Goal: Task Accomplishment & Management: Manage account settings

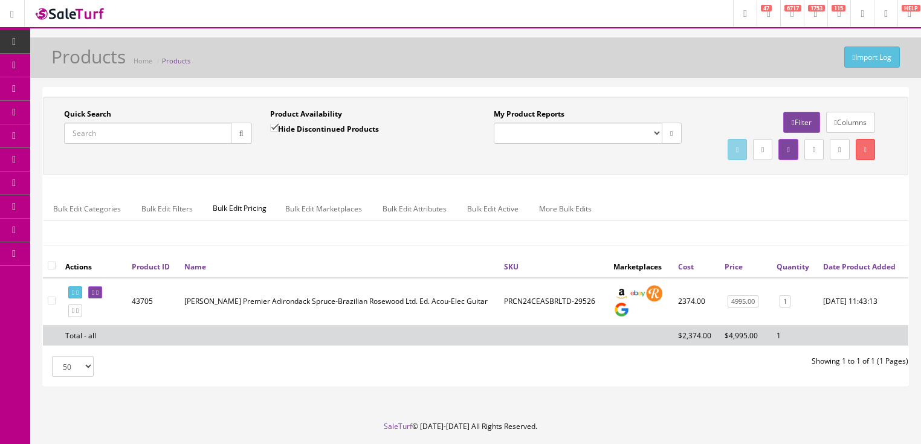
click at [144, 131] on input "Quick Search" at bounding box center [147, 133] width 167 height 21
paste input "PSCN49CEMYMY"
type input "PSCN49CEMYMY"
click at [274, 129] on input "Hide Discontinued Products" at bounding box center [274, 128] width 8 height 8
checkbox input "false"
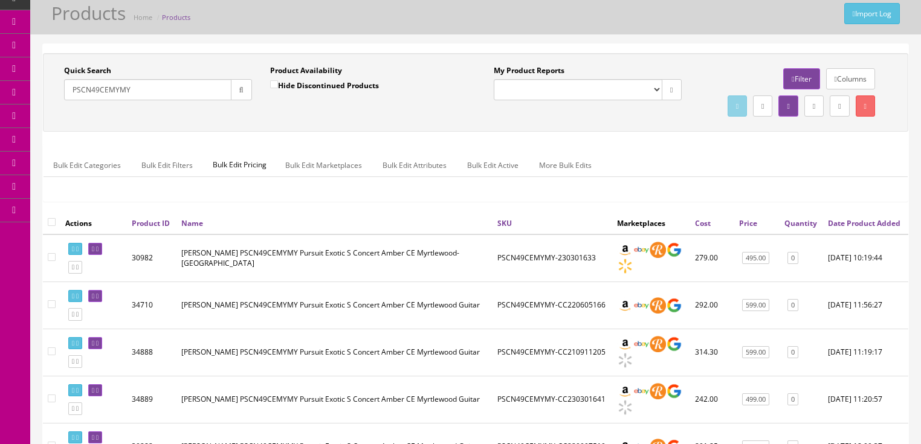
scroll to position [48, 0]
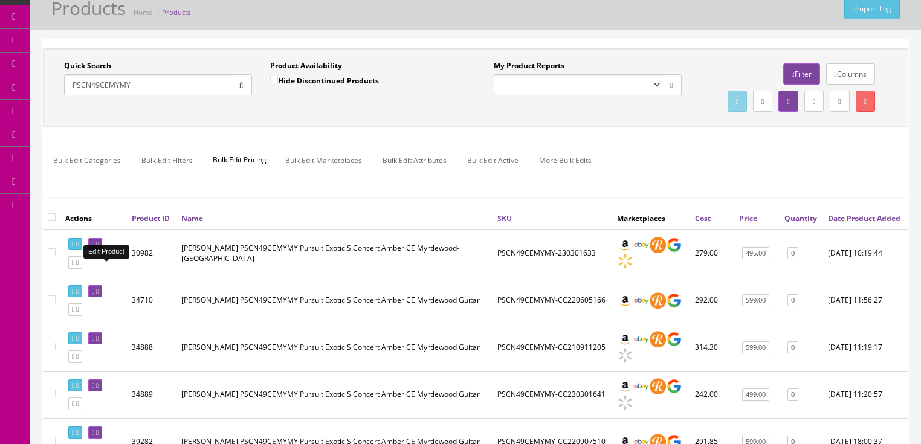
click at [99, 248] on icon at bounding box center [97, 244] width 2 height 7
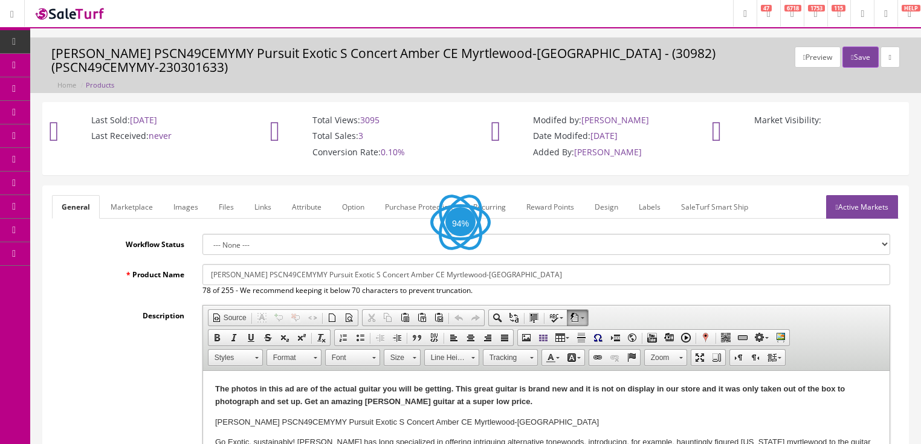
click at [193, 210] on link "Images" at bounding box center [186, 207] width 44 height 24
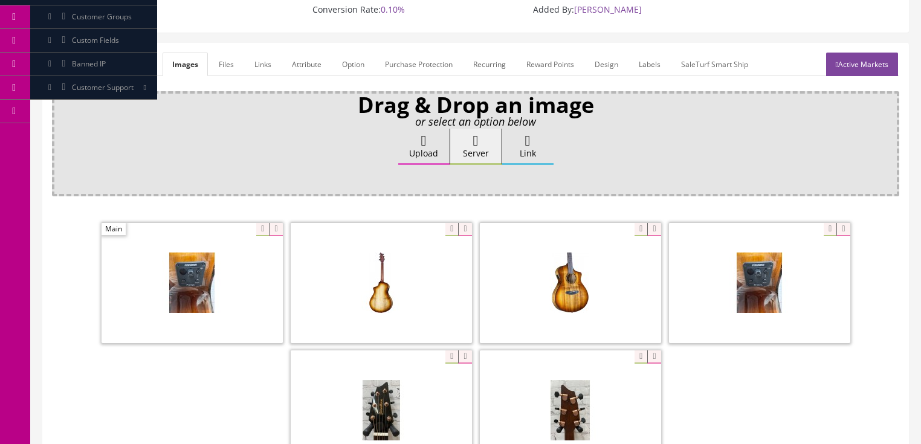
scroll to position [193, 0]
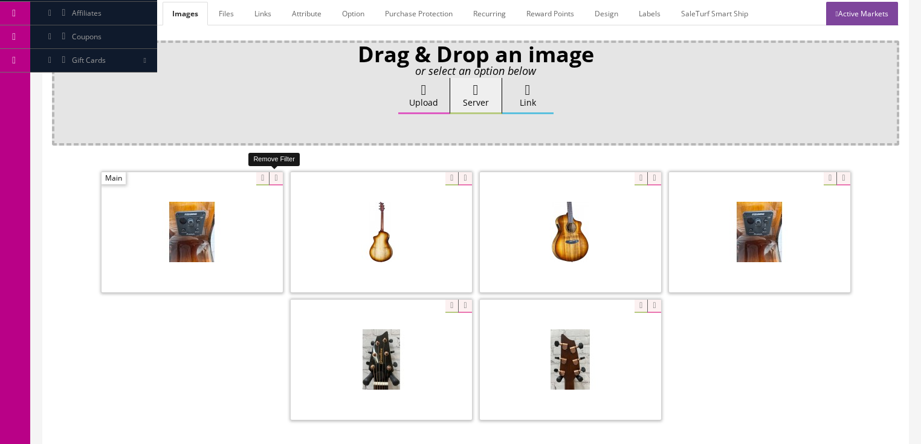
click at [269, 177] on icon at bounding box center [275, 178] width 13 height 13
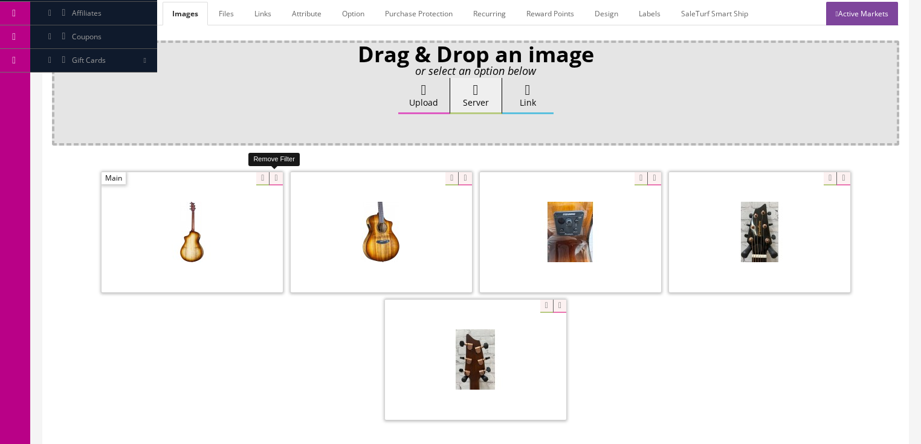
click at [275, 174] on icon at bounding box center [275, 178] width 13 height 13
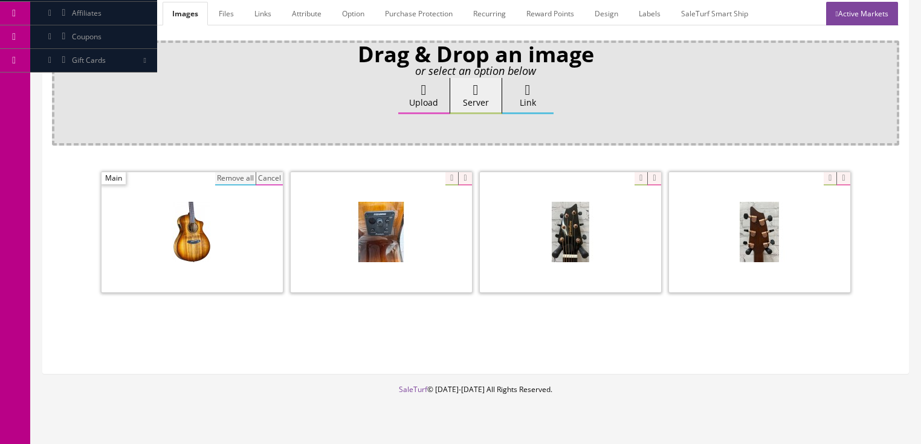
click at [272, 175] on button "Cancel" at bounding box center [269, 178] width 27 height 13
click at [272, 175] on icon at bounding box center [275, 178] width 13 height 13
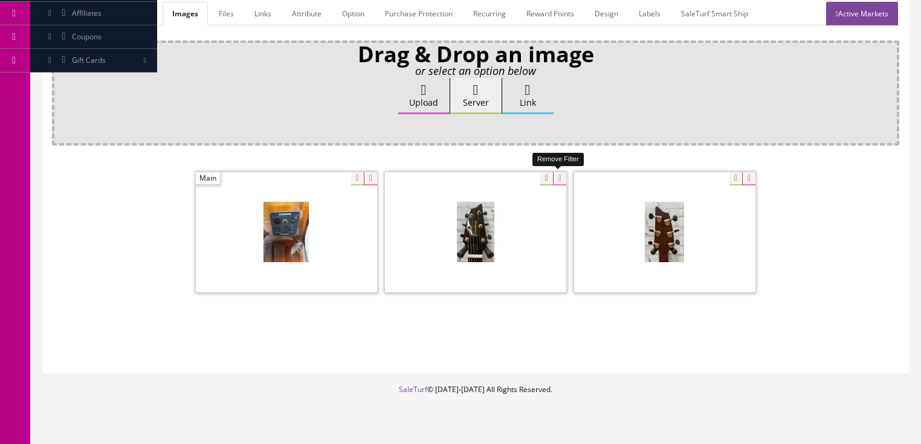
click at [561, 173] on icon at bounding box center [559, 178] width 13 height 13
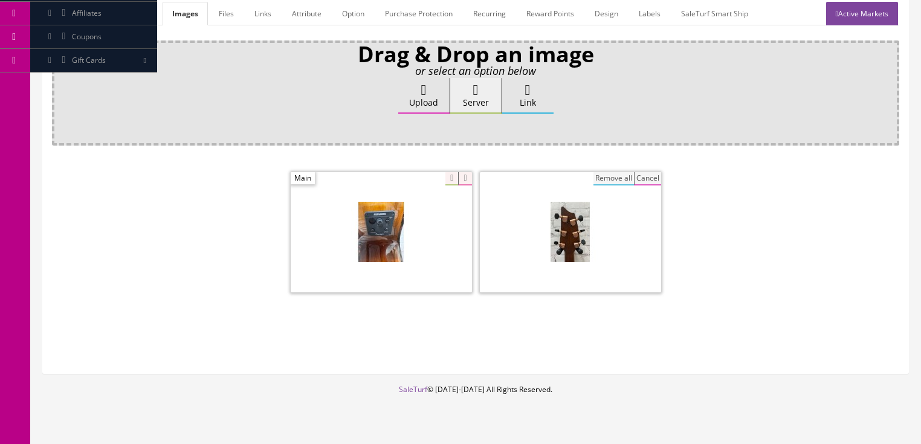
click at [651, 177] on button "Cancel" at bounding box center [647, 178] width 27 height 13
click at [651, 177] on icon at bounding box center [654, 178] width 13 height 13
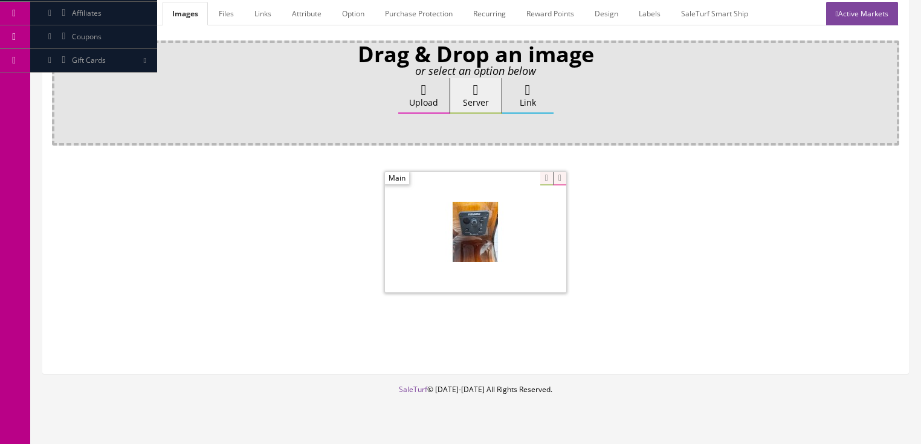
click at [412, 90] on label "Upload" at bounding box center [423, 96] width 51 height 36
click at [60, 90] on input "Upload" at bounding box center [60, 84] width 0 height 12
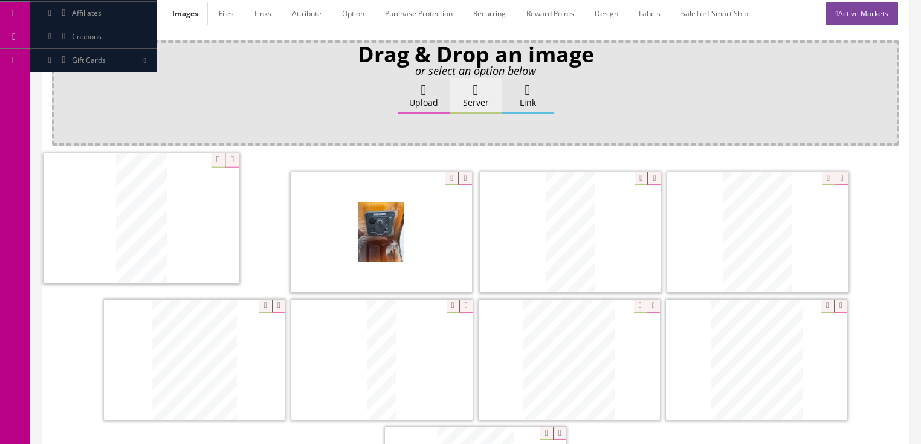
drag, startPoint x: 559, startPoint y: 265, endPoint x: 206, endPoint y: 251, distance: 353.4
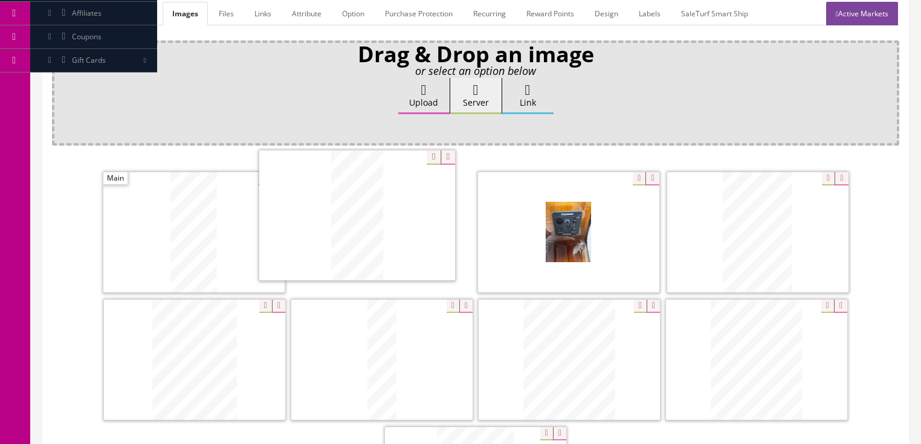
drag, startPoint x: 545, startPoint y: 244, endPoint x: 331, endPoint y: 229, distance: 214.0
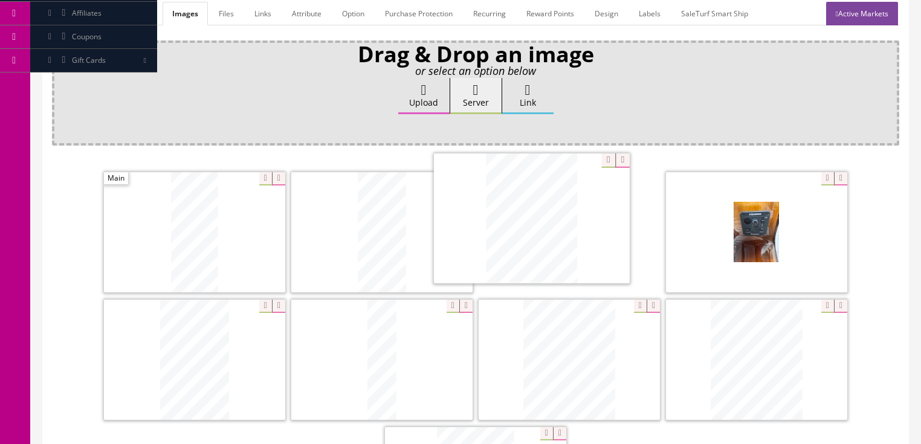
drag, startPoint x: 170, startPoint y: 363, endPoint x: 421, endPoint y: 274, distance: 265.8
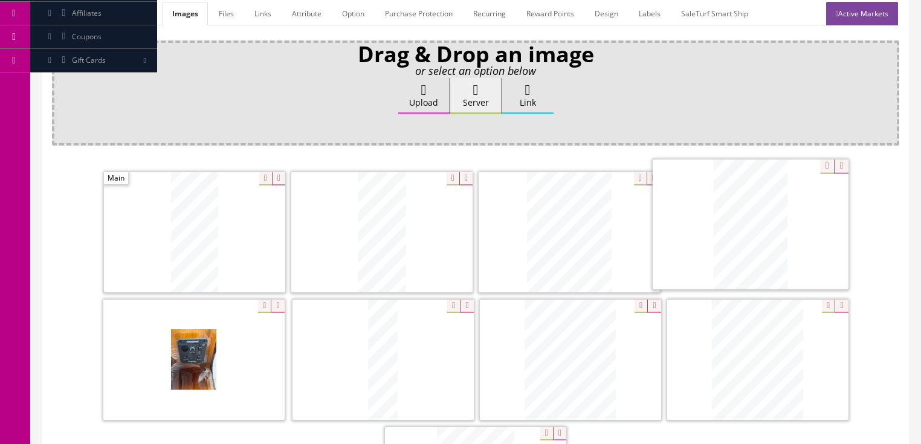
drag, startPoint x: 219, startPoint y: 363, endPoint x: 747, endPoint y: 249, distance: 539.9
click at [839, 308] on icon at bounding box center [841, 306] width 13 height 13
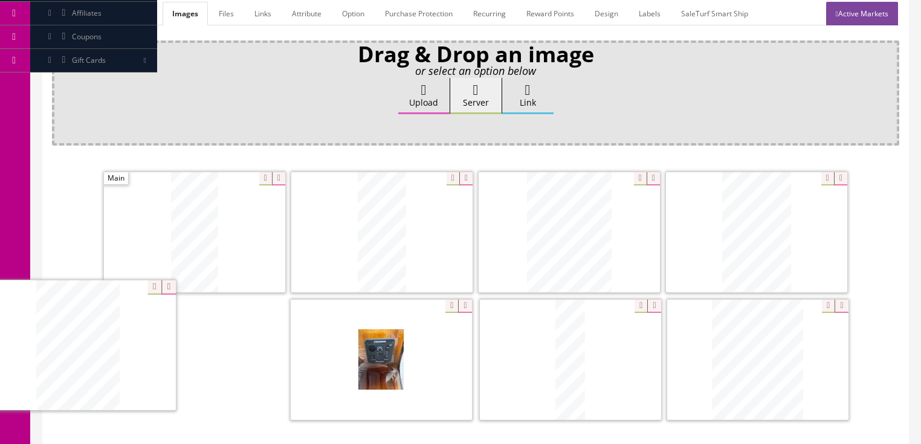
drag, startPoint x: 761, startPoint y: 361, endPoint x: 112, endPoint y: 351, distance: 648.8
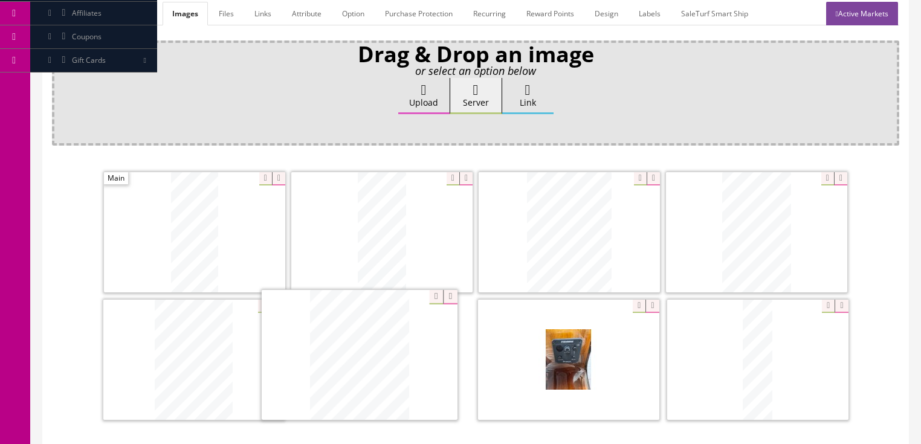
drag, startPoint x: 773, startPoint y: 374, endPoint x: 375, endPoint y: 371, distance: 398.4
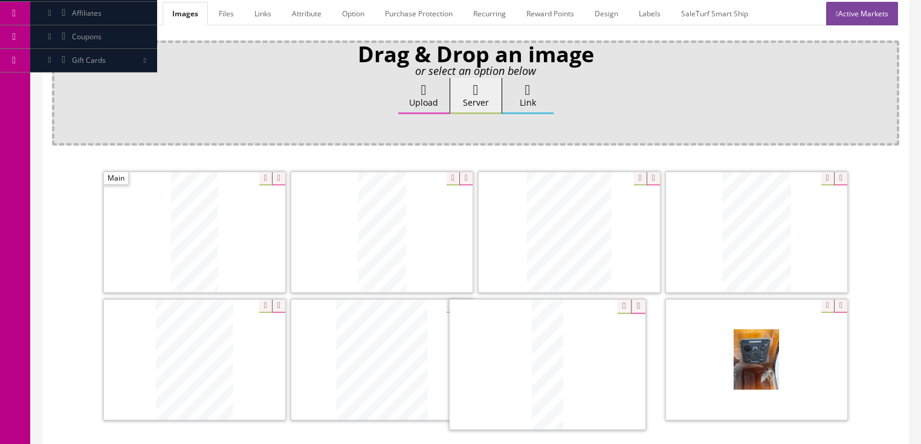
drag, startPoint x: 714, startPoint y: 372, endPoint x: 534, endPoint y: 377, distance: 179.6
click at [856, 15] on link "Active Markets" at bounding box center [862, 14] width 72 height 24
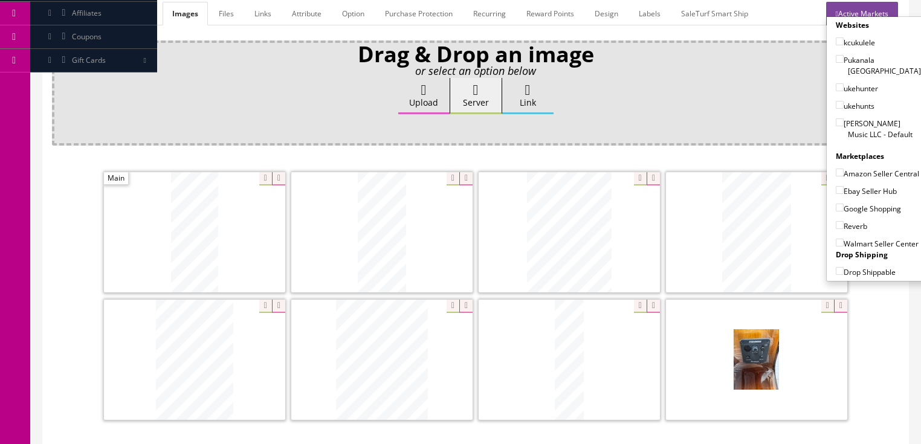
click at [880, 8] on link "Active Markets" at bounding box center [862, 14] width 72 height 24
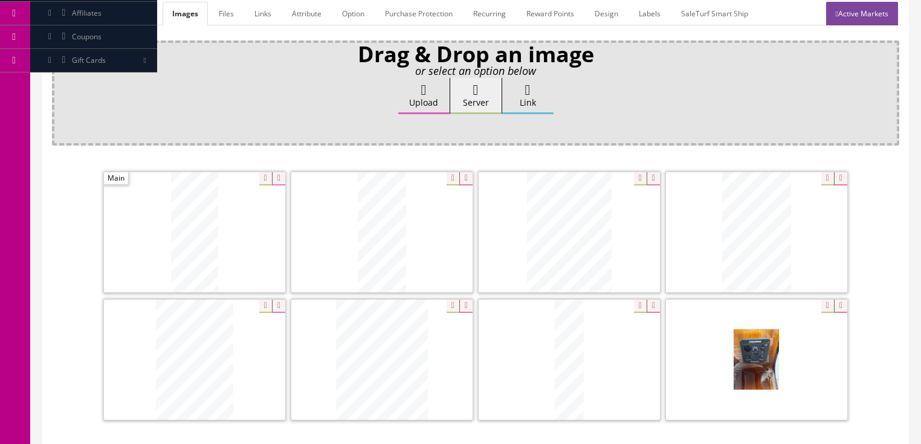
click at [82, 15] on link "General" at bounding box center [75, 14] width 47 height 24
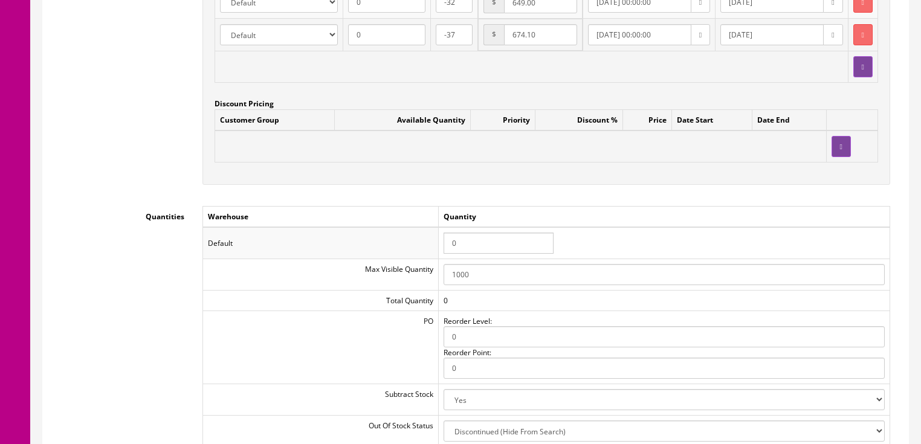
scroll to position [1258, 0]
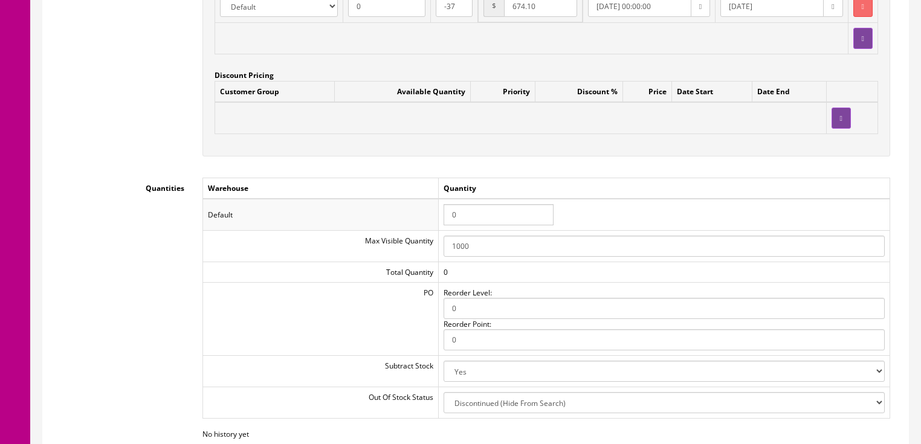
drag, startPoint x: 357, startPoint y: 204, endPoint x: 365, endPoint y: 209, distance: 8.9
click at [365, 209] on tr "Default 0" at bounding box center [546, 214] width 687 height 31
type input "1"
click at [670, 204] on td "1" at bounding box center [664, 214] width 452 height 31
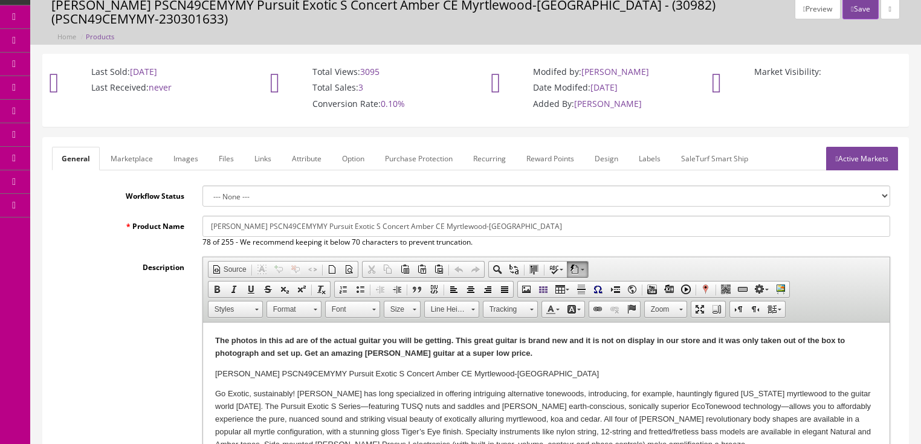
scroll to position [0, 0]
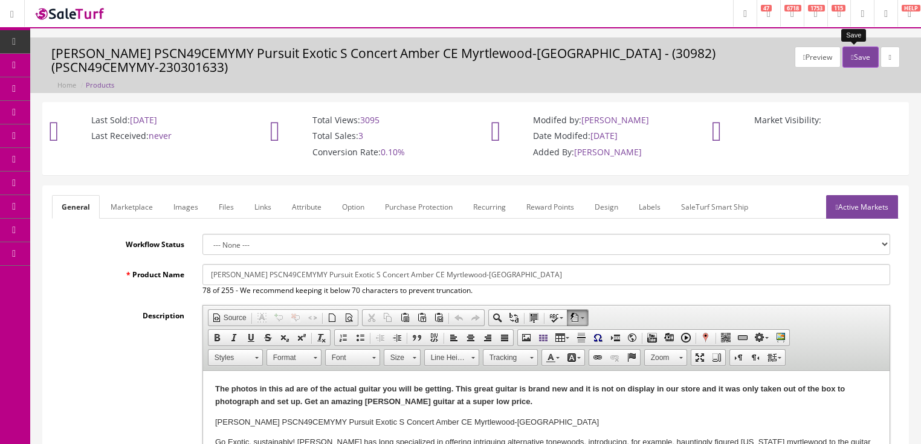
click at [855, 52] on button "Save" at bounding box center [861, 57] width 36 height 21
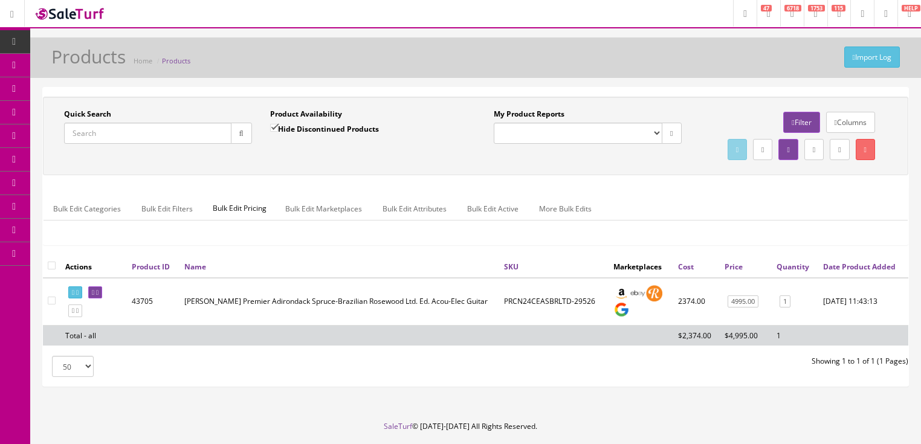
click at [187, 138] on input "Quick Search" at bounding box center [147, 133] width 167 height 21
paste input "SLCO44BCERCAM"
type input "SLCO44BCERCAM"
click at [273, 129] on input "Hide Discontinued Products" at bounding box center [274, 128] width 8 height 8
checkbox input "false"
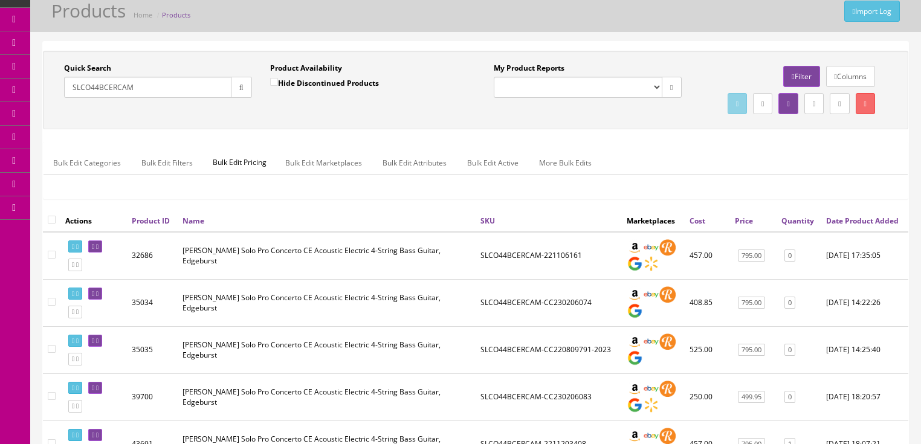
scroll to position [48, 0]
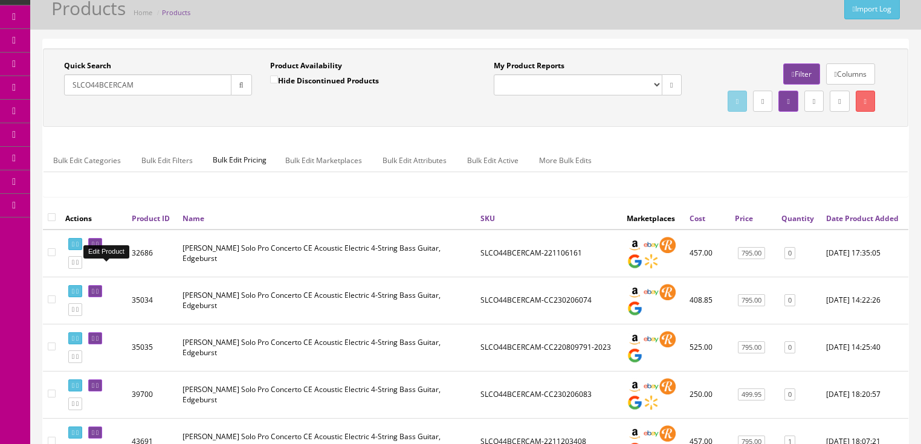
click at [94, 248] on icon at bounding box center [93, 244] width 2 height 7
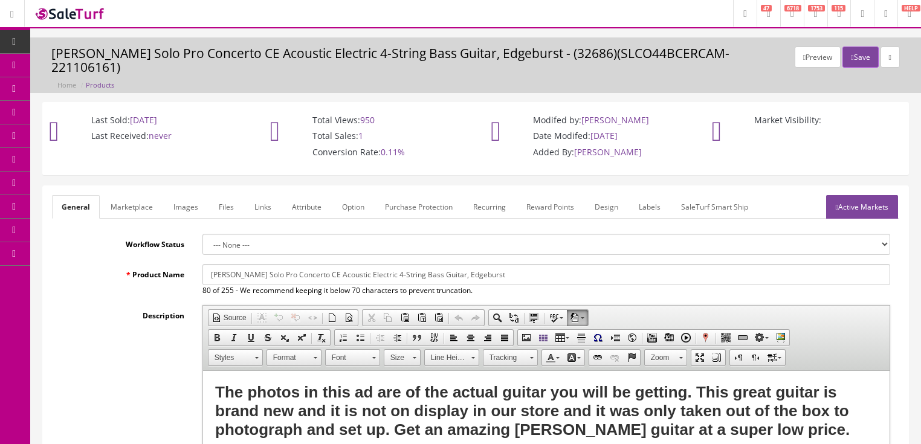
click at [178, 196] on link "Images" at bounding box center [186, 207] width 44 height 24
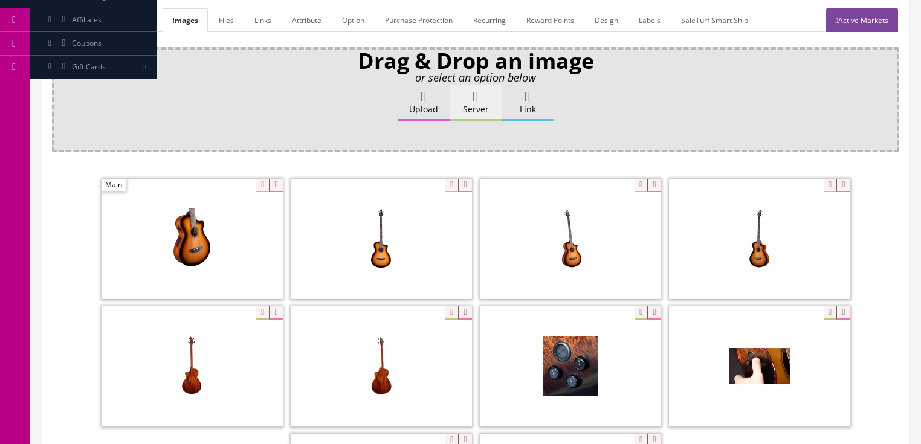
scroll to position [193, 0]
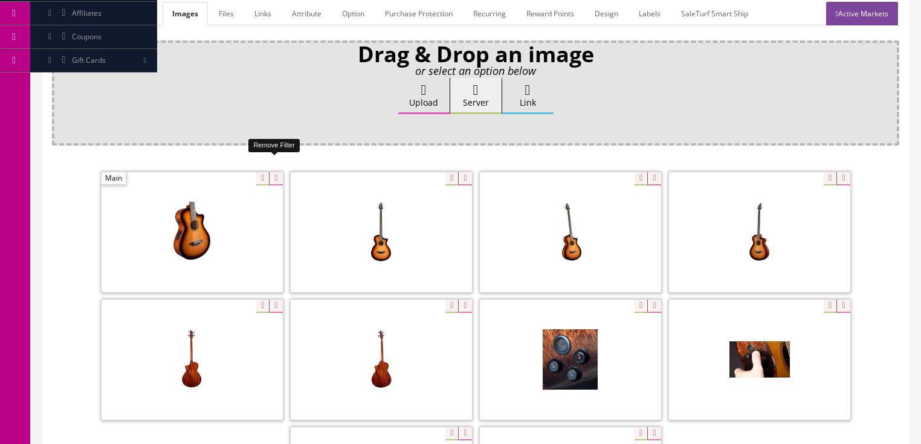
click at [271, 172] on icon at bounding box center [275, 178] width 13 height 13
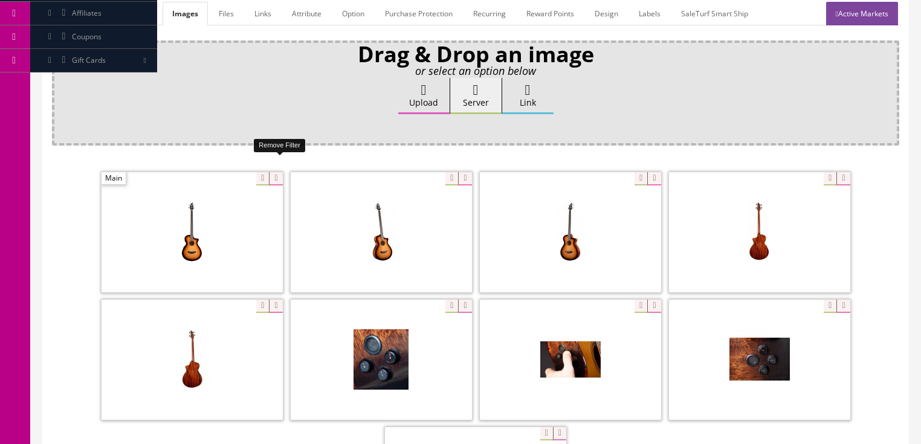
click at [271, 172] on icon at bounding box center [275, 178] width 13 height 13
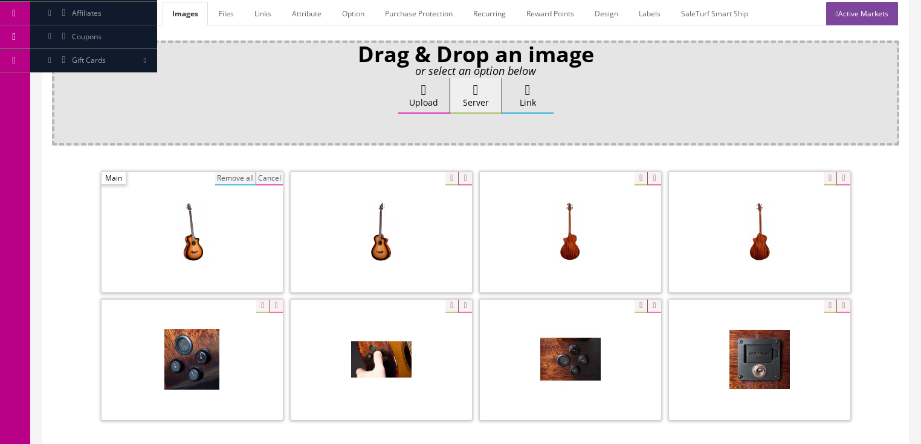
click at [273, 172] on button "Cancel" at bounding box center [269, 178] width 27 height 13
click at [273, 172] on icon at bounding box center [275, 178] width 13 height 13
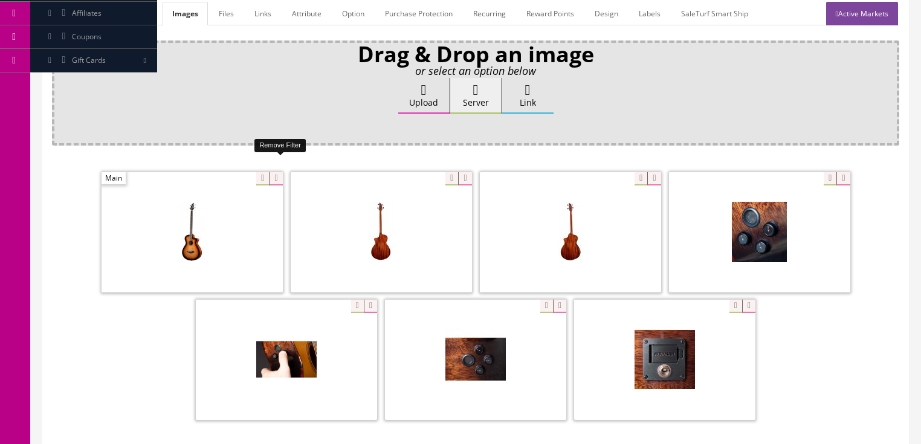
click at [270, 172] on icon at bounding box center [275, 178] width 13 height 13
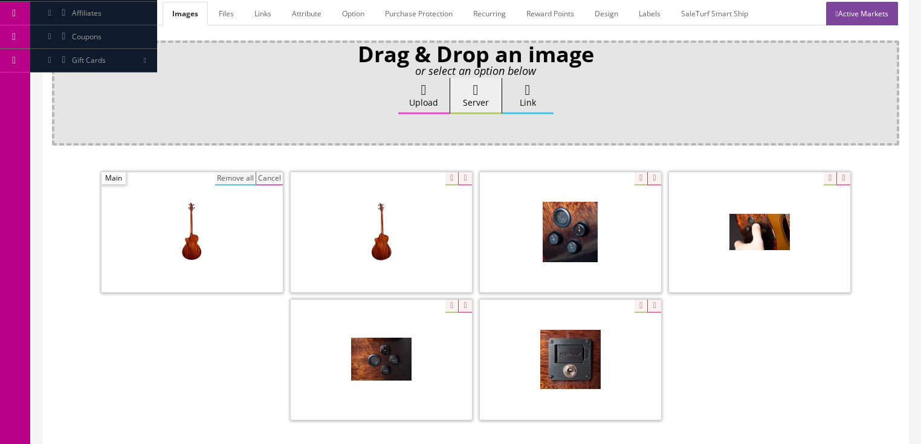
click at [270, 172] on button "Cancel" at bounding box center [269, 178] width 27 height 13
click at [270, 172] on icon at bounding box center [275, 178] width 13 height 13
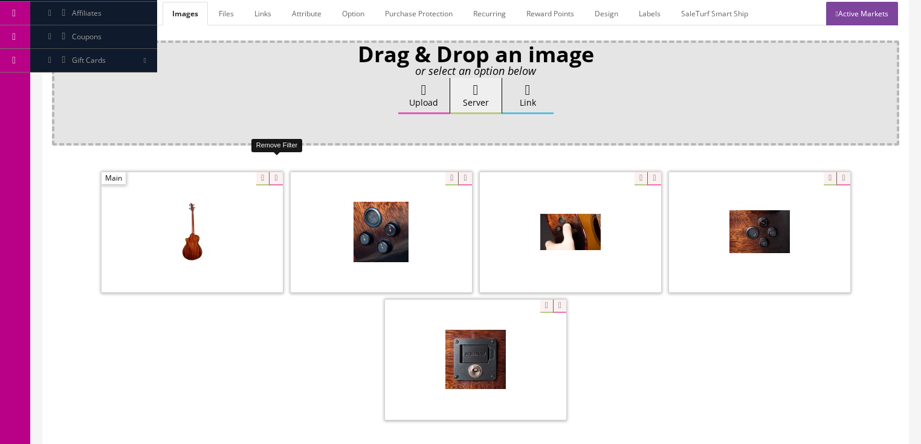
click at [270, 172] on icon at bounding box center [275, 178] width 13 height 13
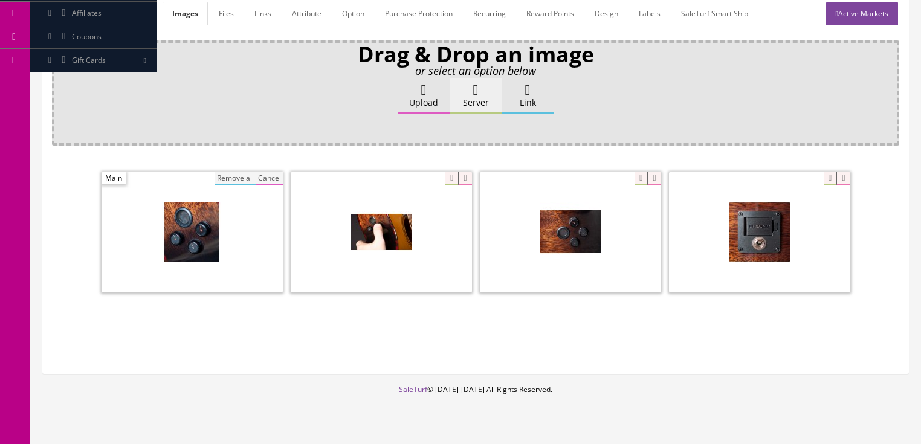
click at [427, 83] on icon at bounding box center [423, 90] width 5 height 15
click at [60, 78] on input "Upload" at bounding box center [60, 84] width 0 height 12
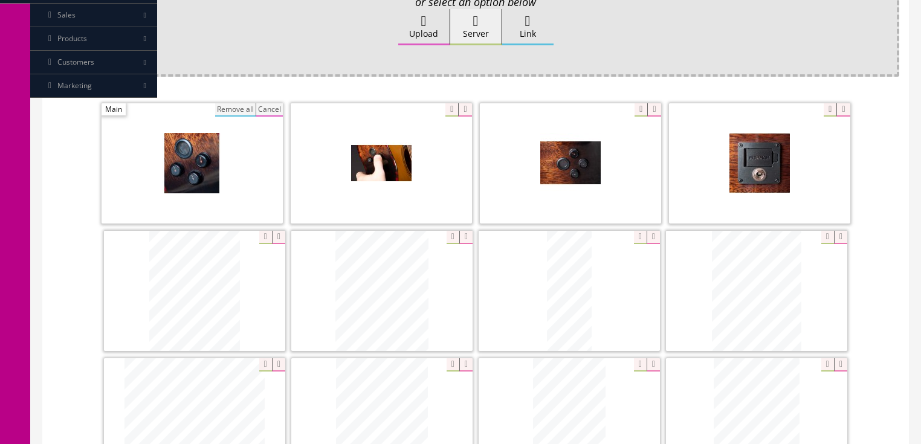
scroll to position [339, 0]
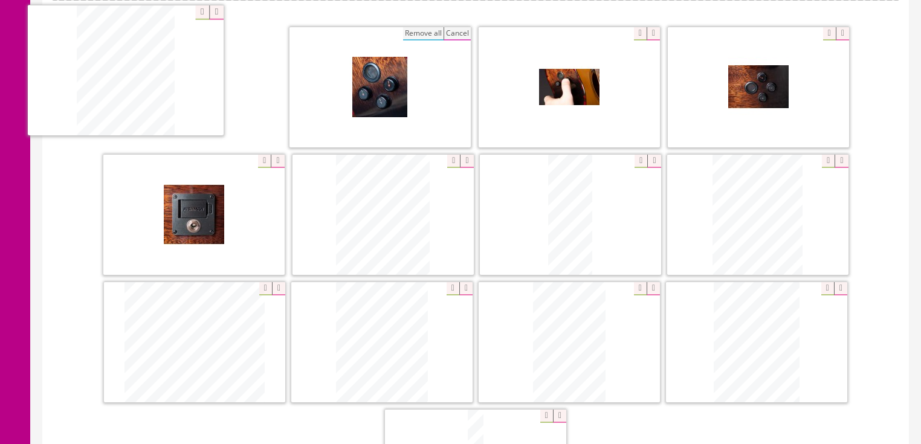
drag, startPoint x: 187, startPoint y: 206, endPoint x: 140, endPoint y: 80, distance: 134.3
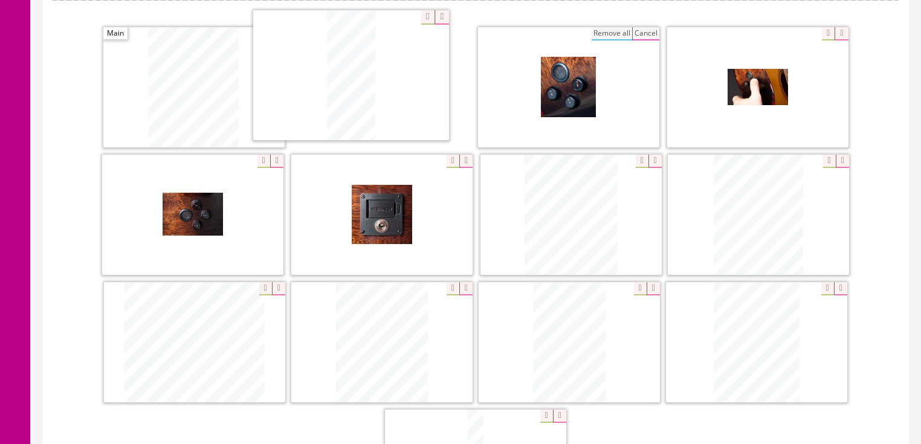
drag, startPoint x: 547, startPoint y: 222, endPoint x: 336, endPoint y: 91, distance: 248.3
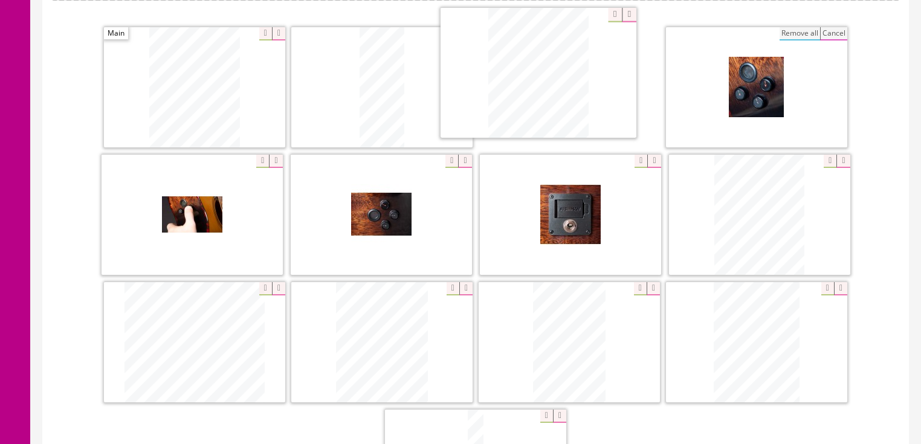
drag, startPoint x: 554, startPoint y: 206, endPoint x: 528, endPoint y: 71, distance: 136.7
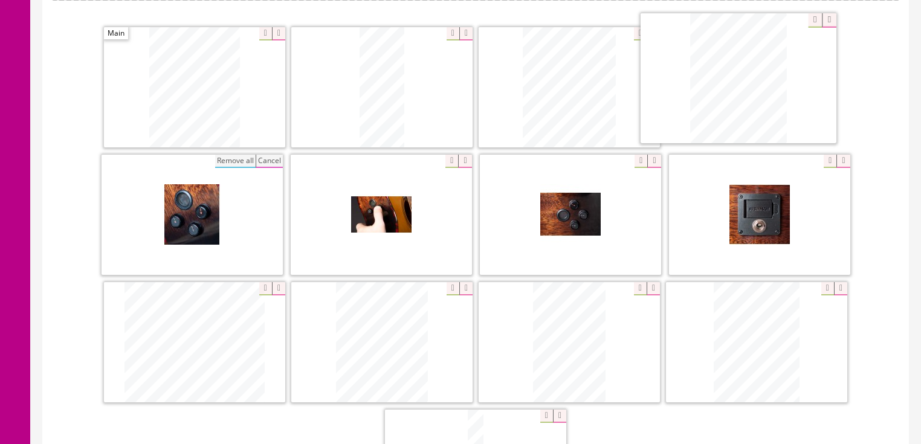
drag, startPoint x: 762, startPoint y: 211, endPoint x: 741, endPoint y: 76, distance: 136.5
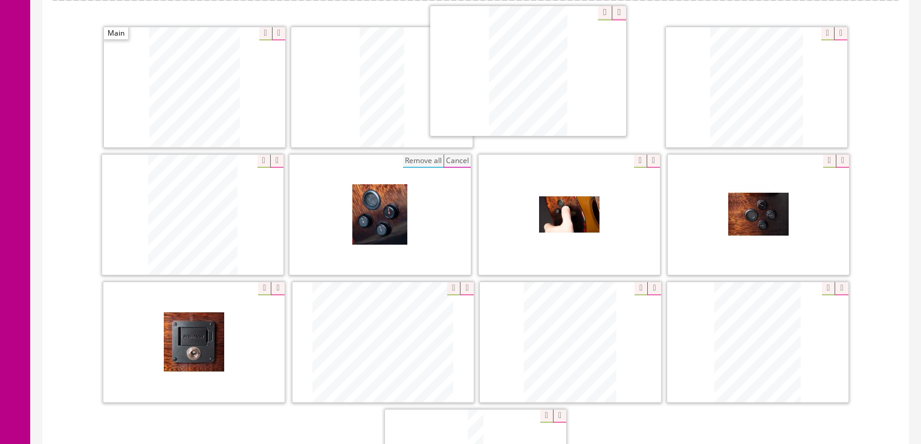
drag, startPoint x: 532, startPoint y: 226, endPoint x: 531, endPoint y: 77, distance: 148.1
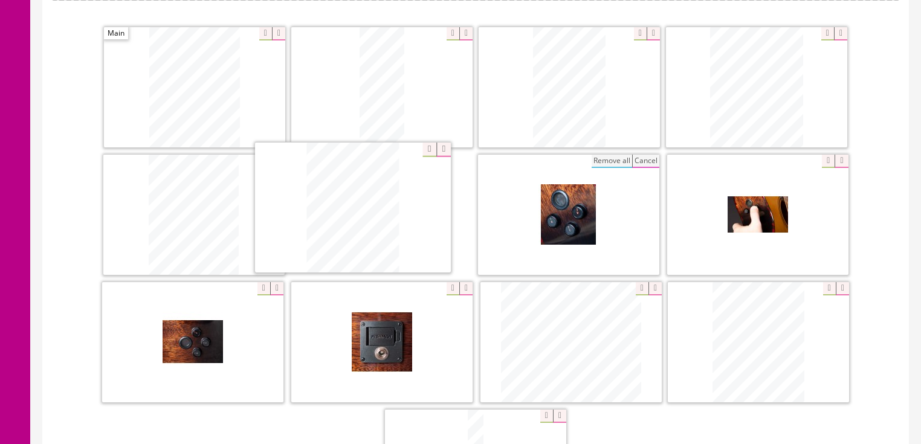
drag, startPoint x: 767, startPoint y: 314, endPoint x: 362, endPoint y: 181, distance: 426.4
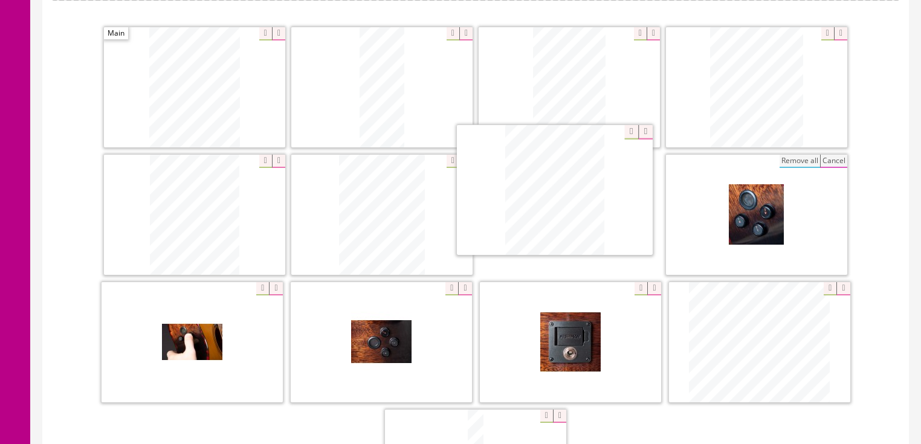
drag, startPoint x: 784, startPoint y: 326, endPoint x: 578, endPoint y: 248, distance: 220.1
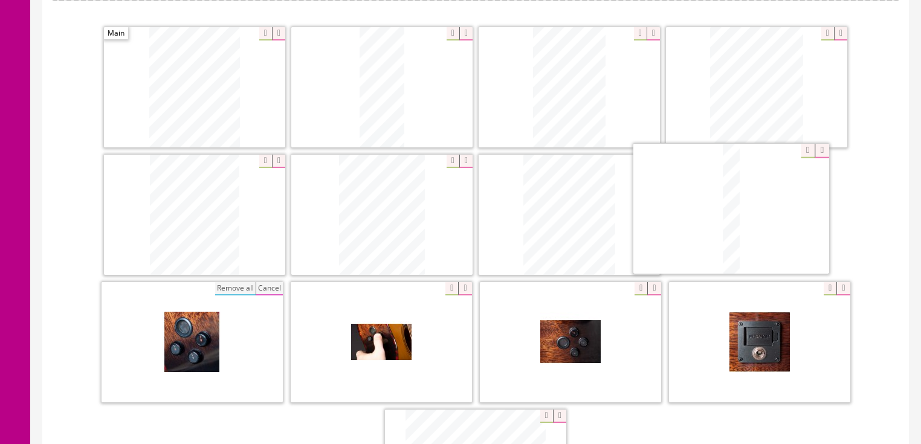
drag, startPoint x: 505, startPoint y: 405, endPoint x: 762, endPoint y: 148, distance: 363.0
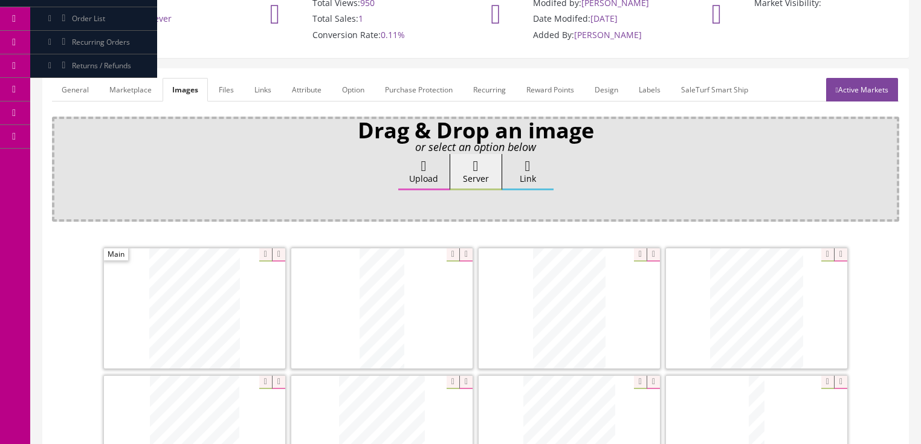
scroll to position [97, 0]
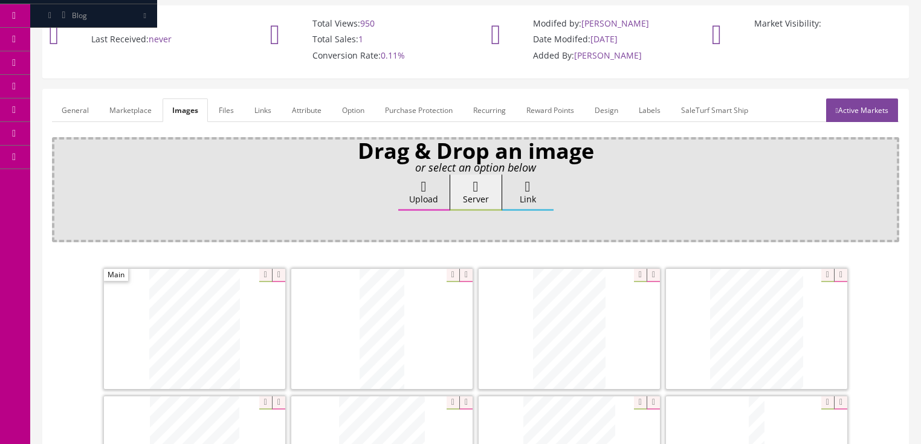
click at [861, 99] on link "Active Markets" at bounding box center [862, 111] width 72 height 24
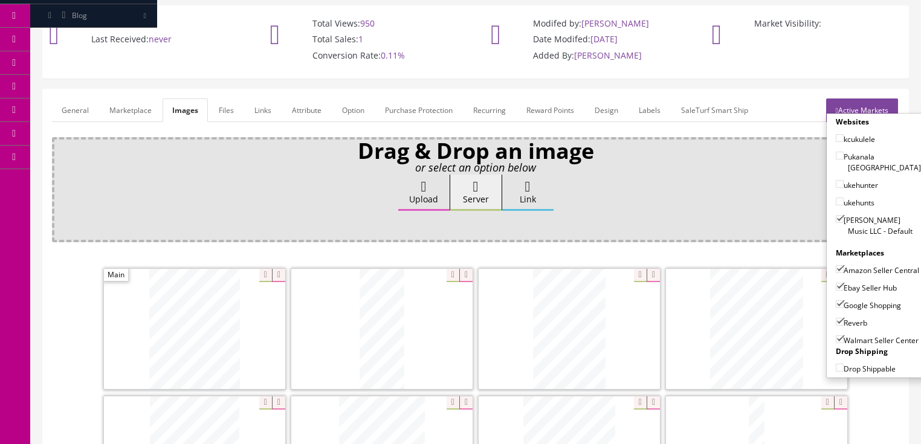
click at [862, 99] on link "Active Markets" at bounding box center [862, 111] width 72 height 24
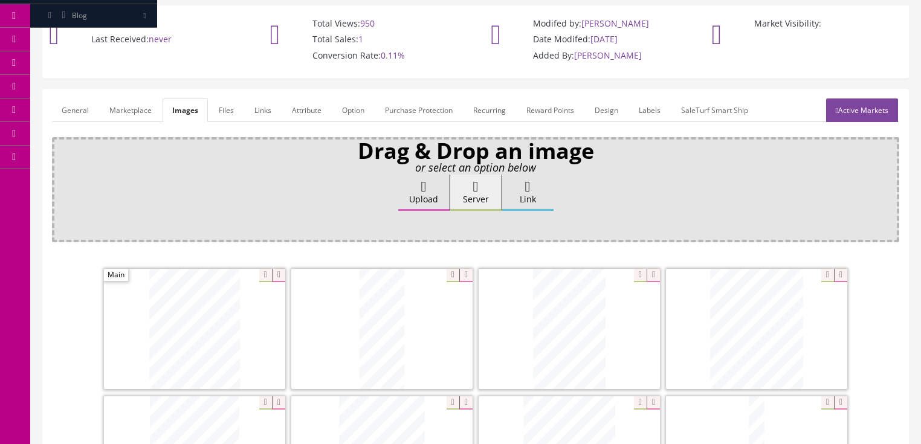
click at [71, 100] on link "General" at bounding box center [75, 111] width 47 height 24
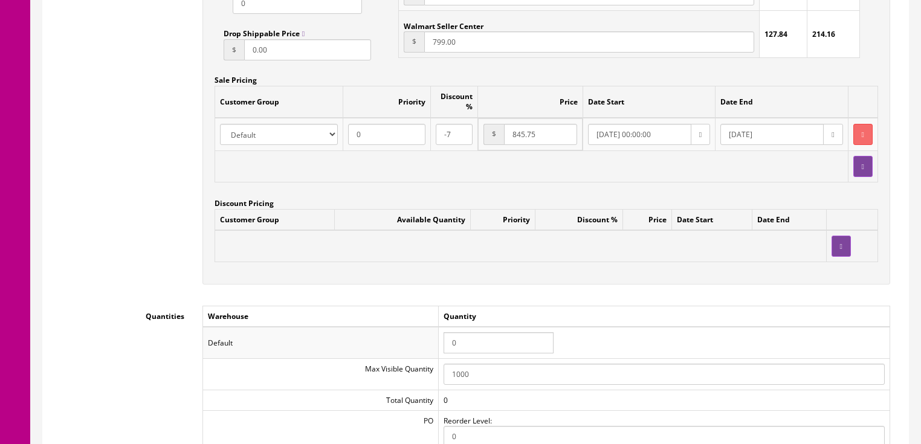
scroll to position [1112, 0]
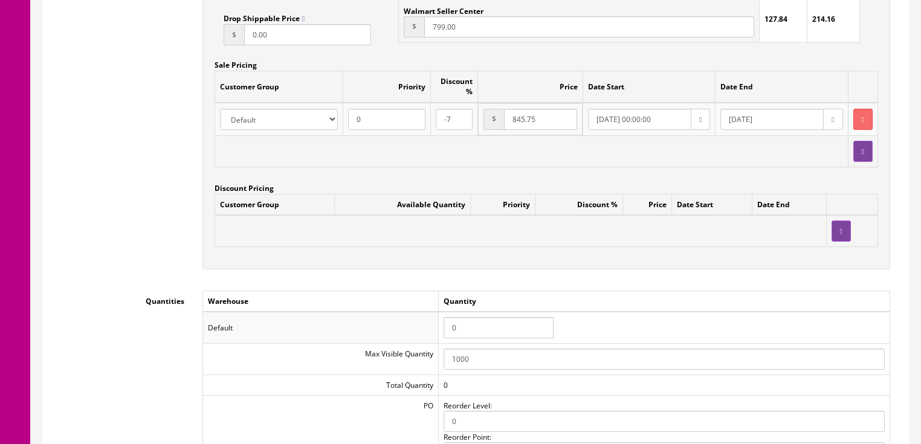
drag, startPoint x: 464, startPoint y: 320, endPoint x: 434, endPoint y: 319, distance: 30.3
click at [434, 319] on tr "Default 0" at bounding box center [546, 327] width 687 height 31
type input "1"
click at [684, 291] on td "Quantity" at bounding box center [664, 301] width 452 height 21
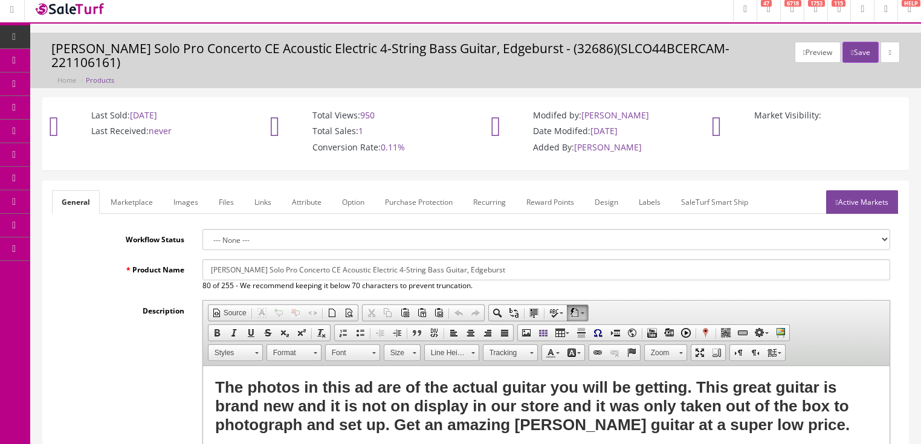
scroll to position [0, 0]
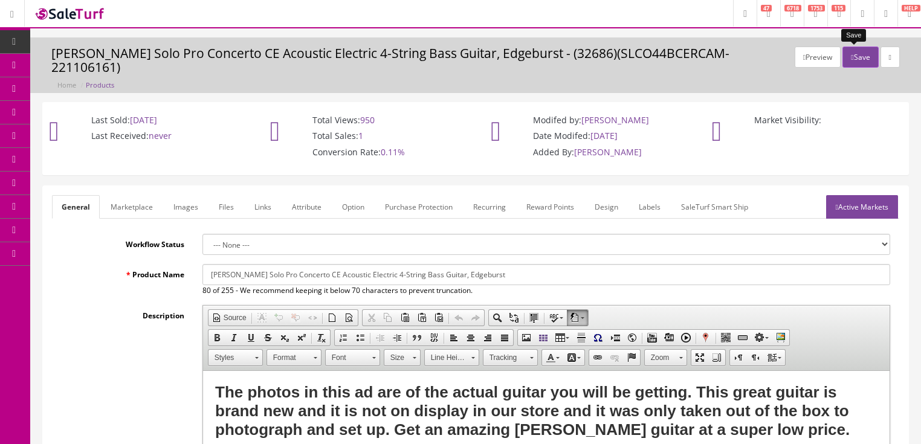
click at [850, 58] on button "Save" at bounding box center [861, 57] width 36 height 21
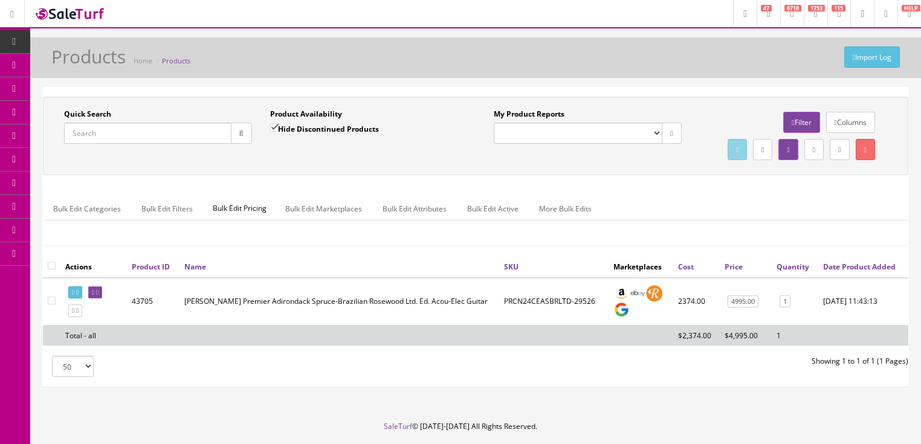
click at [178, 136] on input "Quick Search" at bounding box center [147, 133] width 167 height 21
type input "czone"
click at [271, 129] on input "Hide Discontinued Products" at bounding box center [274, 128] width 8 height 8
checkbox input "false"
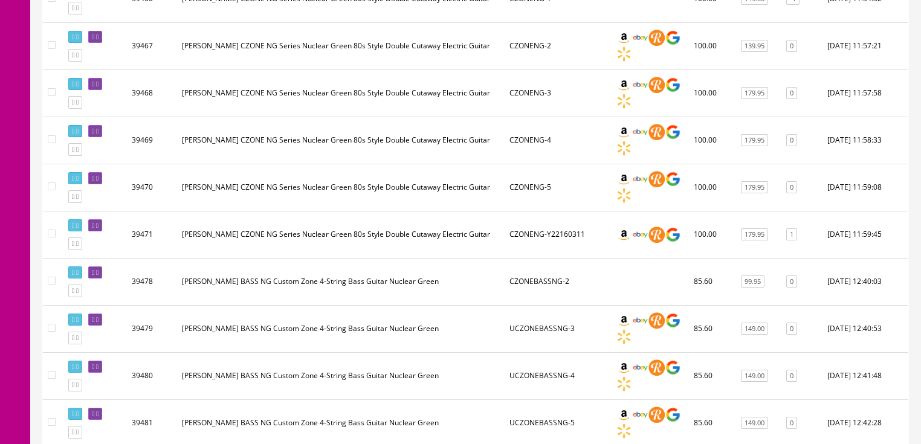
scroll to position [822, 0]
click at [79, 229] on icon at bounding box center [77, 225] width 2 height 7
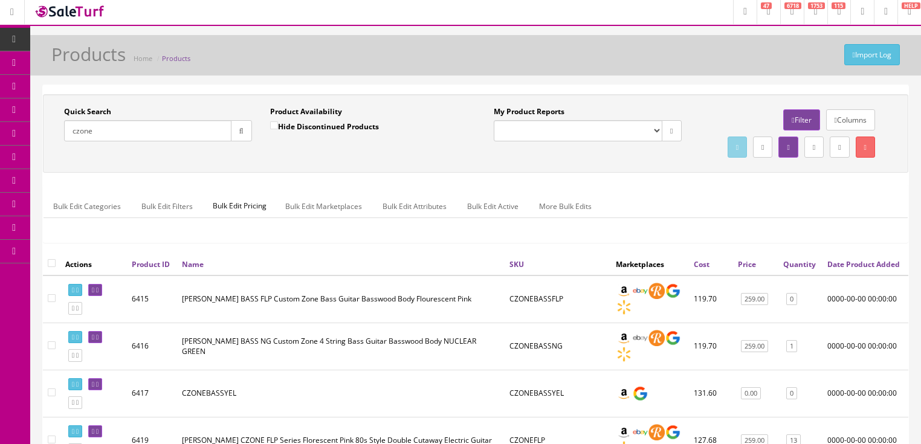
scroll to position [0, 0]
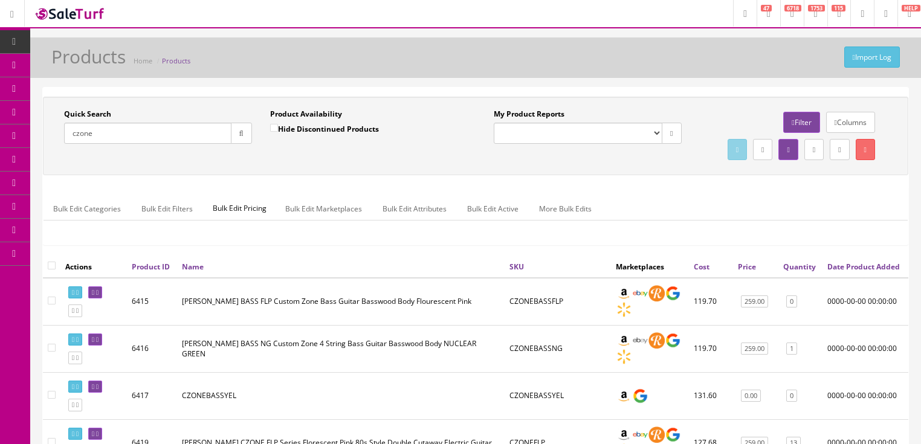
drag, startPoint x: 114, startPoint y: 137, endPoint x: 94, endPoint y: 164, distance: 33.4
click at [243, 134] on icon "button" at bounding box center [241, 133] width 4 height 7
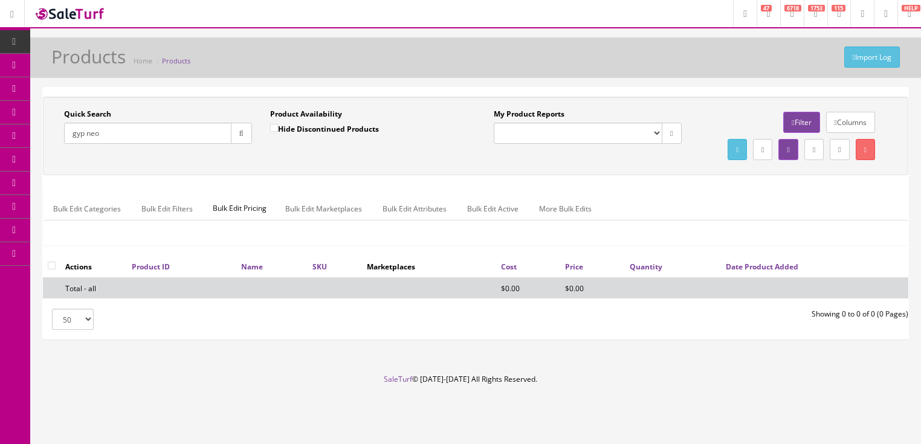
click at [87, 137] on input "gyp neo" at bounding box center [147, 133] width 167 height 21
drag, startPoint x: 133, startPoint y: 136, endPoint x: 56, endPoint y: 155, distance: 79.0
click at [58, 150] on div "Quick Search gypneo Date From" at bounding box center [158, 131] width 206 height 44
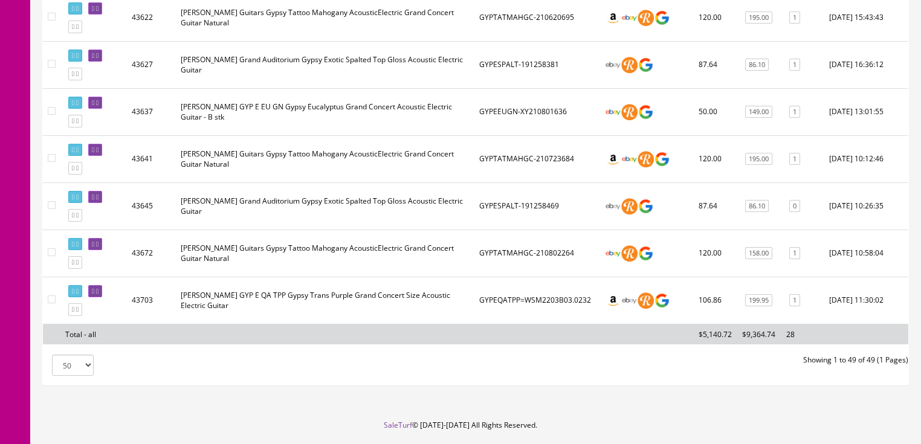
scroll to position [2273, 0]
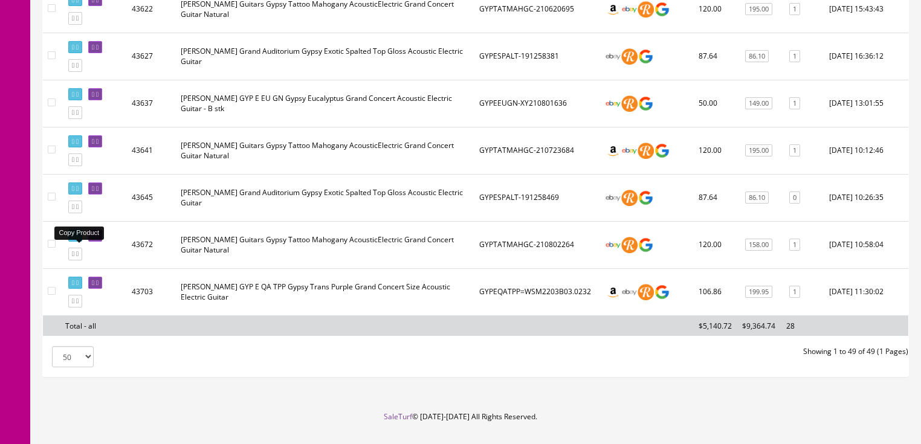
type input "luna gypsy electric"
click at [79, 251] on icon at bounding box center [77, 254] width 2 height 7
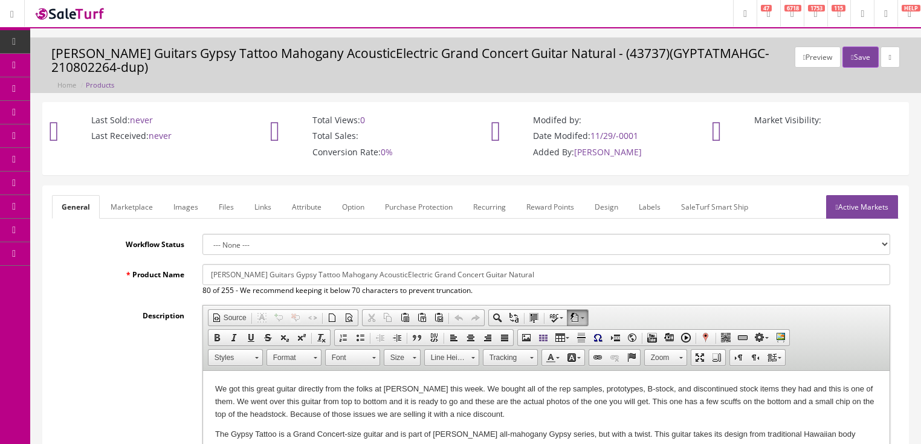
drag, startPoint x: 279, startPoint y: 276, endPoint x: 559, endPoint y: 276, distance: 279.3
click at [559, 276] on input "[PERSON_NAME] Guitars Gypsy Tattoo Mahogany AcousticElectric Grand Concert Guit…" at bounding box center [547, 274] width 688 height 21
click at [294, 278] on input "[PERSON_NAME] Guitars Gypsy Tattoo Mahogany AcousticElectric Grand Concert Guit…" at bounding box center [547, 274] width 688 height 21
drag, startPoint x: 279, startPoint y: 276, endPoint x: 475, endPoint y: 283, distance: 196.0
click at [466, 278] on input "[PERSON_NAME] Guitars Gypsy Tattoo Mahogany AcousticElectric Grand Concert Guit…" at bounding box center [547, 274] width 688 height 21
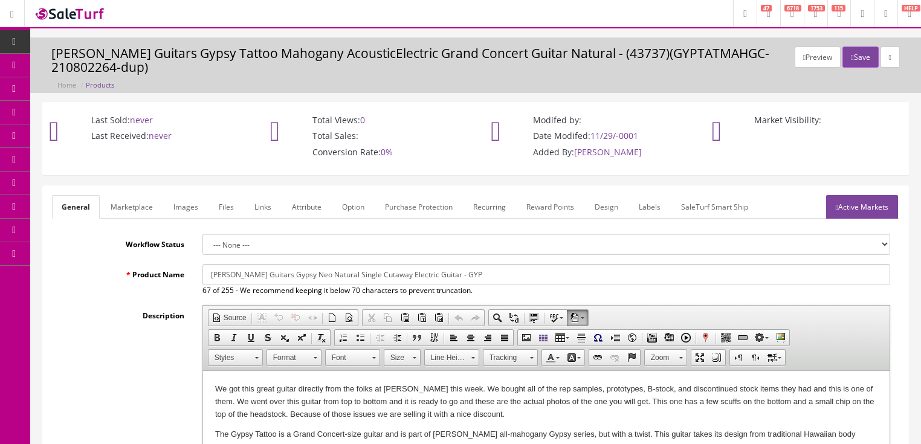
click at [455, 276] on input "Luna Guitars Gypsy Neo Natural Single Cutaway Electric Guitar - GYP" at bounding box center [547, 274] width 688 height 21
type input "[PERSON_NAME] Guitars Gypsy Neo Natural Single Cutaway Electric Guitar - GYPNEO…"
click at [174, 206] on link "Images" at bounding box center [186, 207] width 44 height 24
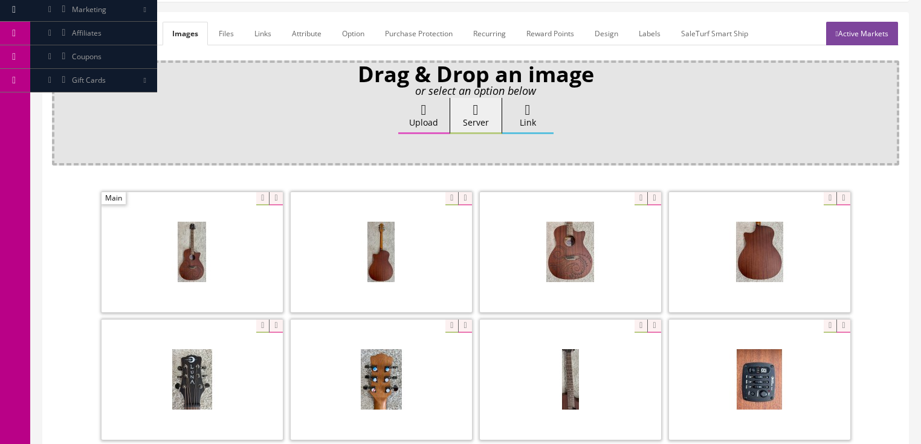
scroll to position [193, 0]
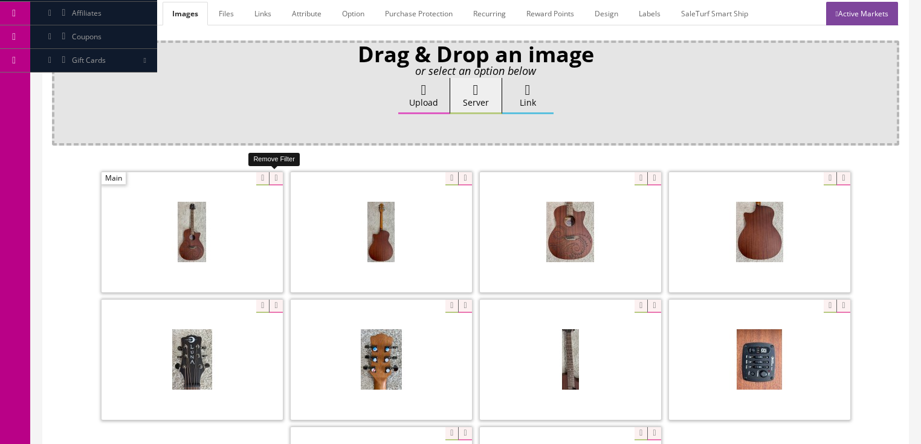
click at [274, 178] on icon at bounding box center [275, 178] width 13 height 13
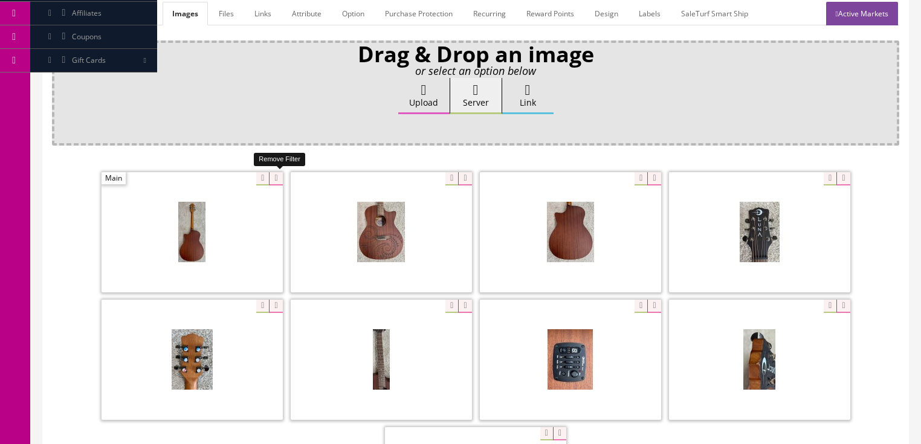
click at [274, 177] on icon at bounding box center [275, 178] width 13 height 13
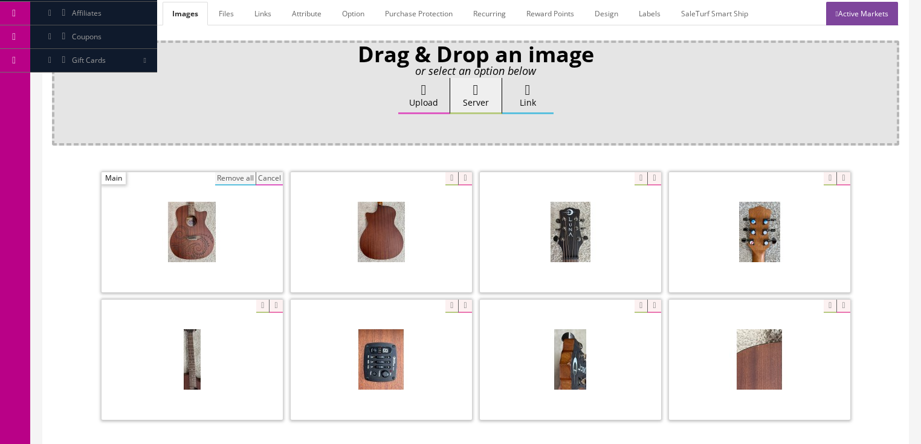
drag, startPoint x: 228, startPoint y: 175, endPoint x: 239, endPoint y: 174, distance: 11.6
click at [230, 175] on button "Remove all" at bounding box center [235, 178] width 41 height 13
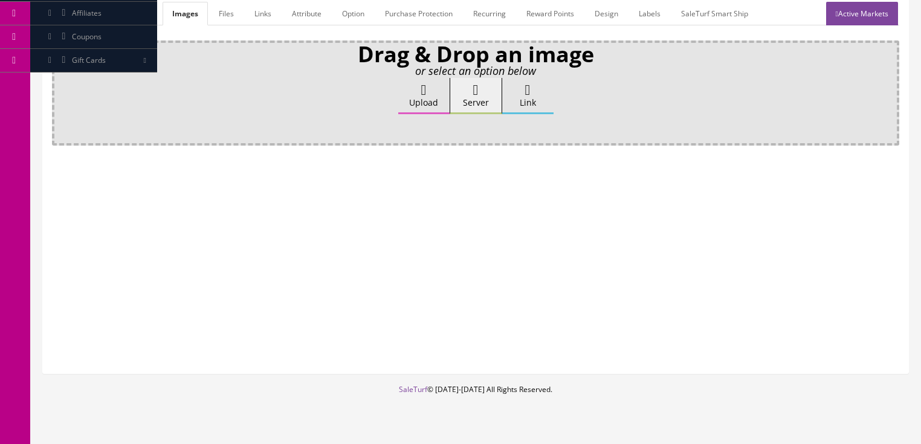
click at [422, 103] on label "Upload" at bounding box center [423, 96] width 51 height 36
click at [60, 90] on input "Upload" at bounding box center [60, 84] width 0 height 12
click at [417, 96] on label "Upload" at bounding box center [423, 96] width 51 height 36
click at [60, 90] on input "Upload" at bounding box center [60, 84] width 0 height 12
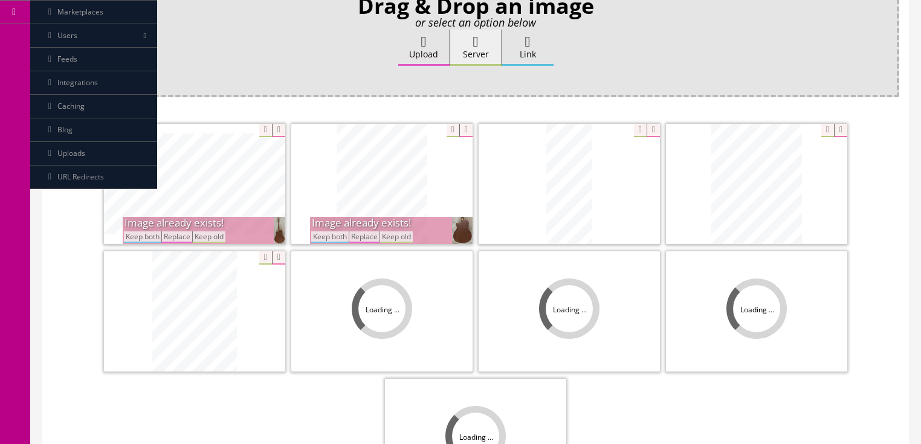
scroll to position [290, 0]
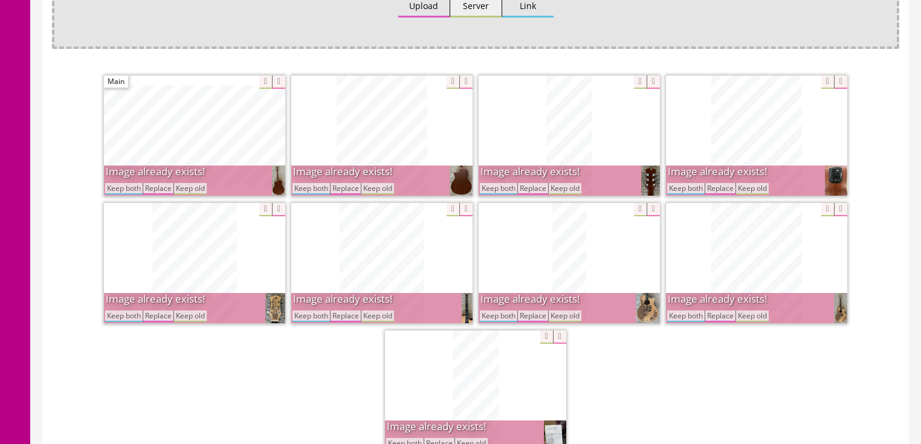
drag, startPoint x: 689, startPoint y: 314, endPoint x: 688, endPoint y: 304, distance: 9.7
click at [689, 311] on button "Keep both" at bounding box center [685, 316] width 37 height 11
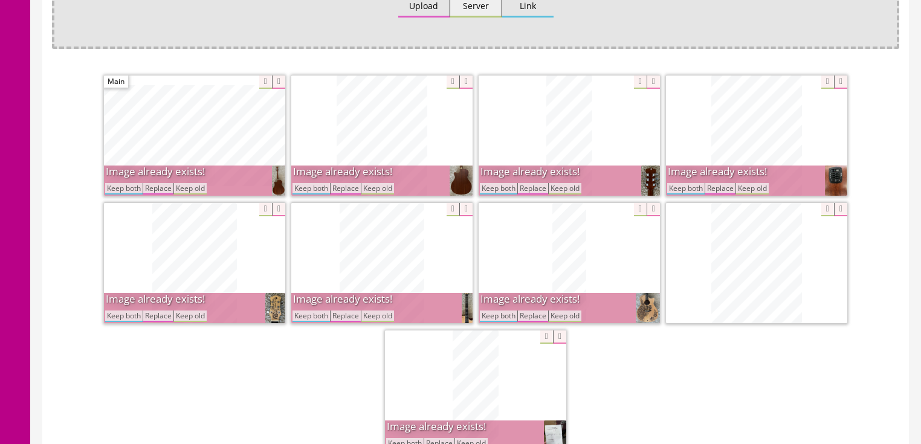
click at [687, 189] on button "Keep both" at bounding box center [685, 188] width 37 height 11
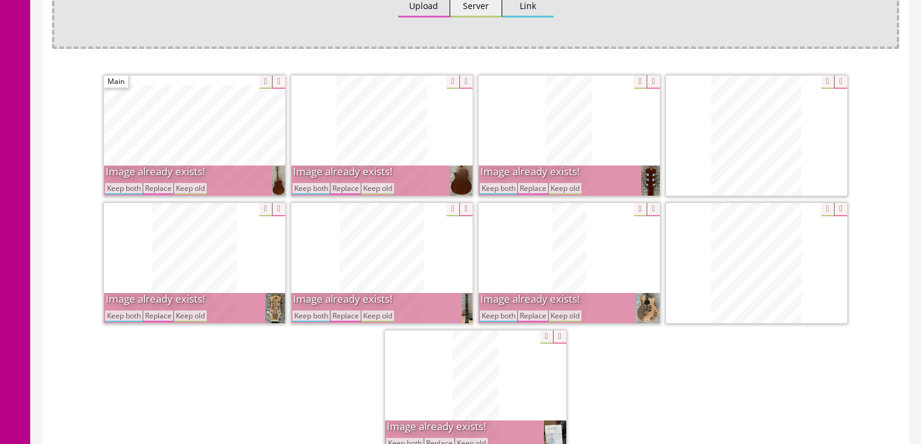
click at [504, 189] on button "Keep both" at bounding box center [498, 188] width 37 height 11
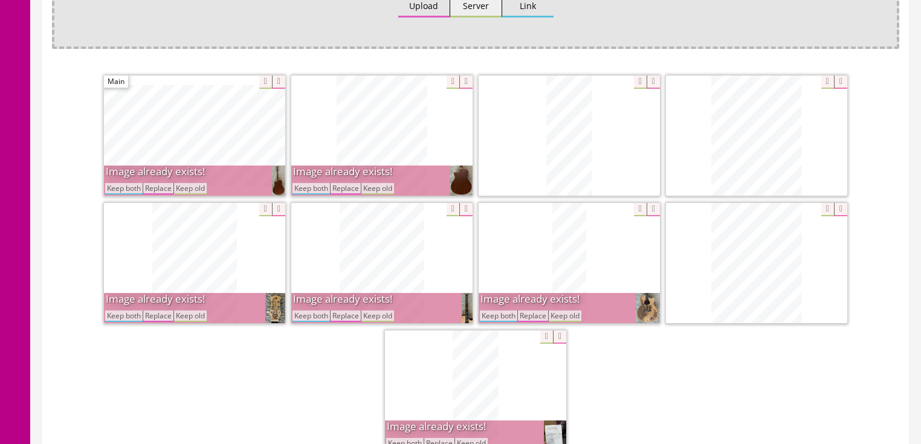
click at [310, 186] on button "Keep both" at bounding box center [311, 188] width 37 height 11
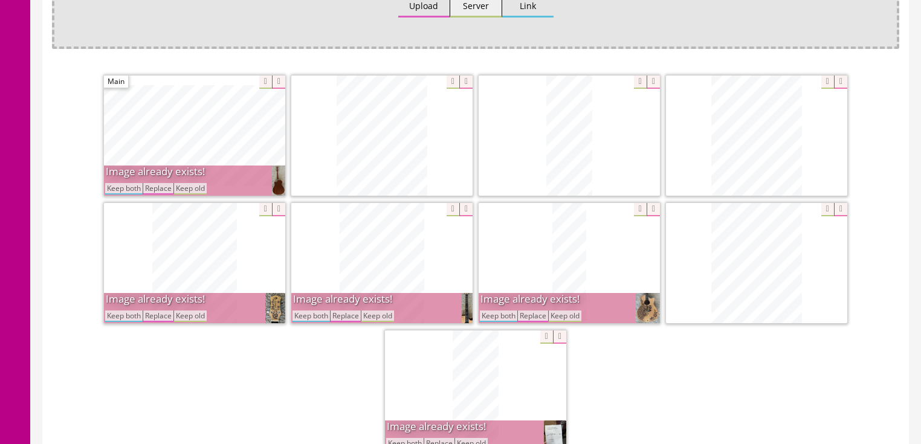
click at [112, 189] on button "Keep both" at bounding box center [123, 188] width 37 height 11
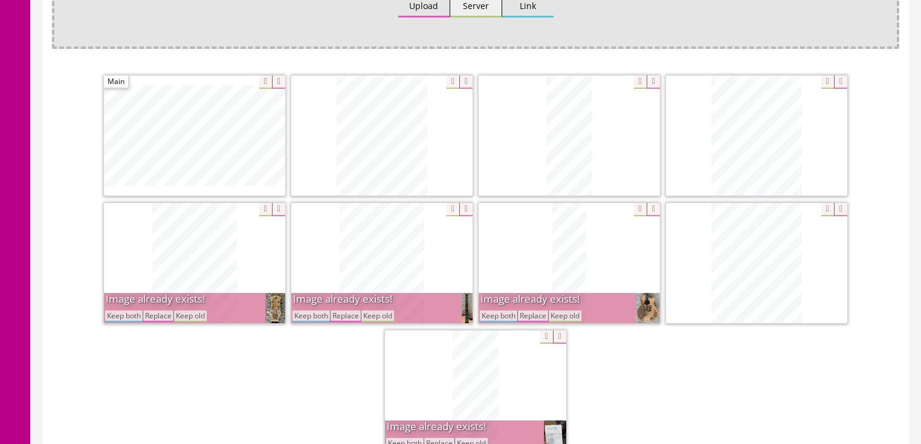
drag, startPoint x: 128, startPoint y: 313, endPoint x: 213, endPoint y: 313, distance: 84.6
click at [129, 313] on button "Keep both" at bounding box center [123, 316] width 37 height 11
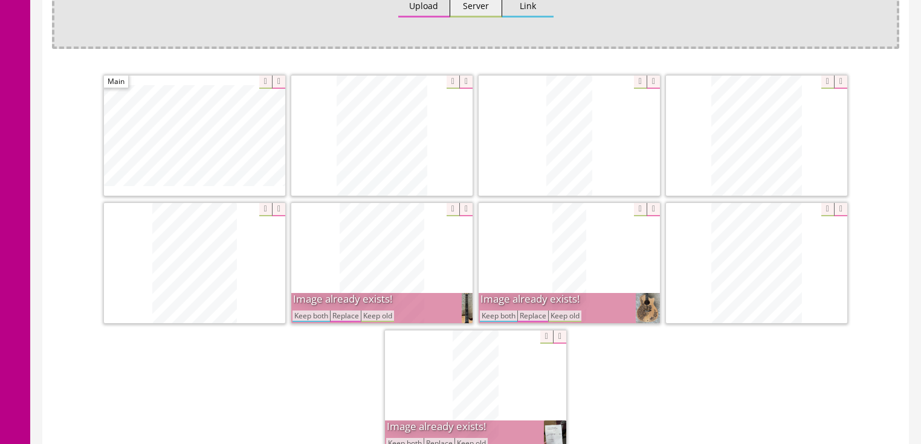
click at [305, 312] on button "Keep both" at bounding box center [311, 316] width 37 height 11
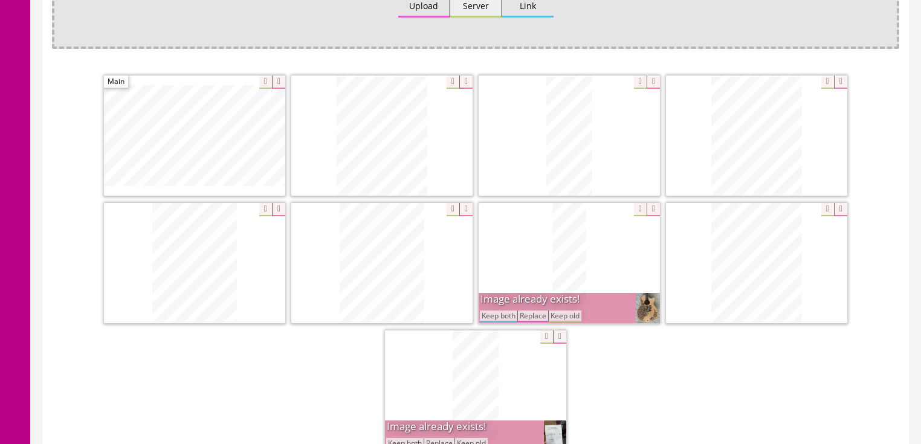
click at [493, 314] on button "Keep both" at bounding box center [498, 316] width 37 height 11
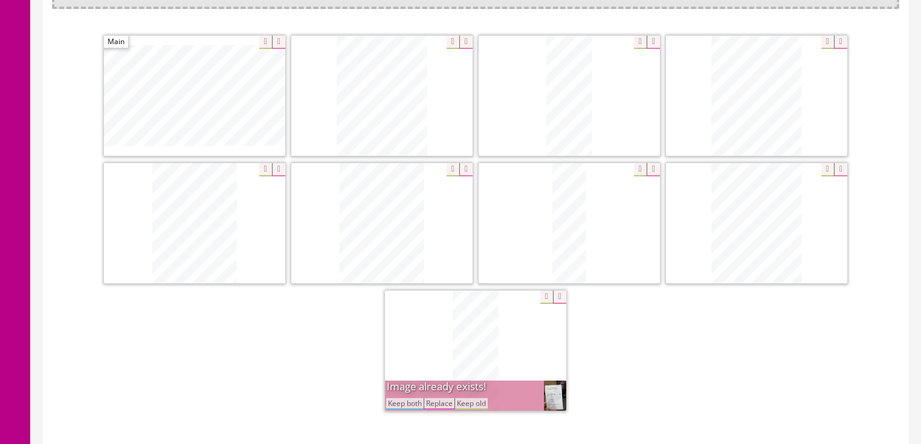
scroll to position [339, 0]
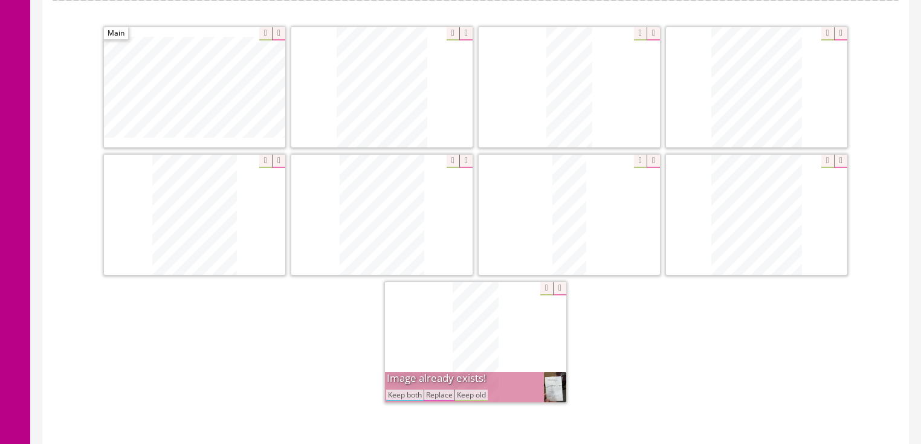
click at [406, 390] on button "Keep both" at bounding box center [404, 395] width 37 height 11
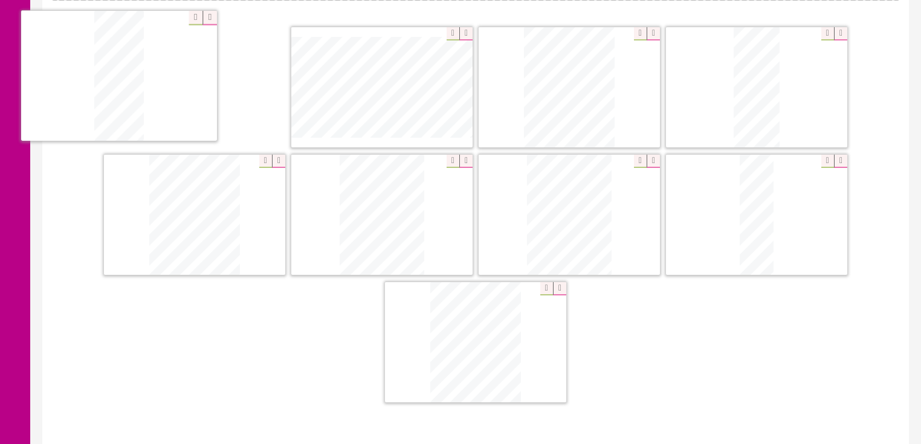
drag, startPoint x: 450, startPoint y: 352, endPoint x: 96, endPoint y: 98, distance: 436.4
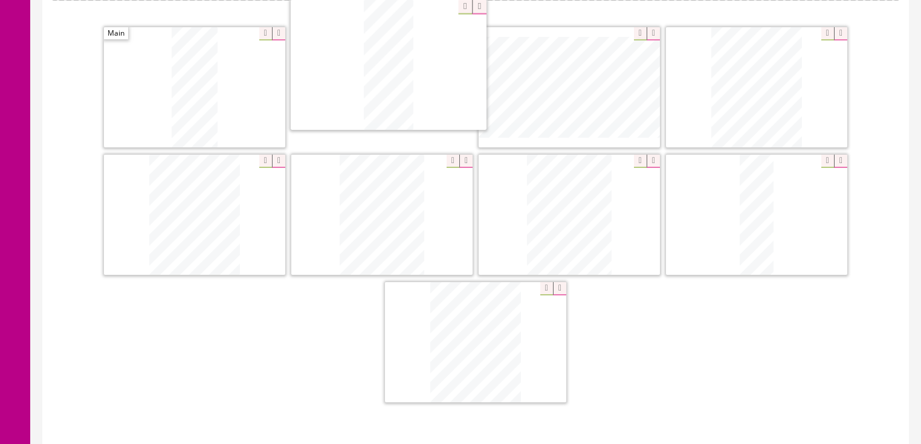
drag, startPoint x: 729, startPoint y: 91, endPoint x: 353, endPoint y: 79, distance: 375.7
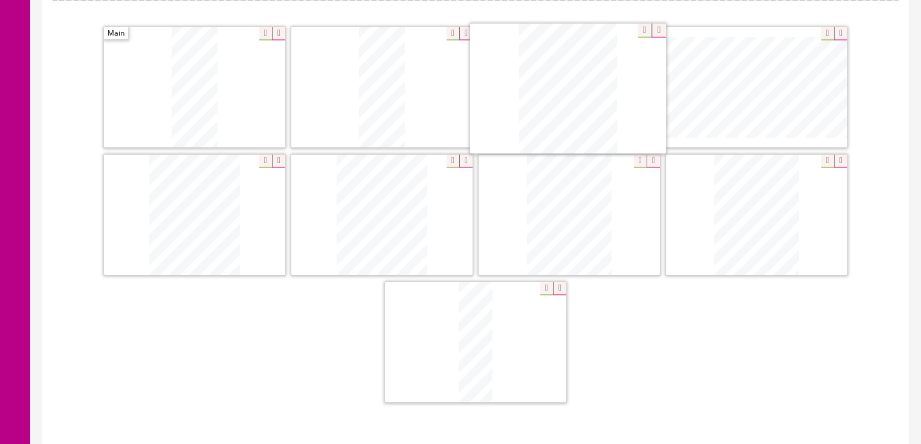
drag, startPoint x: 452, startPoint y: 303, endPoint x: 493, endPoint y: 112, distance: 195.3
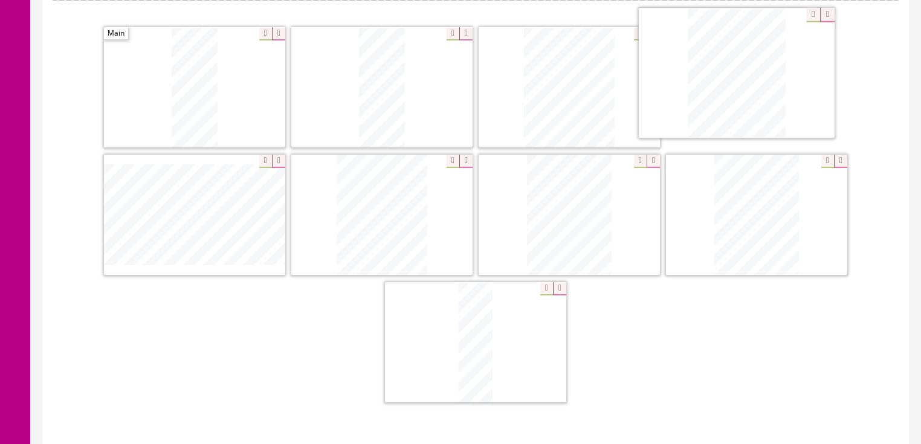
drag, startPoint x: 397, startPoint y: 203, endPoint x: 758, endPoint y: 65, distance: 385.8
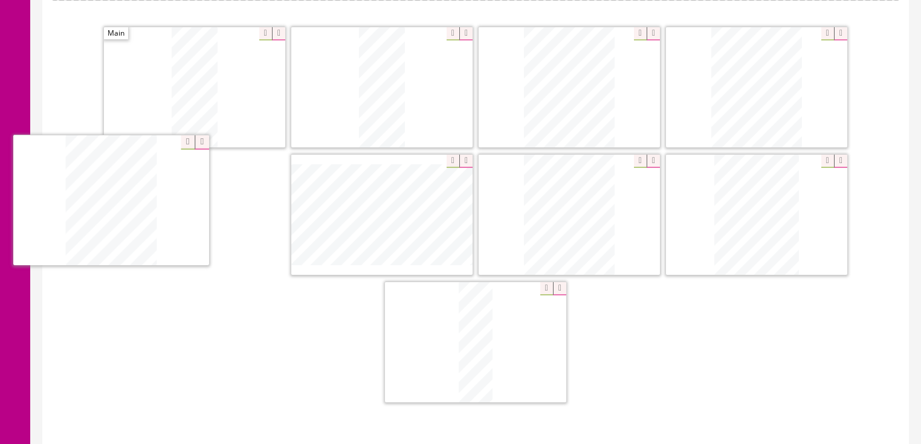
drag, startPoint x: 426, startPoint y: 200, endPoint x: 328, endPoint y: 217, distance: 98.8
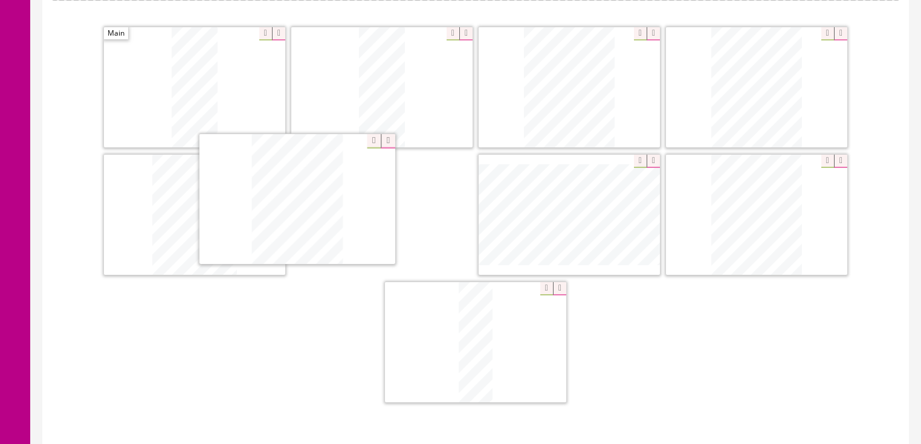
drag, startPoint x: 752, startPoint y: 198, endPoint x: 320, endPoint y: 220, distance: 432.2
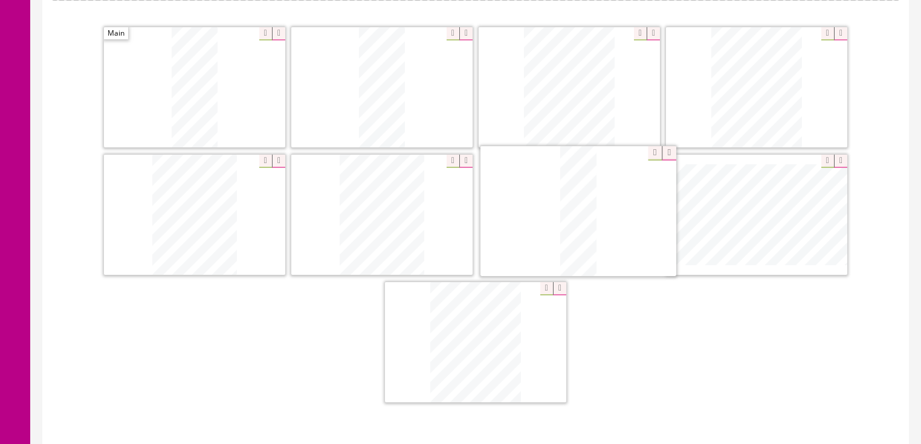
drag, startPoint x: 467, startPoint y: 300, endPoint x: 567, endPoint y: 175, distance: 160.0
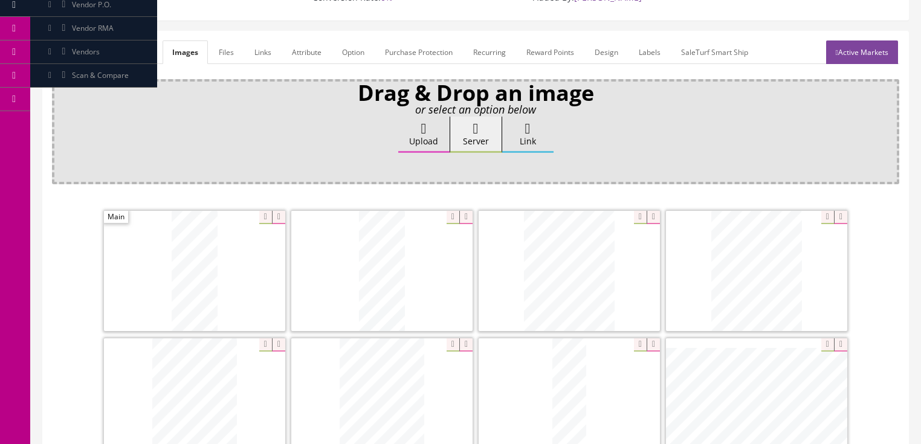
scroll to position [0, 0]
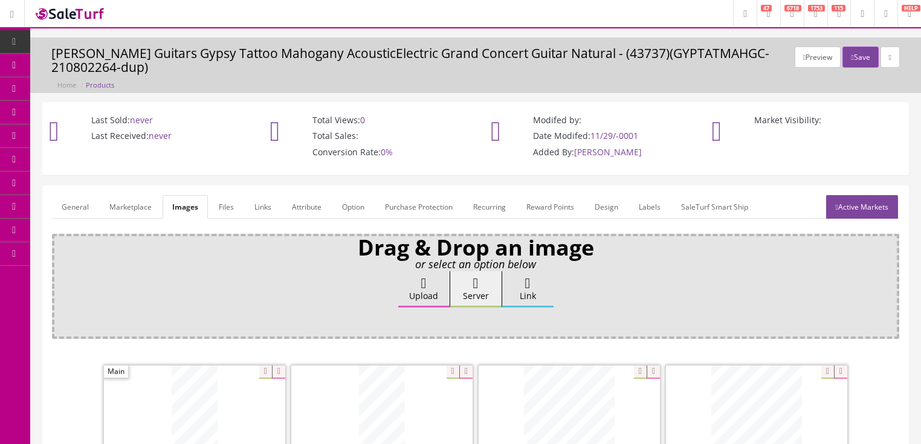
click at [65, 203] on link "General" at bounding box center [75, 207] width 47 height 24
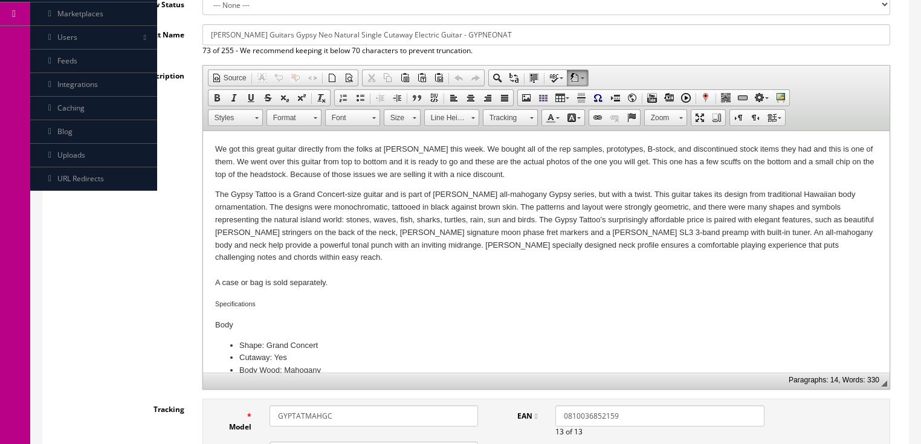
scroll to position [242, 0]
click at [670, 162] on p "We got this great guitar directly from the folks at Dean this week. We bought a…" at bounding box center [546, 159] width 663 height 37
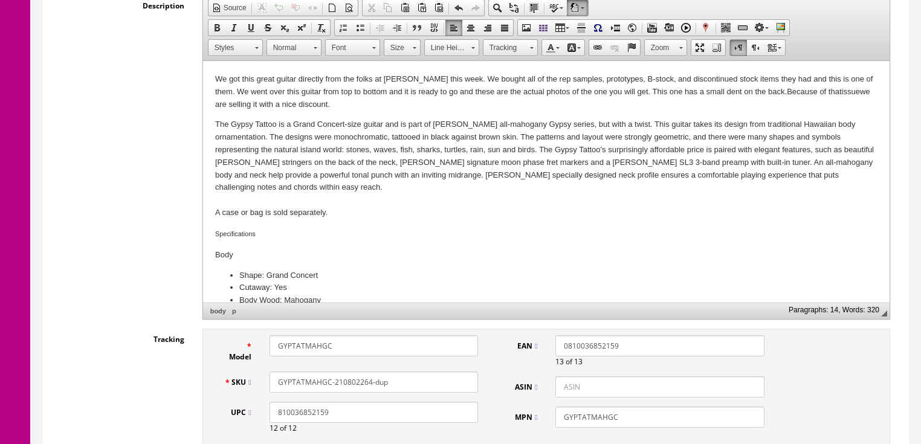
scroll to position [339, 0]
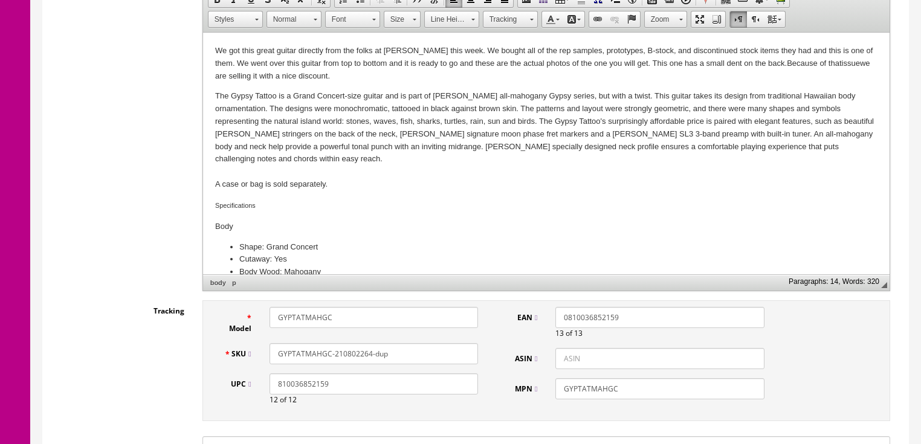
drag, startPoint x: 292, startPoint y: 323, endPoint x: 372, endPoint y: 322, distance: 80.4
click at [372, 322] on input "GYPTATMAHGC" at bounding box center [374, 317] width 209 height 21
type input "GYPNEONAT"
drag, startPoint x: 291, startPoint y: 354, endPoint x: 450, endPoint y: 357, distance: 159.0
click at [450, 357] on input "GYPTATMAHGC-210802264-dup" at bounding box center [374, 353] width 209 height 21
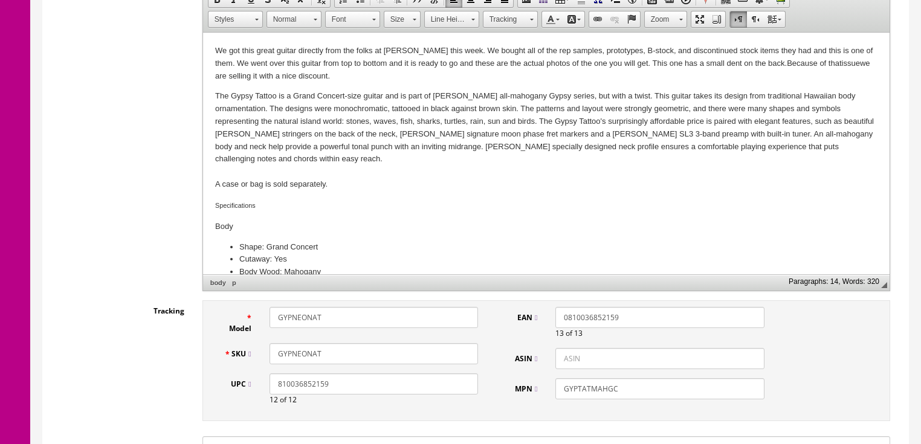
type input "GYPNEONAT"
drag, startPoint x: 578, startPoint y: 389, endPoint x: 658, endPoint y: 389, distance: 80.4
click at [653, 389] on input "GYPTATMAHGC" at bounding box center [660, 388] width 209 height 21
type input "GYPNEONAT"
drag, startPoint x: 634, startPoint y: 319, endPoint x: 515, endPoint y: 284, distance: 124.2
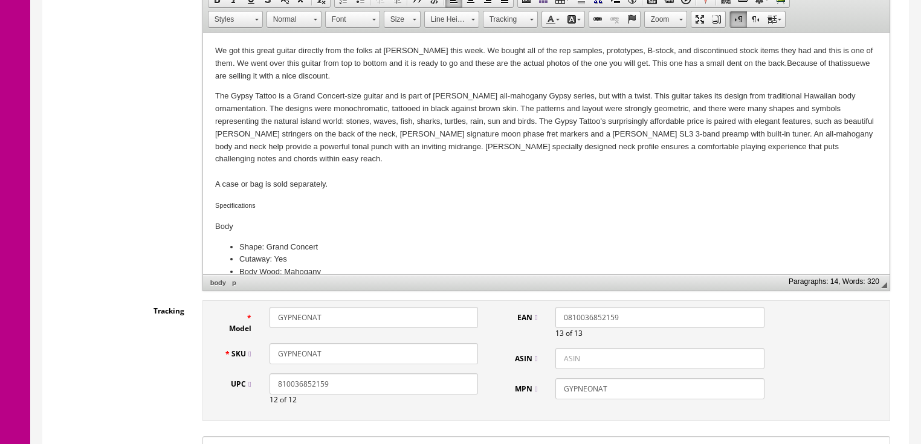
drag, startPoint x: 345, startPoint y: 392, endPoint x: 39, endPoint y: 388, distance: 306.0
click at [354, 352] on input "GYPNEONAT" at bounding box center [374, 353] width 209 height 21
type input "GYPNEONAT-A08094893"
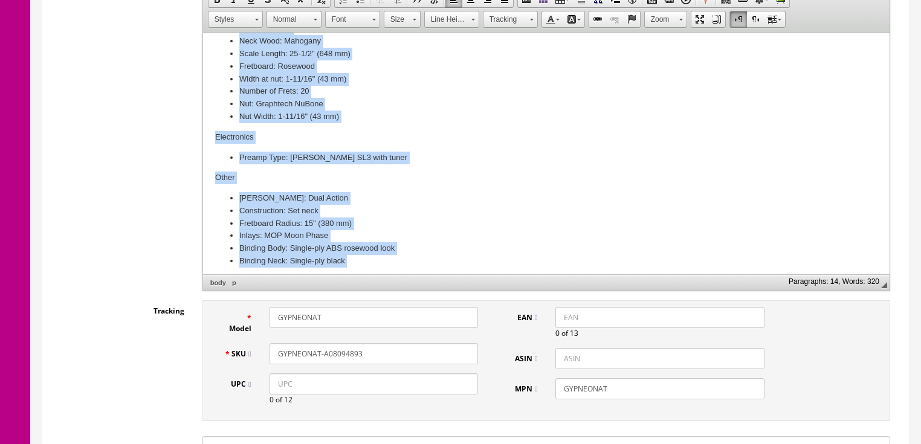
scroll to position [343, 0]
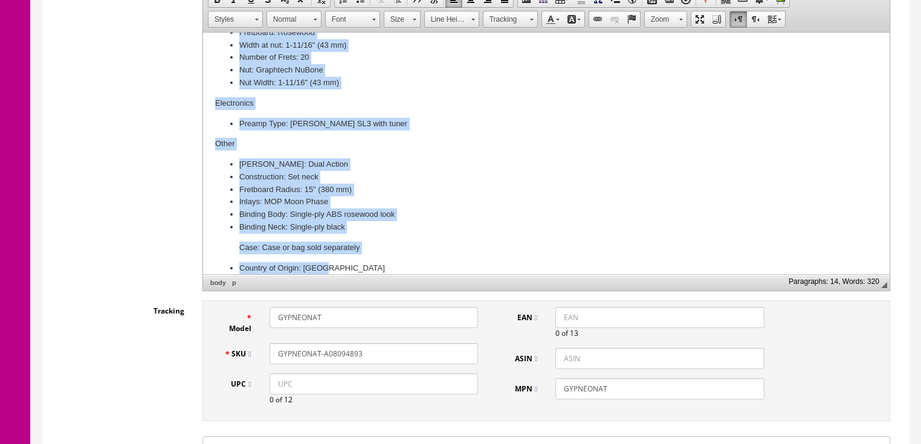
drag, startPoint x: 210, startPoint y: 94, endPoint x: 397, endPoint y: 282, distance: 265.1
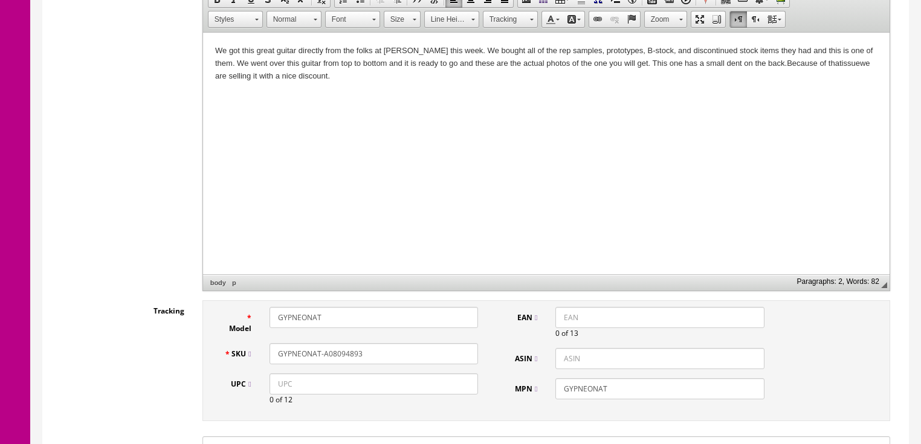
scroll to position [0, 0]
click at [335, 79] on p "We got this great guitar directly from the folks at Dean this week. We bought a…" at bounding box center [546, 63] width 663 height 37
click at [365, 85] on span "Paste" at bounding box center [382, 84] width 64 height 15
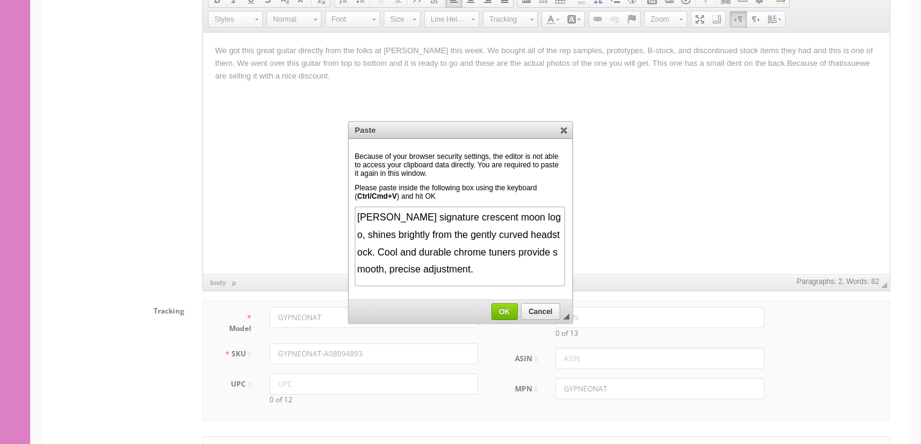
scroll to position [453, 0]
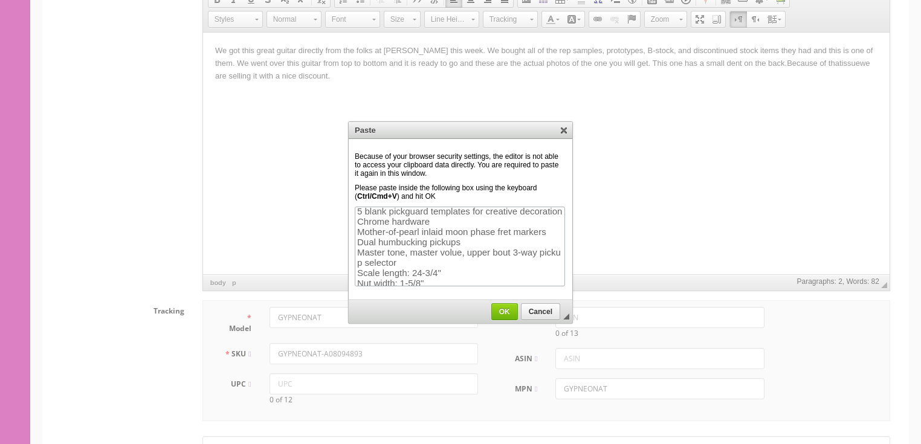
click at [501, 313] on span "OK" at bounding box center [504, 312] width 25 height 8
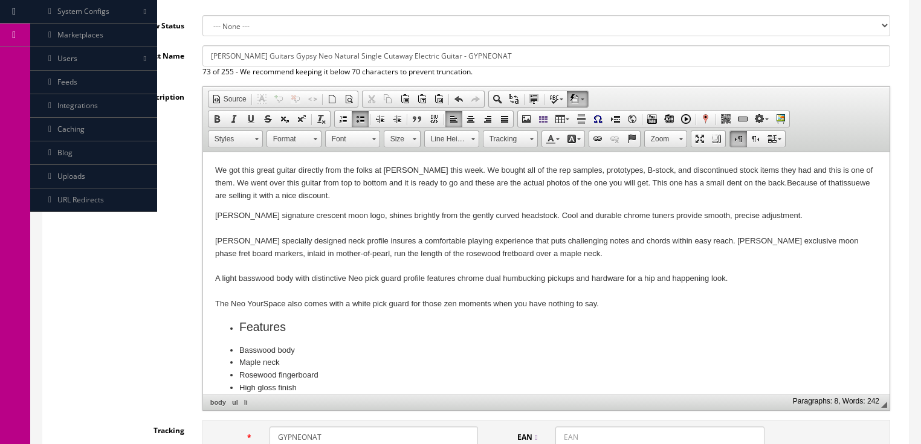
scroll to position [145, 0]
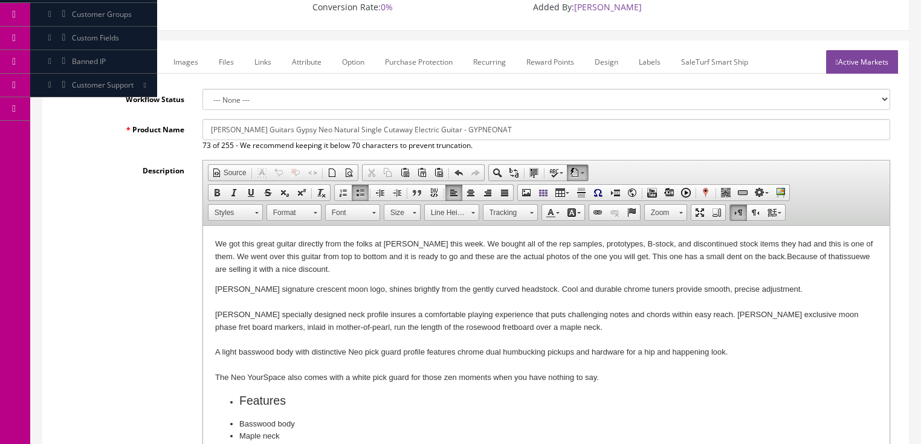
click at [193, 60] on link "Images" at bounding box center [186, 62] width 44 height 24
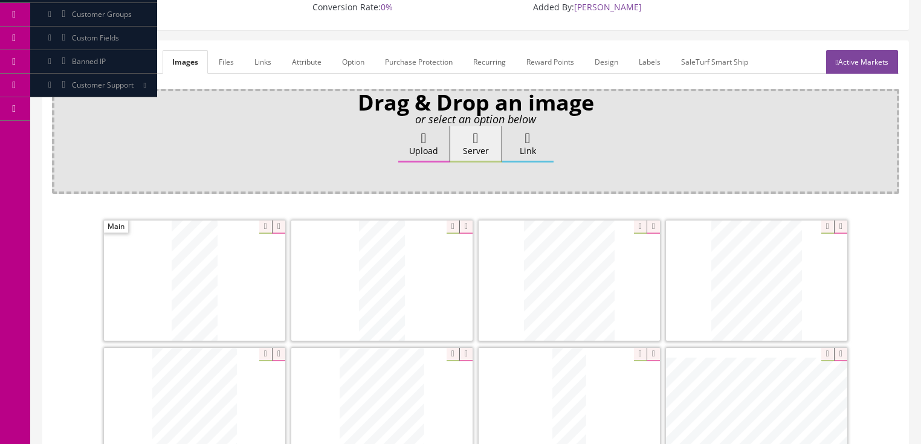
click at [85, 63] on link "General" at bounding box center [75, 62] width 47 height 24
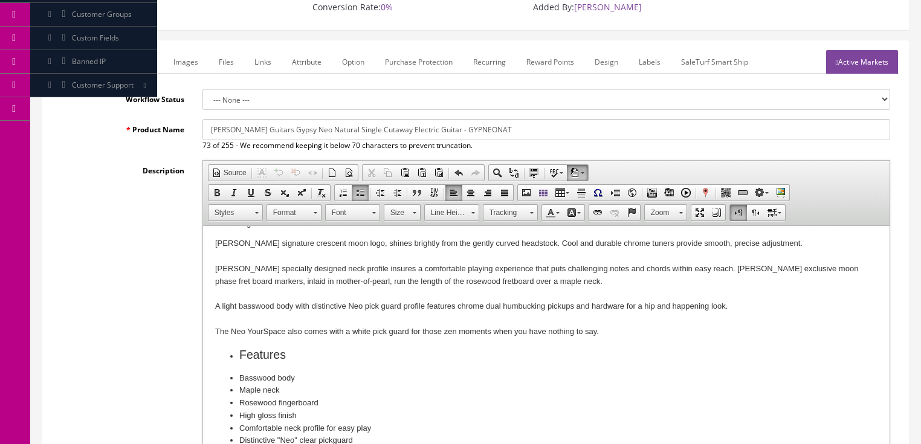
scroll to position [48, 0]
click at [310, 308] on p "Luna's signature crescent moon logo, shines brightly from the gently curved hea…" at bounding box center [546, 285] width 663 height 100
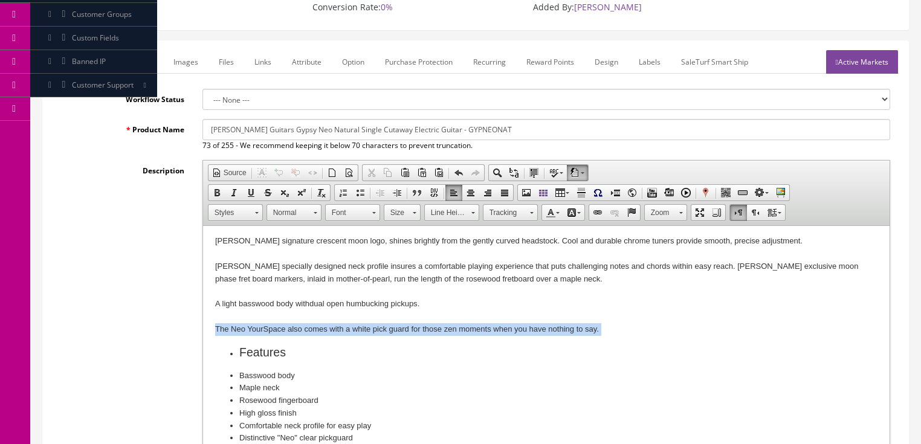
drag, startPoint x: 214, startPoint y: 332, endPoint x: 595, endPoint y: 337, distance: 380.9
click at [594, 337] on html "We got this great guitar directly from the folks at Dean this week. We bought a…" at bounding box center [546, 378] width 687 height 400
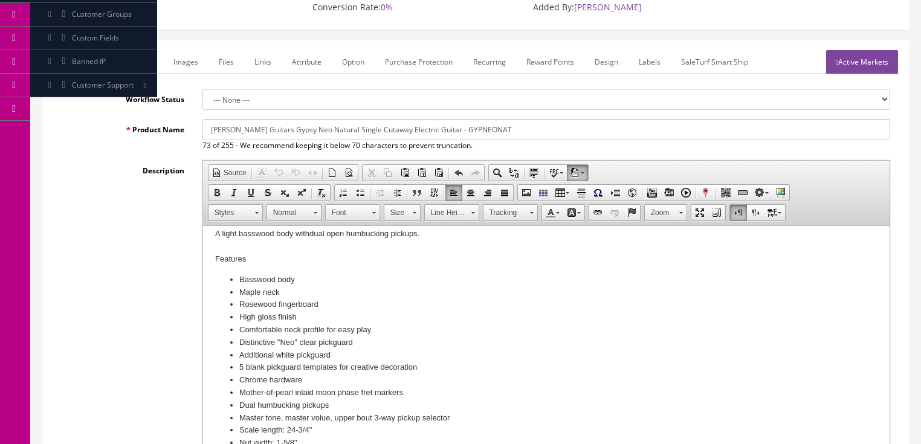
scroll to position [133, 0]
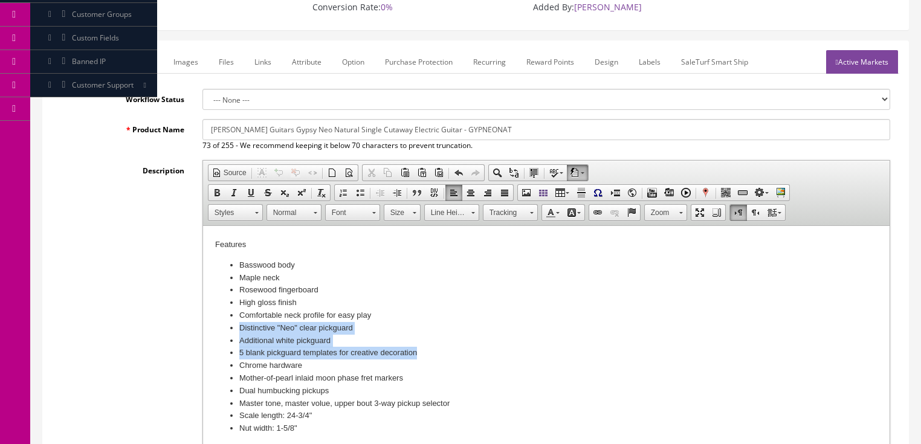
drag, startPoint x: 236, startPoint y: 327, endPoint x: 435, endPoint y: 351, distance: 200.9
click at [435, 351] on ul "Basswood body Maple neck Rosewood fingerboard High gloss finish Comfortable nec…" at bounding box center [546, 347] width 663 height 176
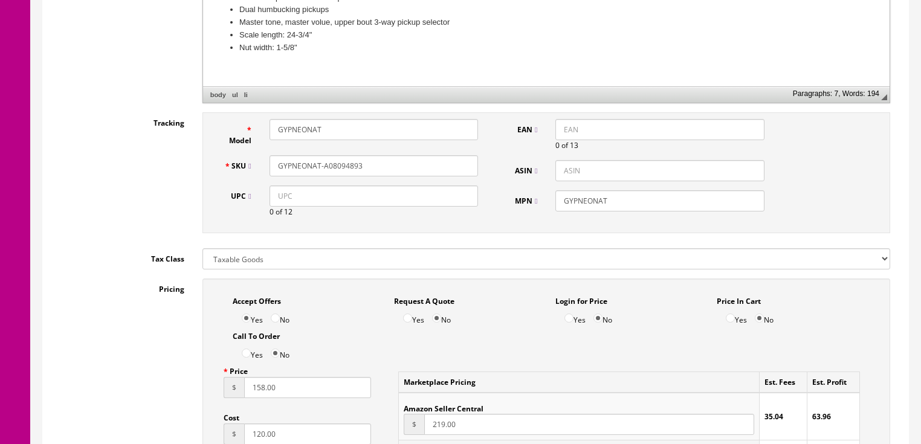
scroll to position [580, 0]
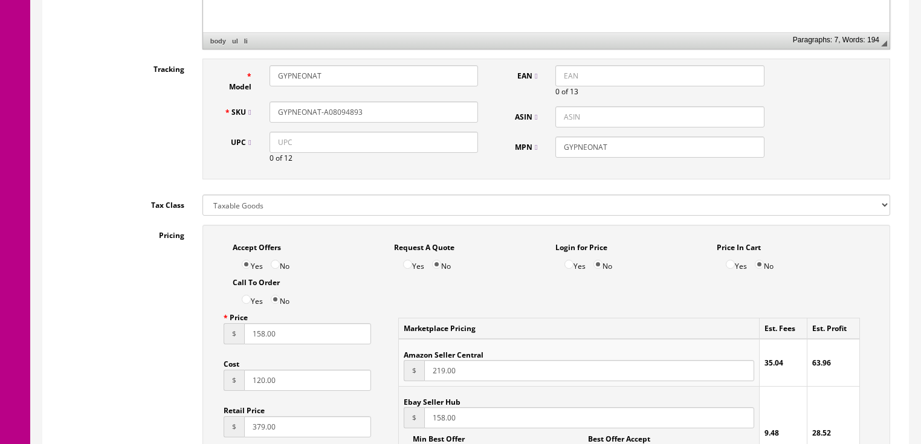
drag, startPoint x: 255, startPoint y: 342, endPoint x: 312, endPoint y: 341, distance: 56.8
click at [312, 341] on input "158.00" at bounding box center [308, 333] width 128 height 21
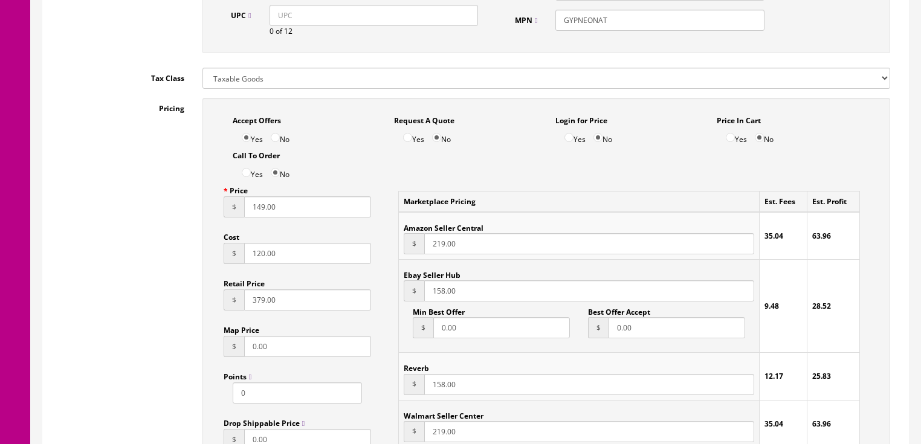
scroll to position [726, 0]
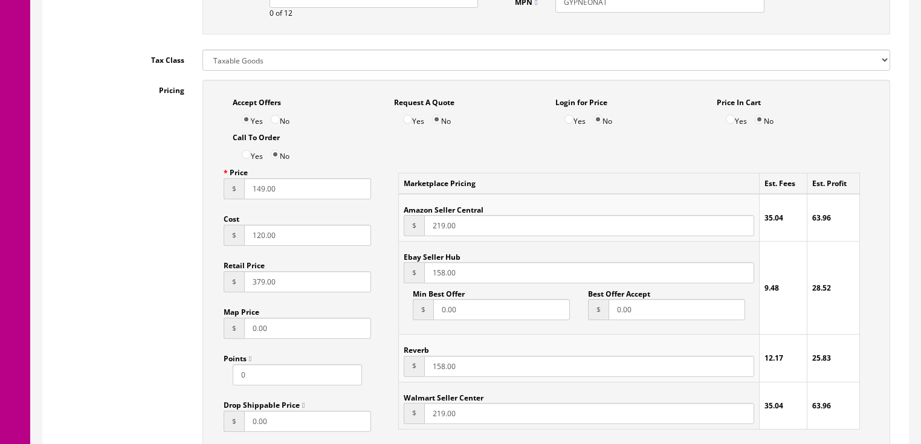
type input "149.00"
drag, startPoint x: 435, startPoint y: 278, endPoint x: 498, endPoint y: 278, distance: 62.9
click at [498, 278] on input "158.00" at bounding box center [589, 272] width 330 height 21
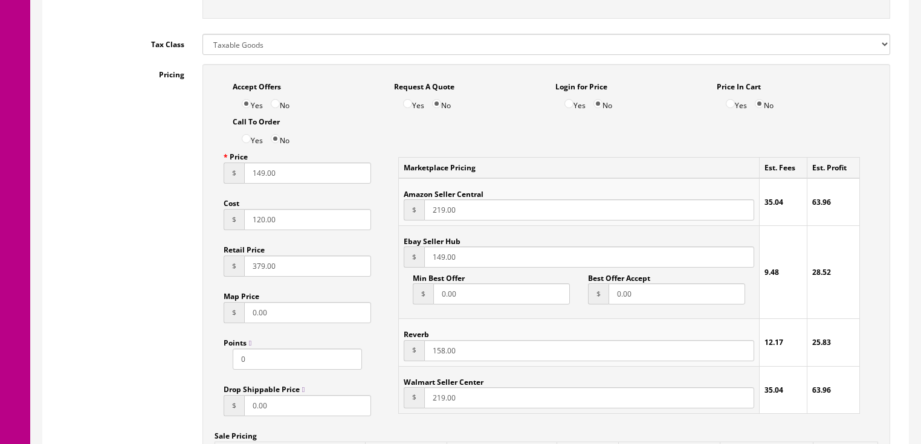
scroll to position [774, 0]
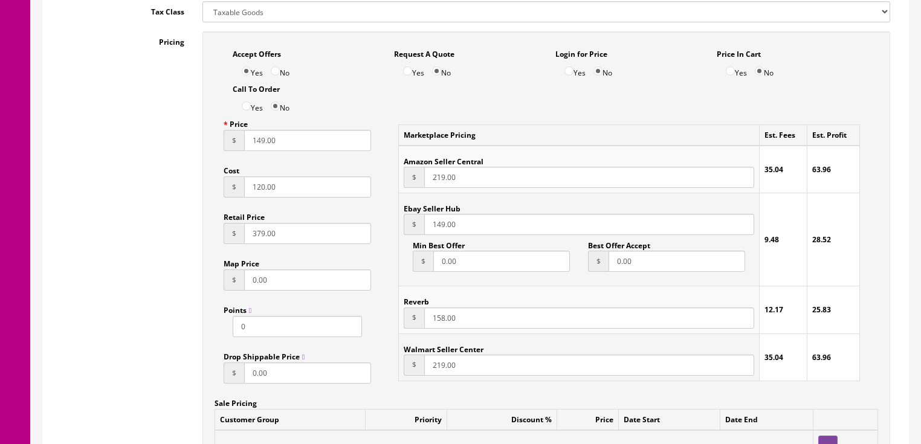
type input "149.00"
drag, startPoint x: 437, startPoint y: 317, endPoint x: 488, endPoint y: 318, distance: 50.8
click at [488, 318] on input "158.00" at bounding box center [589, 318] width 330 height 21
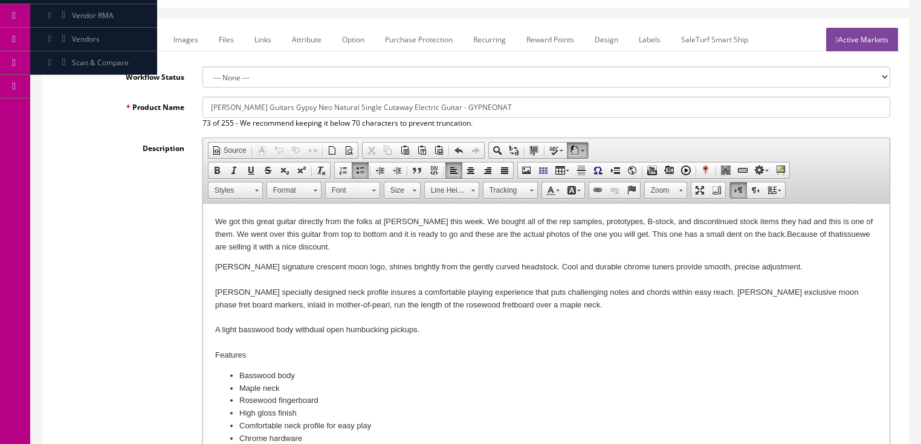
scroll to position [145, 0]
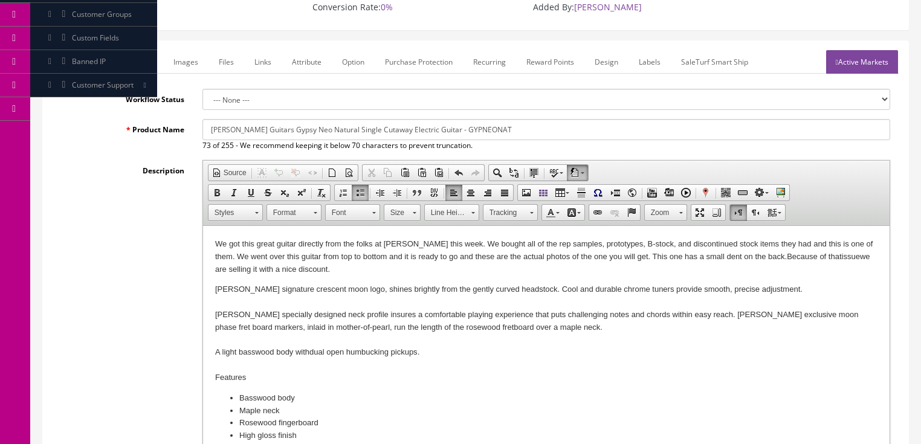
type input "149.00"
click at [140, 65] on link "Marketplace" at bounding box center [132, 62] width 62 height 24
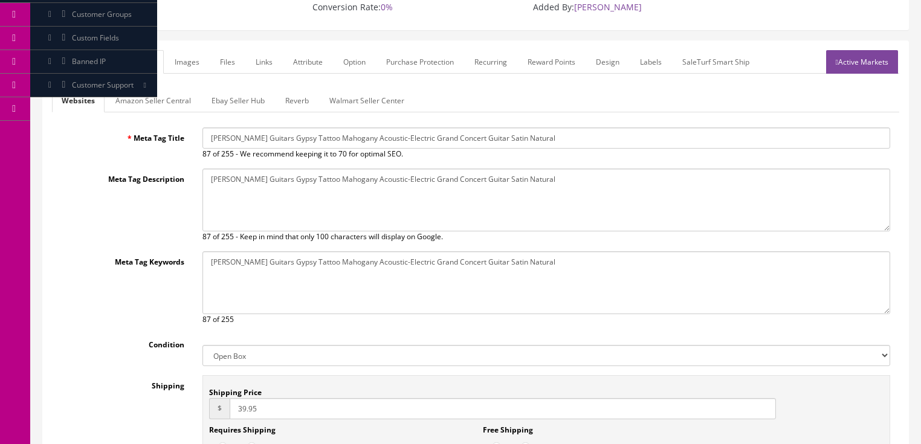
click at [67, 63] on link "General" at bounding box center [75, 62] width 47 height 24
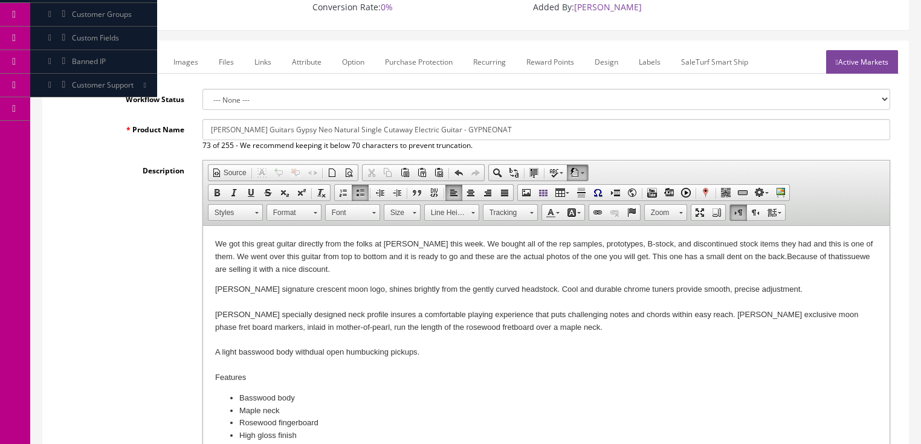
drag, startPoint x: 207, startPoint y: 134, endPoint x: 490, endPoint y: 135, distance: 282.3
click at [490, 135] on input "Luna Guitars Gypsy Neo Natural Single Cutaway Electric Guitar - GYPNEONAT" at bounding box center [547, 129] width 688 height 21
click at [133, 56] on link "Marketplace" at bounding box center [132, 62] width 62 height 24
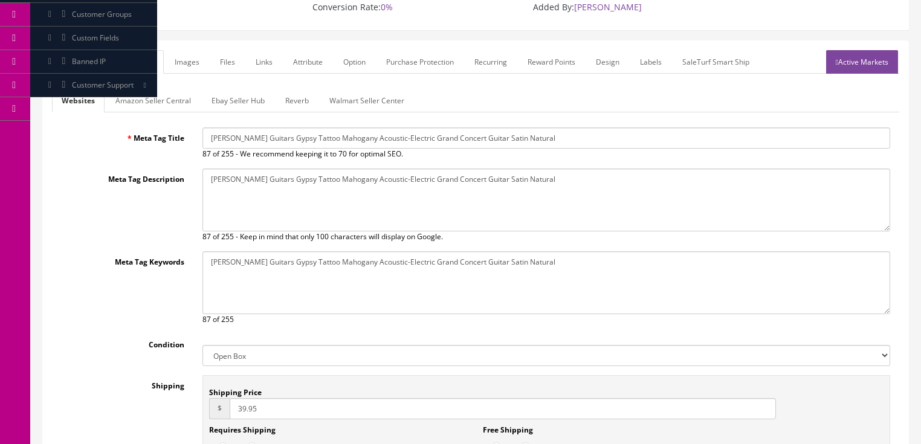
drag, startPoint x: 208, startPoint y: 130, endPoint x: 553, endPoint y: 131, distance: 344.6
click at [553, 131] on input "Luna Guitars Gypsy Tattoo Mahogany Acoustic-Electric Grand Concert Guitar Satin…" at bounding box center [547, 138] width 688 height 21
paste input "Neo Natural Single Cutaway Electric Guitar - GYPNEONAT"
type input "Luna Guitars Gypsy Neo Natural Single Cutaway Electric Guitar - GYPNEONAT"
drag, startPoint x: 209, startPoint y: 178, endPoint x: 579, endPoint y: 181, distance: 370.0
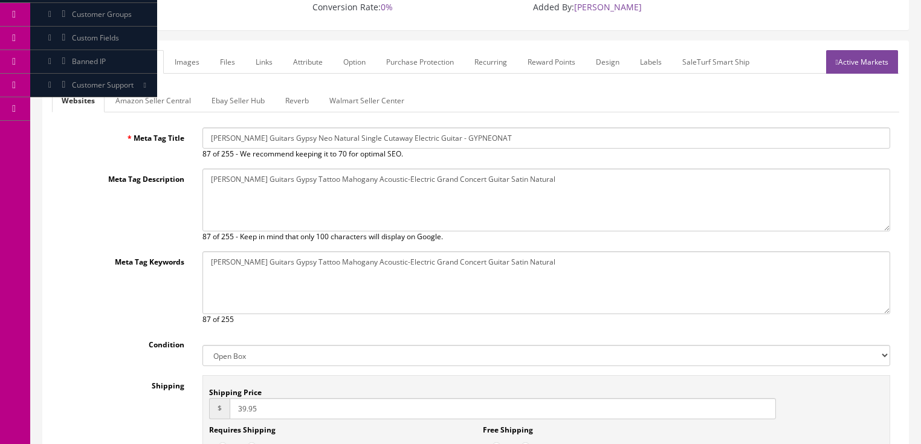
click at [591, 179] on textarea "Luna Guitars Gypsy Tattoo Mahogany Acoustic-Electric Grand Concert Guitar Satin…" at bounding box center [547, 200] width 688 height 63
paste textarea "Neo Natural Single Cutaway Electric Guitar - GYPNEONAT"
type textarea "Luna Guitars Gypsy Neo Natural Single Cutaway Electric Guitar - GYPNEONAT"
drag, startPoint x: 206, startPoint y: 259, endPoint x: 519, endPoint y: 267, distance: 313.3
click at [519, 267] on div "Luna Guitars Gypsy Tattoo Mahogany Acoustic-Electric Grand Concert Guitar Satin…" at bounding box center [546, 289] width 706 height 74
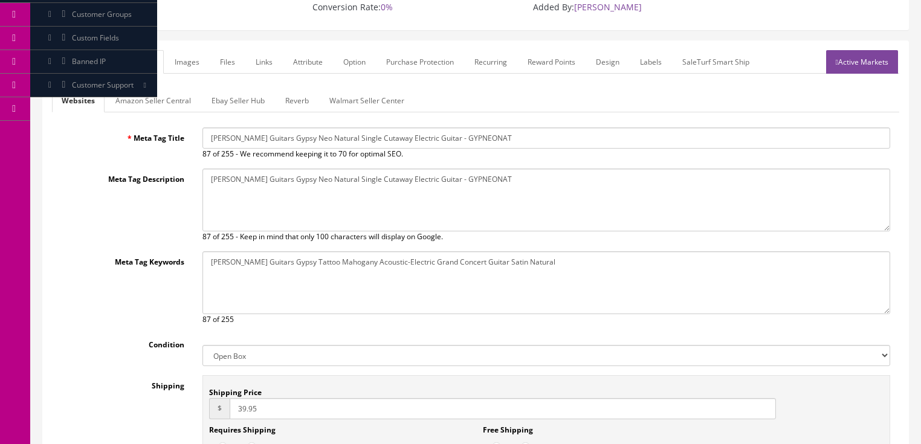
drag, startPoint x: 519, startPoint y: 262, endPoint x: 279, endPoint y: 274, distance: 240.3
click at [187, 267] on div "Meta Tag Keywords Luna Guitars Gypsy Tattoo Mahogany Acoustic-Electric Grand Co…" at bounding box center [476, 289] width 848 height 74
paste textarea "Neo Natural Single Cutaway Electric Guitar - GYPNEONAT"
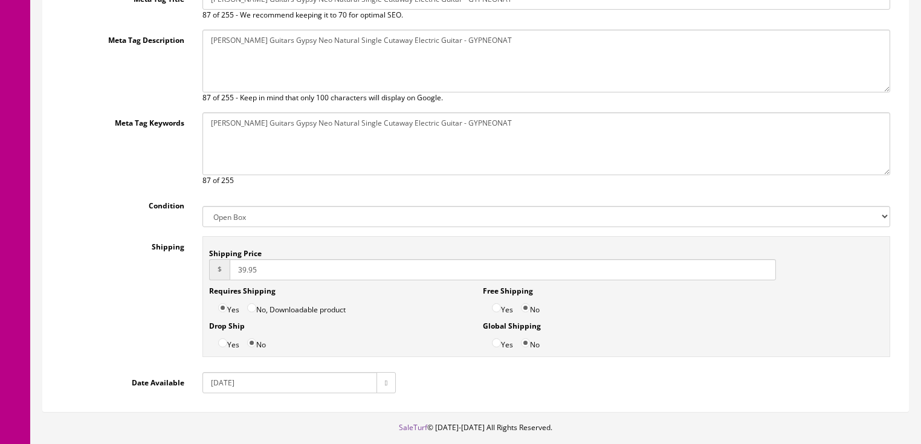
scroll to position [290, 0]
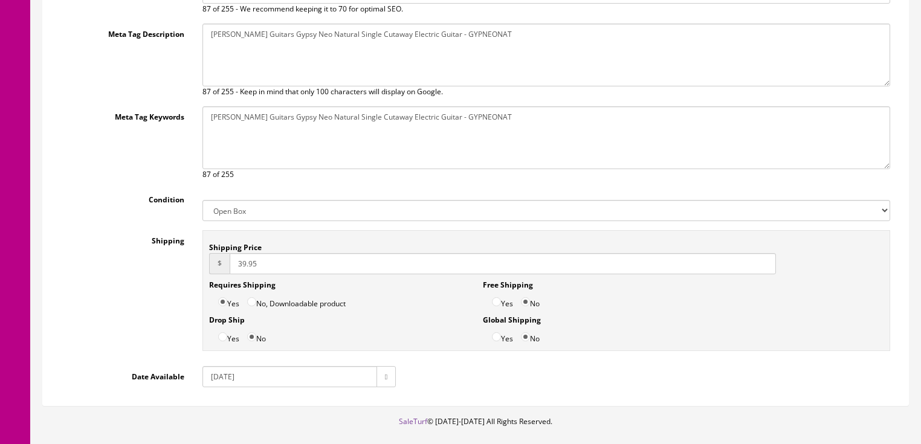
type textarea "Luna Guitars Gypsy Neo Natural Single Cutaway Electric Guitar - GYPNEONAT"
drag, startPoint x: 265, startPoint y: 257, endPoint x: 203, endPoint y: 256, distance: 61.7
click at [191, 264] on div "Shipping Shipping Price $ 39.95 Requires Shipping Yes No, Downloadable product …" at bounding box center [476, 293] width 848 height 127
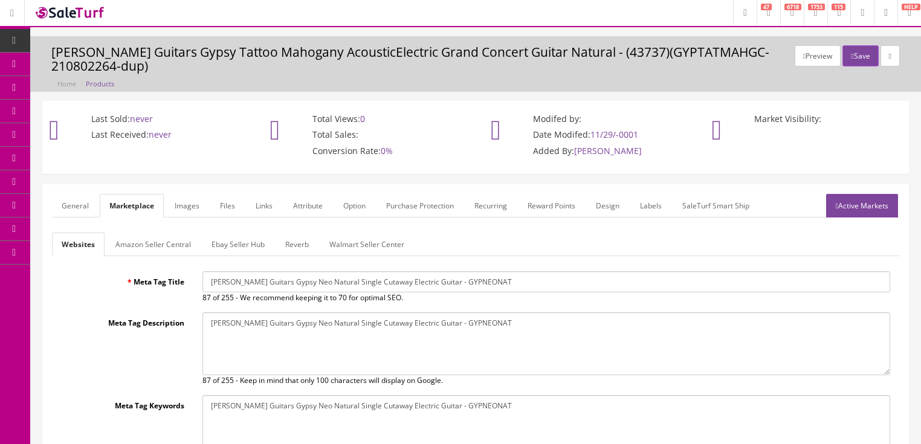
scroll to position [0, 0]
type input "29.00"
click at [230, 249] on link "Ebay Seller Hub" at bounding box center [238, 246] width 73 height 24
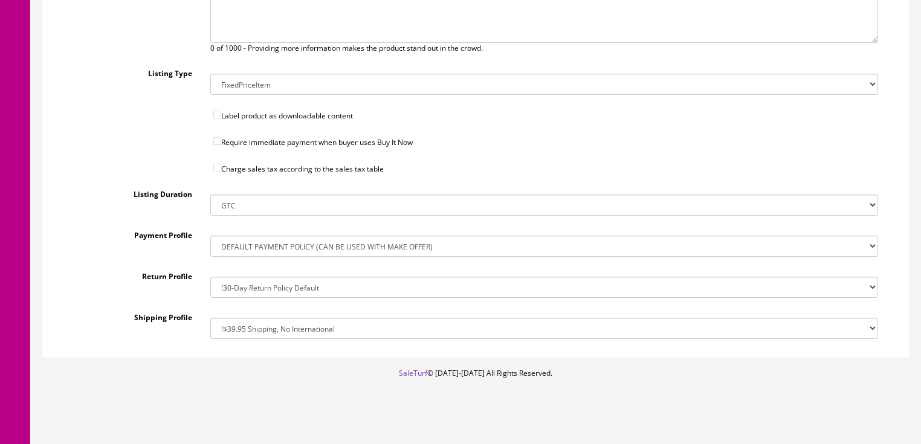
scroll to position [444, 0]
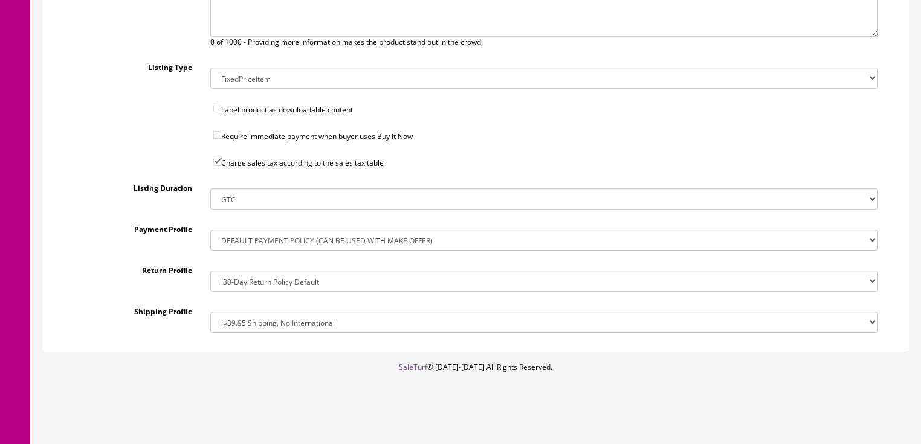
click at [276, 320] on select "!$28.50 FedEx, Priority $65.00 No International !$28.50 FedEx, Priority $65.00 …" at bounding box center [544, 322] width 668 height 21
select select "77323016017"
click at [210, 312] on select "!$28.50 FedEx, Priority $65.00 No International !$28.50 FedEx, Priority $65.00 …" at bounding box center [544, 322] width 668 height 21
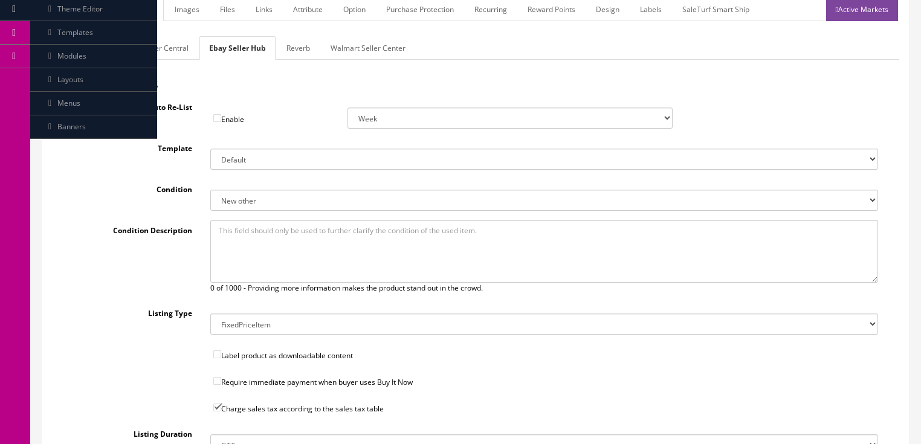
scroll to position [105, 0]
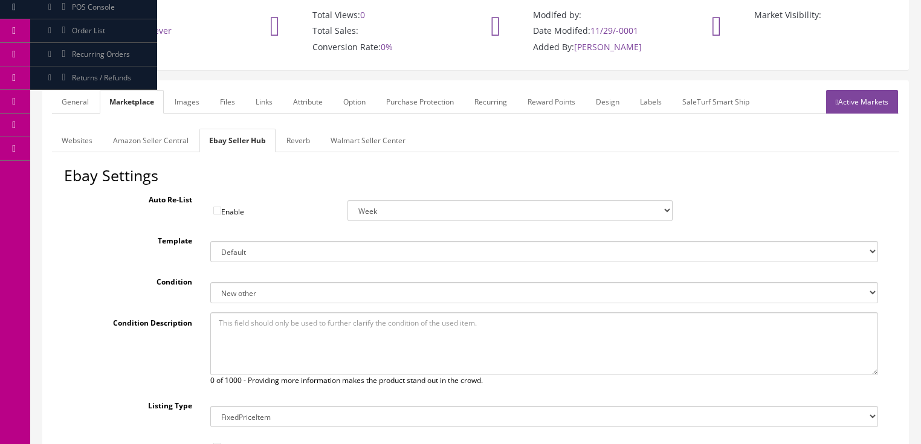
click at [288, 139] on link "Reverb" at bounding box center [298, 141] width 43 height 24
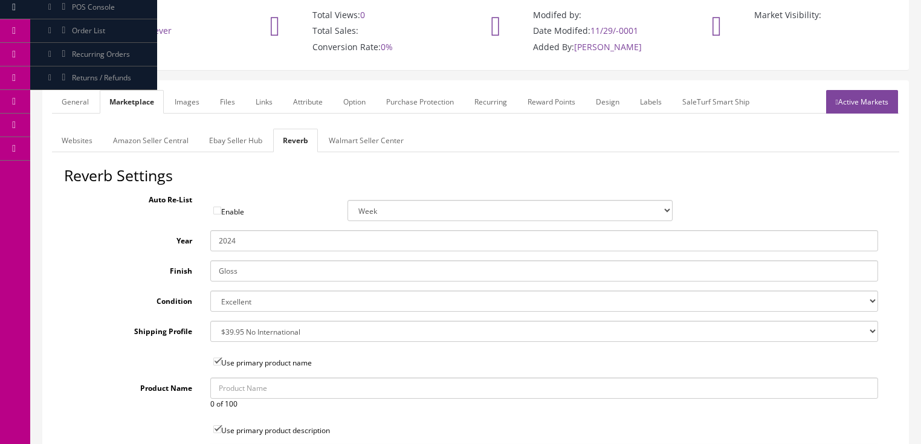
drag, startPoint x: 243, startPoint y: 276, endPoint x: 185, endPoint y: 256, distance: 61.6
type input "Natural"
click at [255, 336] on select "--- None --- $3.49 USPS Shipping MH INSURED $20000 GUITAR MH INSURED $11000 GUI…" at bounding box center [544, 331] width 668 height 21
select select "12660"
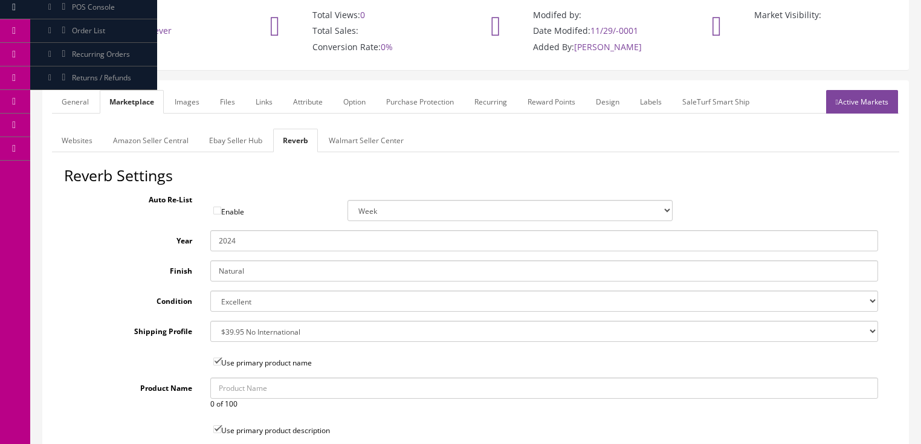
click at [210, 321] on select "--- None --- $3.49 USPS Shipping MH INSURED $20000 GUITAR MH INSURED $11000 GUI…" at bounding box center [544, 331] width 668 height 21
click at [189, 109] on link "Images" at bounding box center [187, 102] width 44 height 24
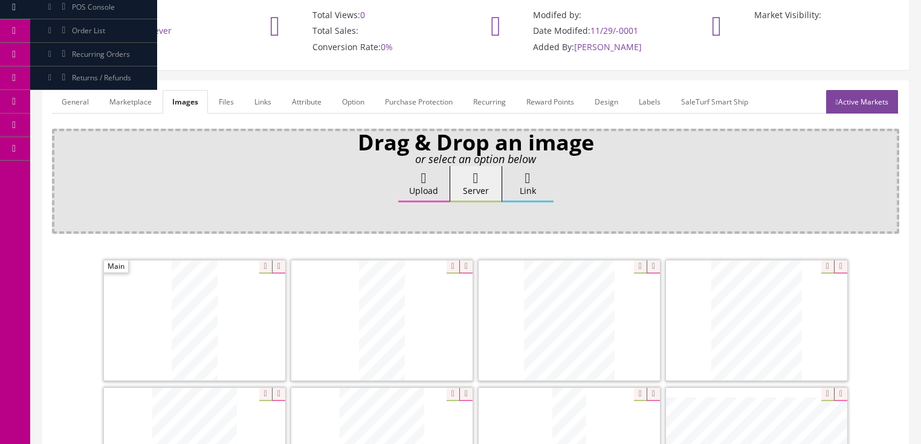
click at [291, 99] on link "Attribute" at bounding box center [306, 102] width 49 height 24
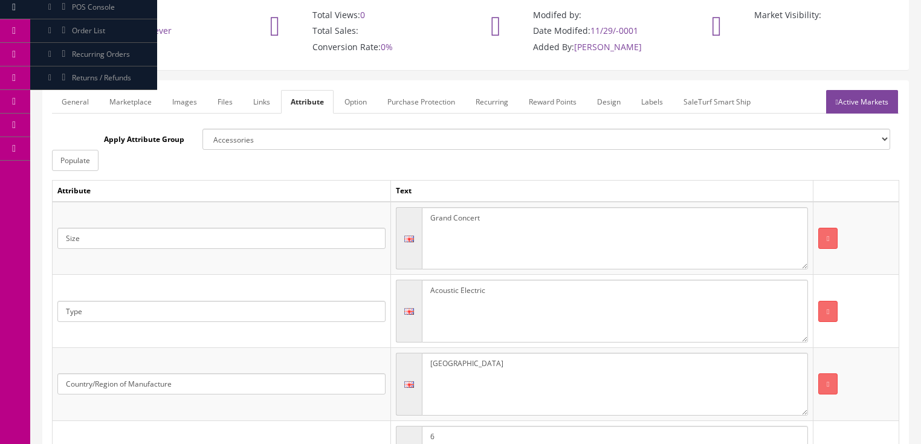
drag, startPoint x: 431, startPoint y: 216, endPoint x: 525, endPoint y: 218, distance: 93.7
click at [525, 218] on textarea "Grand Concert" at bounding box center [615, 238] width 386 height 63
type textarea "Eelectric"
drag, startPoint x: 459, startPoint y: 288, endPoint x: 418, endPoint y: 290, distance: 40.5
click at [418, 290] on div "Acoustic Electric" at bounding box center [602, 311] width 412 height 63
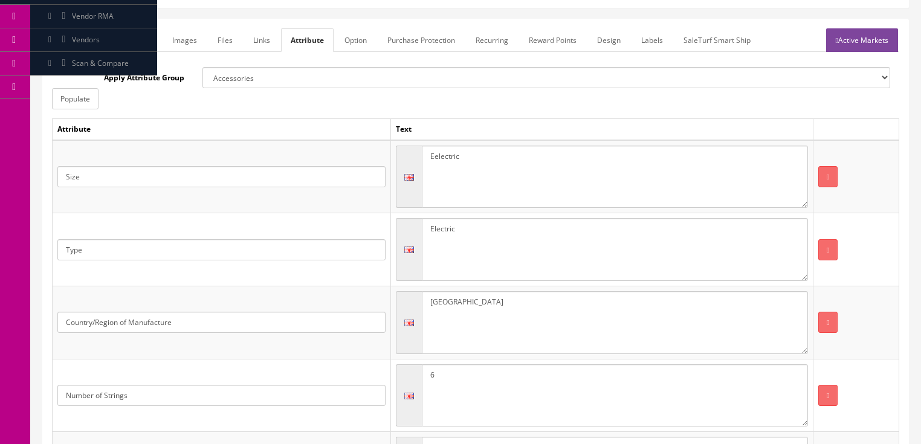
scroll to position [154, 0]
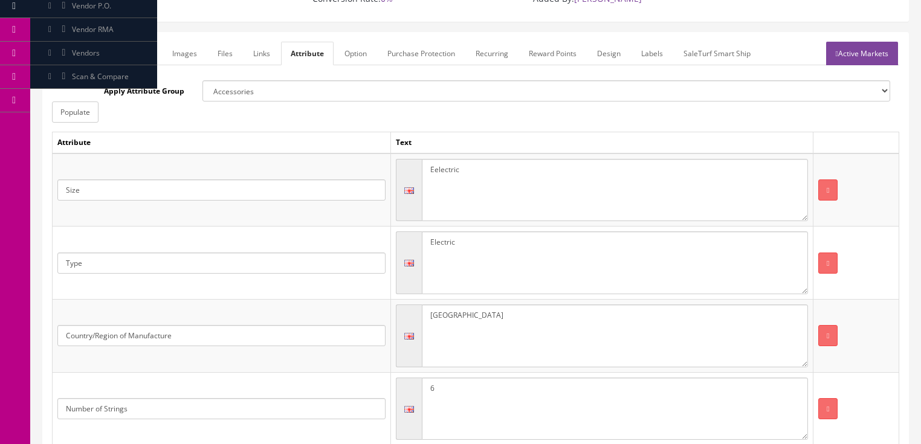
type textarea "Electric"
click at [859, 54] on link "Active Markets" at bounding box center [862, 54] width 72 height 24
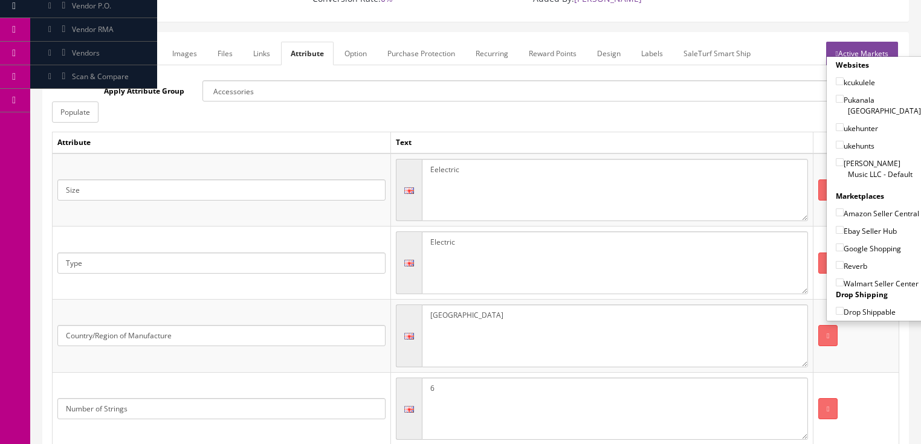
drag, startPoint x: 837, startPoint y: 149, endPoint x: 834, endPoint y: 155, distance: 6.8
click at [837, 158] on input"] "[PERSON_NAME] Music LLC - Default" at bounding box center [840, 162] width 8 height 8
checkbox input"] "true"
click at [836, 228] on input"] "Ebay Seller Hub" at bounding box center [840, 230] width 8 height 8
checkbox input"] "true"
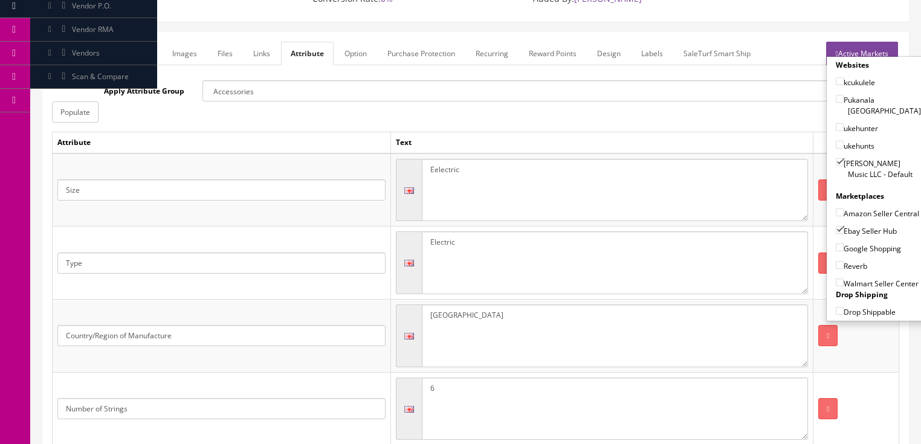
drag, startPoint x: 835, startPoint y: 242, endPoint x: 832, endPoint y: 254, distance: 11.9
click at [836, 244] on input"] "Google Shopping" at bounding box center [840, 248] width 8 height 8
checkbox input"] "true"
click at [836, 263] on input"] "Reverb" at bounding box center [840, 265] width 8 height 8
checkbox input"] "true"
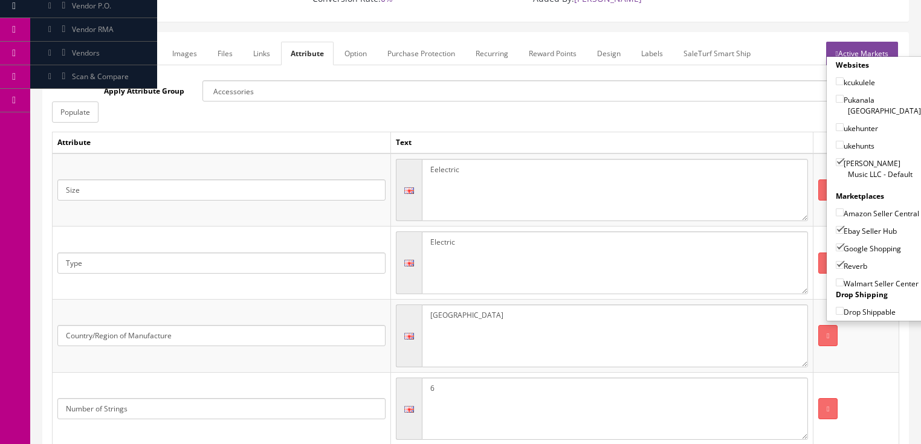
click at [868, 45] on link "Active Markets" at bounding box center [862, 54] width 72 height 24
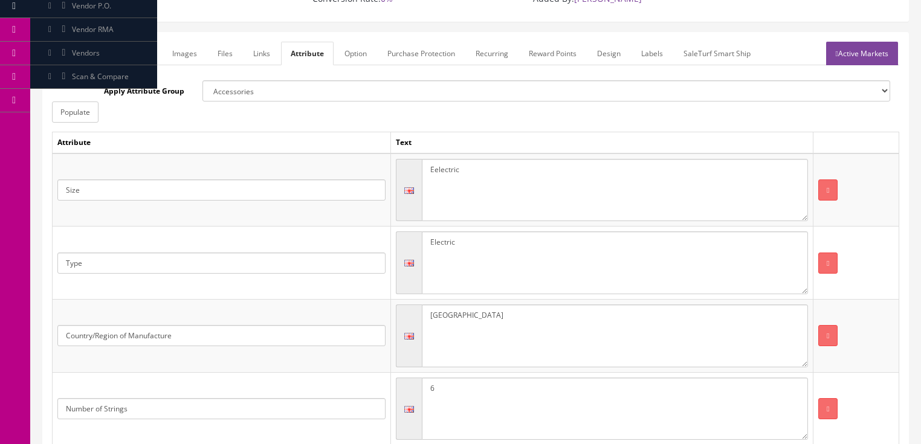
click at [59, 52] on link "General" at bounding box center [75, 54] width 47 height 24
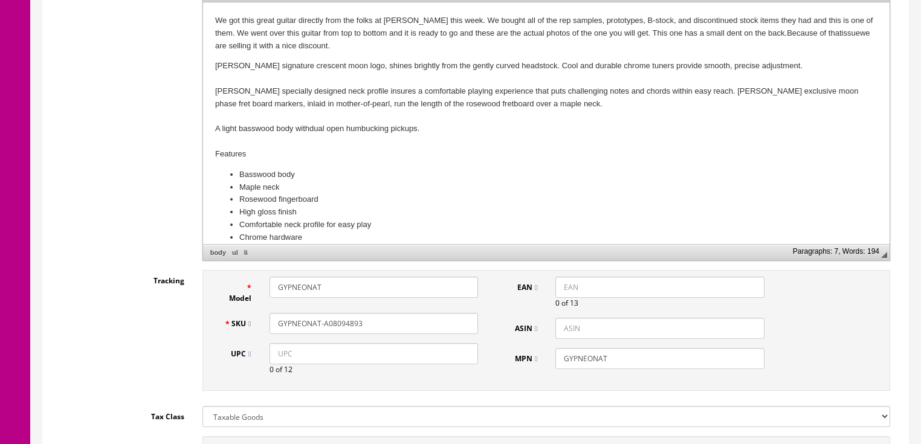
scroll to position [541, 0]
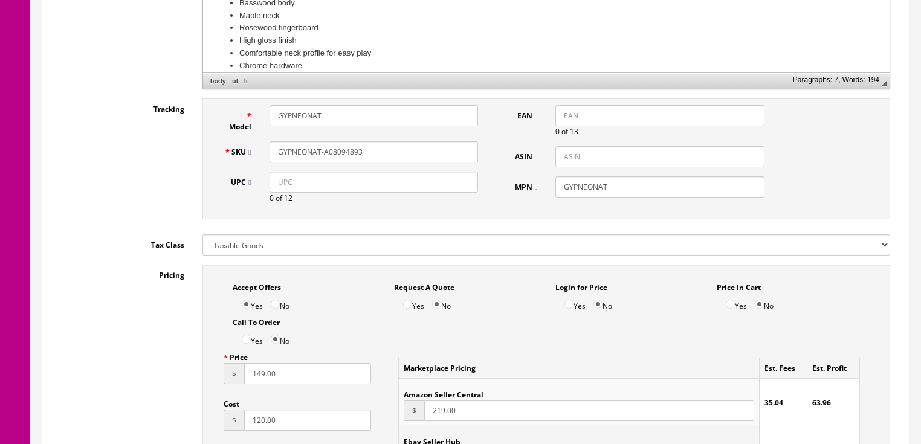
drag, startPoint x: 364, startPoint y: 152, endPoint x: 281, endPoint y: 161, distance: 83.9
click at [276, 161] on div "SKU GYPNEONAT-A08094893" at bounding box center [351, 151] width 273 height 21
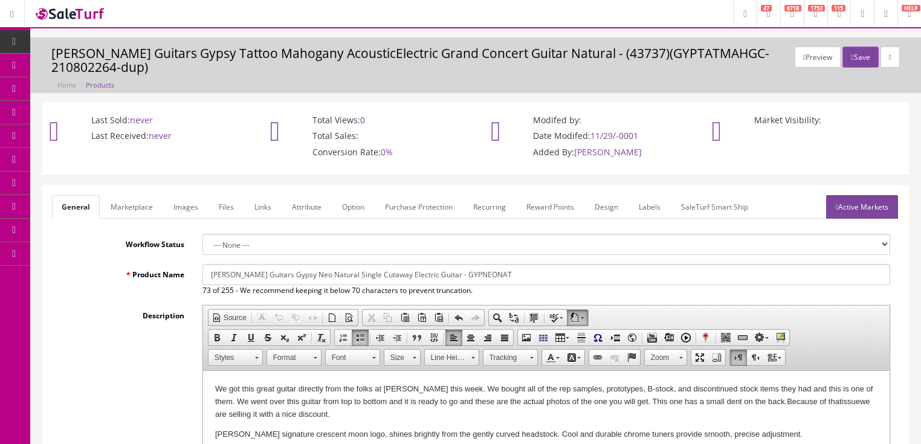
scroll to position [0, 0]
click at [854, 54] on button "Save" at bounding box center [861, 57] width 36 height 21
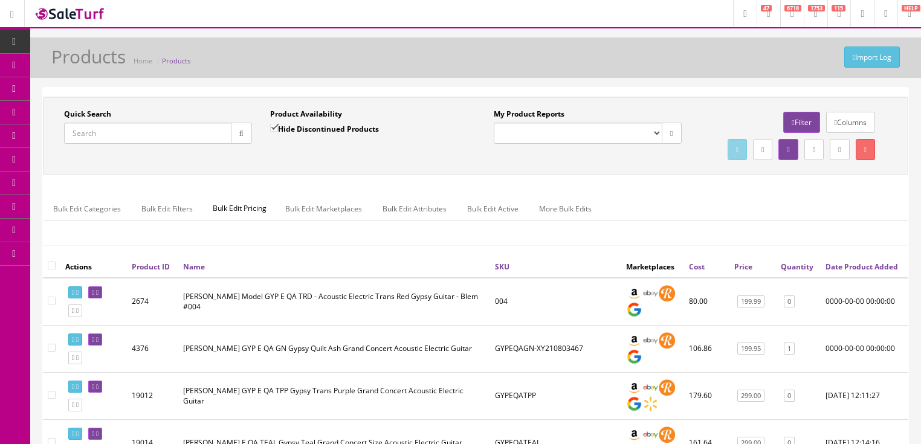
click at [137, 135] on input "Quick Search" at bounding box center [147, 133] width 167 height 21
paste input "GYPNEONAT-A08094893"
type input "GYPNEONAT-A08094893"
click at [273, 128] on input "Hide Discontinued Products" at bounding box center [274, 128] width 8 height 8
checkbox input "false"
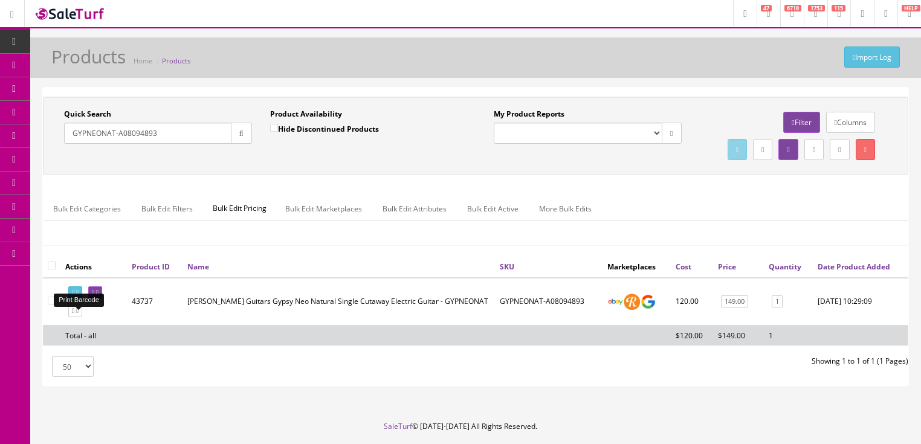
click at [79, 296] on icon at bounding box center [77, 293] width 2 height 7
click at [82, 317] on link at bounding box center [75, 311] width 14 height 13
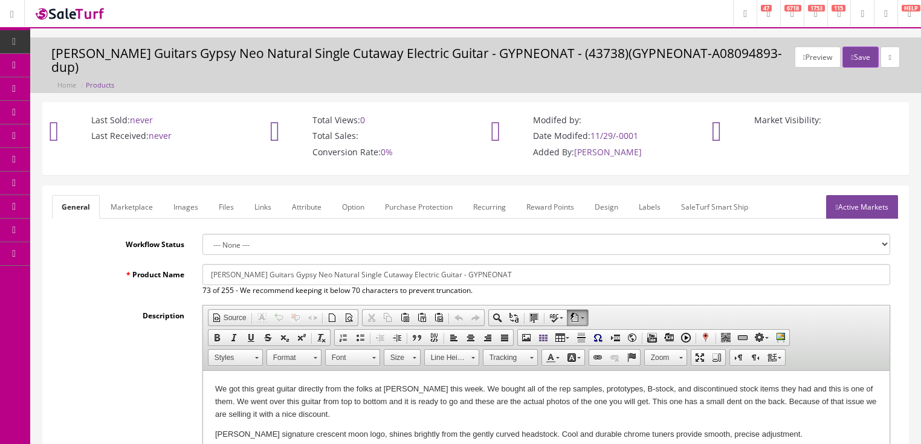
click at [279, 264] on input "[PERSON_NAME] Guitars Gypsy Neo Natural Single Cutaway Electric Guitar - GYPNEO…" at bounding box center [547, 274] width 688 height 21
type input "[PERSON_NAME] Guitars Gypsy PRE Bubblegum Pink Single Cutaway Electric Guitar -…"
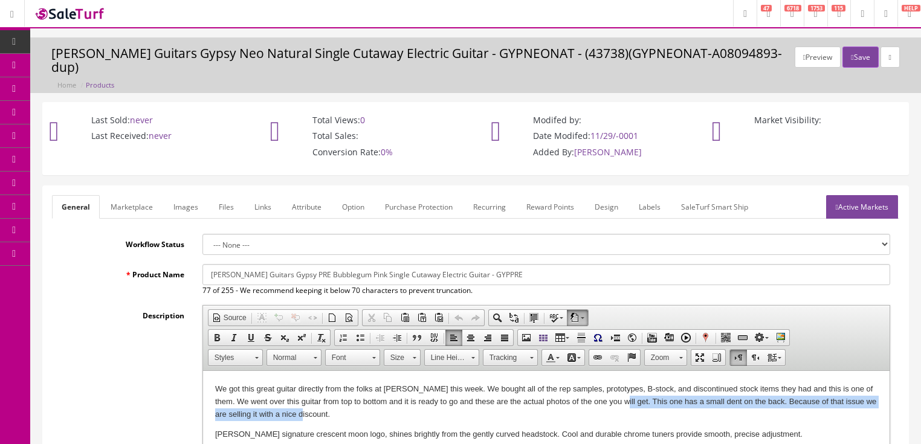
drag, startPoint x: 617, startPoint y: 404, endPoint x: 676, endPoint y: 413, distance: 59.9
click at [676, 413] on p "We got this great guitar directly from the folks at [PERSON_NAME] this week. We…" at bounding box center [546, 401] width 663 height 37
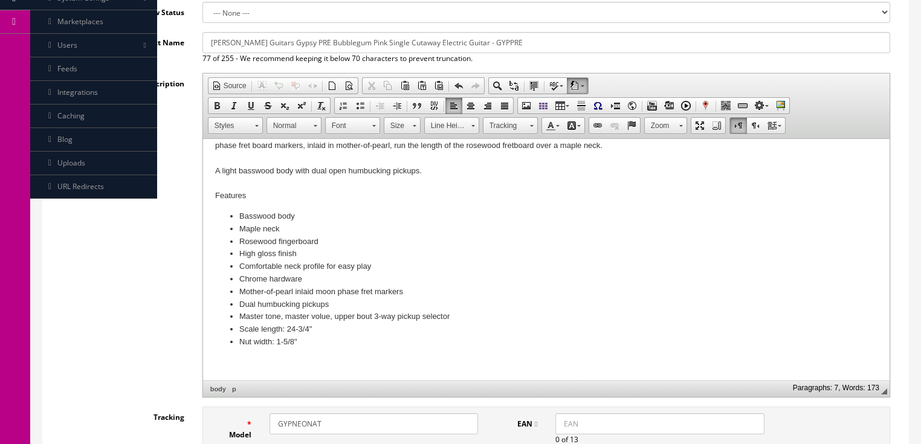
scroll to position [242, 0]
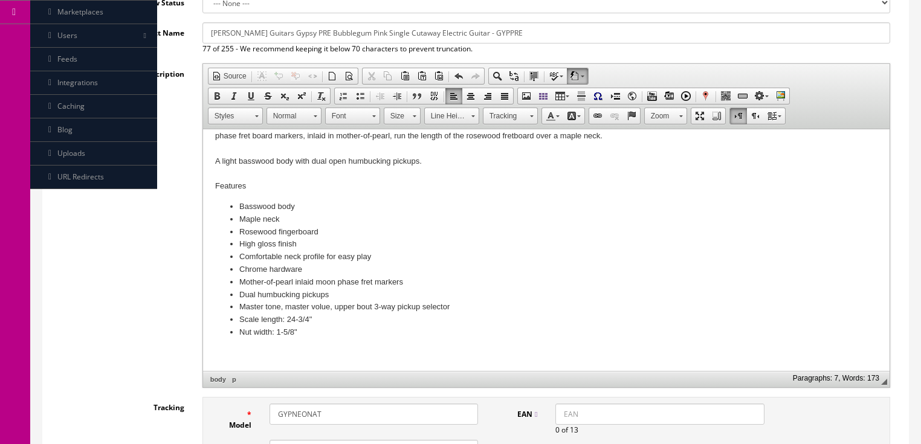
drag, startPoint x: 291, startPoint y: 397, endPoint x: 385, endPoint y: 397, distance: 93.1
click at [385, 404] on input "GYPNEONAT" at bounding box center [374, 414] width 209 height 21
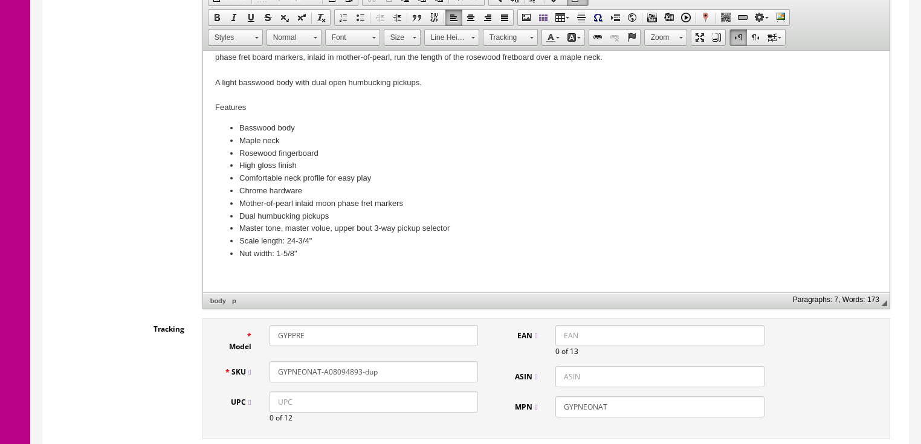
scroll to position [339, 0]
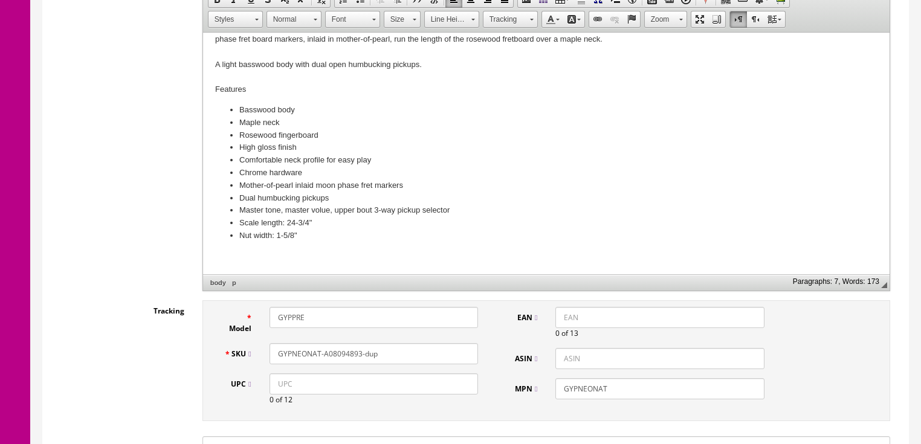
type input "GYPPRE"
drag, startPoint x: 291, startPoint y: 341, endPoint x: 382, endPoint y: 346, distance: 90.8
click at [382, 345] on input "GYPNEONAT-A08094893-dup" at bounding box center [374, 353] width 209 height 21
type input "GYPPRE"
drag, startPoint x: 576, startPoint y: 374, endPoint x: 644, endPoint y: 374, distance: 68.9
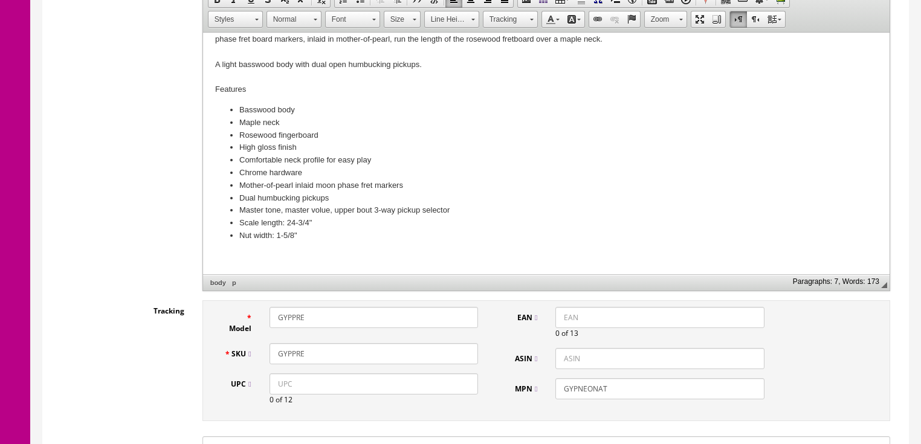
click at [644, 378] on input "GYPNEONAT" at bounding box center [660, 388] width 209 height 21
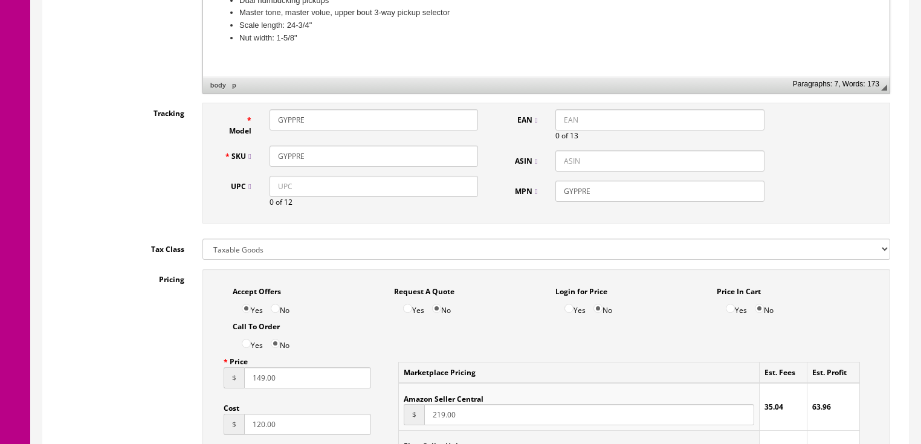
scroll to position [532, 0]
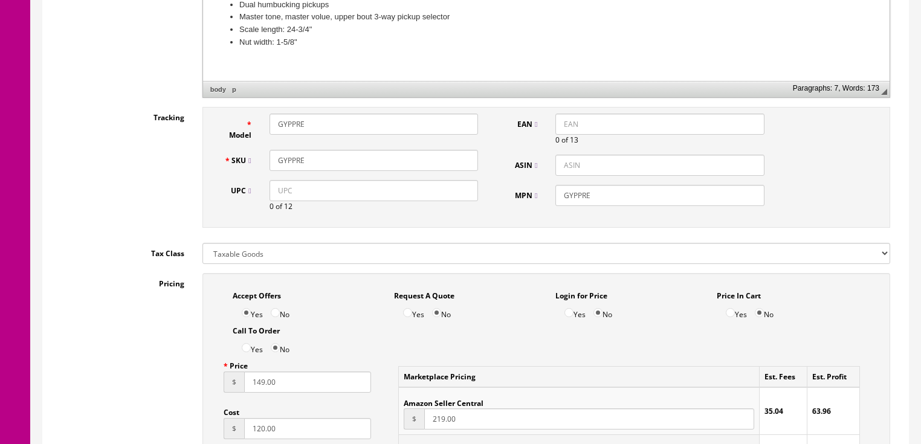
type input "GYPPRE"
click at [337, 151] on input "GYPPRE" at bounding box center [374, 160] width 209 height 21
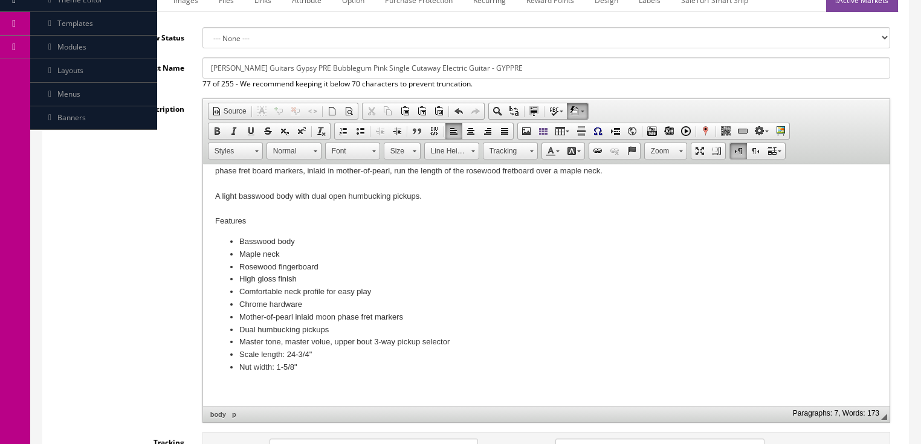
scroll to position [145, 0]
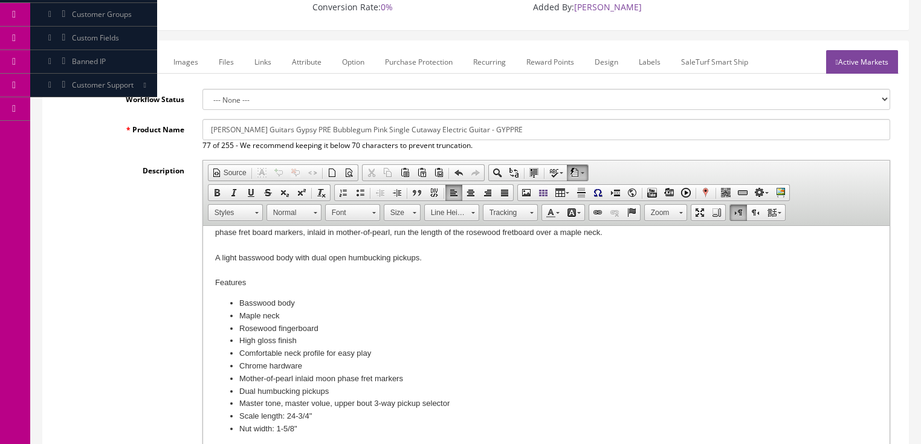
type input "GYPPRE-009127567"
drag, startPoint x: 207, startPoint y: 116, endPoint x: 473, endPoint y: 120, distance: 266.1
click at [538, 123] on input "[PERSON_NAME] Guitars Gypsy PRE Bubblegum Pink Single Cutaway Electric Guitar -…" at bounding box center [547, 129] width 688 height 21
click at [151, 53] on link "Marketplace" at bounding box center [132, 62] width 62 height 24
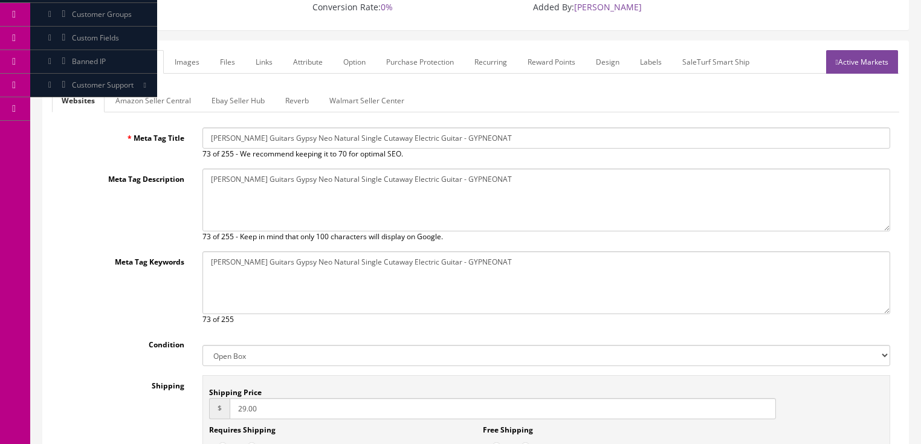
drag, startPoint x: 209, startPoint y: 120, endPoint x: 579, endPoint y: 125, distance: 370.0
click at [579, 128] on input "Luna Guitars Gypsy Neo Natural Single Cutaway Electric Guitar - GYPNEONAT" at bounding box center [547, 138] width 688 height 21
paste input "PRE Bubblegum Pink Single Cutaway Electric Guitar - GYPPRE"
type input "Luna Guitars Gypsy PRE Bubblegum Pink Single Cutaway Electric Guitar - GYPPRE"
drag, startPoint x: 210, startPoint y: 164, endPoint x: 601, endPoint y: 169, distance: 391.2
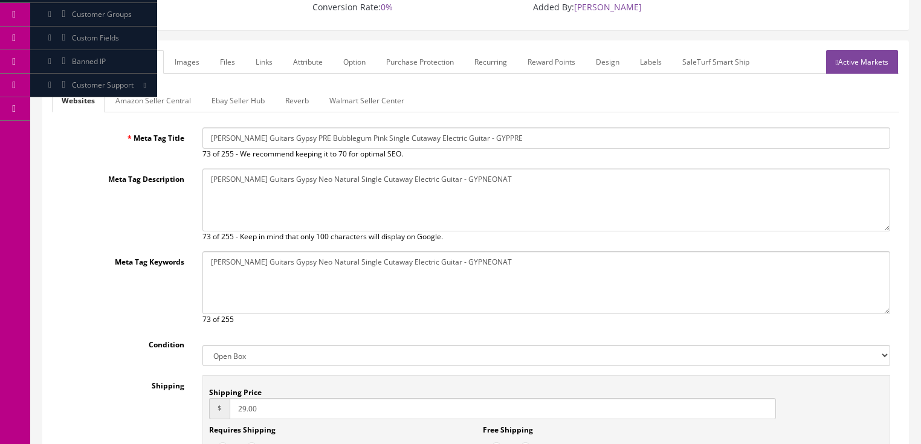
click at [608, 169] on textarea "Luna Guitars Gypsy Neo Natural Single Cutaway Electric Guitar - GYPNEONAT" at bounding box center [547, 200] width 688 height 63
paste textarea "PRE Bubblegum Pink Single Cutaway Electric Guitar - GYPPRE"
type textarea "Luna Guitars Gypsy PRE Bubblegum Pink Single Cutaway Electric Guitar - GYPPRE"
drag, startPoint x: 244, startPoint y: 255, endPoint x: 450, endPoint y: 255, distance: 206.2
click at [607, 258] on textarea "Luna Guitars Gypsy Neo Natural Single Cutaway Electric Guitar - GYPNEONAT" at bounding box center [547, 283] width 688 height 63
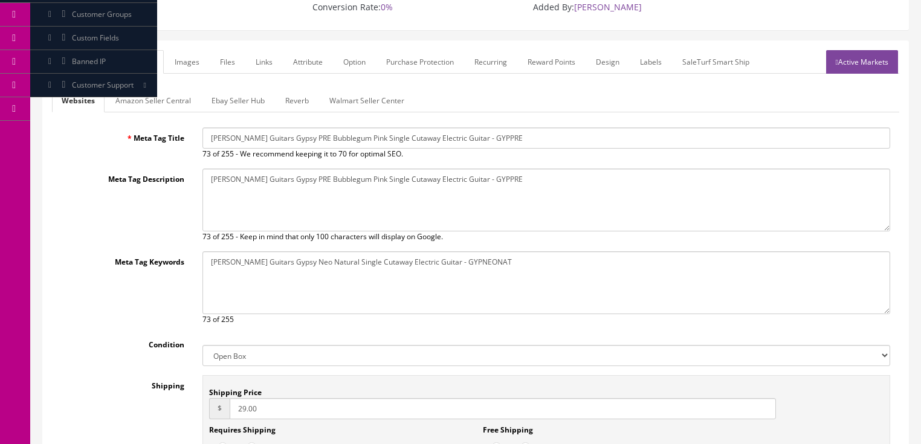
paste textarea "PRE Bubblegum Pink Single Cutaway Electric Guitar - GYPPRE"
type textarea "Luna Guitars Gypsy PRE Bubblegum Pink Single Cutaway Electric Guitar - GYPPRE"
click at [307, 89] on link "Reverb" at bounding box center [297, 101] width 43 height 24
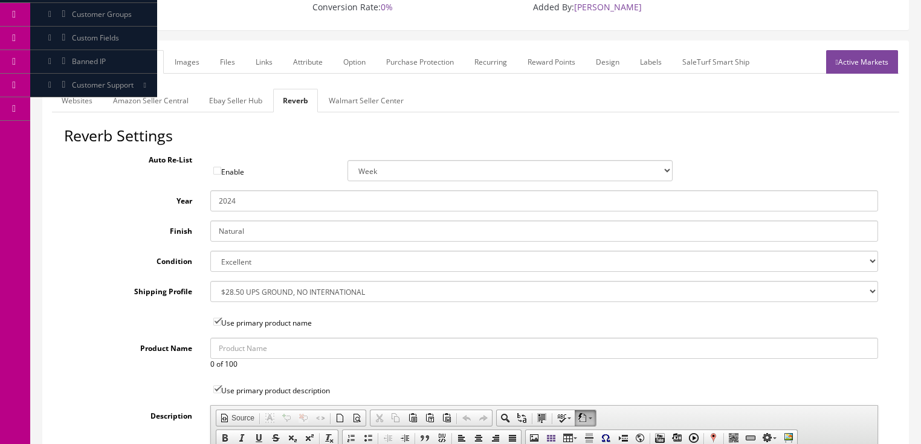
drag, startPoint x: 252, startPoint y: 217, endPoint x: 152, endPoint y: 209, distance: 99.5
click at [152, 221] on div "Finish Natural" at bounding box center [475, 231] width 823 height 21
type input "Pink"
click at [189, 50] on link "Images" at bounding box center [187, 62] width 44 height 24
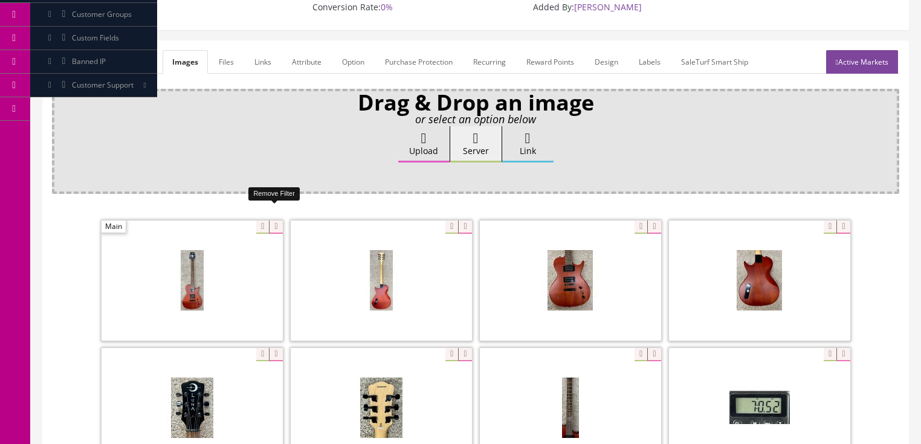
click at [271, 221] on icon at bounding box center [275, 227] width 13 height 13
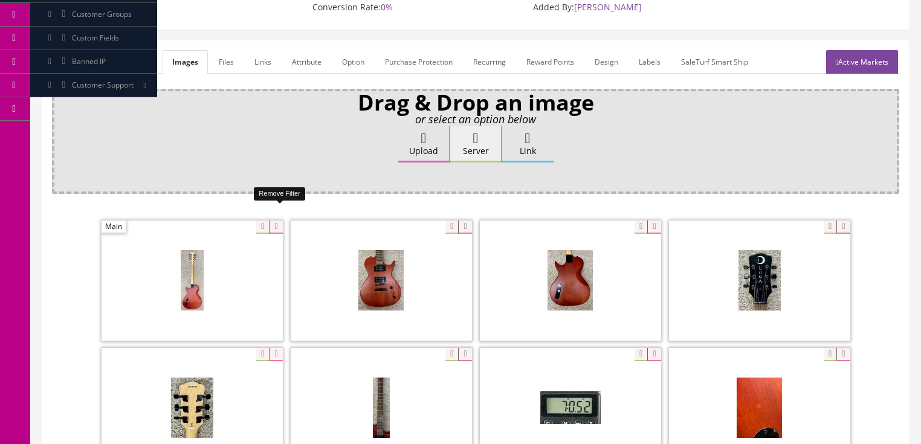
drag, startPoint x: 271, startPoint y: 213, endPoint x: 198, endPoint y: 213, distance: 73.2
click at [270, 221] on icon at bounding box center [275, 227] width 13 height 13
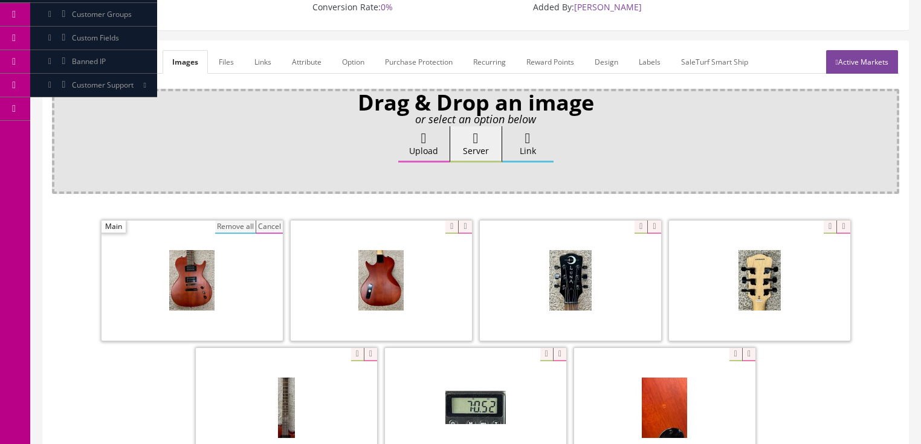
click at [232, 221] on button "Remove all" at bounding box center [235, 227] width 41 height 13
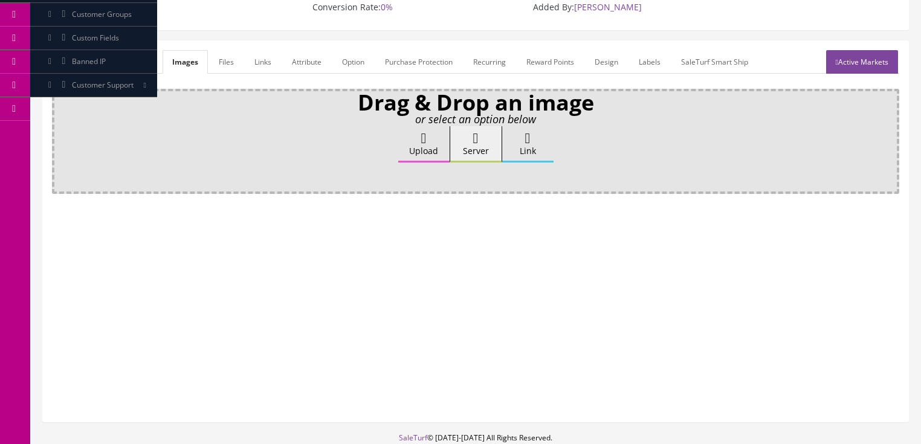
click at [421, 131] on icon at bounding box center [423, 138] width 5 height 15
click at [60, 126] on input "Upload" at bounding box center [60, 132] width 0 height 12
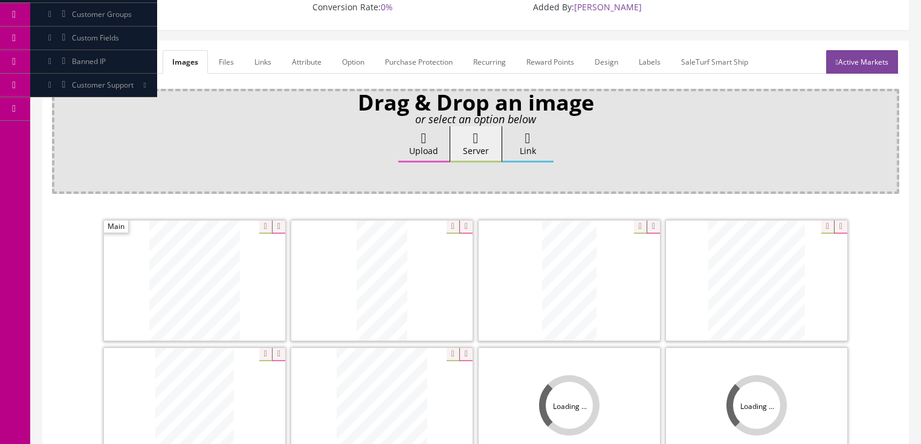
scroll to position [290, 0]
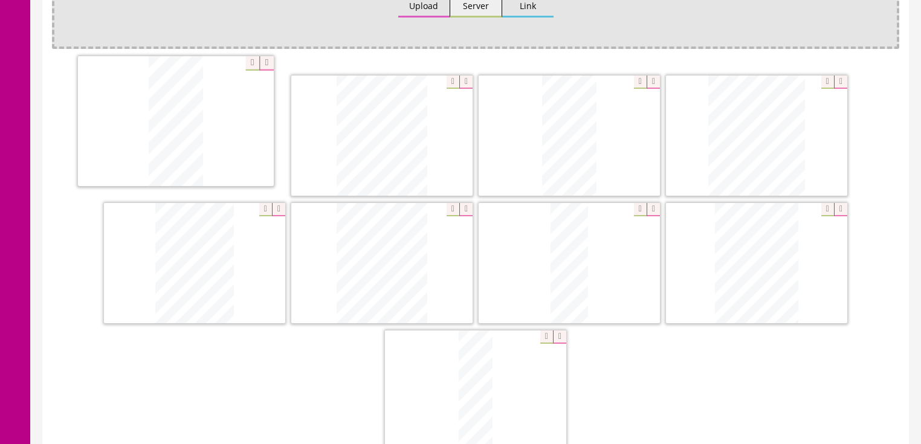
drag, startPoint x: 361, startPoint y: 151, endPoint x: 153, endPoint y: 138, distance: 208.4
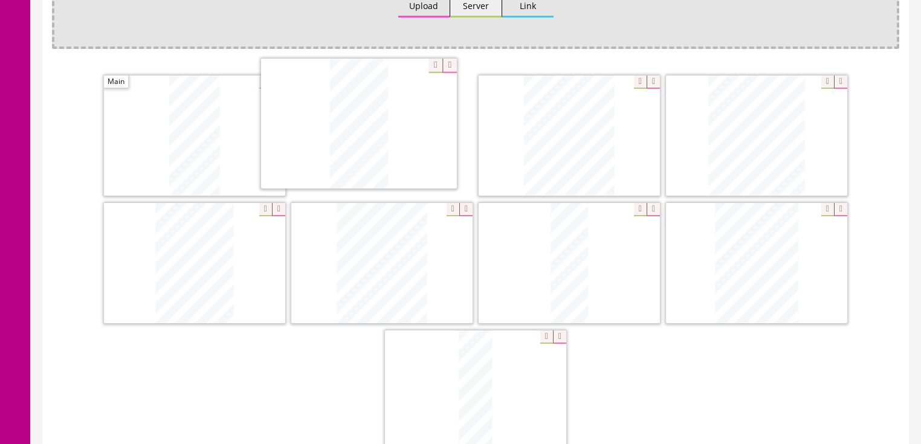
drag, startPoint x: 580, startPoint y: 122, endPoint x: 374, endPoint y: 148, distance: 207.8
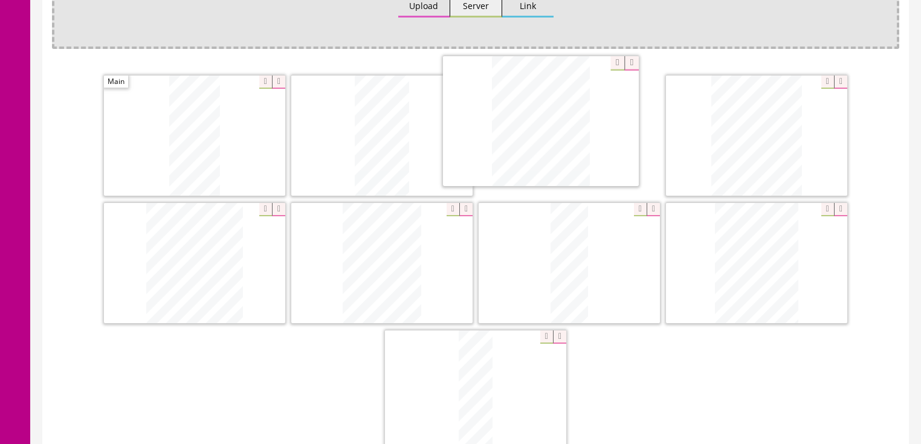
drag, startPoint x: 441, startPoint y: 169, endPoint x: 687, endPoint y: 185, distance: 246.6
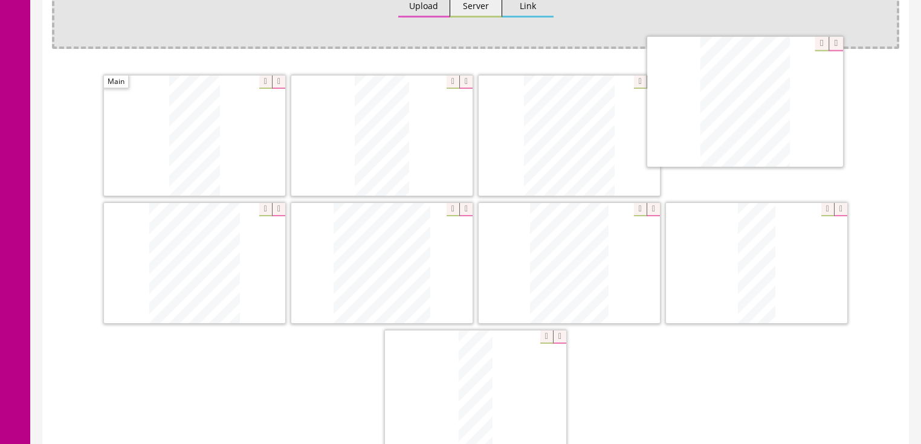
drag, startPoint x: 748, startPoint y: 135, endPoint x: 729, endPoint y: 88, distance: 50.7
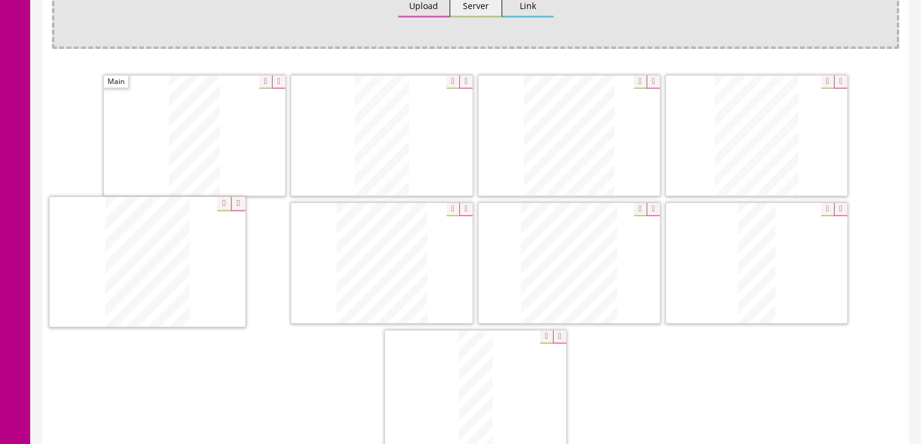
drag, startPoint x: 550, startPoint y: 236, endPoint x: 424, endPoint y: 239, distance: 125.8
drag, startPoint x: 547, startPoint y: 237, endPoint x: 385, endPoint y: 274, distance: 166.3
drag, startPoint x: 478, startPoint y: 323, endPoint x: 514, endPoint y: 221, distance: 108.2
drag, startPoint x: 489, startPoint y: 349, endPoint x: 738, endPoint y: 241, distance: 271.8
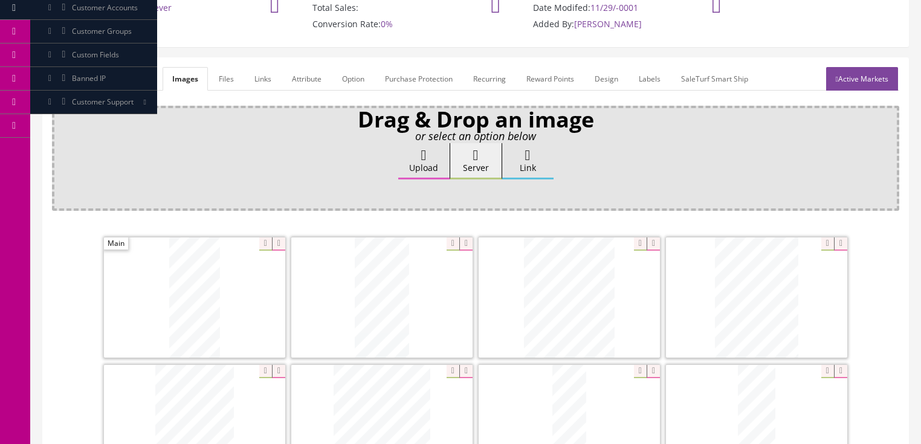
scroll to position [97, 0]
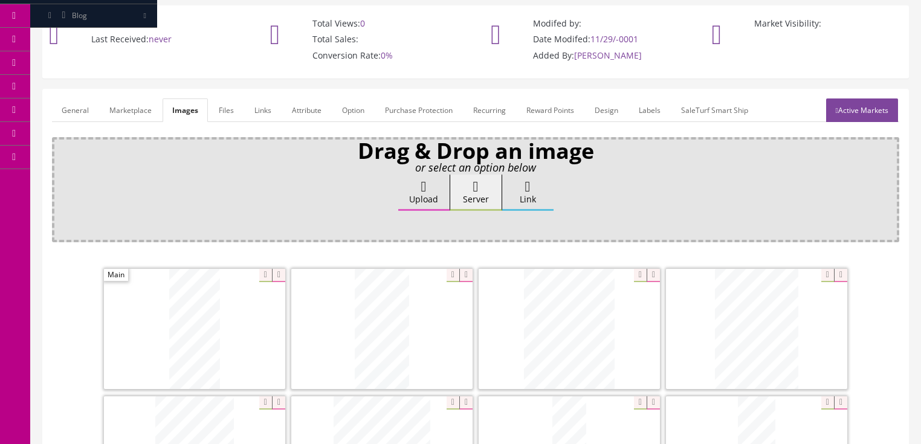
click at [867, 99] on link "Active Markets" at bounding box center [862, 111] width 72 height 24
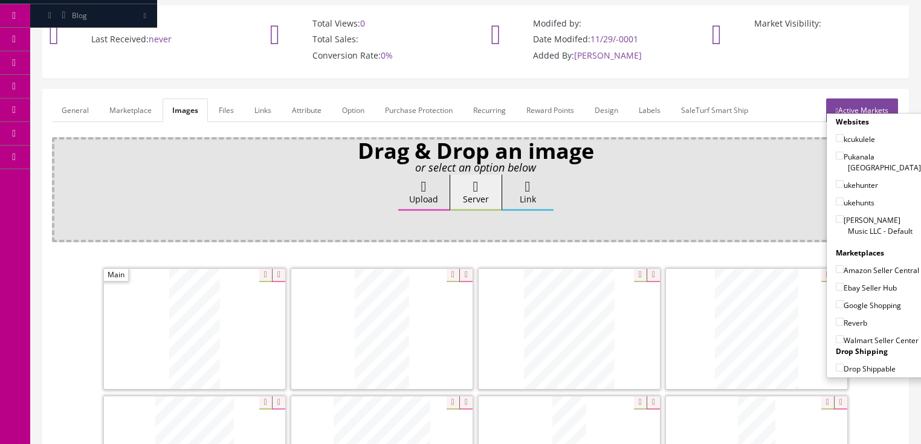
click at [836, 215] on input"] "Butler Music LLC - Default" at bounding box center [840, 219] width 8 height 8
checkbox input"] "true"
click at [836, 283] on input"] "Ebay Seller Hub" at bounding box center [840, 287] width 8 height 8
checkbox input"] "true"
drag, startPoint x: 836, startPoint y: 284, endPoint x: 836, endPoint y: 291, distance: 7.9
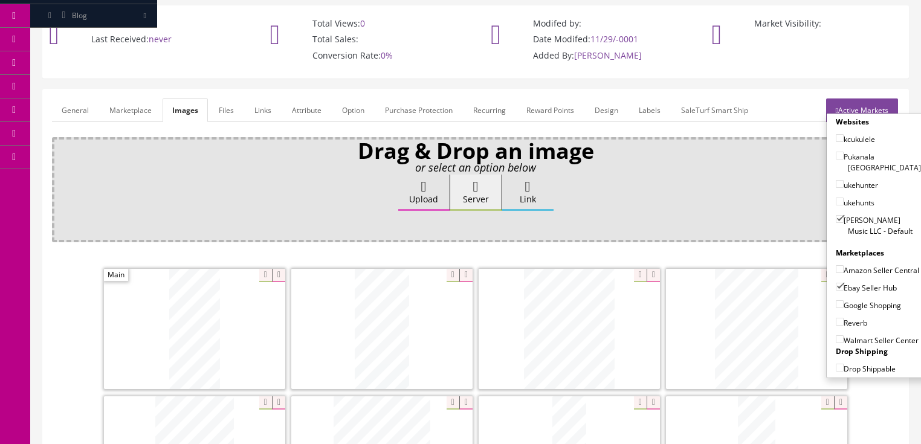
click at [836, 300] on input"] "Google Shopping" at bounding box center [840, 304] width 8 height 8
checkbox input"] "true"
drag, startPoint x: 836, startPoint y: 306, endPoint x: 862, endPoint y: 269, distance: 45.1
click at [840, 317] on label "Reverb" at bounding box center [851, 323] width 31 height 12
click at [840, 318] on input"] "Reverb" at bounding box center [840, 322] width 8 height 8
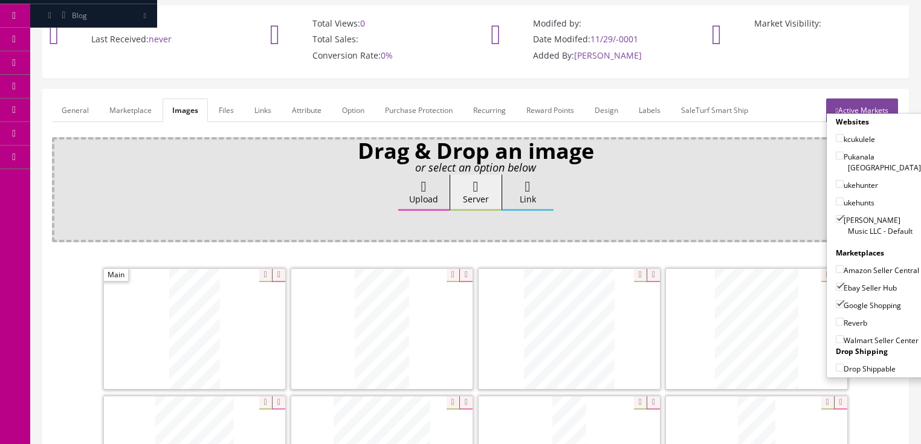
checkbox input"] "true"
click at [863, 99] on link "Active Markets" at bounding box center [862, 111] width 72 height 24
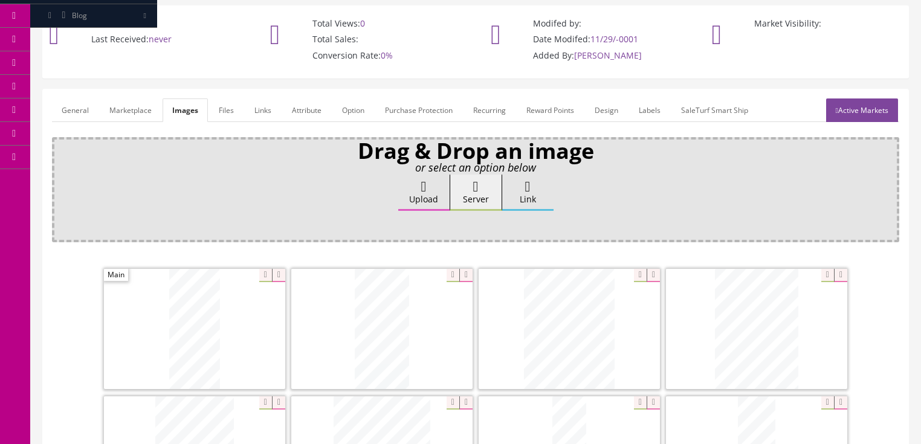
click at [70, 99] on link "General" at bounding box center [75, 111] width 47 height 24
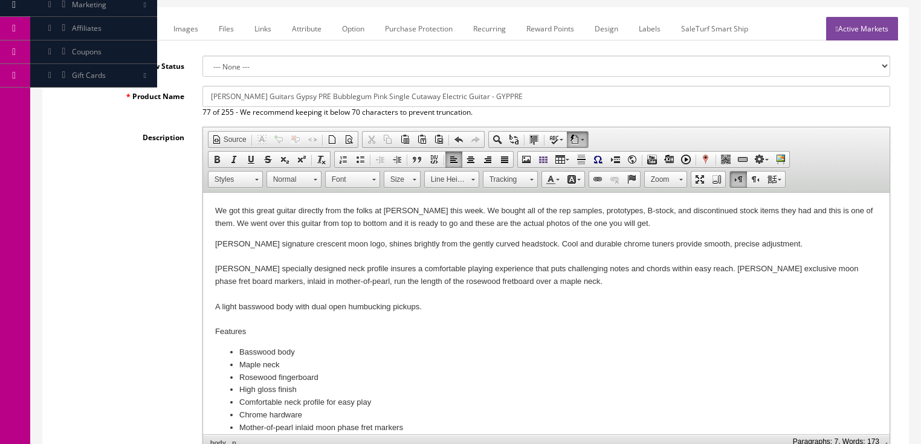
scroll to position [387, 0]
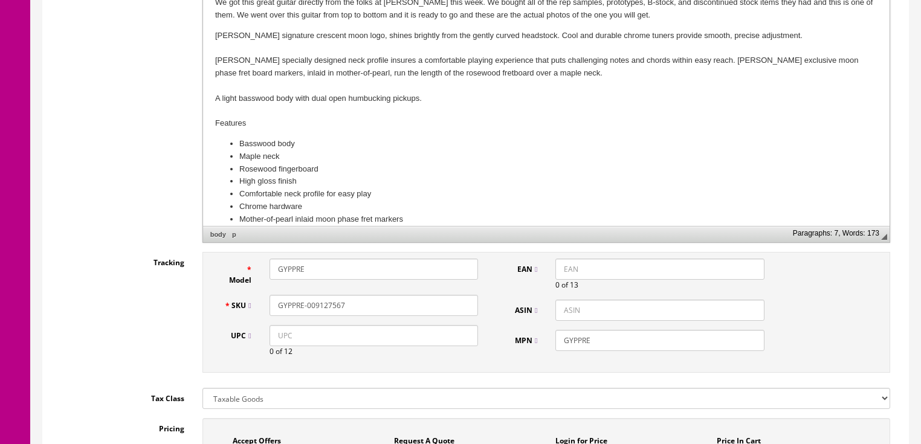
drag, startPoint x: 345, startPoint y: 290, endPoint x: 295, endPoint y: 287, distance: 50.3
click at [250, 295] on div "SKU GYPPRE-009127567" at bounding box center [351, 305] width 273 height 21
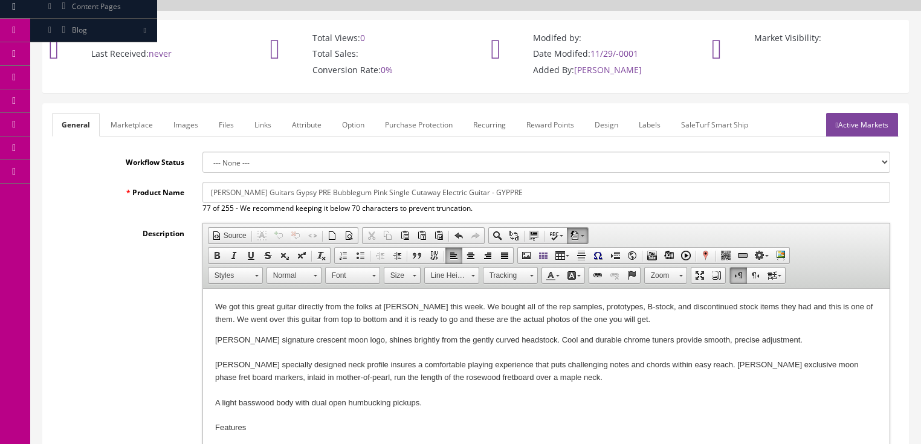
scroll to position [0, 0]
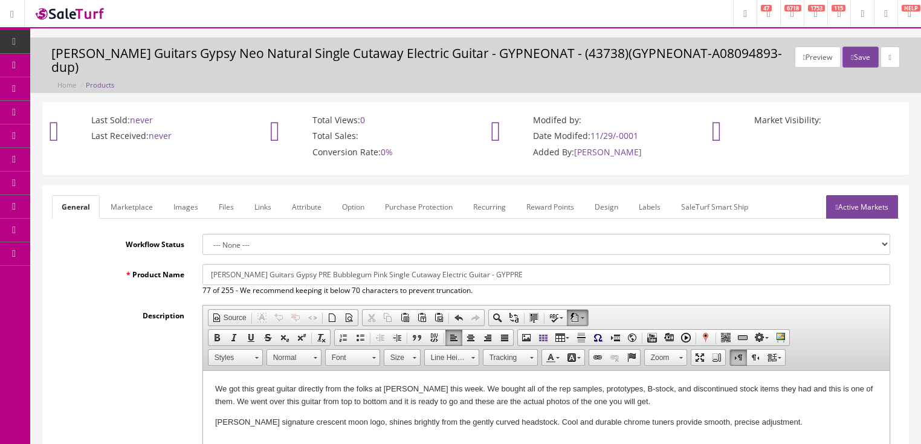
click at [852, 195] on link "Active Markets" at bounding box center [862, 207] width 72 height 24
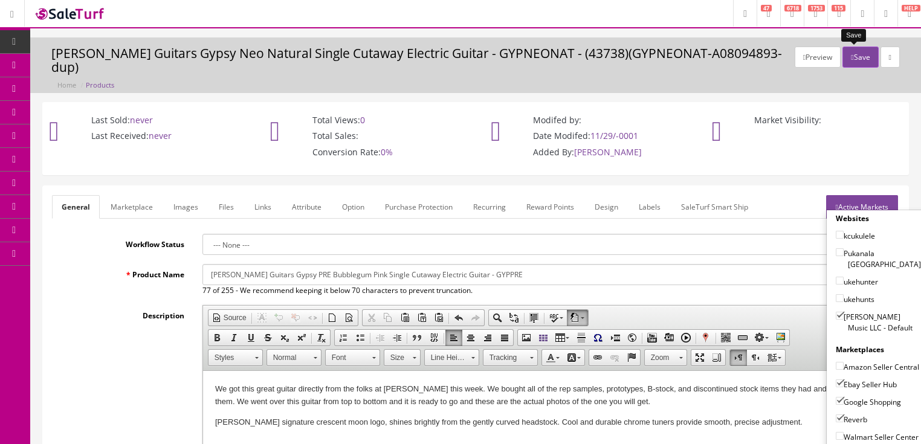
click at [854, 63] on button "Save" at bounding box center [861, 57] width 36 height 21
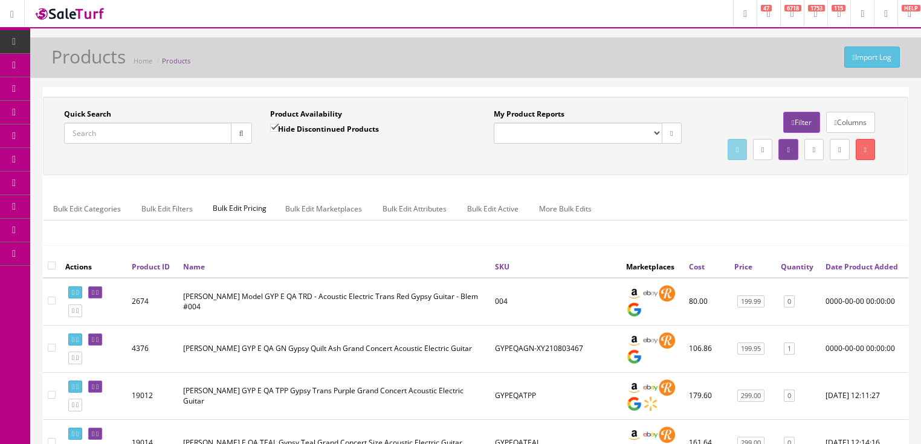
click at [189, 129] on input "Quick Search" at bounding box center [147, 133] width 167 height 21
paste input "GYPPRE-009127567"
click at [245, 140] on button "button" at bounding box center [241, 133] width 21 height 21
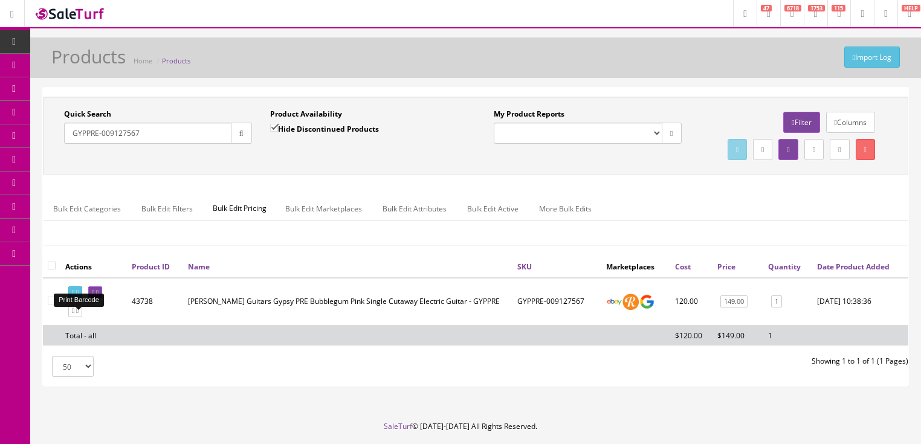
click at [79, 296] on icon at bounding box center [77, 293] width 2 height 7
drag, startPoint x: 79, startPoint y: 138, endPoint x: 57, endPoint y: 150, distance: 24.9
click at [50, 150] on div "Quick Search GYPPRE-009127567 Date From Product Availability Hide Discontinued …" at bounding box center [261, 131] width 430 height 44
type input "0140512531"
click at [273, 128] on input "Hide Discontinued Products" at bounding box center [274, 128] width 8 height 8
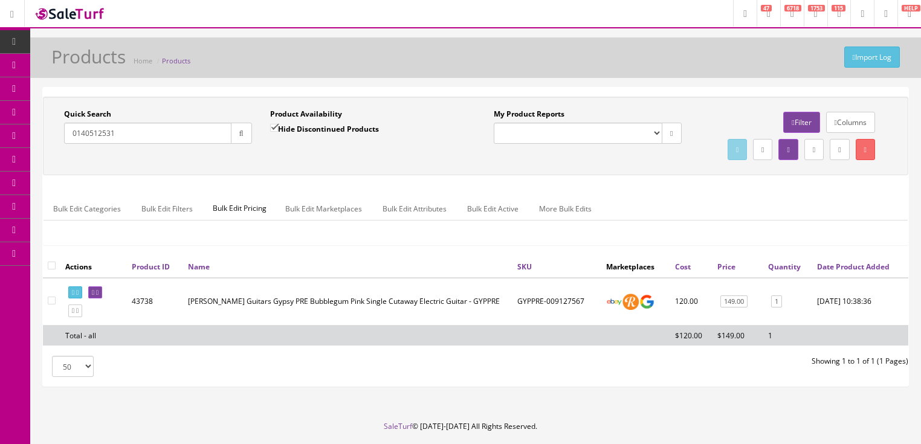
checkbox input "false"
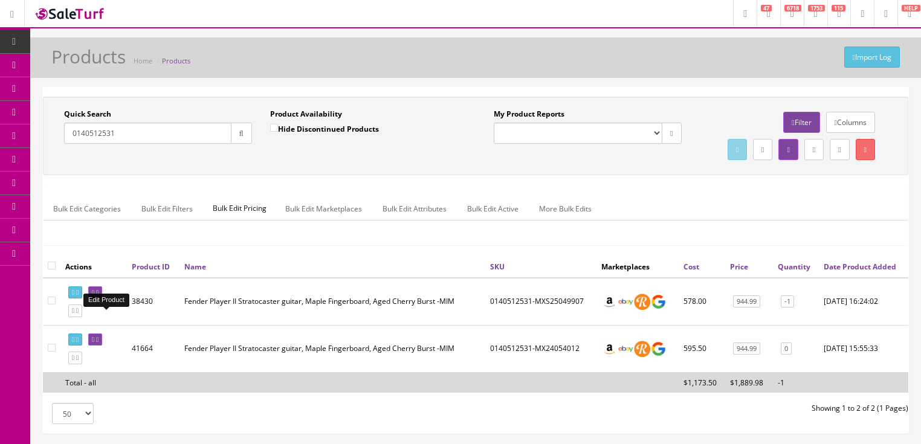
click at [102, 299] on link at bounding box center [95, 293] width 14 height 13
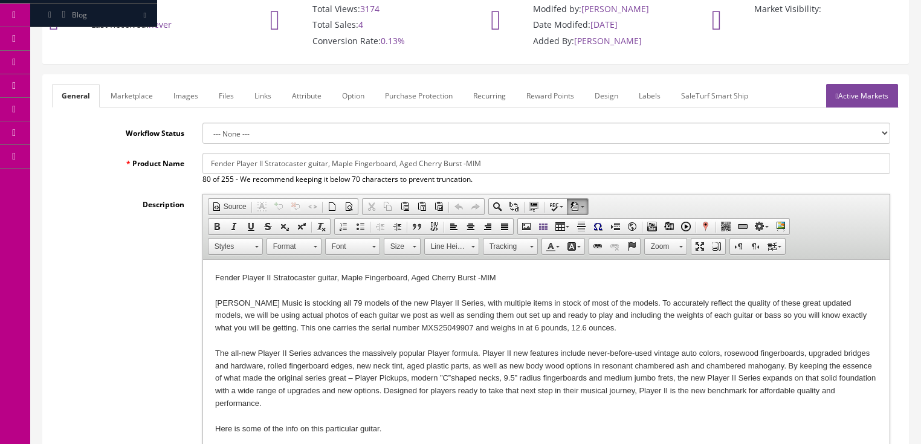
scroll to position [145, 0]
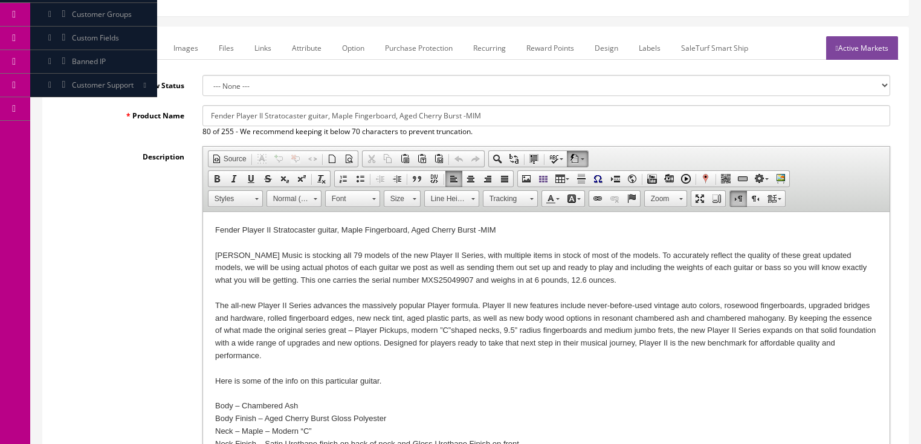
click at [385, 281] on div "[PERSON_NAME] Music is stocking all 79 models of the new Player II Series, with…" at bounding box center [546, 268] width 663 height 37
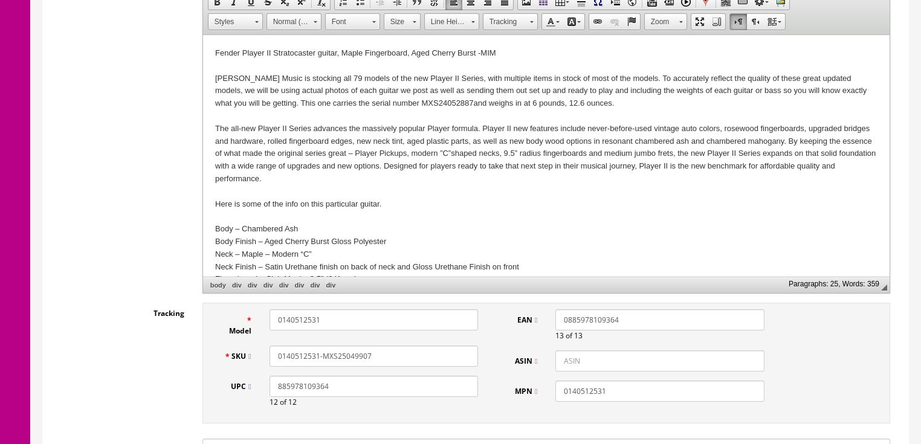
scroll to position [387, 0]
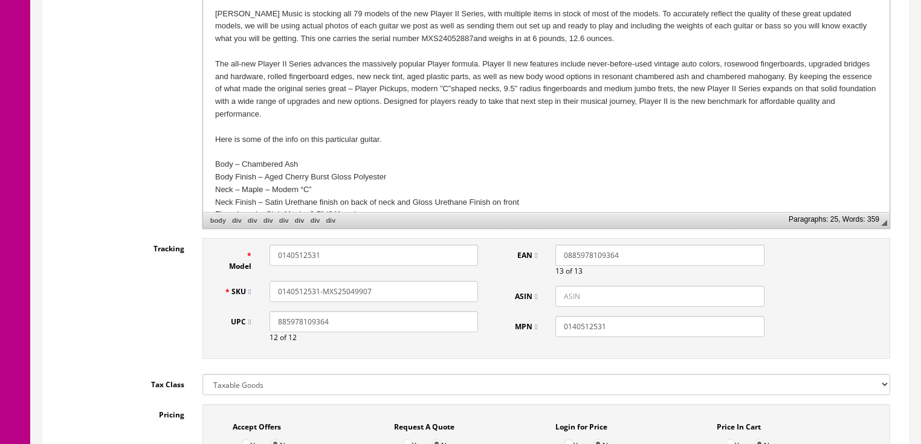
drag, startPoint x: 340, startPoint y: 295, endPoint x: 414, endPoint y: 295, distance: 73.2
click at [414, 295] on input "0140512531-MXS25049907" at bounding box center [374, 291] width 209 height 21
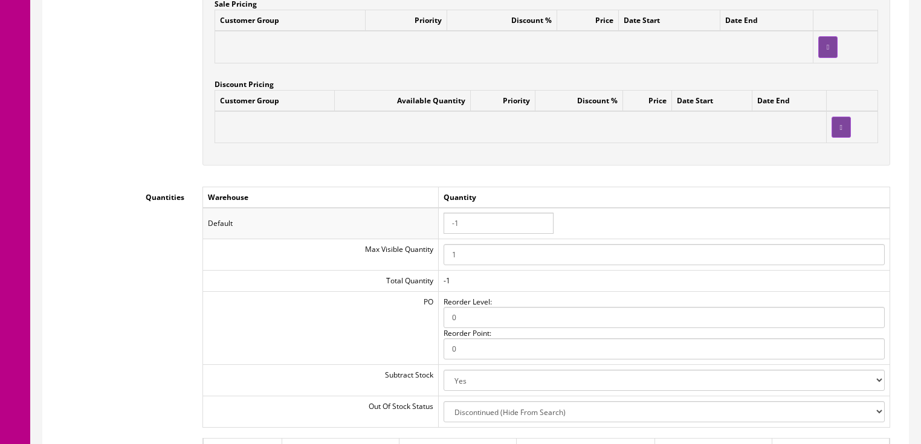
scroll to position [1161, 0]
type input "0140512531-MXS24052887"
drag, startPoint x: 446, startPoint y: 230, endPoint x: 396, endPoint y: 235, distance: 50.4
click at [396, 235] on tr "Default -1" at bounding box center [546, 222] width 687 height 31
type input "0"
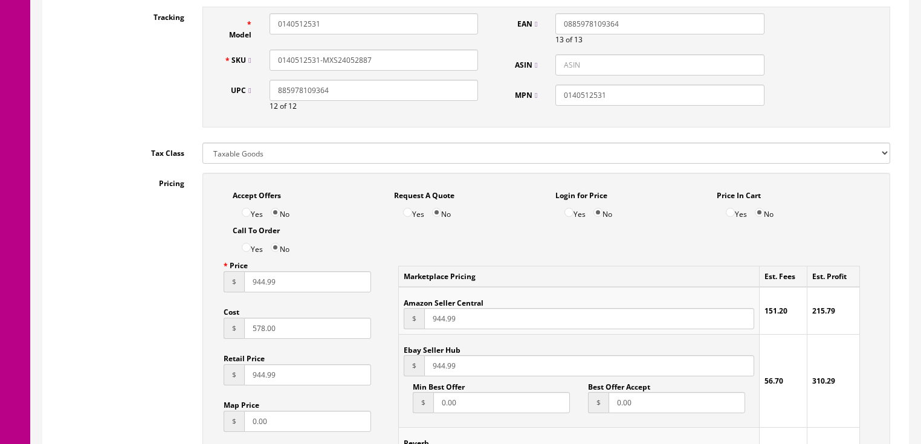
scroll to position [580, 0]
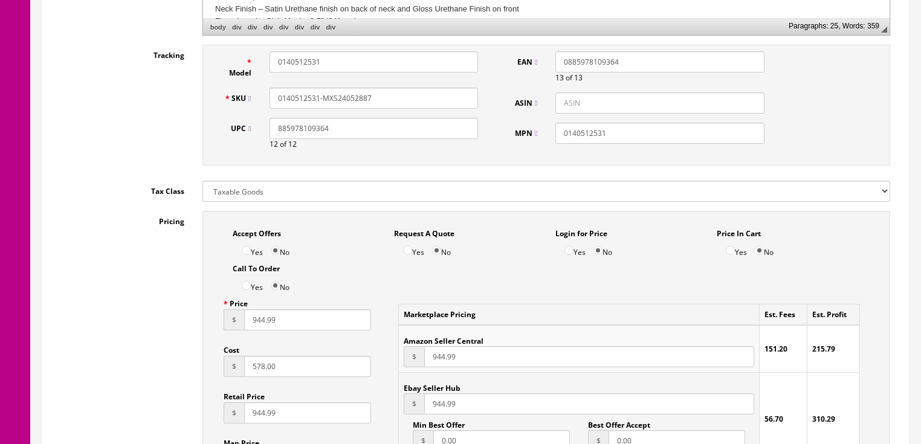
drag, startPoint x: 370, startPoint y: 94, endPoint x: 215, endPoint y: 102, distance: 154.9
click at [215, 102] on div "SKU 0140512531-MXS24052887" at bounding box center [351, 98] width 273 height 21
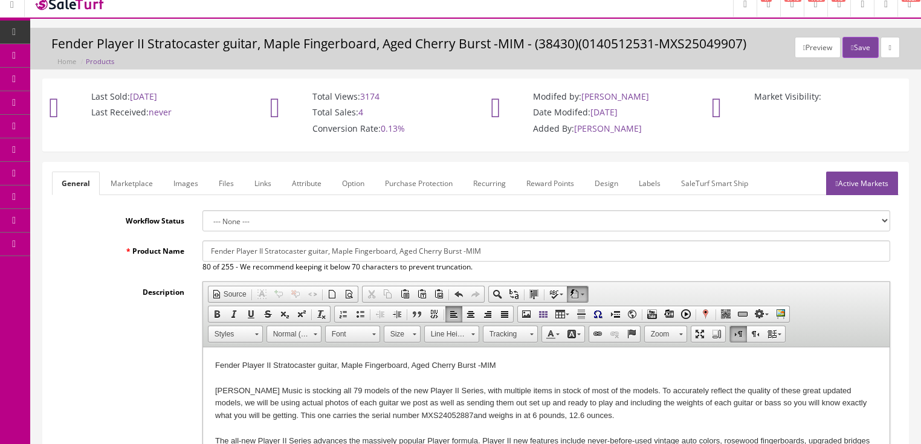
scroll to position [0, 0]
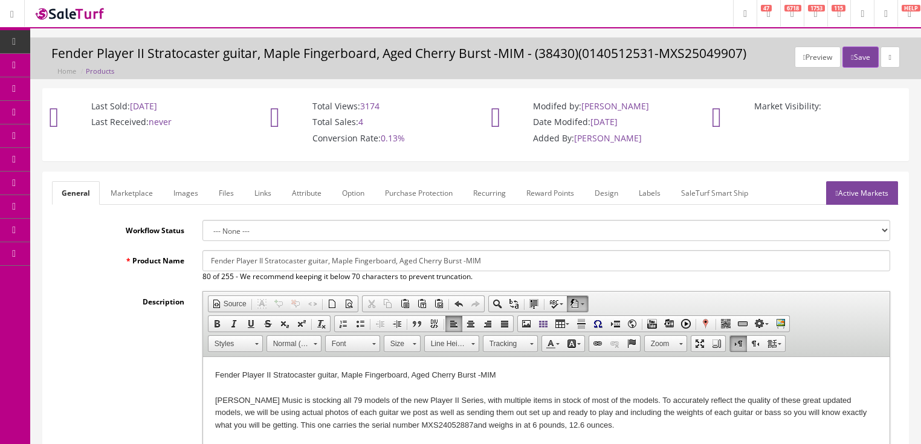
click at [842, 198] on link "Active Markets" at bounding box center [862, 193] width 72 height 24
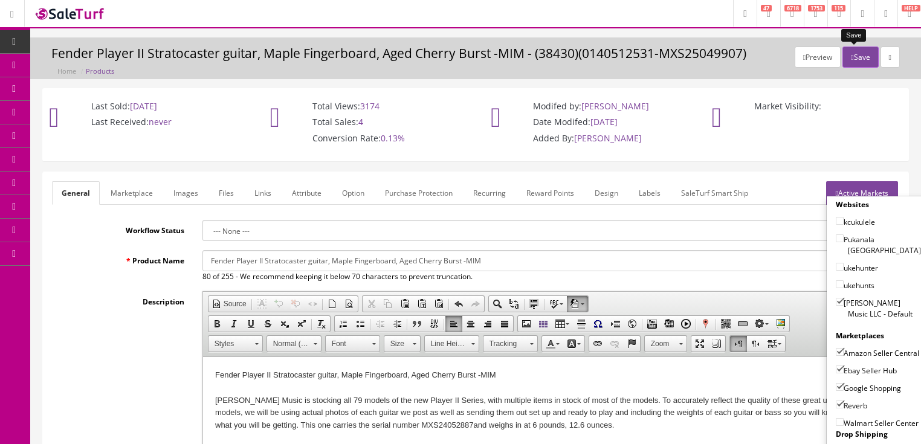
click at [847, 62] on button "Save" at bounding box center [861, 57] width 36 height 21
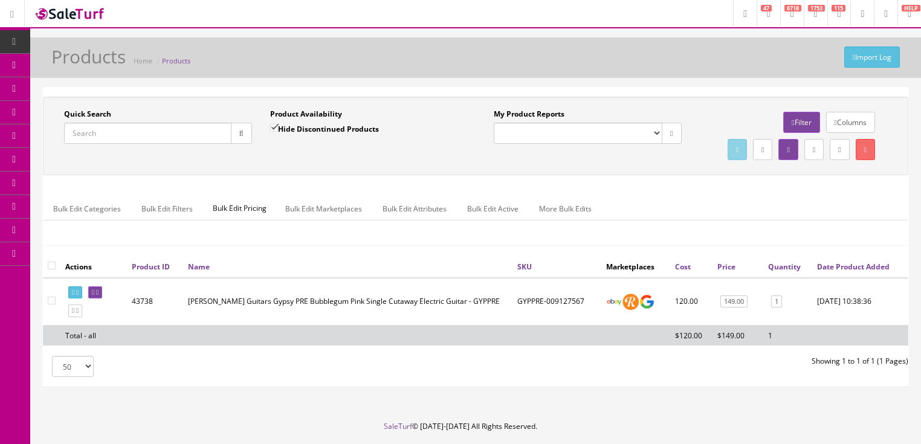
click at [162, 131] on input "Quick Search" at bounding box center [147, 133] width 167 height 21
paste input "0140512531-MXS24052887"
type input "0140512531-MXS24052887"
click at [272, 127] on input "Hide Discontinued Products" at bounding box center [274, 128] width 8 height 8
checkbox input "false"
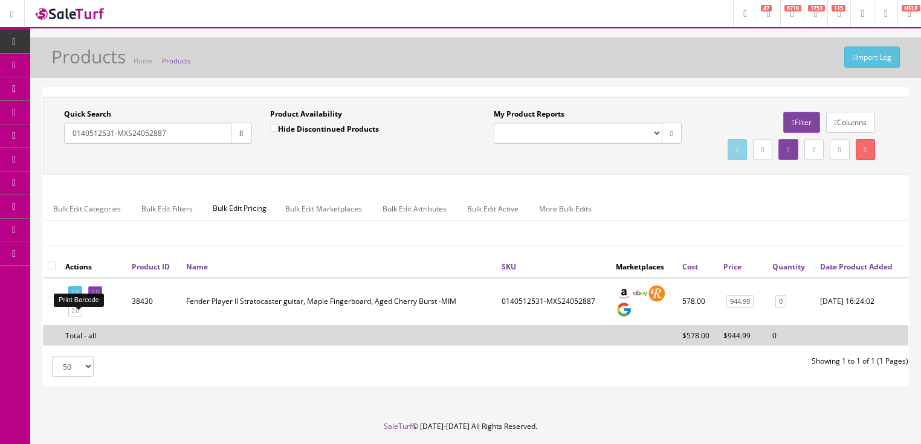
click at [79, 296] on icon at bounding box center [77, 293] width 2 height 7
drag, startPoint x: 170, startPoint y: 133, endPoint x: 106, endPoint y: 146, distance: 64.7
click at [15, 145] on div "Research Trends Trending on Ebay Google Trends Amazon Insights (Login Before Cl…" at bounding box center [460, 241] width 921 height 482
paste input "0565"
type input "0140510565"
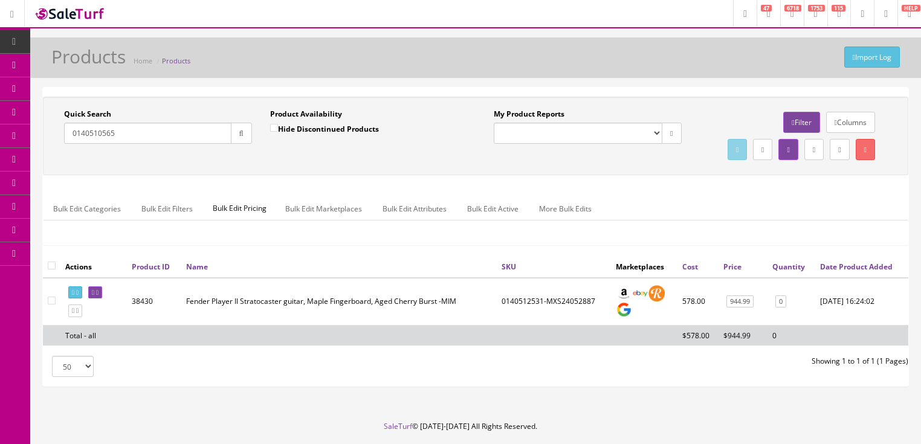
click at [240, 138] on button "button" at bounding box center [241, 133] width 21 height 21
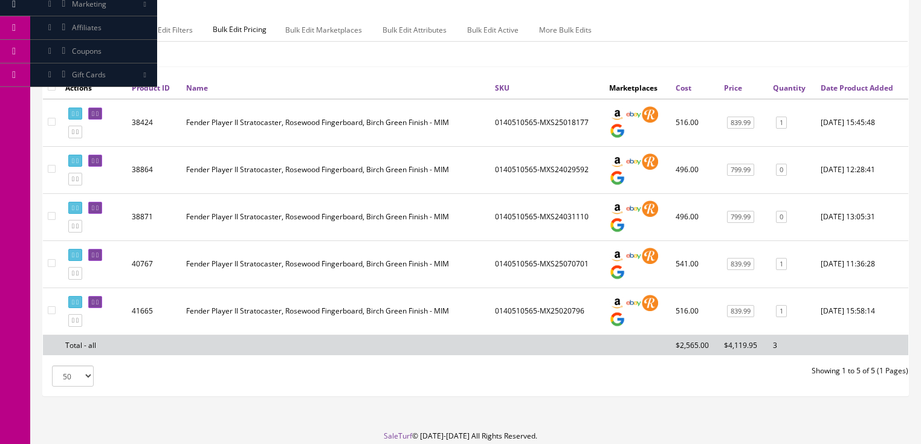
scroll to position [242, 0]
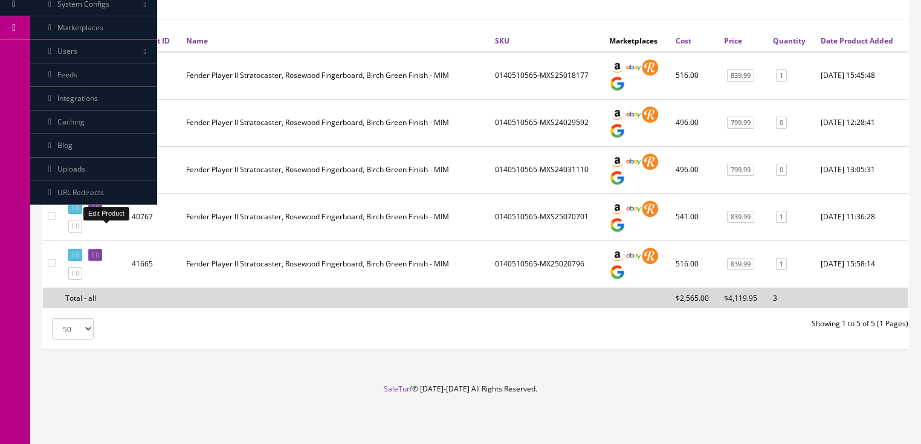
click at [102, 213] on link at bounding box center [95, 208] width 14 height 13
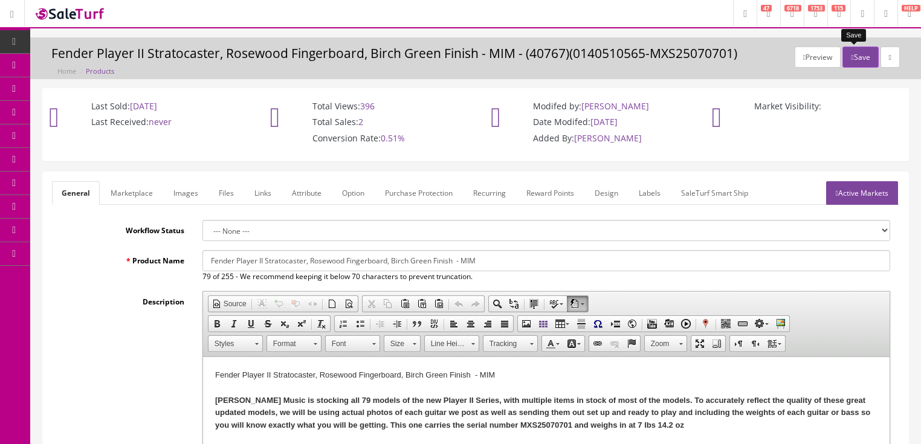
click at [848, 61] on button "Save" at bounding box center [861, 57] width 36 height 21
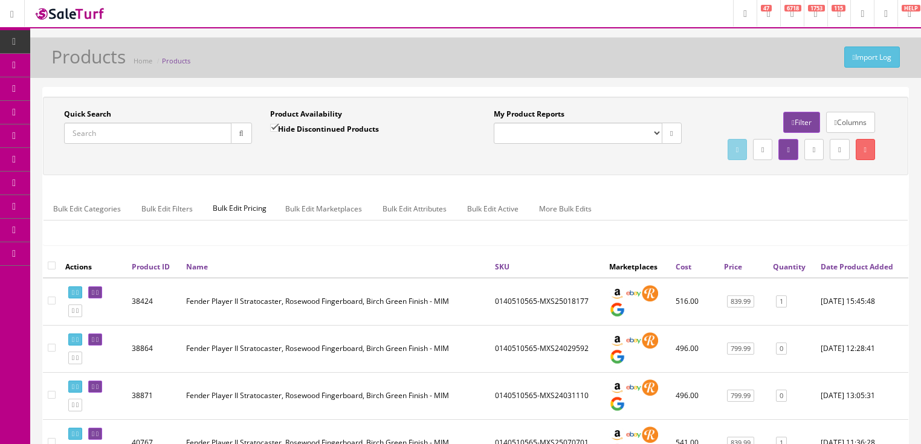
click at [169, 135] on input "Quick Search" at bounding box center [147, 133] width 167 height 21
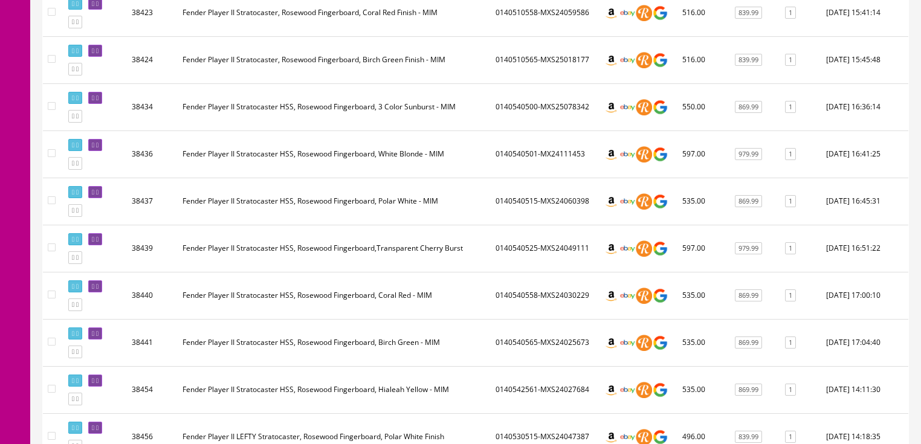
scroll to position [435, 0]
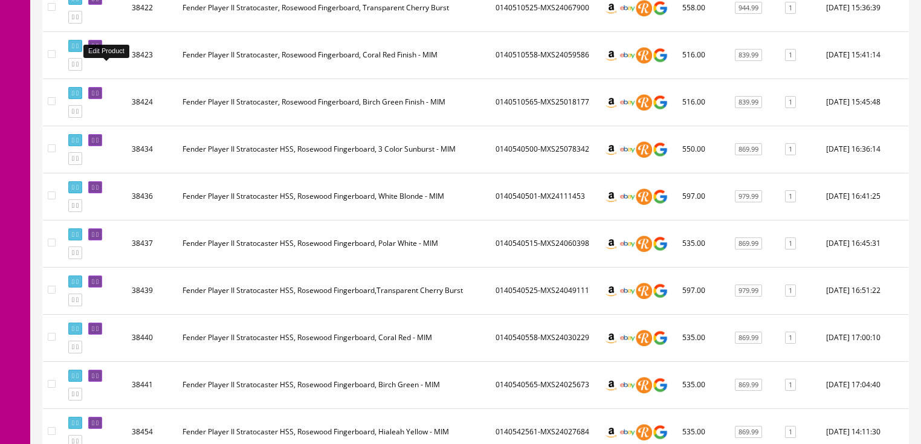
type input "player II stratocaster rosewood red"
click at [99, 50] on icon at bounding box center [97, 46] width 2 height 7
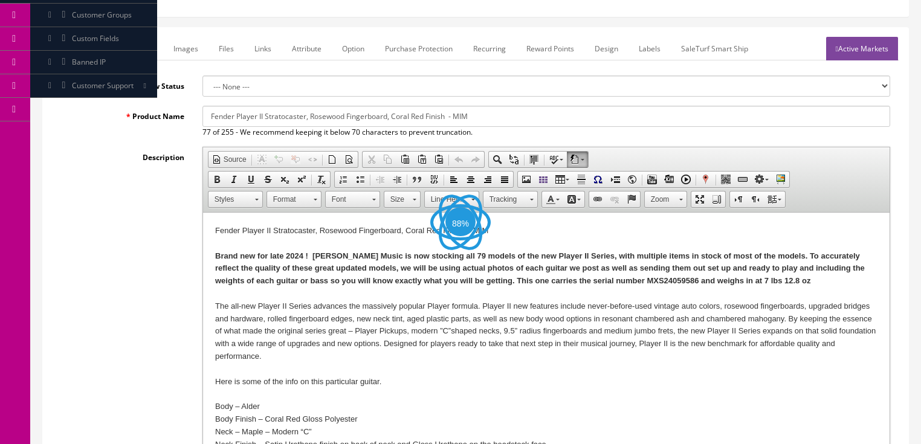
scroll to position [145, 0]
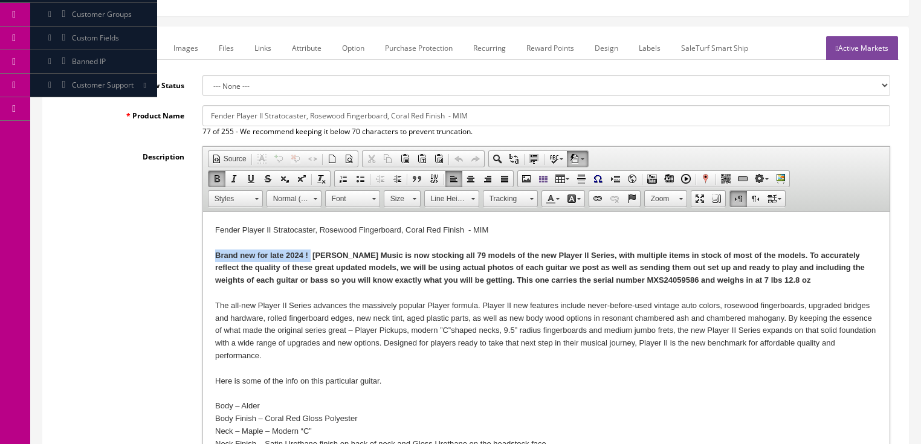
drag, startPoint x: 214, startPoint y: 254, endPoint x: 311, endPoint y: 253, distance: 96.7
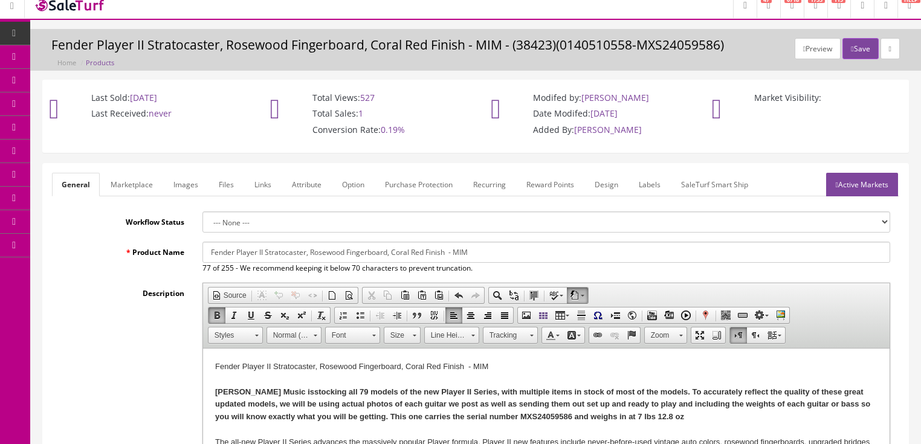
scroll to position [0, 0]
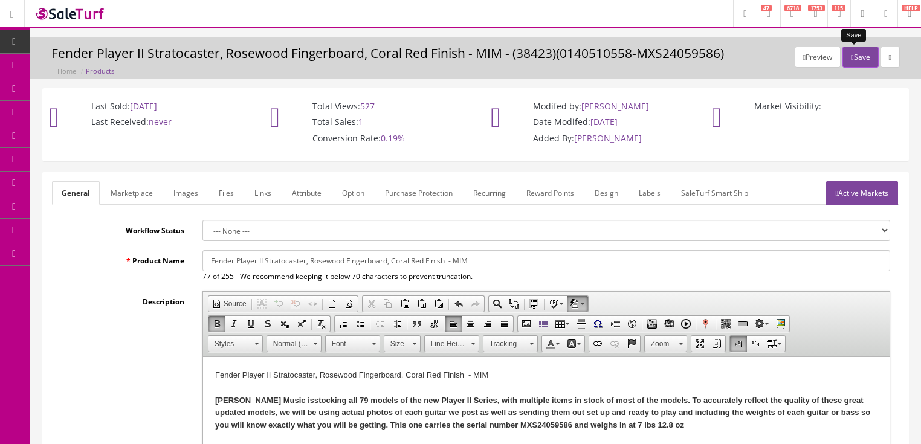
click at [849, 53] on button "Save" at bounding box center [861, 57] width 36 height 21
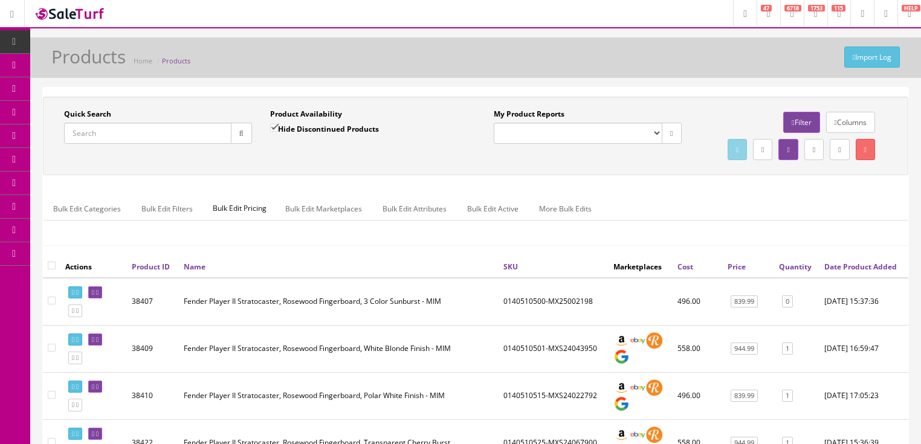
click at [150, 138] on input "Quick Search" at bounding box center [147, 133] width 167 height 21
type input "[PERSON_NAME]"
click at [239, 132] on icon "button" at bounding box center [241, 133] width 4 height 7
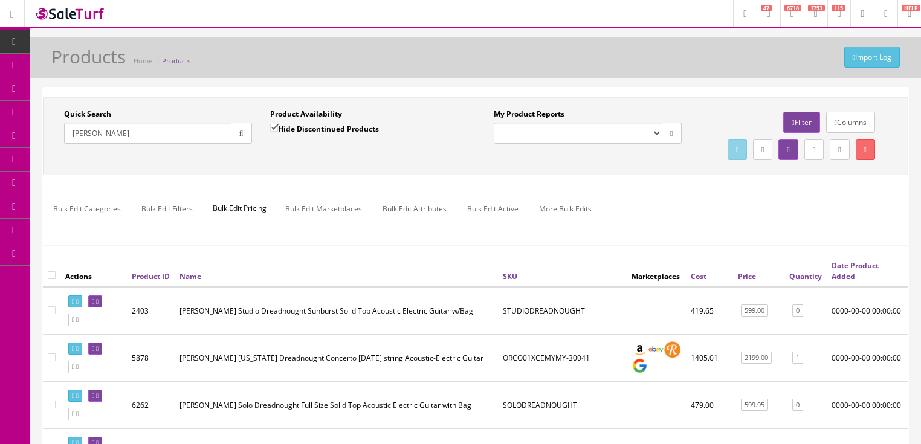
click at [745, 282] on link "Price" at bounding box center [747, 276] width 18 height 10
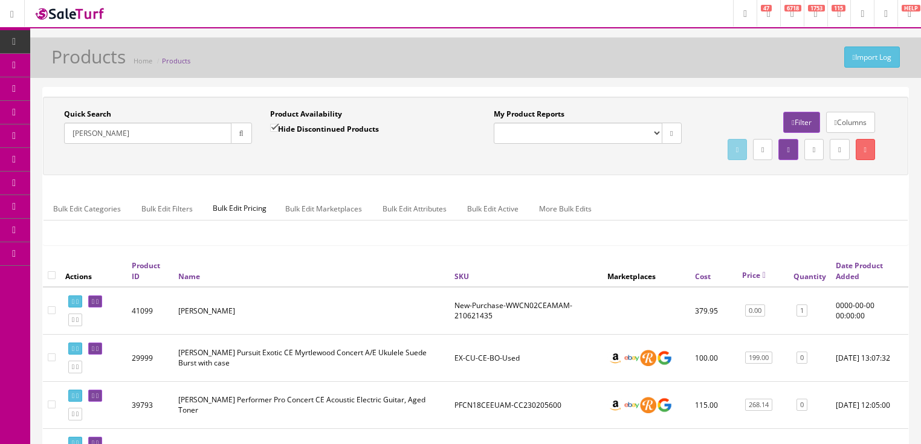
click at [745, 281] on link "Price" at bounding box center [754, 275] width 24 height 10
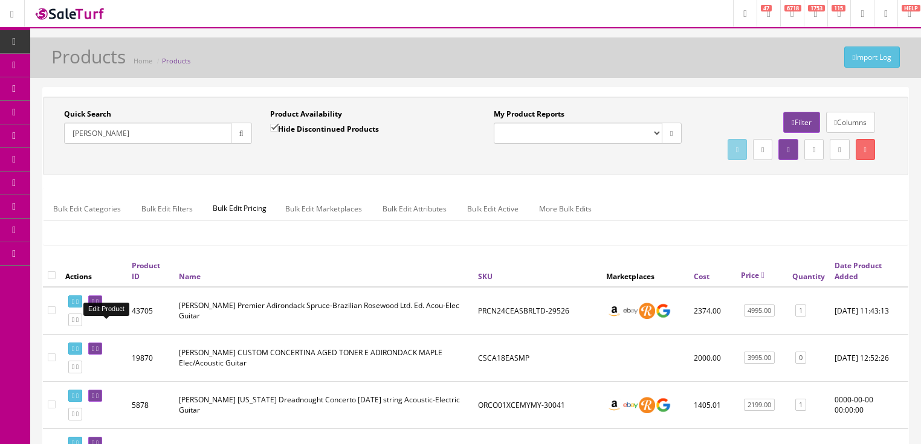
click at [99, 305] on icon at bounding box center [97, 302] width 2 height 7
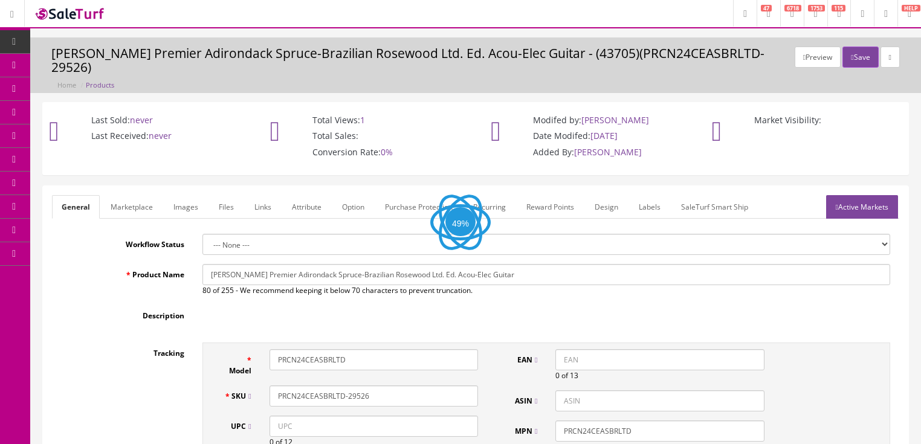
click at [186, 195] on link "Images" at bounding box center [186, 207] width 44 height 24
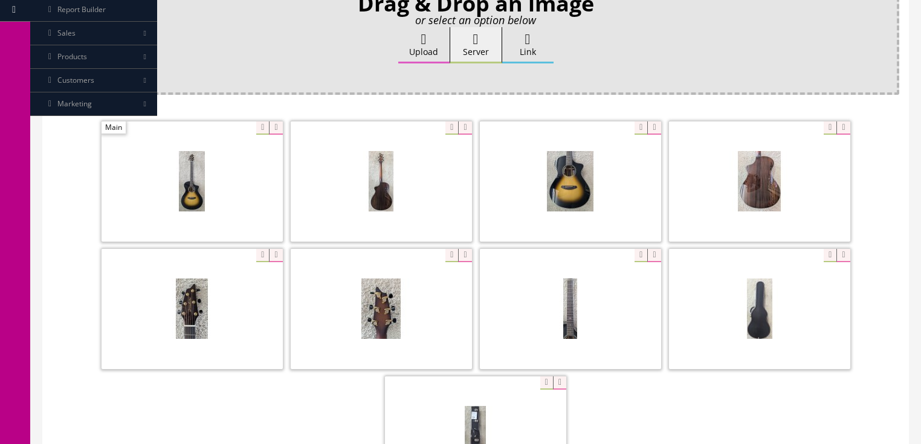
scroll to position [242, 0]
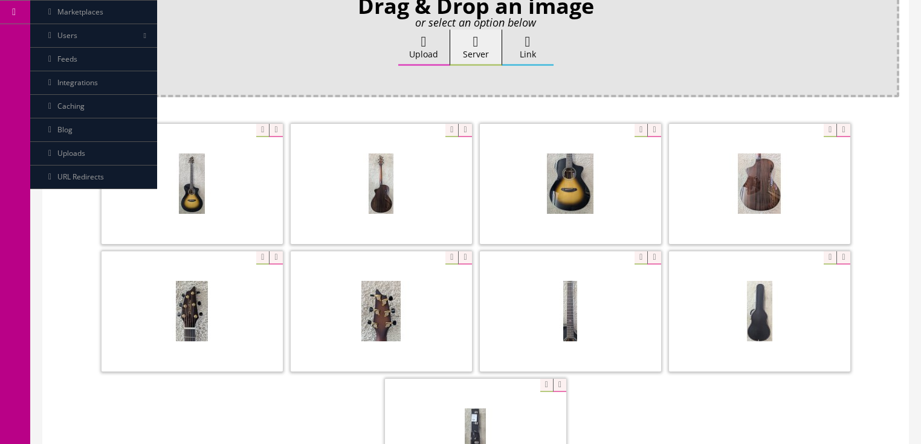
click at [418, 38] on label "Upload" at bounding box center [423, 48] width 51 height 36
click at [60, 38] on input "Upload" at bounding box center [60, 36] width 0 height 12
click at [415, 42] on label "Upload" at bounding box center [423, 48] width 51 height 36
click at [60, 42] on input "Upload" at bounding box center [60, 36] width 0 height 12
click at [416, 36] on label "Upload" at bounding box center [423, 48] width 51 height 36
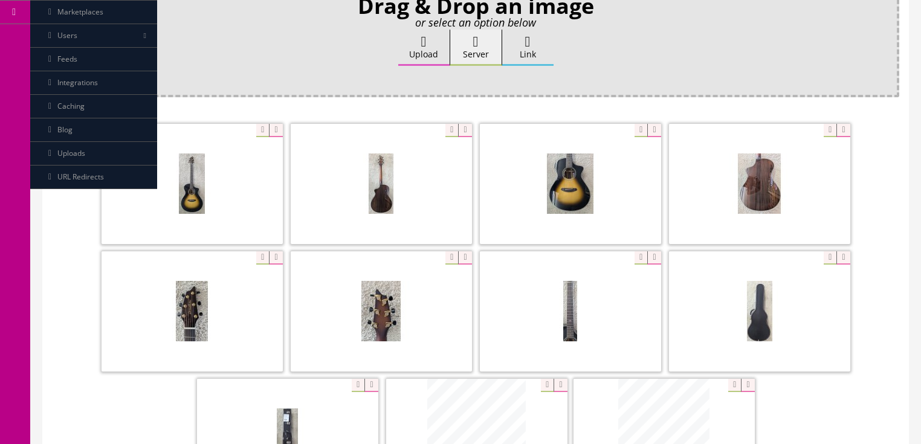
click at [60, 36] on input "Upload" at bounding box center [60, 36] width 0 height 12
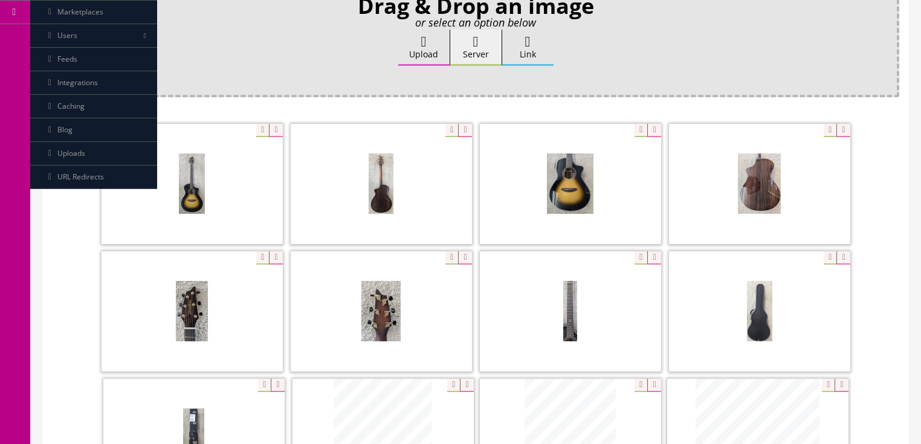
click at [417, 39] on label "Upload" at bounding box center [423, 48] width 51 height 36
click at [60, 39] on input "Upload" at bounding box center [60, 36] width 0 height 12
click at [419, 38] on label "Upload" at bounding box center [423, 48] width 51 height 36
click at [60, 38] on input "Upload" at bounding box center [60, 36] width 0 height 12
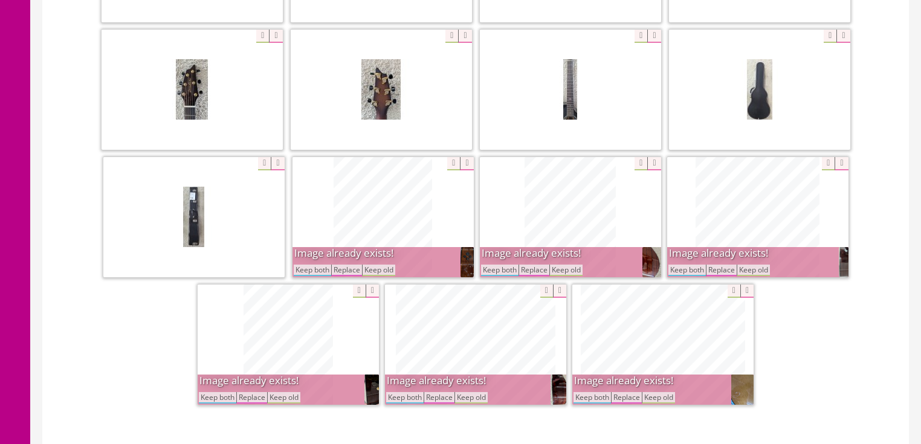
scroll to position [484, 0]
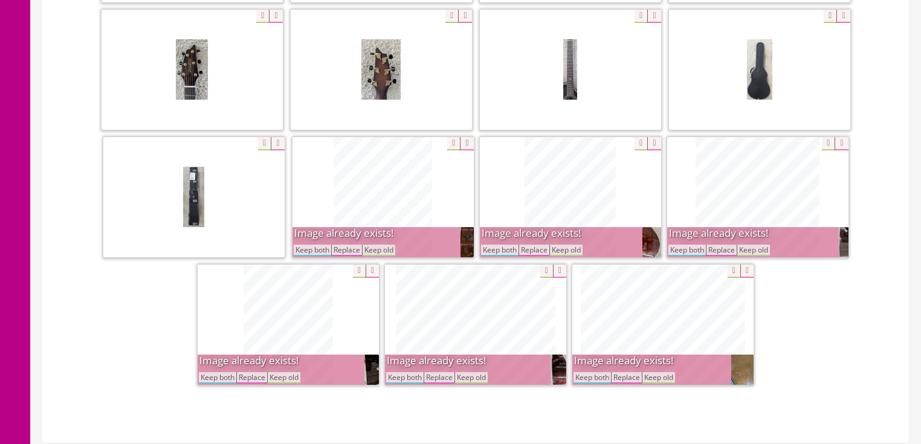
click at [678, 245] on button "Keep both" at bounding box center [687, 250] width 37 height 11
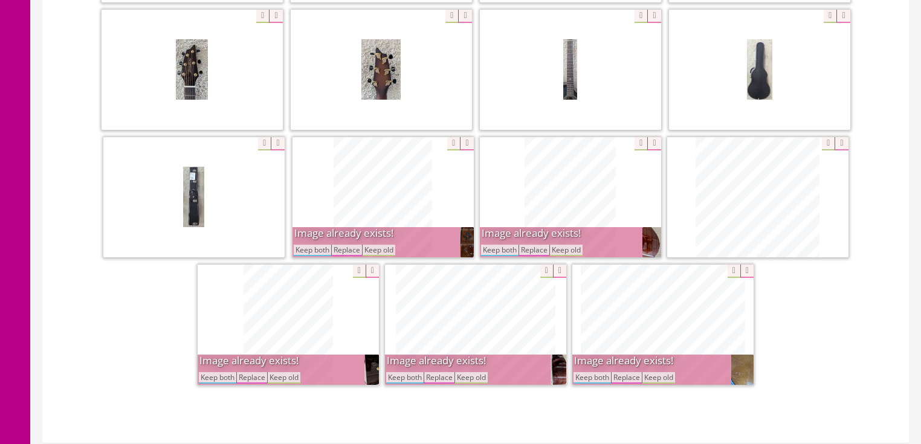
drag, startPoint x: 507, startPoint y: 230, endPoint x: 427, endPoint y: 235, distance: 79.9
click at [505, 245] on button "Keep both" at bounding box center [499, 250] width 37 height 11
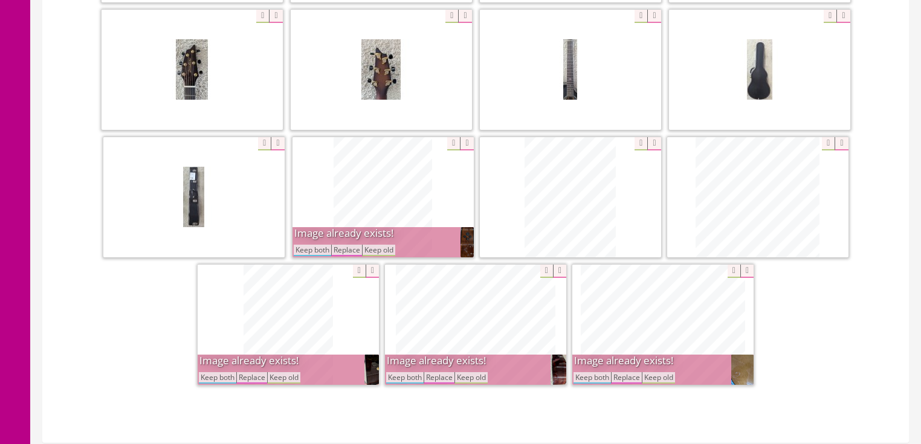
click at [316, 245] on button "Keep both" at bounding box center [312, 250] width 37 height 11
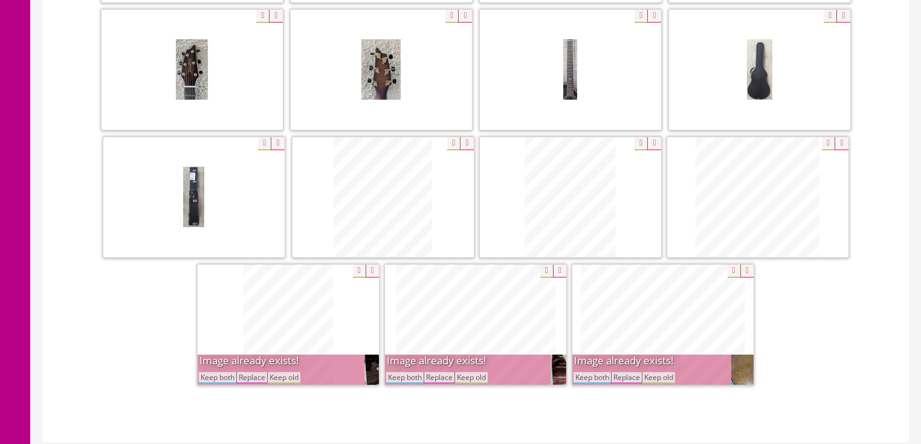
click at [215, 372] on button "Keep both" at bounding box center [217, 377] width 37 height 11
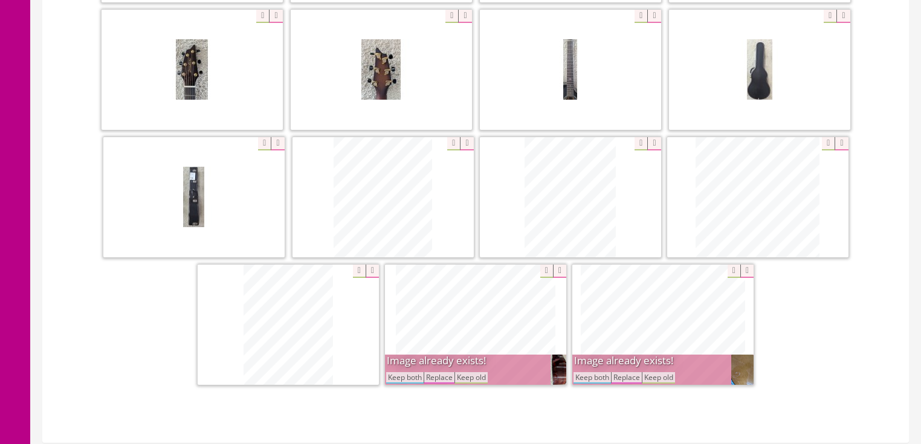
drag, startPoint x: 394, startPoint y: 361, endPoint x: 460, endPoint y: 365, distance: 66.0
click at [395, 372] on button "Keep both" at bounding box center [404, 377] width 37 height 11
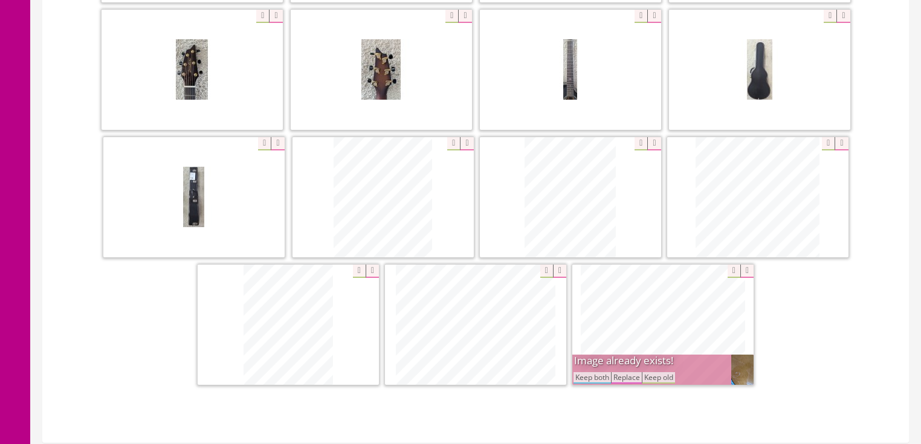
drag, startPoint x: 602, startPoint y: 363, endPoint x: 571, endPoint y: 358, distance: 31.9
click at [600, 372] on button "Keep both" at bounding box center [592, 377] width 37 height 11
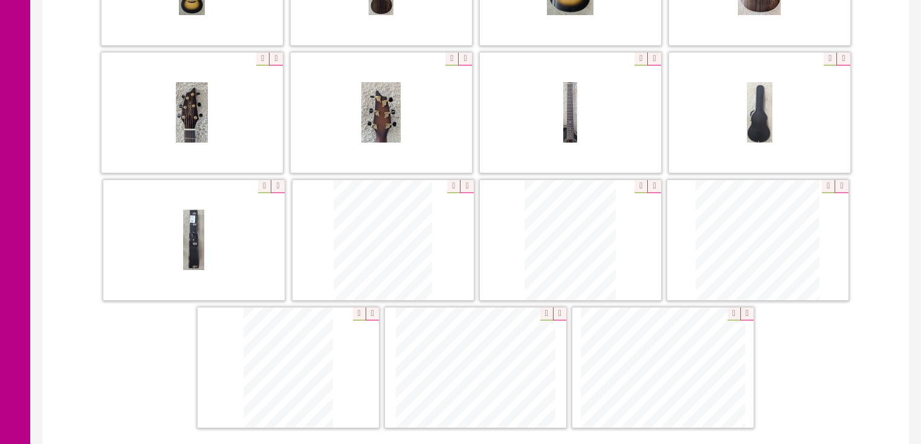
scroll to position [435, 0]
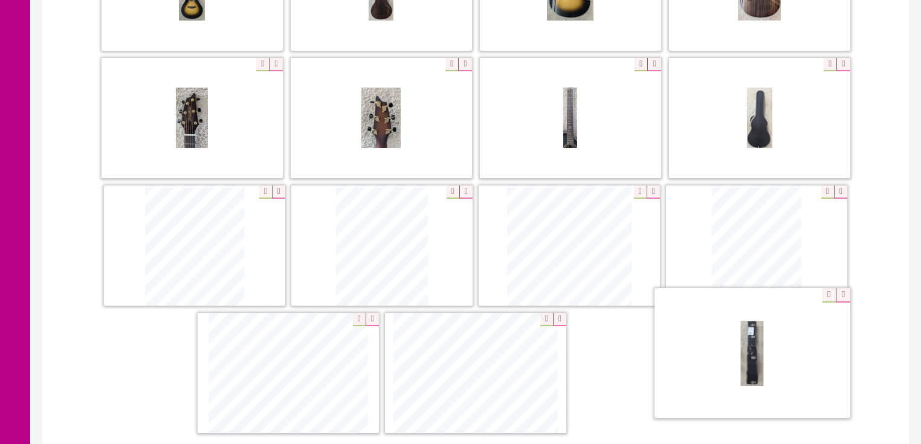
drag, startPoint x: 250, startPoint y: 244, endPoint x: 788, endPoint y: 361, distance: 550.6
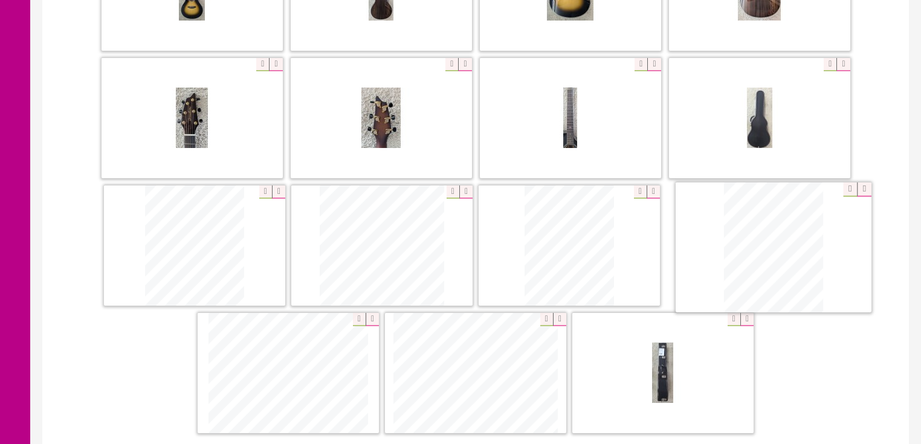
drag, startPoint x: 406, startPoint y: 248, endPoint x: 798, endPoint y: 252, distance: 391.8
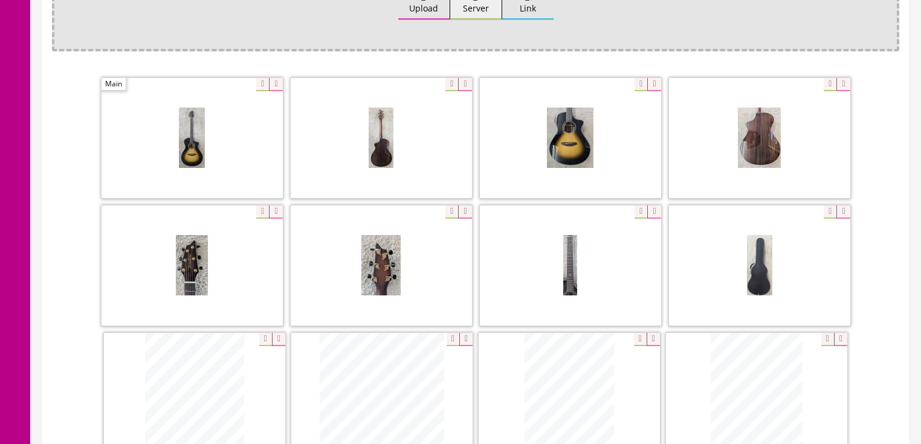
scroll to position [242, 0]
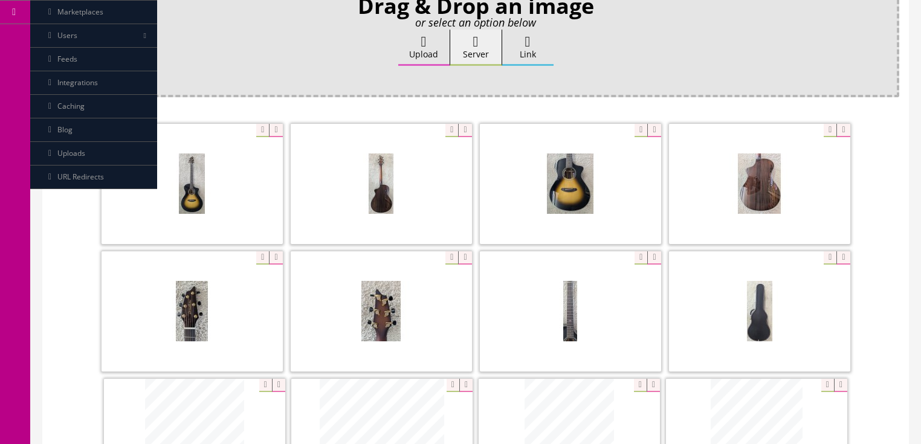
click at [432, 41] on label "Upload" at bounding box center [423, 48] width 51 height 36
click at [60, 41] on input "Upload" at bounding box center [60, 36] width 0 height 12
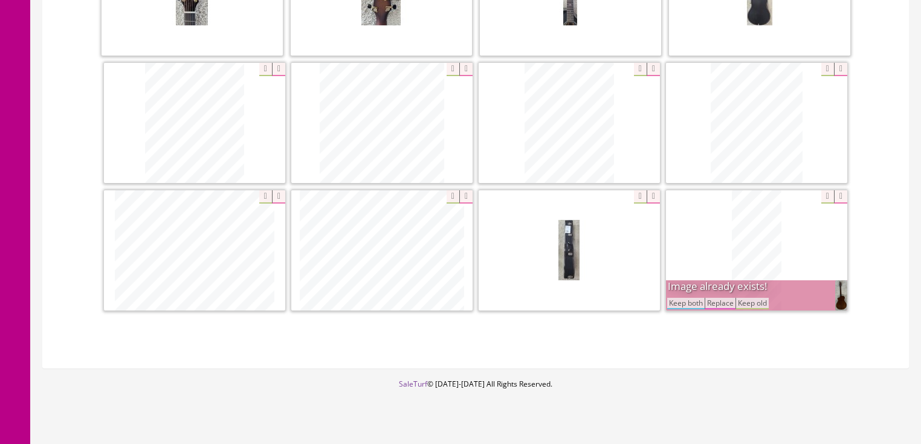
scroll to position [560, 0]
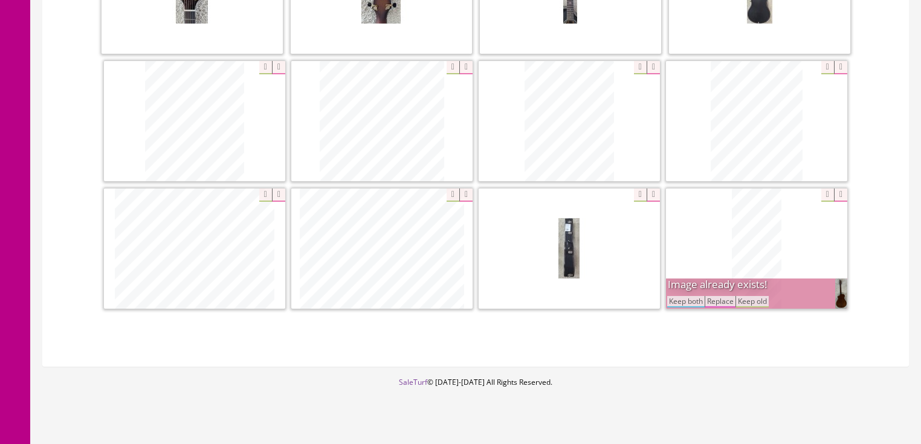
click at [692, 296] on button "Keep both" at bounding box center [685, 301] width 37 height 11
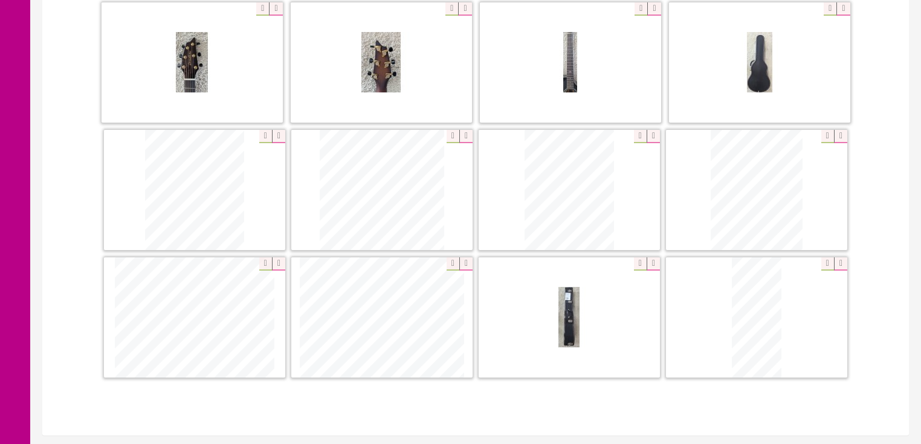
scroll to position [463, 0]
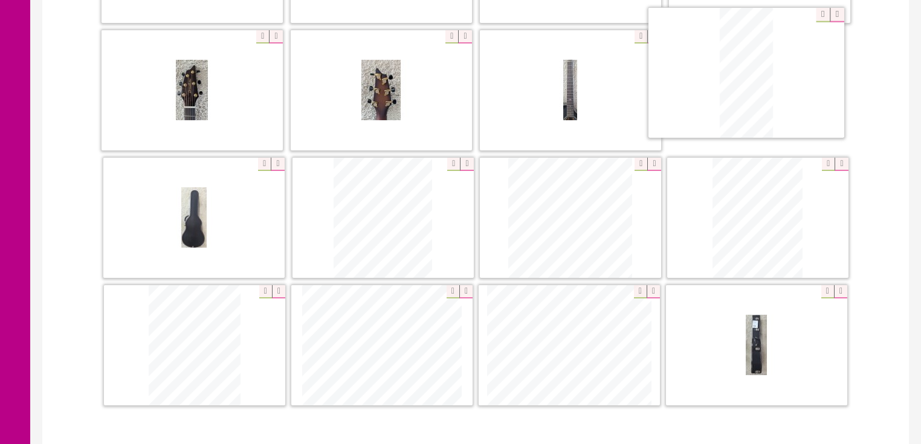
drag, startPoint x: 762, startPoint y: 324, endPoint x: 752, endPoint y: 53, distance: 271.1
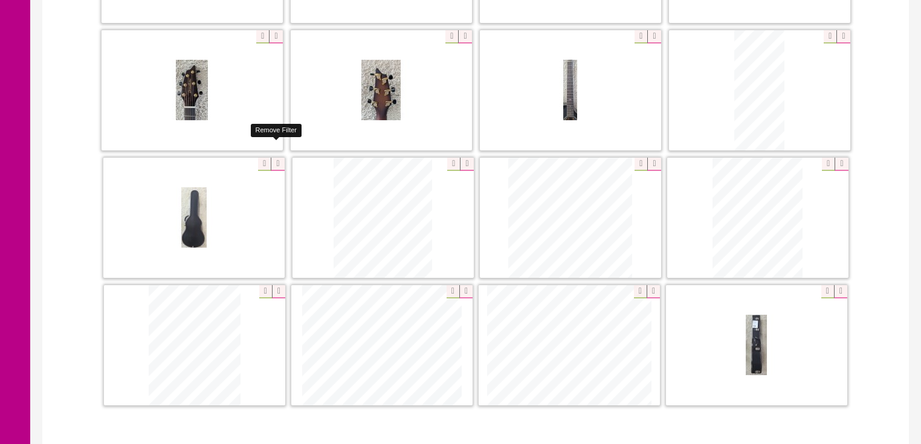
click at [278, 158] on icon at bounding box center [277, 164] width 13 height 13
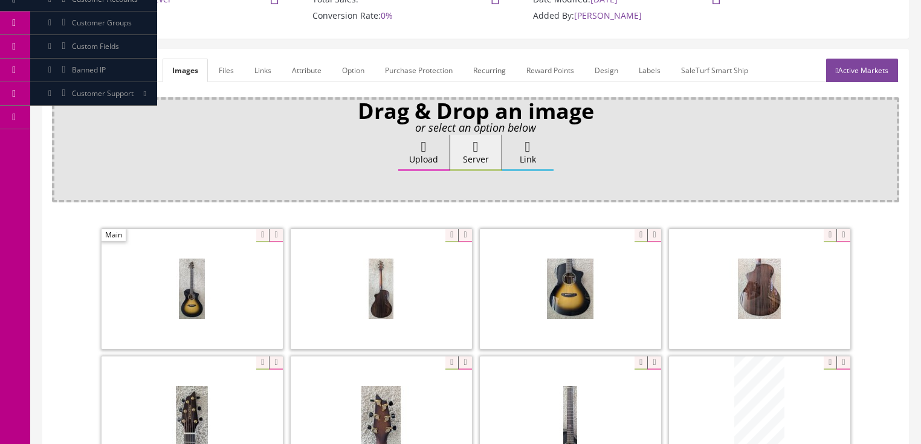
scroll to position [125, 0]
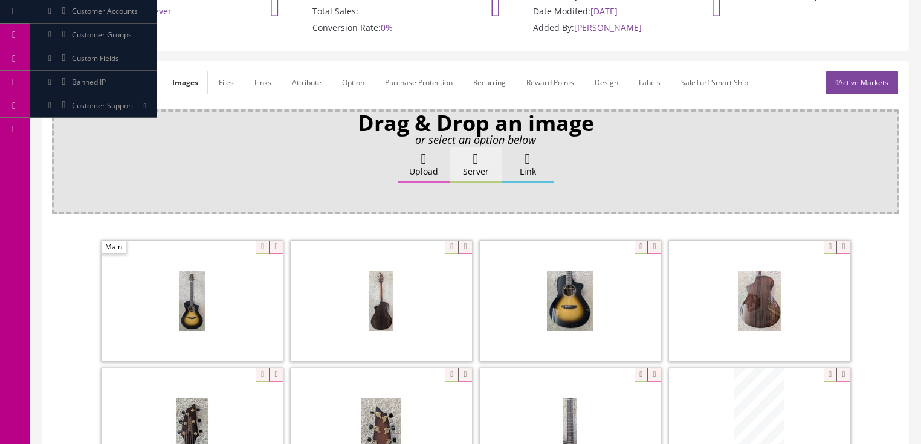
click at [856, 71] on link "Active Markets" at bounding box center [862, 83] width 72 height 24
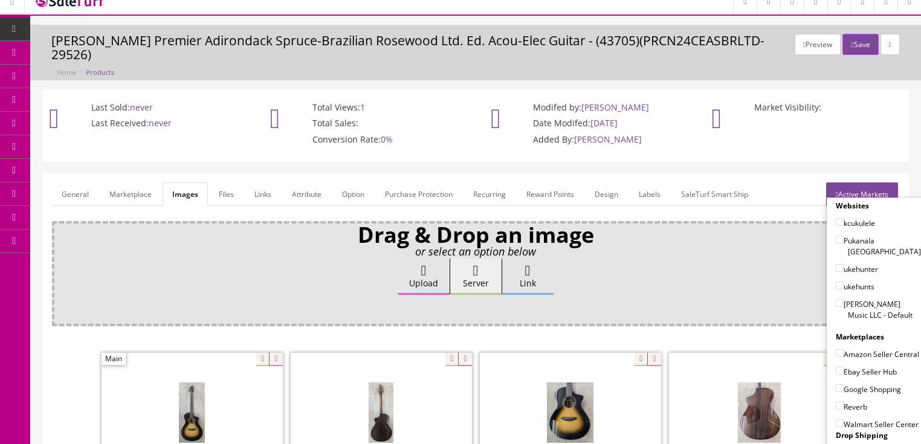
scroll to position [0, 0]
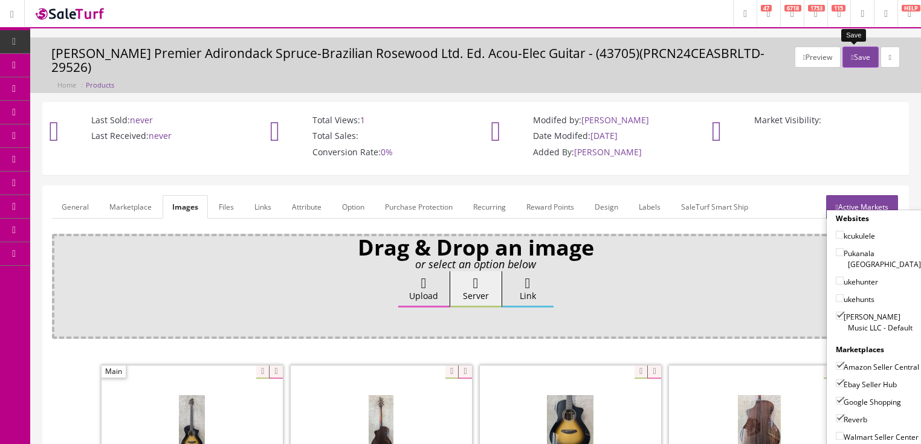
click at [854, 49] on button "Save" at bounding box center [861, 57] width 36 height 21
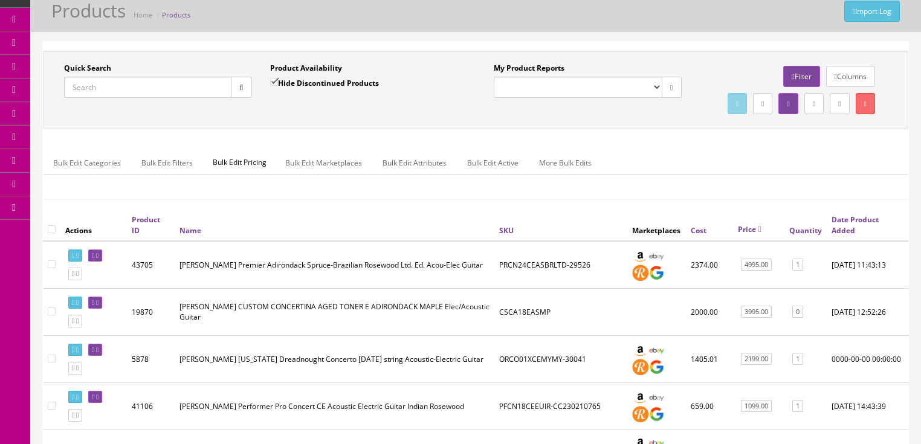
scroll to position [48, 0]
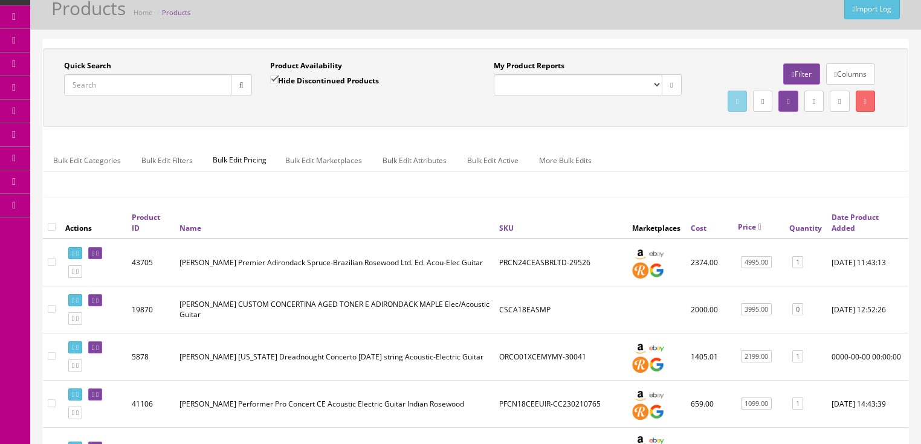
click at [662, 262] on img at bounding box center [657, 254] width 16 height 16
click at [150, 86] on input "Quick Search" at bounding box center [147, 84] width 167 height 21
paste input "RFCN52CEAMAM"
type input "RFCN52CEAMAM"
click at [239, 84] on icon "button" at bounding box center [241, 85] width 4 height 7
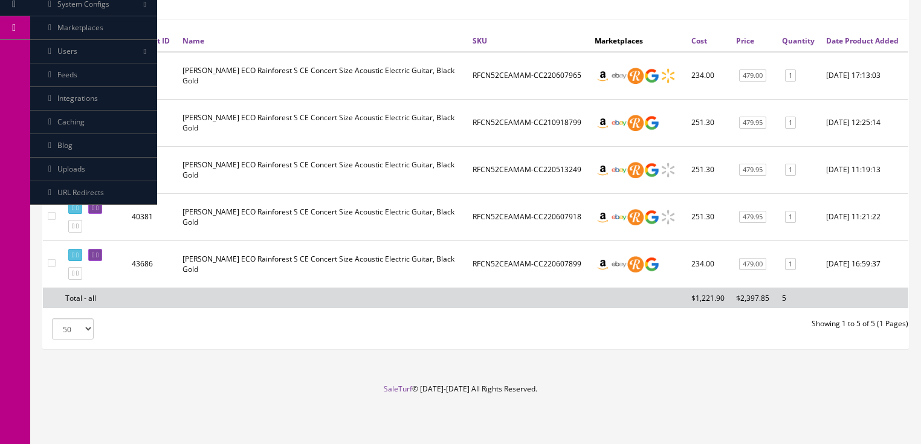
scroll to position [242, 0]
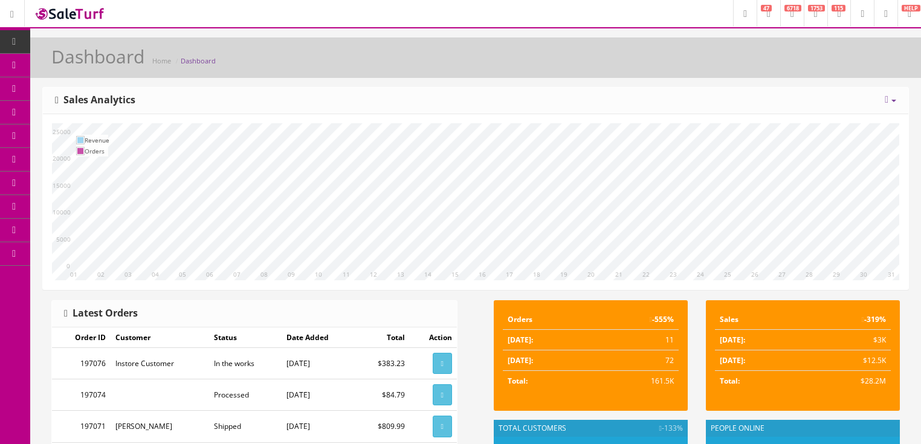
click at [885, 97] on icon at bounding box center [887, 100] width 4 height 10
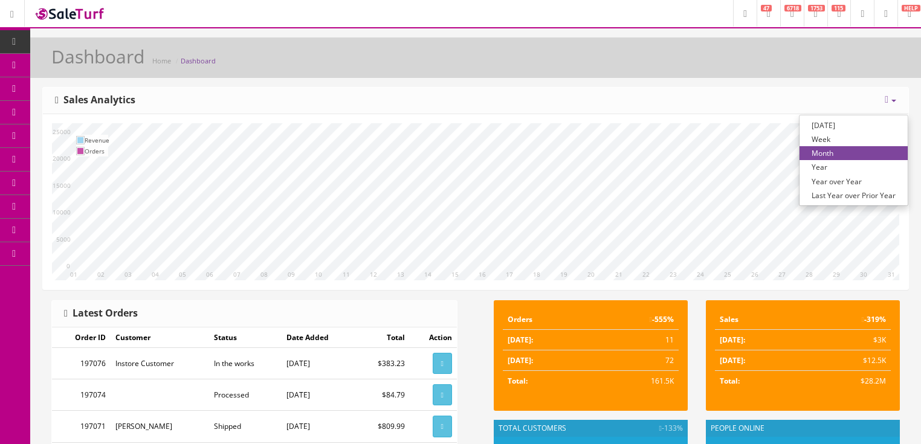
click at [832, 179] on link "Year over Year" at bounding box center [854, 182] width 108 height 14
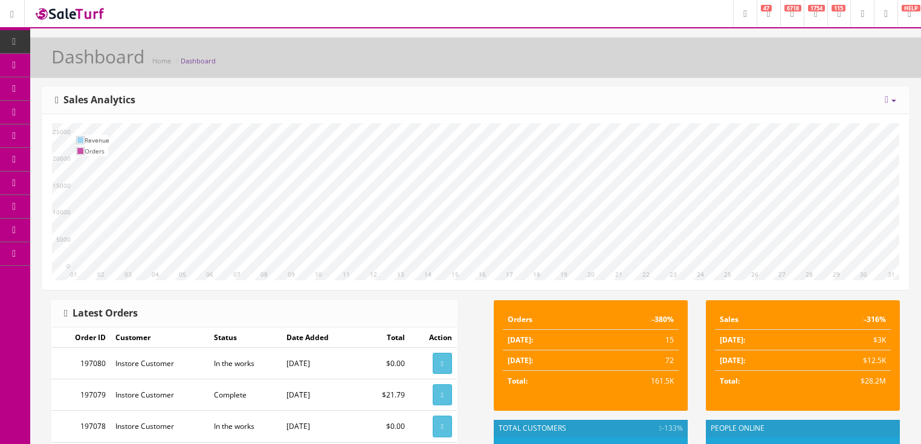
click at [906, 344] on div "Sales -316% [DATE]: $3K [DATE]: $12.5K Total: $28.2M" at bounding box center [803, 360] width 212 height 120
click at [88, 254] on link "Report Builder" at bounding box center [93, 254] width 127 height 24
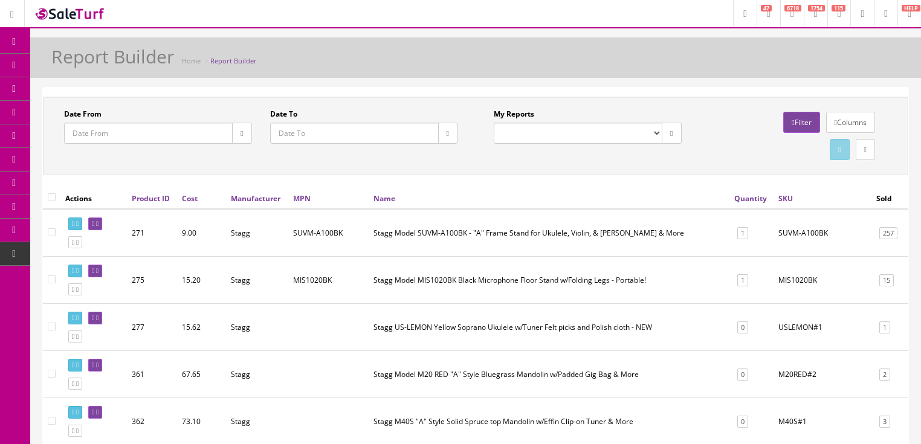
click at [654, 135] on select "Completed Store Purchases (POS) Completed Store Sales/Trades (POS) Completed St…" at bounding box center [578, 133] width 169 height 21
select select "200"
click at [494, 123] on select "Completed Store Purchases (POS) Completed Store Sales/Trades (POS) Completed St…" at bounding box center [578, 133] width 169 height 21
type input "[DATE]"
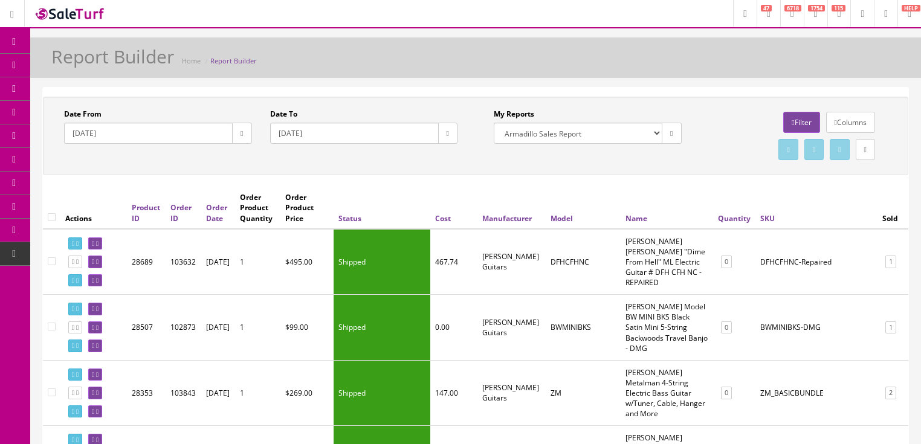
click at [244, 127] on button "button" at bounding box center [241, 133] width 19 height 21
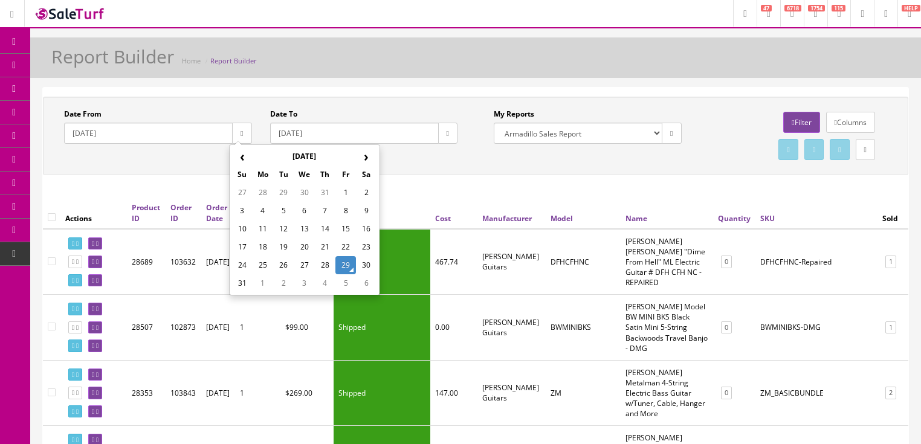
click at [247, 159] on th "‹" at bounding box center [242, 157] width 21 height 18
click at [239, 190] on td "29" at bounding box center [242, 193] width 21 height 18
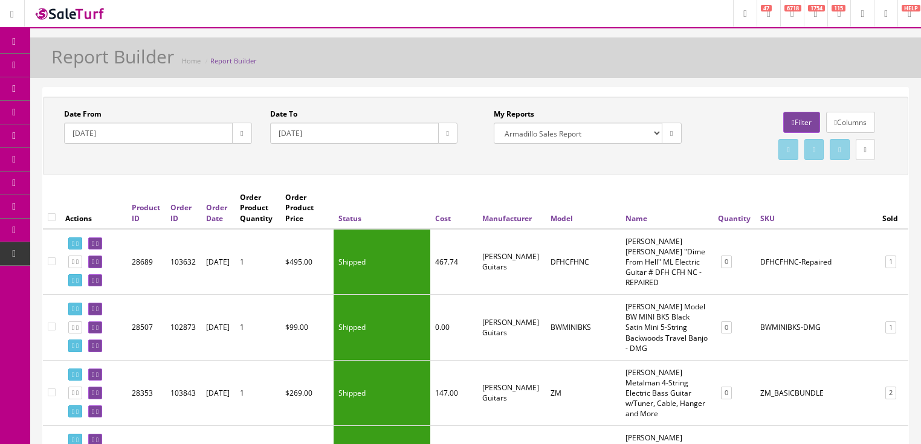
type input "[DATE]"
click at [447, 133] on icon "button" at bounding box center [448, 133] width 2 height 7
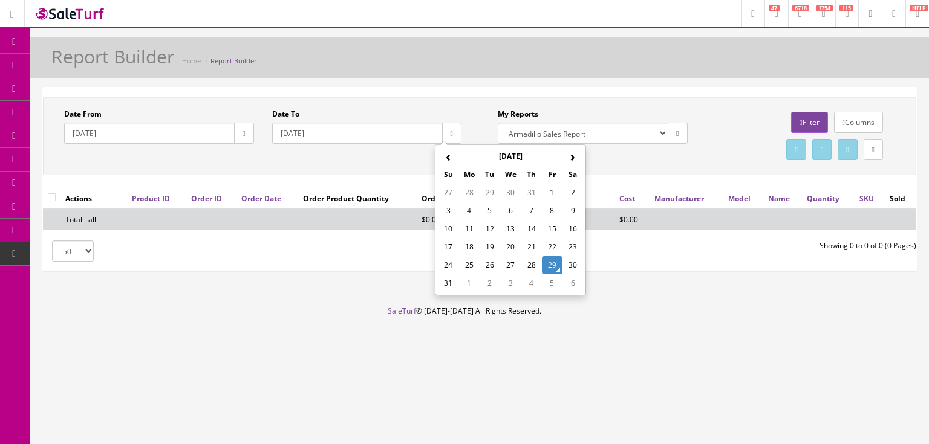
click at [554, 266] on td "29" at bounding box center [552, 265] width 21 height 18
type input "[DATE]"
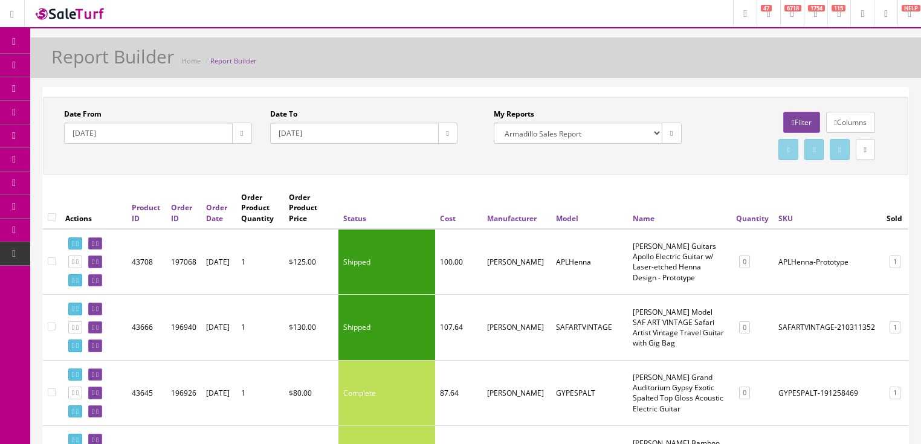
click at [797, 119] on link "Filter" at bounding box center [802, 122] width 36 height 21
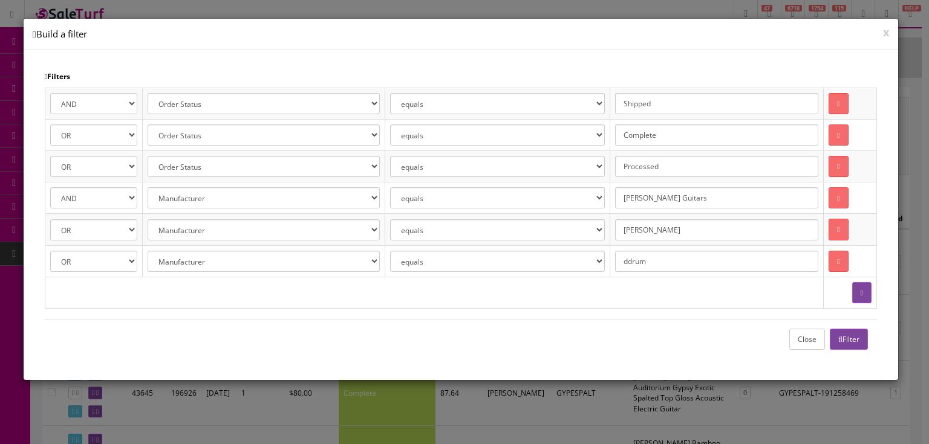
click at [801, 341] on button "Close" at bounding box center [807, 339] width 36 height 21
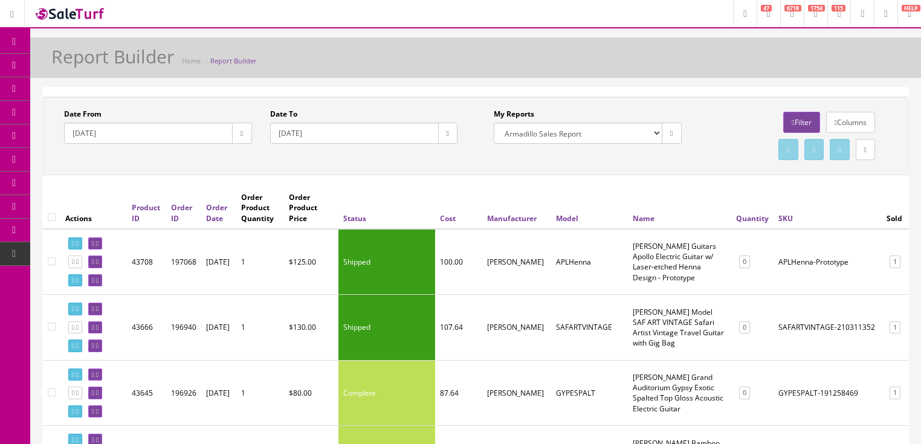
click at [866, 154] on link at bounding box center [865, 149] width 19 height 21
click at [710, 181] on link "CSV File" at bounding box center [714, 184] width 27 height 10
click at [797, 121] on link "Filter" at bounding box center [802, 122] width 36 height 21
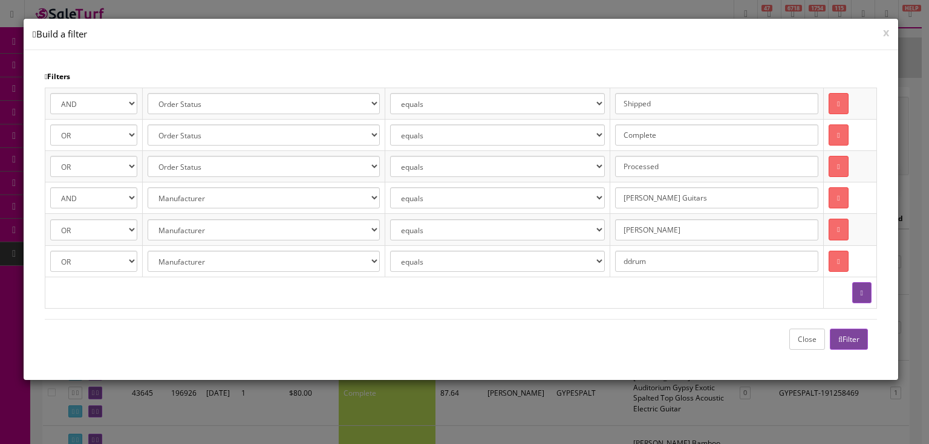
drag, startPoint x: 697, startPoint y: 200, endPoint x: 591, endPoint y: 204, distance: 105.9
click at [591, 204] on tr "AND OR Address 1 City Email First Name Last Name Zipcode Amazon ID Ebay ID Orde…" at bounding box center [460, 198] width 831 height 31
type input "Recording King"
drag, startPoint x: 668, startPoint y: 234, endPoint x: 612, endPoint y: 238, distance: 56.4
click at [612, 238] on tr "AND OR Address 1 City Email First Name Last Name Zipcode Amazon ID Ebay ID Orde…" at bounding box center [460, 229] width 831 height 31
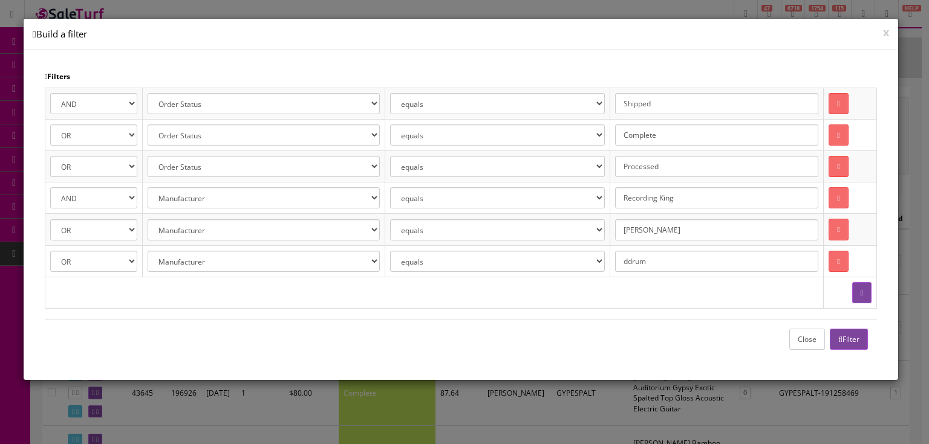
type input "[PERSON_NAME]"
drag, startPoint x: 672, startPoint y: 258, endPoint x: 626, endPoint y: 275, distance: 49.2
click at [626, 275] on table "AND OR Address 1 City Email First Name Last Name Zipcode Amazon ID Ebay ID Orde…" at bounding box center [461, 198] width 832 height 221
click at [837, 260] on icon at bounding box center [838, 261] width 2 height 7
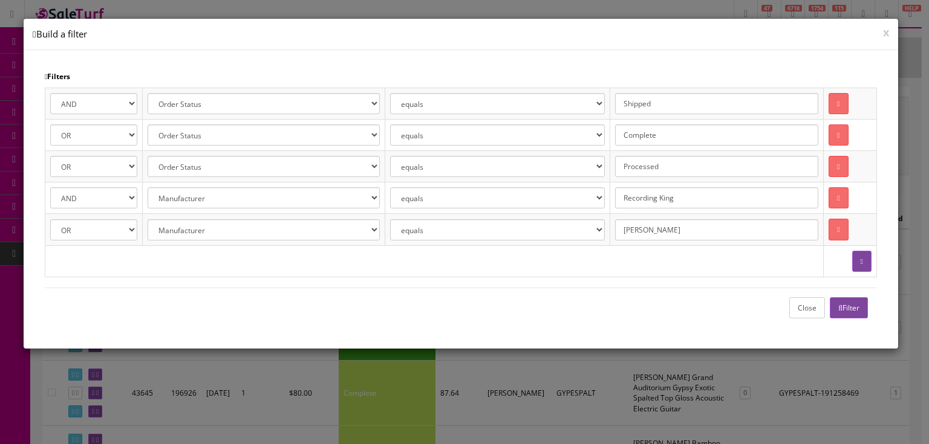
click at [845, 304] on button "Filter" at bounding box center [849, 307] width 38 height 21
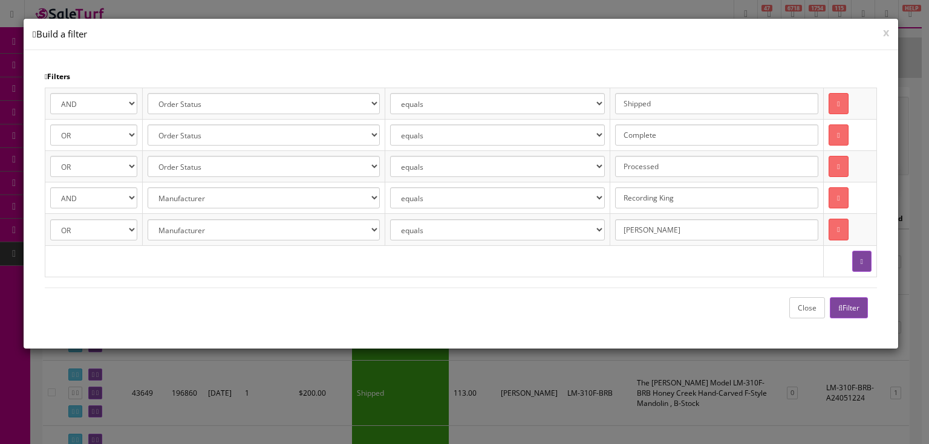
click at [799, 302] on button "Close" at bounding box center [807, 307] width 36 height 21
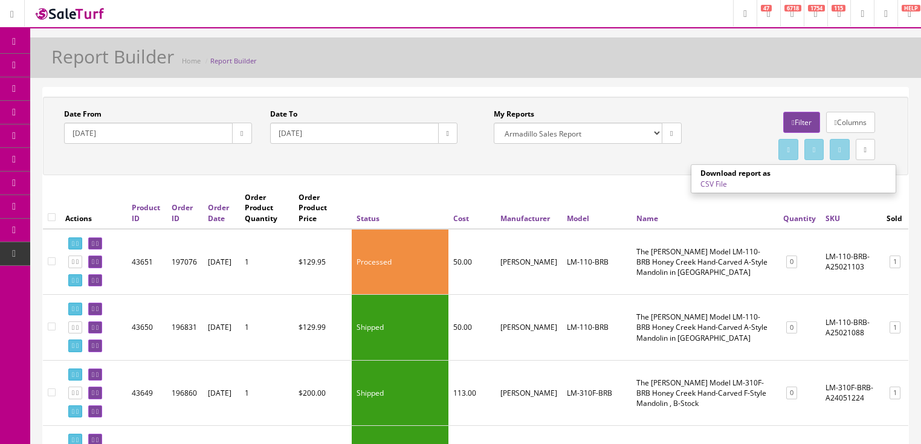
click at [710, 185] on link "CSV File" at bounding box center [714, 184] width 27 height 10
click at [800, 125] on link "Filter" at bounding box center [802, 122] width 36 height 21
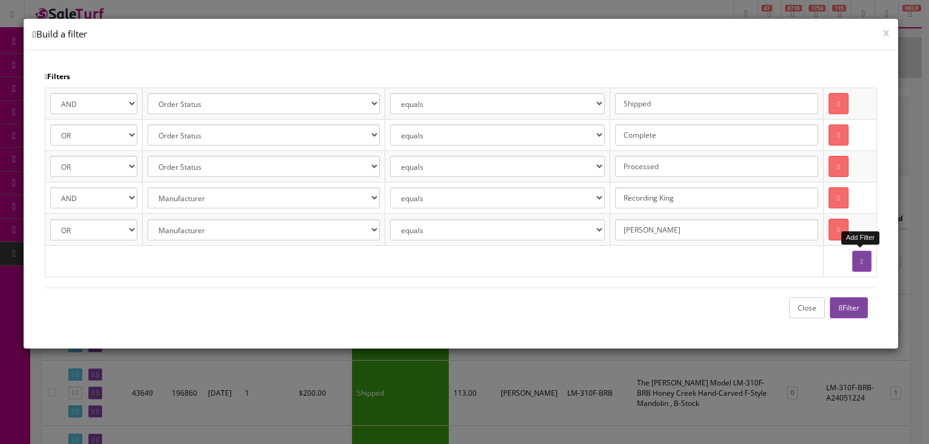
click at [868, 259] on button "button" at bounding box center [861, 261] width 19 height 21
select select
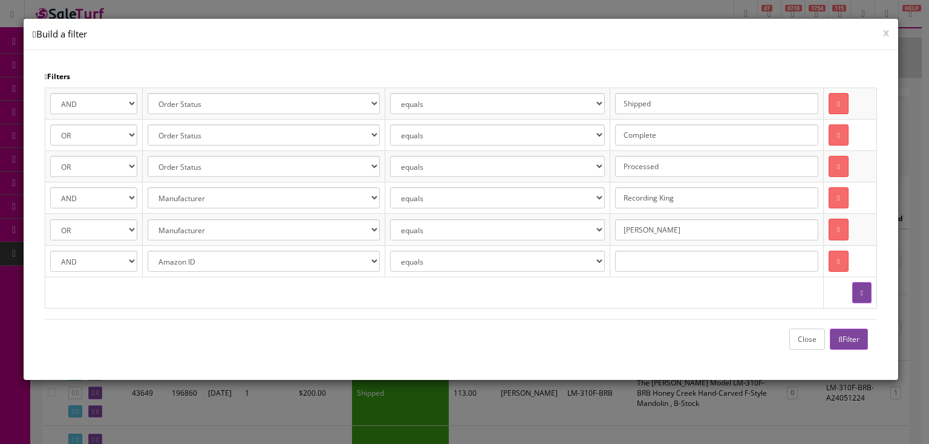
click at [138, 259] on td "AND OR" at bounding box center [93, 260] width 97 height 31
click at [133, 258] on select "AND OR" at bounding box center [93, 261] width 87 height 21
select select "OR"
click at [50, 251] on select "AND OR" at bounding box center [93, 261] width 87 height 21
click at [237, 262] on select "Amazon ID Ebay ID Order ID Reverb ID Walmart ID Customer ID Customer First Name…" at bounding box center [264, 261] width 232 height 21
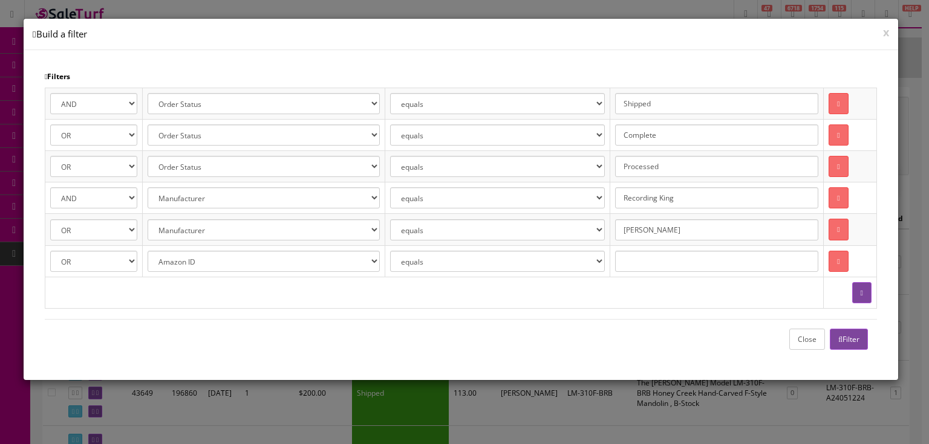
select select "[DOMAIN_NAME]"
click at [148, 251] on select "Amazon ID Ebay ID Order ID Reverb ID Walmart ID Customer ID Customer First Name…" at bounding box center [264, 261] width 232 height 21
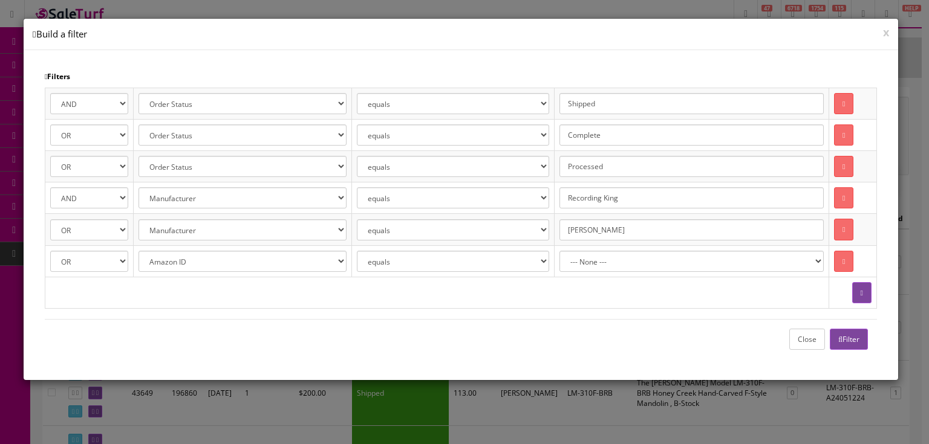
click at [620, 259] on select "--- None --- 68 Pedals @ Ohana Academy ACME ACOUSTIC ADA ADAM Adamas by Ovation…" at bounding box center [691, 261] width 264 height 21
select select "Guardian"
click at [574, 251] on select "--- None --- 68 Pedals @ Ohana Academy ACME ACOUSTIC ADA ADAM Adamas by Ovation…" at bounding box center [691, 261] width 264 height 21
click at [850, 332] on button "Filter" at bounding box center [849, 339] width 38 height 21
click at [802, 341] on button "Close" at bounding box center [807, 339] width 36 height 21
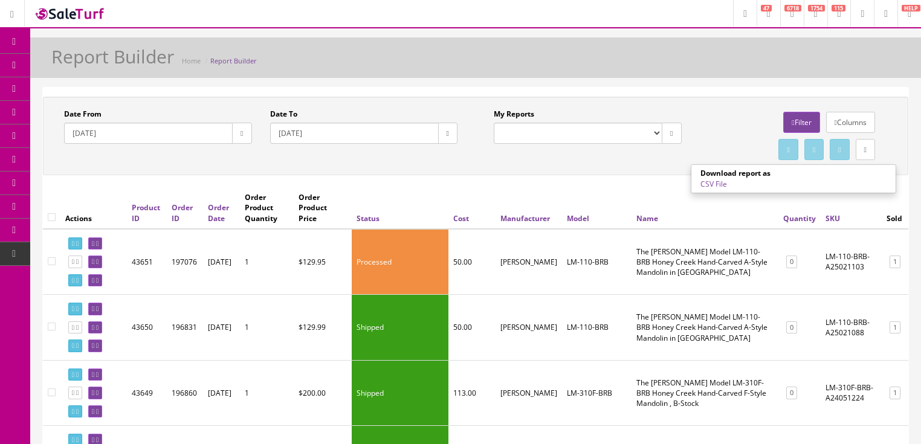
click at [715, 187] on link "CSV File" at bounding box center [714, 184] width 27 height 10
drag, startPoint x: 104, startPoint y: 132, endPoint x: 117, endPoint y: 134, distance: 13.5
click at [117, 134] on input "2025-06-29" at bounding box center [148, 133] width 169 height 21
type input "2025-06-20"
click at [792, 121] on icon at bounding box center [793, 122] width 2 height 7
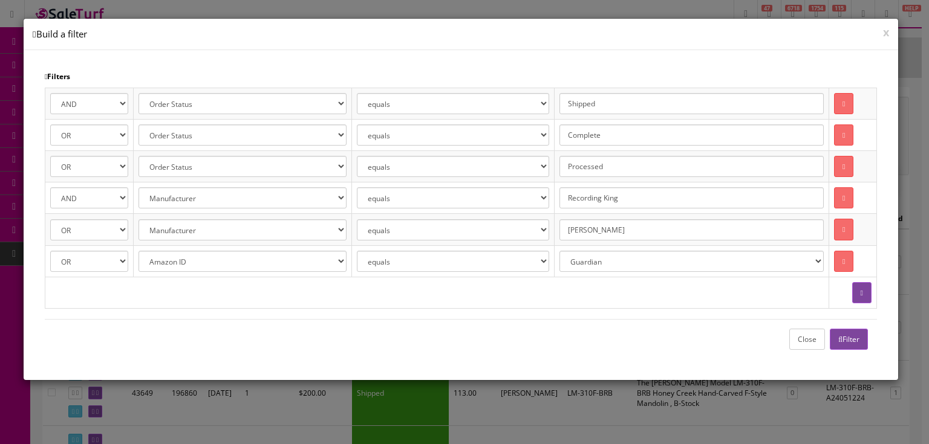
click at [810, 341] on button "Close" at bounding box center [807, 339] width 36 height 21
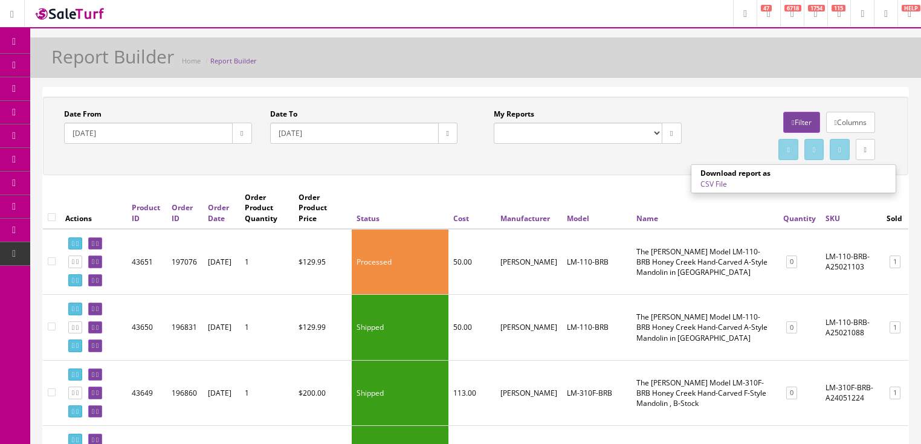
click at [710, 184] on link "CSV File" at bounding box center [714, 184] width 27 height 10
click at [800, 127] on link "Filter" at bounding box center [802, 122] width 36 height 21
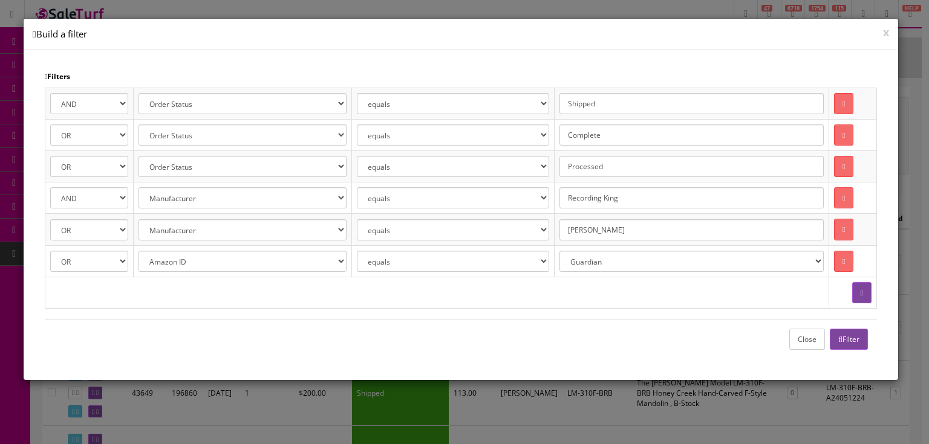
click at [838, 340] on icon "button" at bounding box center [840, 339] width 4 height 7
click at [813, 342] on button "Close" at bounding box center [807, 339] width 36 height 21
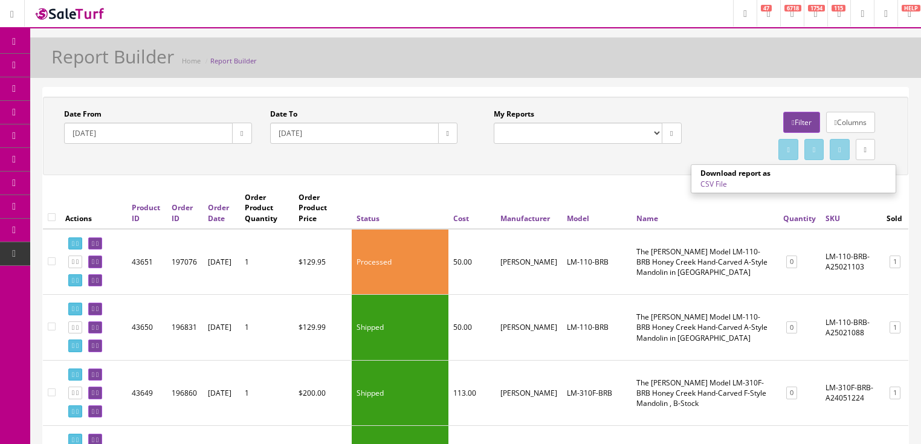
click at [711, 183] on link "CSV File" at bounding box center [714, 184] width 27 height 10
click at [5, 41] on link "Dashboard" at bounding box center [15, 42] width 30 height 24
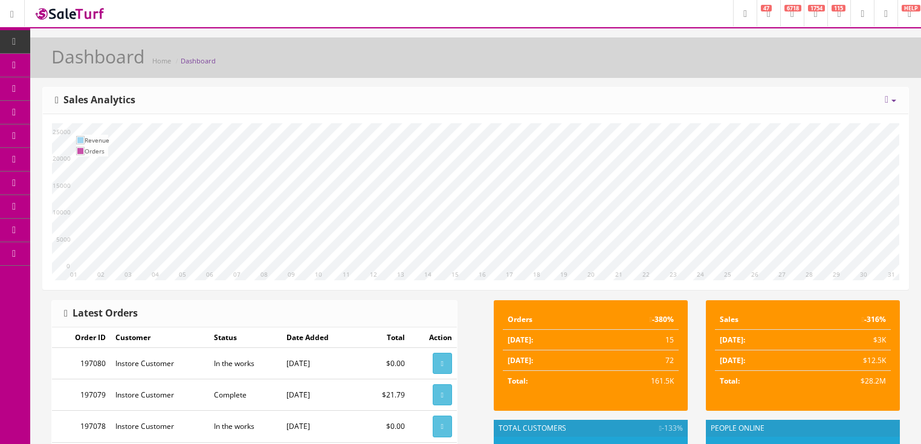
click at [885, 100] on icon at bounding box center [887, 100] width 4 height 10
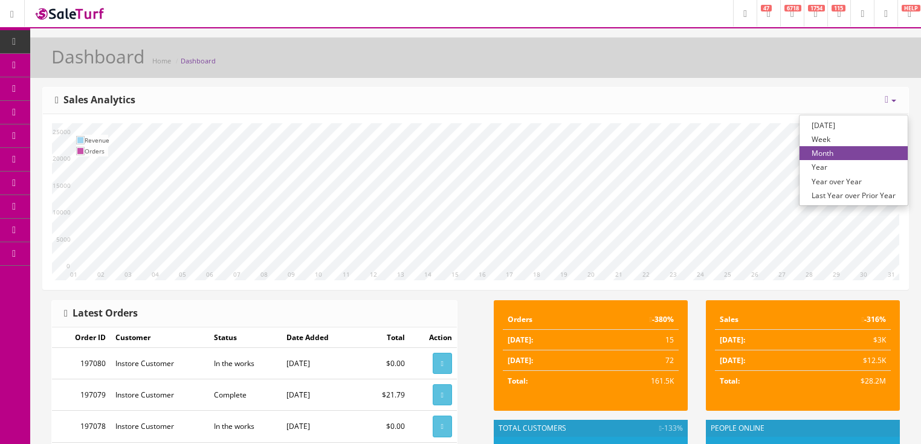
click at [844, 179] on link "Year over Year" at bounding box center [854, 182] width 108 height 14
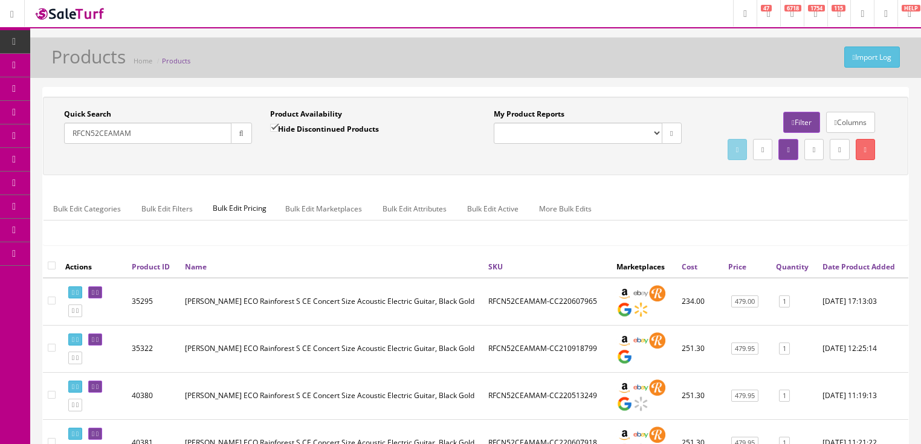
drag, startPoint x: 143, startPoint y: 140, endPoint x: 74, endPoint y: 160, distance: 72.2
click at [68, 159] on div "Quick Search RFCN52CEAMAM Date From Product Availability Hide Discontinued Prod…" at bounding box center [476, 136] width 860 height 54
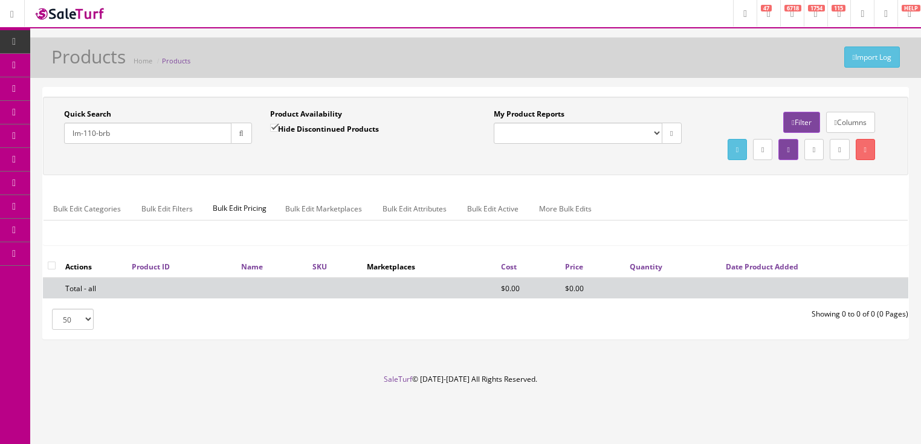
click at [243, 132] on icon "button" at bounding box center [241, 133] width 4 height 7
drag, startPoint x: 82, startPoint y: 135, endPoint x: 138, endPoint y: 135, distance: 55.6
click at [137, 135] on input "lm-110-brb" at bounding box center [147, 133] width 167 height 21
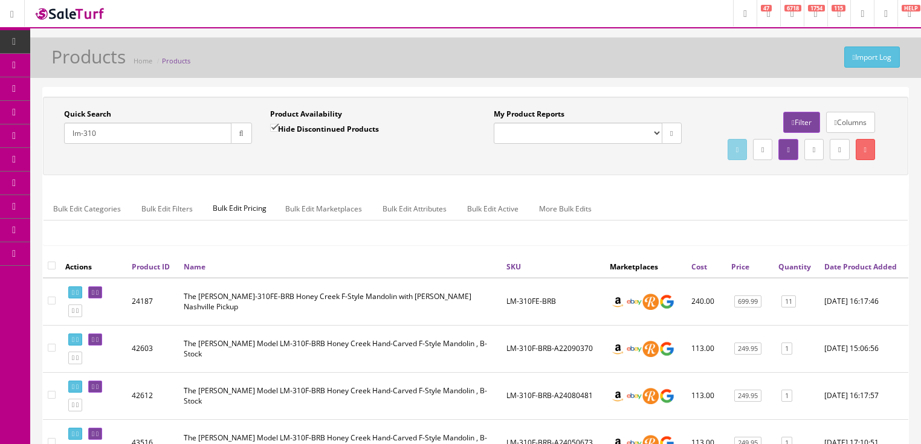
type input "lm-310"
click at [271, 128] on input "Hide Discontinued Products" at bounding box center [274, 128] width 8 height 8
checkbox input "false"
click at [85, 137] on input "lm-310" at bounding box center [147, 133] width 167 height 21
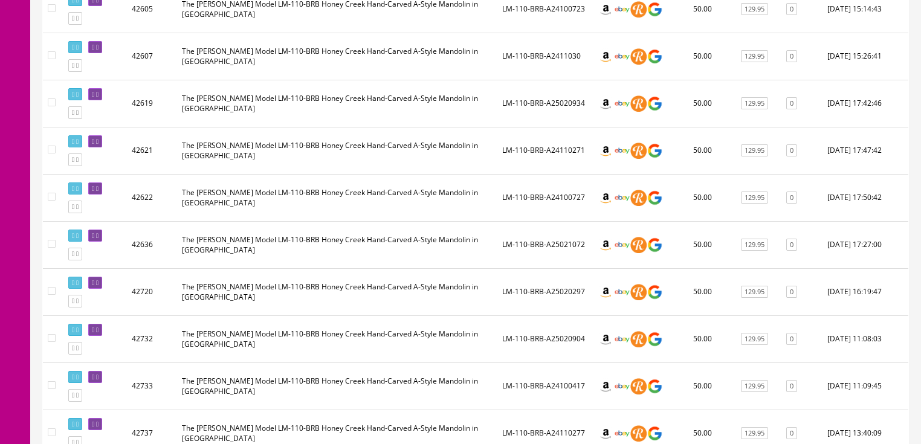
scroll to position [532, 0]
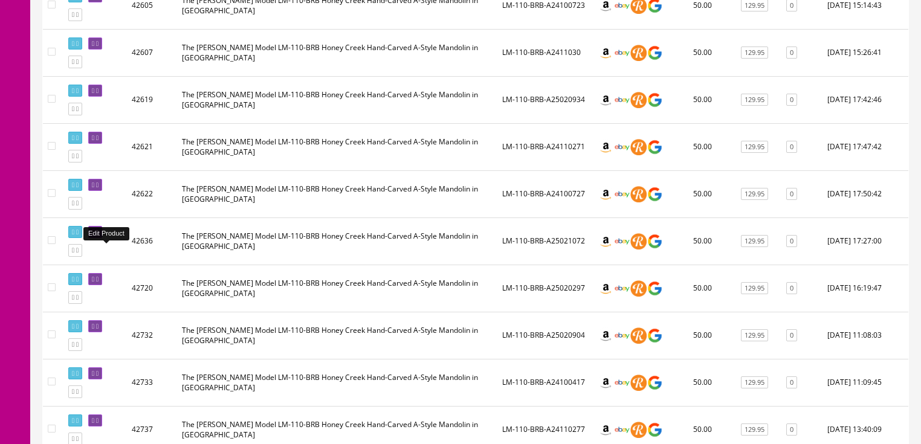
type input "lm-110"
click at [102, 239] on link at bounding box center [95, 232] width 14 height 13
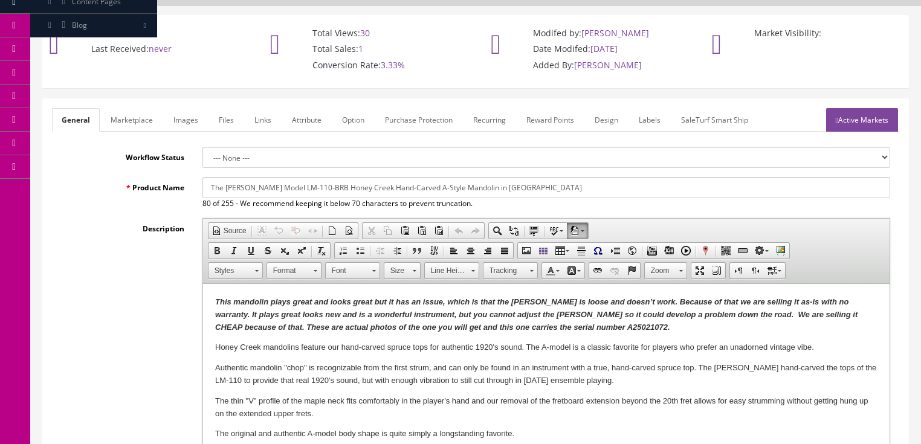
scroll to position [145, 0]
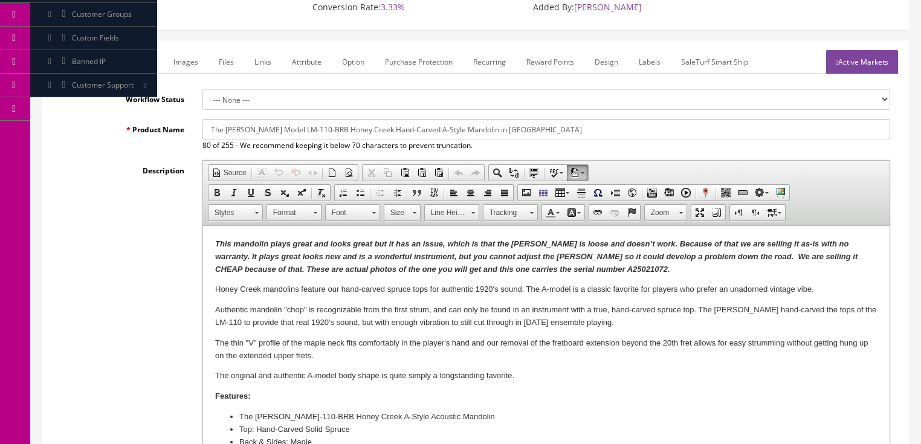
click at [564, 269] on strong "This mandolin plays great and looks great but it has an issue, which is that th…" at bounding box center [536, 256] width 643 height 34
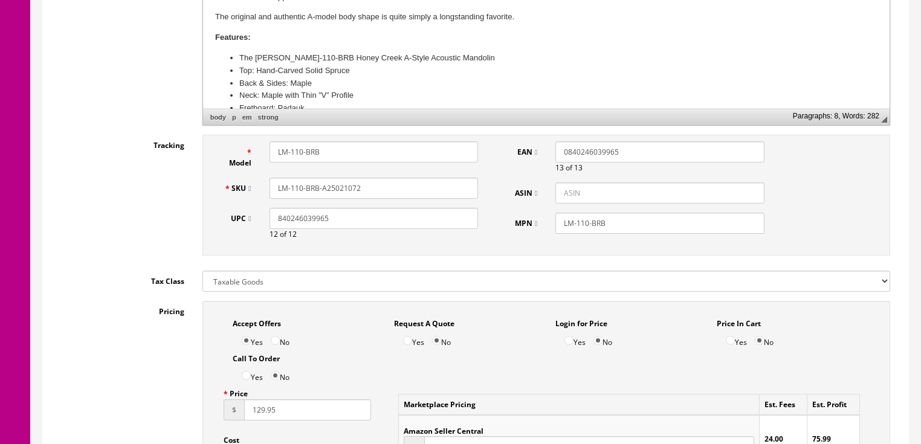
scroll to position [580, 0]
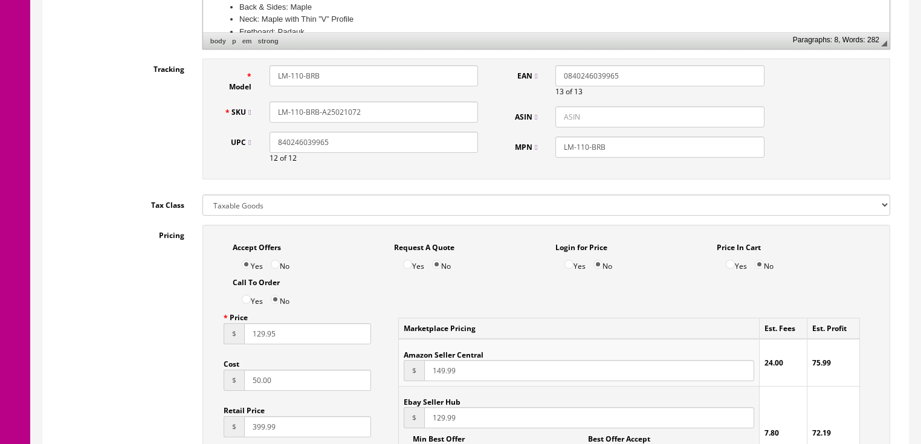
drag, startPoint x: 330, startPoint y: 100, endPoint x: 383, endPoint y: 102, distance: 53.2
click at [383, 102] on input "LM-110-BRB-A25021072" at bounding box center [374, 112] width 209 height 21
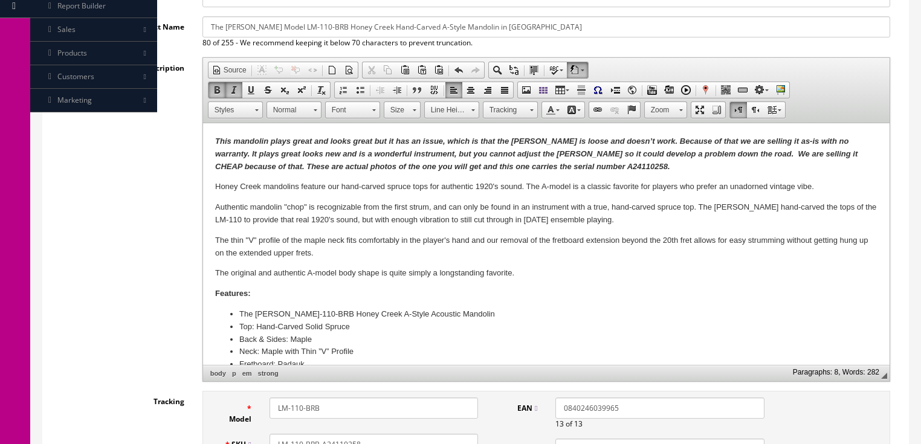
scroll to position [242, 0]
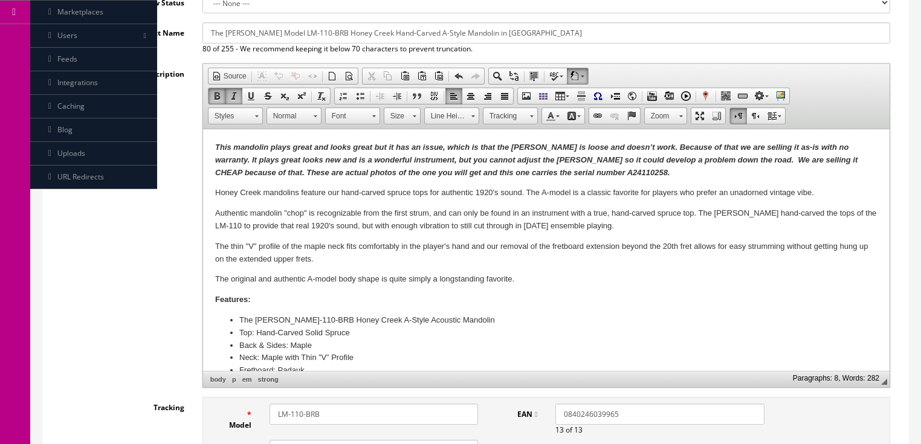
type input "LM-110-BRB-A24110258"
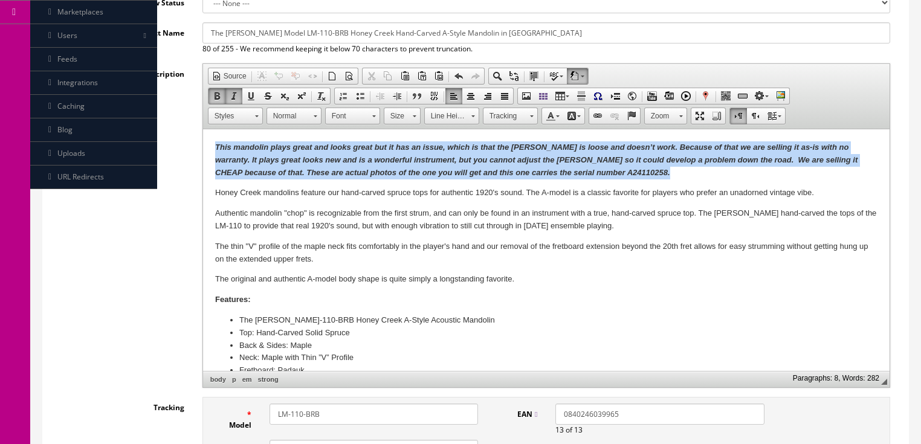
drag, startPoint x: 215, startPoint y: 148, endPoint x: 610, endPoint y: 175, distance: 396.3
click at [610, 175] on p "This mandolin plays great and looks great but it has an issue, which is that th…" at bounding box center [546, 159] width 663 height 37
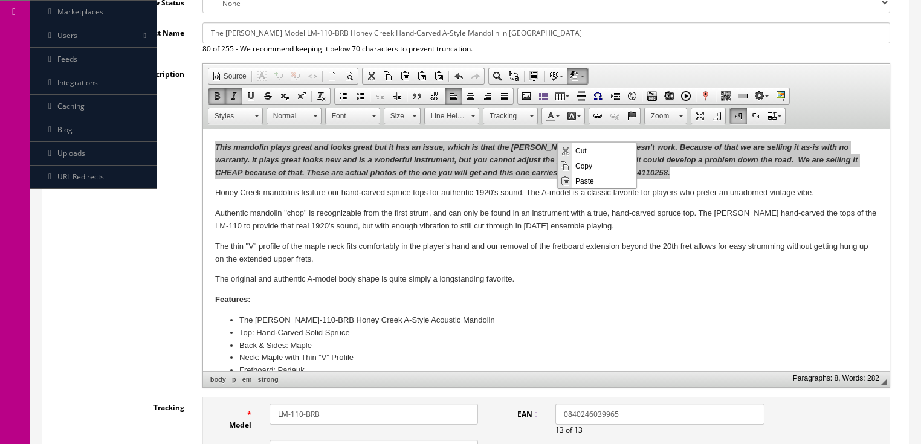
scroll to position [0, 0]
click at [580, 166] on span "Copy" at bounding box center [605, 165] width 64 height 15
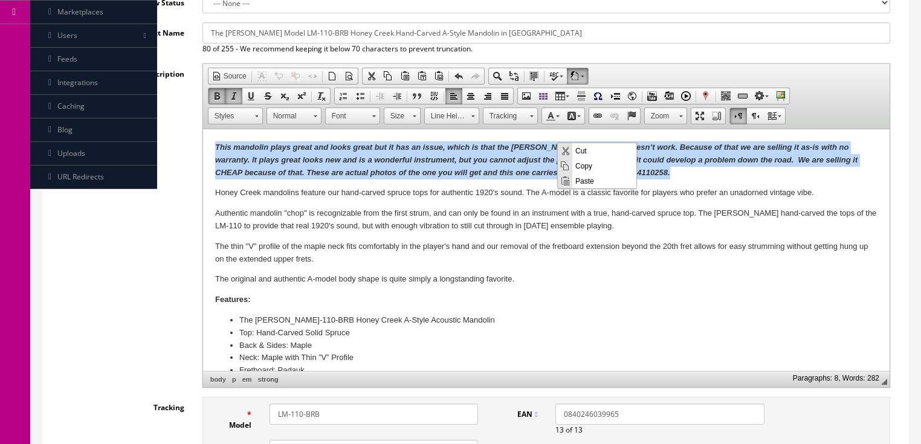
copy strong "This mandolin plays great and looks great but it has an issue, which is that th…"
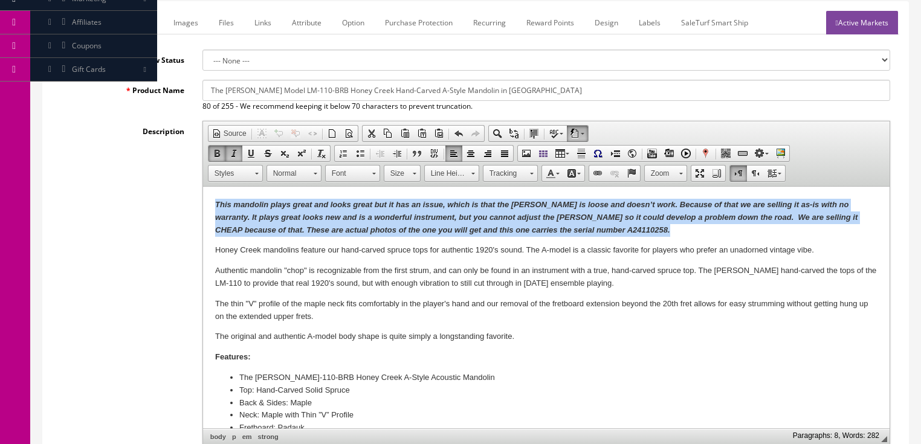
scroll to position [145, 0]
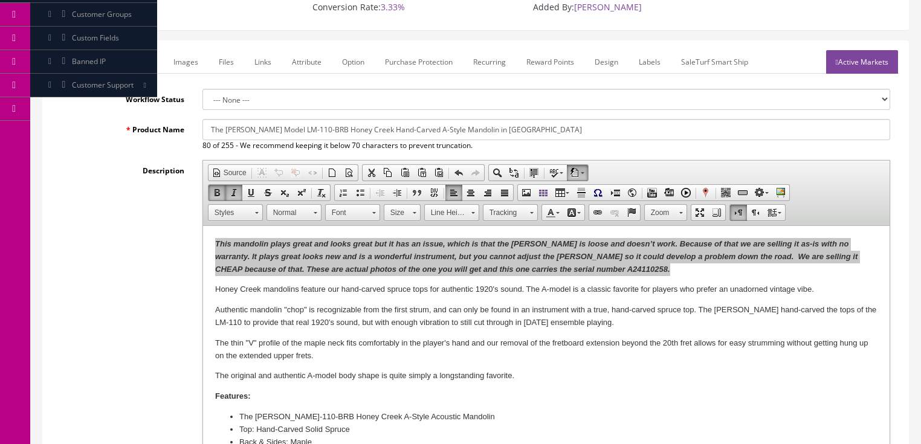
click at [126, 50] on link "Marketplace" at bounding box center [132, 62] width 62 height 24
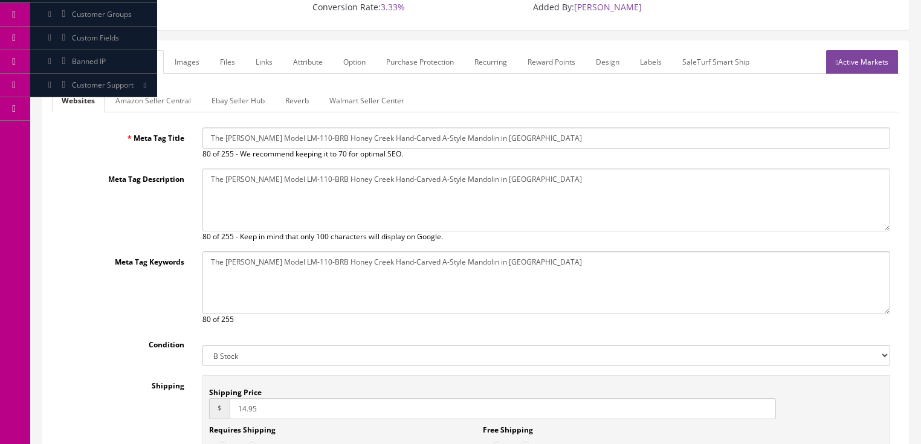
click at [148, 94] on link "Amazon Seller Central" at bounding box center [153, 101] width 95 height 24
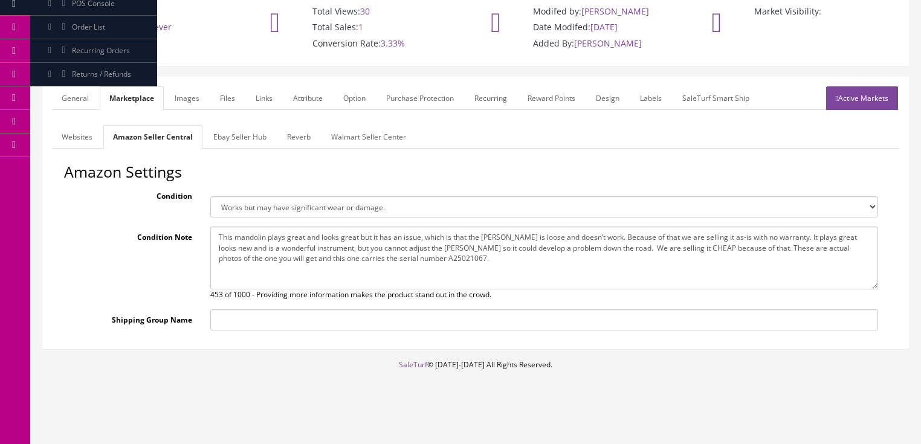
scroll to position [94, 0]
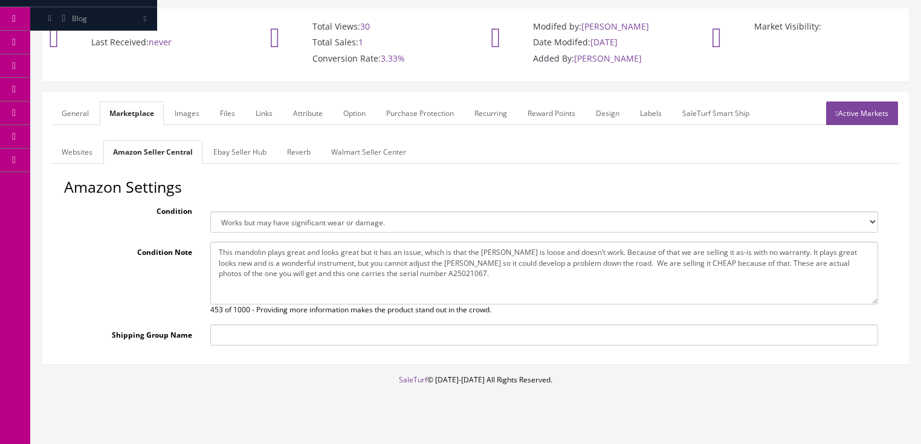
drag, startPoint x: 214, startPoint y: 235, endPoint x: 534, endPoint y: 283, distance: 323.5
click at [534, 283] on textarea "This mandolin plays great and looks great but it has an issue, which is that th…" at bounding box center [544, 273] width 668 height 63
paste textarea "4110258."
type textarea "This mandolin plays great and looks great but it has an issue, which is that th…"
drag, startPoint x: 229, startPoint y: 137, endPoint x: 249, endPoint y: 142, distance: 20.7
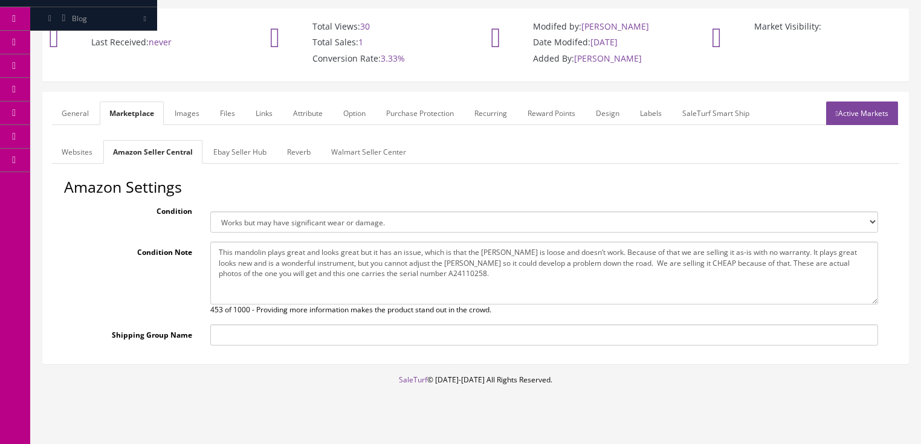
click at [230, 140] on link "Ebay Seller Hub" at bounding box center [240, 152] width 73 height 24
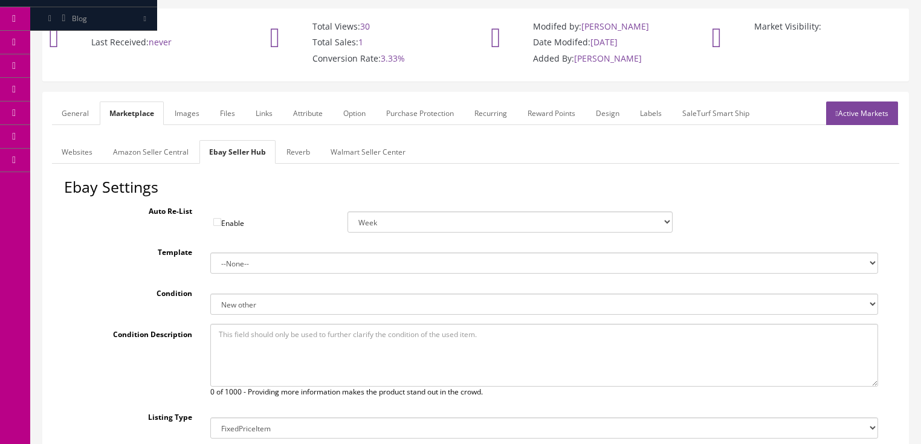
click at [842, 102] on link "Active Markets" at bounding box center [862, 114] width 72 height 24
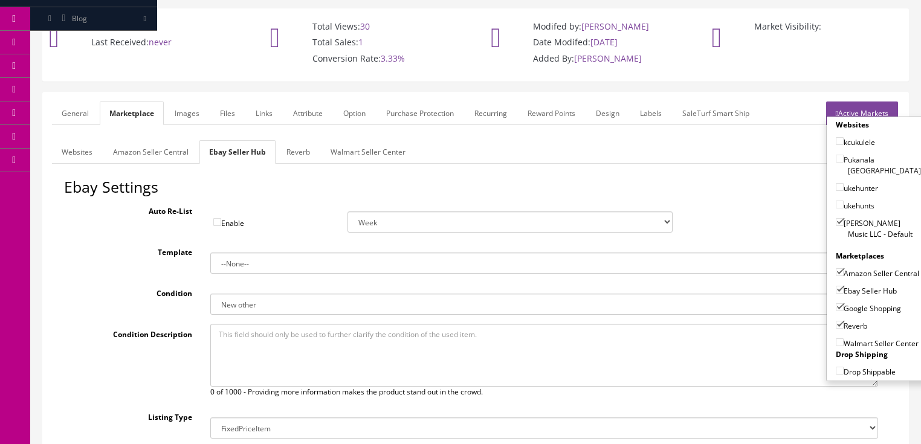
click at [849, 102] on link "Active Markets" at bounding box center [862, 114] width 72 height 24
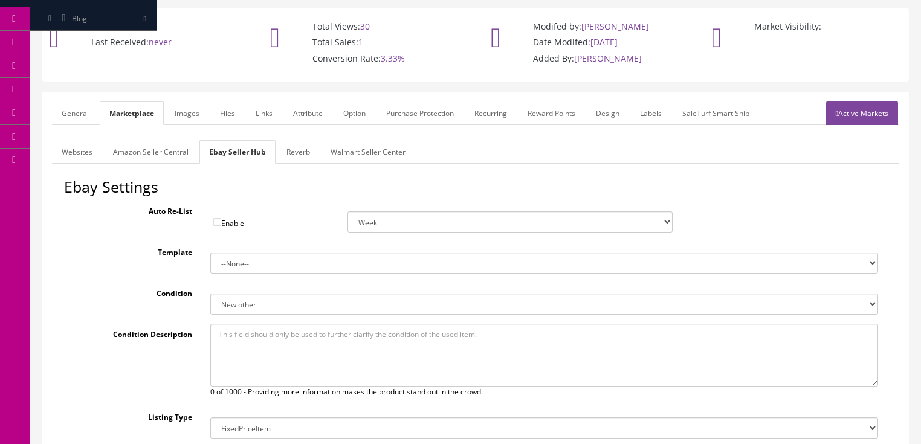
drag, startPoint x: 79, startPoint y: 97, endPoint x: 86, endPoint y: 119, distance: 22.9
click at [79, 102] on link "General" at bounding box center [75, 114] width 47 height 24
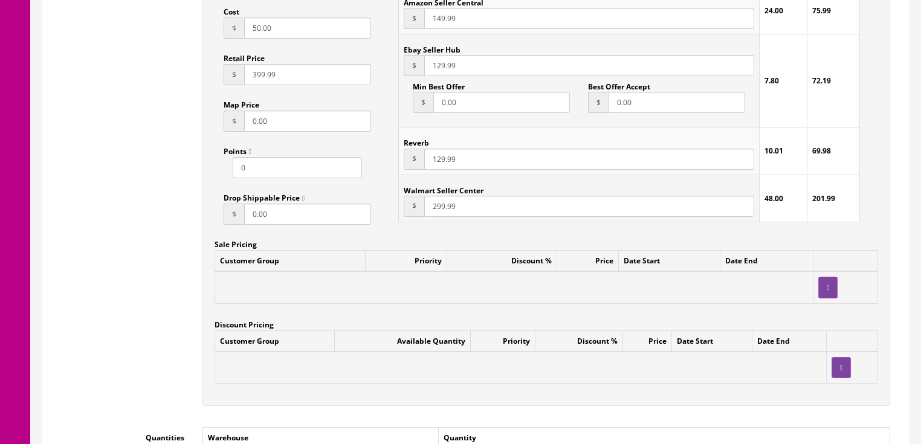
scroll to position [1013, 0]
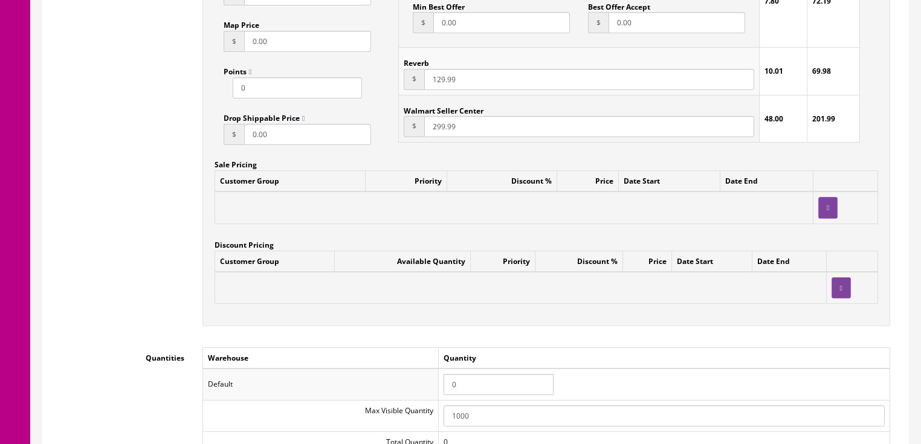
drag, startPoint x: 479, startPoint y: 368, endPoint x: 444, endPoint y: 368, distance: 35.7
click at [444, 369] on td "0" at bounding box center [664, 384] width 452 height 31
type input "1"
click at [646, 296] on div "Customer Group Available Quantity Priority Discount % Price Date Start Date End" at bounding box center [547, 282] width 664 height 63
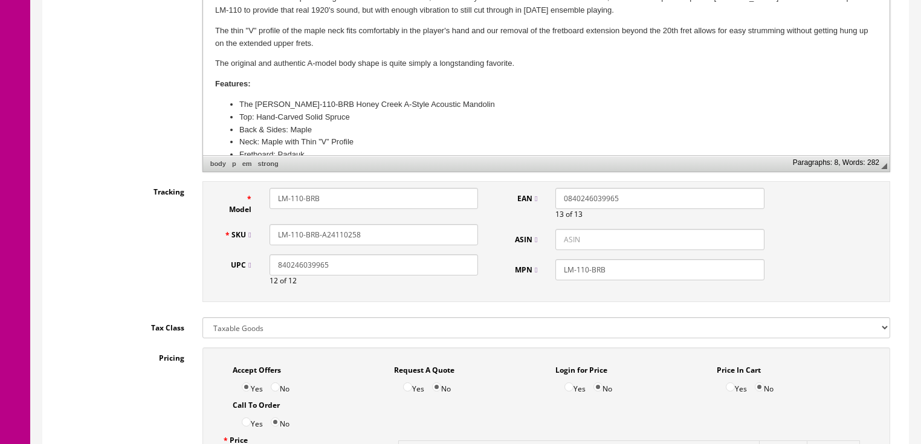
scroll to position [432, 0]
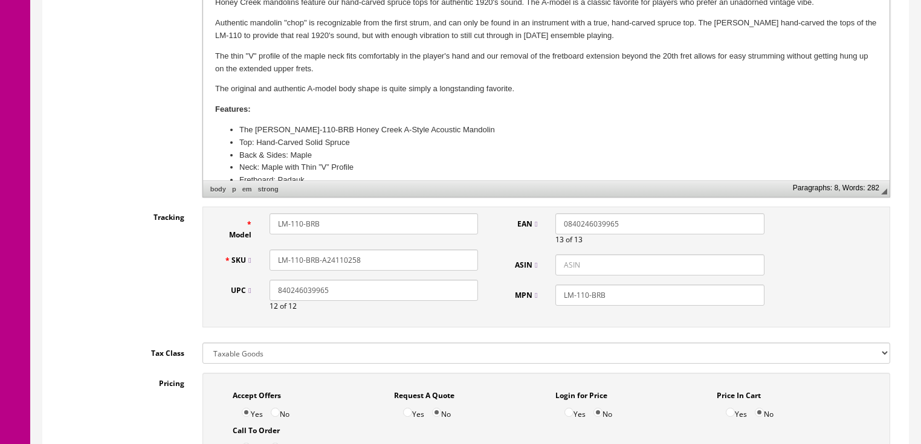
drag, startPoint x: 377, startPoint y: 250, endPoint x: 274, endPoint y: 252, distance: 103.4
click at [274, 252] on input "LM-110-BRB-A24110258" at bounding box center [374, 260] width 209 height 21
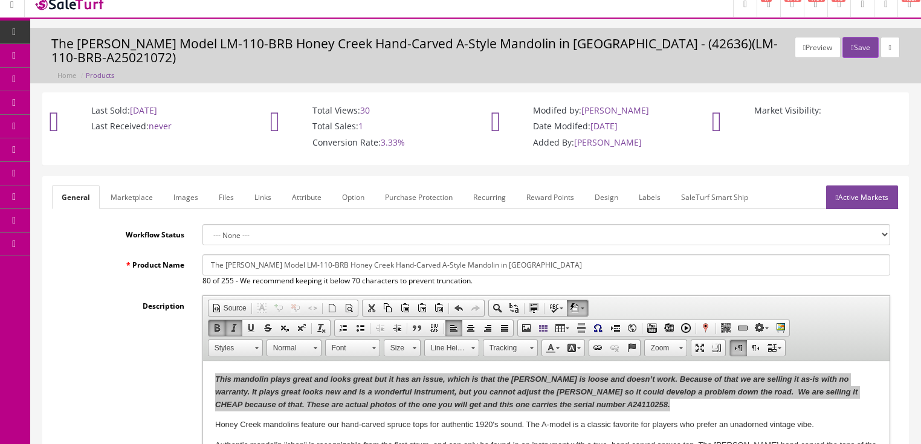
scroll to position [0, 0]
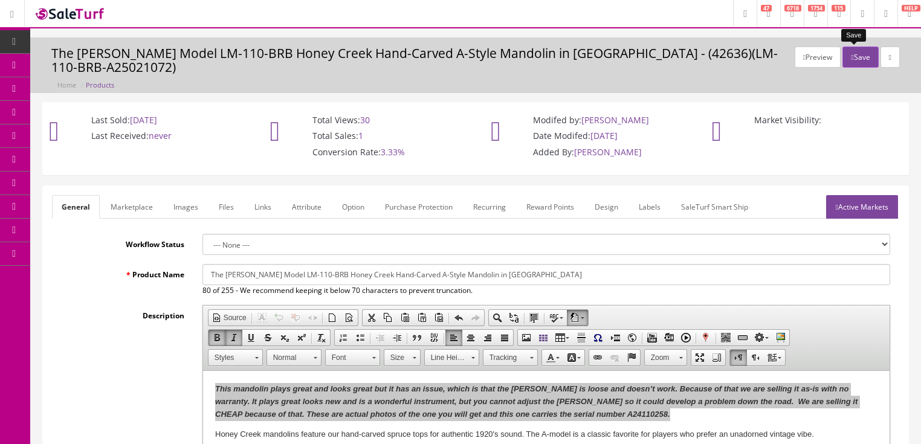
click at [858, 51] on button "Save" at bounding box center [861, 57] width 36 height 21
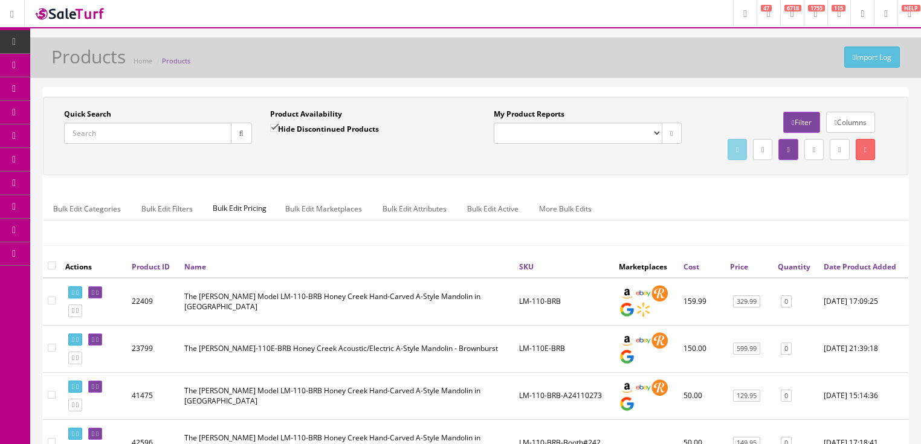
click at [111, 134] on input "Quick Search" at bounding box center [147, 133] width 167 height 21
paste input "LM-110-BRB-A24110258"
click at [235, 138] on button "button" at bounding box center [241, 133] width 21 height 21
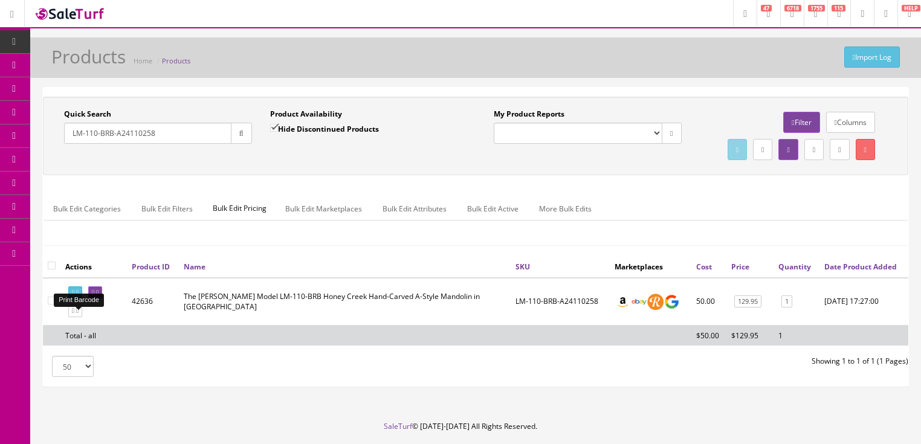
click at [79, 296] on icon at bounding box center [77, 293] width 2 height 7
drag, startPoint x: 114, startPoint y: 135, endPoint x: 234, endPoint y: 167, distance: 124.5
click at [232, 163] on div "Quick Search LM-110-BRB-A24110258 Date From Product Availability Hide Discontin…" at bounding box center [476, 136] width 860 height 54
type input "LM-110-BRB"
click at [277, 127] on input "Hide Discontinued Products" at bounding box center [274, 128] width 8 height 8
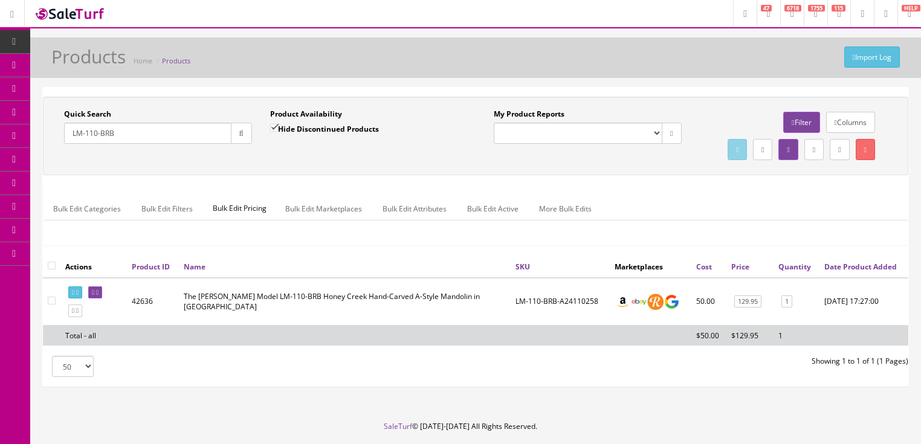
checkbox input "false"
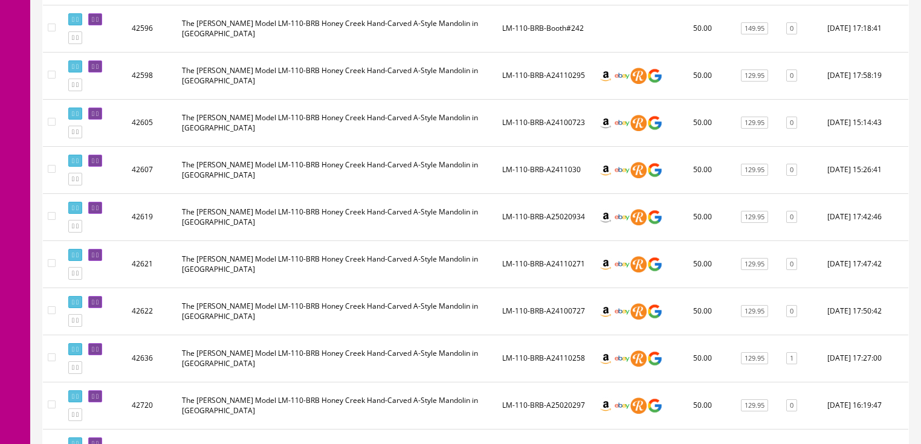
scroll to position [484, 0]
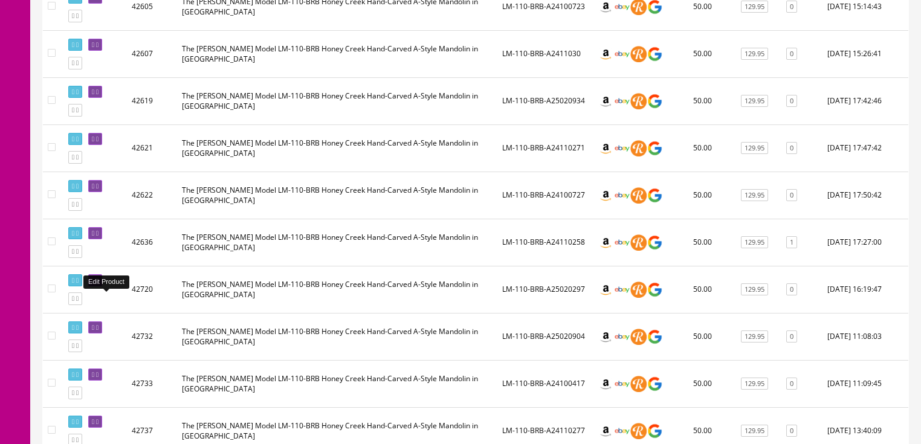
click at [99, 284] on icon at bounding box center [97, 281] width 2 height 7
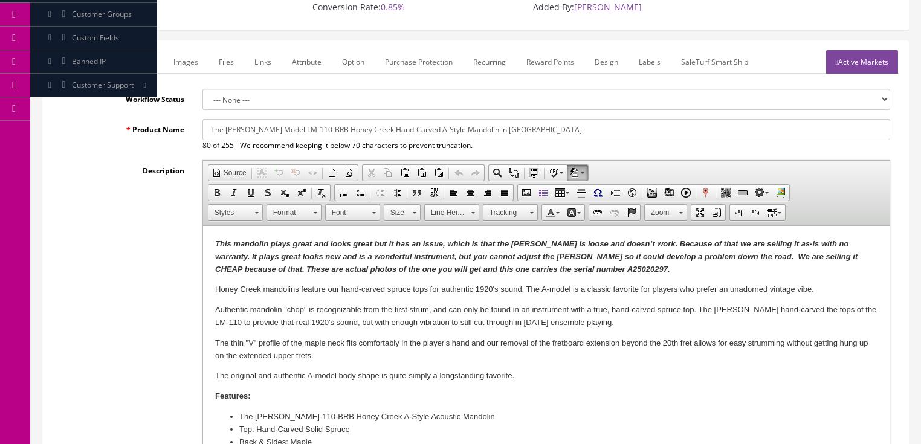
click at [567, 270] on strong "This mandolin plays great and looks great but it has an issue, which is that th…" at bounding box center [536, 256] width 643 height 34
click at [565, 270] on strong "This mandolin plays great and looks great but it has an issue, which is that th…" at bounding box center [536, 256] width 643 height 34
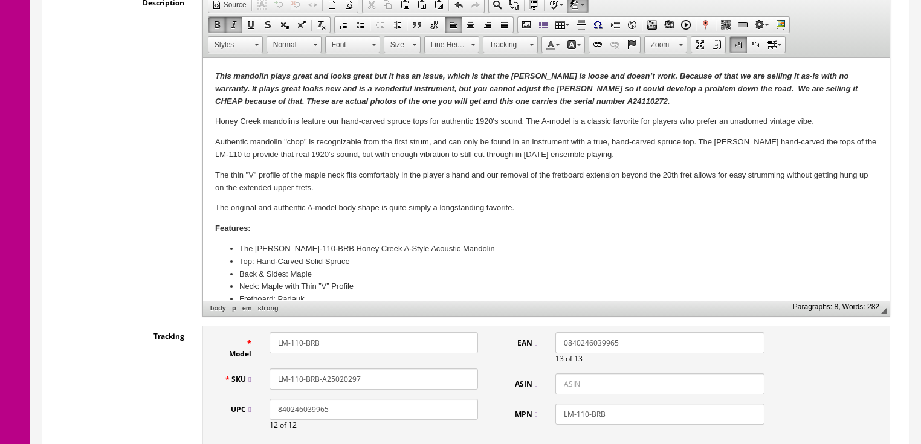
scroll to position [387, 0]
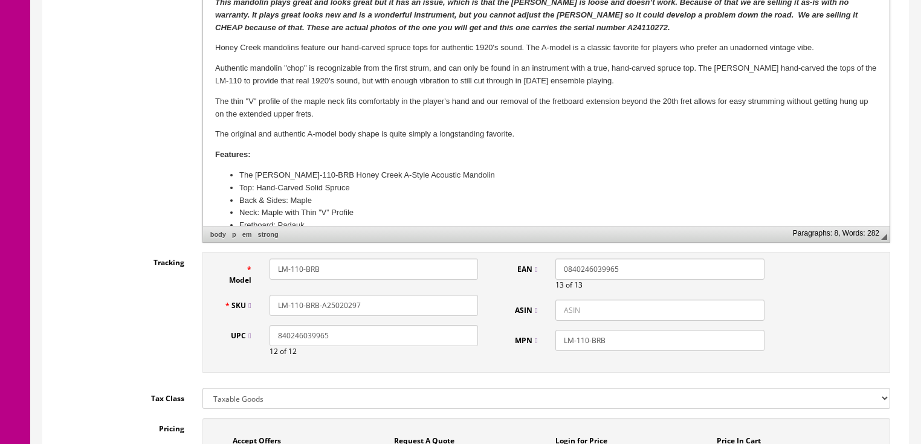
drag, startPoint x: 329, startPoint y: 295, endPoint x: 409, endPoint y: 295, distance: 80.4
click at [409, 295] on input "LM-110-BRB-A25020297" at bounding box center [374, 305] width 209 height 21
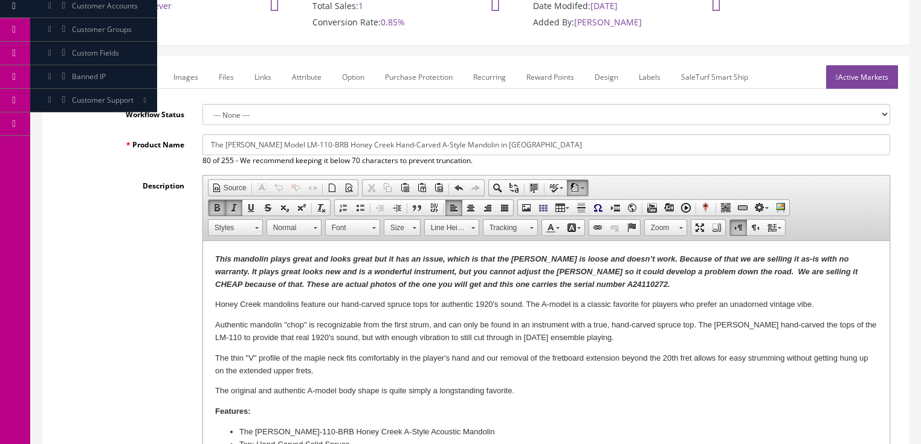
scroll to position [97, 0]
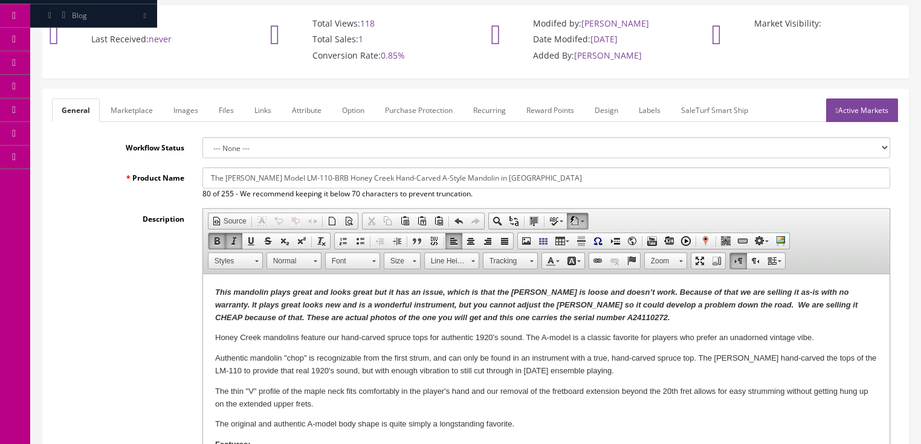
type input "LM-110-BRB-A24110272"
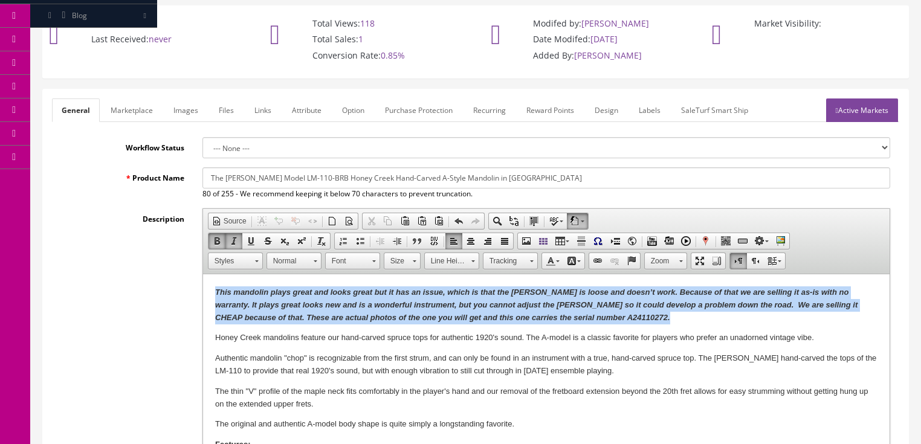
drag, startPoint x: 212, startPoint y: 289, endPoint x: 627, endPoint y: 323, distance: 416.2
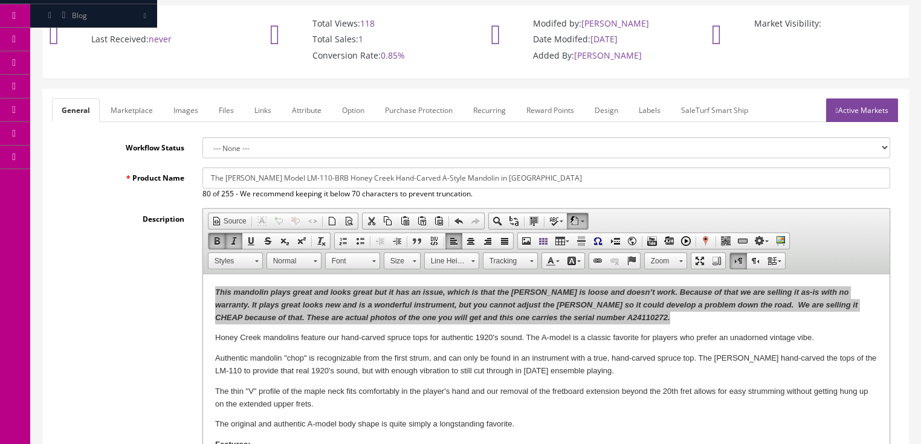
scroll to position [0, 0]
click at [654, 315] on span "Copy" at bounding box center [676, 313] width 64 height 15
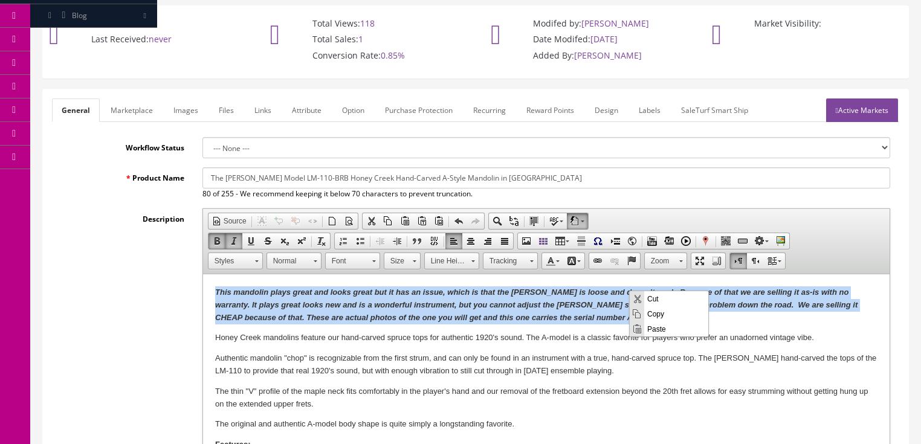
copy strong "This mandolin plays great and looks great but it has an issue, which is that th…"
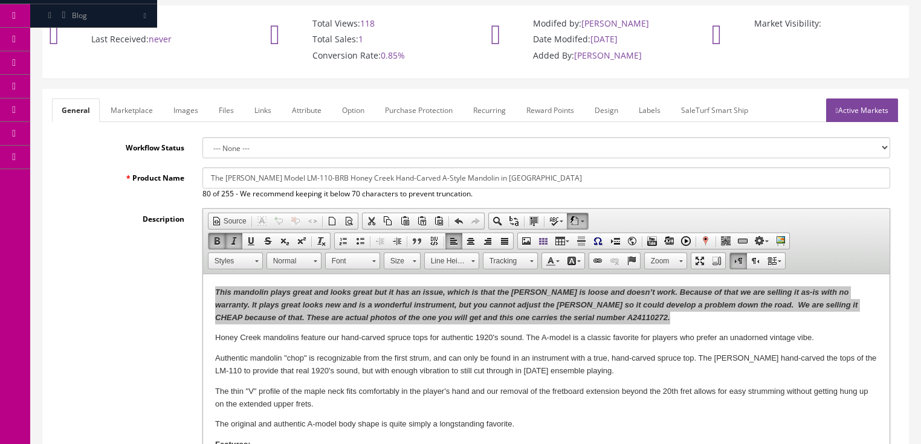
click at [143, 101] on link "Marketplace" at bounding box center [132, 111] width 62 height 24
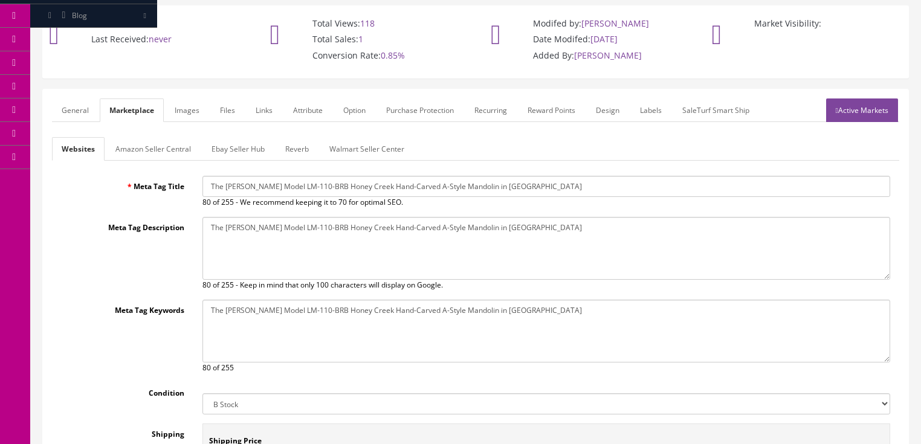
click at [150, 137] on link "Amazon Seller Central" at bounding box center [153, 149] width 95 height 24
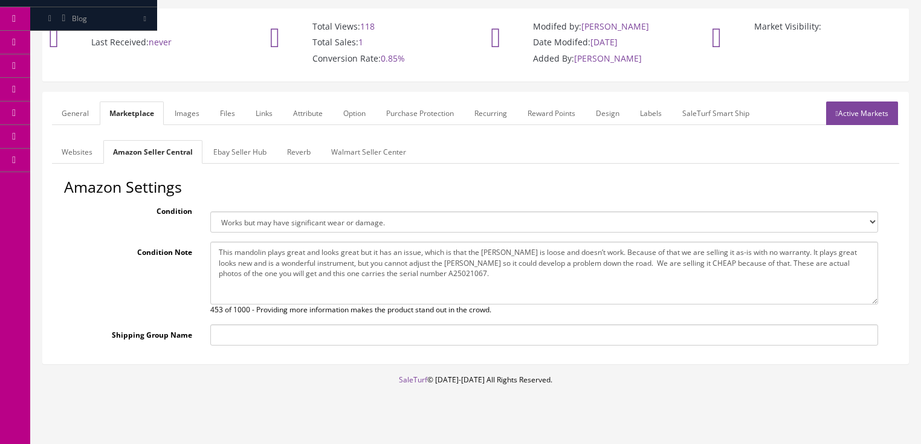
drag, startPoint x: 216, startPoint y: 233, endPoint x: 496, endPoint y: 281, distance: 284.6
click at [501, 281] on textarea "This mandolin plays great and looks great but it has an issue, which is that th…" at bounding box center [544, 273] width 668 height 63
paste textarea "4110272."
type textarea "This mandolin plays great and looks great but it has an issue, which is that th…"
click at [851, 102] on link "Active Markets" at bounding box center [862, 114] width 72 height 24
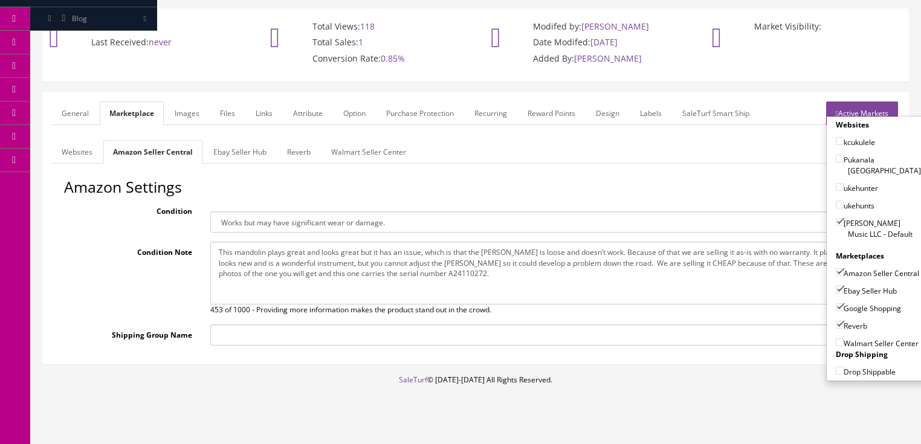
click at [855, 102] on link "Active Markets" at bounding box center [862, 114] width 72 height 24
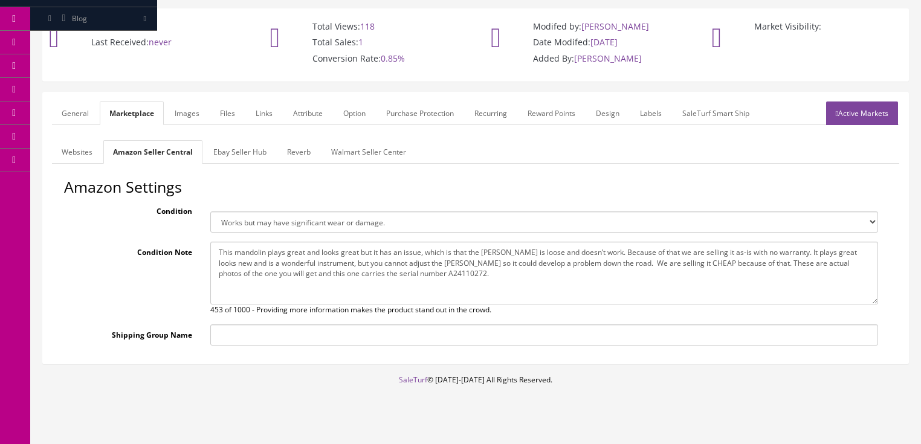
click at [74, 104] on link "General" at bounding box center [75, 114] width 47 height 24
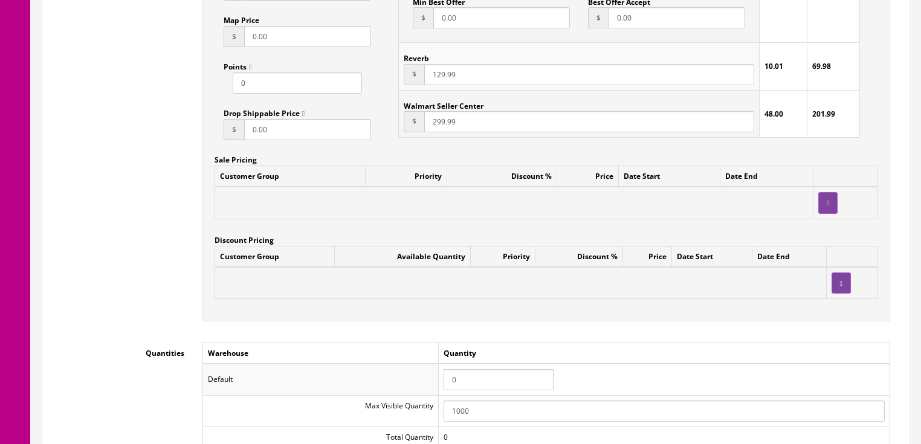
scroll to position [1061, 0]
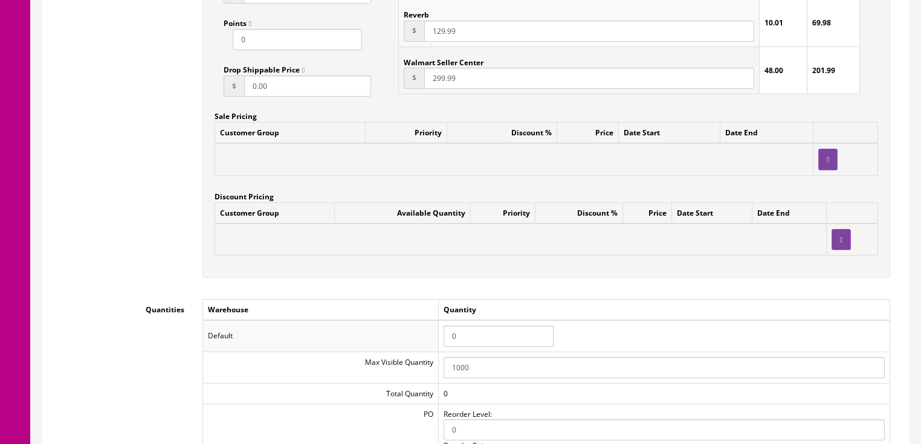
drag, startPoint x: 460, startPoint y: 329, endPoint x: 411, endPoint y: 329, distance: 49.0
click at [413, 329] on tr "Default 0" at bounding box center [546, 335] width 687 height 31
type input "1"
click at [415, 239] on td at bounding box center [521, 240] width 612 height 32
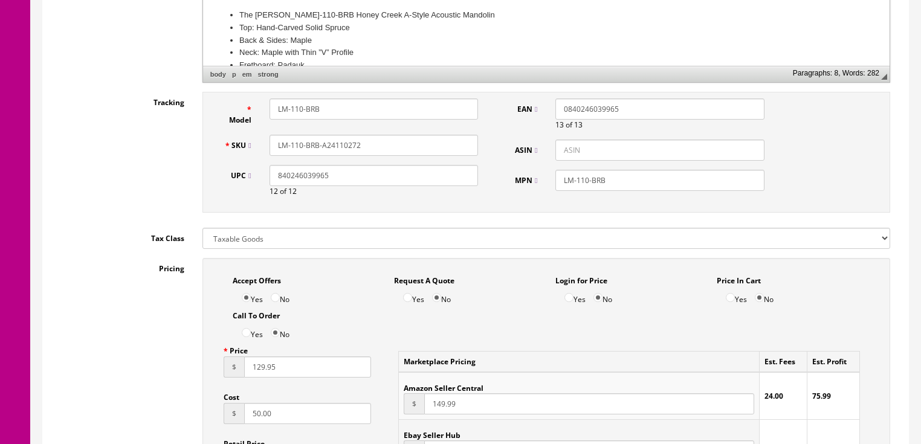
scroll to position [481, 0]
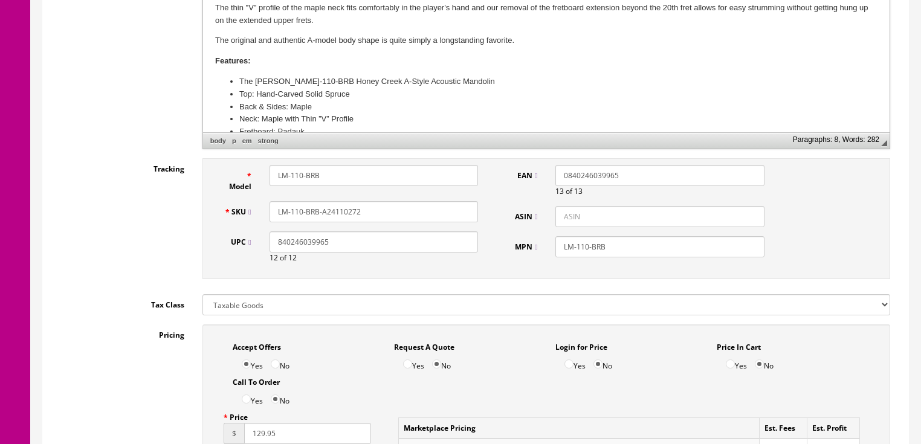
drag, startPoint x: 370, startPoint y: 198, endPoint x: 318, endPoint y: 195, distance: 52.1
click at [252, 201] on div "SKU LM-110-BRB-A24110272" at bounding box center [351, 211] width 273 height 21
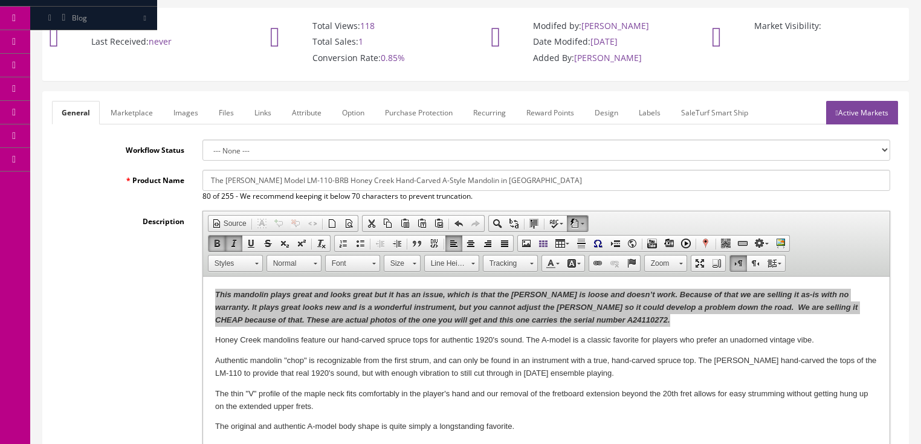
scroll to position [94, 0]
click at [877, 102] on link "Active Markets" at bounding box center [862, 114] width 72 height 24
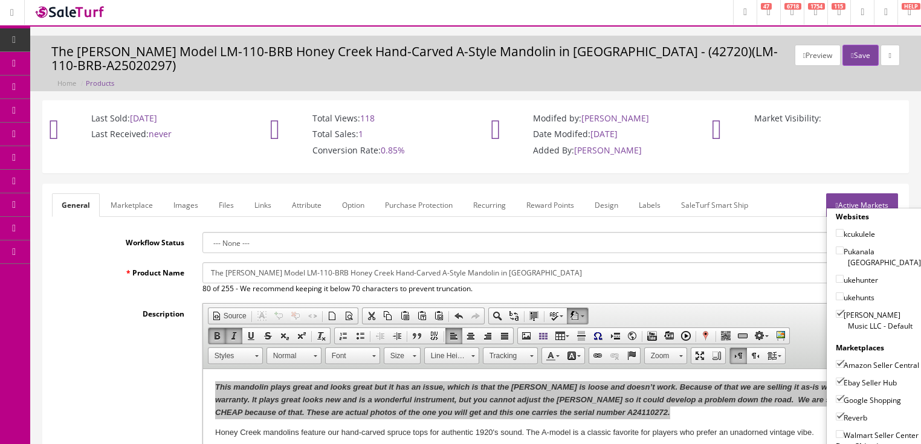
scroll to position [0, 0]
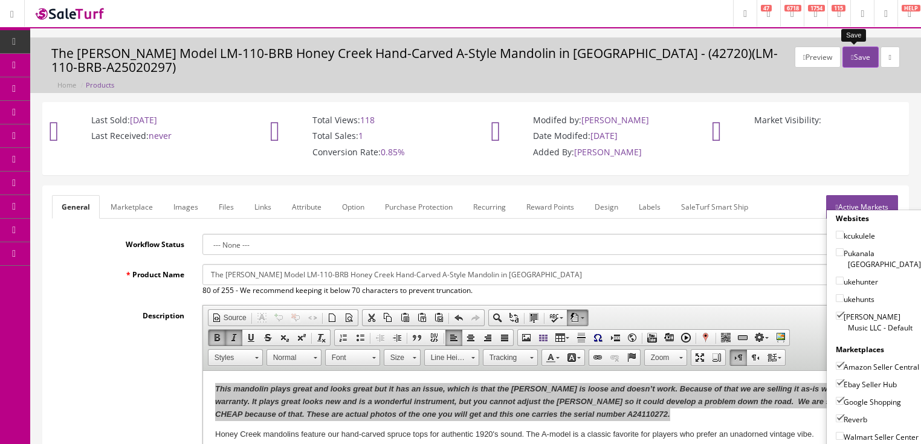
click at [851, 60] on button "Save" at bounding box center [861, 57] width 36 height 21
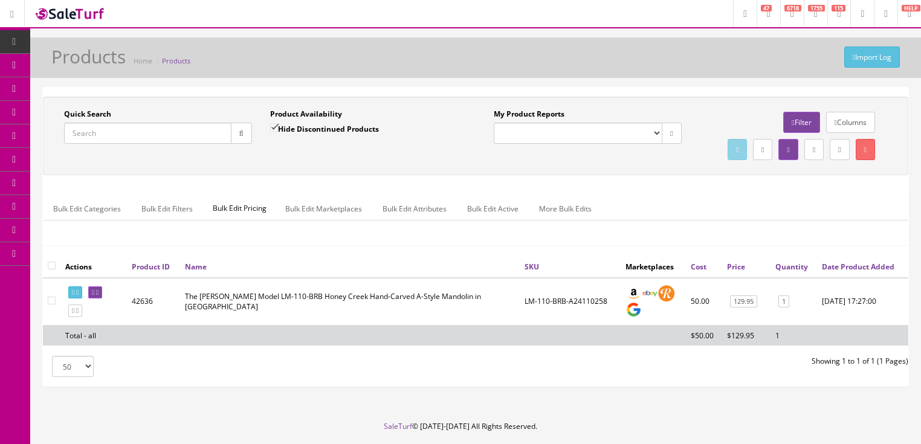
click at [160, 132] on input "Quick Search" at bounding box center [147, 133] width 167 height 21
paste input "LM-110-BRB-A24110272"
click at [238, 137] on button "button" at bounding box center [241, 133] width 21 height 21
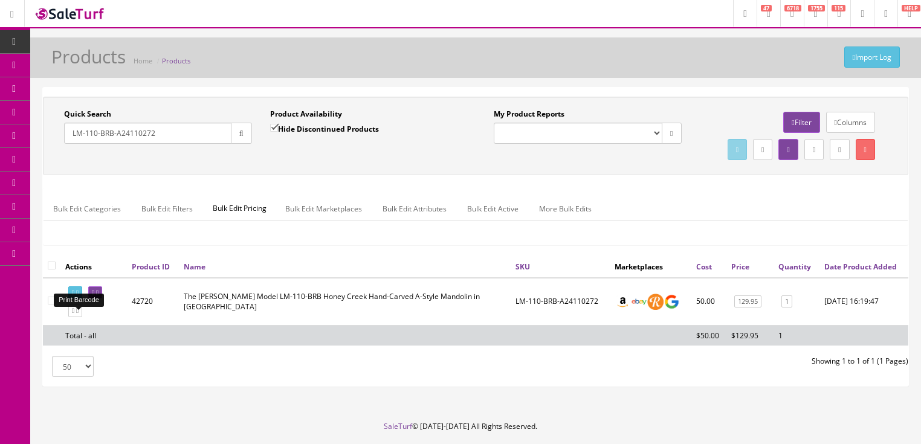
click at [79, 296] on icon at bounding box center [77, 293] width 2 height 7
drag, startPoint x: 121, startPoint y: 133, endPoint x: 191, endPoint y: 140, distance: 70.5
click at [190, 140] on input "LM-110-BRB-A24110272" at bounding box center [147, 133] width 167 height 21
type input "LM-110-BRB"
click at [275, 126] on input "Hide Discontinued Products" at bounding box center [274, 128] width 8 height 8
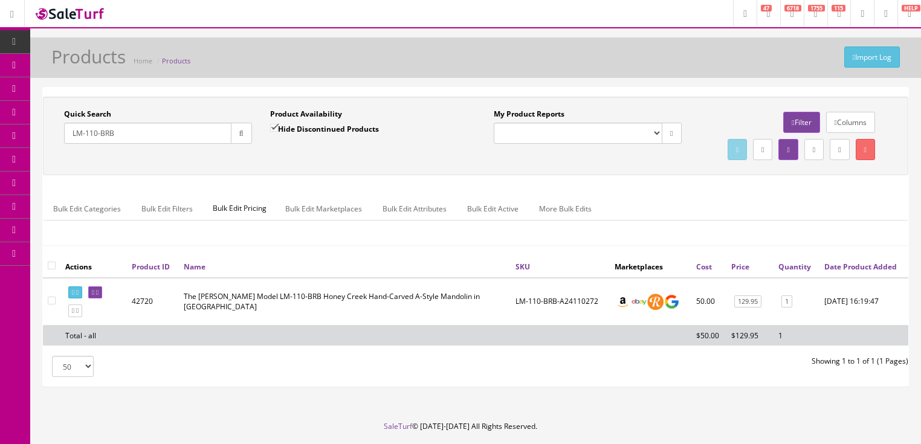
checkbox input "false"
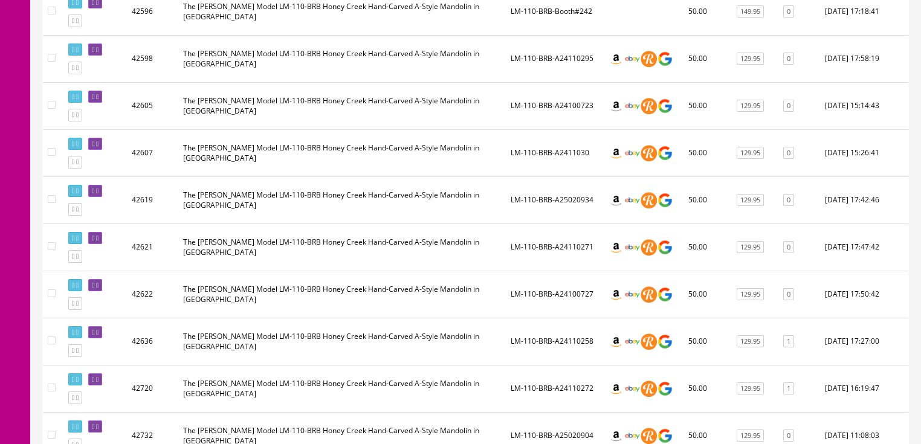
scroll to position [387, 0]
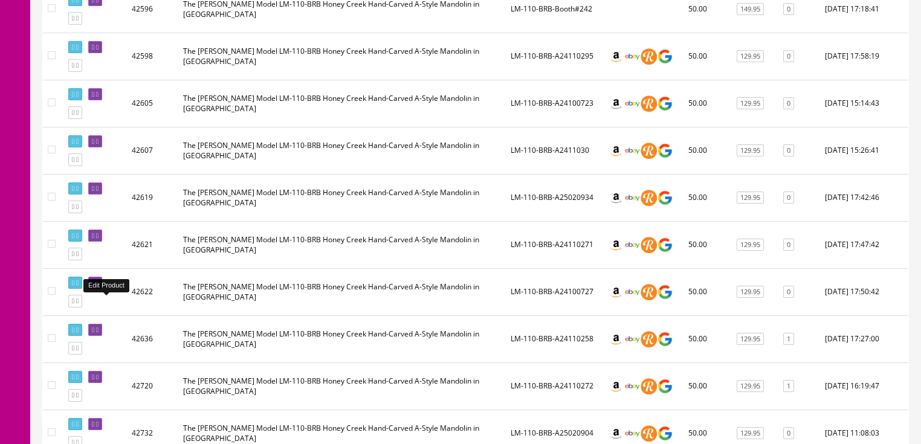
click at [99, 287] on icon at bounding box center [97, 283] width 2 height 7
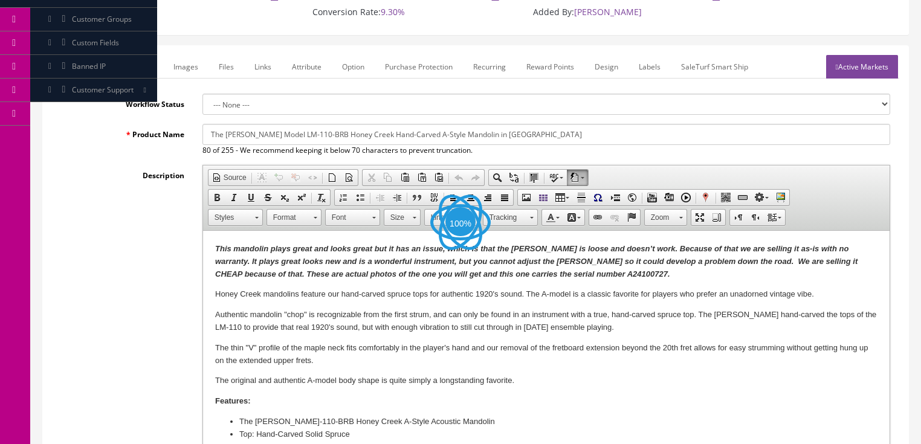
scroll to position [145, 0]
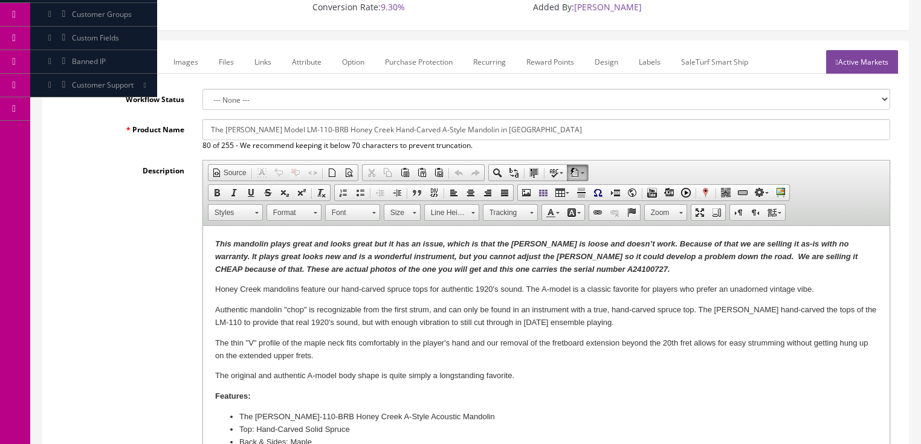
click at [565, 273] on strong "This mandolin plays great and looks great but it has an issue, which is that th…" at bounding box center [536, 256] width 643 height 34
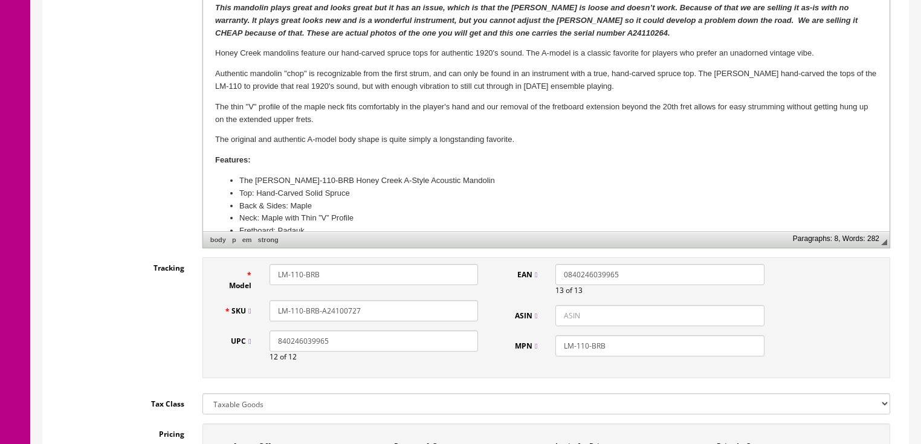
scroll to position [387, 0]
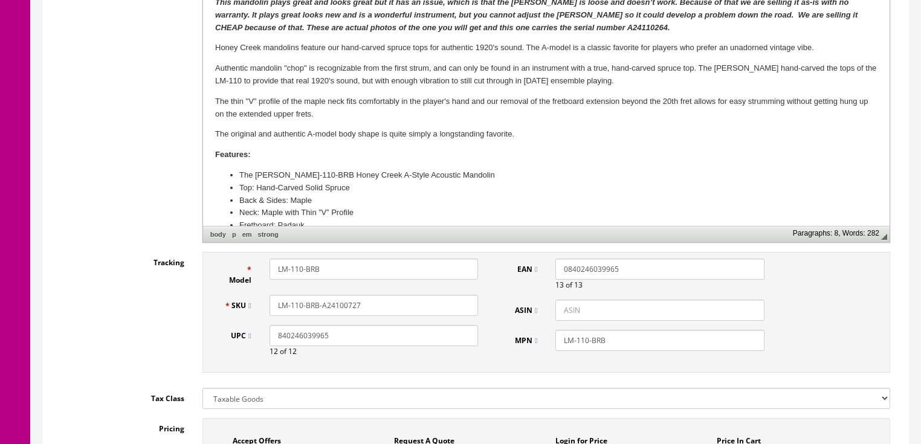
drag, startPoint x: 338, startPoint y: 293, endPoint x: 389, endPoint y: 295, distance: 51.4
click at [385, 295] on input "LM-110-BRB-A24100727" at bounding box center [374, 305] width 209 height 21
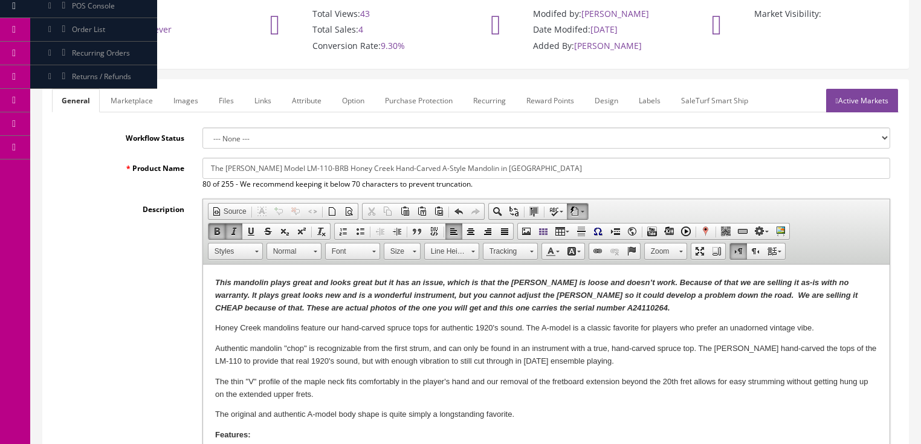
scroll to position [48, 0]
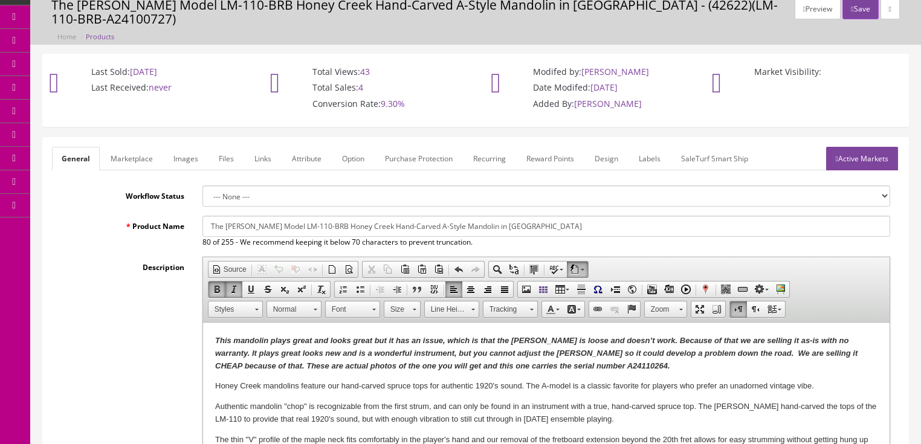
type input "LM-110-BRB-A24110264"
click at [140, 148] on link "Marketplace" at bounding box center [132, 159] width 62 height 24
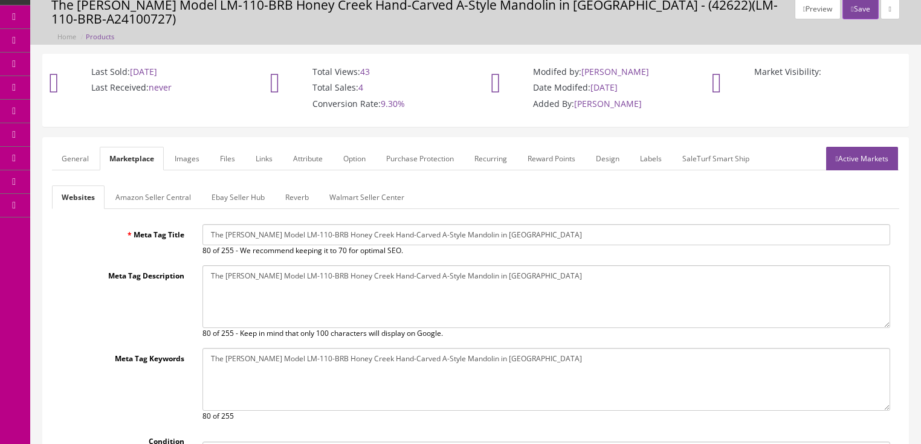
click at [154, 186] on link "Amazon Seller Central" at bounding box center [153, 198] width 95 height 24
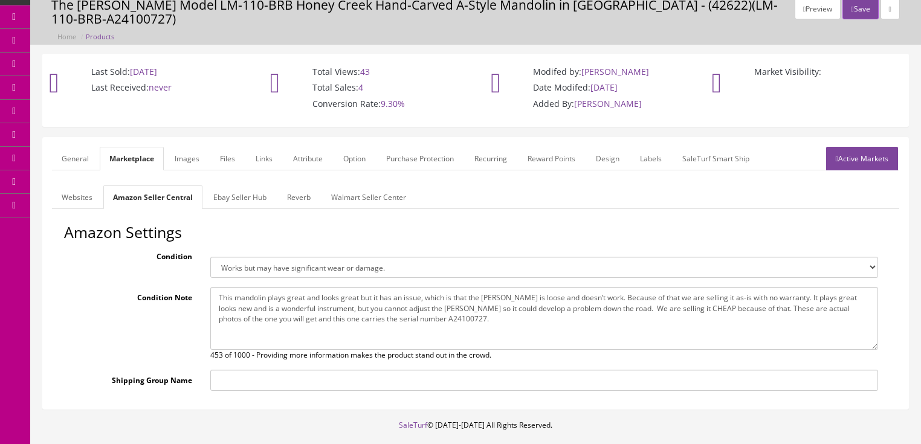
click at [421, 305] on textarea "This mandolin plays great and looks great but it has an issue, which is that th…" at bounding box center [544, 318] width 668 height 63
type textarea "This mandolin plays great and looks great but it has an issue, which is that th…"
click at [65, 147] on link "General" at bounding box center [75, 159] width 47 height 24
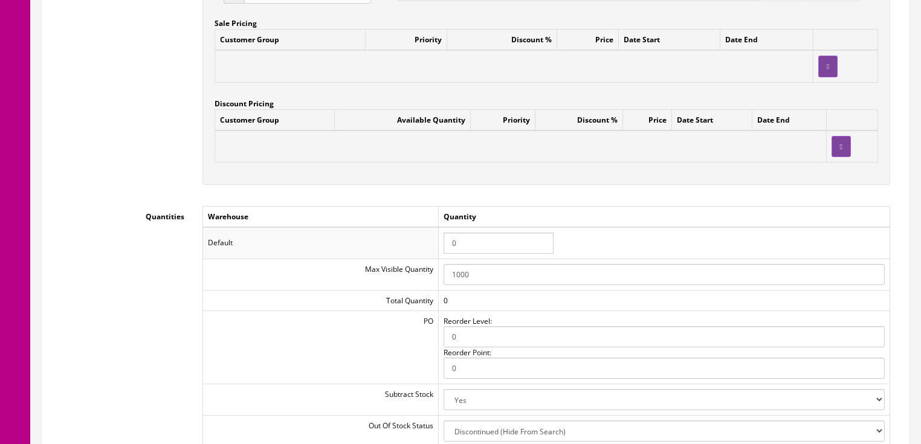
scroll to position [1161, 0]
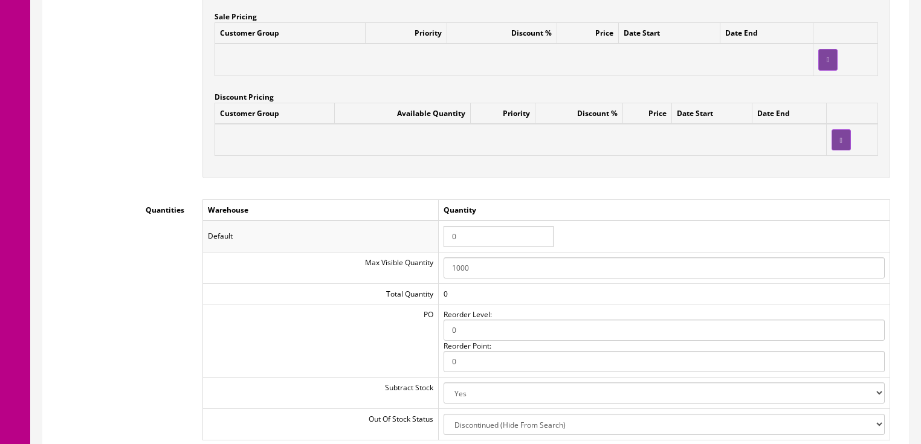
drag, startPoint x: 473, startPoint y: 221, endPoint x: 421, endPoint y: 226, distance: 52.2
click at [421, 226] on tr "Default 0" at bounding box center [546, 236] width 687 height 31
type input "1"
click at [421, 221] on td "Default" at bounding box center [321, 236] width 236 height 31
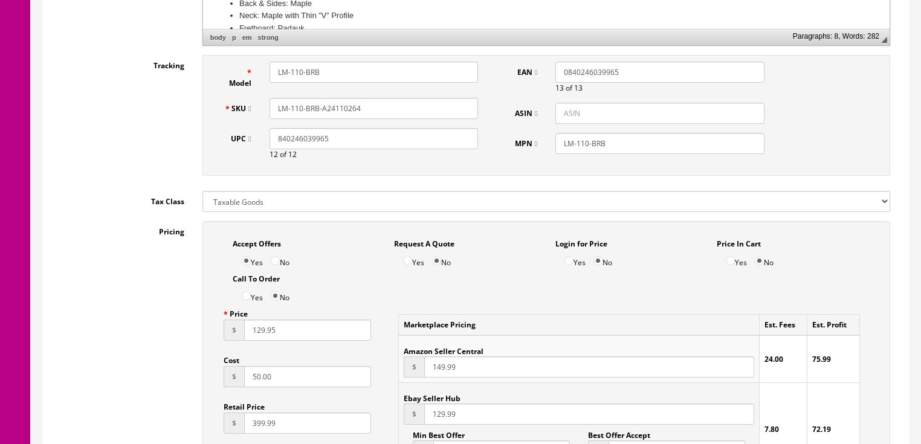
scroll to position [580, 0]
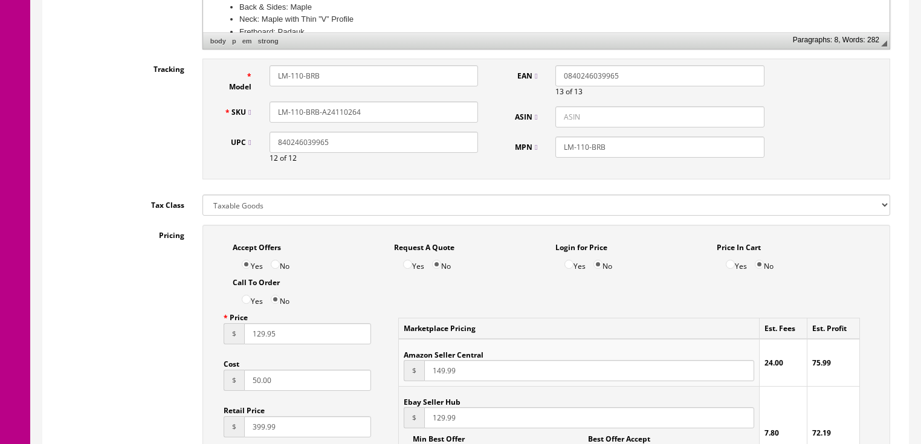
drag, startPoint x: 362, startPoint y: 95, endPoint x: 262, endPoint y: 97, distance: 99.2
click at [262, 102] on div "LM-110-BRB-A24110264" at bounding box center [374, 112] width 227 height 21
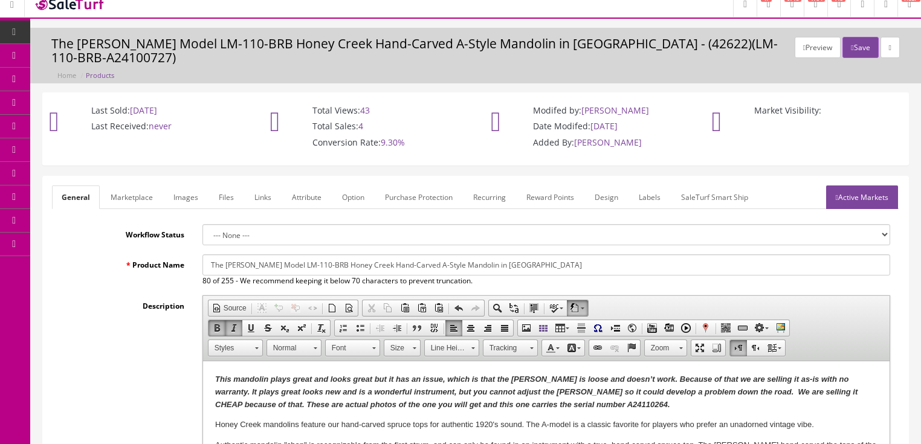
scroll to position [0, 0]
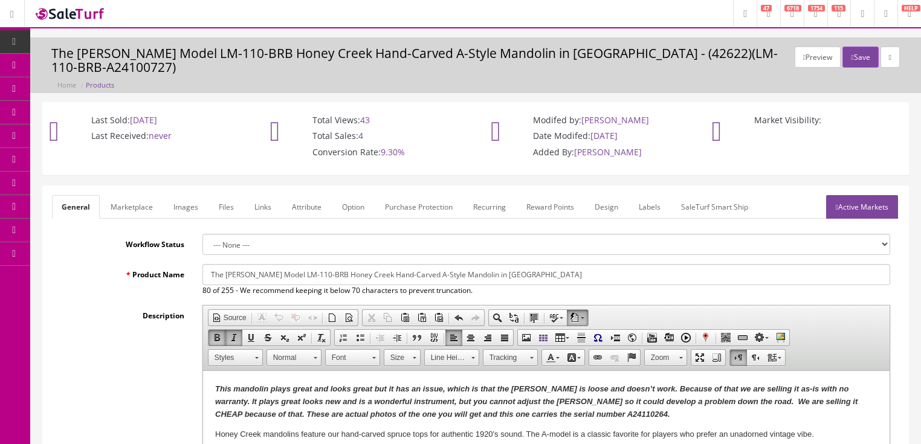
click at [850, 195] on link "Active Markets" at bounding box center [862, 207] width 72 height 24
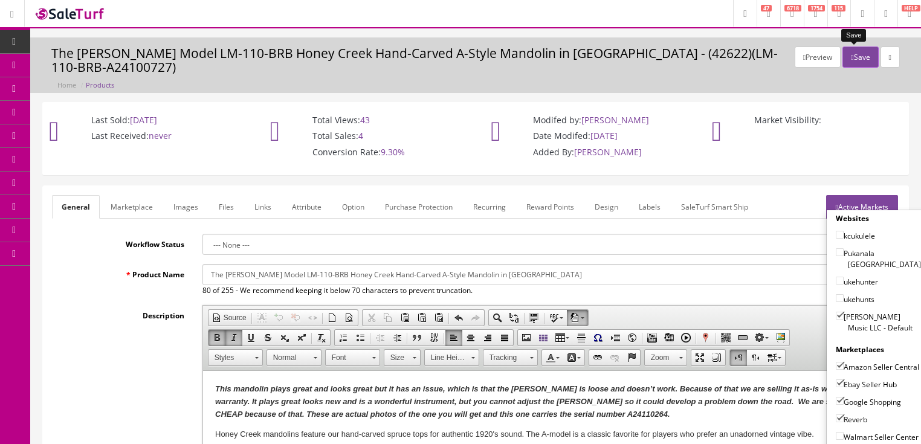
click at [860, 52] on button "Save" at bounding box center [861, 57] width 36 height 21
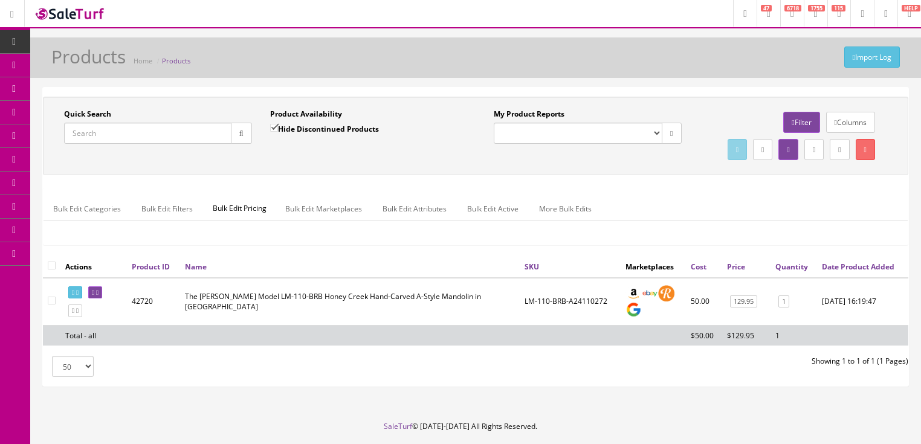
click at [156, 126] on input "Quick Search" at bounding box center [147, 133] width 167 height 21
paste input "LM-110-BRB-A24110264"
type input "LM-110-BRB-A24110264"
click at [272, 127] on input "Hide Discontinued Products" at bounding box center [274, 128] width 8 height 8
checkbox input "false"
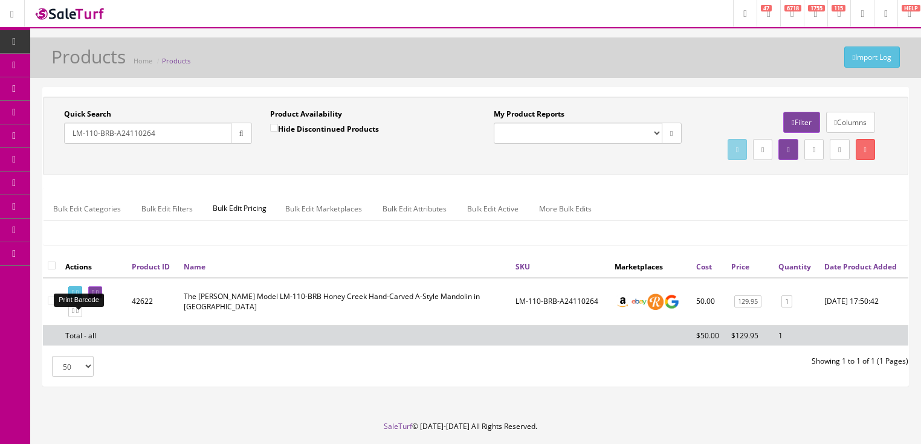
click at [79, 296] on icon at bounding box center [77, 293] width 2 height 7
drag, startPoint x: 117, startPoint y: 137, endPoint x: 183, endPoint y: 134, distance: 66.0
click at [183, 134] on input "LM-110-BRB-A24110264" at bounding box center [147, 133] width 167 height 21
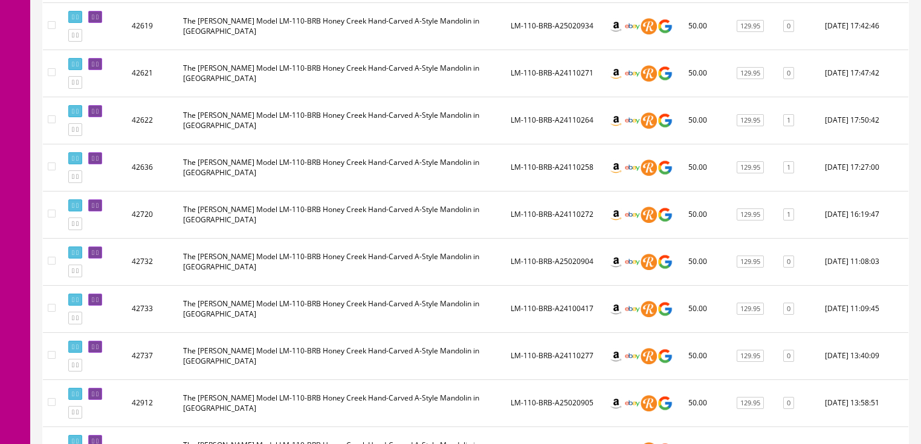
scroll to position [532, 0]
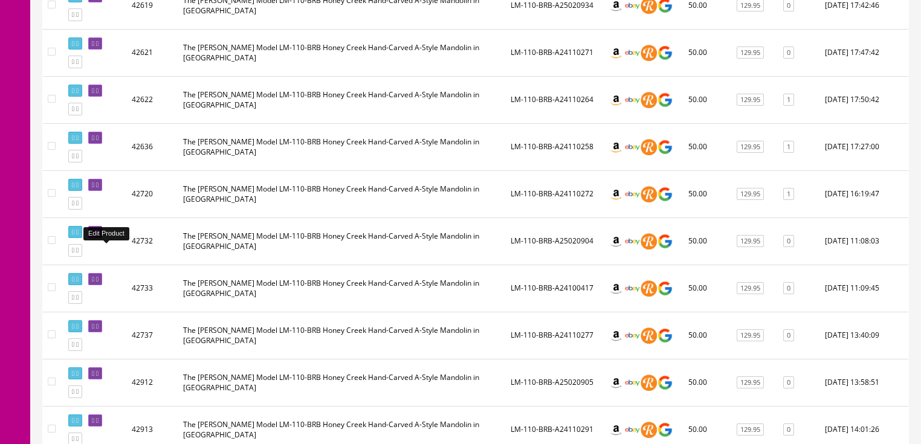
type input "LM-110-BRB-"
click at [99, 236] on icon at bounding box center [97, 232] width 2 height 7
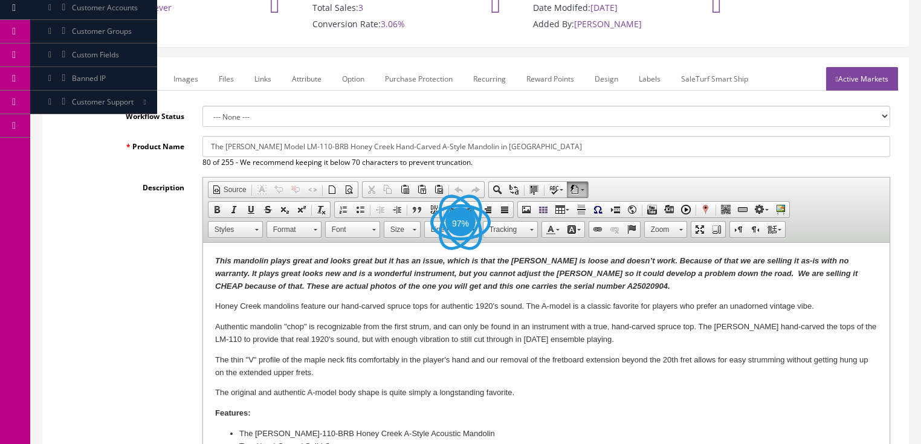
scroll to position [193, 0]
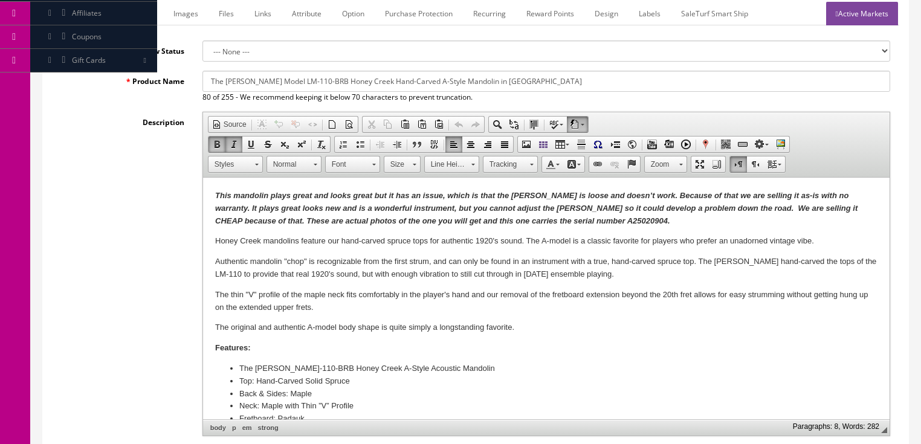
click at [565, 224] on strong "This mandolin plays great and looks great but it has an issue, which is that th…" at bounding box center [536, 208] width 643 height 34
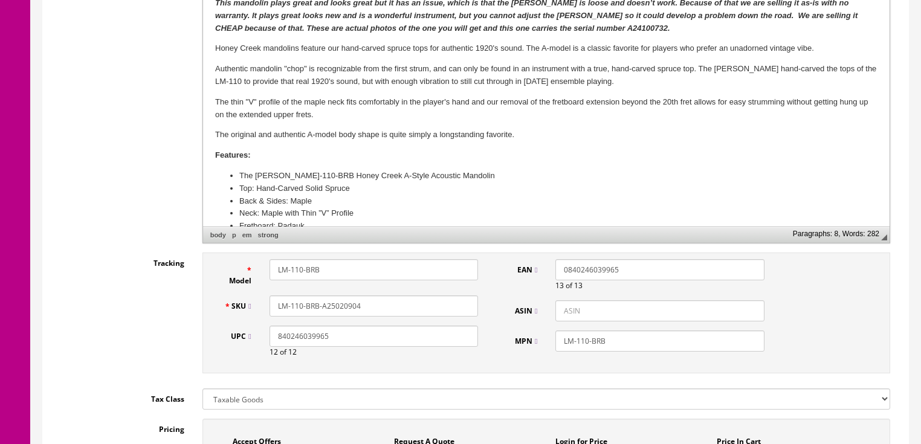
scroll to position [387, 0]
drag, startPoint x: 330, startPoint y: 294, endPoint x: 428, endPoint y: 294, distance: 98.5
click at [427, 295] on input "LM-110-BRB-A25020904" at bounding box center [374, 305] width 209 height 21
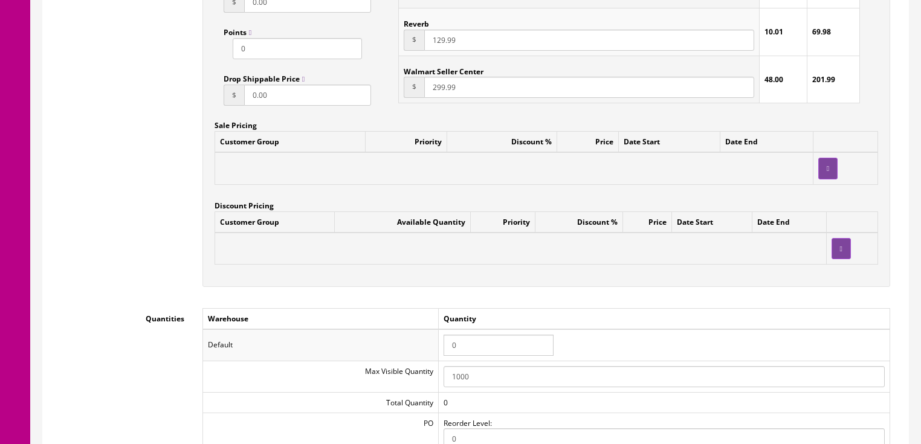
scroll to position [1064, 0]
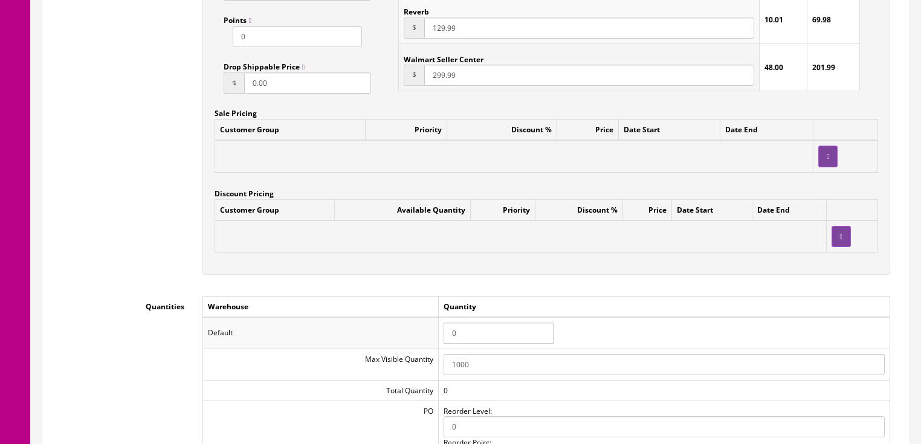
type input "LM-110-BRB-A24100732"
drag, startPoint x: 469, startPoint y: 325, endPoint x: 427, endPoint y: 323, distance: 41.8
click at [427, 323] on tr "Default 0" at bounding box center [546, 332] width 687 height 31
type input "1"
click at [354, 281] on div "Workflow Status --- None --- Product Name The Loar Model LM-110-BRB Honey Creek…" at bounding box center [476, 107] width 848 height 1875
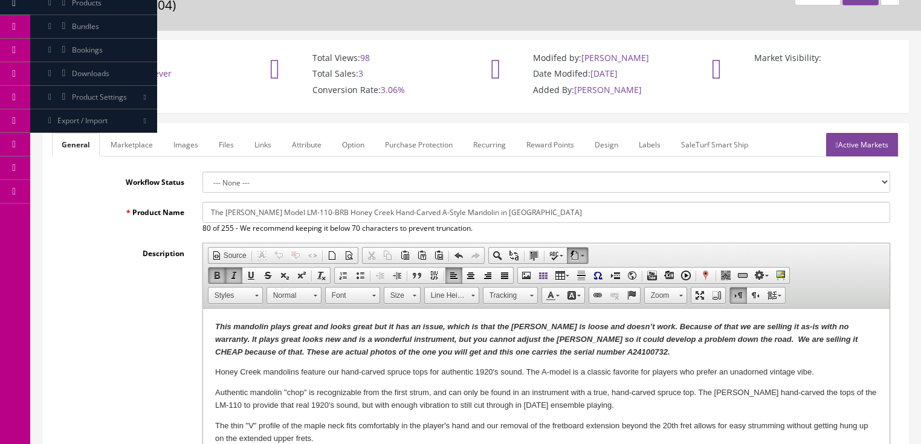
scroll to position [48, 0]
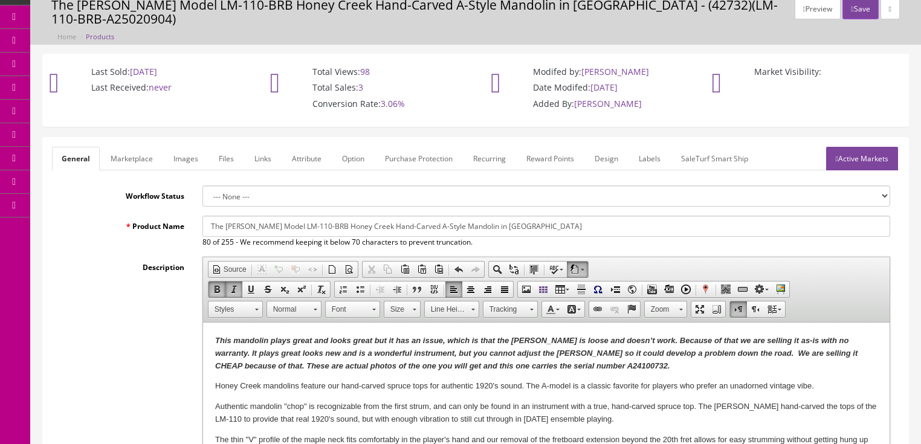
click at [133, 148] on link "Marketplace" at bounding box center [132, 159] width 62 height 24
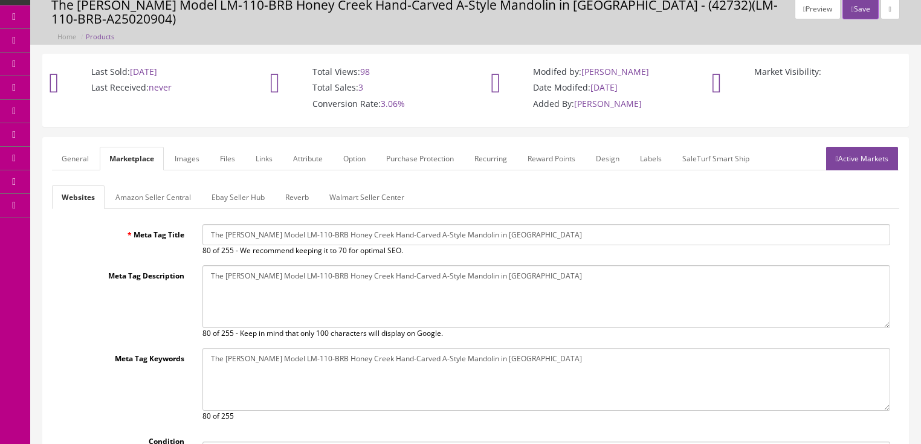
click at [146, 186] on link "Amazon Seller Central" at bounding box center [153, 198] width 95 height 24
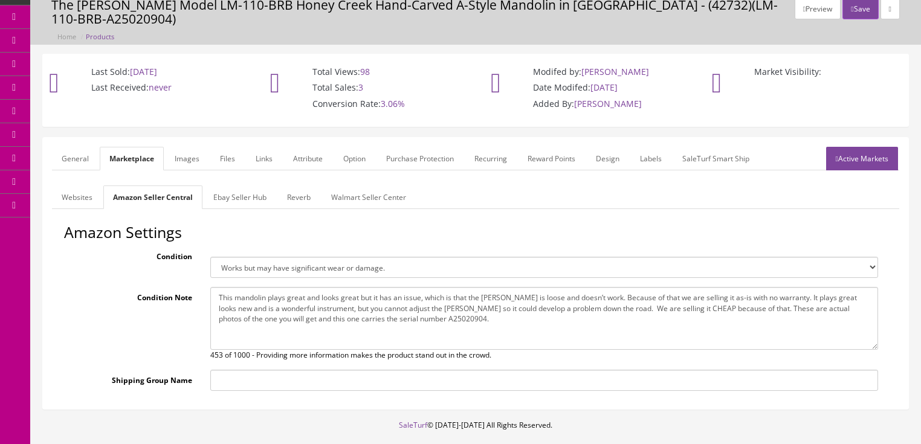
click at [411, 307] on textarea "This mandolin plays great and looks great but it has an issue, which is that th…" at bounding box center [544, 318] width 668 height 63
type textarea "This mandolin plays great and looks great but it has an issue, which is that th…"
click at [67, 147] on link "General" at bounding box center [75, 159] width 47 height 24
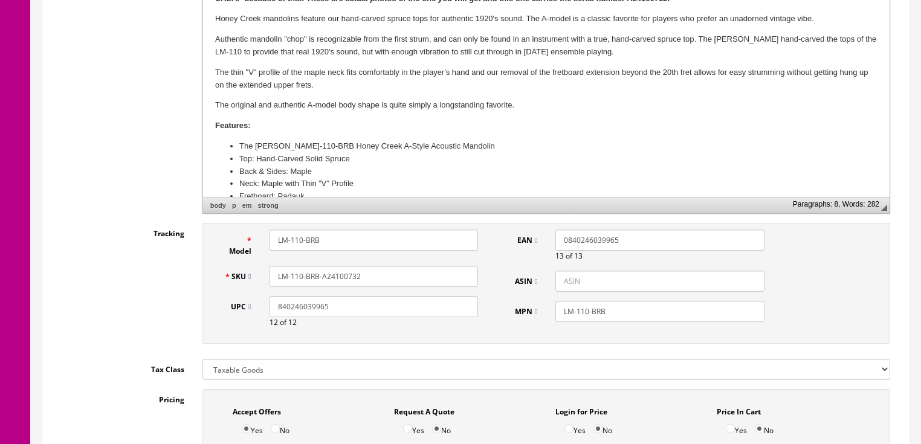
scroll to position [435, 0]
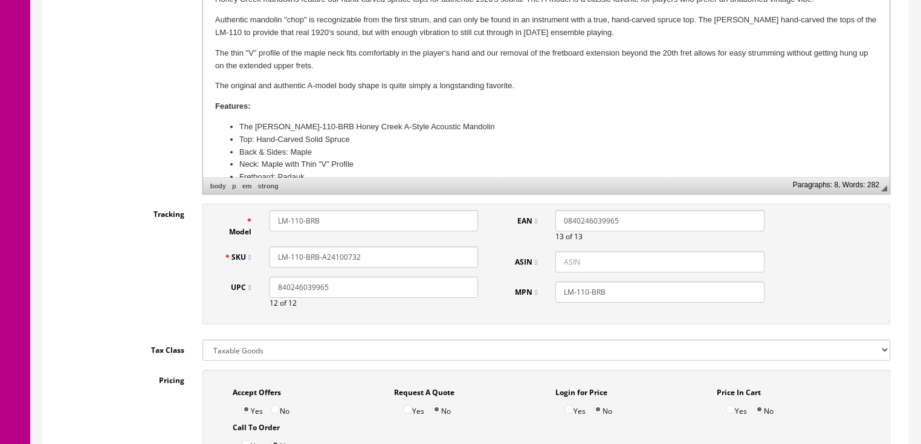
drag, startPoint x: 358, startPoint y: 243, endPoint x: 268, endPoint y: 238, distance: 90.2
click at [261, 247] on div "LM-110-BRB-A24100732" at bounding box center [374, 257] width 227 height 21
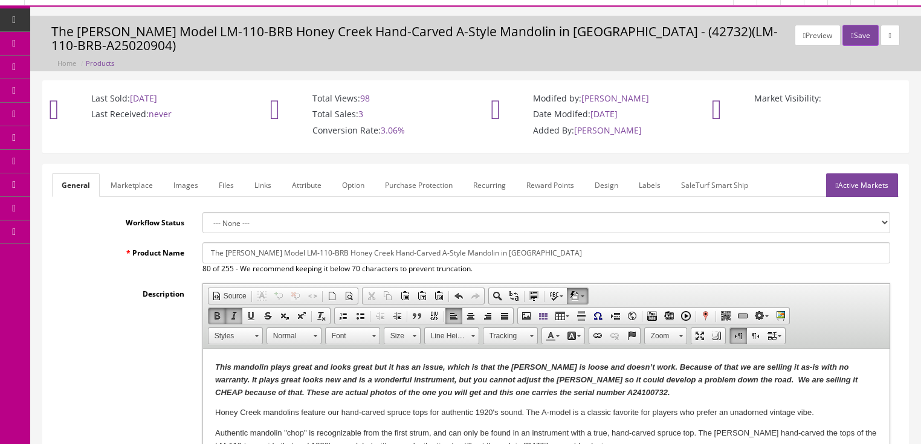
scroll to position [0, 0]
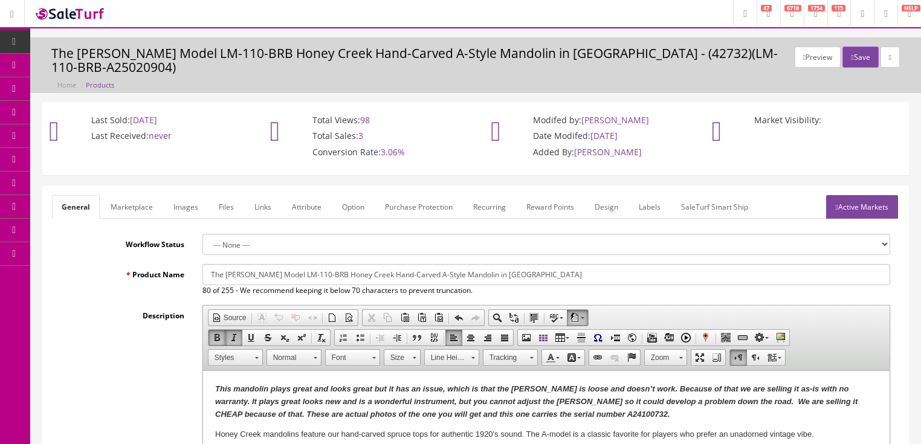
click at [861, 195] on link "Active Markets" at bounding box center [862, 207] width 72 height 24
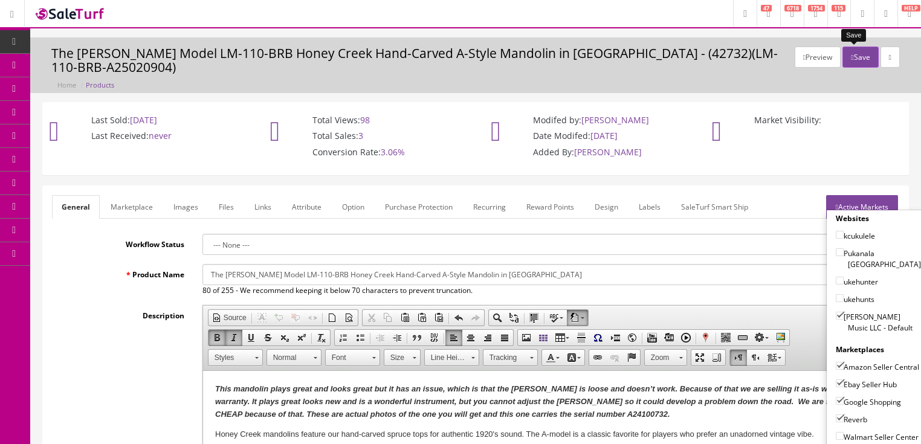
click at [857, 58] on button "Save" at bounding box center [861, 57] width 36 height 21
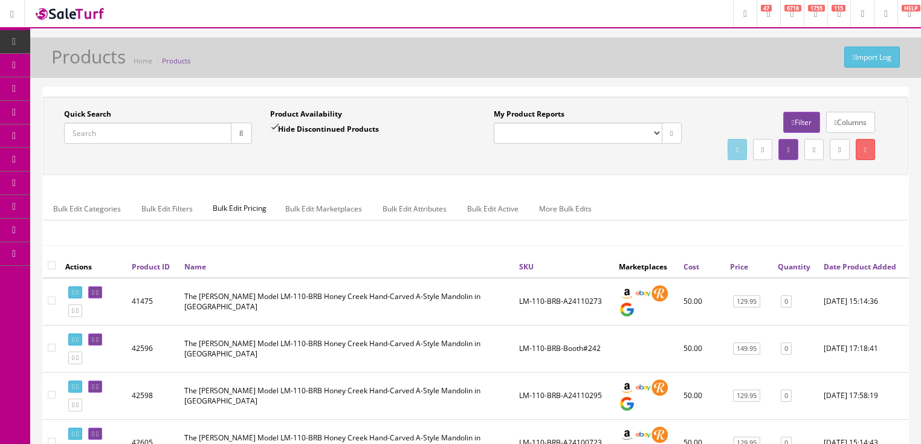
click at [154, 138] on input "Quick Search" at bounding box center [147, 133] width 167 height 21
paste input "LM-110-BRB-A24100732"
click at [242, 138] on button "button" at bounding box center [241, 133] width 21 height 21
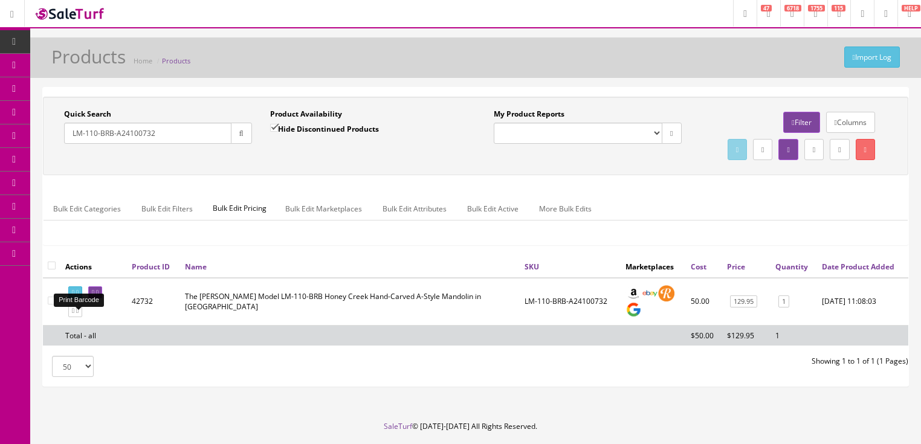
click at [79, 296] on icon at bounding box center [77, 293] width 2 height 7
click at [89, 137] on input "LM-110-BRB-A24100732" at bounding box center [147, 133] width 167 height 21
type input "LM-310-BRB"
click at [276, 129] on input "Hide Discontinued Products" at bounding box center [274, 128] width 8 height 8
checkbox input "false"
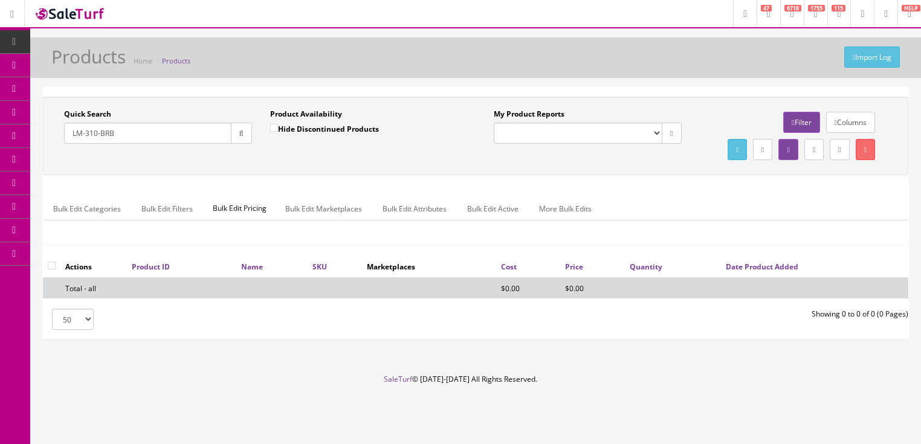
drag, startPoint x: 99, startPoint y: 135, endPoint x: 143, endPoint y: 135, distance: 44.1
click at [143, 135] on input "LM-310-BRB" at bounding box center [147, 133] width 167 height 21
drag, startPoint x: 96, startPoint y: 135, endPoint x: 135, endPoint y: 134, distance: 39.3
click at [135, 134] on input "LM-310-" at bounding box center [147, 133] width 167 height 21
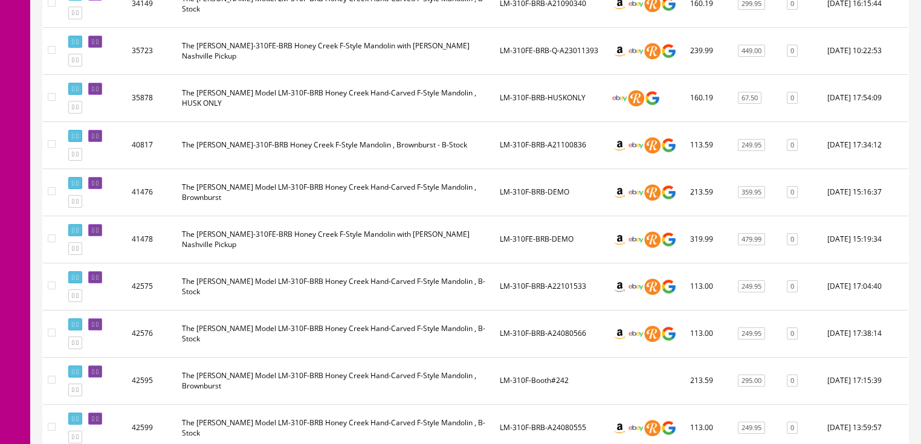
scroll to position [629, 0]
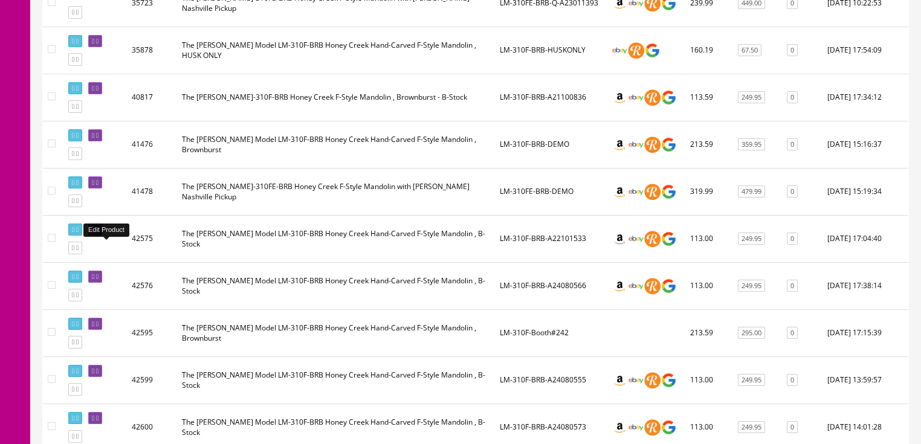
type input "LM-310"
click at [94, 233] on icon at bounding box center [93, 230] width 2 height 7
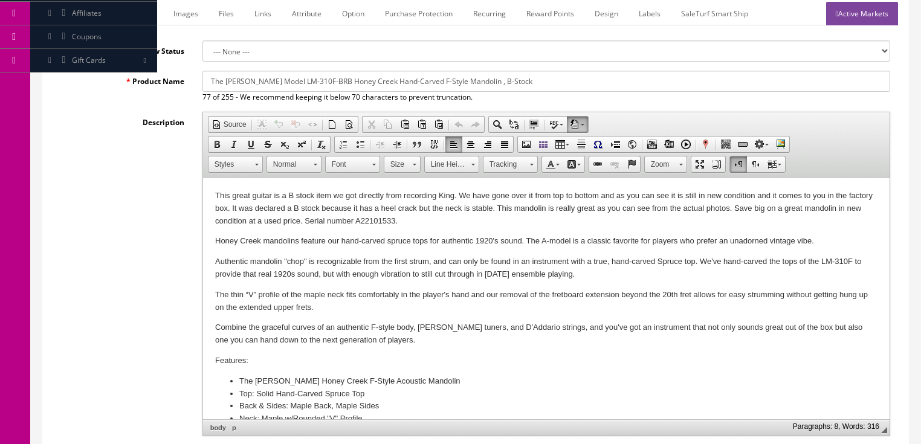
click at [381, 222] on p "This great guitar is a B stock item we got directly from recording King. We hav…" at bounding box center [546, 208] width 663 height 37
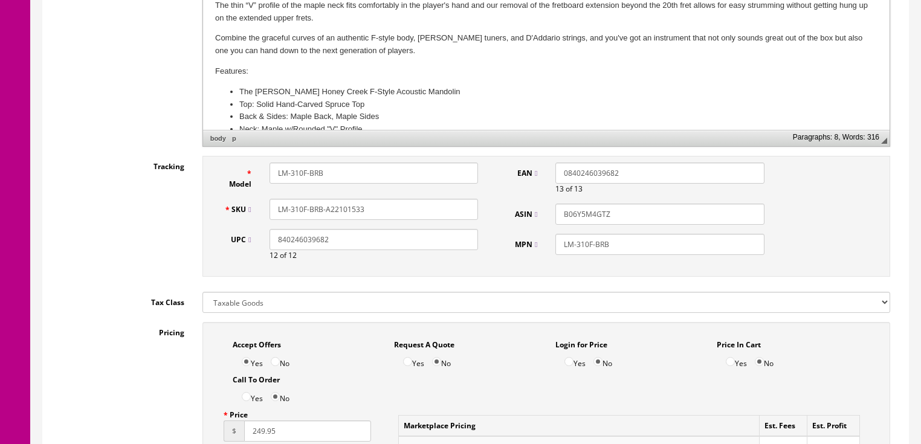
scroll to position [484, 0]
drag, startPoint x: 334, startPoint y: 196, endPoint x: 393, endPoint y: 196, distance: 58.6
click at [393, 198] on input "LM-310F-BRB-A22101533" at bounding box center [374, 208] width 209 height 21
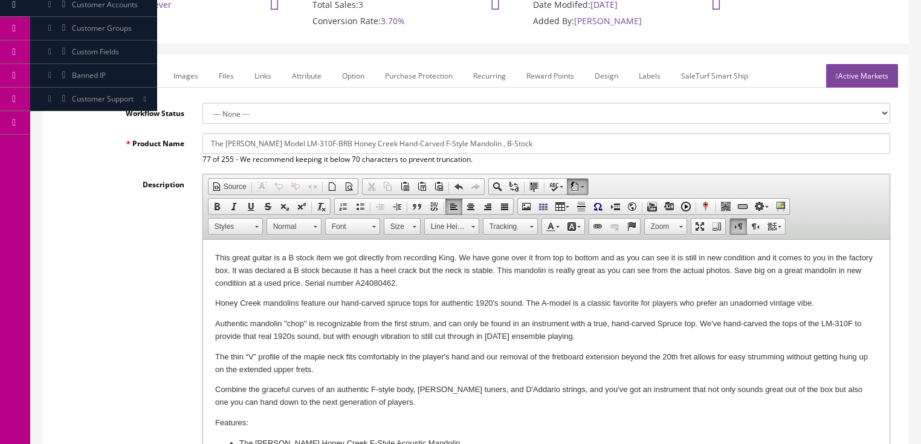
scroll to position [97, 0]
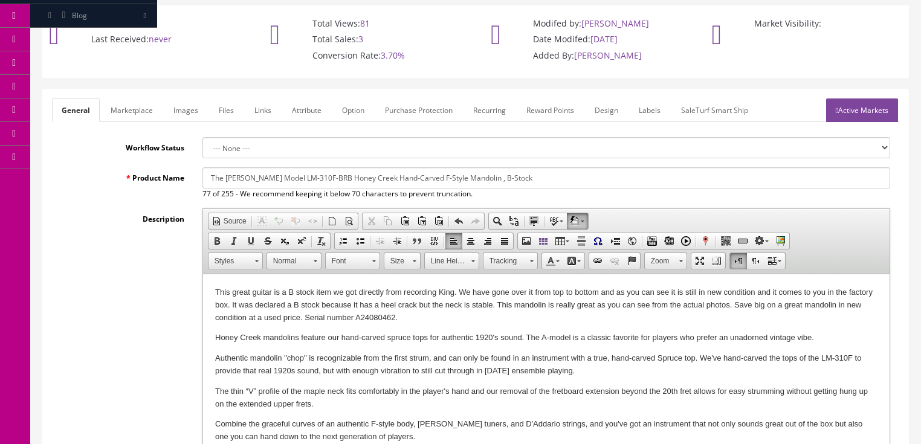
type input "LM-310F-BRB-A24080460"
click at [152, 99] on link "Marketplace" at bounding box center [132, 111] width 62 height 24
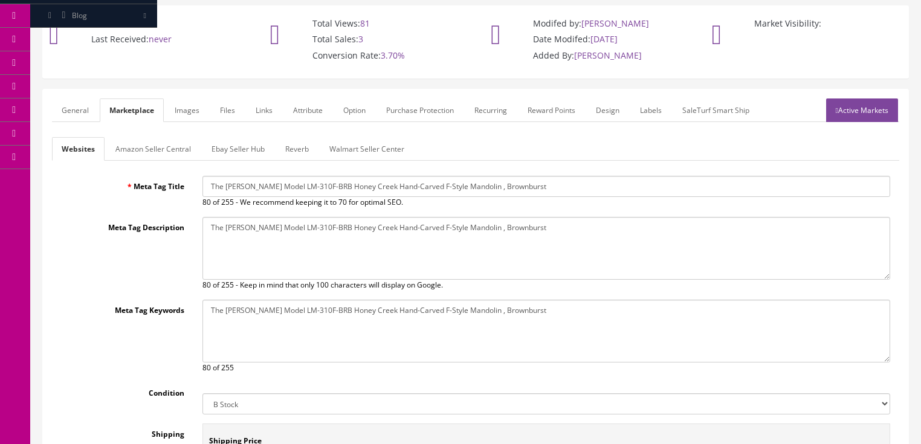
click at [152, 137] on link "Amazon Seller Central" at bounding box center [153, 149] width 95 height 24
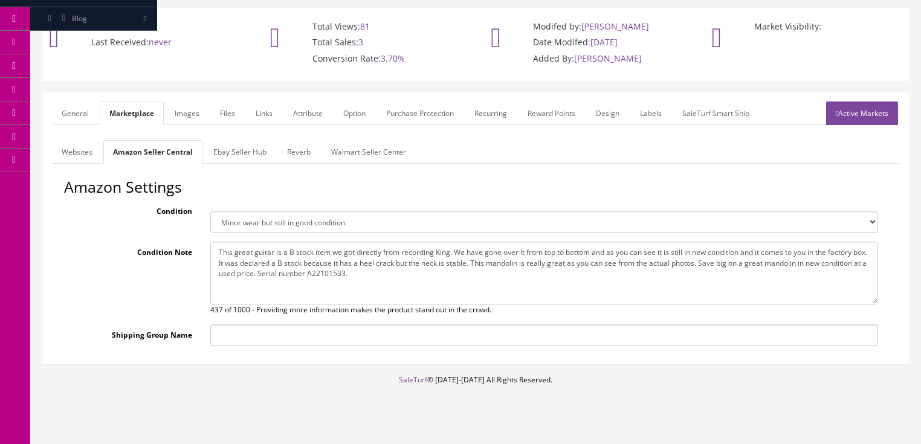
drag, startPoint x: 363, startPoint y: 258, endPoint x: 358, endPoint y: 270, distance: 13.0
click at [363, 259] on textarea "This great guitar is a B stock item we got directly from recording King. We hav…" at bounding box center [544, 273] width 668 height 63
type textarea "This great guitar is a B stock item we got directly from recording King. We hav…"
click at [60, 102] on link "General" at bounding box center [75, 114] width 47 height 24
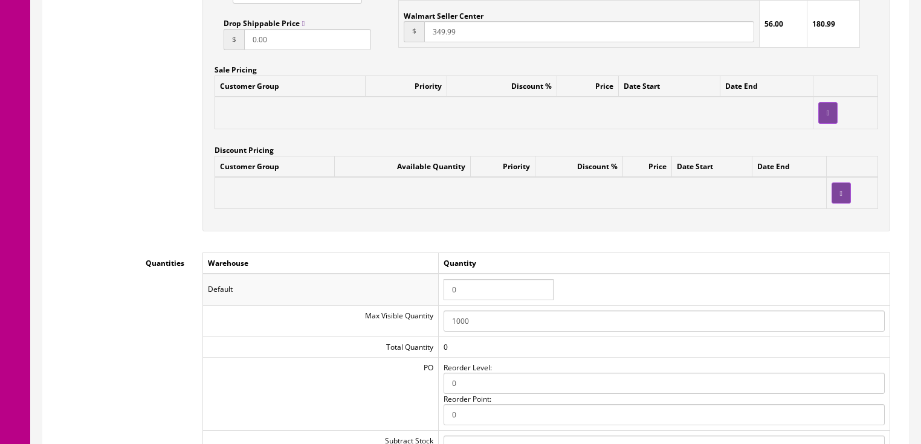
scroll to position [1109, 0]
drag, startPoint x: 493, startPoint y: 273, endPoint x: 408, endPoint y: 271, distance: 84.7
click at [408, 272] on tr "Default 0" at bounding box center [546, 287] width 687 height 31
type input "1"
drag, startPoint x: 461, startPoint y: 249, endPoint x: 590, endPoint y: 215, distance: 133.2
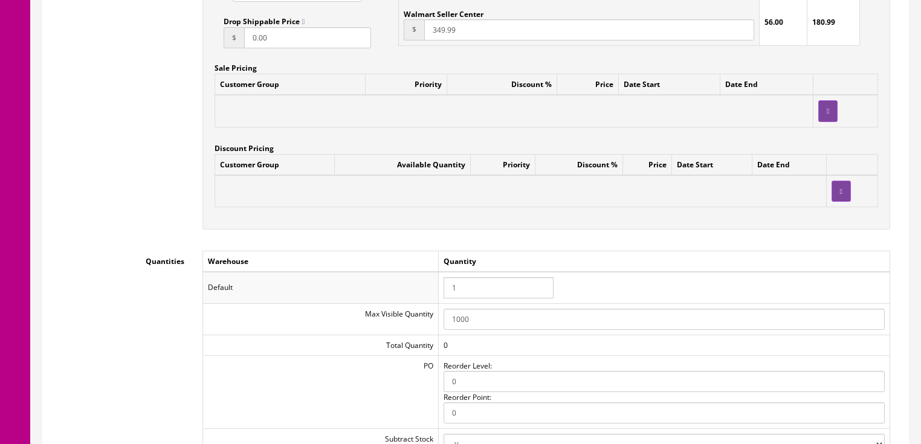
click at [462, 251] on td "Quantity" at bounding box center [664, 261] width 452 height 21
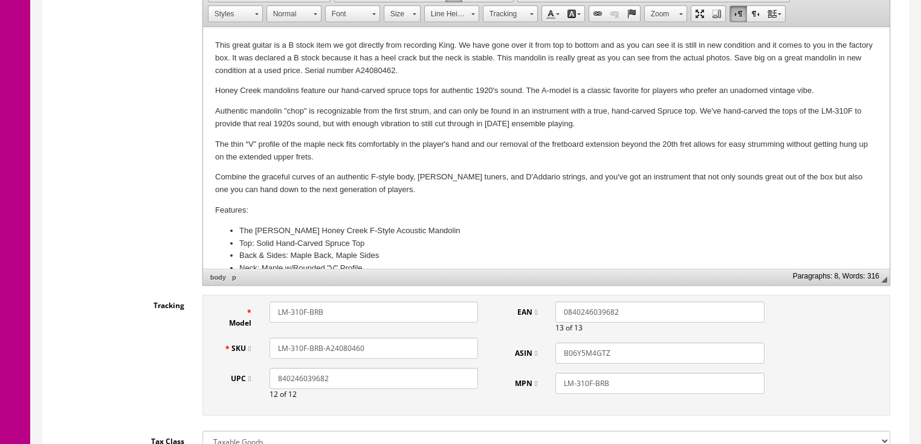
scroll to position [336, 0]
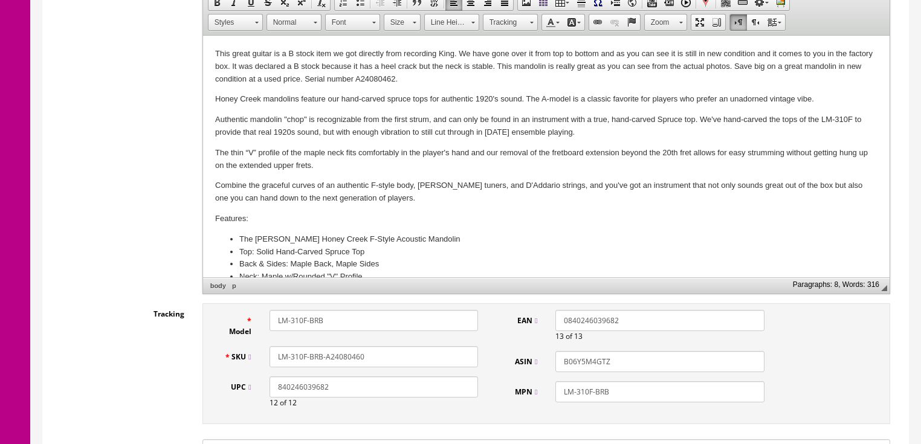
drag, startPoint x: 365, startPoint y: 343, endPoint x: 264, endPoint y: 346, distance: 100.4
click at [230, 346] on div "SKU LM-310F-BRB-A24080460" at bounding box center [351, 356] width 273 height 21
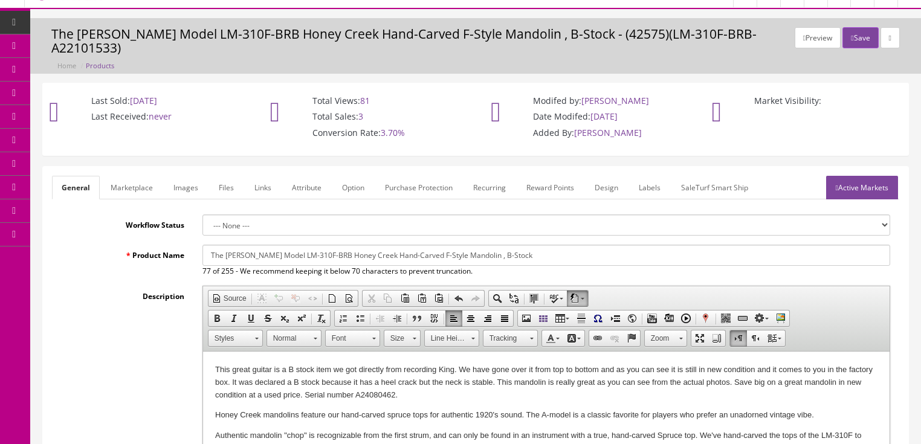
scroll to position [0, 0]
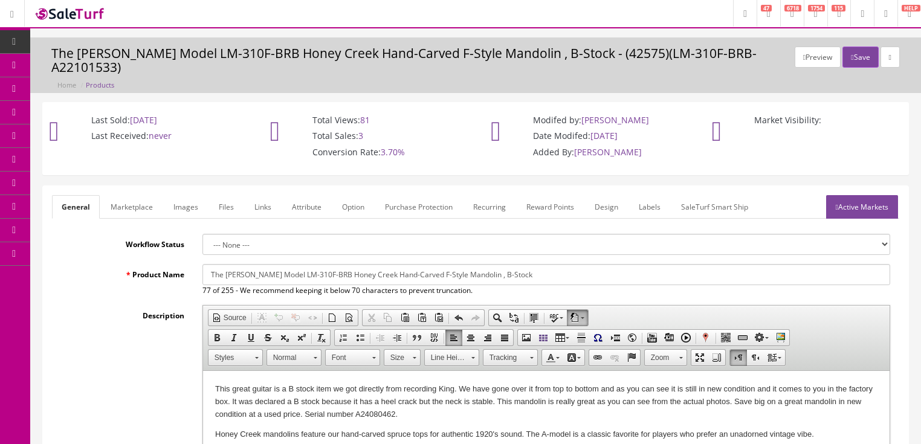
click at [856, 195] on link "Active Markets" at bounding box center [862, 207] width 72 height 24
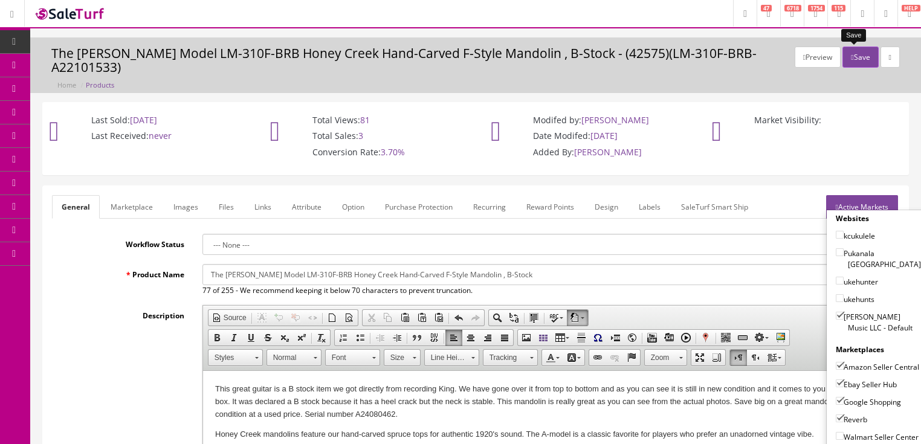
click at [861, 54] on button "Save" at bounding box center [861, 57] width 36 height 21
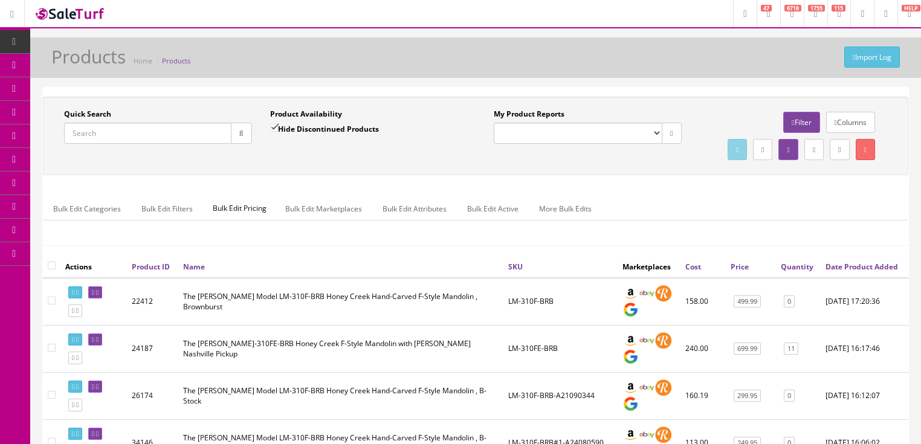
click at [164, 133] on input "Quick Search" at bounding box center [147, 133] width 167 height 21
paste input "LM-310F-BRB-A24080460"
click at [239, 135] on icon "button" at bounding box center [241, 133] width 4 height 7
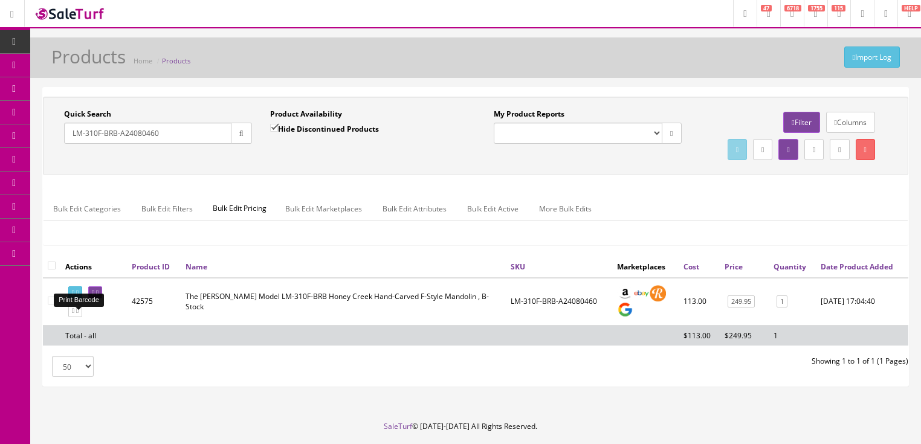
click at [76, 299] on link at bounding box center [75, 293] width 14 height 13
drag, startPoint x: 176, startPoint y: 142, endPoint x: 74, endPoint y: 187, distance: 111.8
click at [74, 163] on div "Quick Search LM-310F-BRB-A24080460 Date From Product Availability Hide Disconti…" at bounding box center [476, 136] width 860 height 54
type input "rp-342"
click at [271, 126] on input "Hide Discontinued Products" at bounding box center [274, 128] width 8 height 8
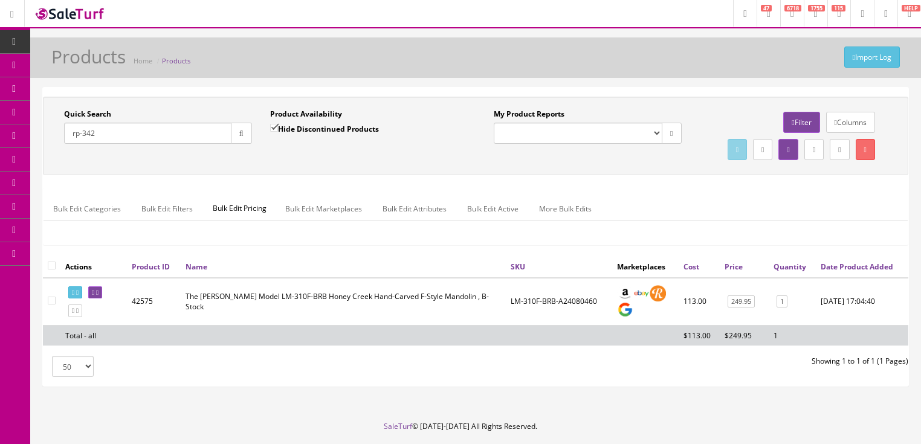
checkbox input "false"
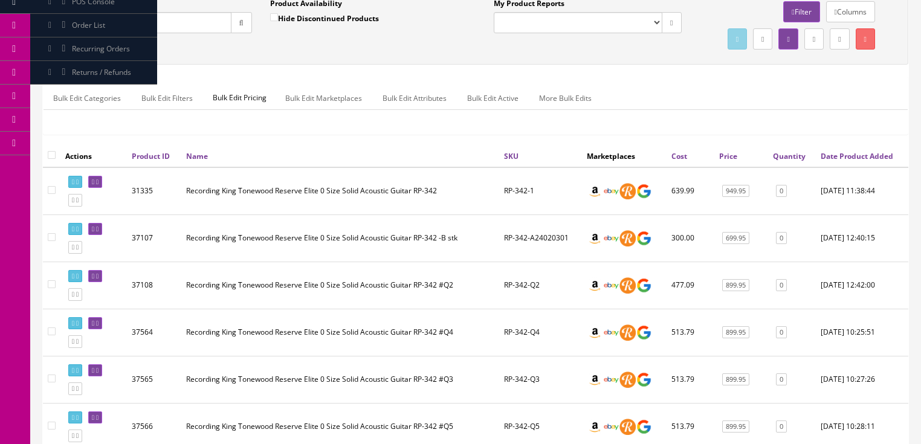
scroll to position [145, 0]
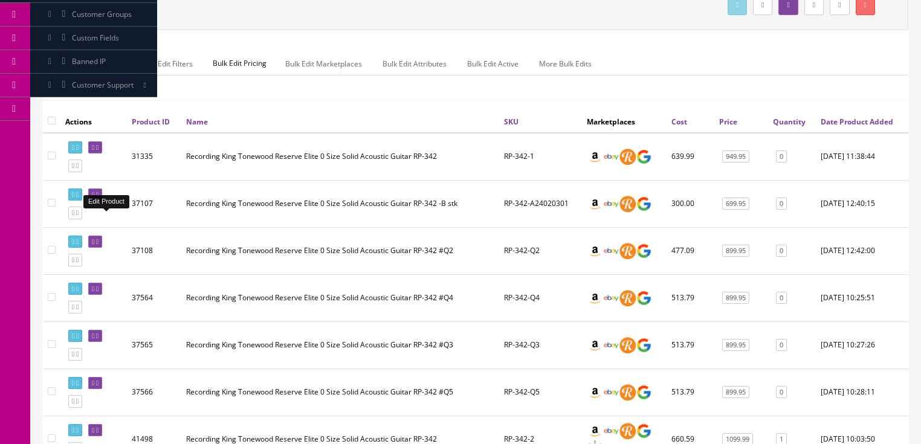
click at [94, 198] on icon at bounding box center [93, 195] width 2 height 7
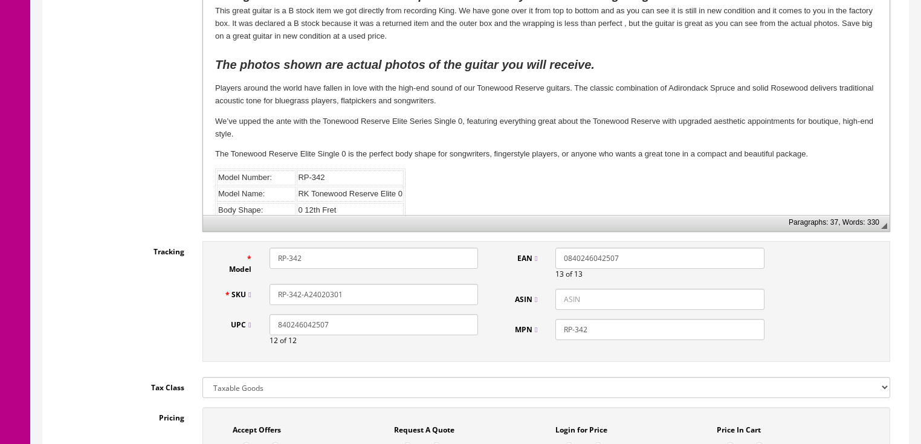
scroll to position [387, 0]
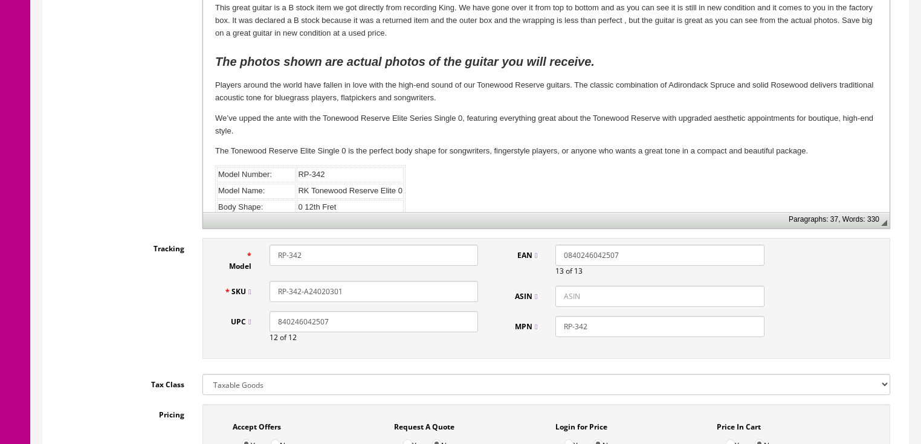
drag, startPoint x: 329, startPoint y: 293, endPoint x: 355, endPoint y: 294, distance: 26.0
click at [355, 294] on input "RP-342-A24020301" at bounding box center [374, 291] width 209 height 21
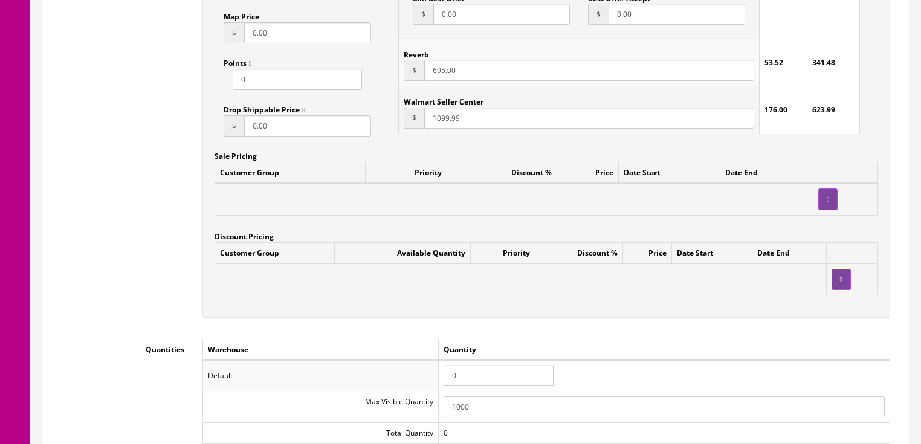
scroll to position [1016, 0]
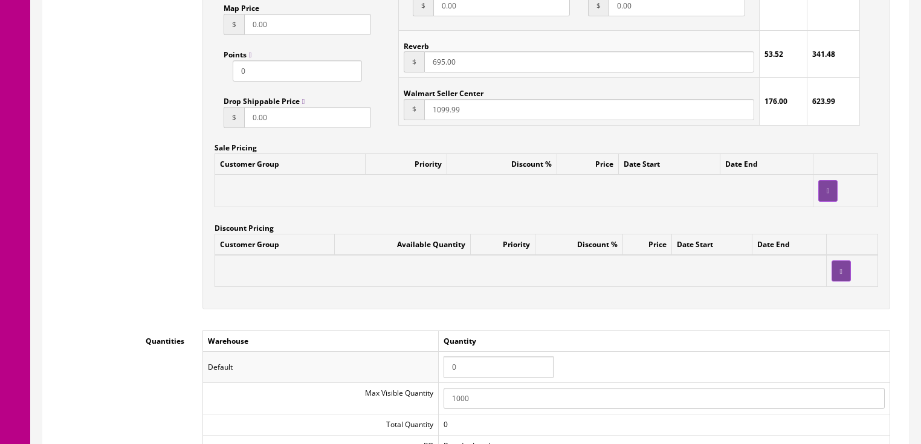
type input "RP-342-A24020297"
drag, startPoint x: 435, startPoint y: 366, endPoint x: 429, endPoint y: 363, distance: 6.5
click at [430, 365] on tr "Default 0" at bounding box center [546, 367] width 687 height 31
type input "1"
click at [356, 309] on div "Accept Offers Yes No Request A Quote Yes No Login for Price Yes No Price In Car…" at bounding box center [547, 43] width 688 height 534
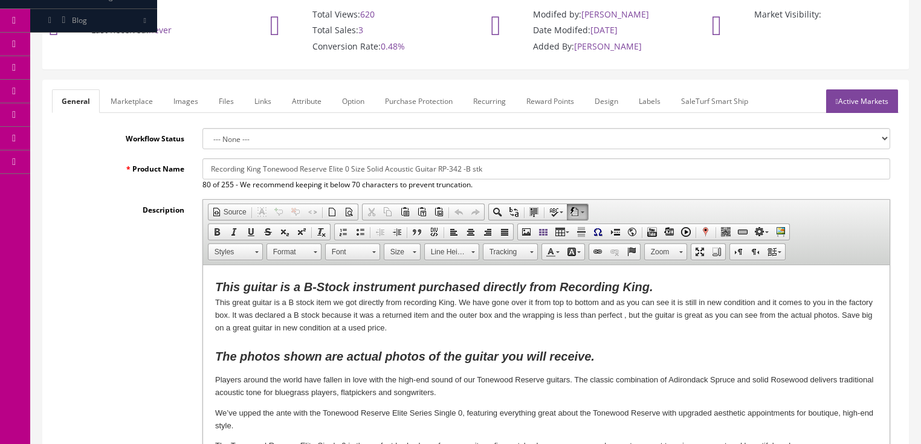
scroll to position [0, 0]
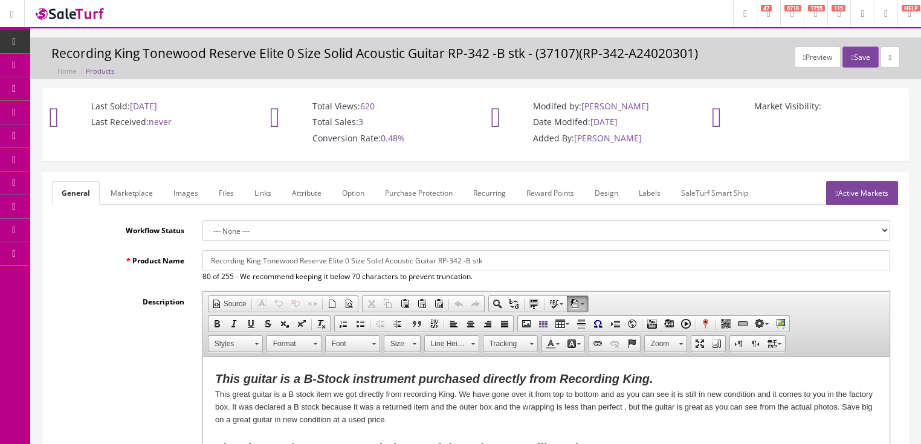
click at [190, 198] on link "Images" at bounding box center [186, 193] width 44 height 24
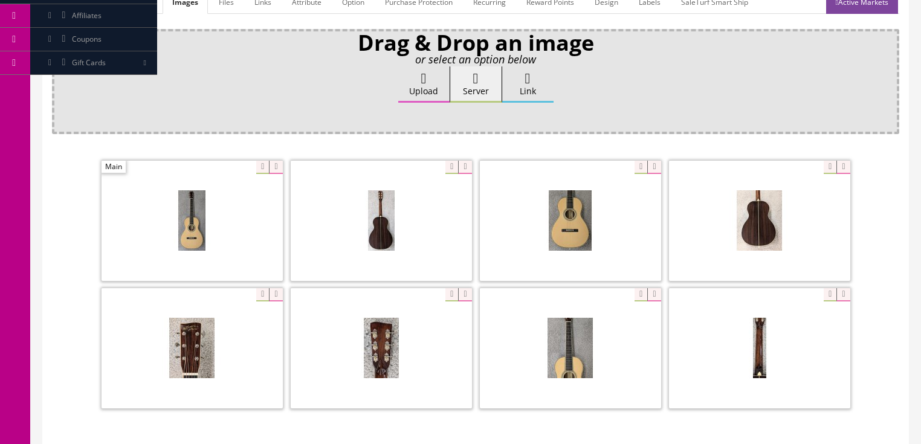
scroll to position [193, 0]
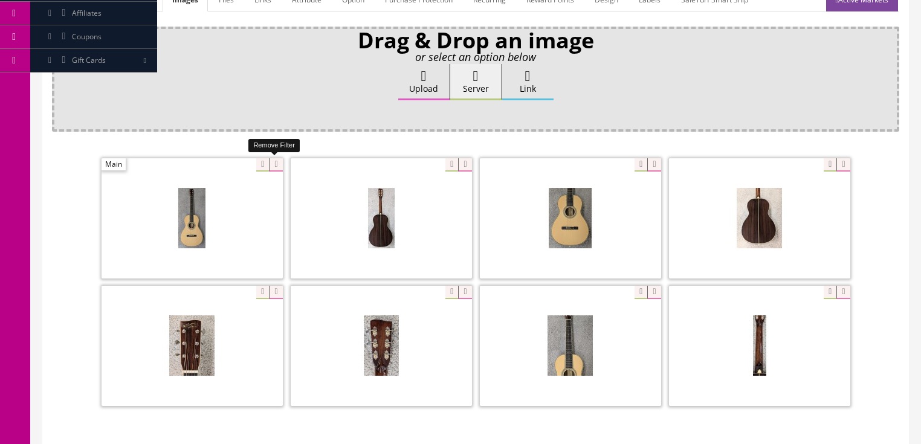
click at [271, 160] on icon at bounding box center [275, 164] width 13 height 13
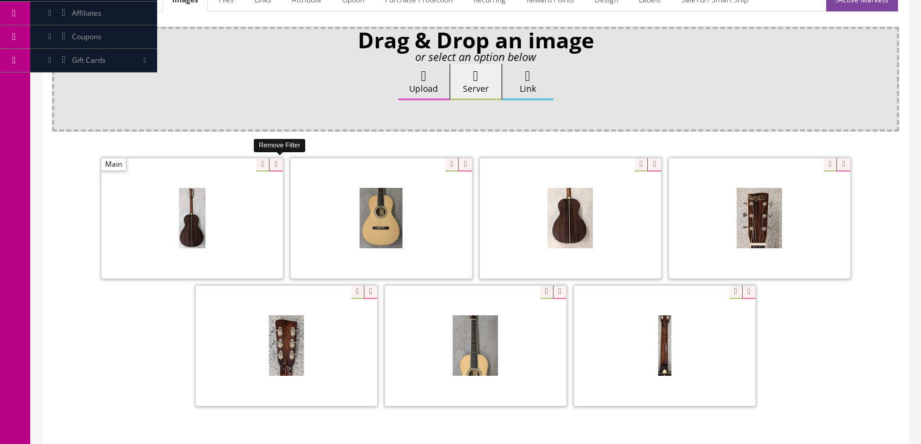
drag, startPoint x: 272, startPoint y: 160, endPoint x: 232, endPoint y: 163, distance: 40.1
click at [272, 161] on icon at bounding box center [275, 164] width 13 height 13
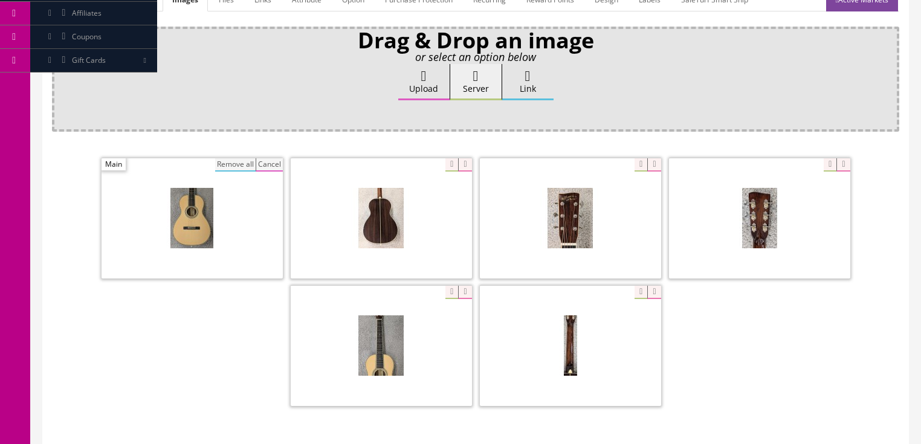
drag, startPoint x: 232, startPoint y: 163, endPoint x: 262, endPoint y: 146, distance: 34.6
click at [233, 163] on button "Remove all" at bounding box center [235, 164] width 41 height 13
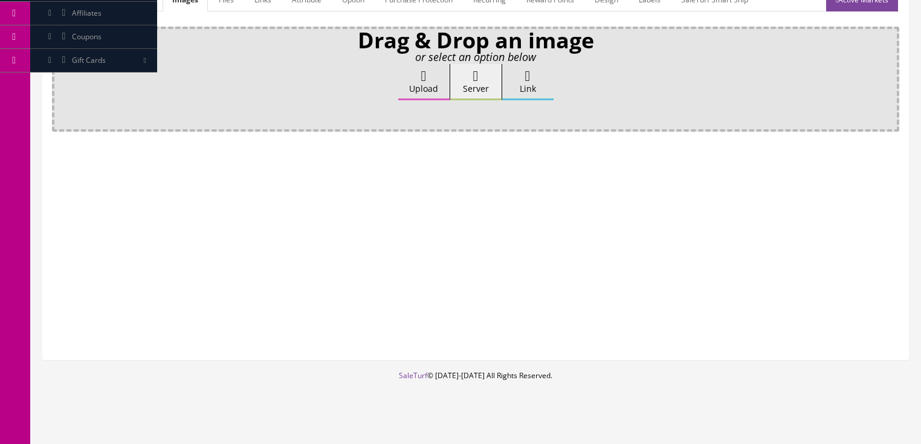
click at [424, 79] on icon at bounding box center [423, 76] width 5 height 15
click at [60, 76] on input "Upload" at bounding box center [60, 70] width 0 height 12
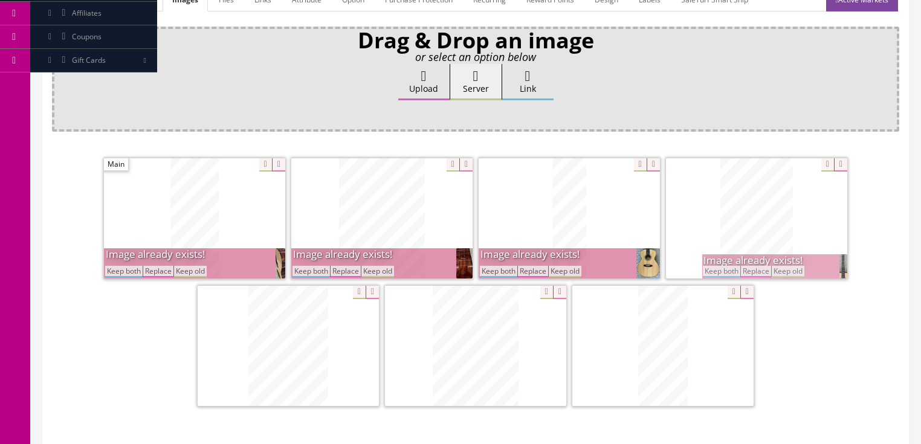
scroll to position [242, 0]
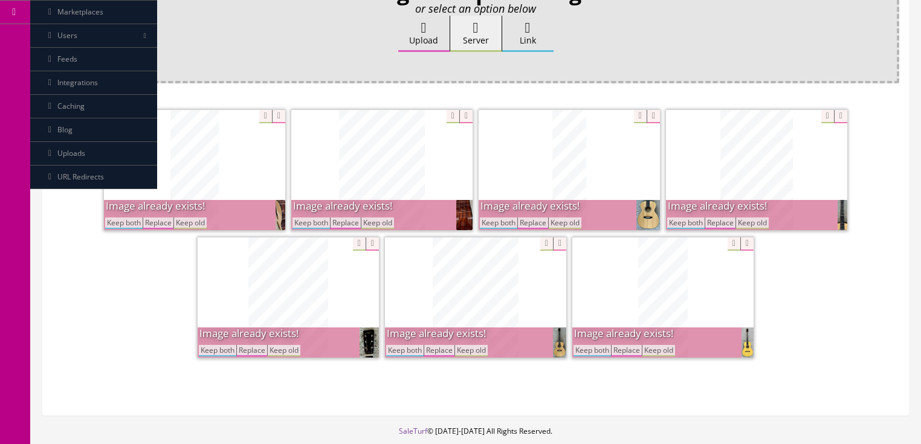
drag, startPoint x: 315, startPoint y: 222, endPoint x: 265, endPoint y: 221, distance: 49.6
click at [314, 222] on button "Keep both" at bounding box center [311, 223] width 37 height 11
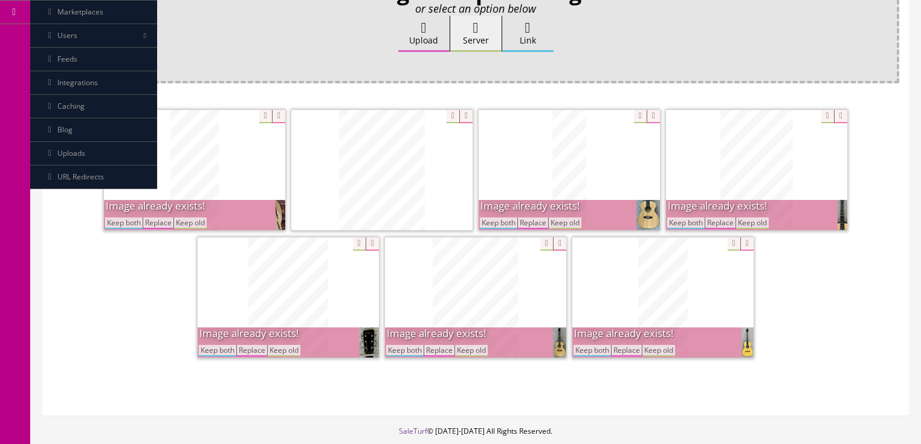
drag, startPoint x: 128, startPoint y: 216, endPoint x: 215, endPoint y: 216, distance: 87.1
click at [128, 218] on button "Keep both" at bounding box center [123, 223] width 37 height 11
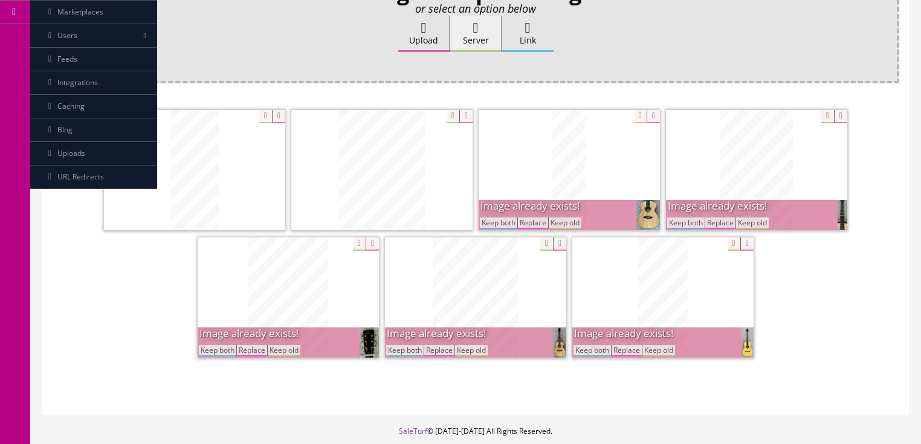
click at [497, 222] on button "Keep both" at bounding box center [498, 223] width 37 height 11
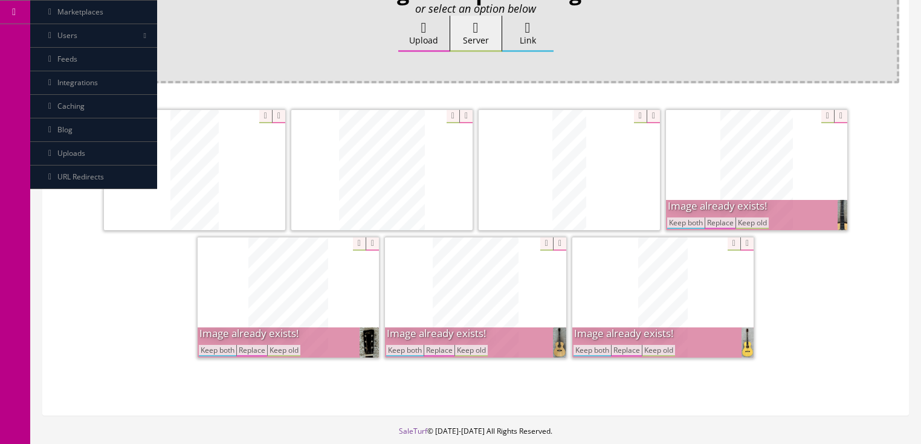
click at [680, 224] on button "Keep both" at bounding box center [685, 223] width 37 height 11
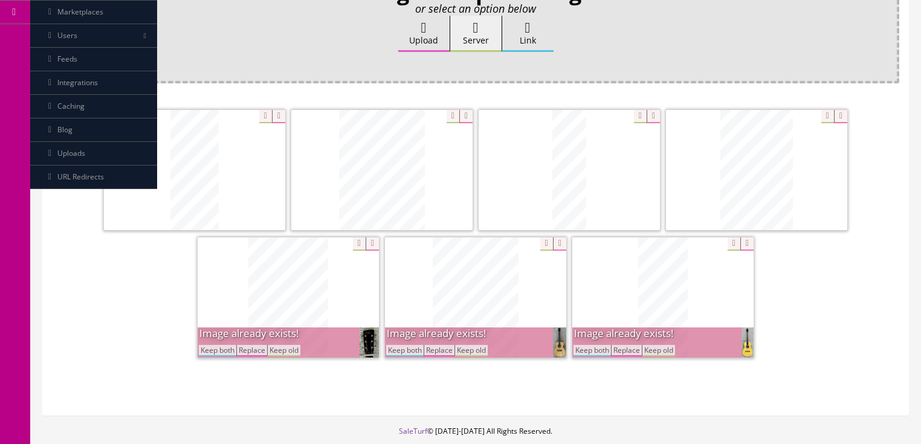
click at [589, 350] on button "Keep both" at bounding box center [592, 350] width 37 height 11
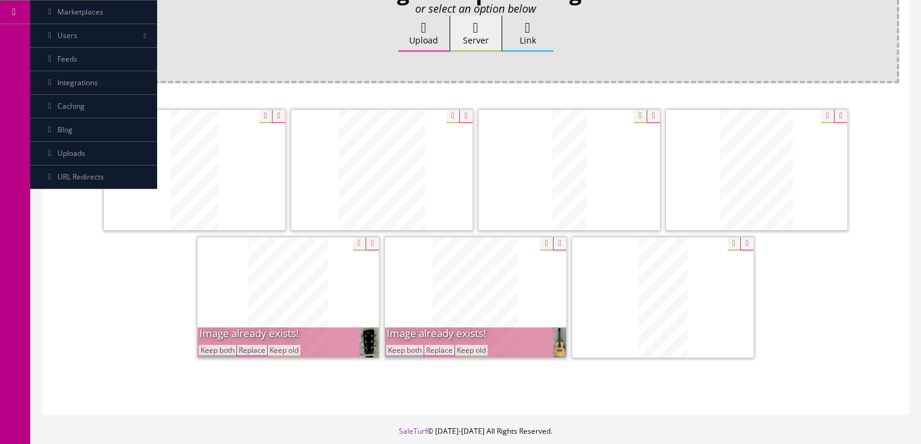
drag, startPoint x: 412, startPoint y: 346, endPoint x: 300, endPoint y: 359, distance: 112.6
click at [410, 346] on button "Keep both" at bounding box center [404, 350] width 37 height 11
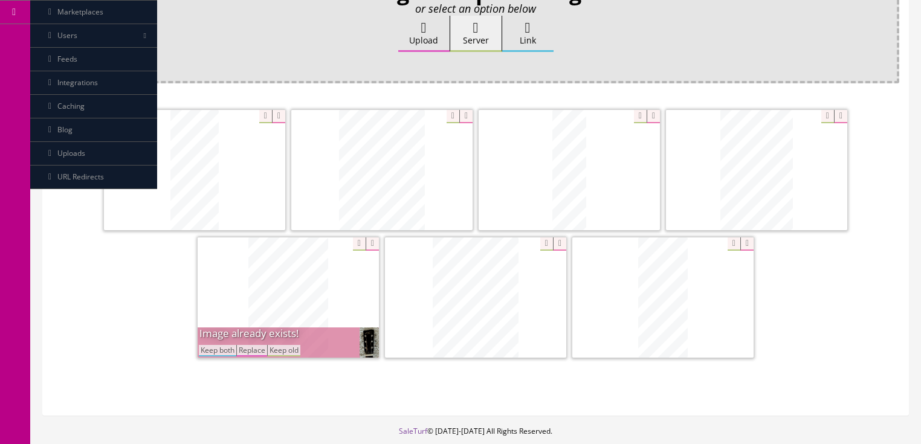
click at [222, 349] on button "Keep both" at bounding box center [217, 350] width 37 height 11
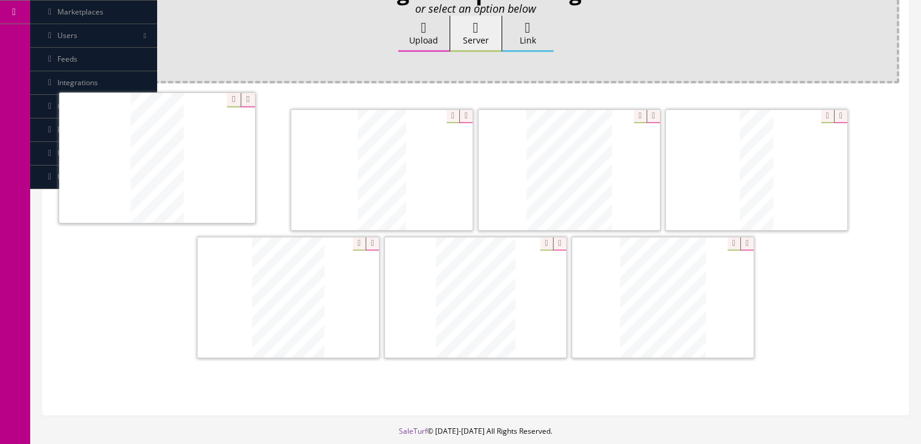
drag, startPoint x: 615, startPoint y: 317, endPoint x: 289, endPoint y: 227, distance: 337.9
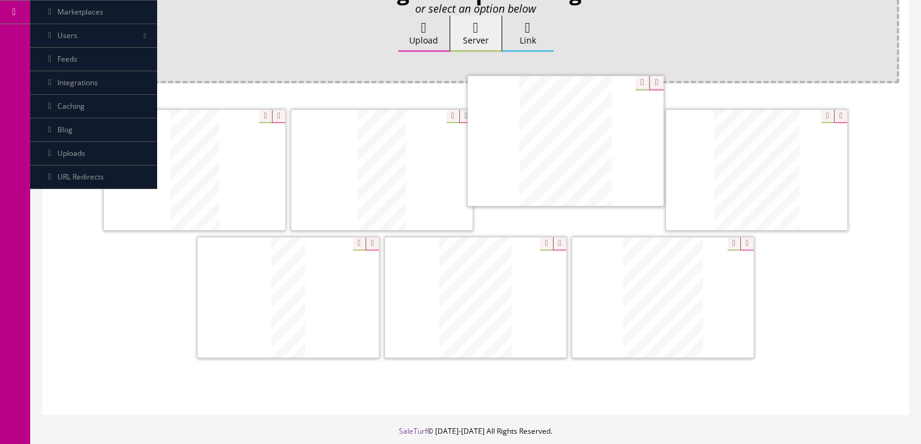
drag, startPoint x: 640, startPoint y: 287, endPoint x: 542, endPoint y: 141, distance: 175.6
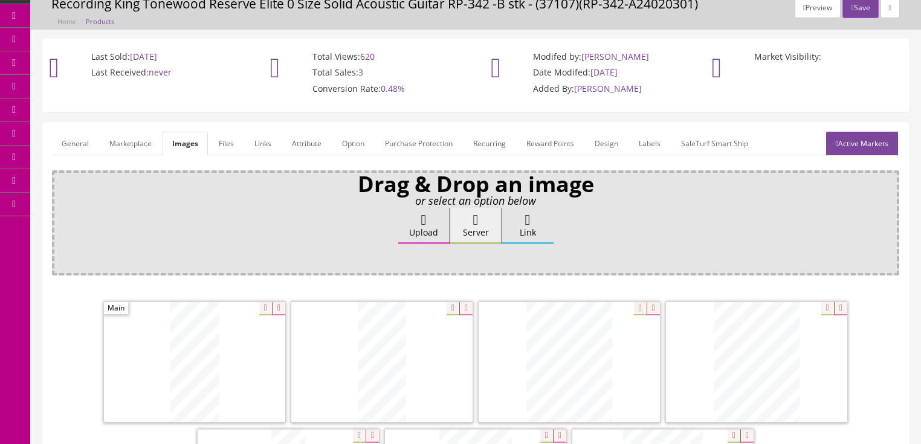
scroll to position [48, 0]
click at [866, 143] on link "Active Markets" at bounding box center [862, 145] width 72 height 24
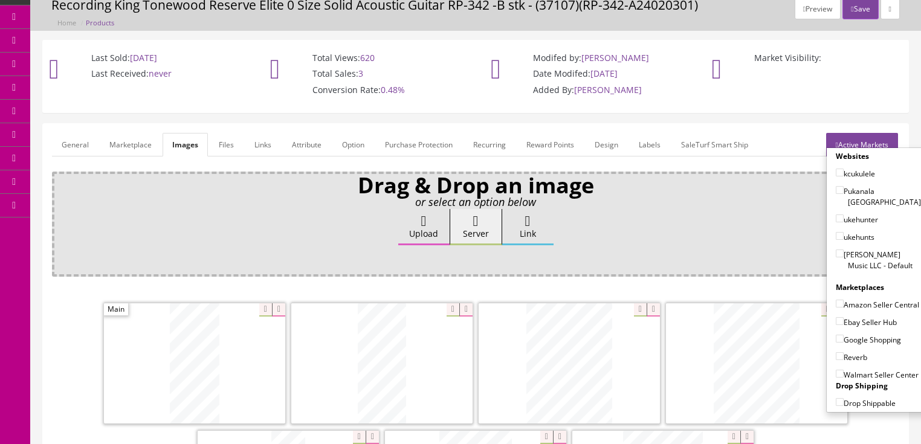
click at [868, 141] on link "Active Markets" at bounding box center [862, 145] width 72 height 24
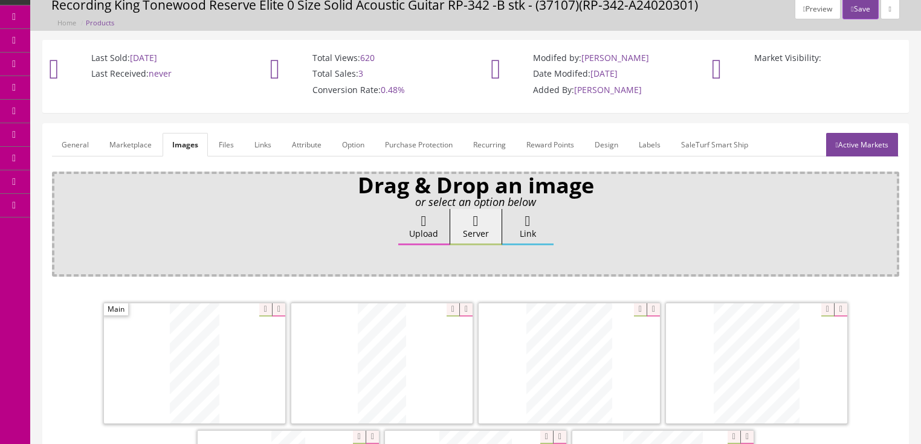
click at [68, 150] on link "General" at bounding box center [75, 145] width 47 height 24
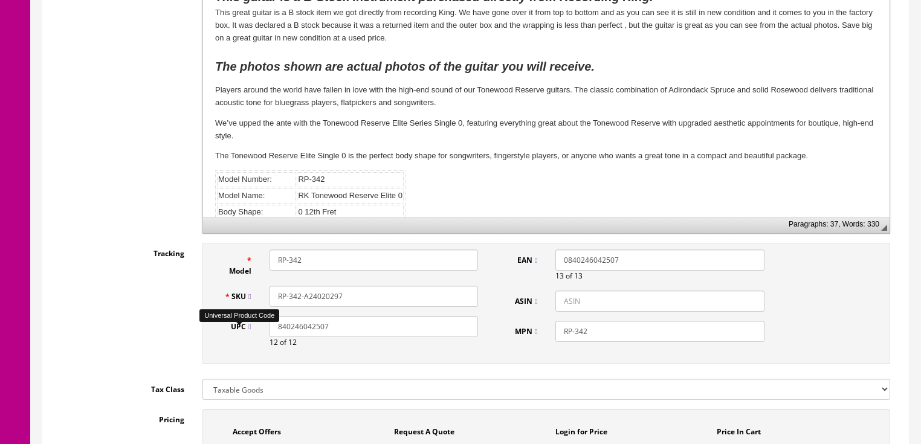
scroll to position [387, 0]
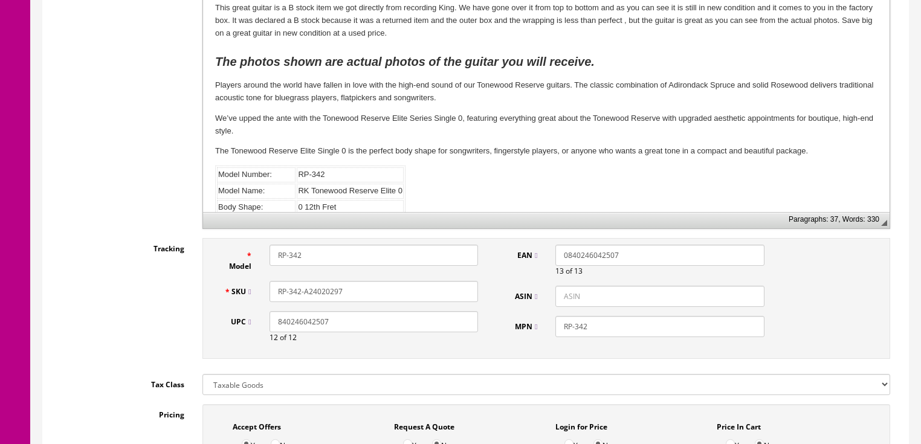
click at [244, 290] on div "SKU RP-342-A24020297" at bounding box center [351, 291] width 273 height 21
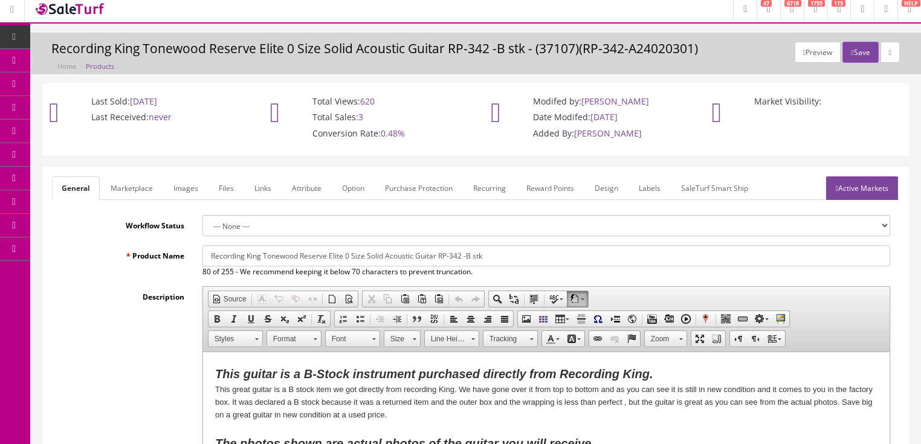
scroll to position [0, 0]
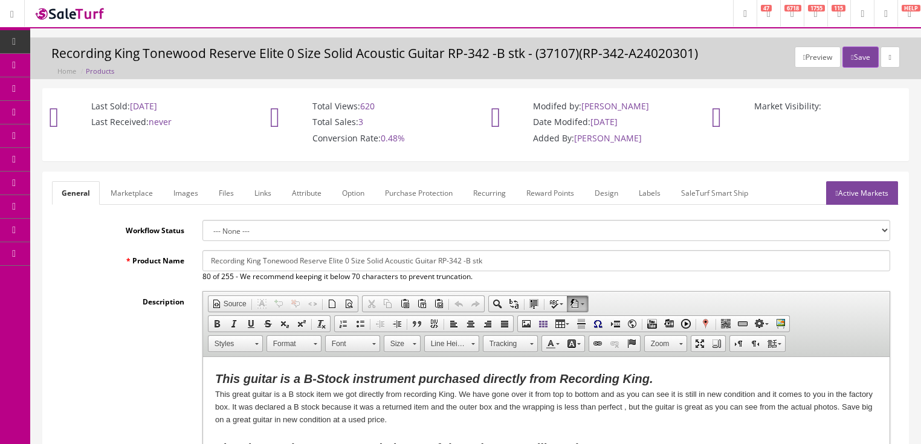
click at [843, 187] on link "Active Markets" at bounding box center [862, 193] width 72 height 24
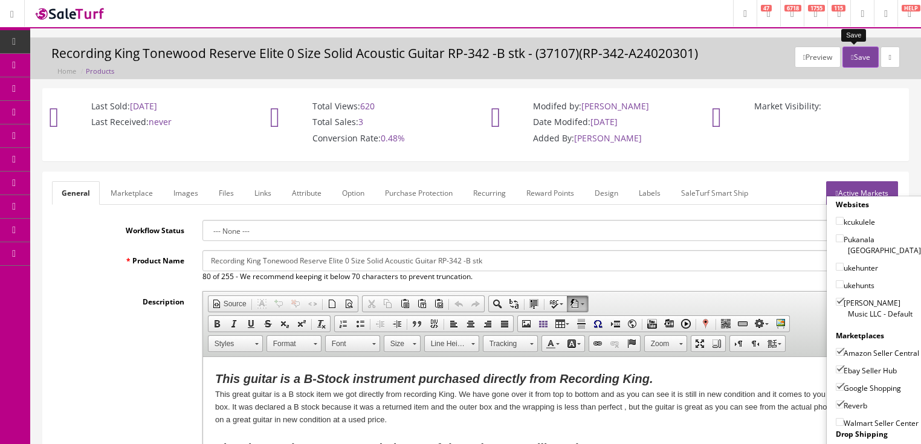
click at [851, 53] on button "Save" at bounding box center [861, 57] width 36 height 21
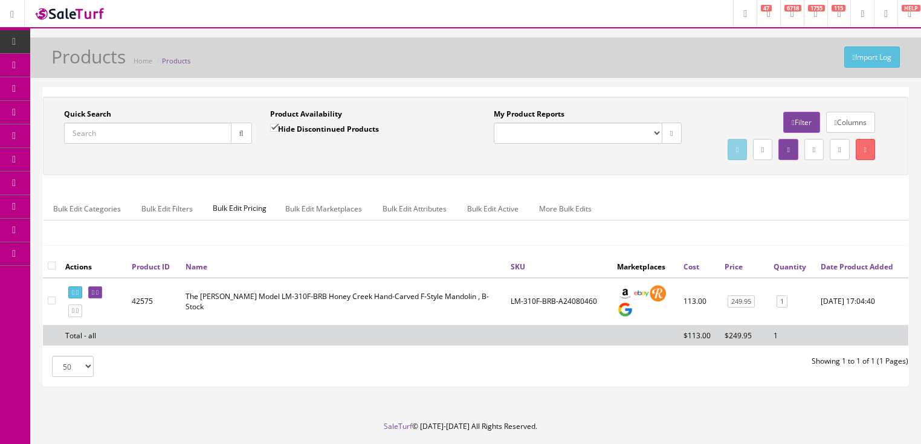
click at [189, 133] on input "Quick Search" at bounding box center [147, 133] width 167 height 21
paste input "RP-342-A24020297"
click at [237, 137] on button "button" at bounding box center [241, 133] width 21 height 21
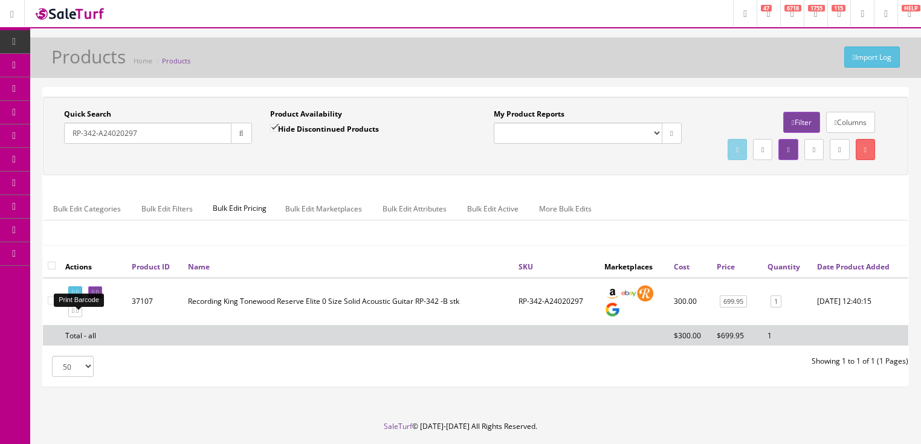
click at [77, 299] on link at bounding box center [75, 293] width 14 height 13
drag, startPoint x: 159, startPoint y: 138, endPoint x: 54, endPoint y: 148, distance: 105.0
click at [55, 148] on div "Quick Search RP-342-A24020297 Date From" at bounding box center [158, 131] width 206 height 44
paste input "D-328"
type input "RD-328"
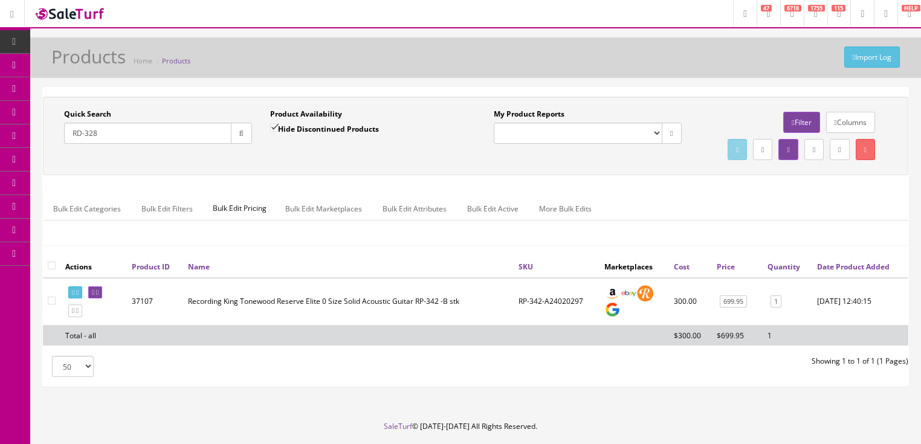
click at [276, 128] on input "Hide Discontinued Products" at bounding box center [274, 128] width 8 height 8
checkbox input "false"
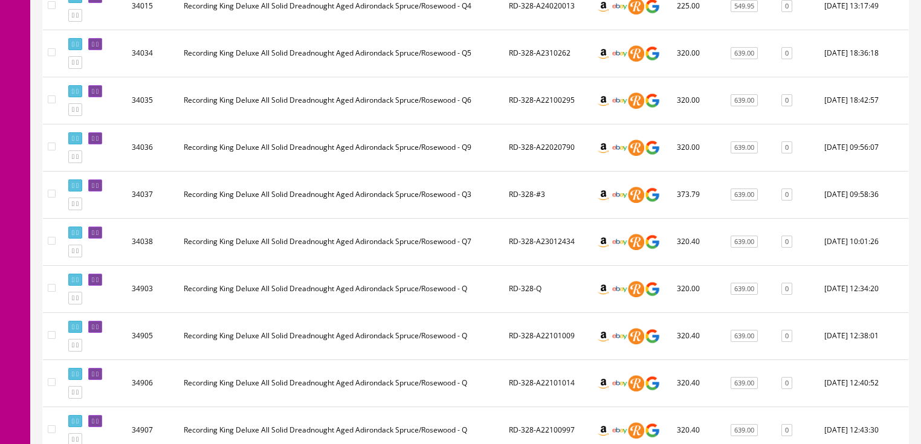
scroll to position [339, 0]
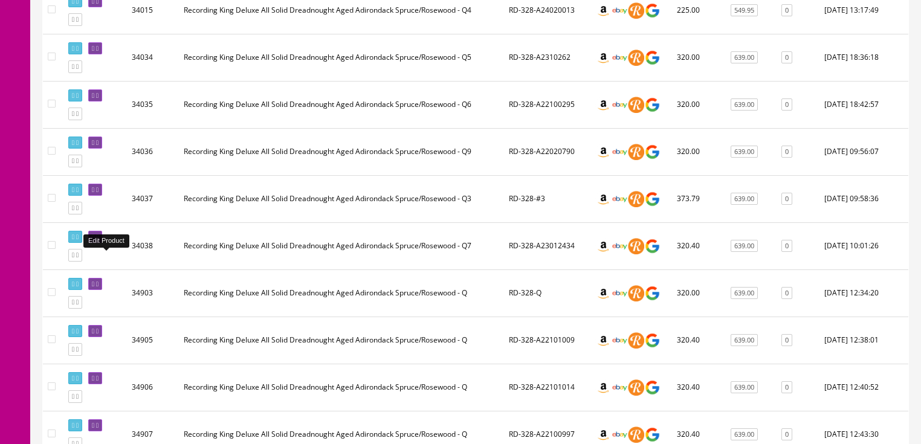
click at [99, 241] on icon at bounding box center [97, 237] width 2 height 7
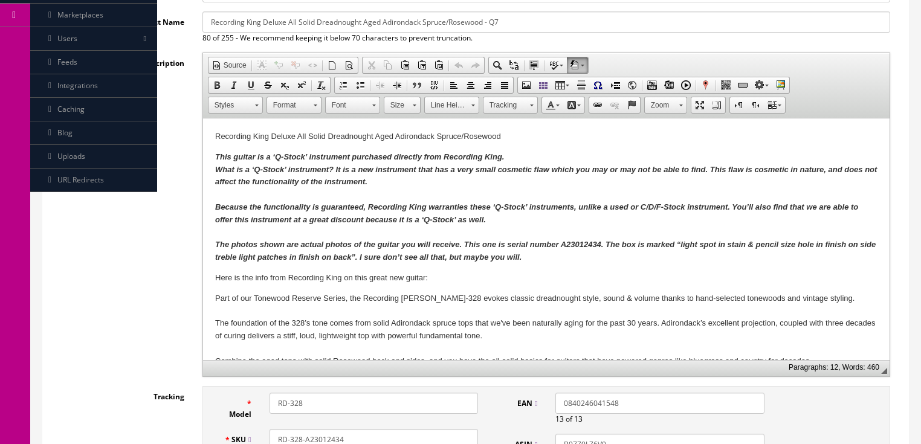
scroll to position [242, 0]
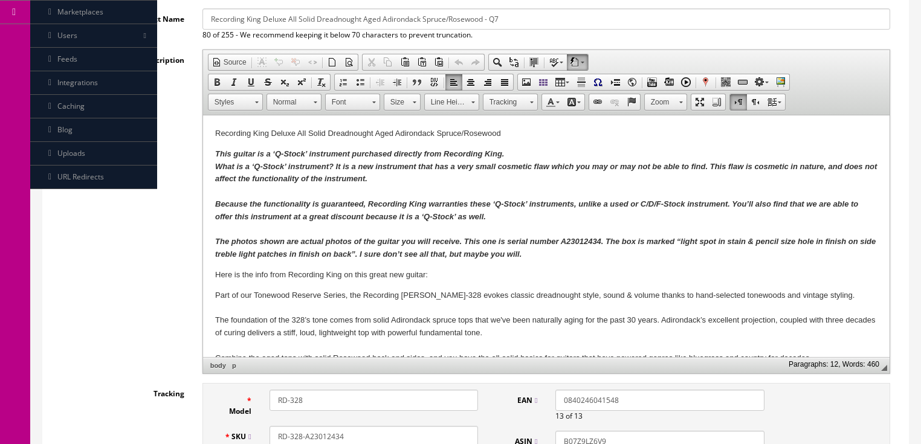
drag, startPoint x: 571, startPoint y: 242, endPoint x: 573, endPoint y: 268, distance: 26.0
click at [571, 242] on strong "The photos shown are actual photos of the guitar you will receive. This one is …" at bounding box center [545, 248] width 661 height 22
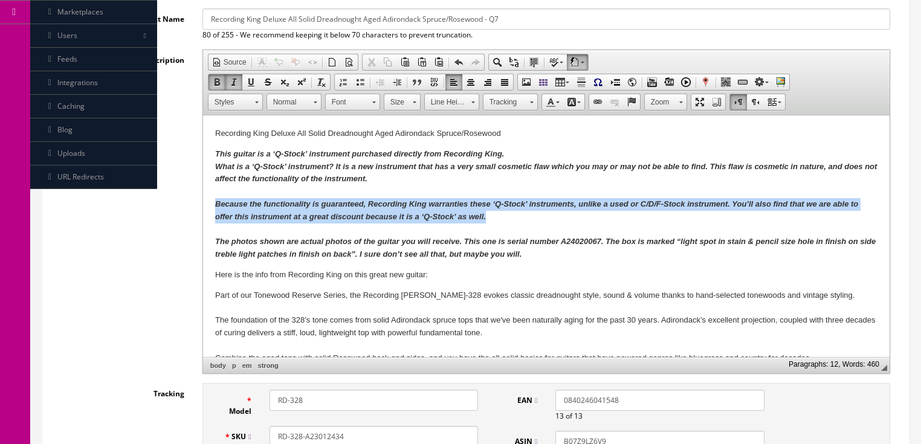
drag, startPoint x: 211, startPoint y: 201, endPoint x: 507, endPoint y: 215, distance: 296.0
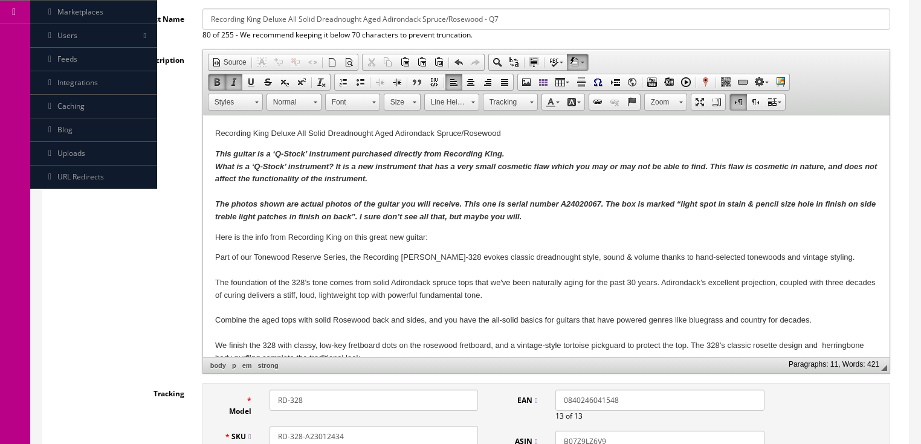
click at [615, 207] on strong "The photos shown are actual photos of the guitar you will receive. This one is …" at bounding box center [545, 211] width 661 height 22
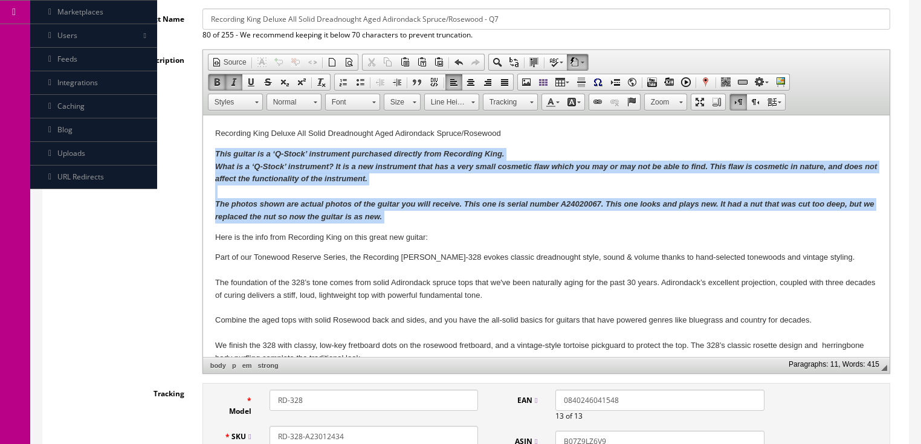
drag, startPoint x: 216, startPoint y: 154, endPoint x: 423, endPoint y: 216, distance: 216.1
click at [423, 216] on p "This guitar is a ‘Q-Stock’ instrument purchased directly from Recording King. W…" at bounding box center [546, 186] width 663 height 76
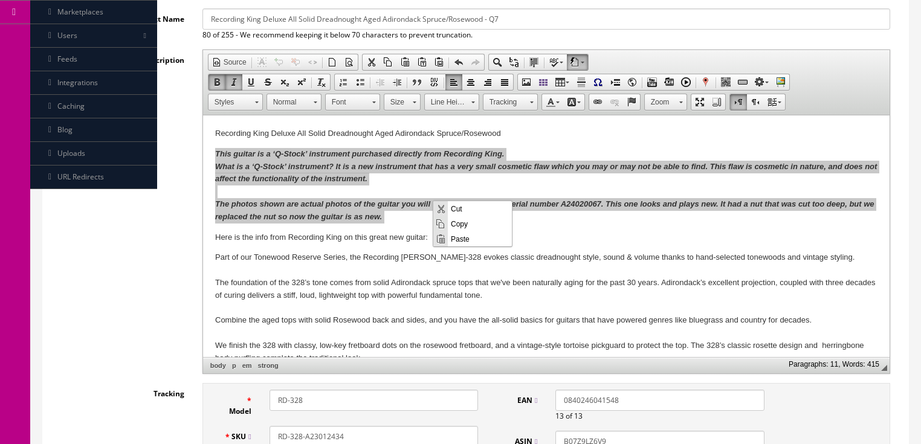
scroll to position [0, 0]
drag, startPoint x: 459, startPoint y: 224, endPoint x: 684, endPoint y: 313, distance: 241.8
click at [459, 224] on span "Copy" at bounding box center [480, 223] width 64 height 15
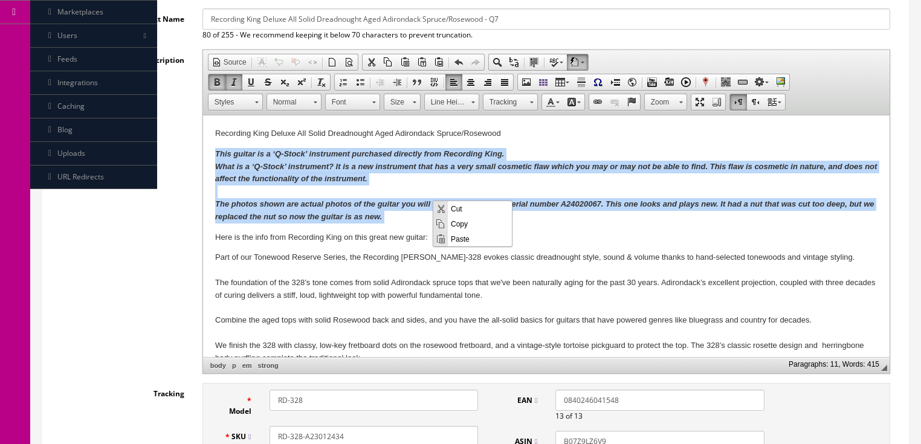
copy p "This guitar is a ‘Q-Stock’ instrument purchased directly from Recording King. W…"
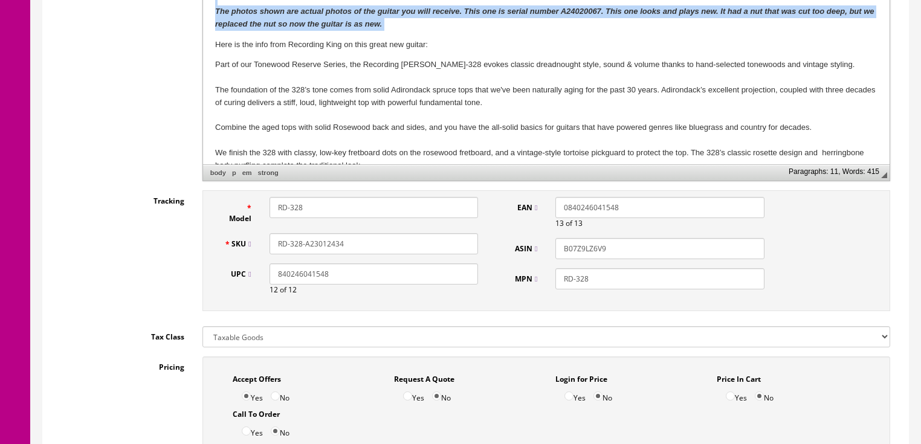
scroll to position [435, 0]
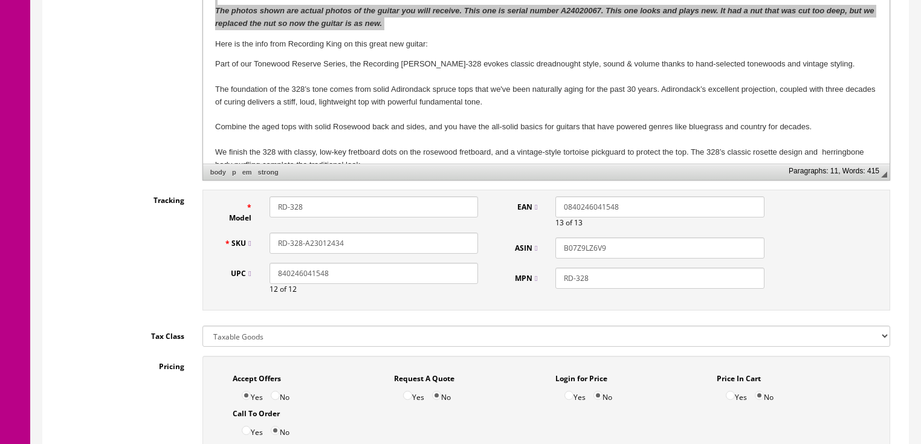
drag, startPoint x: 313, startPoint y: 241, endPoint x: 378, endPoint y: 242, distance: 64.7
click at [378, 242] on input "RD-328-A23012434" at bounding box center [374, 243] width 209 height 21
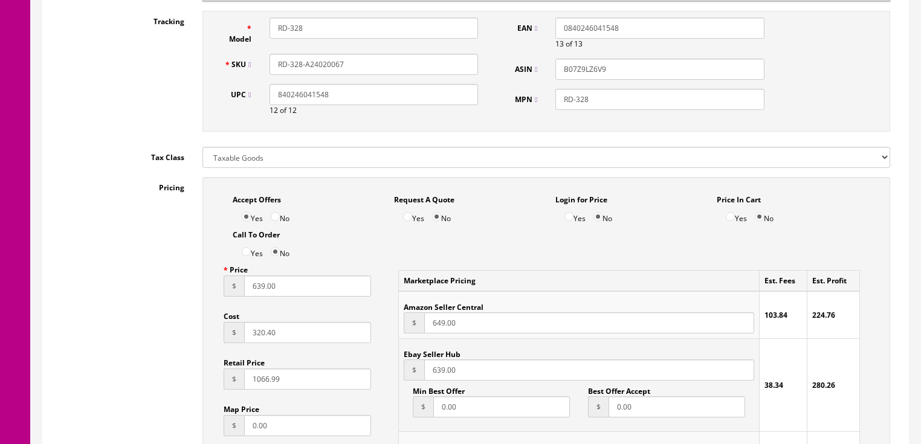
scroll to position [629, 0]
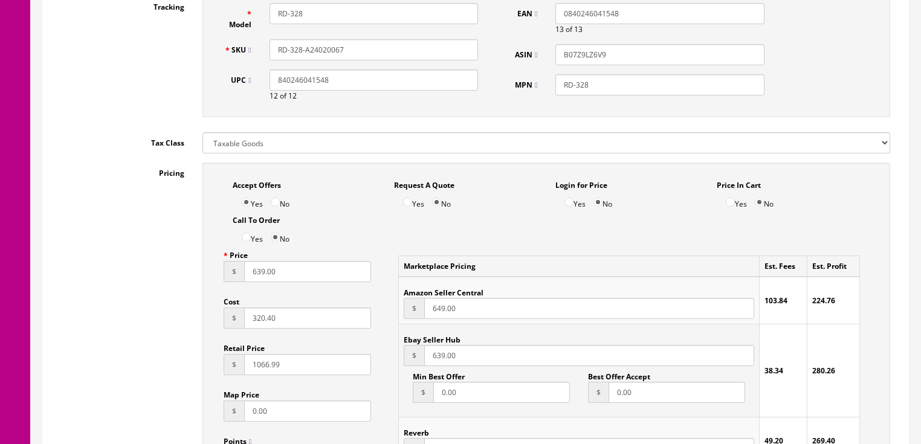
type input "RD-328-A24020067"
drag, startPoint x: 245, startPoint y: 276, endPoint x: 297, endPoint y: 276, distance: 51.4
click at [297, 276] on input "639.00" at bounding box center [308, 271] width 128 height 21
type input "595.00"
drag, startPoint x: 473, startPoint y: 314, endPoint x: 414, endPoint y: 317, distance: 59.9
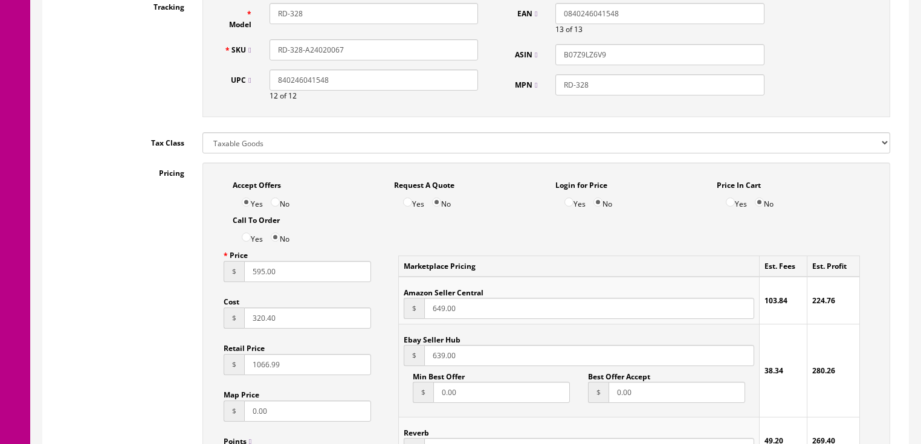
click at [414, 317] on div "$ 649.00" at bounding box center [579, 308] width 350 height 21
type input "599.00"
drag, startPoint x: 455, startPoint y: 358, endPoint x: 411, endPoint y: 369, distance: 44.9
click at [411, 366] on div "$ 639.00" at bounding box center [579, 355] width 350 height 21
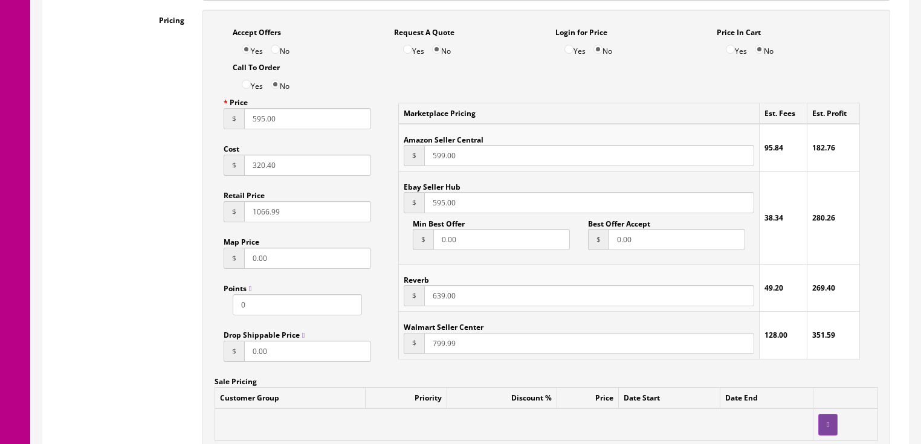
scroll to position [822, 0]
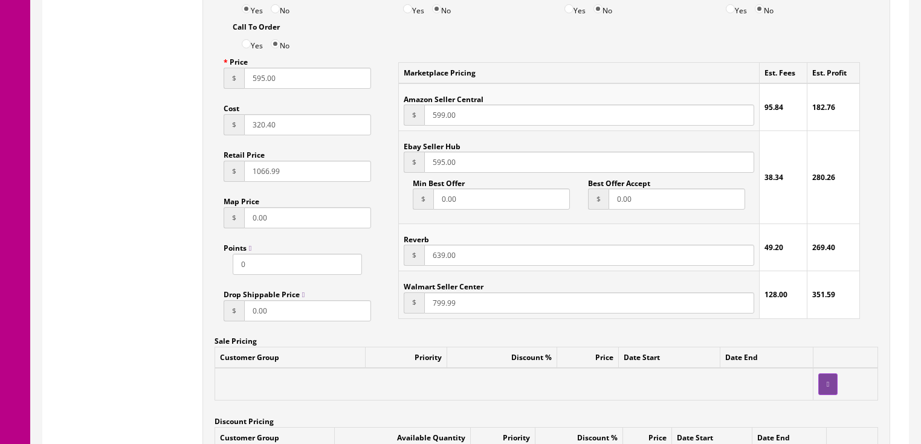
type input "595.00"
drag, startPoint x: 477, startPoint y: 264, endPoint x: 388, endPoint y: 274, distance: 90.0
click at [388, 274] on div "Marketplace Pricing Est. Fees Est. Profit Amazon Seller Central $ 599.00 95.84 …" at bounding box center [629, 190] width 498 height 278
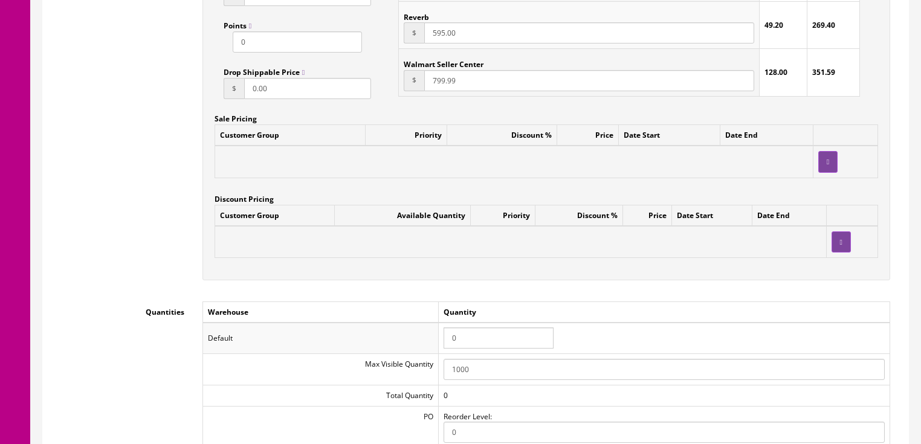
scroll to position [1064, 0]
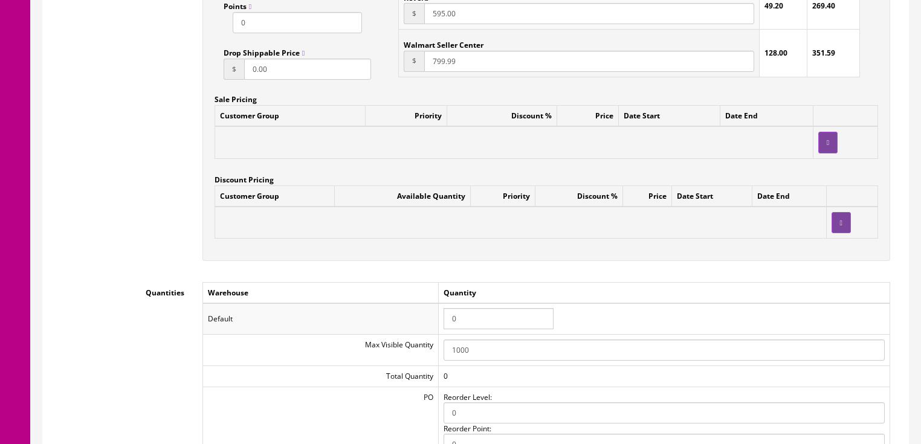
type input "595.00"
drag, startPoint x: 441, startPoint y: 325, endPoint x: 426, endPoint y: 325, distance: 15.1
click at [426, 325] on tr "Default 0" at bounding box center [546, 319] width 687 height 31
type input "1"
click at [389, 282] on div "Workflow Status --- None --- Product Name Recording King Deluxe All Solid Dread…" at bounding box center [476, 93] width 848 height 1875
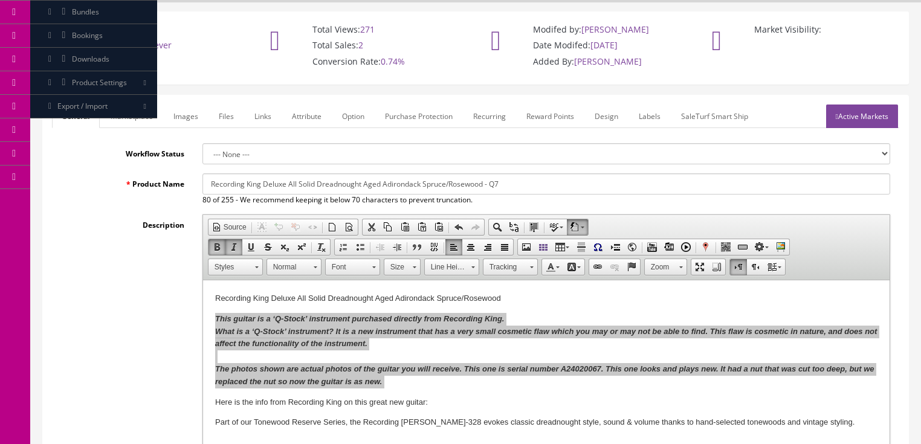
scroll to position [48, 0]
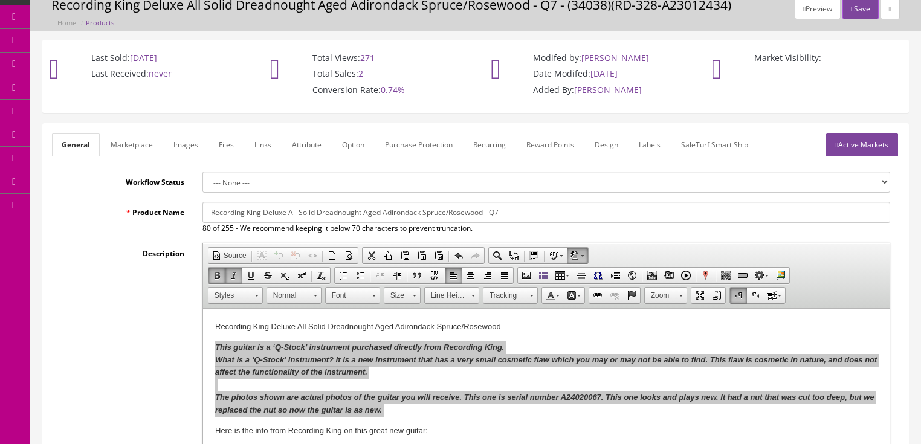
click at [131, 144] on link "Marketplace" at bounding box center [132, 145] width 62 height 24
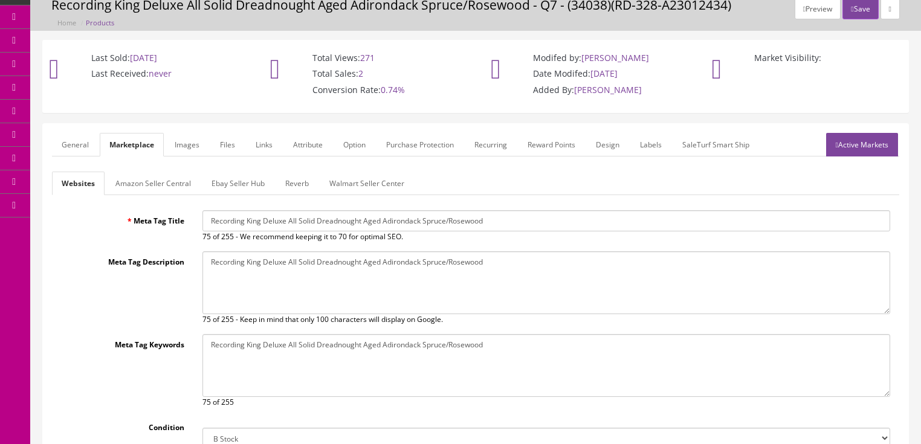
click at [133, 196] on div "Websites Amazon Seller Central Ebay Seller Hub Reverb Walmart Seller Center Met…" at bounding box center [476, 394] width 848 height 444
click at [144, 184] on link "Amazon Seller Central" at bounding box center [153, 184] width 95 height 24
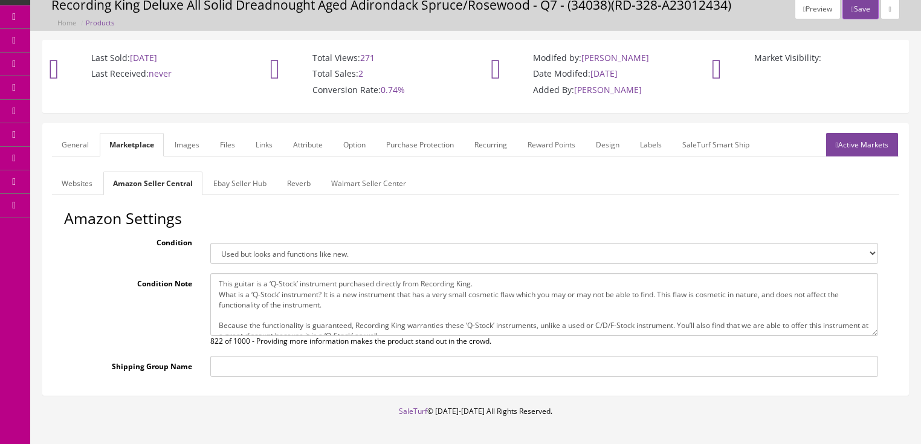
scroll to position [41, 0]
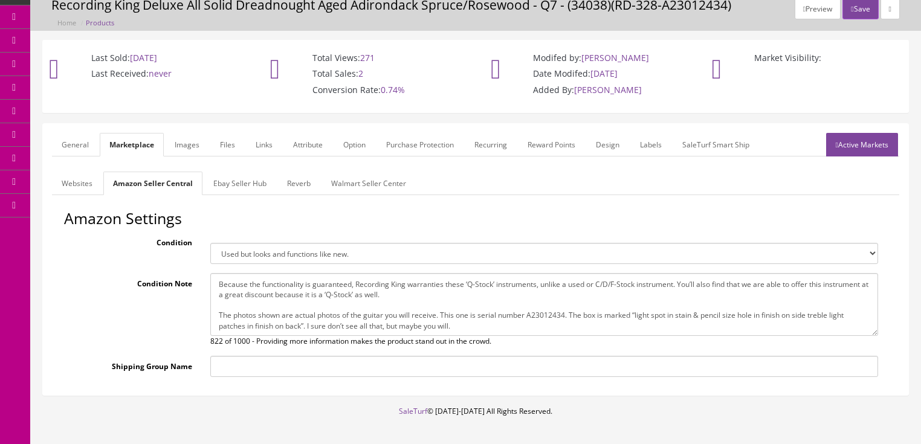
drag, startPoint x: 221, startPoint y: 285, endPoint x: 527, endPoint y: 346, distance: 312.7
click at [527, 346] on div "Amazon Settings Condition Brand new item, unused, in original packaging. New it…" at bounding box center [476, 298] width 848 height 176
paste textarea "This guitar is a ‘Q-Stock’ instrument purchased directly from Recording King. W…"
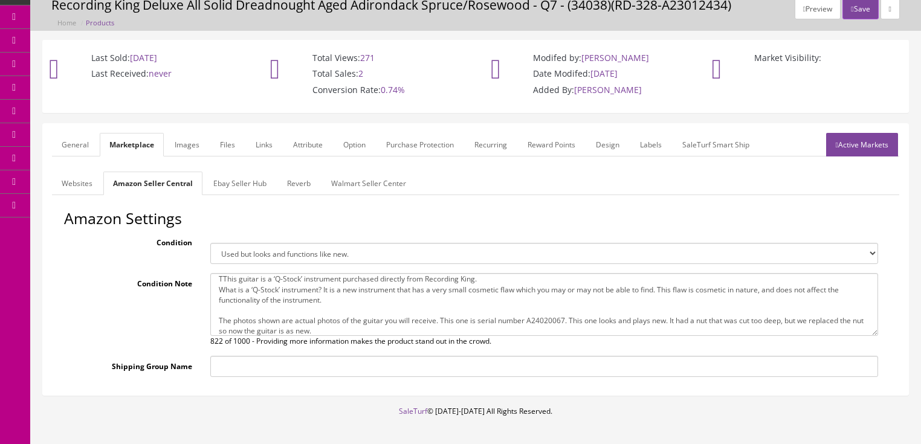
scroll to position [0, 0]
click at [222, 284] on textarea "This guitar is a ‘Q-Stock’ instrument purchased directly from Recording King. W…" at bounding box center [544, 304] width 668 height 63
type textarea "This guitar is a ‘Q-Stock’ instrument purchased directly from Recording King. W…"
click at [234, 187] on link "Ebay Seller Hub" at bounding box center [240, 184] width 73 height 24
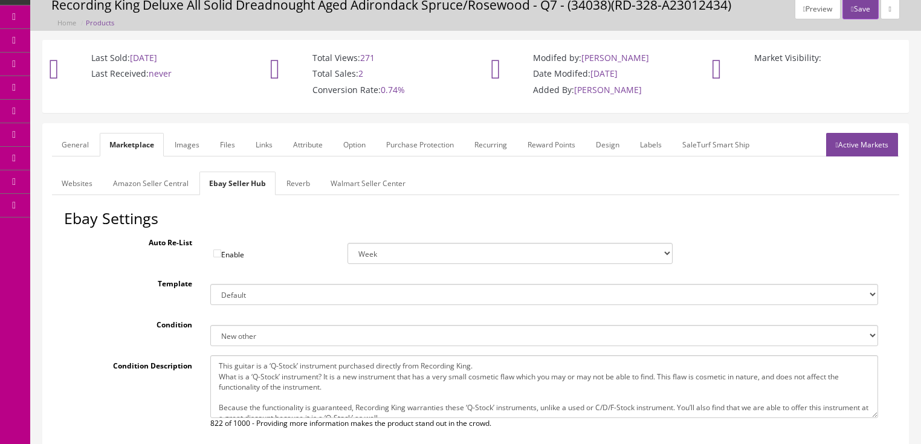
scroll to position [41, 0]
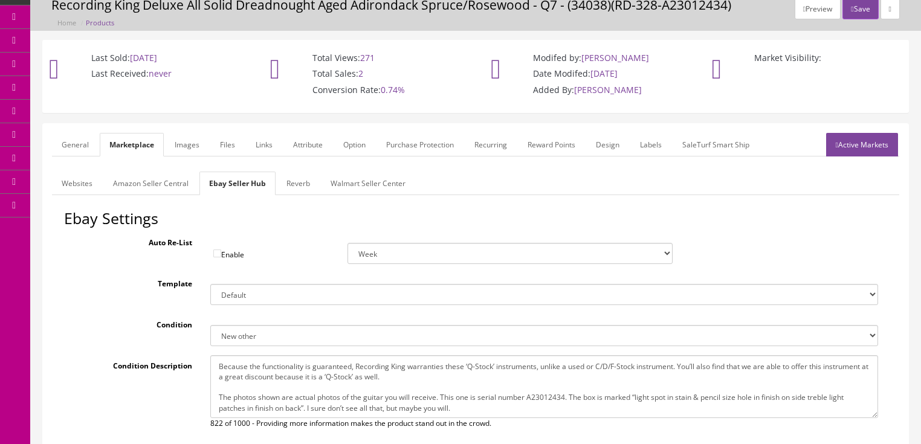
drag, startPoint x: 212, startPoint y: 366, endPoint x: 539, endPoint y: 416, distance: 330.8
click at [548, 424] on div "This guitar is a ‘Q-Stock’ instrument purchased directly from Recording King. W…" at bounding box center [544, 393] width 686 height 74
paste textarea "The photos shown are actual photos of the guitar you will receive. This one is …"
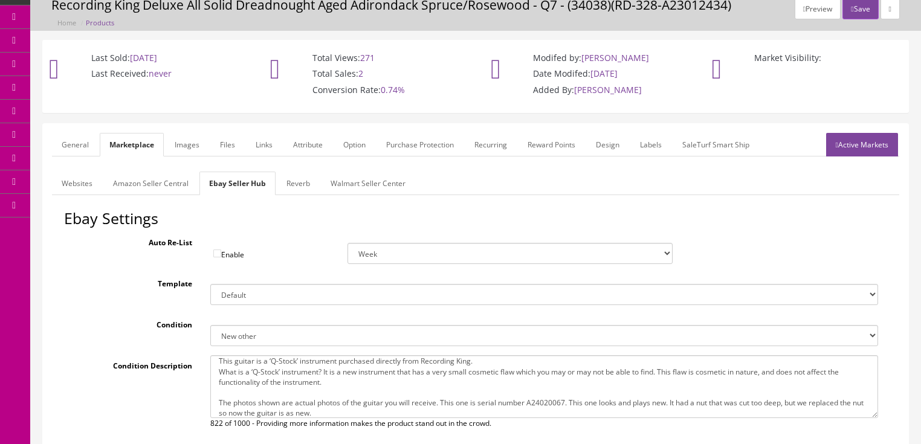
type textarea "This guitar is a ‘Q-Stock’ instrument purchased directly from Recording King. W…"
click at [294, 184] on link "Reverb" at bounding box center [298, 184] width 43 height 24
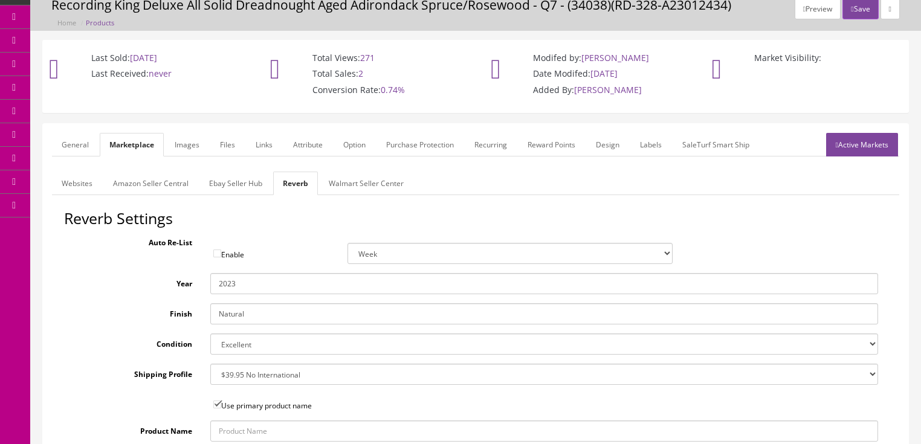
click at [857, 136] on link "Active Markets" at bounding box center [862, 145] width 72 height 24
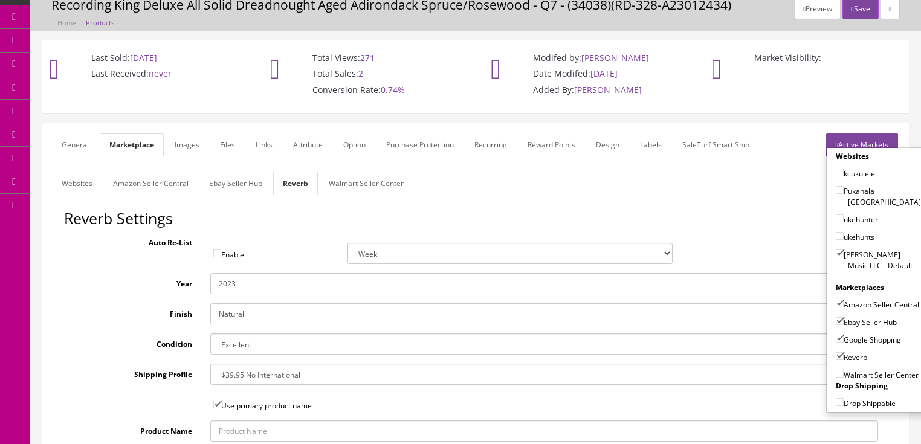
click at [857, 136] on link "Active Markets" at bounding box center [862, 145] width 72 height 24
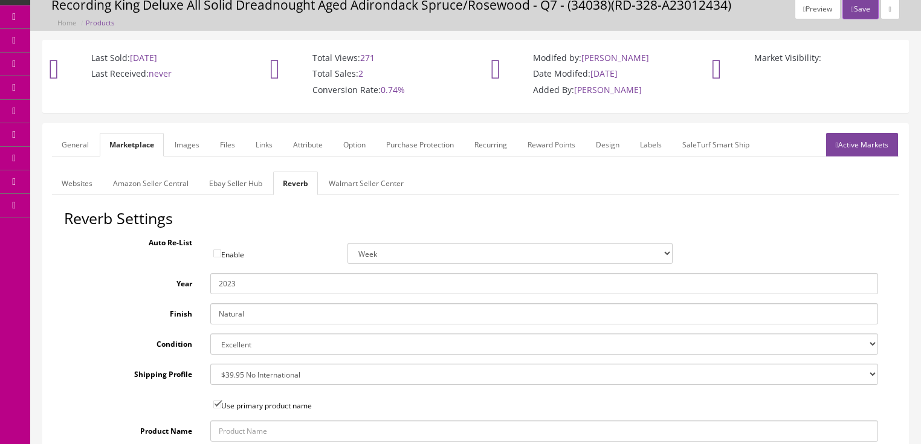
click at [73, 148] on link "General" at bounding box center [75, 145] width 47 height 24
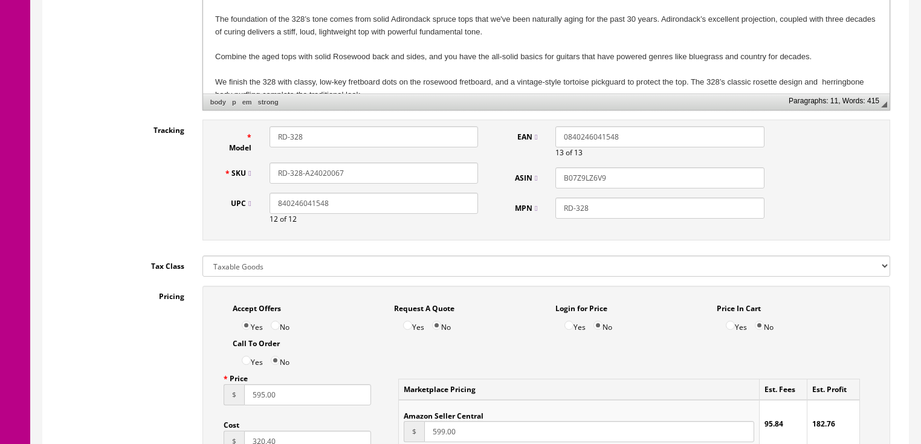
scroll to position [532, 0]
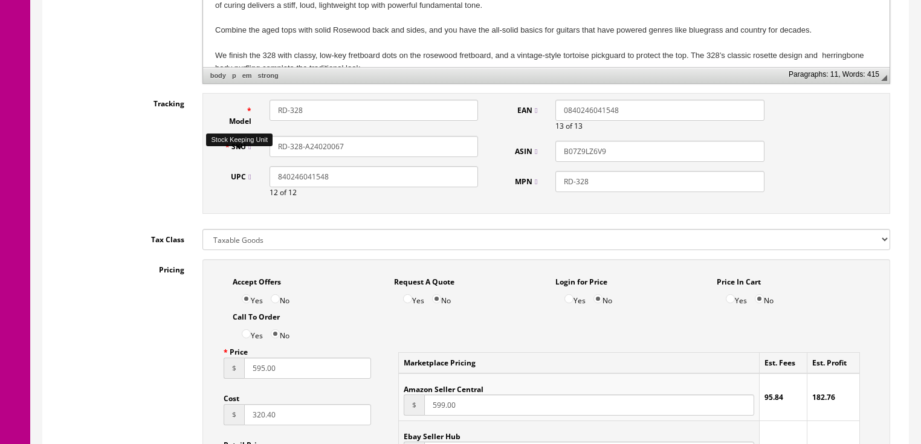
drag, startPoint x: 351, startPoint y: 146, endPoint x: 285, endPoint y: 148, distance: 65.9
click at [237, 157] on div "SKU RD-328-A24020067" at bounding box center [351, 146] width 273 height 21
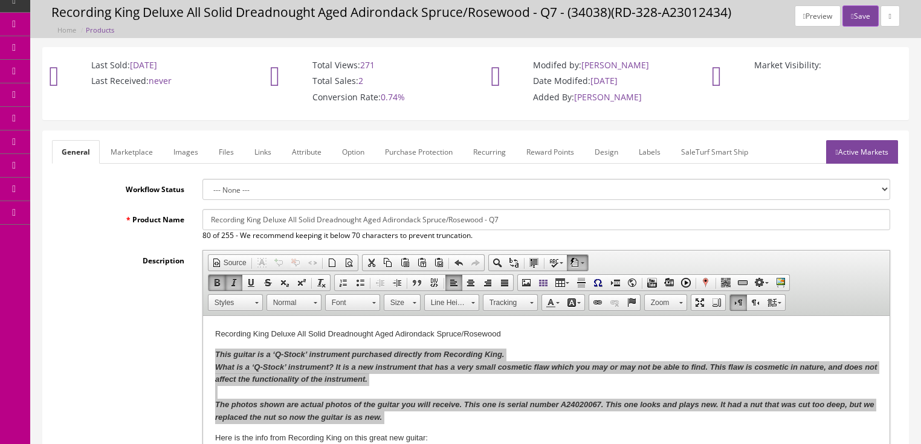
scroll to position [0, 0]
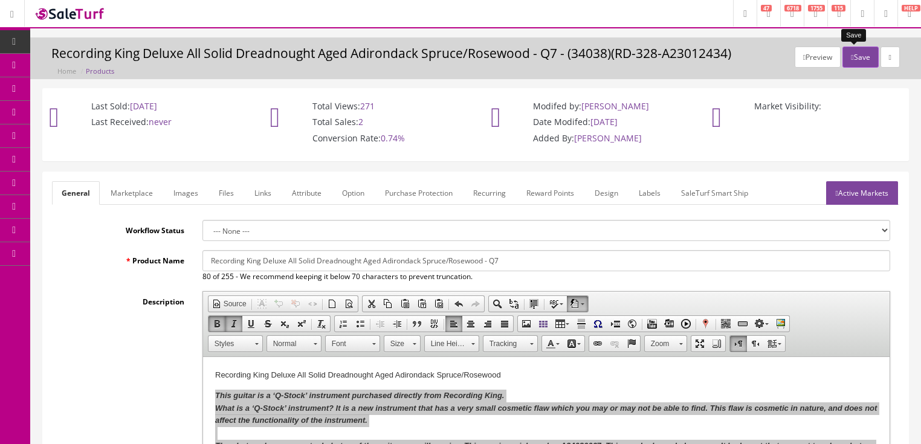
click at [849, 55] on button "Save" at bounding box center [861, 57] width 36 height 21
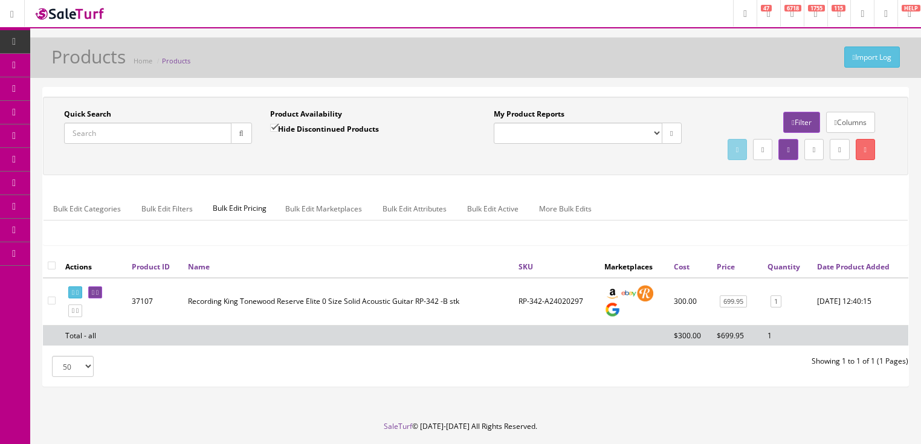
click at [170, 128] on input "Quick Search" at bounding box center [147, 133] width 167 height 21
paste input "RD-328-A24020067"
click at [239, 135] on icon "button" at bounding box center [241, 133] width 4 height 7
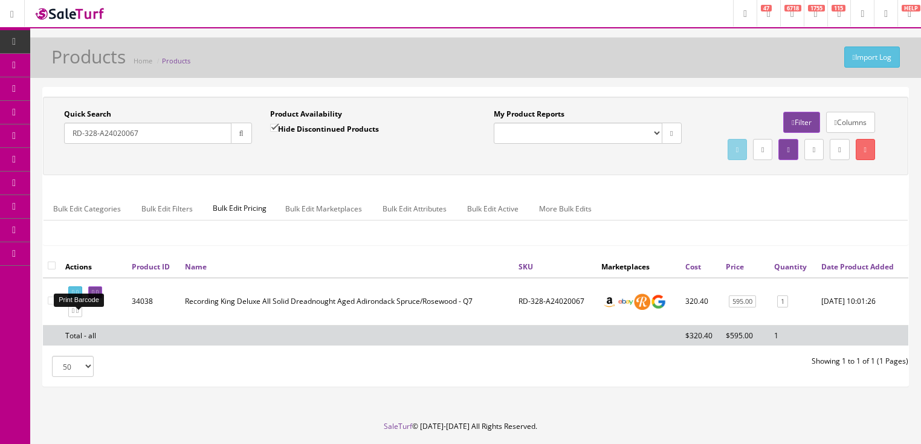
click at [79, 296] on icon at bounding box center [77, 293] width 2 height 7
drag, startPoint x: 155, startPoint y: 134, endPoint x: 52, endPoint y: 167, distance: 108.4
click at [52, 163] on div "Quick Search RD-328-A24020067 Date From Product Availability Hide Discontinued …" at bounding box center [476, 136] width 860 height 54
type input "song gc"
click at [272, 126] on input "Hide Discontinued Products" at bounding box center [274, 128] width 8 height 8
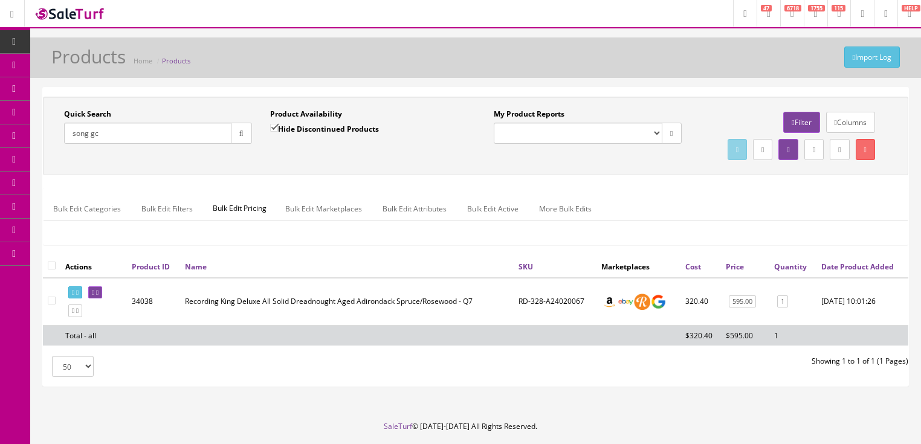
checkbox input "false"
click at [74, 314] on icon at bounding box center [73, 311] width 2 height 7
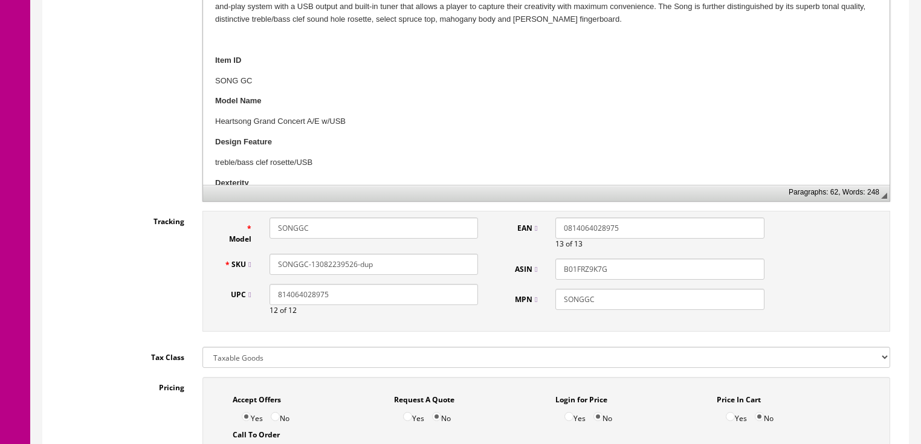
scroll to position [435, 0]
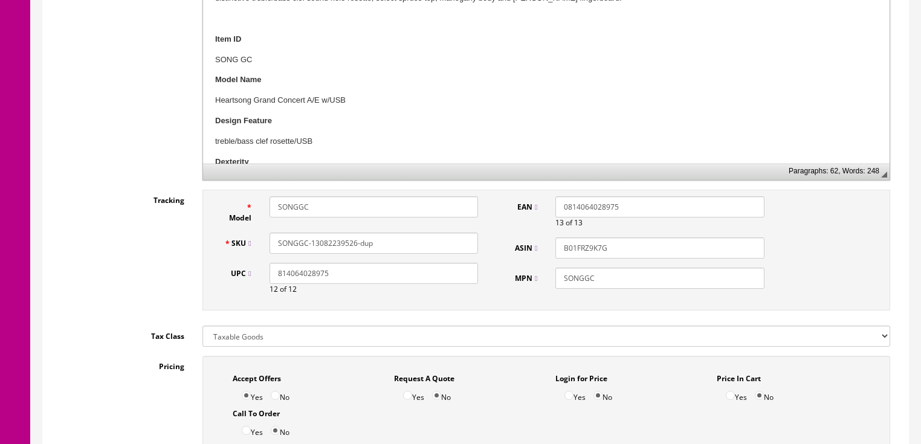
drag, startPoint x: 313, startPoint y: 241, endPoint x: 414, endPoint y: 242, distance: 100.4
click at [414, 242] on input "SONGGC-13082239526-dup" at bounding box center [374, 243] width 209 height 21
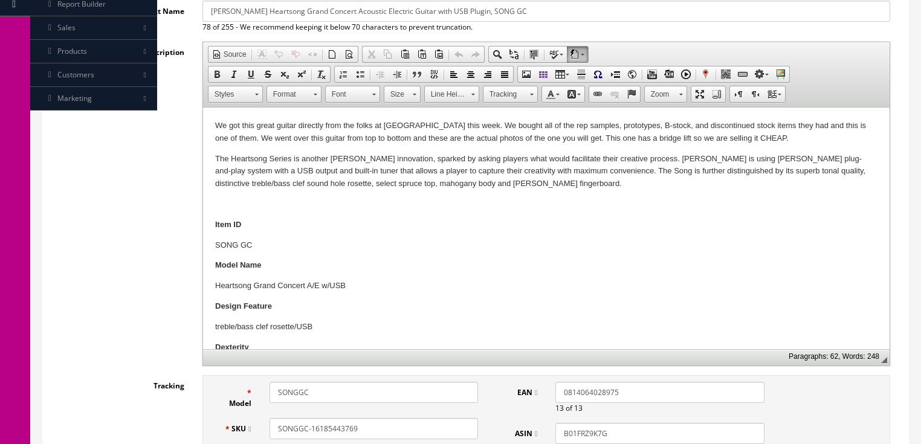
scroll to position [242, 0]
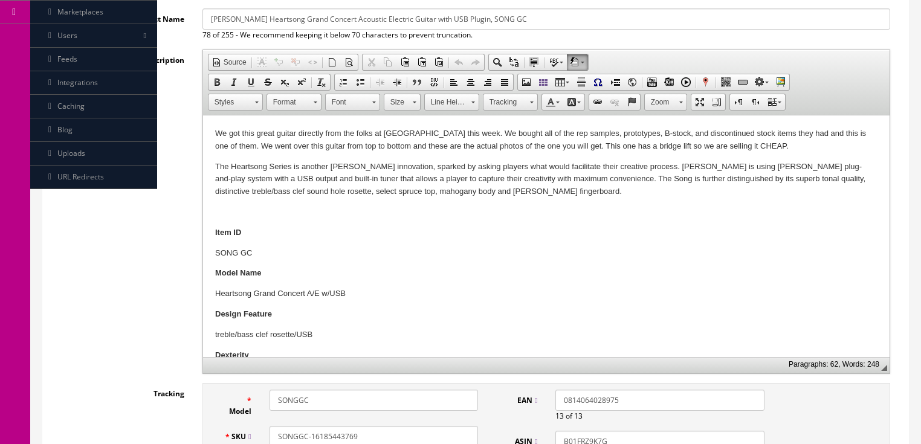
type input "SONGGC-16185443769"
drag, startPoint x: 578, startPoint y: 146, endPoint x: 726, endPoint y: 148, distance: 147.5
click at [726, 148] on p "We got this great guitar directly from the folks at Luna this week. We bought a…" at bounding box center [546, 140] width 663 height 25
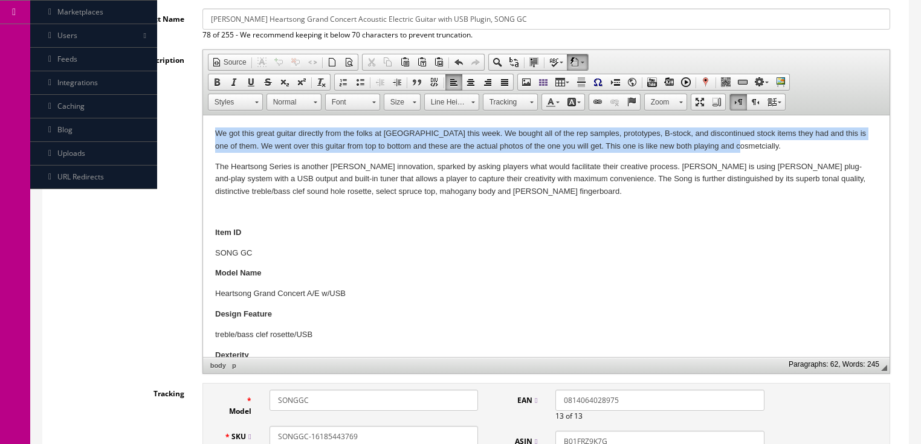
drag, startPoint x: 208, startPoint y: 132, endPoint x: 758, endPoint y: 144, distance: 550.3
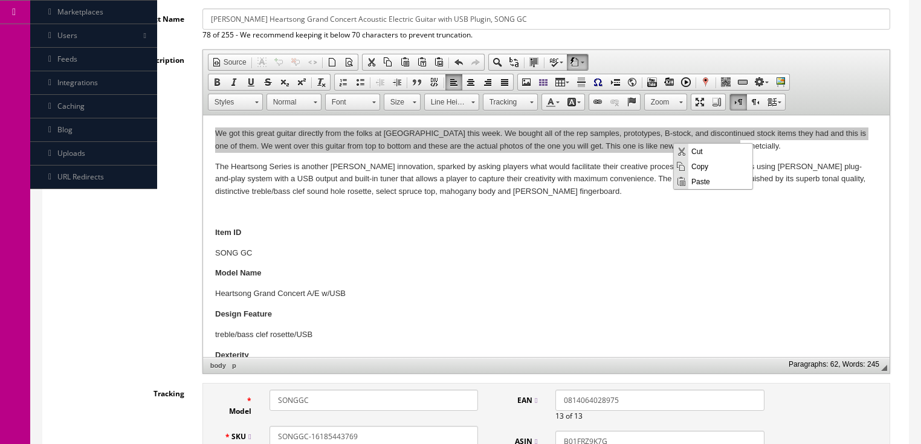
scroll to position [0, 0]
drag, startPoint x: 696, startPoint y: 165, endPoint x: 886, endPoint y: 239, distance: 203.3
click at [696, 165] on span "Copy" at bounding box center [721, 165] width 64 height 15
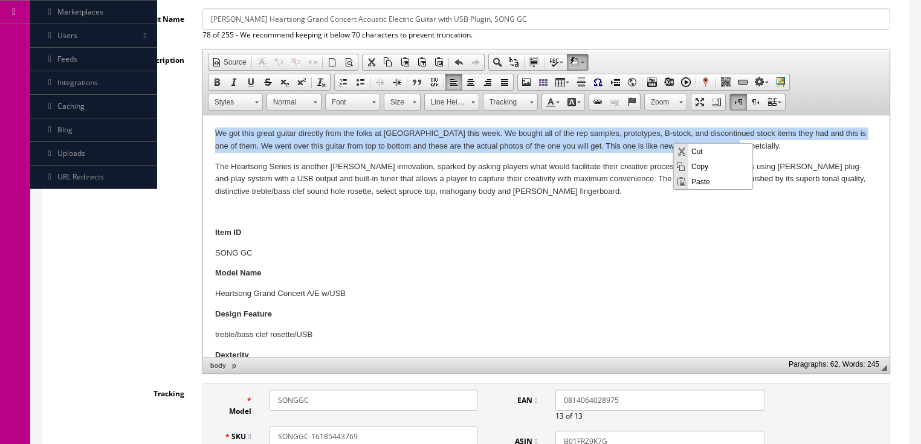
copy p "We got this great guitar directly from the folks at Luna this week. We bought a…"
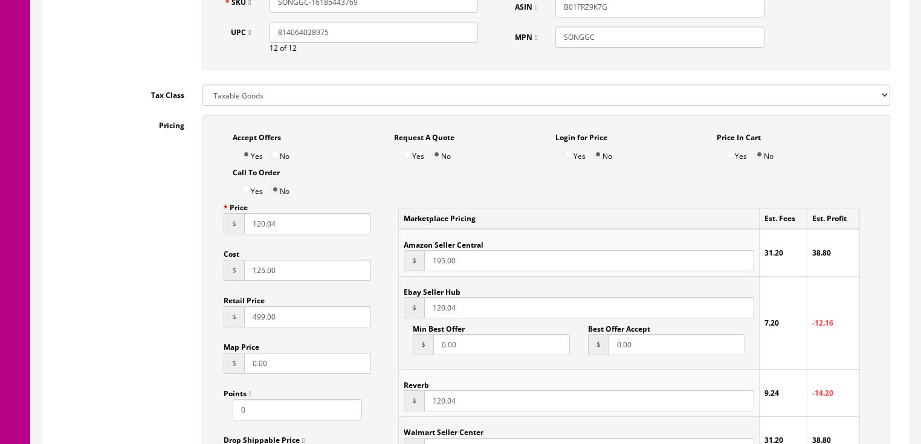
scroll to position [677, 0]
drag, startPoint x: 302, startPoint y: 227, endPoint x: 182, endPoint y: 239, distance: 120.9
click at [182, 239] on div "Pricing Accept Offers Yes No Request A Quote Yes No Login for Price Yes No Pric…" at bounding box center [476, 387] width 848 height 546
drag, startPoint x: 498, startPoint y: 266, endPoint x: 434, endPoint y: 255, distance: 64.5
click at [497, 265] on input "195.00" at bounding box center [589, 260] width 330 height 21
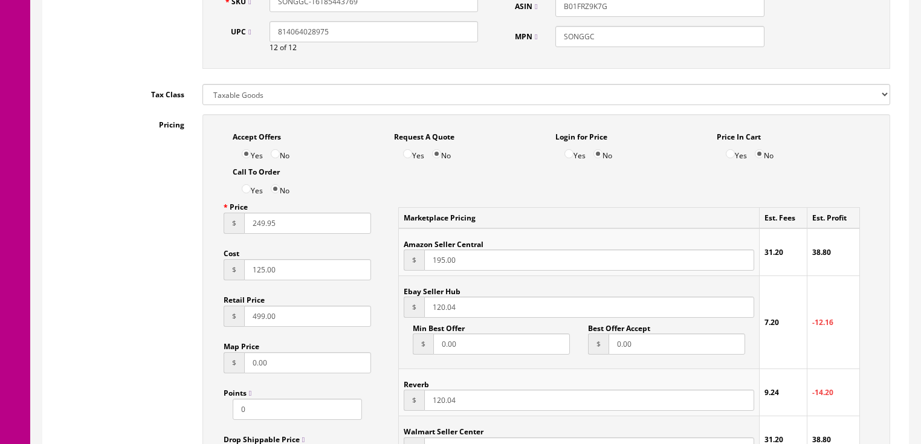
drag, startPoint x: 318, startPoint y: 226, endPoint x: 204, endPoint y: 226, distance: 113.7
click at [204, 226] on div "Accept Offers Yes No Request A Quote Yes No Login for Price Yes No Price In Car…" at bounding box center [547, 381] width 688 height 534
type input "199.95"
drag, startPoint x: 440, startPoint y: 262, endPoint x: 474, endPoint y: 265, distance: 33.9
click at [474, 265] on input "195.00" at bounding box center [589, 260] width 330 height 21
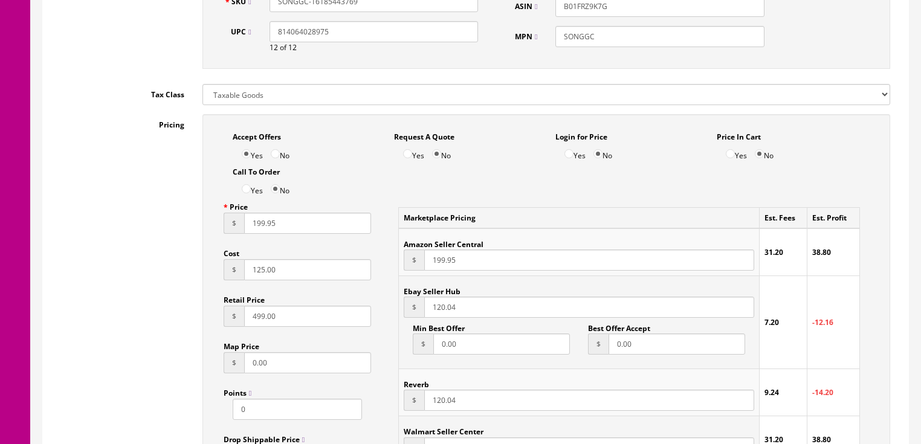
type input "199.95"
drag, startPoint x: 481, startPoint y: 310, endPoint x: 411, endPoint y: 319, distance: 70.2
click at [411, 318] on div "$ 120.04" at bounding box center [579, 307] width 350 height 21
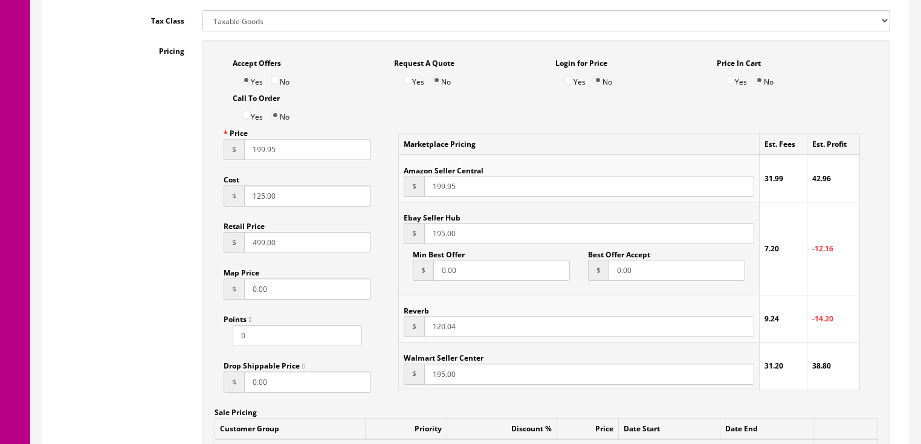
scroll to position [822, 0]
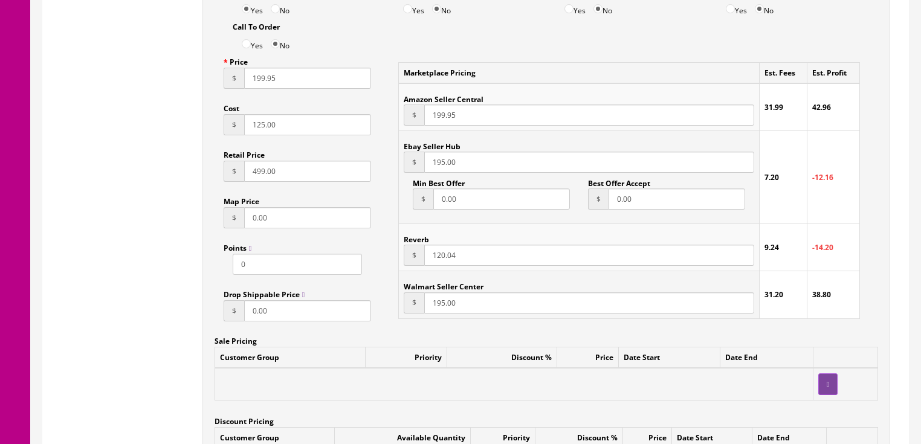
type input "195.00"
drag, startPoint x: 470, startPoint y: 260, endPoint x: 429, endPoint y: 265, distance: 41.4
click at [429, 265] on input "120.04" at bounding box center [589, 255] width 330 height 21
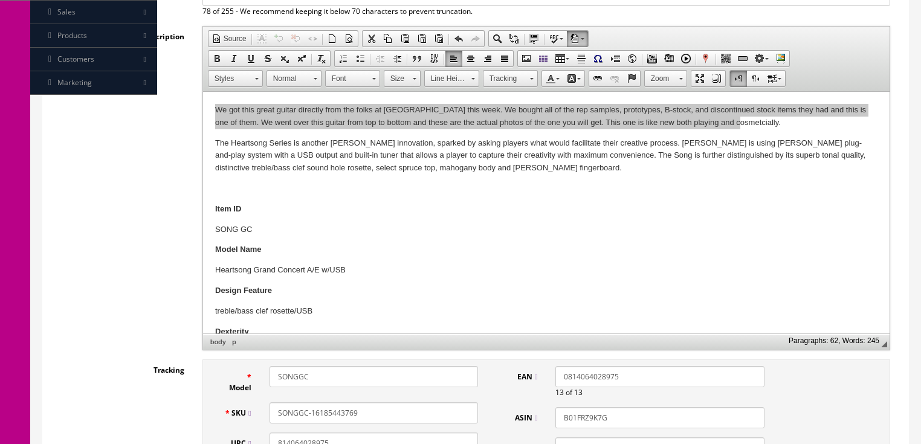
scroll to position [97, 0]
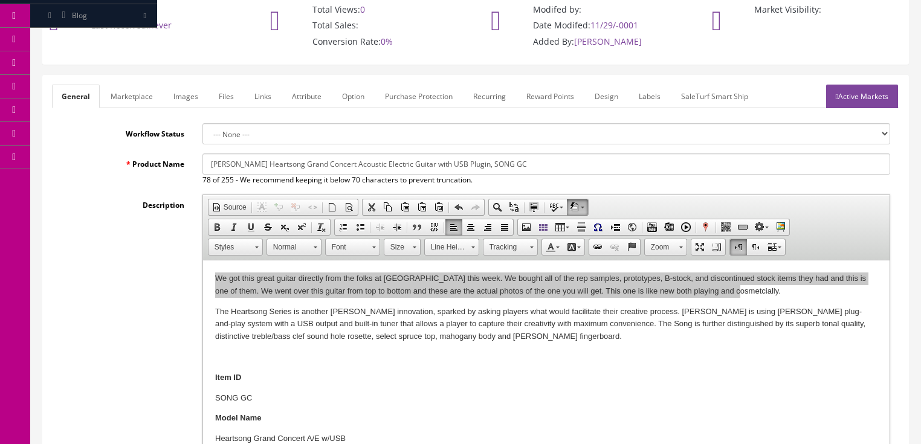
type input "195.00"
click at [123, 93] on link "Marketplace" at bounding box center [132, 97] width 62 height 24
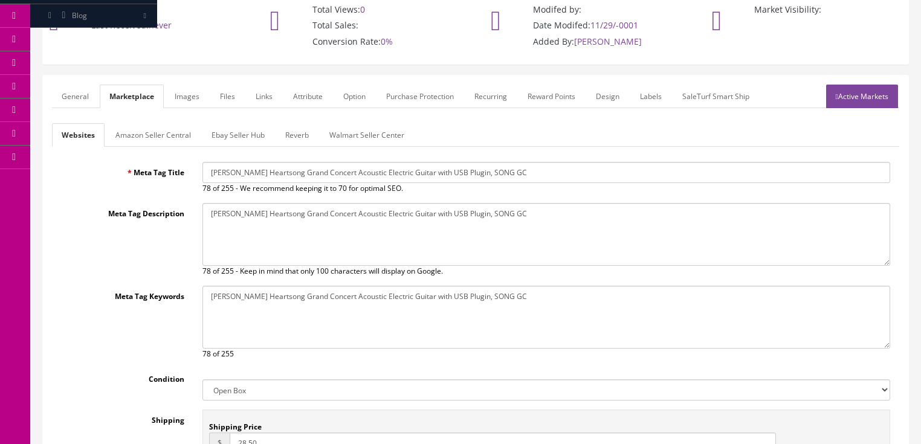
click at [132, 132] on link "Amazon Seller Central" at bounding box center [153, 135] width 95 height 24
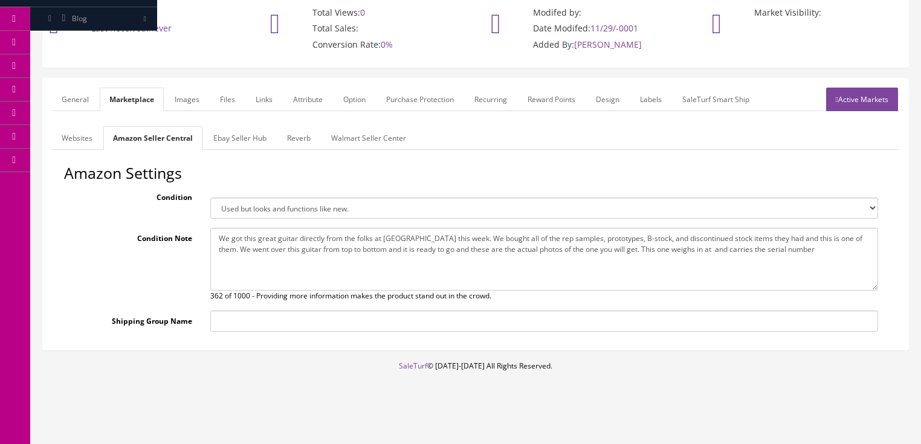
drag, startPoint x: 215, startPoint y: 239, endPoint x: 805, endPoint y: 248, distance: 589.5
click at [805, 248] on textarea "We got this great guitar directly from the folks at Luna this week. We bought a…" at bounding box center [544, 259] width 668 height 63
paste textarea "these are the actual photos of the one you will get. This one is like new both …"
click at [675, 252] on textarea "We got this great guitar directly from the folks at Luna this week. We bought a…" at bounding box center [544, 259] width 668 height 63
type textarea "We got this great guitar directly from the folks at Luna this week. We bought a…"
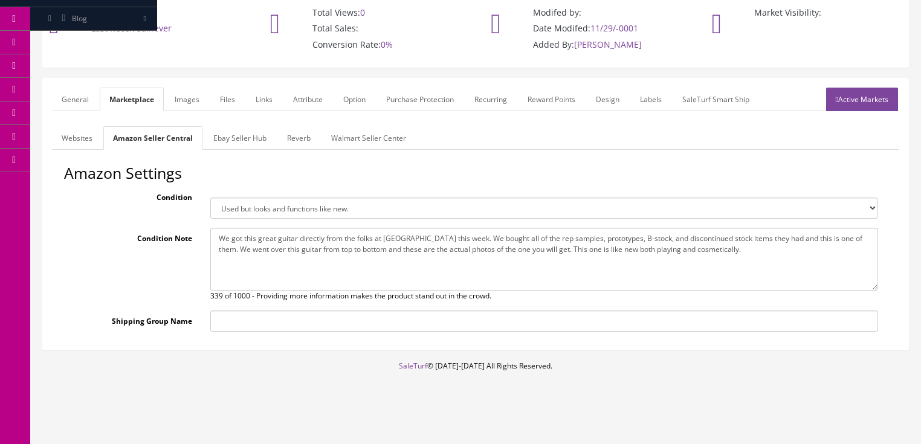
click at [236, 137] on link "Ebay Seller Hub" at bounding box center [240, 138] width 73 height 24
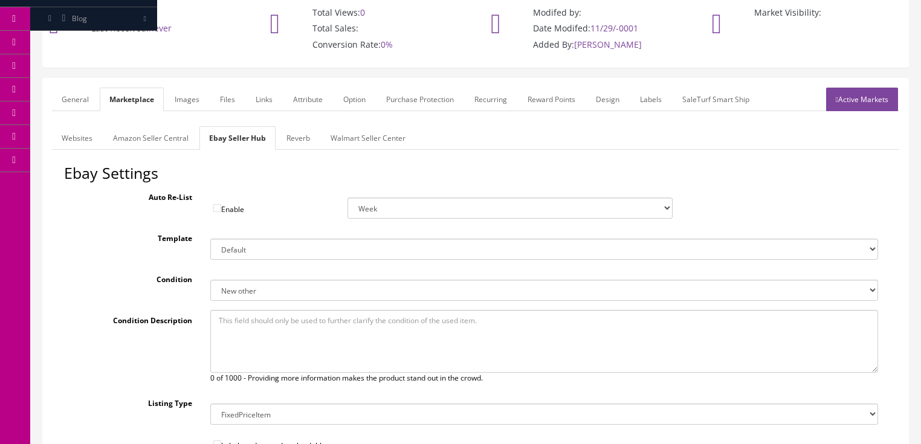
click at [291, 144] on link "Reverb" at bounding box center [298, 138] width 43 height 24
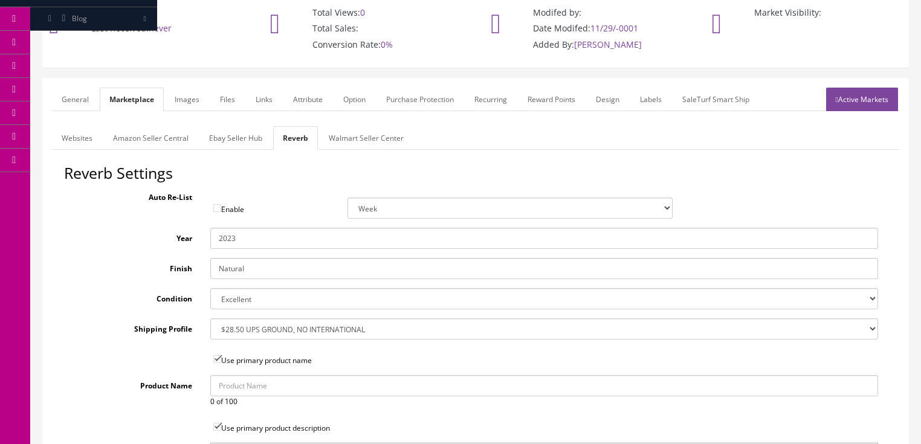
click at [853, 102] on link "Active Markets" at bounding box center [862, 100] width 72 height 24
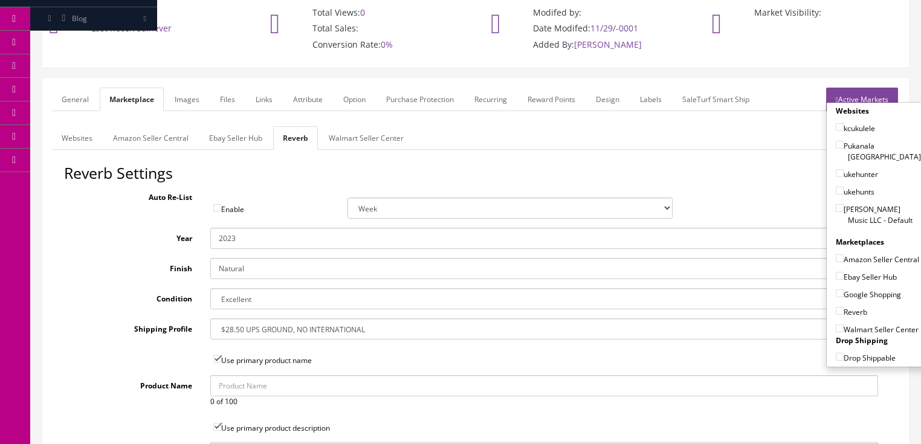
click at [837, 204] on input"] "[PERSON_NAME] Music LLC - Default" at bounding box center [840, 208] width 8 height 8
checkbox input"] "true"
click at [837, 255] on input"] "Amazon Seller Central" at bounding box center [840, 259] width 8 height 8
checkbox input"] "true"
click at [836, 272] on input"] "Ebay Seller Hub" at bounding box center [840, 276] width 8 height 8
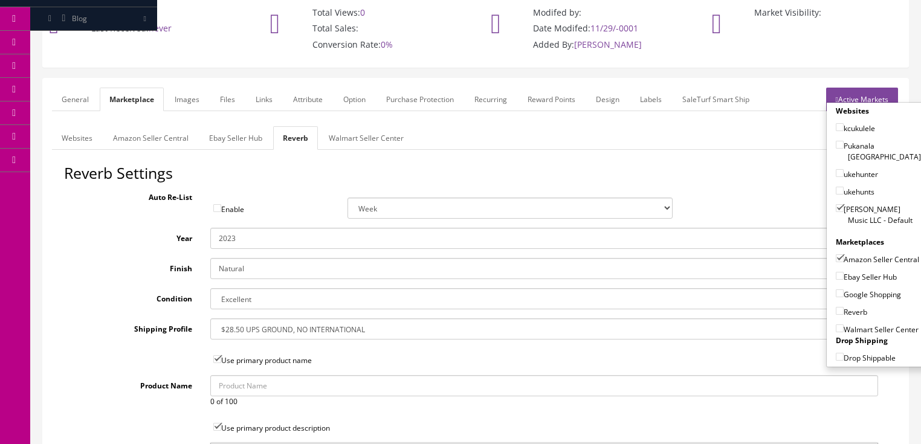
checkbox input"] "true"
click at [836, 291] on input"] "Google Shopping" at bounding box center [840, 294] width 8 height 8
checkbox input"] "true"
click at [837, 307] on input"] "Reverb" at bounding box center [840, 311] width 8 height 8
checkbox input"] "true"
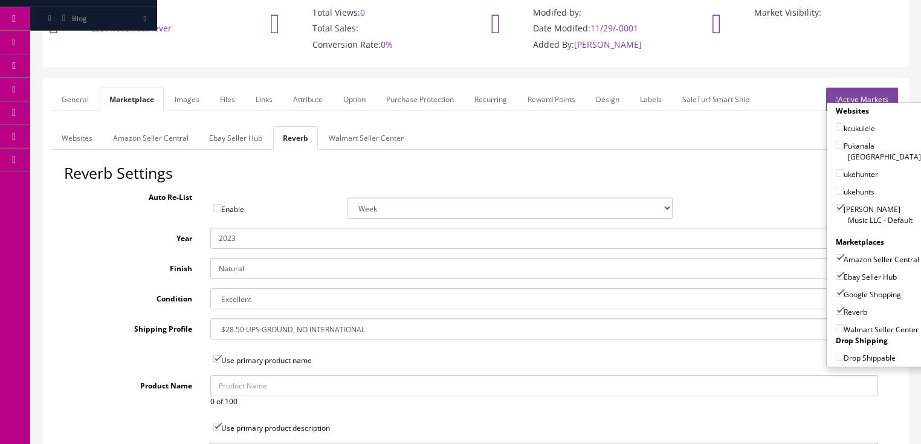
click at [866, 94] on link "Active Markets" at bounding box center [862, 100] width 72 height 24
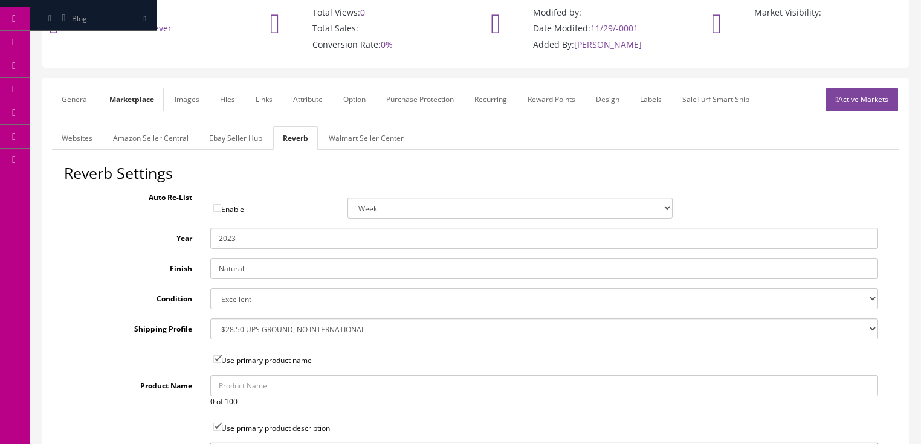
click at [78, 97] on link "General" at bounding box center [75, 100] width 47 height 24
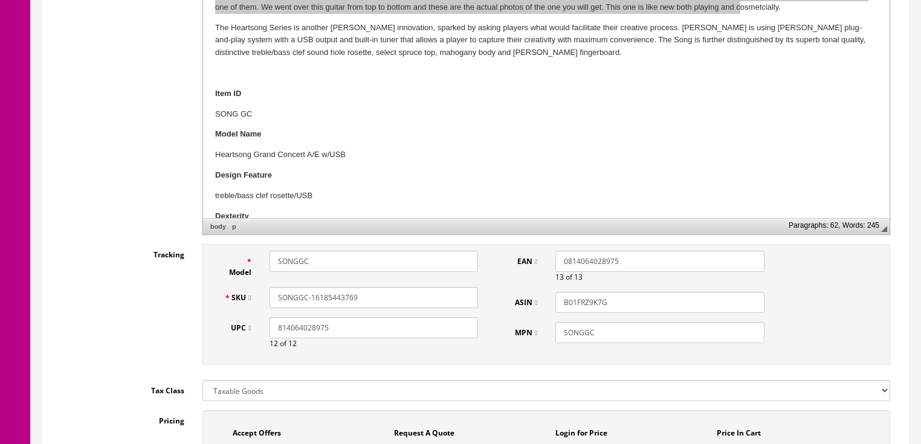
scroll to position [384, 0]
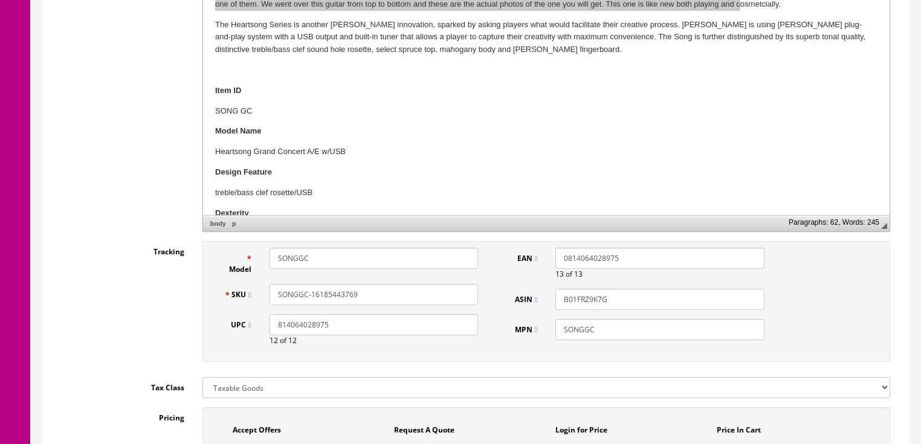
drag, startPoint x: 356, startPoint y: 292, endPoint x: 281, endPoint y: 293, distance: 75.0
click at [252, 293] on div "SKU SONGGC-16185443769" at bounding box center [351, 294] width 273 height 21
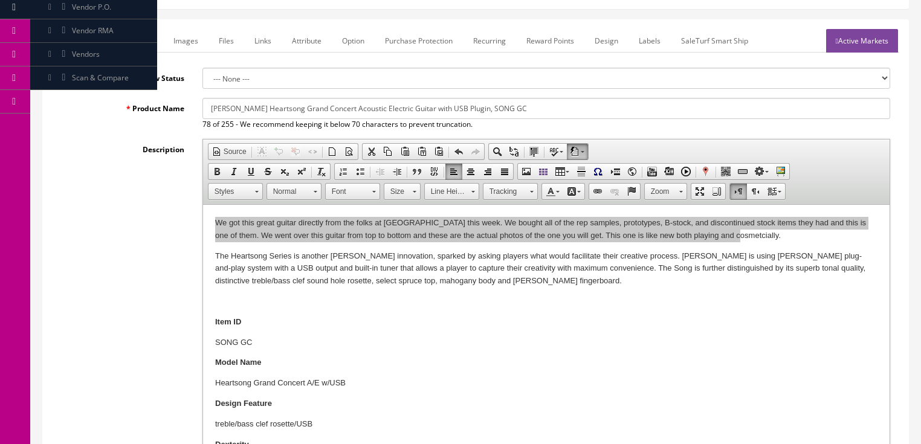
scroll to position [94, 0]
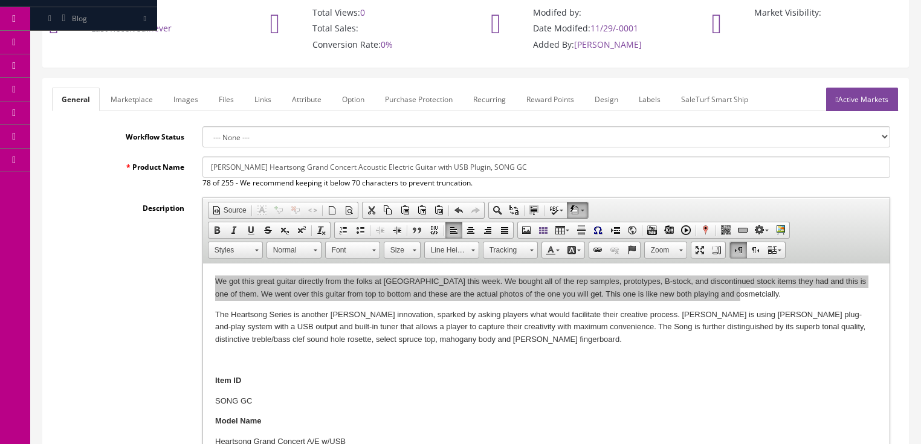
click at [863, 102] on link "Active Markets" at bounding box center [862, 100] width 72 height 24
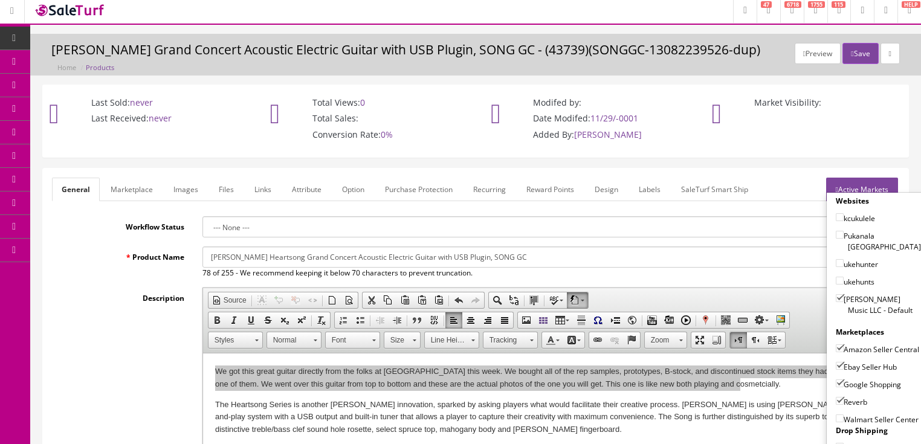
scroll to position [0, 0]
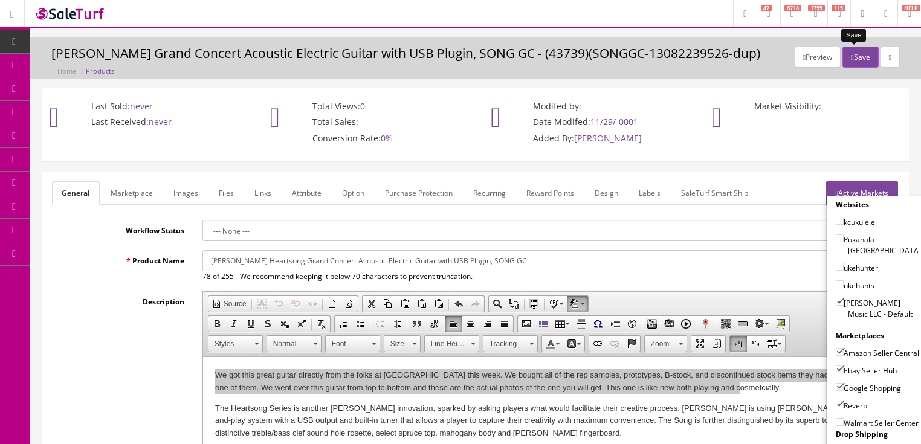
click at [853, 54] on button "Save" at bounding box center [861, 57] width 36 height 21
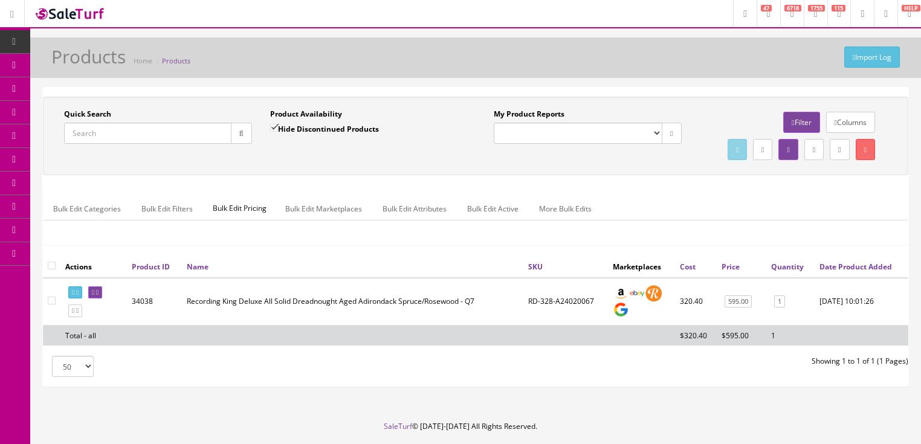
click at [175, 132] on input "Quick Search" at bounding box center [147, 133] width 167 height 21
paste input "SONGGC-16185443769"
click at [242, 131] on icon "button" at bounding box center [241, 133] width 4 height 7
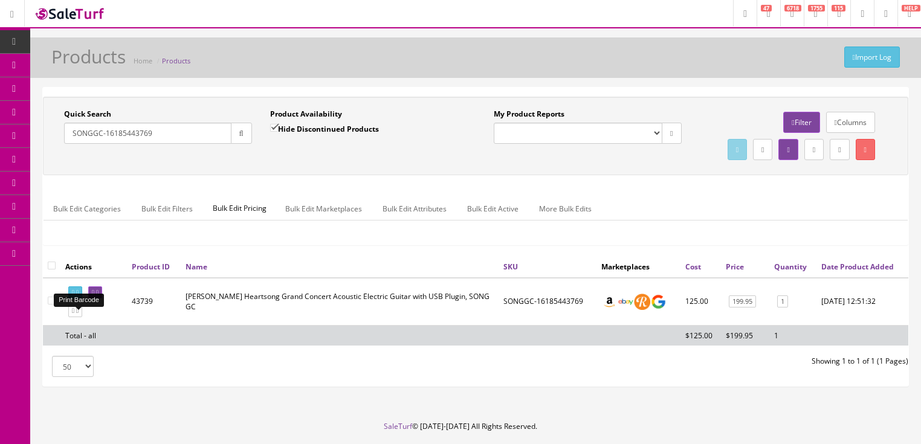
click at [79, 299] on link at bounding box center [75, 293] width 14 height 13
drag, startPoint x: 155, startPoint y: 135, endPoint x: 61, endPoint y: 151, distance: 95.7
click at [61, 151] on div "Quick Search SONGGC-16185443769 Date From" at bounding box center [158, 131] width 206 height 44
type input "saf bamboo"
click at [271, 124] on input "Hide Discontinued Products" at bounding box center [274, 128] width 8 height 8
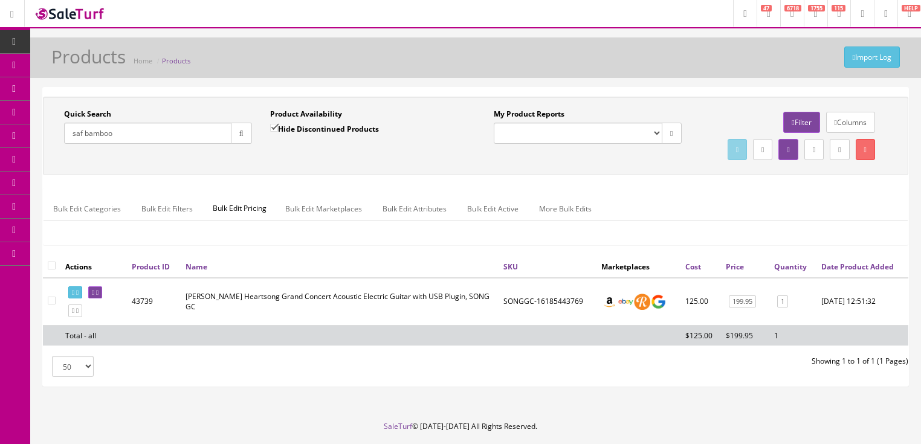
checkbox input "false"
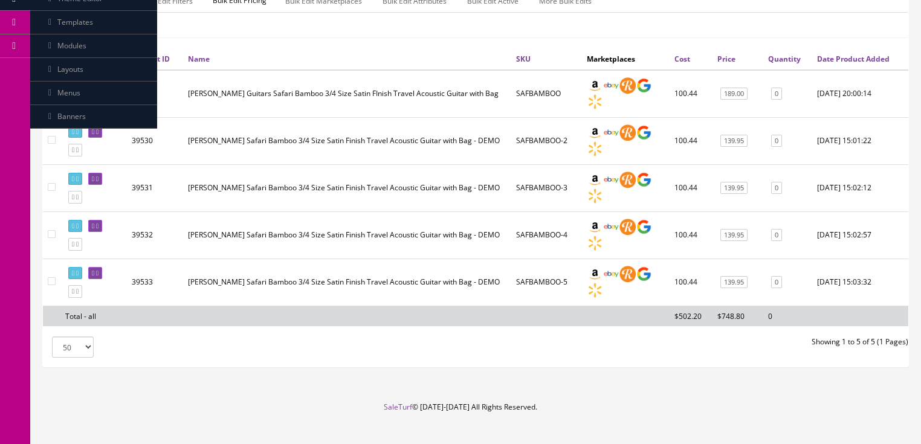
scroll to position [248, 0]
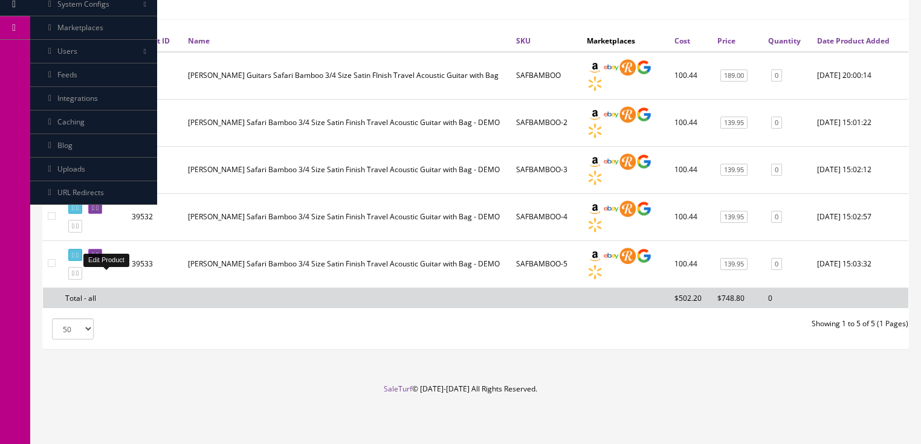
click at [99, 256] on icon at bounding box center [97, 255] width 2 height 7
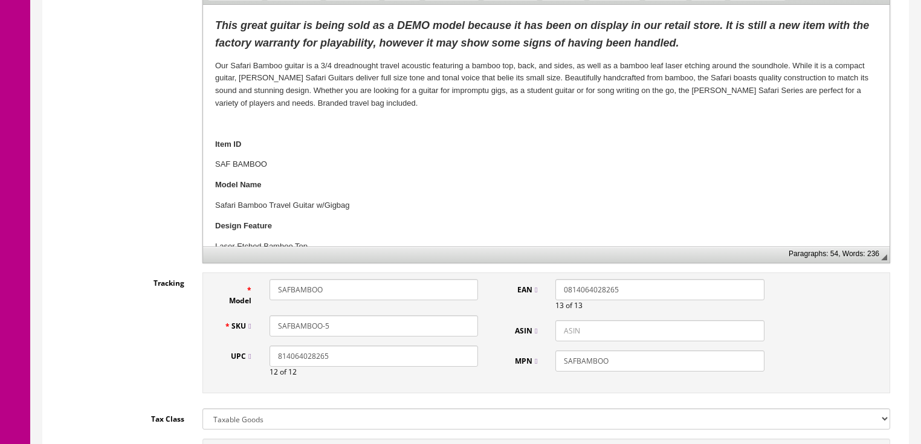
scroll to position [387, 0]
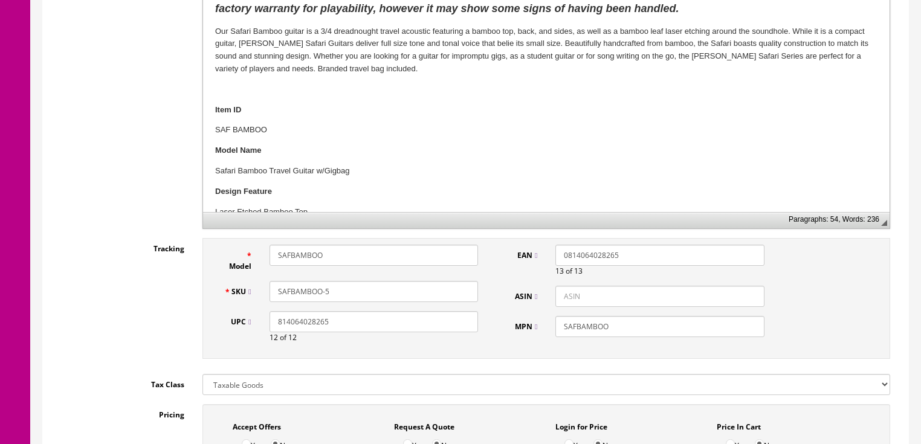
drag, startPoint x: 325, startPoint y: 287, endPoint x: 346, endPoint y: 288, distance: 21.2
click at [346, 288] on input "SAFBAMBOO-5" at bounding box center [374, 291] width 209 height 21
type input "SAFBAMBOO-17037462542"
click at [492, 195] on p "Design Feature" at bounding box center [546, 192] width 663 height 13
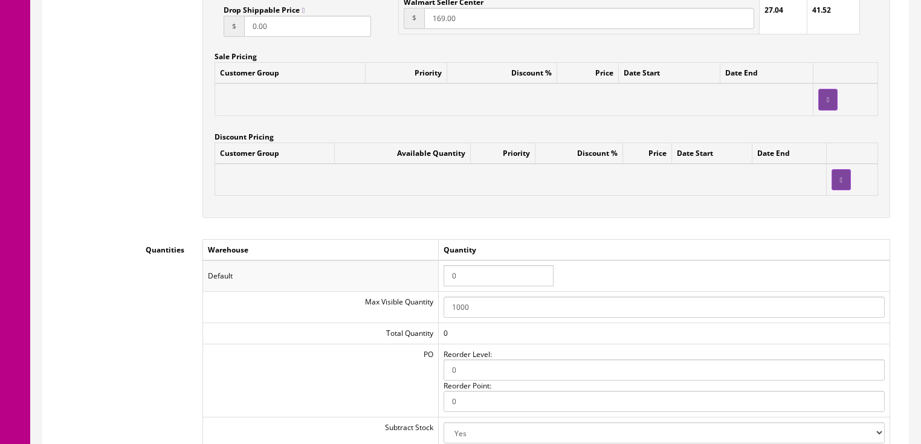
scroll to position [1112, 0]
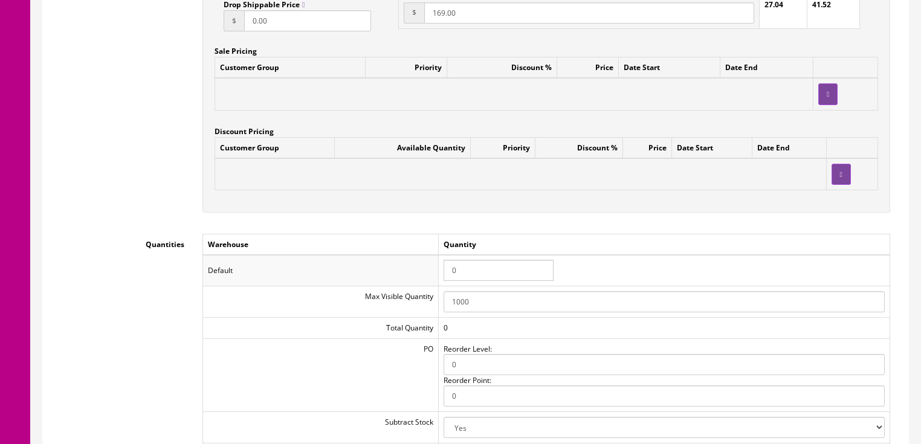
drag, startPoint x: 459, startPoint y: 274, endPoint x: 435, endPoint y: 270, distance: 24.5
click at [435, 270] on tr "Default 0" at bounding box center [546, 270] width 687 height 31
type input "1"
click at [458, 252] on td "Quantity" at bounding box center [664, 244] width 452 height 21
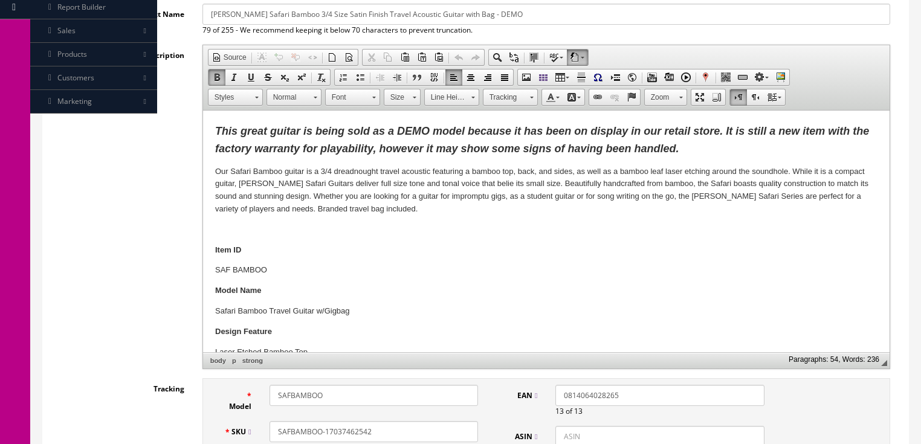
scroll to position [242, 0]
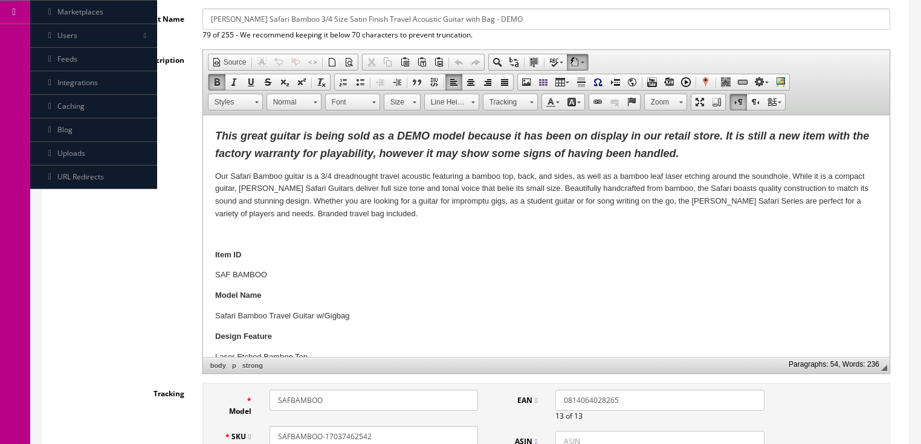
drag, startPoint x: 724, startPoint y: 137, endPoint x: 717, endPoint y: 158, distance: 22.4
click at [716, 158] on p "This great guitar is being sold as a DEMO model because it has been on display …" at bounding box center [546, 145] width 663 height 35
drag, startPoint x: 270, startPoint y: 143, endPoint x: 687, endPoint y: 156, distance: 417.4
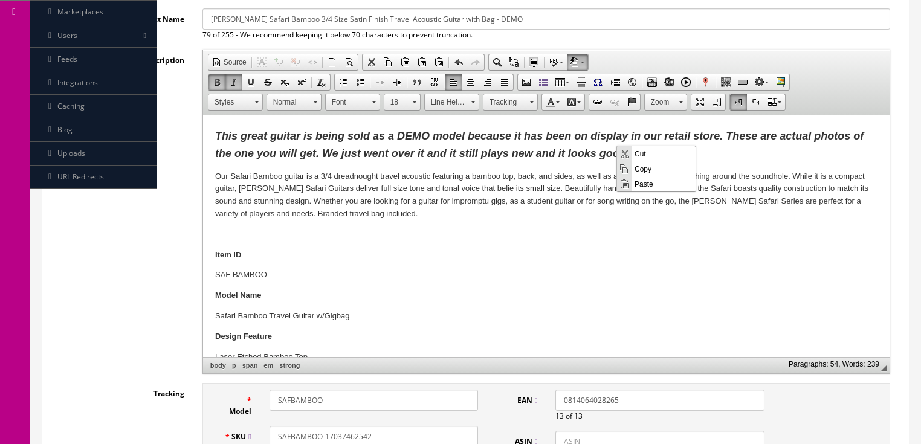
drag, startPoint x: 648, startPoint y: 168, endPoint x: 791, endPoint y: 253, distance: 166.4
click at [648, 168] on span "Copy" at bounding box center [664, 168] width 64 height 15
copy strong "This great guitar is being sold as a DEMO model because it has been on display …"
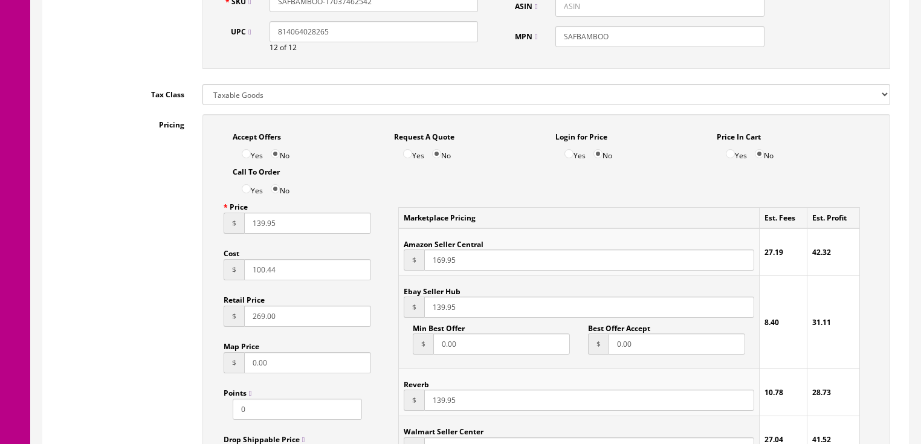
scroll to position [677, 0]
click at [247, 157] on input "Yes" at bounding box center [246, 153] width 9 height 9
radio input "true"
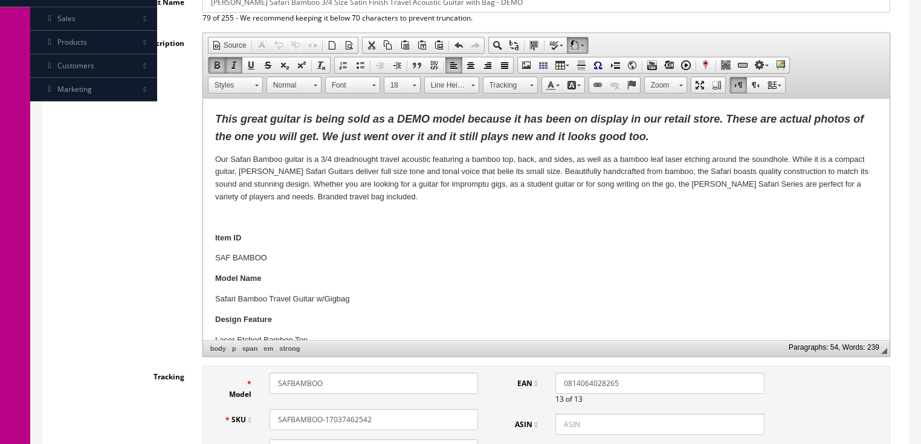
scroll to position [48, 0]
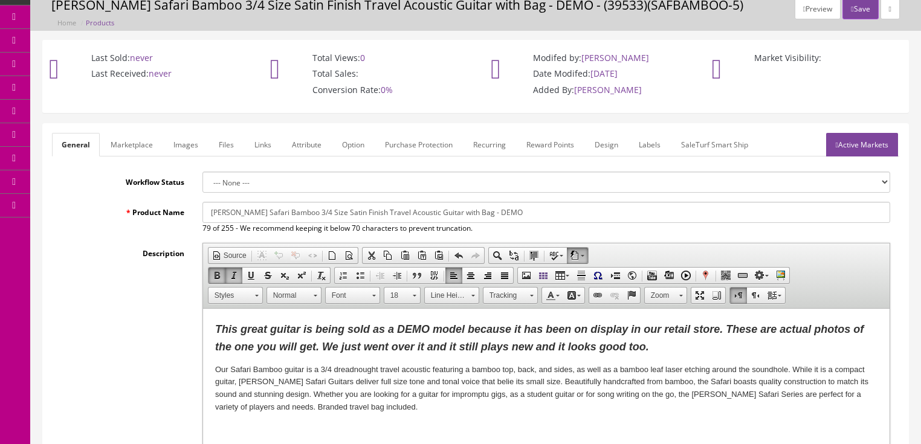
click at [143, 136] on link "Marketplace" at bounding box center [132, 145] width 62 height 24
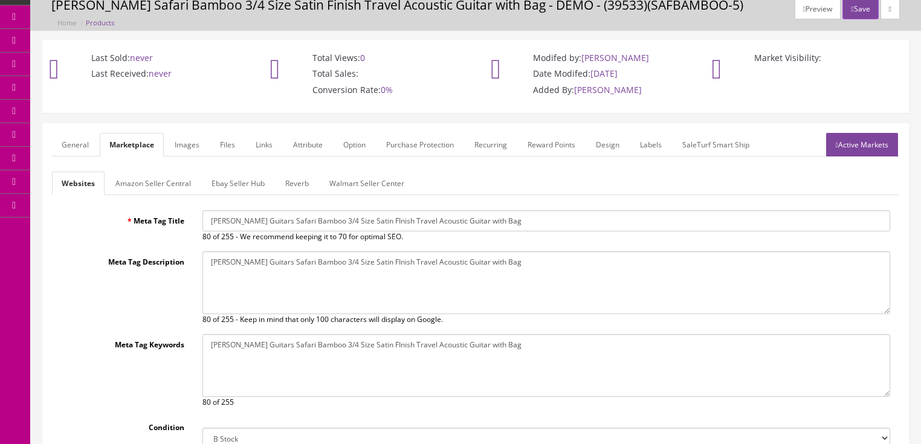
click at [164, 178] on link "Amazon Seller Central" at bounding box center [153, 184] width 95 height 24
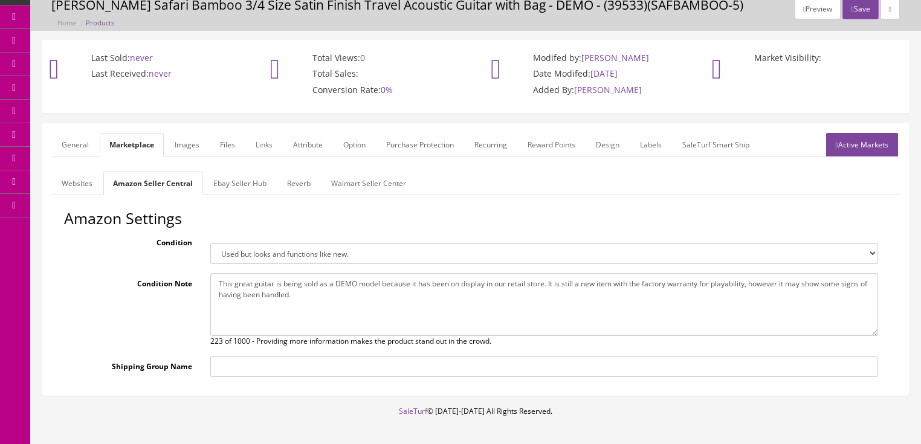
drag, startPoint x: 219, startPoint y: 281, endPoint x: 339, endPoint y: 300, distance: 121.3
click at [339, 300] on textarea "This great guitar is being sold as a DEMO model because it has been on display …" at bounding box center [544, 304] width 668 height 63
paste textarea "These are actual photos of the one you will get. We just went over it and it st…"
type textarea "This great guitar is being sold as a DEMO model because it has been on display …"
click at [247, 187] on link "Ebay Seller Hub" at bounding box center [240, 184] width 73 height 24
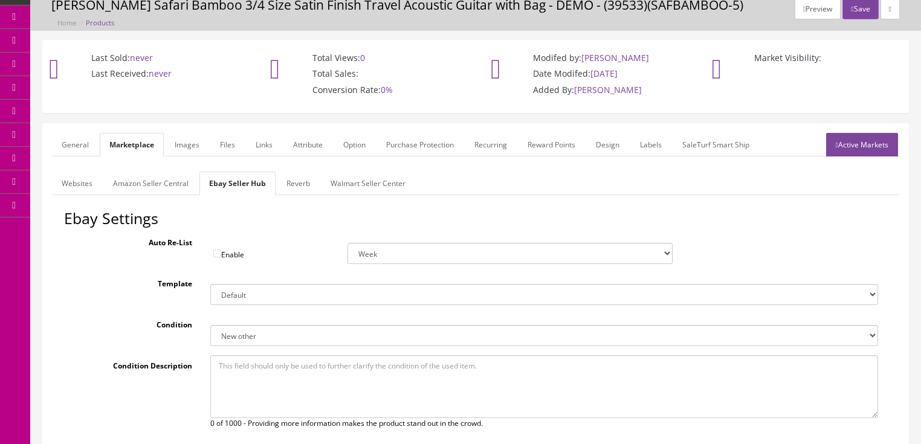
paste textarea "This great guitar is being sold as a DEMO model because it has been on display …"
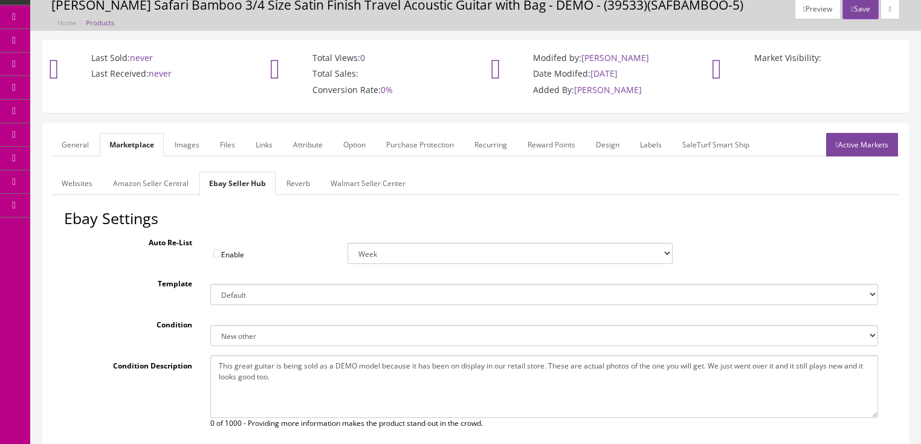
type textarea "This great guitar is being sold as a DEMO model because it has been on display …"
click at [302, 189] on link "Reverb" at bounding box center [298, 184] width 43 height 24
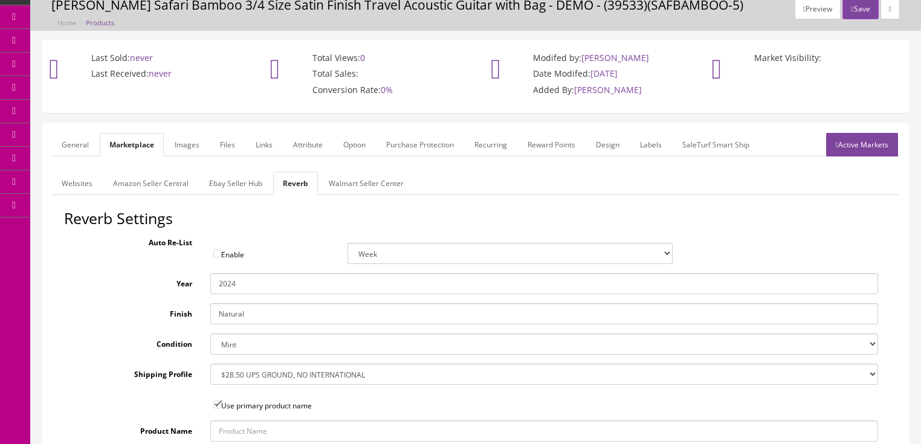
drag, startPoint x: 860, startPoint y: 148, endPoint x: 854, endPoint y: 158, distance: 12.2
click at [861, 149] on link "Active Markets" at bounding box center [862, 145] width 72 height 24
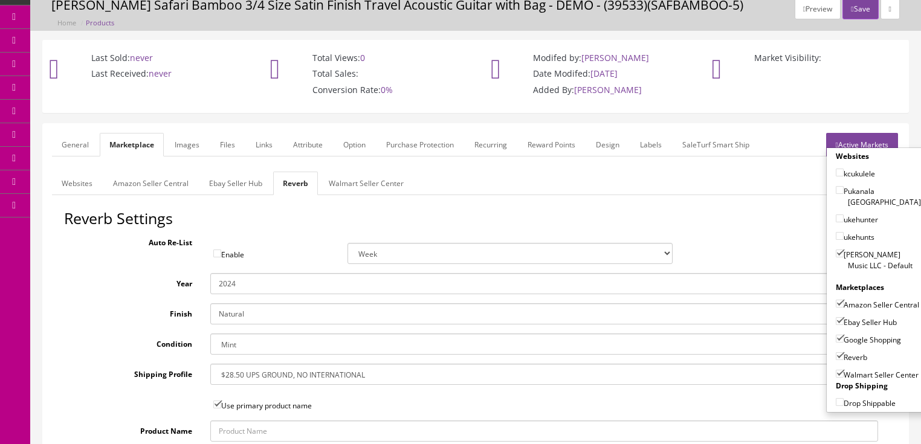
click at [63, 144] on link "General" at bounding box center [75, 145] width 47 height 24
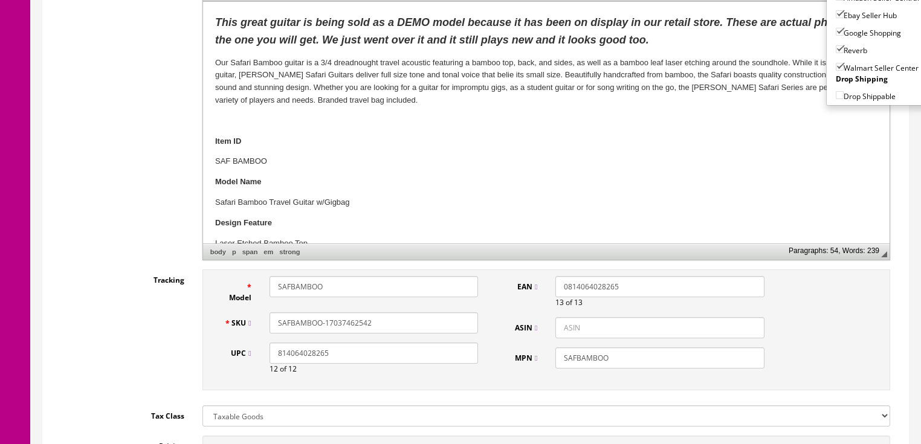
scroll to position [387, 0]
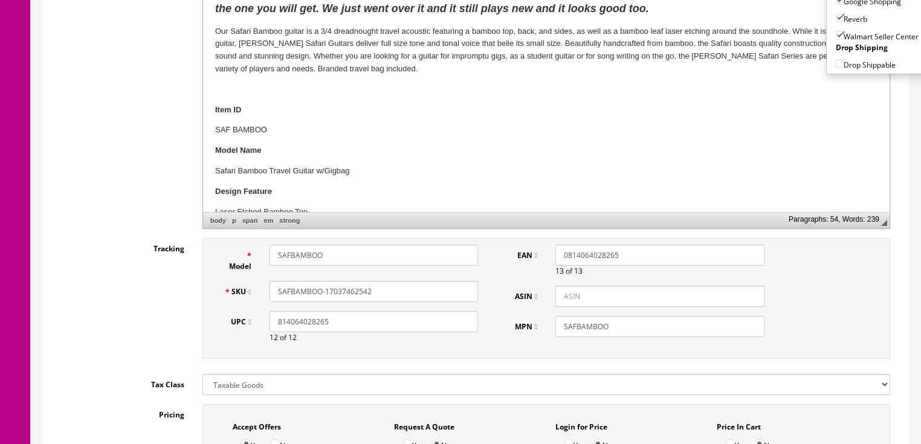
drag, startPoint x: 377, startPoint y: 294, endPoint x: 262, endPoint y: 298, distance: 115.5
click at [262, 298] on div "SAFBAMBOO-17037462542" at bounding box center [374, 291] width 227 height 21
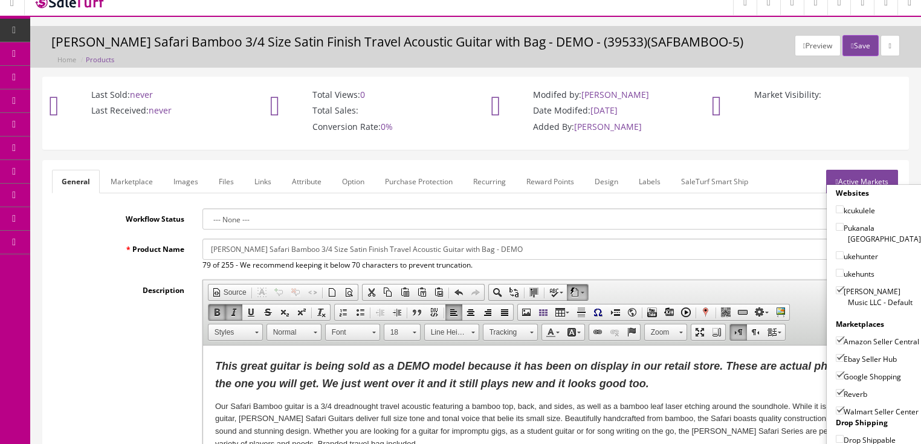
scroll to position [0, 0]
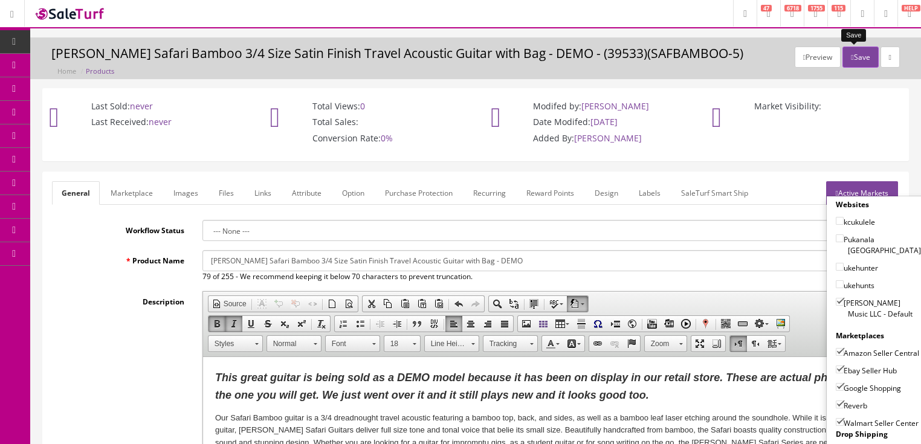
click at [859, 57] on button "Save" at bounding box center [861, 57] width 36 height 21
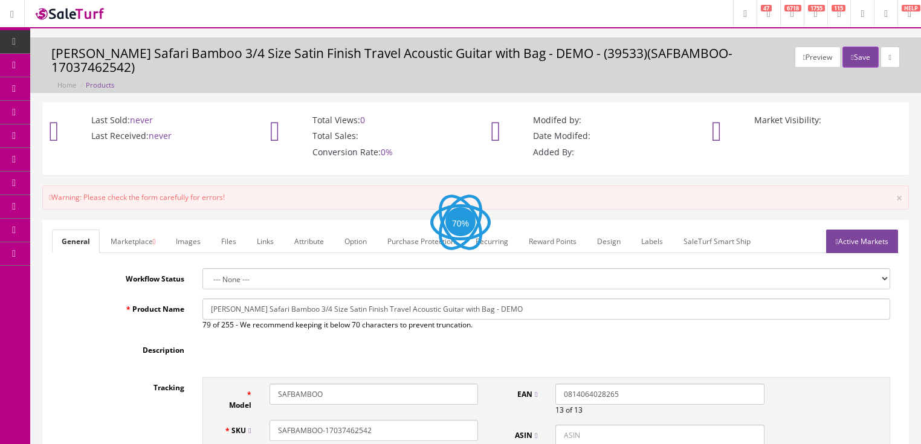
click at [846, 230] on link "Active Markets" at bounding box center [862, 242] width 72 height 24
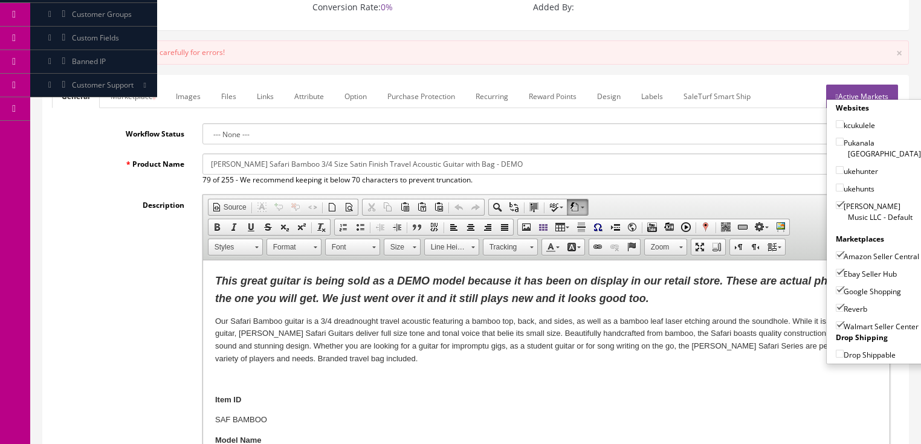
click at [836, 322] on input"] "Walmart Seller Center" at bounding box center [840, 326] width 8 height 8
checkbox input"] "false"
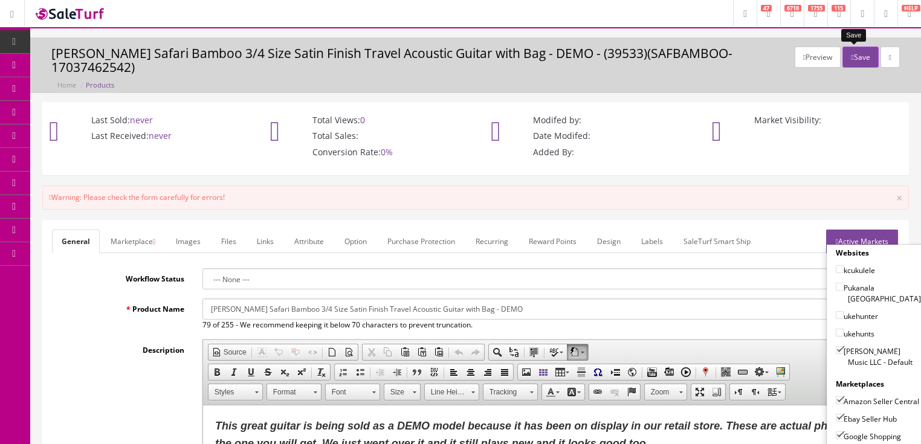
click at [855, 60] on button "Save" at bounding box center [861, 57] width 36 height 21
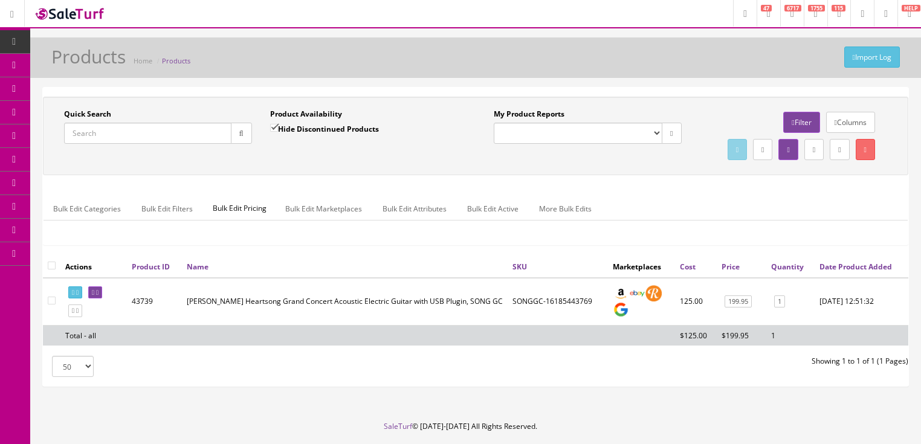
click at [151, 129] on input "Quick Search" at bounding box center [147, 133] width 167 height 21
paste input "SAFBAMBOO-17037462542"
click at [236, 138] on button "button" at bounding box center [241, 133] width 21 height 21
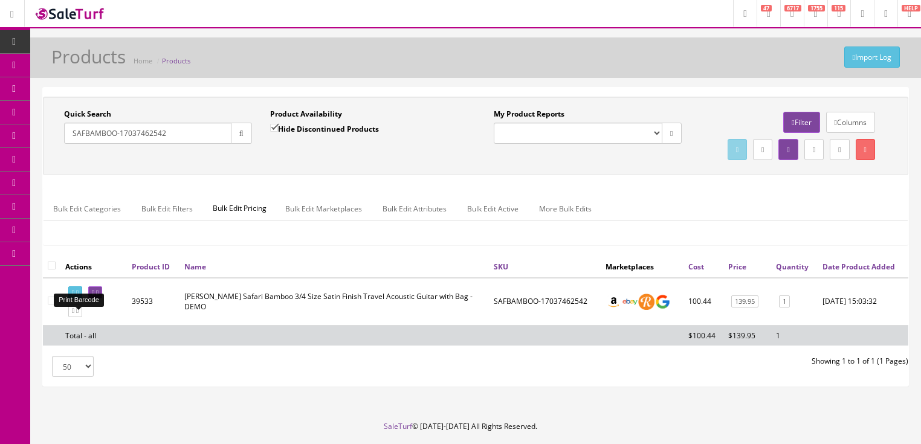
click at [77, 299] on link at bounding box center [75, 293] width 14 height 13
drag, startPoint x: 177, startPoint y: 135, endPoint x: 48, endPoint y: 160, distance: 131.1
click at [50, 160] on div "Quick Search SAFBAMBOO-17037462542 Date From Product Availability Hide Disconti…" at bounding box center [476, 136] width 860 height 54
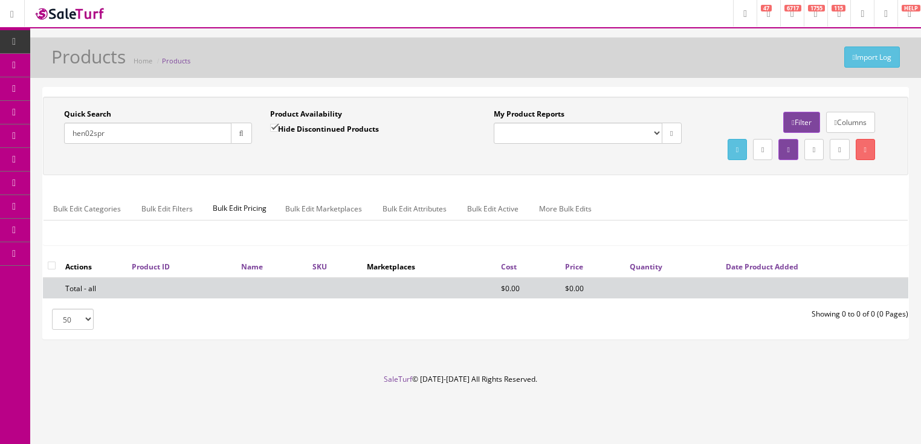
type input "hen02spr"
click at [272, 128] on input "Hide Discontinued Products" at bounding box center [274, 128] width 8 height 8
checkbox input "false"
click at [87, 136] on input "hen02spr" at bounding box center [147, 133] width 167 height 21
click at [87, 132] on input "hen 02 spr" at bounding box center [147, 133] width 167 height 21
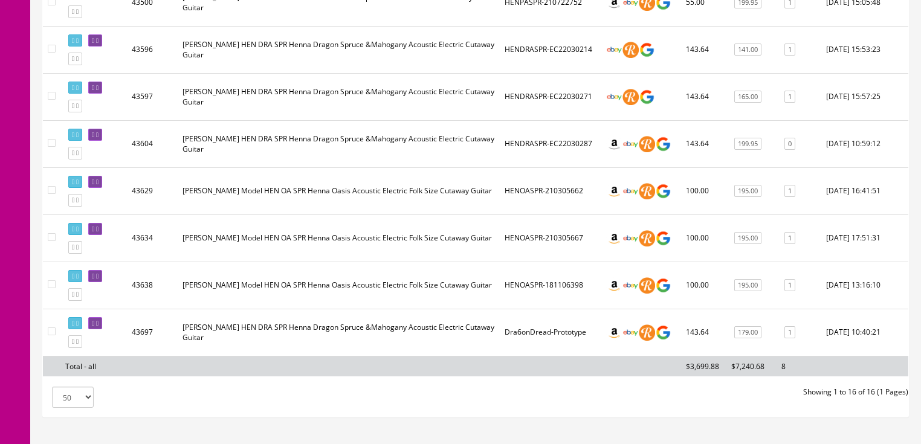
scroll to position [677, 0]
type input "hen spr"
click at [82, 300] on link at bounding box center [75, 294] width 14 height 13
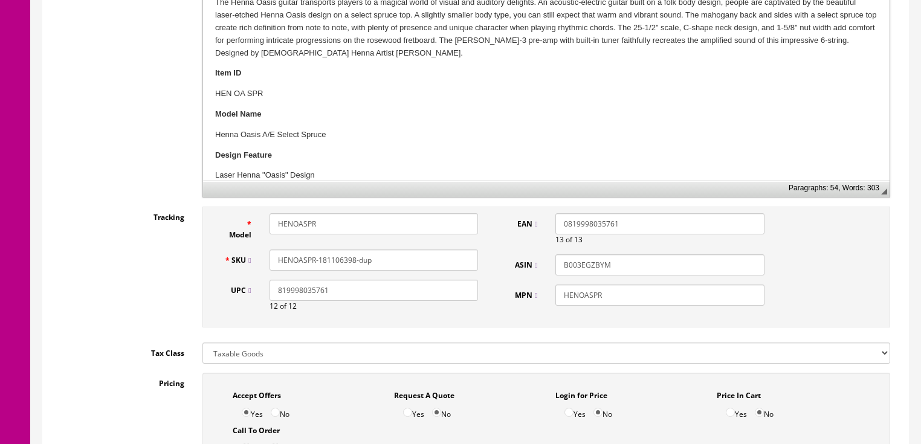
scroll to position [435, 0]
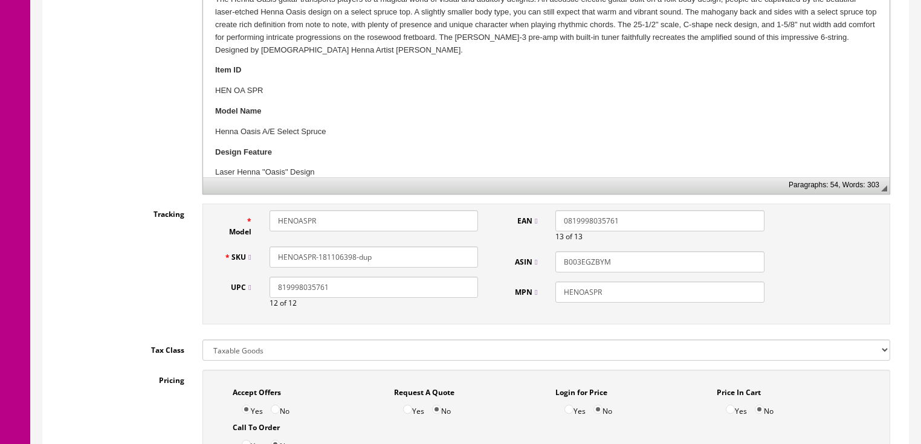
drag, startPoint x: 322, startPoint y: 246, endPoint x: 401, endPoint y: 246, distance: 79.2
click at [401, 247] on input "HENOASPR-181106398-dup" at bounding box center [374, 257] width 209 height 21
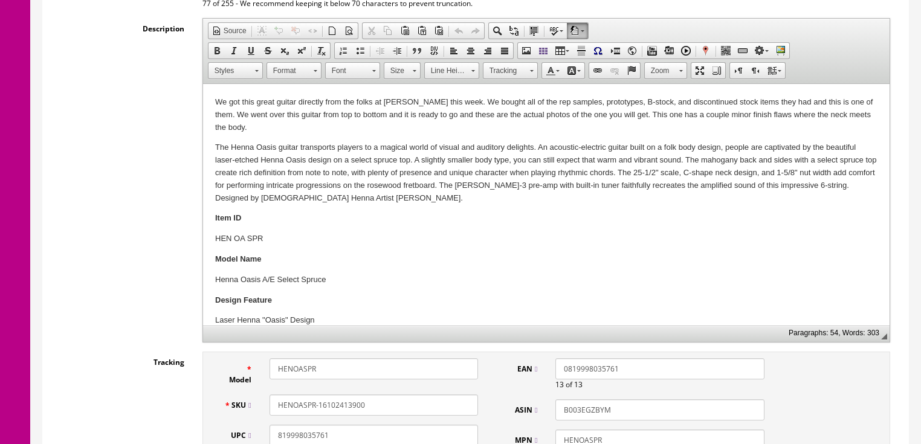
scroll to position [242, 0]
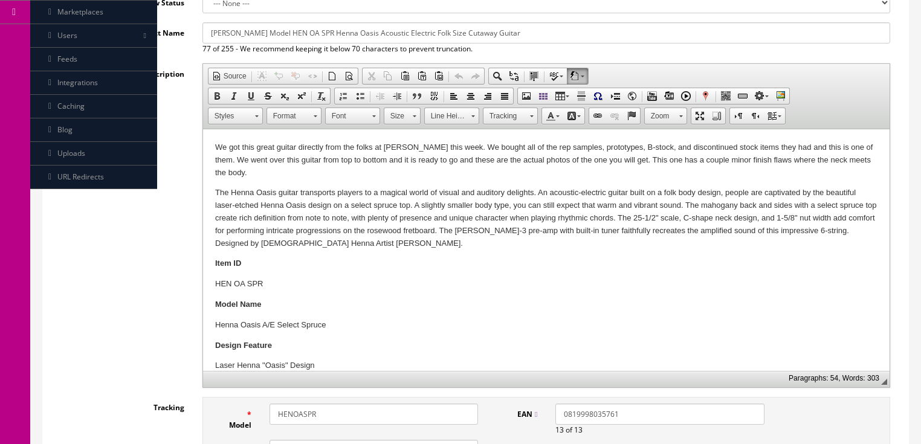
type input "HENOASPR-16102413900"
click at [666, 160] on p "We got this great guitar directly from the folks at [PERSON_NAME] this week. We…" at bounding box center [546, 159] width 663 height 37
click at [664, 161] on p "We got this great guitar directly from the folks at [PERSON_NAME] this week. We…" at bounding box center [546, 159] width 663 height 37
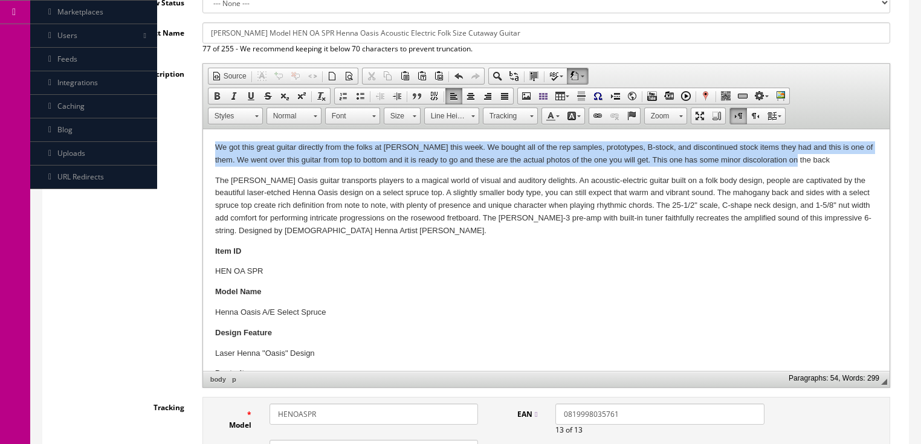
drag, startPoint x: 212, startPoint y: 146, endPoint x: 810, endPoint y: 161, distance: 598.1
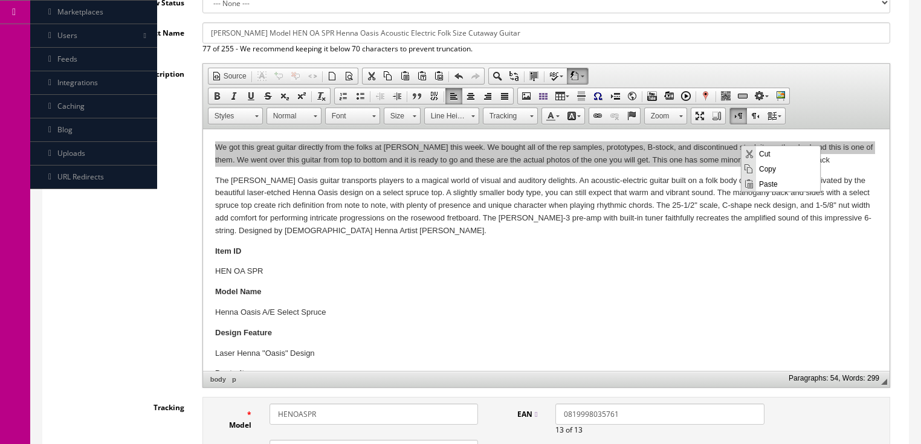
scroll to position [0, 0]
click at [768, 170] on span "Copy" at bounding box center [788, 168] width 64 height 15
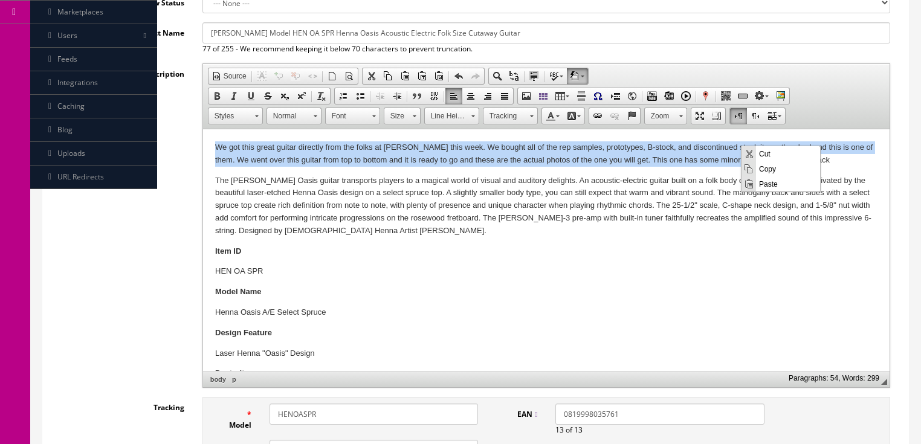
copy p "We got this great guitar directly from the folks at [PERSON_NAME] this week. We…"
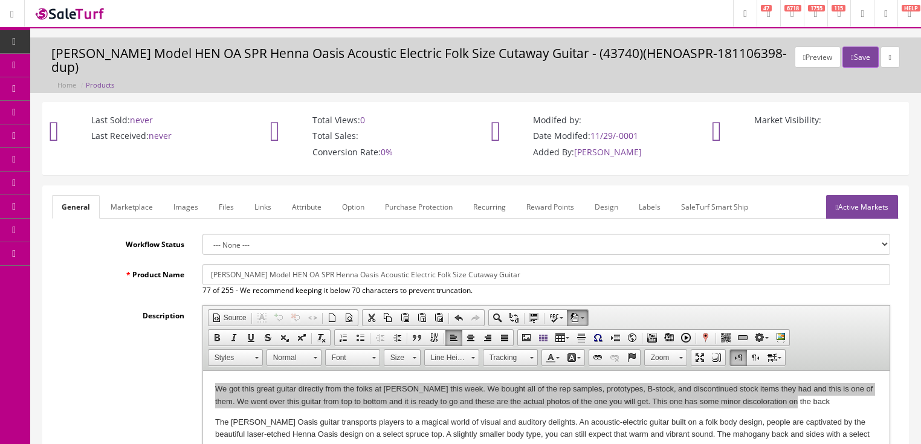
click at [146, 199] on link "Marketplace" at bounding box center [132, 207] width 62 height 24
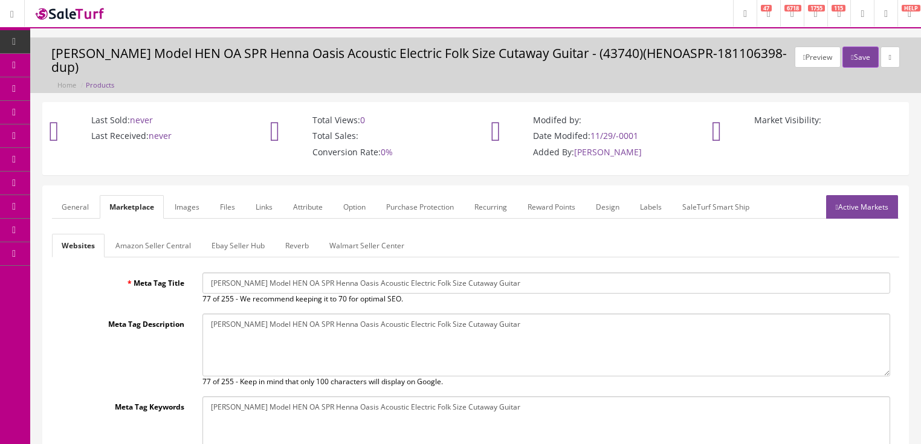
click at [151, 236] on link "Amazon Seller Central" at bounding box center [153, 246] width 95 height 24
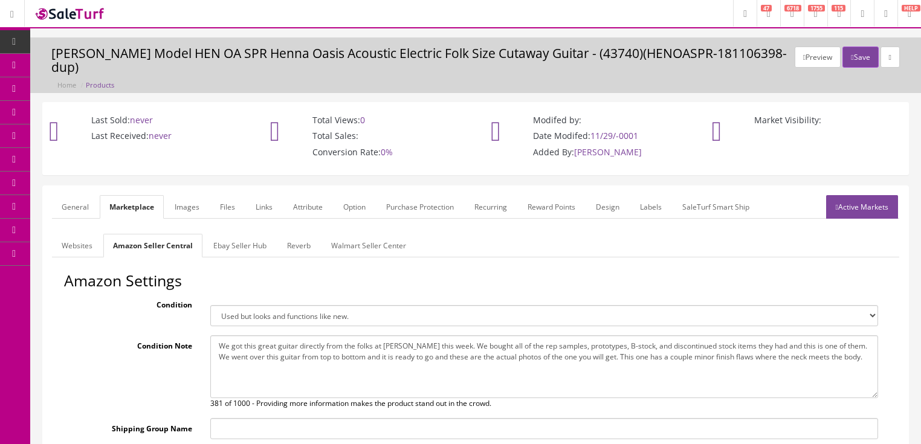
drag, startPoint x: 218, startPoint y: 334, endPoint x: 886, endPoint y: 351, distance: 668.9
click at [919, 351] on div "General Marketplace Images Files Links Attribute Option Purchase Protection Rec…" at bounding box center [475, 327] width 891 height 283
paste textarea "some minor discoloration on the back"
type textarea "We got this great guitar directly from the folks at Dean this week. We bought a…"
click at [242, 239] on link "Ebay Seller Hub" at bounding box center [240, 246] width 73 height 24
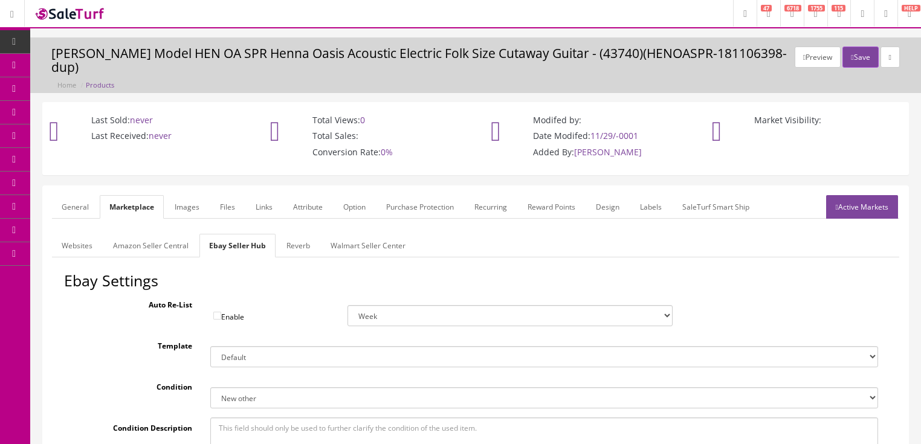
paste textarea "We got this great guitar directly from the folks at Dean this week. We bought a…"
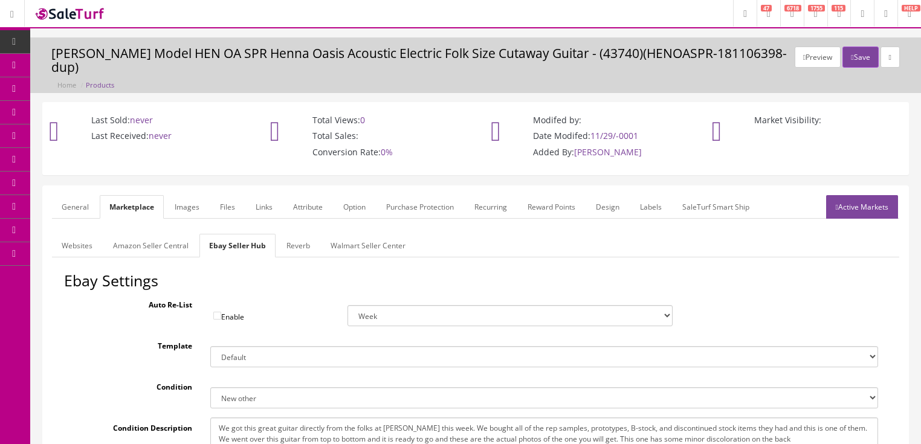
type textarea "We got this great guitar directly from the folks at Dean this week. We bought a…"
click at [305, 234] on link "Reverb" at bounding box center [298, 246] width 43 height 24
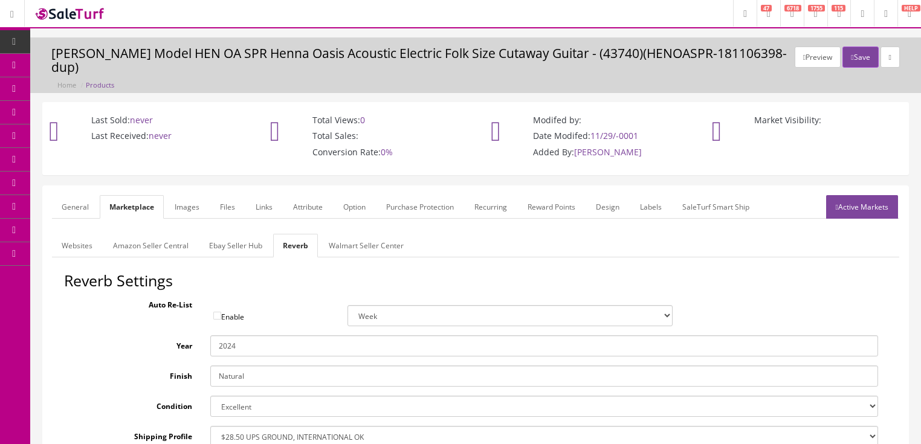
drag, startPoint x: 851, startPoint y: 189, endPoint x: 846, endPoint y: 195, distance: 7.7
click at [851, 195] on link "Active Markets" at bounding box center [862, 207] width 72 height 24
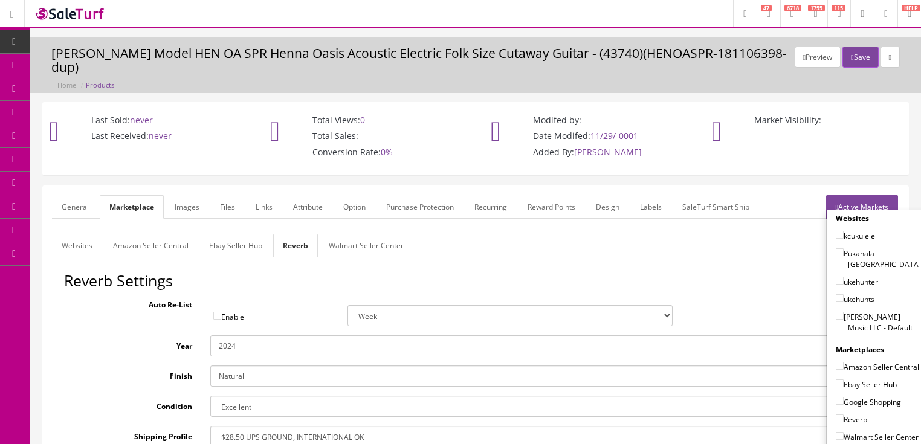
drag, startPoint x: 834, startPoint y: 290, endPoint x: 828, endPoint y: 311, distance: 22.0
click at [836, 312] on input"] "[PERSON_NAME] Music LLC - Default" at bounding box center [840, 316] width 8 height 8
checkbox input"] "true"
click at [836, 362] on input"] "Amazon Seller Central" at bounding box center [840, 366] width 8 height 8
checkbox input"] "true"
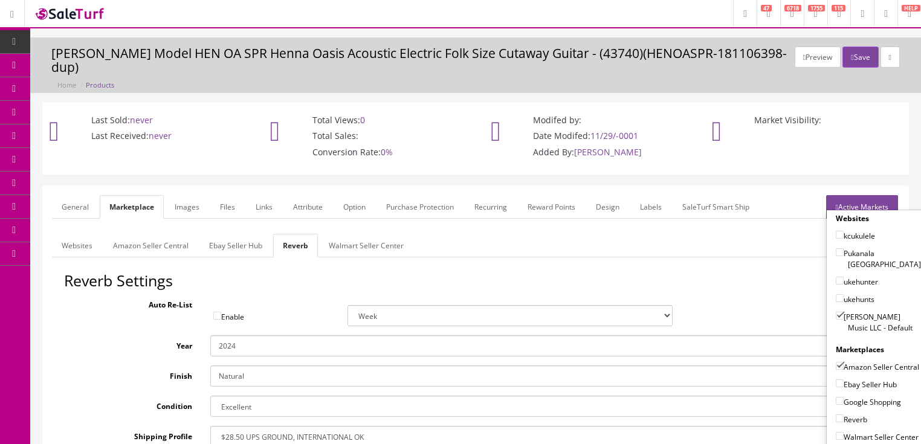
click at [836, 380] on input"] "Ebay Seller Hub" at bounding box center [840, 384] width 8 height 8
checkbox input"] "true"
click at [836, 397] on input"] "Google Shopping" at bounding box center [840, 401] width 8 height 8
checkbox input"] "true"
click at [836, 415] on input"] "Reverb" at bounding box center [840, 419] width 8 height 8
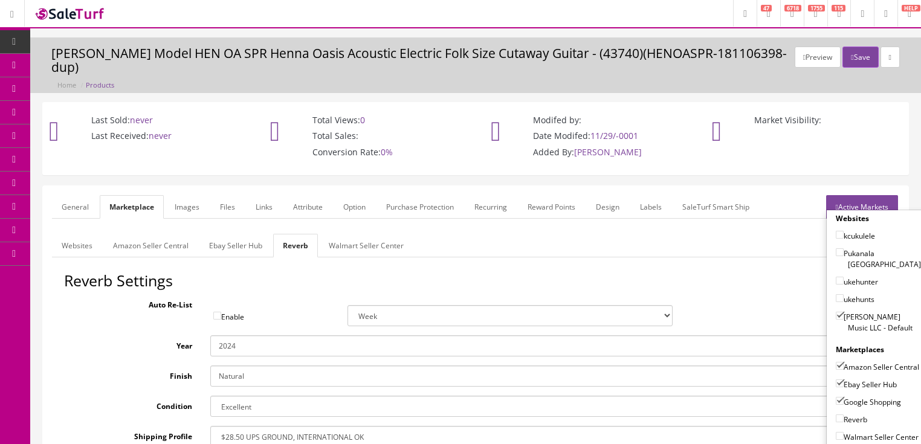
checkbox input"] "true"
click at [843, 195] on link "Active Markets" at bounding box center [862, 207] width 72 height 24
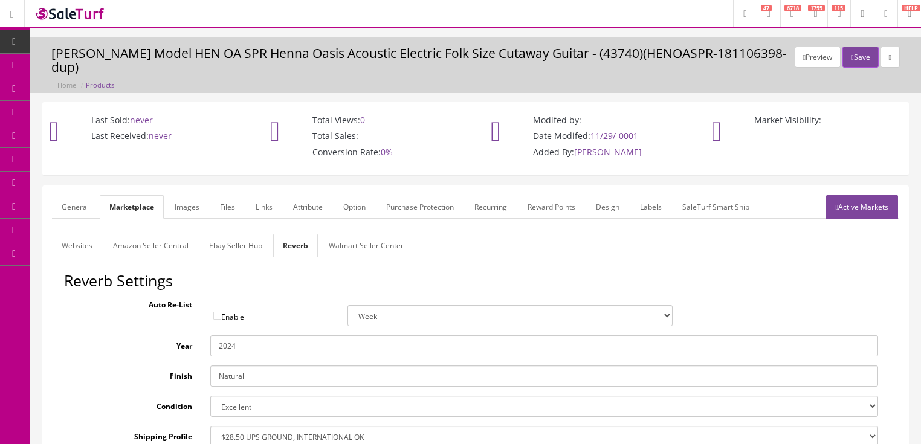
click at [91, 196] on link "General" at bounding box center [75, 207] width 47 height 24
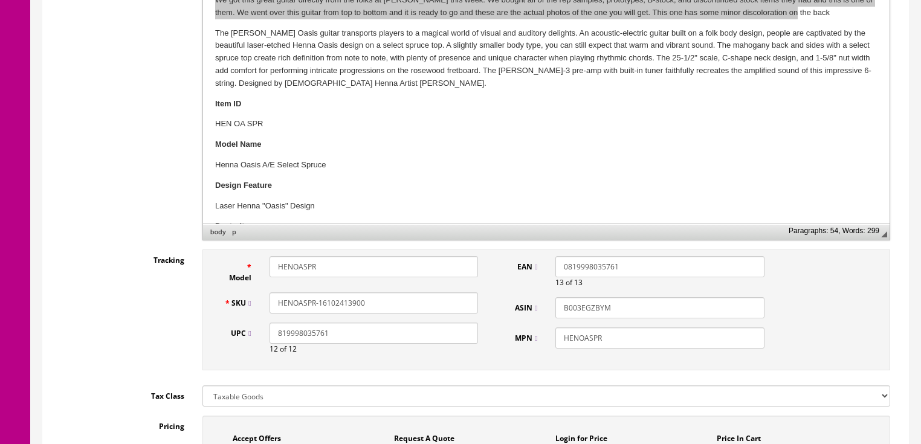
scroll to position [435, 0]
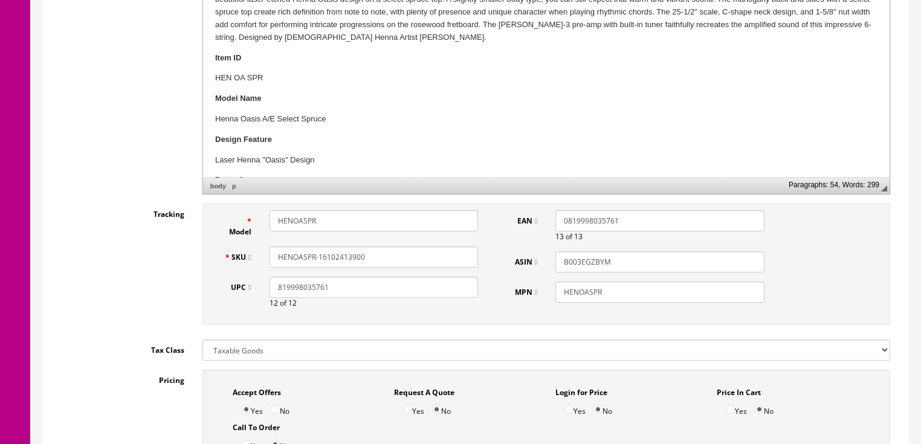
drag, startPoint x: 373, startPoint y: 248, endPoint x: 152, endPoint y: 262, distance: 221.1
click at [152, 262] on div "Tracking Model HENOASPR SKU HENOASPR-16102413900 UPC 819998035761 12 of 12 EAN …" at bounding box center [476, 267] width 848 height 127
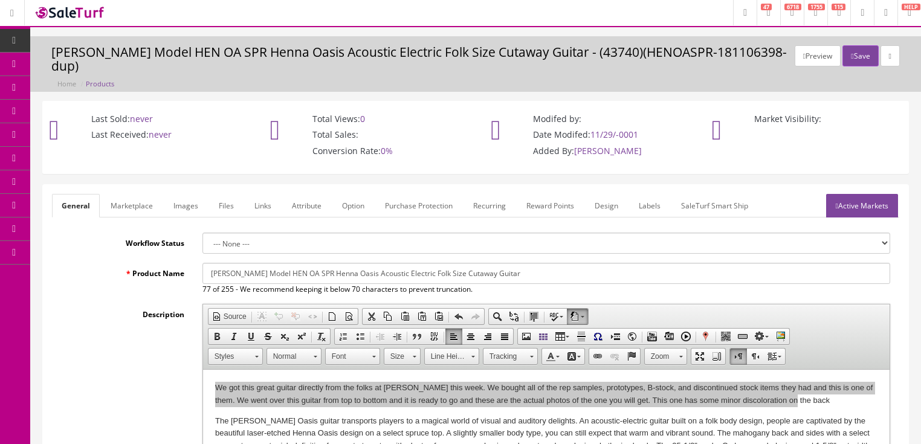
scroll to position [0, 0]
click at [862, 196] on link "Active Markets" at bounding box center [862, 207] width 72 height 24
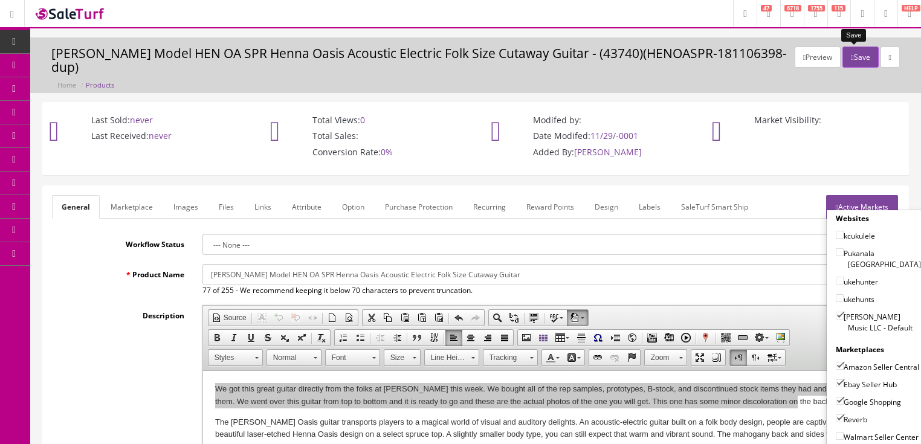
click at [852, 62] on button "Save" at bounding box center [861, 57] width 36 height 21
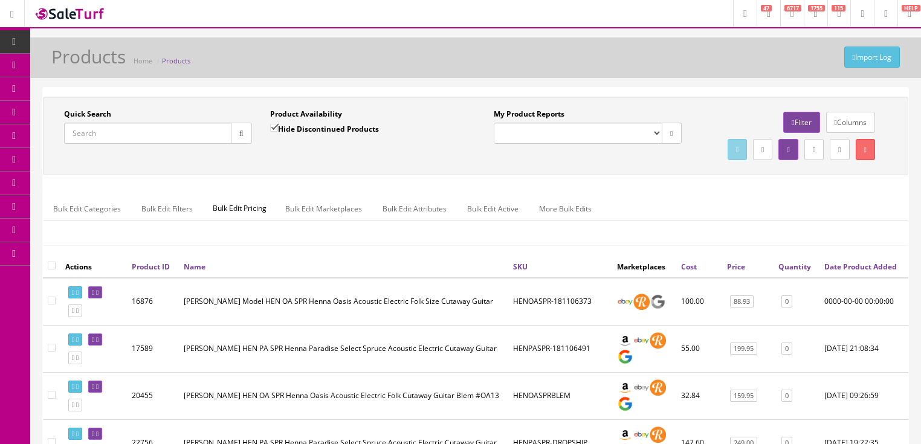
click at [150, 131] on input "Quick Search" at bounding box center [147, 133] width 167 height 21
paste input "HENOASPR-16102413900"
click at [239, 140] on button "button" at bounding box center [241, 133] width 21 height 21
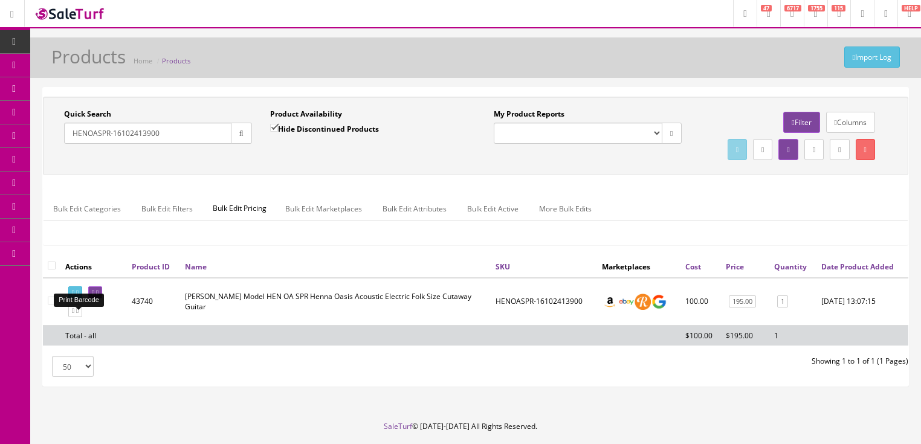
click at [78, 299] on link at bounding box center [75, 293] width 14 height 13
drag, startPoint x: 154, startPoint y: 138, endPoint x: 40, endPoint y: 181, distance: 122.3
click at [40, 181] on div "Quick Search HENOASPR-16102413900 Date From Product Availability Hide Discontin…" at bounding box center [475, 242] width 891 height 310
type input "hen oa nyl"
click at [272, 126] on input "Hide Discontinued Products" at bounding box center [274, 128] width 8 height 8
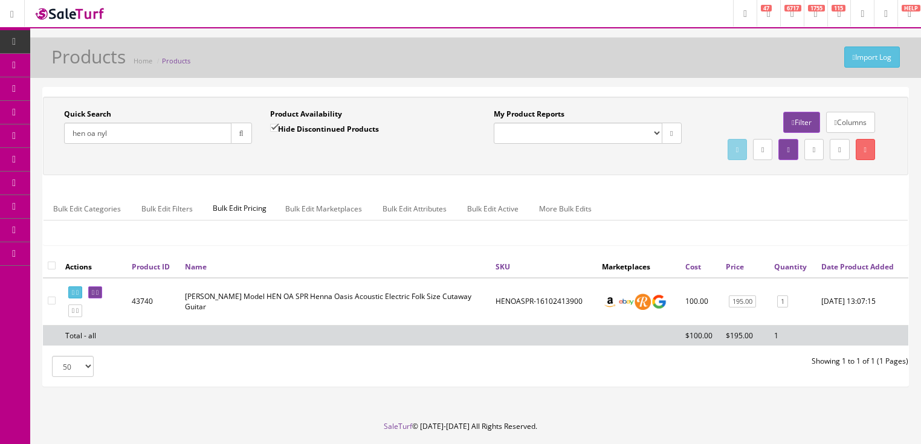
checkbox input "false"
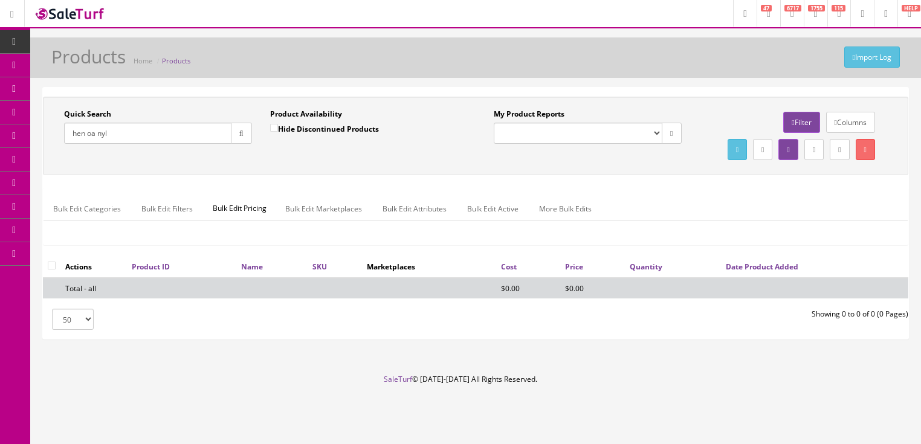
click at [85, 138] on input "hen oa nyl" at bounding box center [147, 133] width 167 height 21
drag, startPoint x: 94, startPoint y: 136, endPoint x: 114, endPoint y: 134, distance: 20.0
click at [114, 134] on input "henoanyl" at bounding box center [147, 133] width 167 height 21
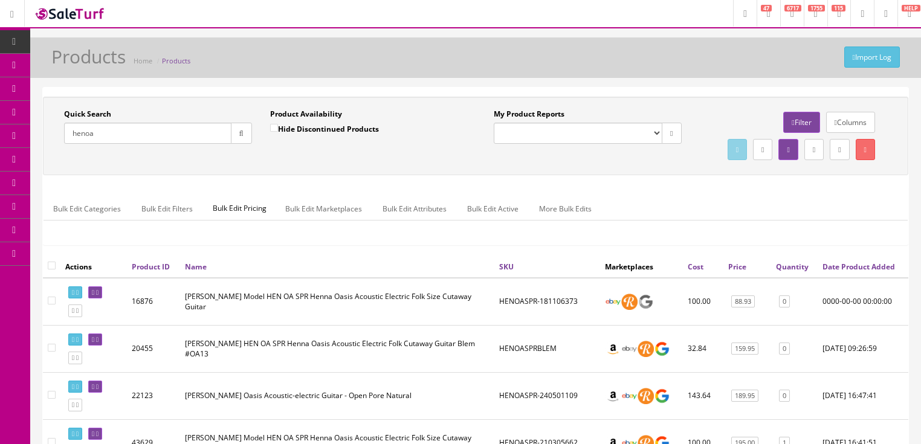
drag, startPoint x: 85, startPoint y: 134, endPoint x: 126, endPoint y: 135, distance: 41.2
click at [126, 134] on input "henoa" at bounding box center [147, 133] width 167 height 21
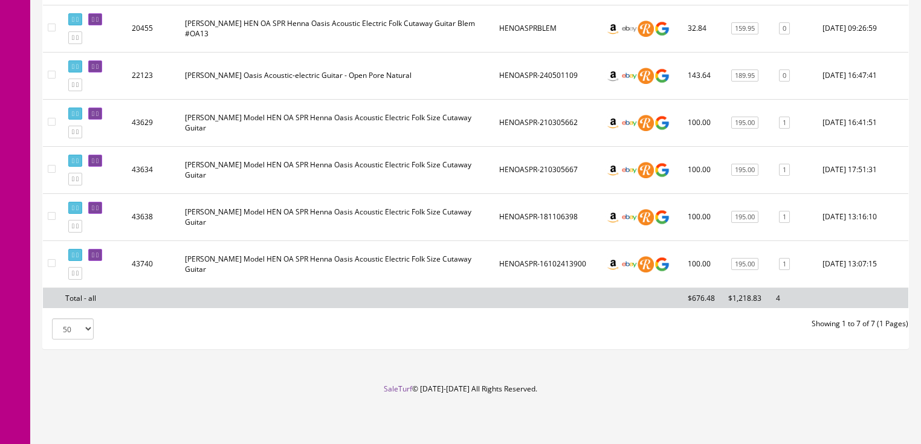
scroll to position [341, 0]
type input "henoa"
click at [79, 274] on icon at bounding box center [77, 273] width 2 height 7
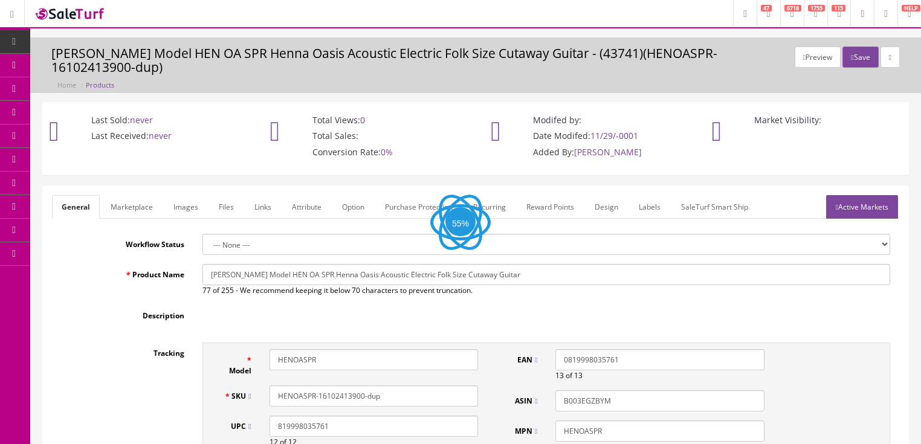
click at [181, 195] on link "Images" at bounding box center [186, 207] width 44 height 24
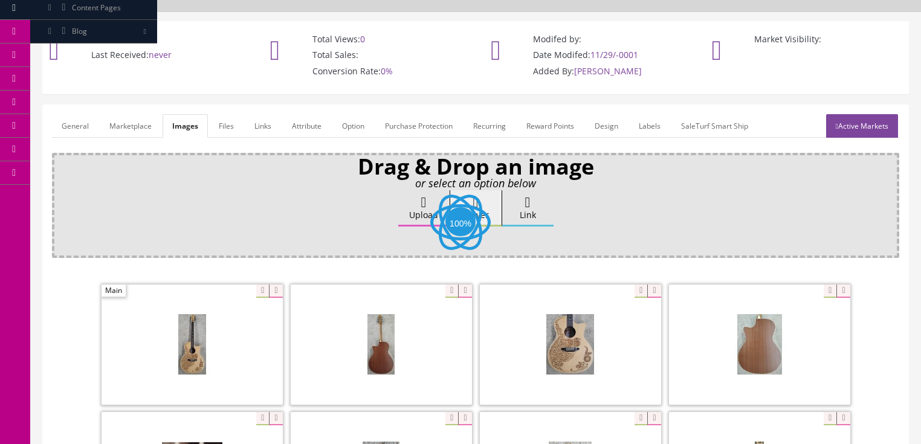
scroll to position [193, 0]
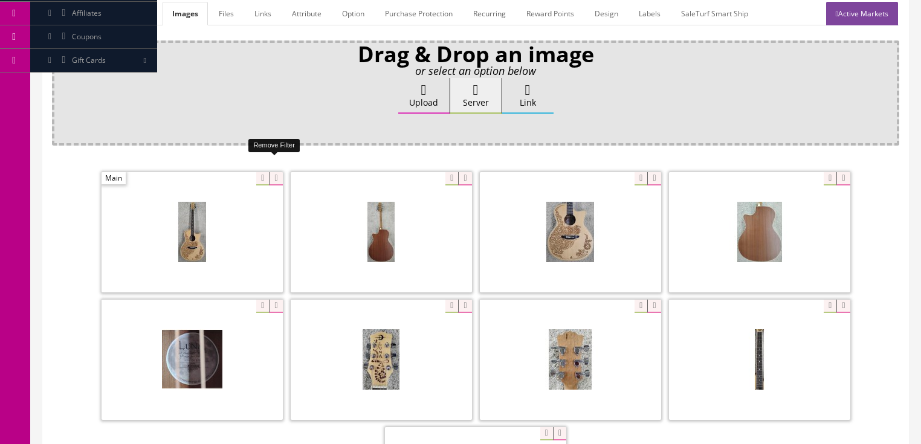
click at [274, 172] on icon at bounding box center [275, 178] width 13 height 13
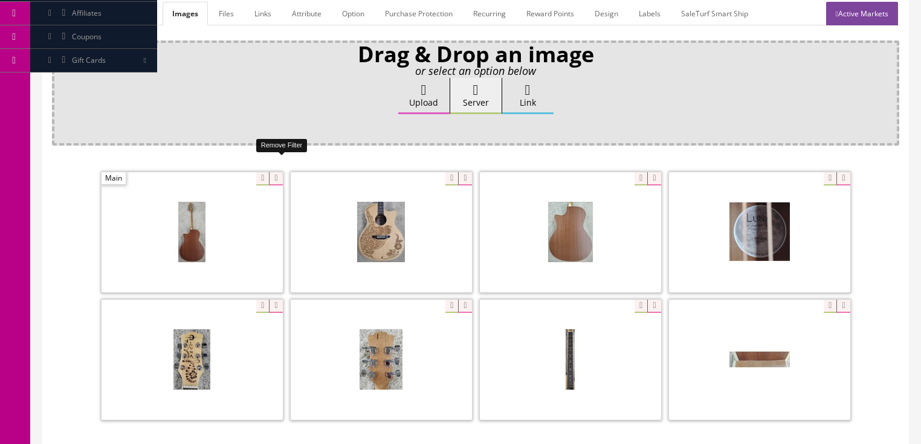
drag, startPoint x: 274, startPoint y: 162, endPoint x: 261, endPoint y: 162, distance: 13.9
click at [273, 172] on icon at bounding box center [275, 178] width 13 height 13
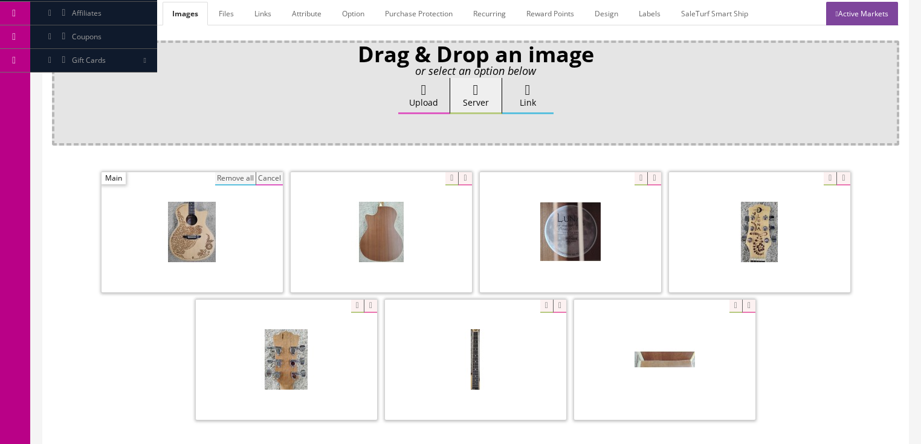
click at [237, 172] on button "Remove all" at bounding box center [235, 178] width 41 height 13
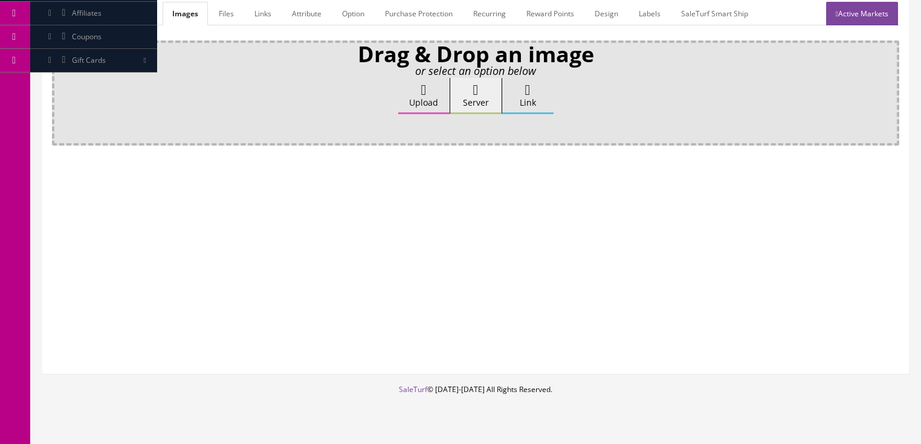
click at [423, 83] on icon at bounding box center [423, 90] width 5 height 15
click at [60, 78] on input "Upload" at bounding box center [60, 84] width 0 height 12
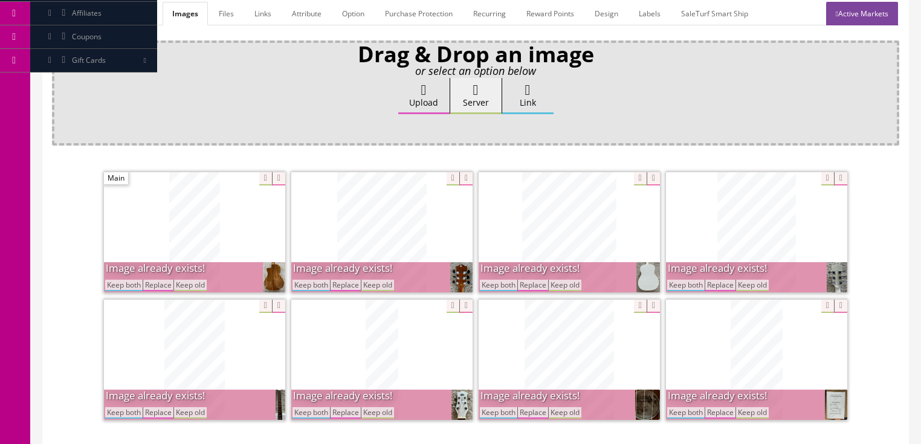
click at [682, 280] on button "Keep both" at bounding box center [685, 285] width 37 height 11
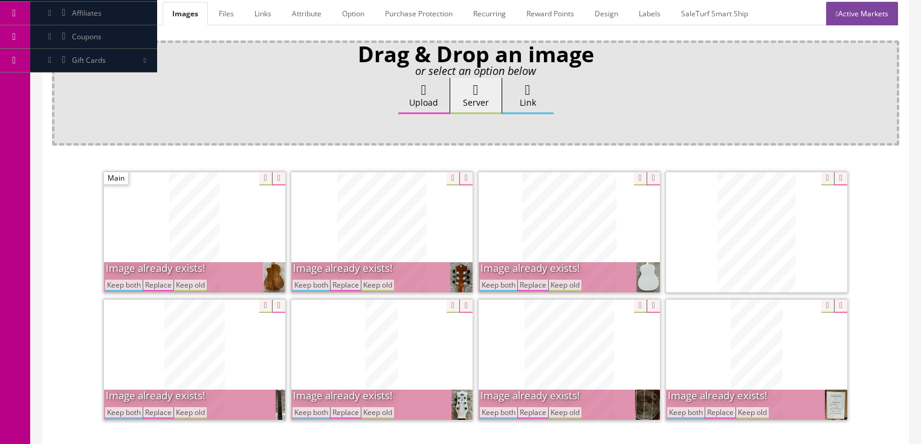
click at [684, 407] on button "Keep both" at bounding box center [685, 412] width 37 height 11
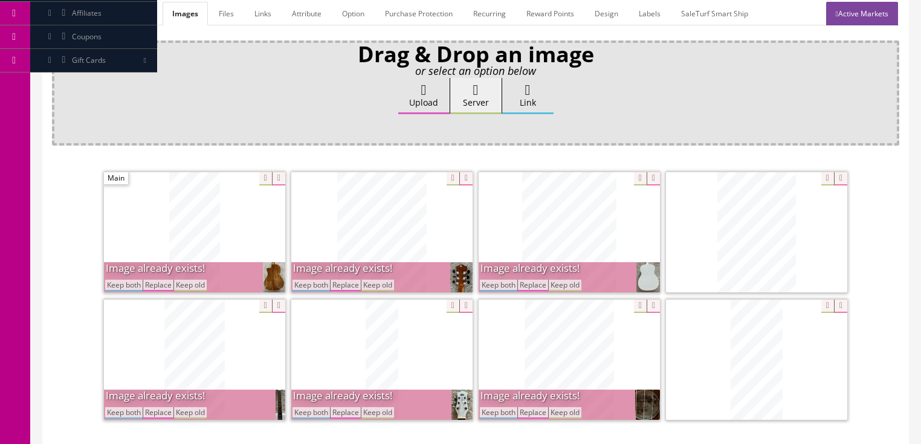
click at [489, 280] on button "Keep both" at bounding box center [498, 285] width 37 height 11
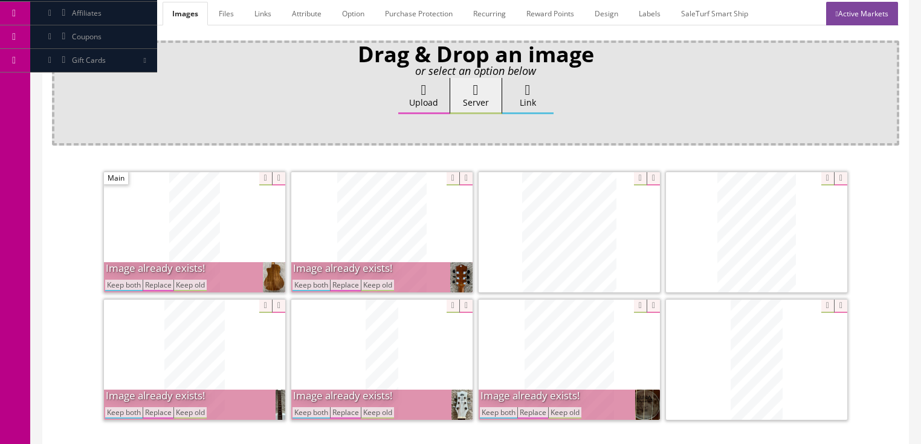
drag, startPoint x: 503, startPoint y: 393, endPoint x: 433, endPoint y: 348, distance: 83.0
click at [502, 407] on button "Keep both" at bounding box center [498, 412] width 37 height 11
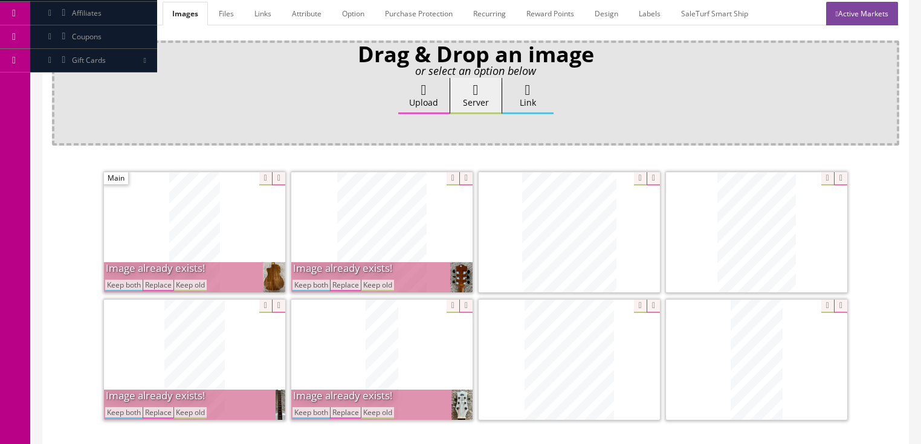
click at [319, 280] on button "Keep both" at bounding box center [311, 285] width 37 height 11
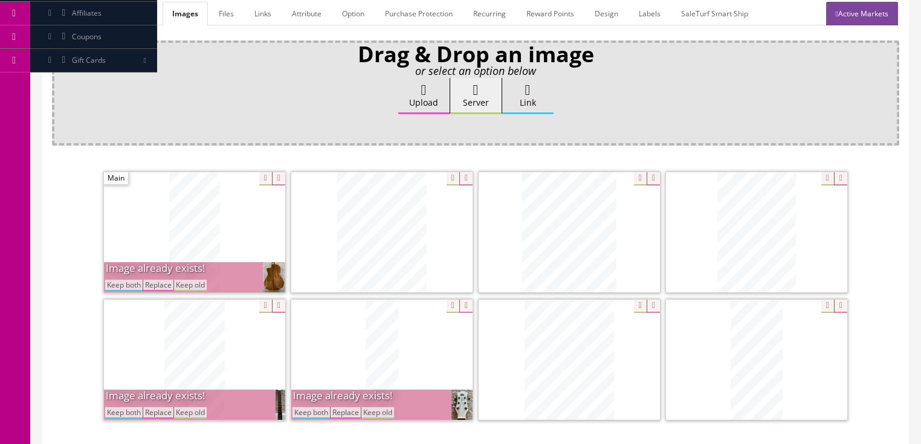
drag, startPoint x: 119, startPoint y: 273, endPoint x: 119, endPoint y: 305, distance: 32.0
click at [119, 280] on button "Keep both" at bounding box center [123, 285] width 37 height 11
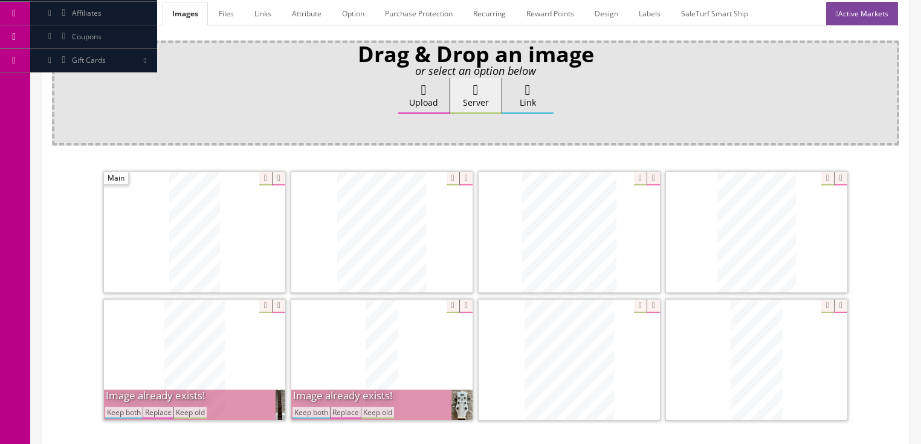
click at [126, 407] on button "Keep both" at bounding box center [123, 412] width 37 height 11
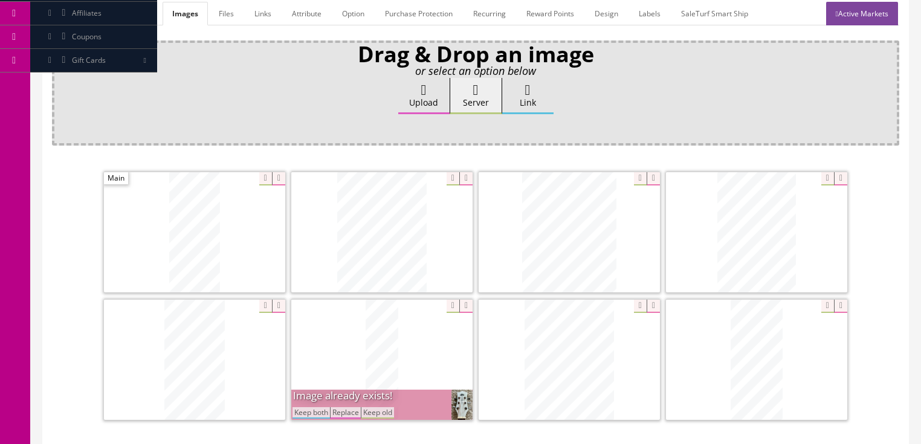
drag, startPoint x: 306, startPoint y: 395, endPoint x: 355, endPoint y: 394, distance: 49.0
click at [307, 407] on button "Keep both" at bounding box center [311, 412] width 37 height 11
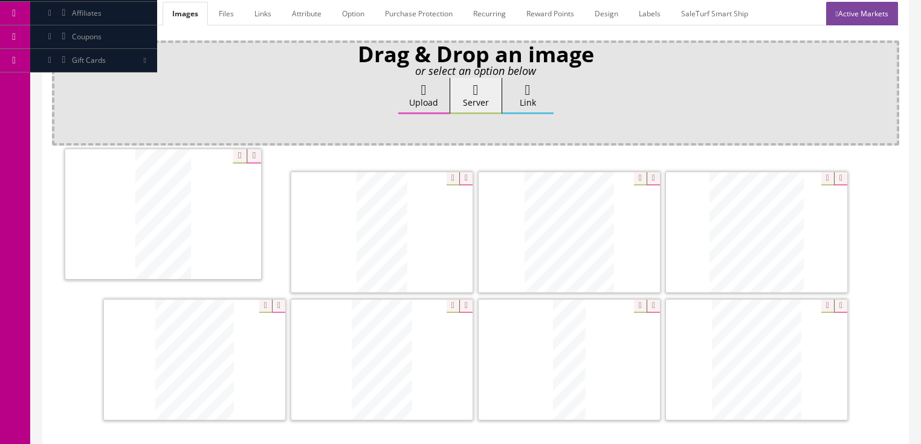
drag, startPoint x: 721, startPoint y: 358, endPoint x: 242, endPoint y: 267, distance: 487.4
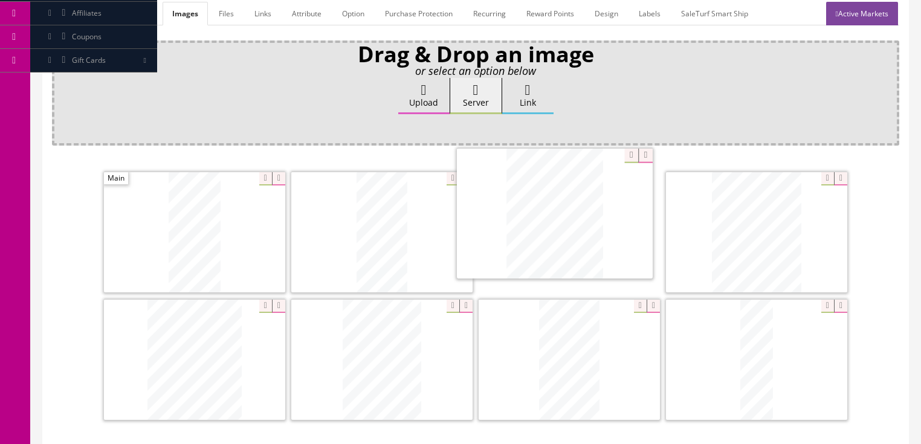
drag, startPoint x: 772, startPoint y: 345, endPoint x: 568, endPoint y: 218, distance: 240.1
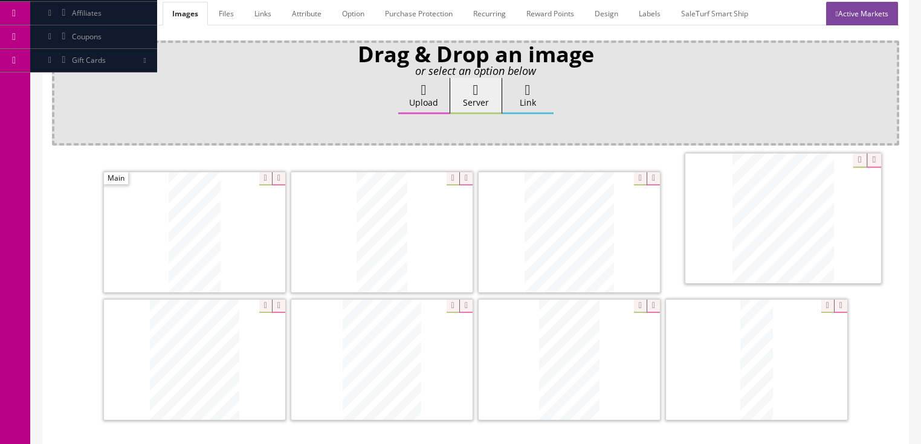
drag, startPoint x: 233, startPoint y: 323, endPoint x: 800, endPoint y: 190, distance: 583.2
drag, startPoint x: 553, startPoint y: 333, endPoint x: 341, endPoint y: 335, distance: 212.2
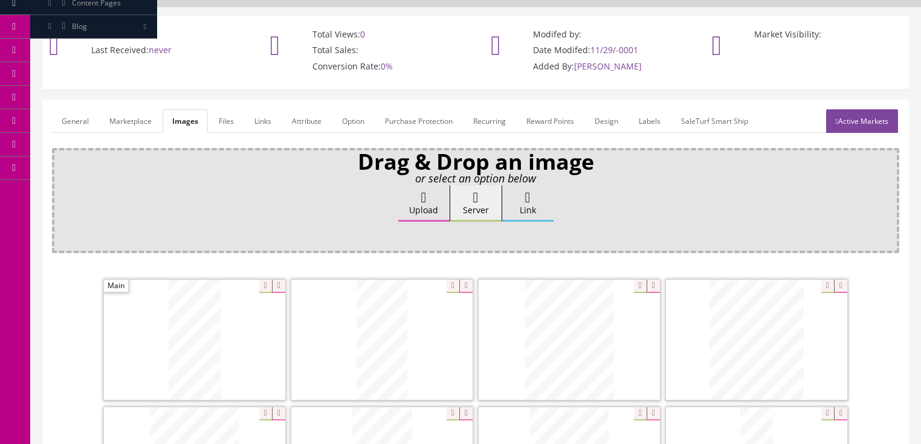
scroll to position [48, 0]
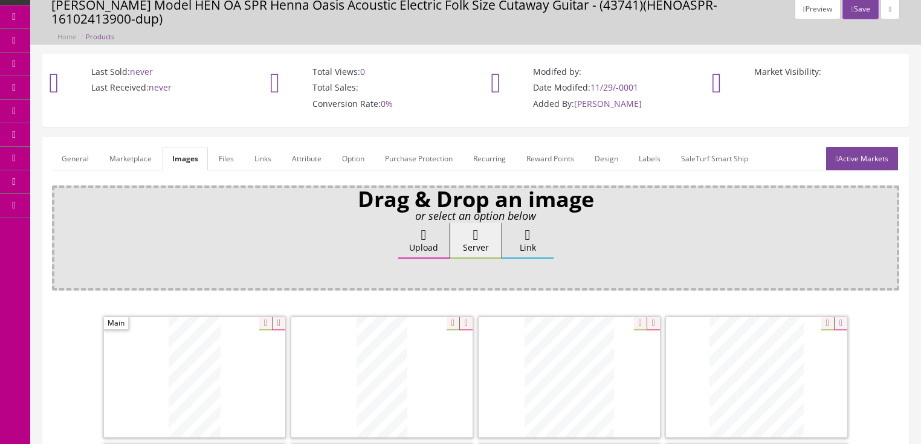
click at [863, 147] on link "Active Markets" at bounding box center [862, 159] width 72 height 24
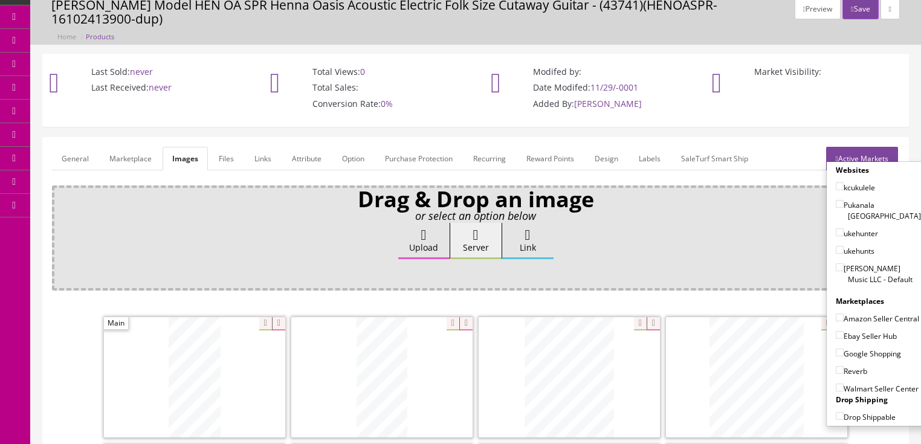
click at [836, 264] on input"] "[PERSON_NAME] Music LLC - Default" at bounding box center [840, 268] width 8 height 8
checkbox input"] "true"
click at [836, 314] on input"] "Amazon Seller Central" at bounding box center [840, 318] width 8 height 8
checkbox input"] "true"
click at [836, 331] on input"] "Ebay Seller Hub" at bounding box center [840, 335] width 8 height 8
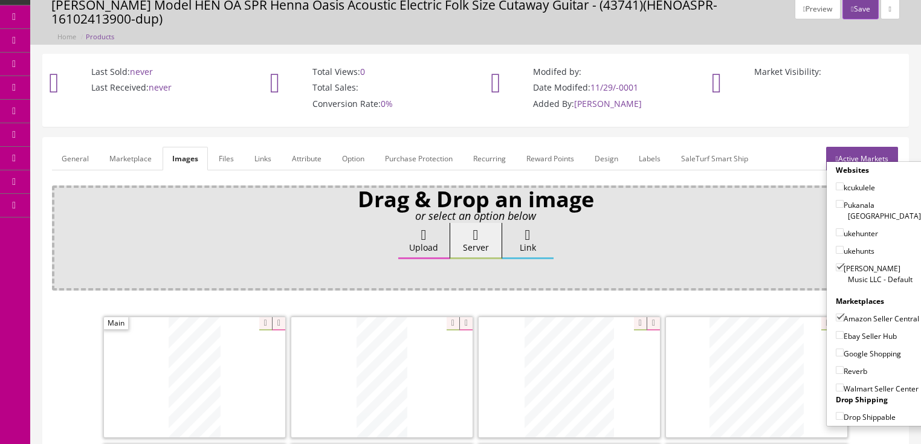
checkbox input"] "true"
click at [836, 349] on input"] "Google Shopping" at bounding box center [840, 353] width 8 height 8
checkbox input"] "true"
click at [836, 366] on input"] "Reverb" at bounding box center [840, 370] width 8 height 8
checkbox input"] "true"
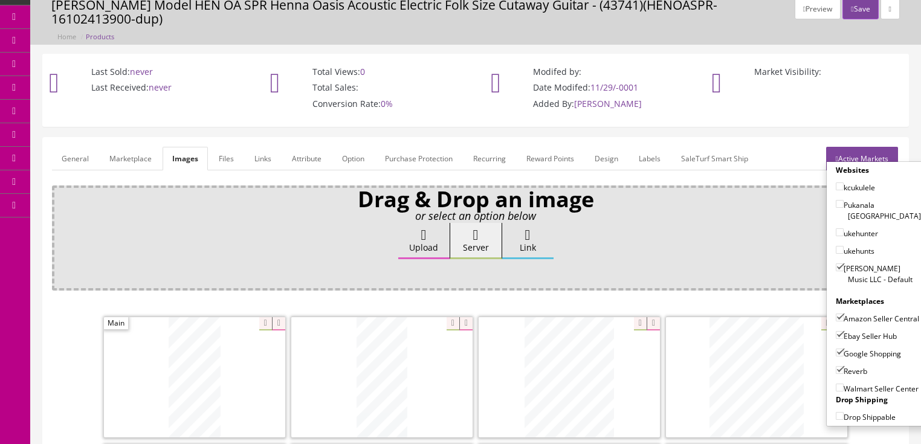
click at [863, 147] on link "Active Markets" at bounding box center [862, 159] width 72 height 24
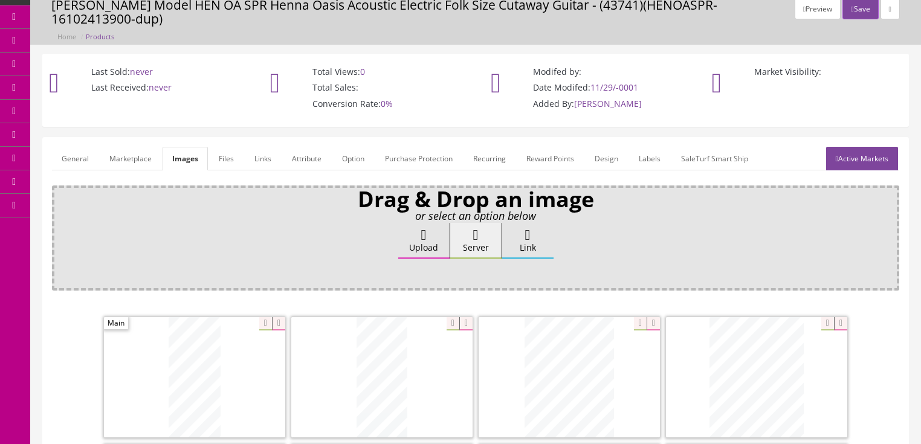
click at [73, 147] on link "General" at bounding box center [75, 159] width 47 height 24
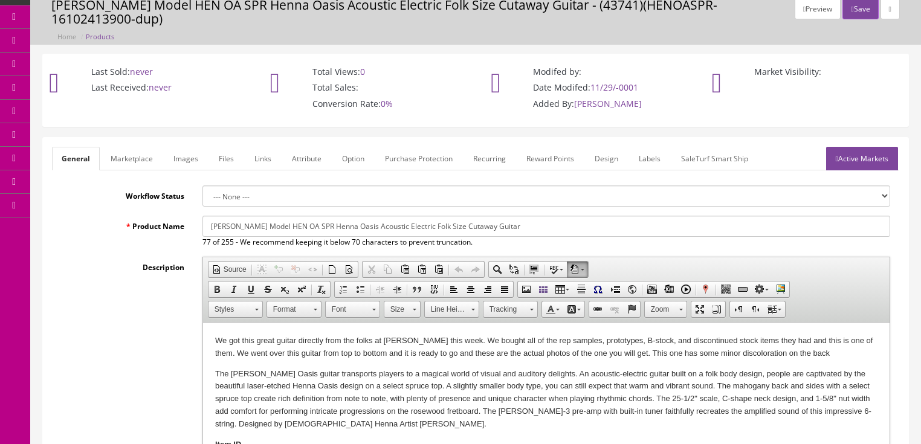
click at [274, 216] on input "Luna Model HEN OA SPR Henna Oasis Acoustic Electric Folk Size Cutaway Guitar" at bounding box center [547, 226] width 688 height 21
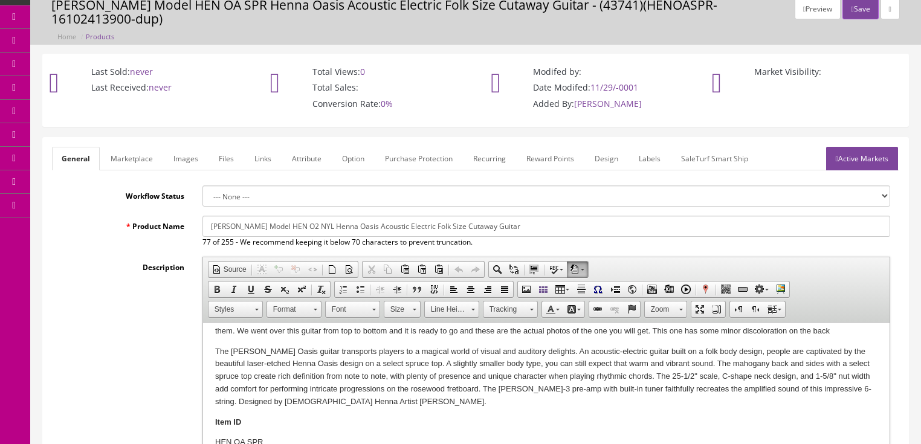
scroll to position [0, 0]
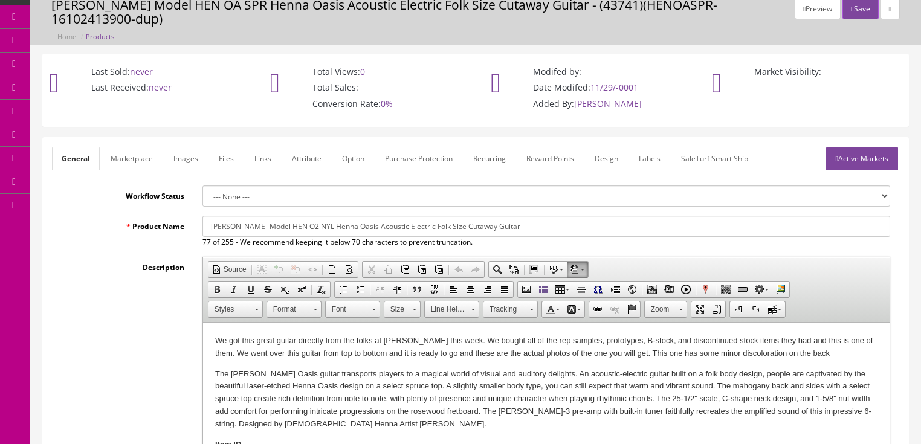
click at [398, 216] on input "Luna Model HEN O2 NYL Henna Oasis Acoustic Electric Folk Size Cutaway Guitar" at bounding box center [547, 226] width 688 height 21
type input "Luna Model HEN O2 NYL Henna Oasis Acoustic Electric Nylon Strin Cutaway Guitar"
click at [172, 147] on link "Images" at bounding box center [186, 159] width 44 height 24
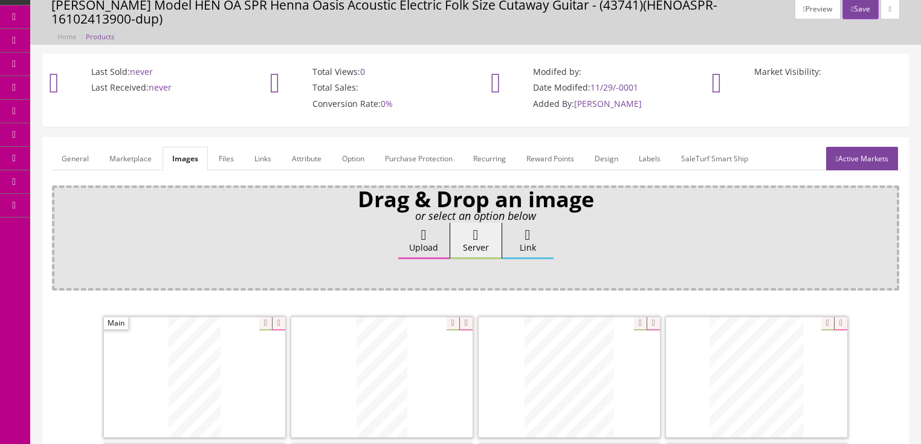
click at [80, 147] on link "General" at bounding box center [75, 159] width 47 height 24
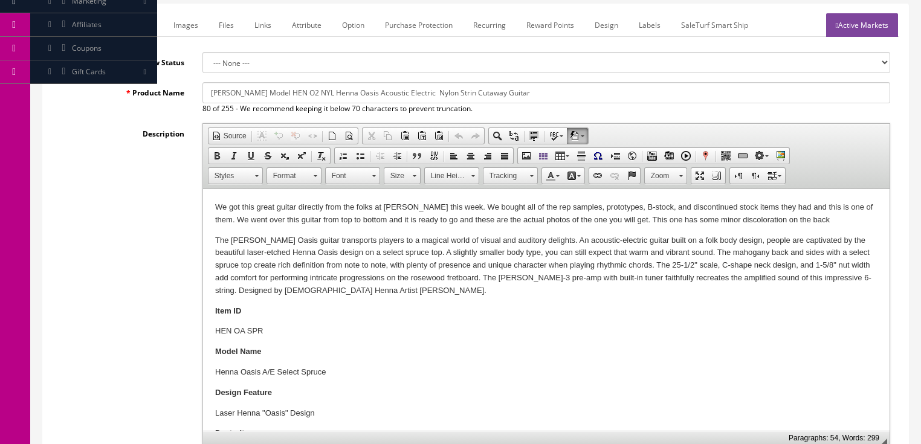
scroll to position [193, 0]
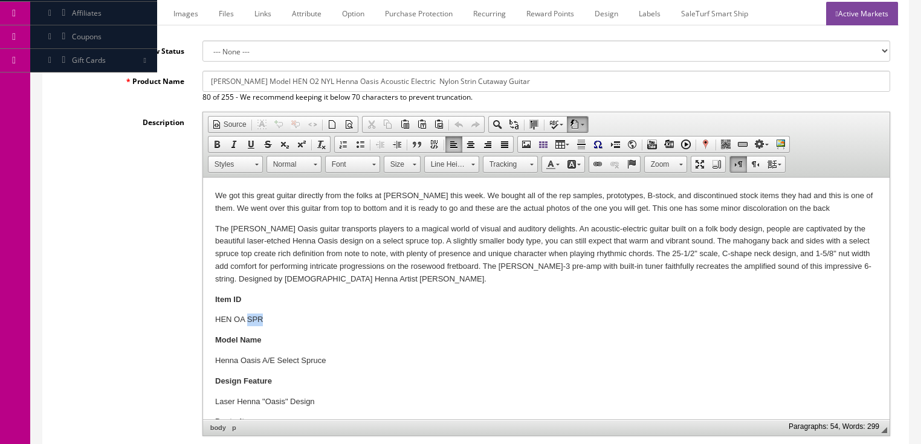
drag, startPoint x: 245, startPoint y: 317, endPoint x: 270, endPoint y: 317, distance: 24.2
click at [270, 317] on p "HEN OA SPR" at bounding box center [546, 320] width 663 height 13
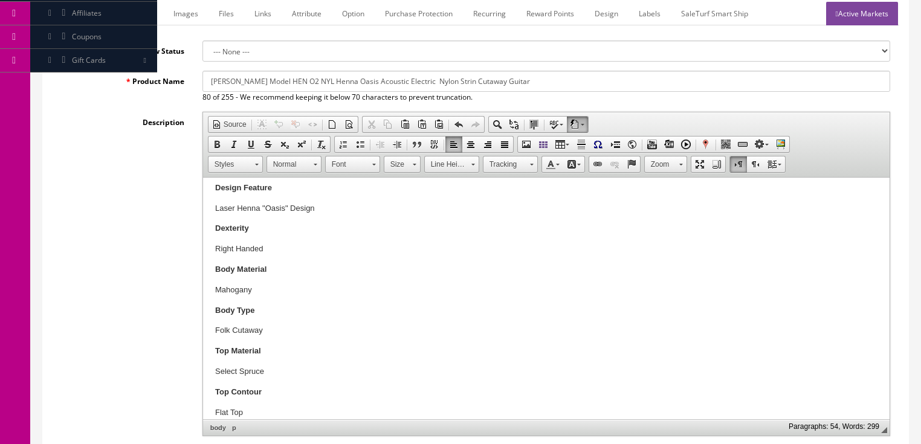
click at [215, 333] on p "Folk Cutaway" at bounding box center [546, 331] width 663 height 13
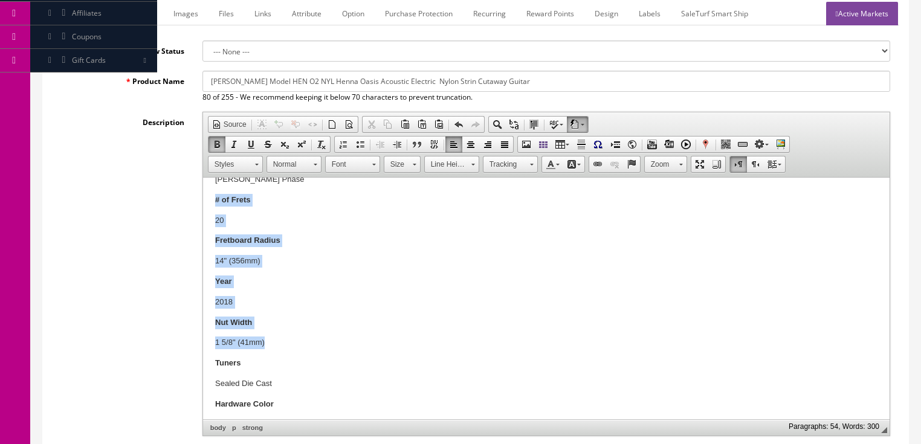
scroll to position [677, 0]
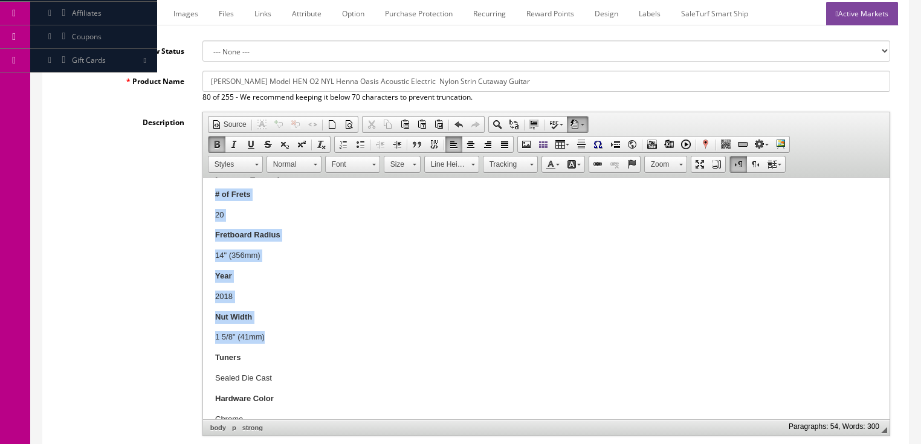
drag, startPoint x: 210, startPoint y: 239, endPoint x: 323, endPoint y: 342, distance: 152.8
click at [323, 342] on html "We got this great guitar directly from the folks at Dean this week. We bought a…" at bounding box center [546, 92] width 687 height 1183
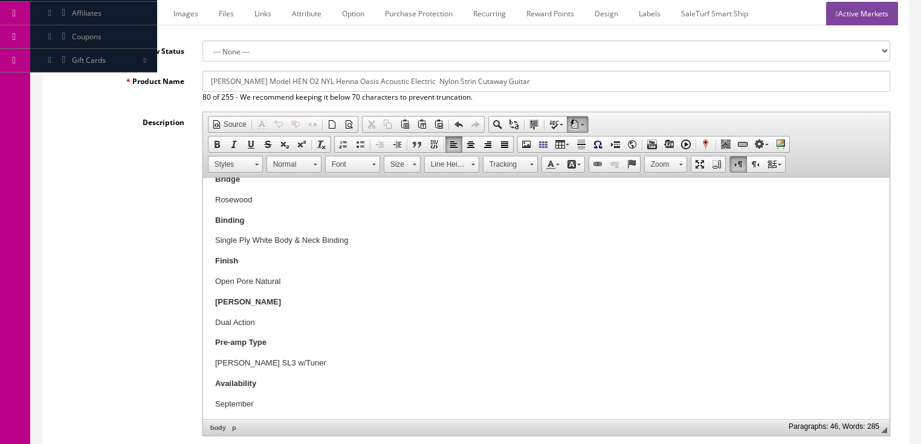
scroll to position [777, 0]
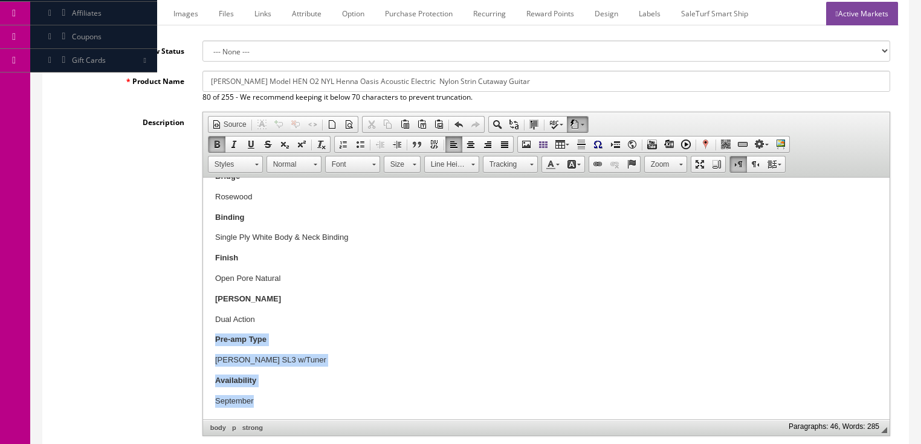
drag, startPoint x: 209, startPoint y: 342, endPoint x: 311, endPoint y: 407, distance: 120.7
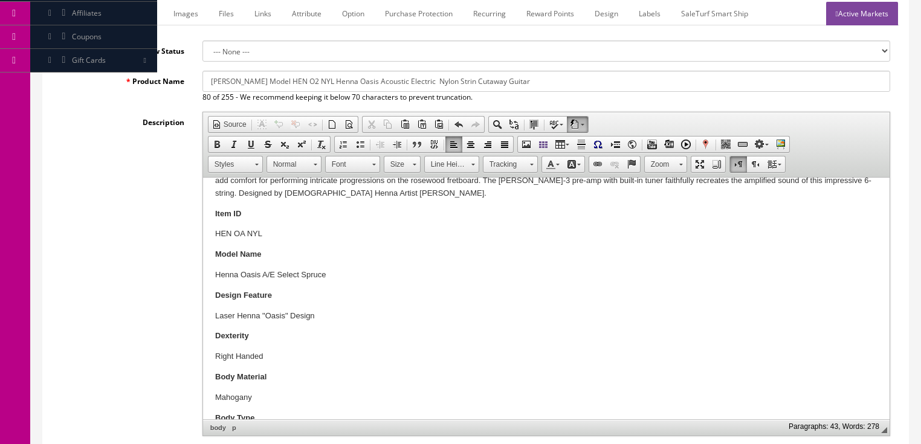
scroll to position [0, 0]
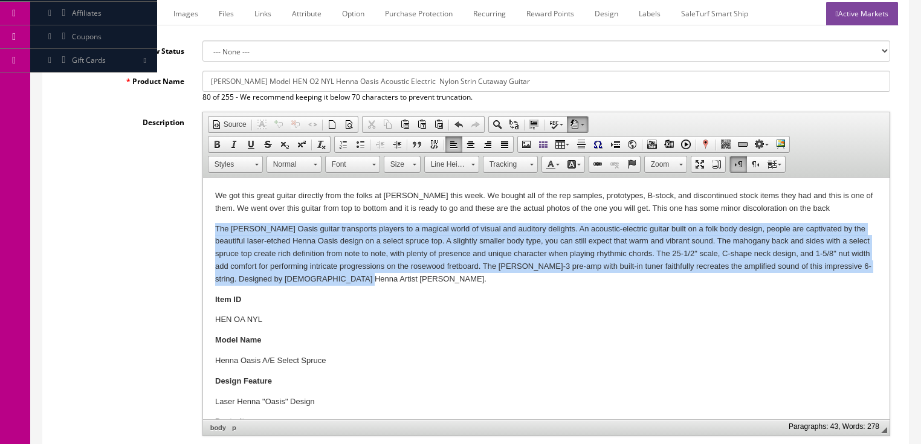
drag, startPoint x: 208, startPoint y: 228, endPoint x: 385, endPoint y: 279, distance: 183.7
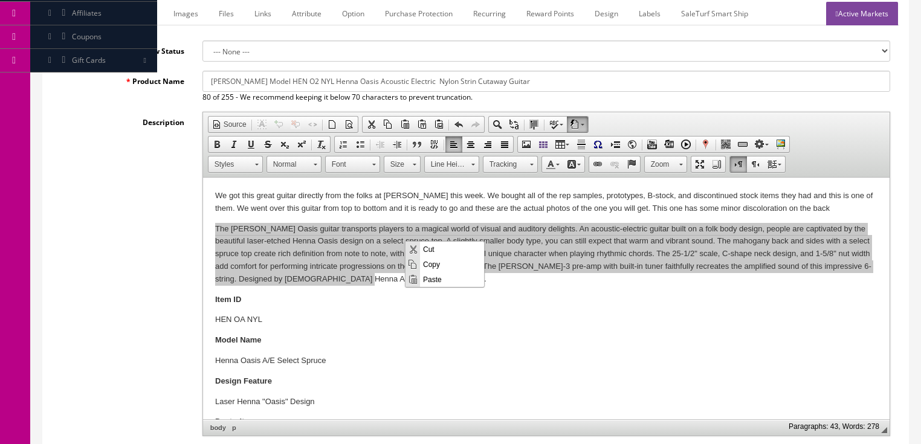
click at [433, 283] on span "Paste" at bounding box center [452, 278] width 64 height 15
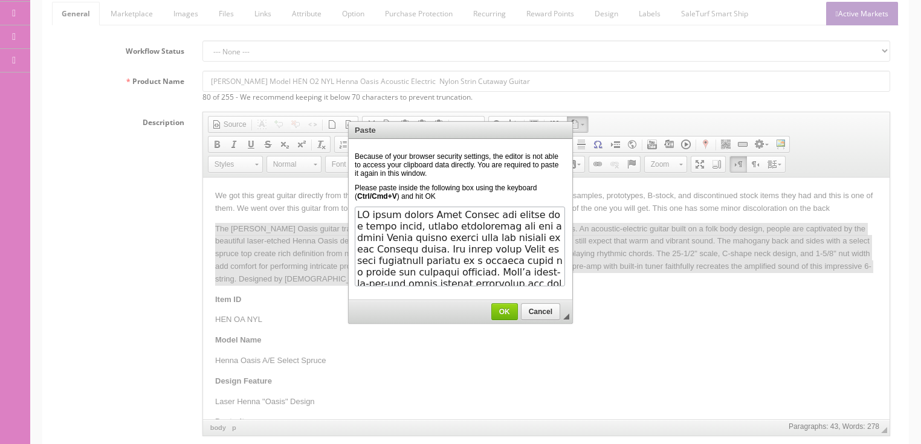
scroll to position [249, 0]
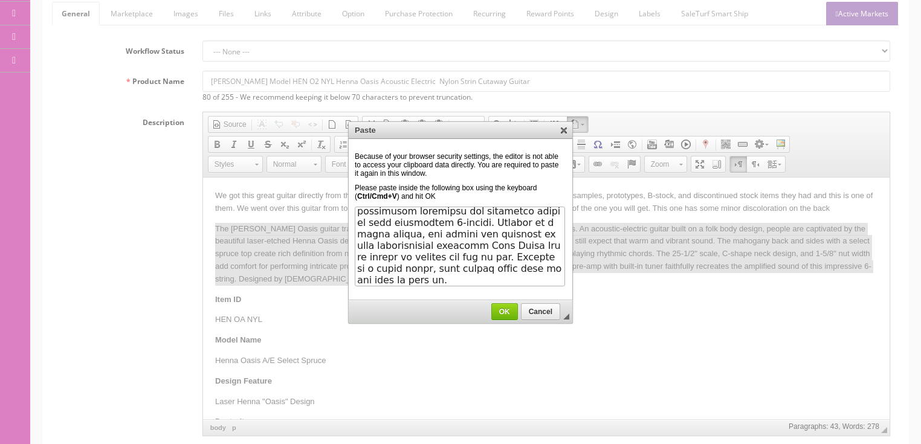
click at [496, 308] on span "OK" at bounding box center [504, 312] width 25 height 8
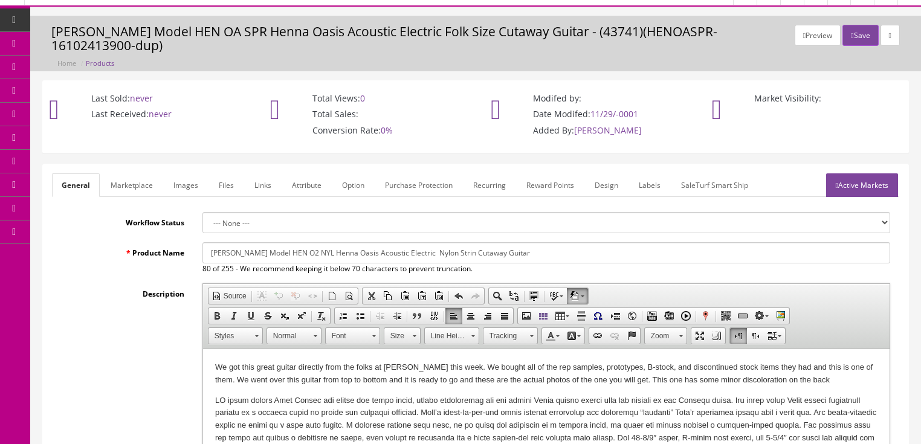
scroll to position [0, 0]
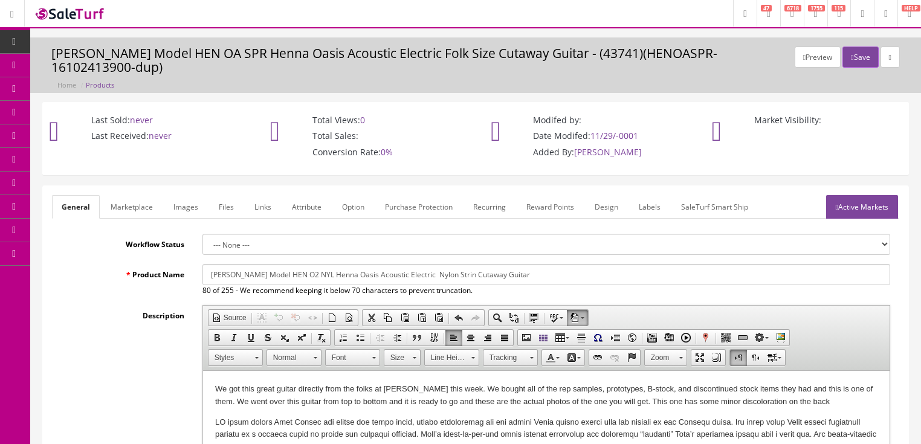
click at [198, 195] on link "Images" at bounding box center [186, 207] width 44 height 24
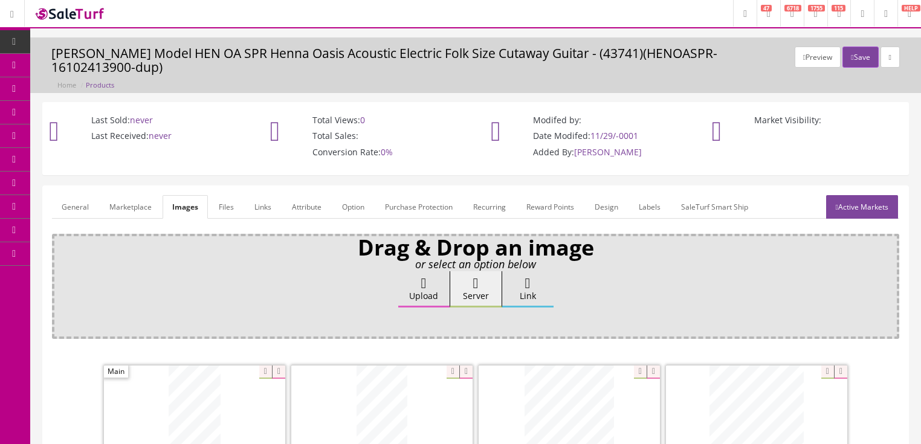
click at [63, 195] on link "General" at bounding box center [75, 207] width 47 height 24
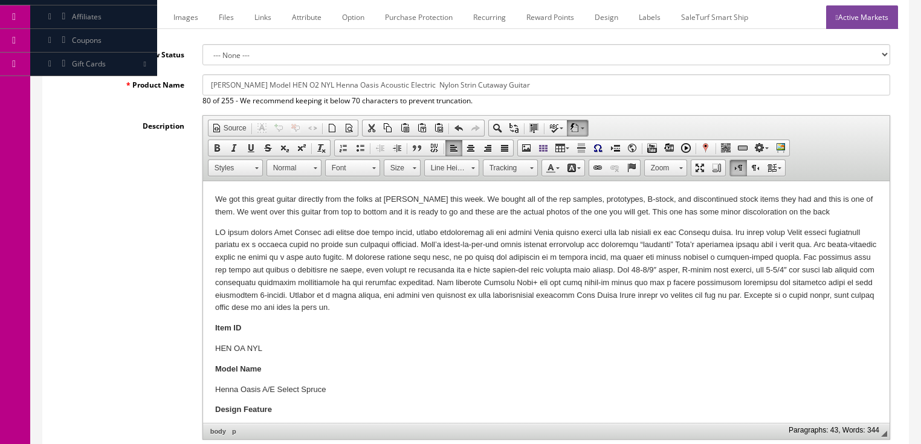
scroll to position [193, 0]
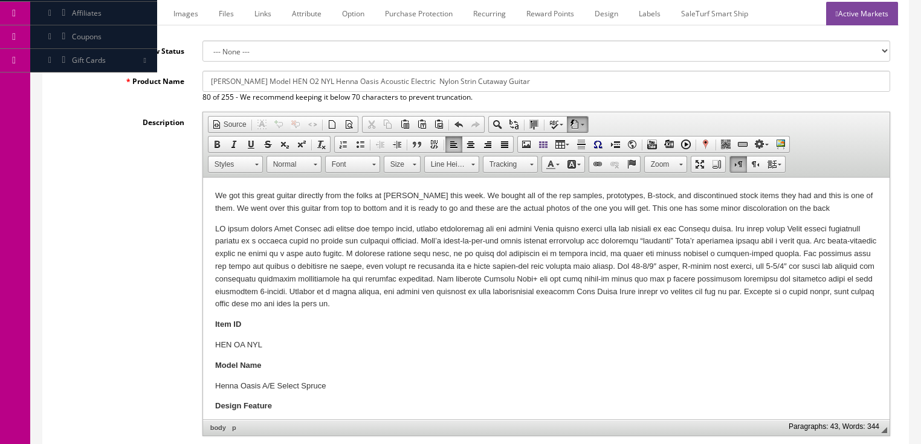
click at [648, 209] on p "We got this great guitar directly from the folks at Dean this week. We bought a…" at bounding box center [546, 202] width 663 height 25
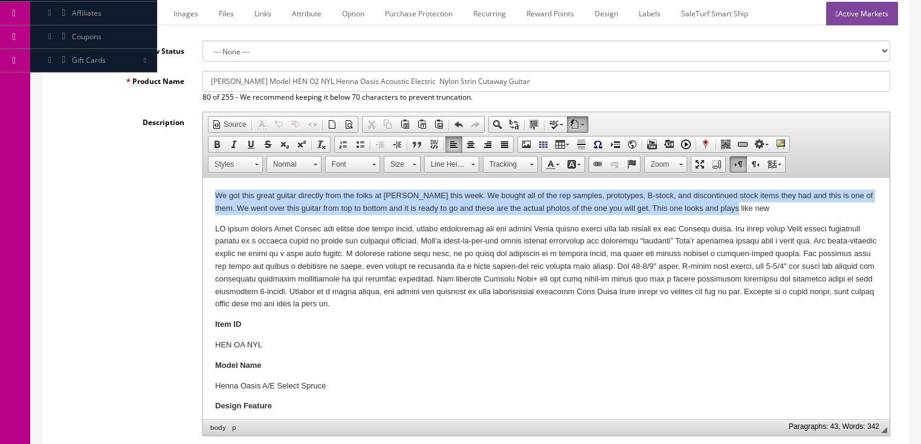
drag, startPoint x: 208, startPoint y: 193, endPoint x: 764, endPoint y: 211, distance: 556.5
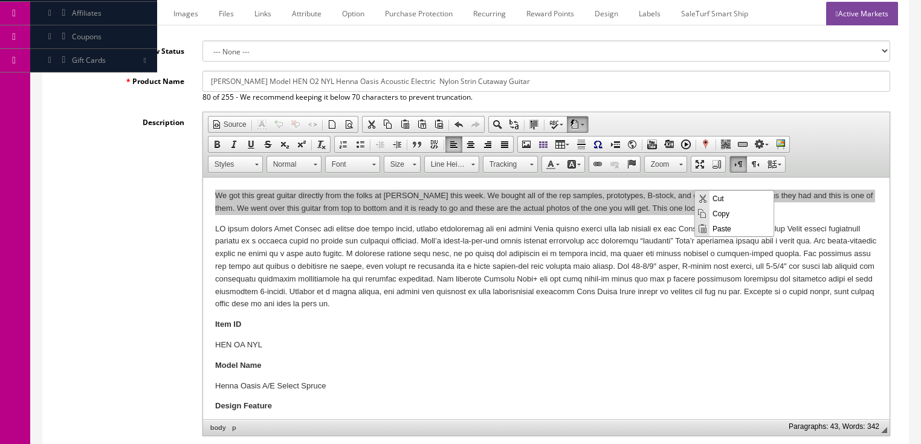
click at [721, 214] on span "Copy" at bounding box center [742, 213] width 64 height 15
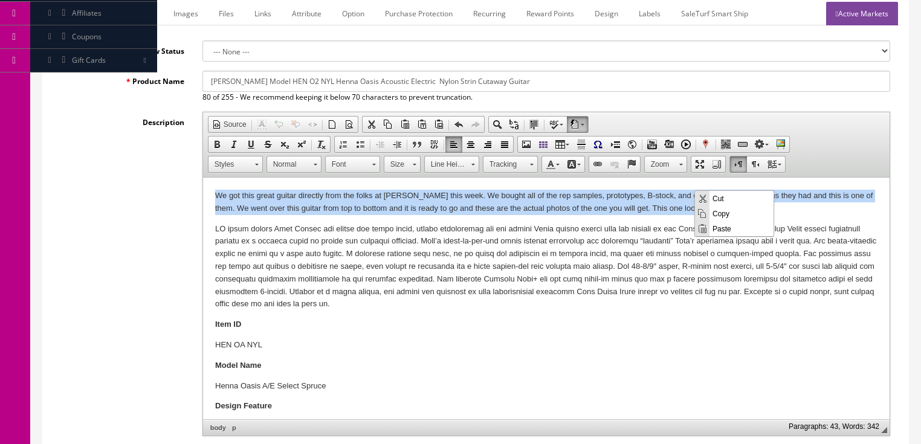
copy p "We got this great guitar directly from the folks at Dean this week. We bought a…"
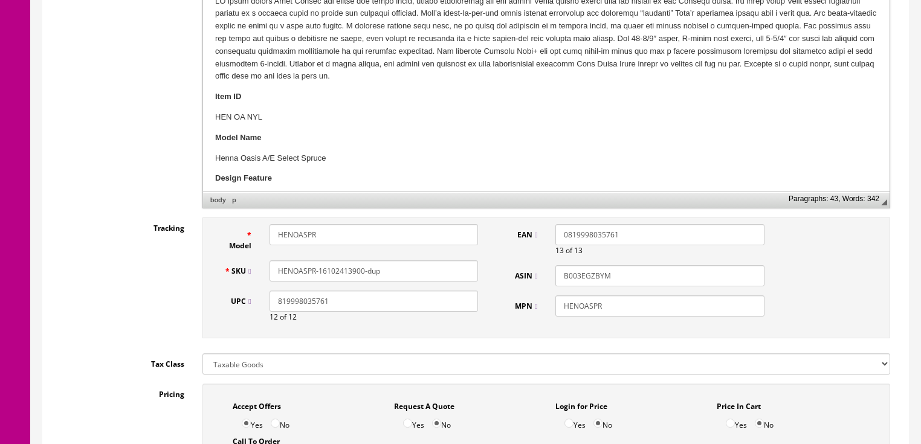
scroll to position [435, 0]
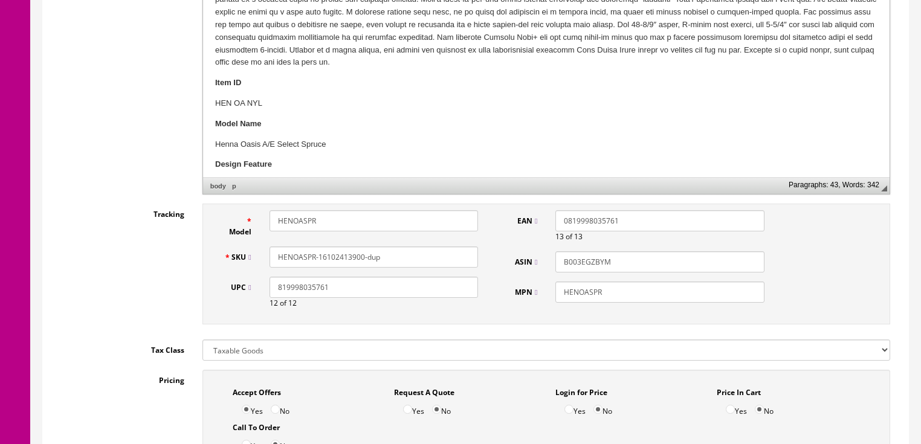
click at [239, 102] on p "HEN OA NYL" at bounding box center [546, 104] width 663 height 13
drag, startPoint x: 297, startPoint y: 207, endPoint x: 365, endPoint y: 206, distance: 67.7
click at [365, 210] on input "HENOASPR" at bounding box center [374, 220] width 209 height 21
drag, startPoint x: 343, startPoint y: 203, endPoint x: 273, endPoint y: 213, distance: 70.3
click at [273, 213] on input "HENO2NYL" at bounding box center [374, 220] width 209 height 21
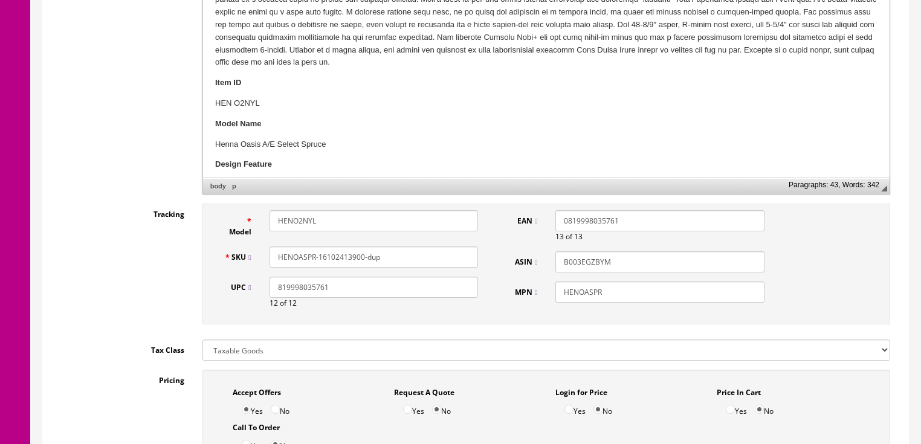
type input "HENO2NYL"
drag, startPoint x: 389, startPoint y: 244, endPoint x: 288, endPoint y: 247, distance: 100.4
click at [262, 248] on div "HENOASPR-16102413900-dup" at bounding box center [374, 257] width 227 height 21
paste input "2NYL"
type input "HENO2NYL"
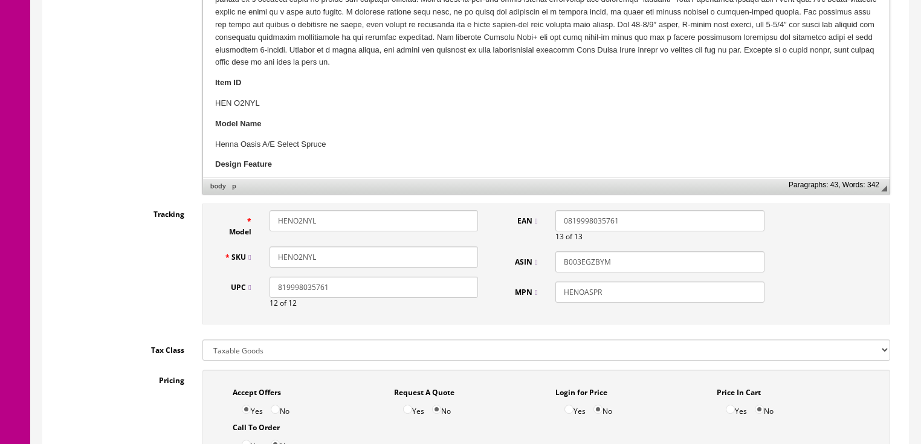
drag, startPoint x: 606, startPoint y: 276, endPoint x: 551, endPoint y: 281, distance: 55.2
click at [551, 282] on div "HENOASPR" at bounding box center [660, 292] width 227 height 21
paste input "2NYL"
type input "HENO2NYL"
drag, startPoint x: 547, startPoint y: 246, endPoint x: 525, endPoint y: 237, distance: 23.0
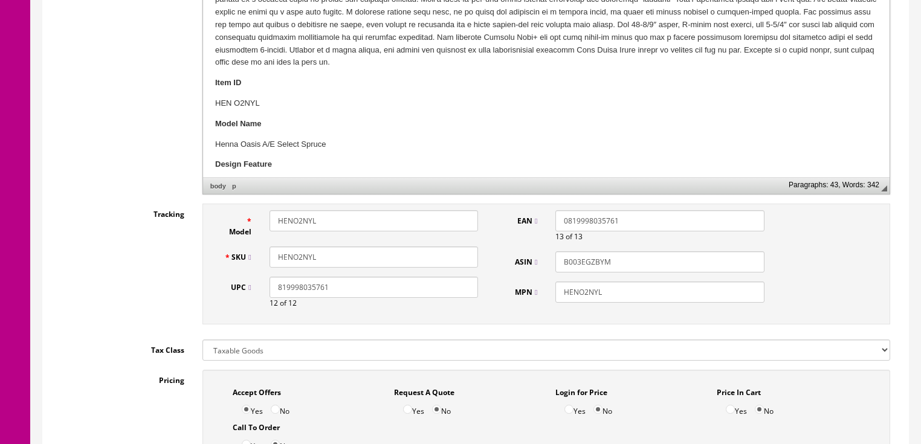
click at [525, 252] on div "ASIN B003EGZBYM" at bounding box center [637, 262] width 273 height 21
drag, startPoint x: 631, startPoint y: 201, endPoint x: 523, endPoint y: 182, distance: 109.8
drag, startPoint x: 366, startPoint y: 274, endPoint x: 75, endPoint y: 291, distance: 291.3
click at [75, 291] on div "Tracking Model HENO2NYL SKU HENO2NYL UPC 819998035761 12 of 12 EAN 0 of 13 ASIN…" at bounding box center [476, 267] width 848 height 127
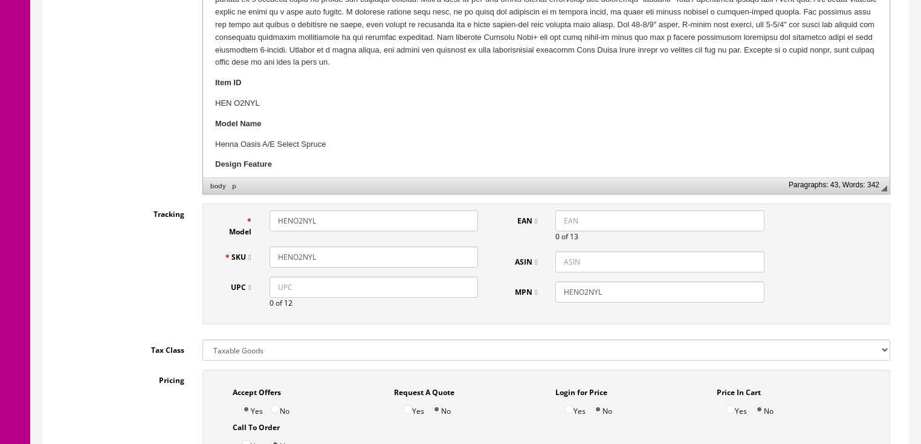
click at [346, 247] on input "HENO2NYL" at bounding box center [374, 257] width 209 height 21
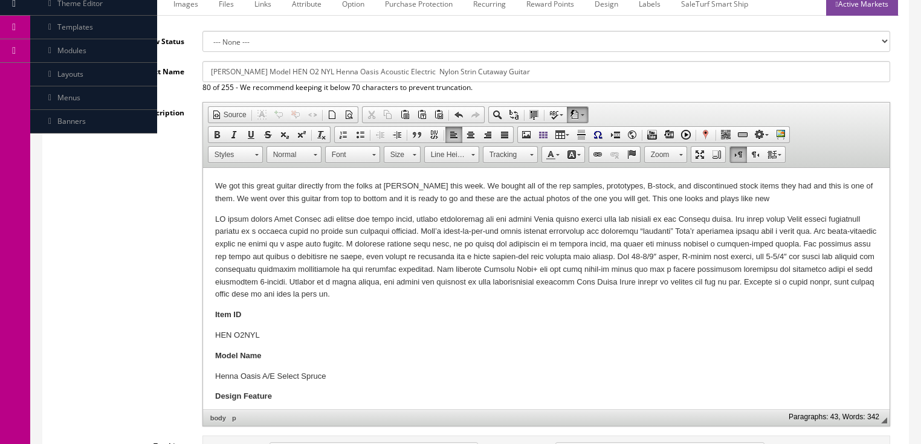
scroll to position [193, 0]
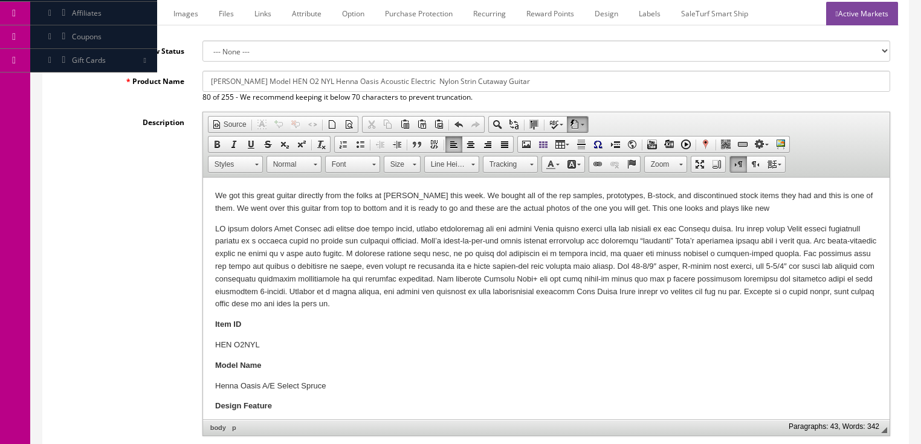
type input "HENO2NYL-17042470916"
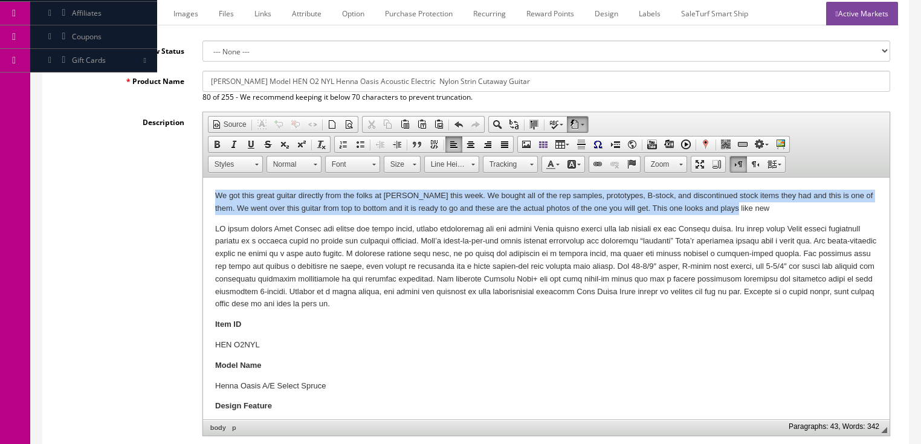
drag, startPoint x: 215, startPoint y: 192, endPoint x: 768, endPoint y: 209, distance: 553.5
click at [768, 209] on p "We got this great guitar directly from the folks at Dean this week. We bought a…" at bounding box center [546, 202] width 663 height 25
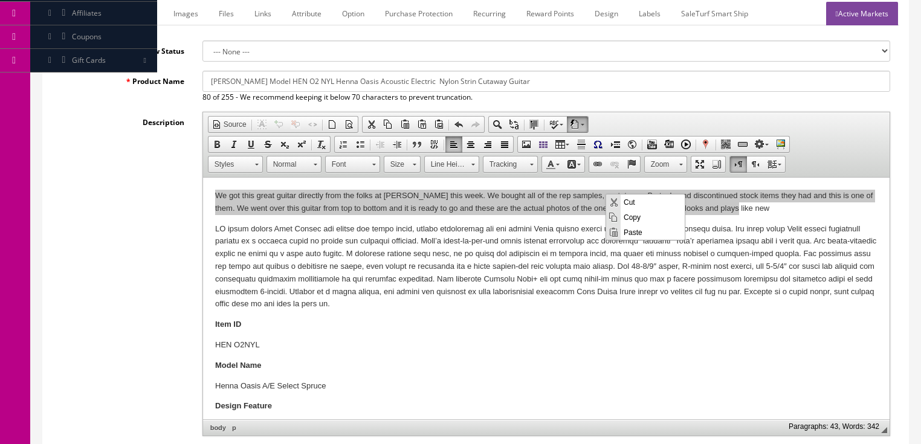
click at [637, 215] on span "Copy" at bounding box center [653, 216] width 64 height 15
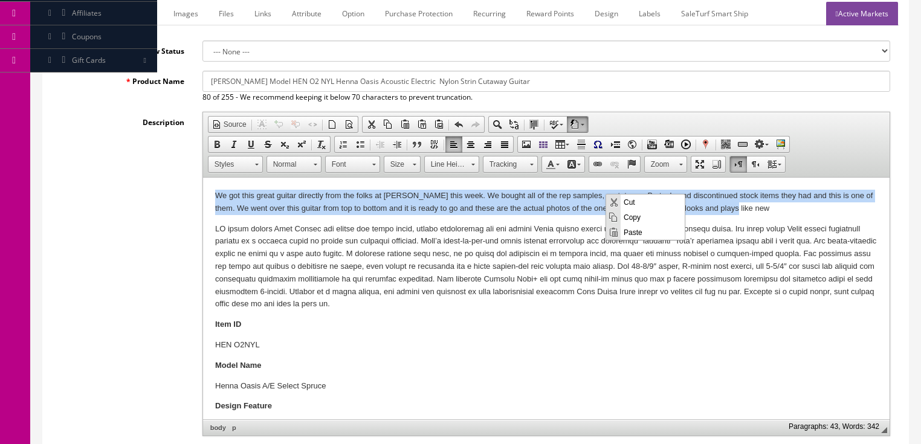
copy p "We got this great guitar directly from the folks at Dean this week. We bought a…"
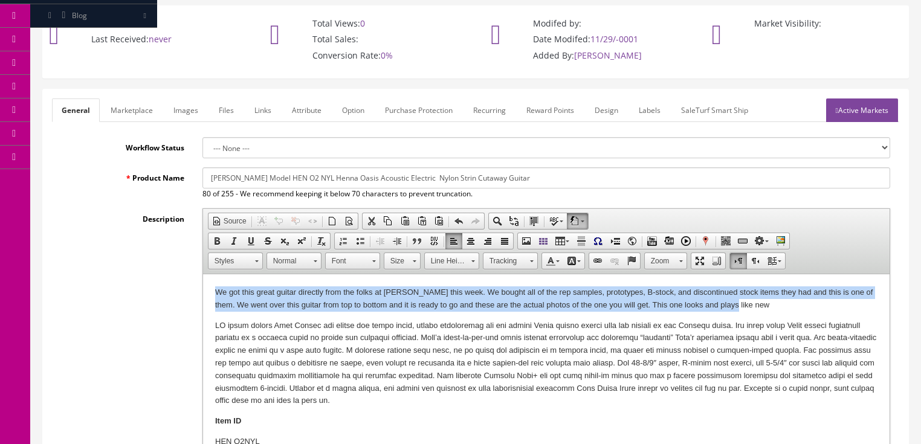
scroll to position [97, 0]
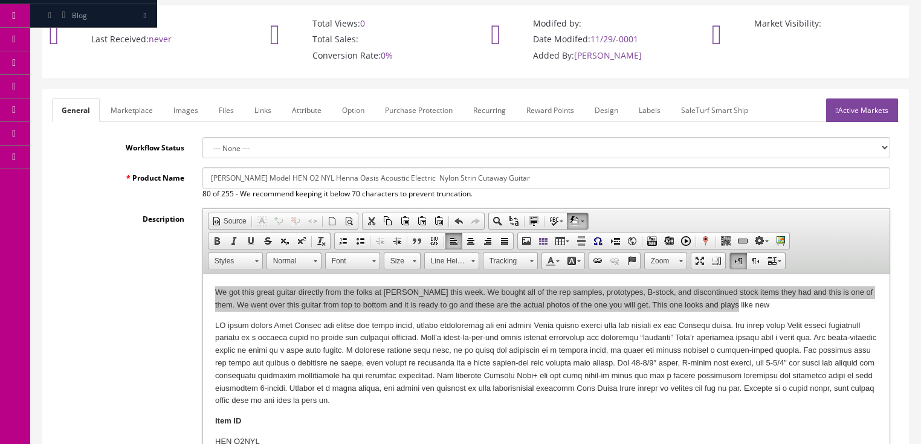
click at [131, 99] on link "Marketplace" at bounding box center [132, 111] width 62 height 24
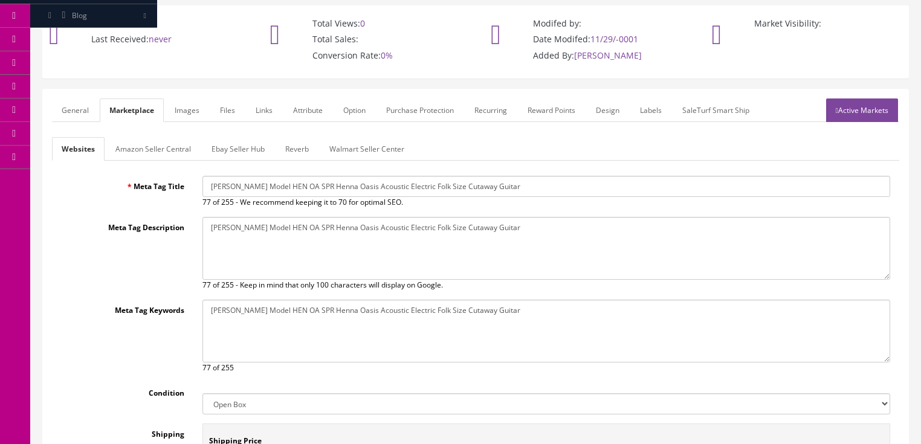
click at [157, 140] on link "Amazon Seller Central" at bounding box center [153, 149] width 95 height 24
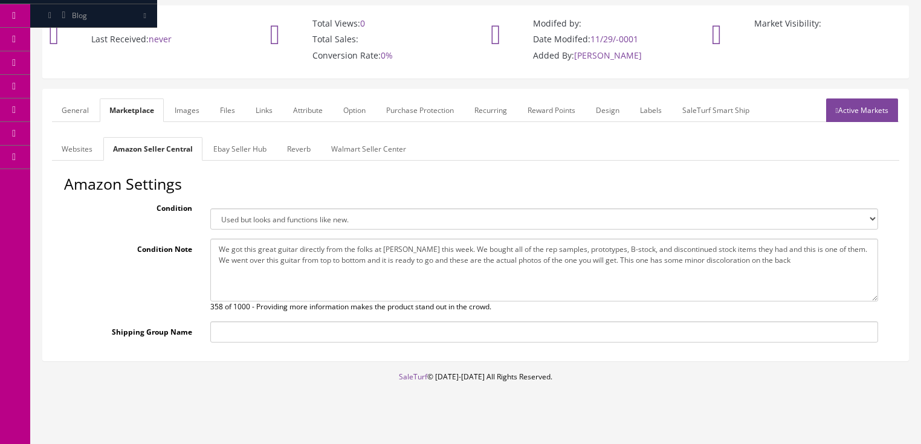
scroll to position [94, 0]
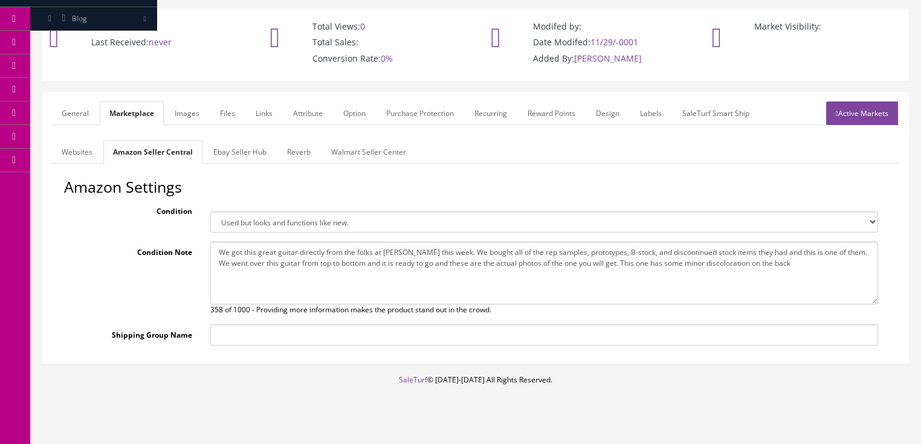
drag, startPoint x: 216, startPoint y: 238, endPoint x: 727, endPoint y: 247, distance: 511.6
click at [822, 246] on textarea "We got this great guitar directly from the folks at Dean this week. We bought a…" at bounding box center [544, 273] width 668 height 63
paste textarea "looks and plays like new"
type textarea "We got this great guitar directly from the folks at Dean this week. We bought a…"
click at [244, 140] on link "Ebay Seller Hub" at bounding box center [240, 152] width 73 height 24
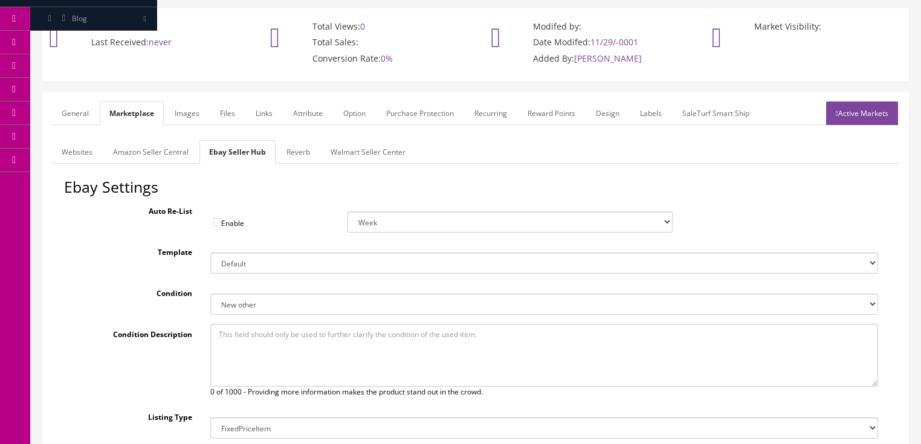
click at [875, 105] on link "Active Markets" at bounding box center [862, 114] width 72 height 24
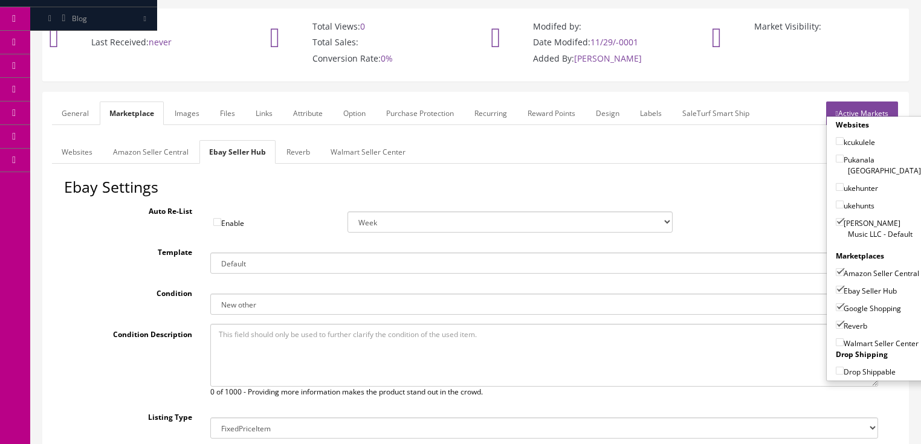
click at [854, 102] on link "Active Markets" at bounding box center [862, 114] width 72 height 24
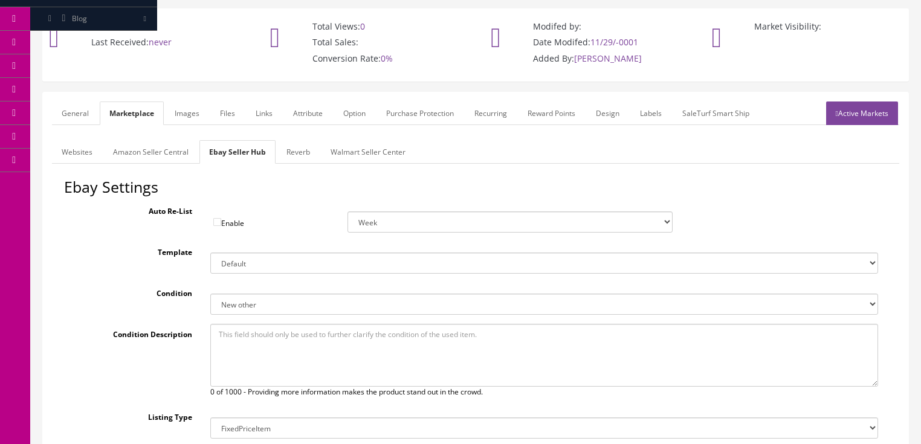
click at [66, 102] on link "General" at bounding box center [75, 114] width 47 height 24
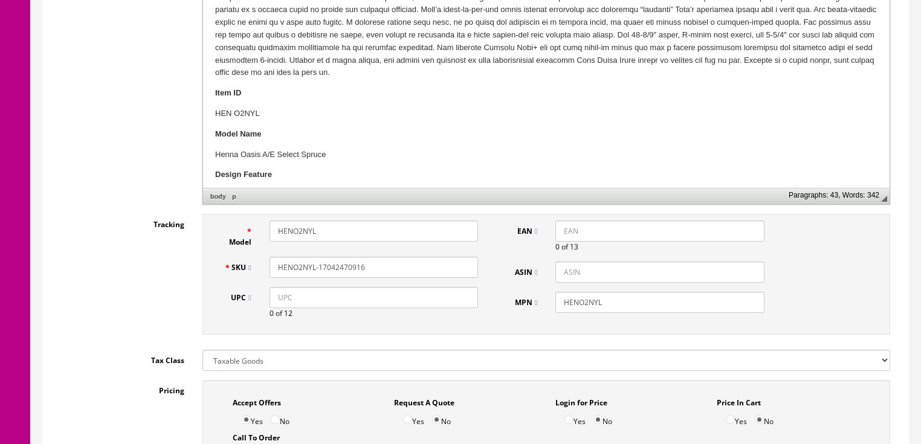
scroll to position [432, 0]
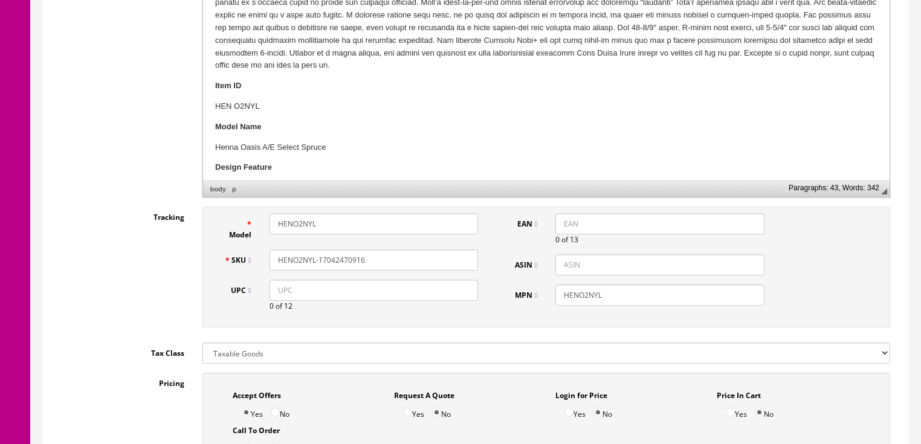
drag, startPoint x: 387, startPoint y: 250, endPoint x: 265, endPoint y: 250, distance: 121.5
click at [265, 250] on div "HENO2NYL-17042470916" at bounding box center [374, 260] width 227 height 21
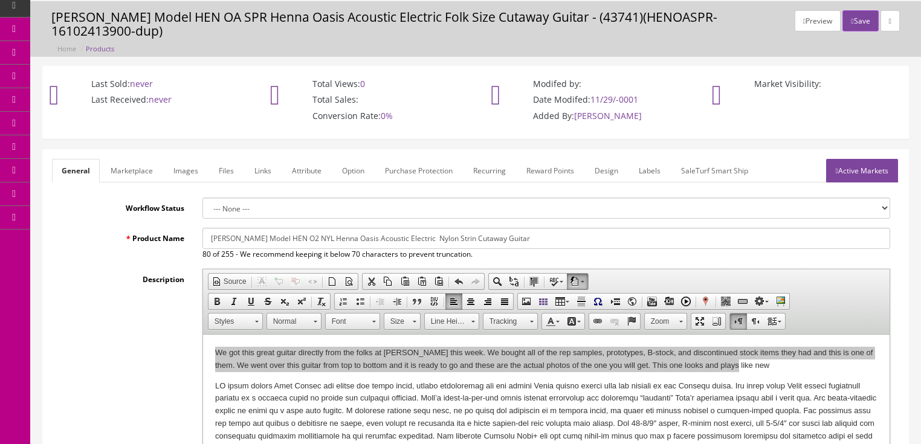
scroll to position [0, 0]
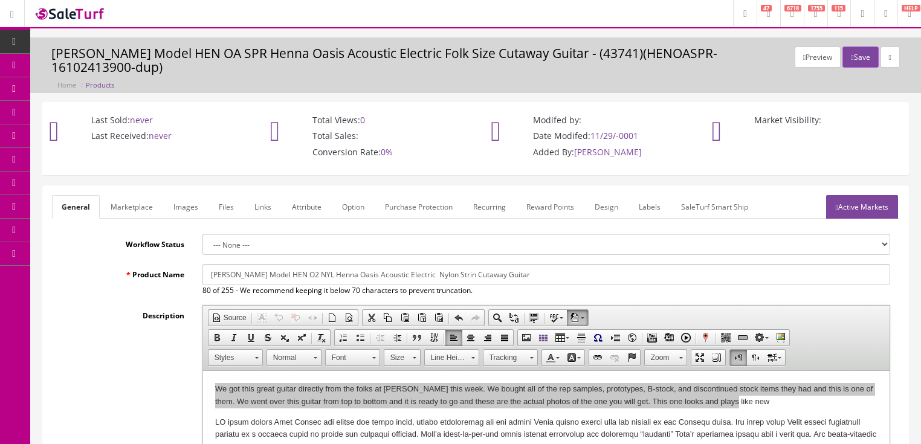
click at [826, 198] on link "Active Markets" at bounding box center [862, 207] width 72 height 24
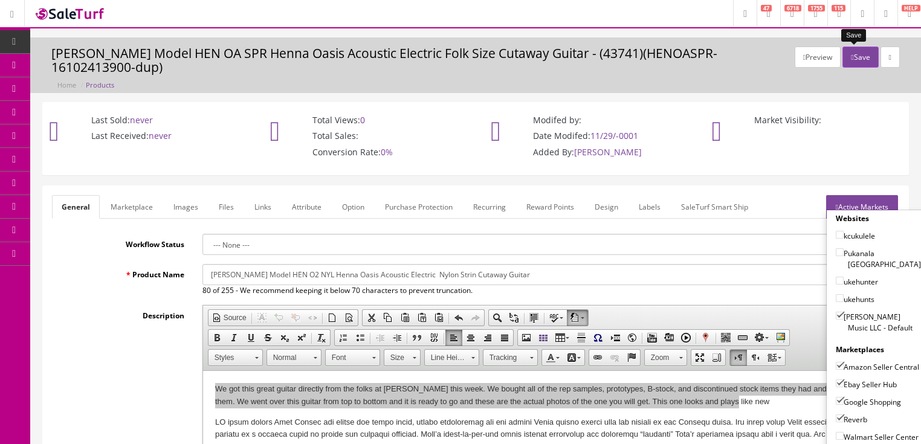
click at [851, 57] on icon "button" at bounding box center [852, 57] width 2 height 7
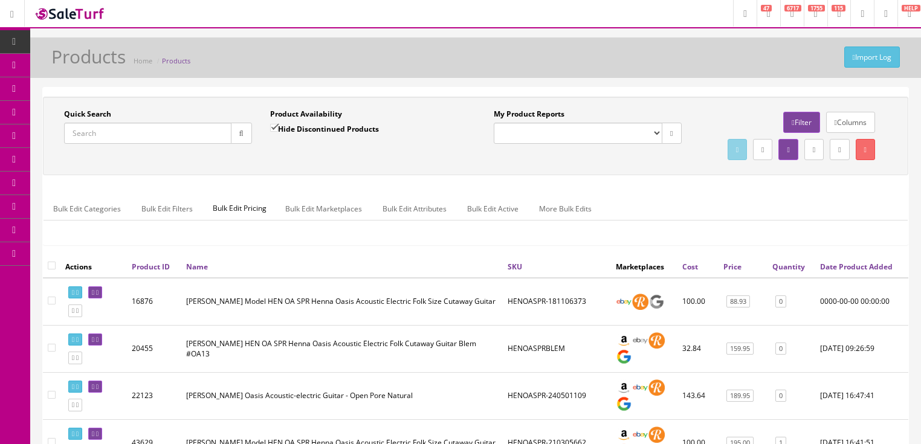
click at [181, 133] on input "Quick Search" at bounding box center [147, 133] width 167 height 21
paste input "HENO2NYL-17042470916"
type input "HENO2NYL-17042470916"
click at [278, 126] on input "Hide Discontinued Products" at bounding box center [274, 128] width 8 height 8
checkbox input "false"
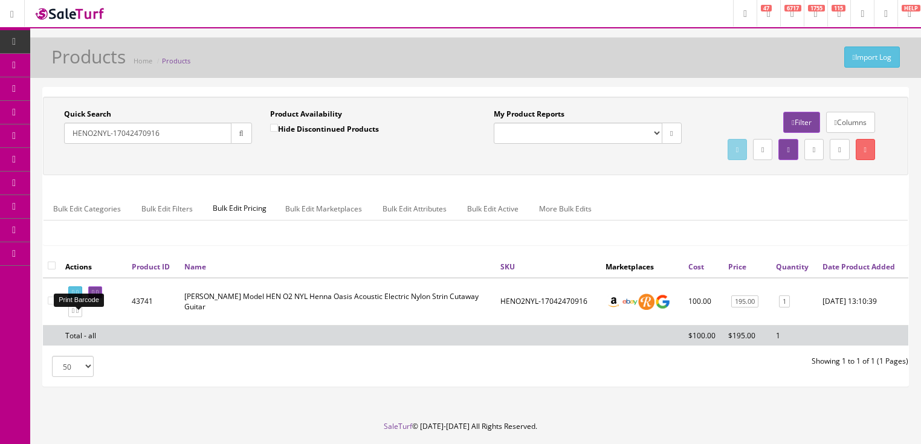
click at [78, 299] on link at bounding box center [75, 293] width 14 height 13
drag, startPoint x: 188, startPoint y: 131, endPoint x: 63, endPoint y: 169, distance: 130.8
click at [63, 163] on div "Quick Search HENO2NYL-17042470916 Date From Product Availability Hide Discontin…" at bounding box center [476, 136] width 860 height 54
type input "art v dread"
click at [244, 133] on button "button" at bounding box center [241, 133] width 21 height 21
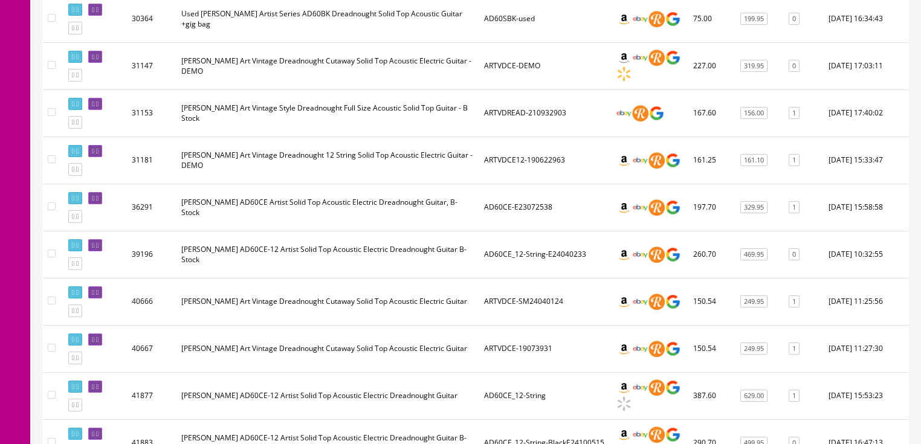
scroll to position [1016, 0]
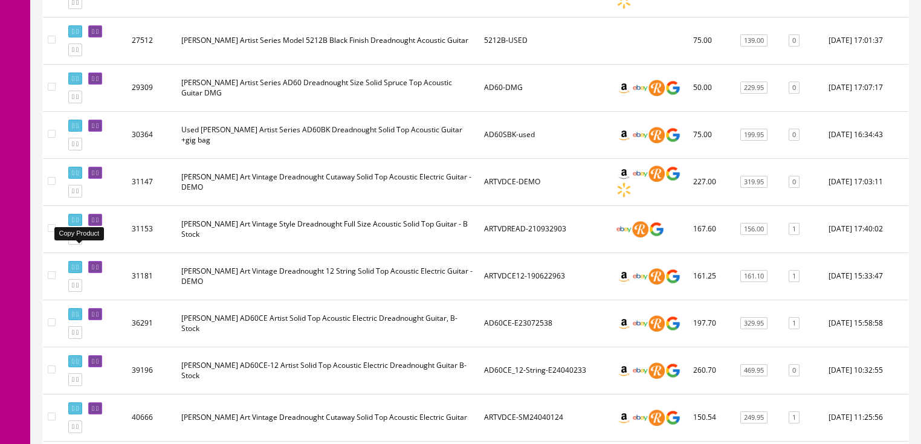
click at [74, 242] on icon at bounding box center [73, 238] width 2 height 7
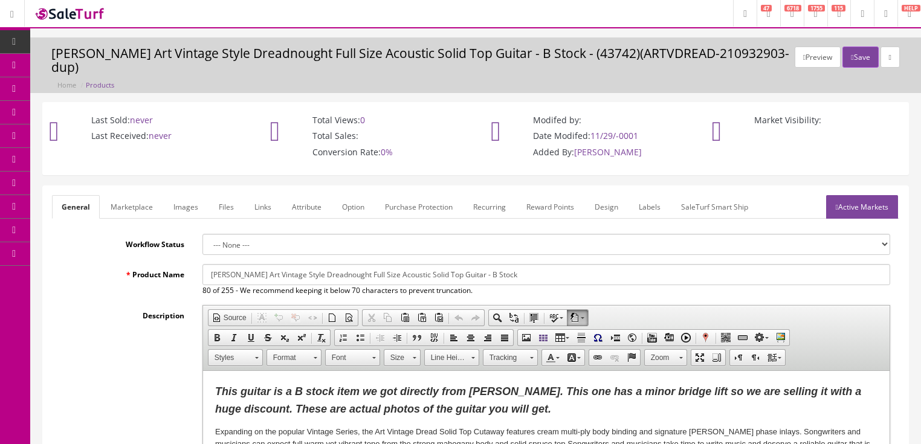
click at [186, 195] on link "Images" at bounding box center [186, 207] width 44 height 24
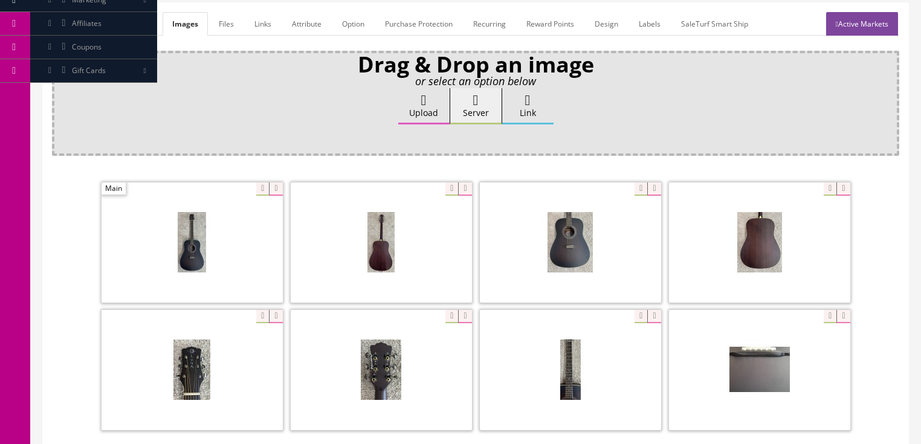
scroll to position [193, 0]
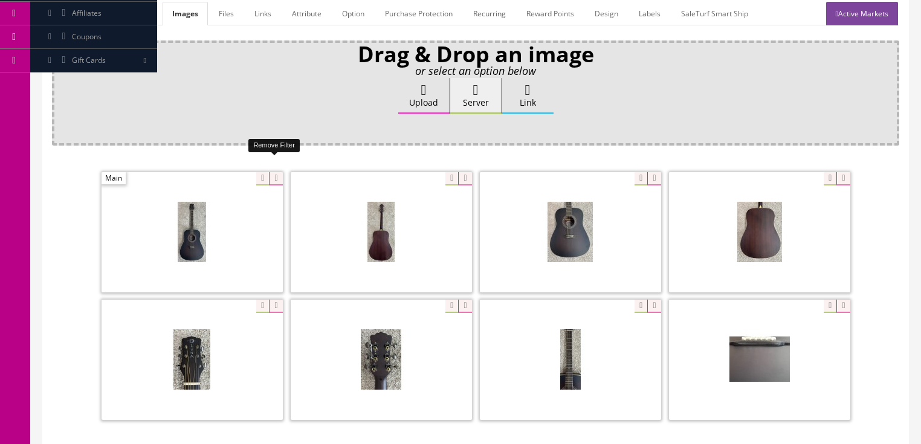
click at [271, 172] on icon at bounding box center [275, 178] width 13 height 13
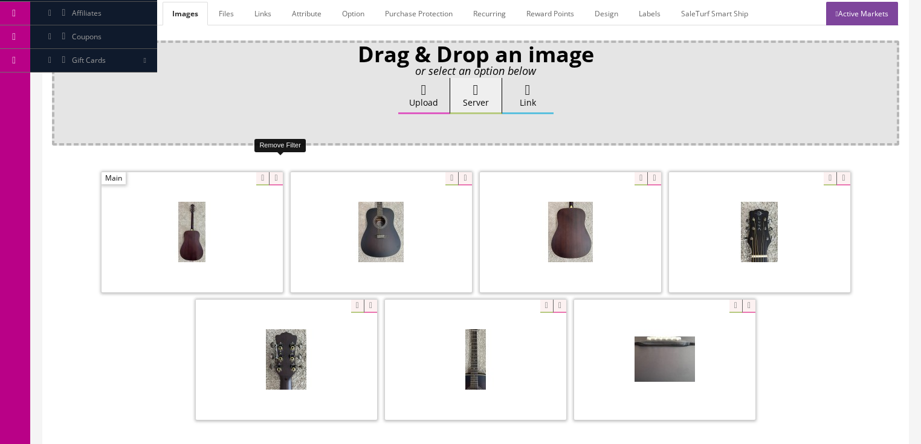
click at [271, 172] on icon at bounding box center [275, 178] width 13 height 13
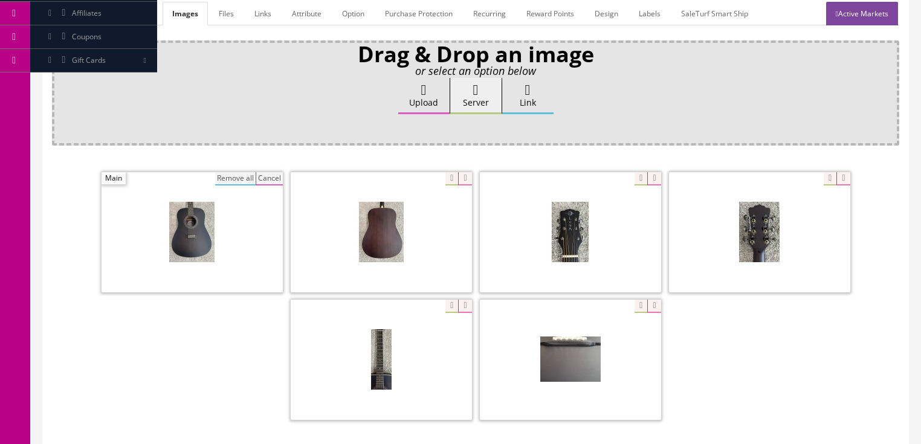
click at [236, 172] on button "Remove all" at bounding box center [235, 178] width 41 height 13
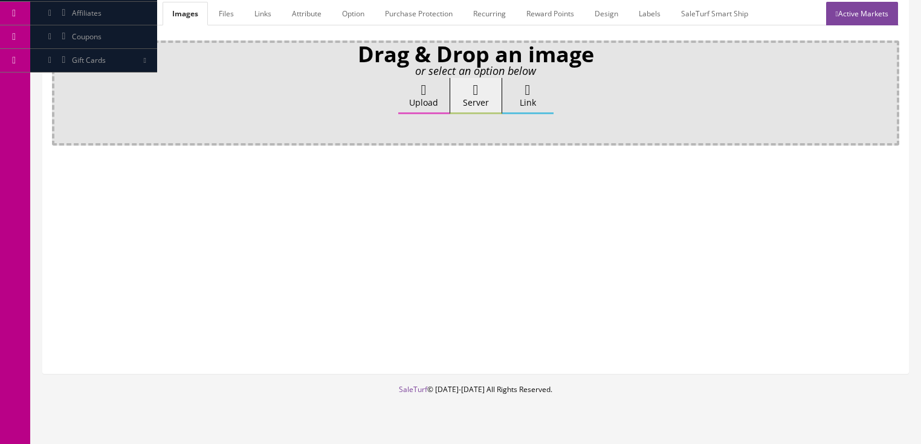
click at [409, 86] on label "Upload" at bounding box center [423, 96] width 51 height 36
click at [60, 86] on input "Upload" at bounding box center [60, 84] width 0 height 12
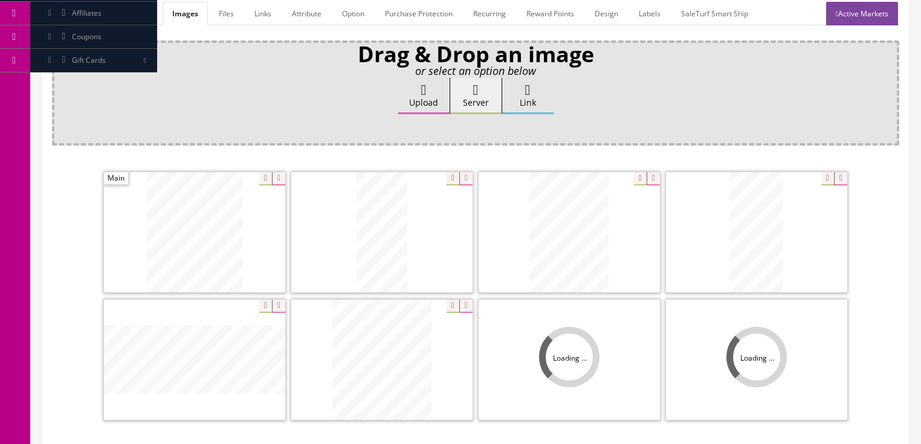
scroll to position [242, 0]
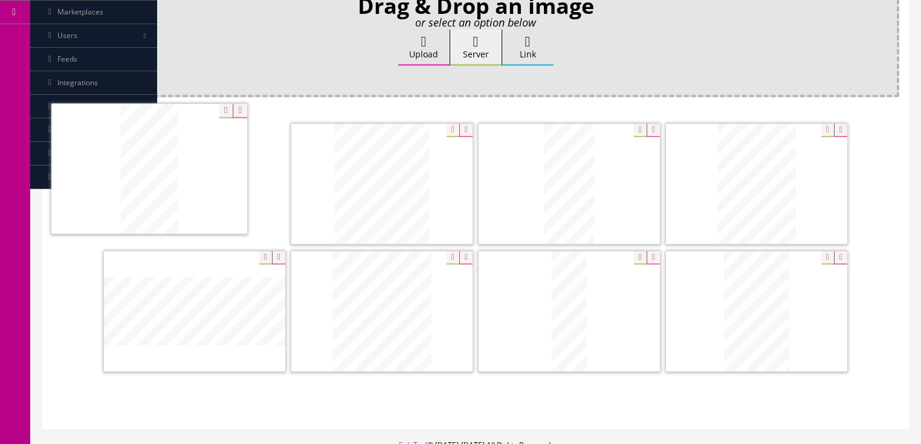
drag, startPoint x: 756, startPoint y: 186, endPoint x: 227, endPoint y: 189, distance: 528.4
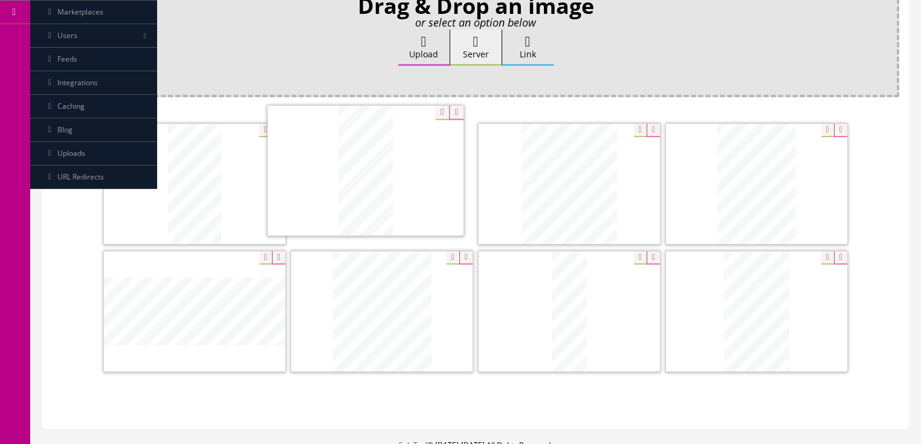
drag, startPoint x: 557, startPoint y: 190, endPoint x: 426, endPoint y: 185, distance: 131.3
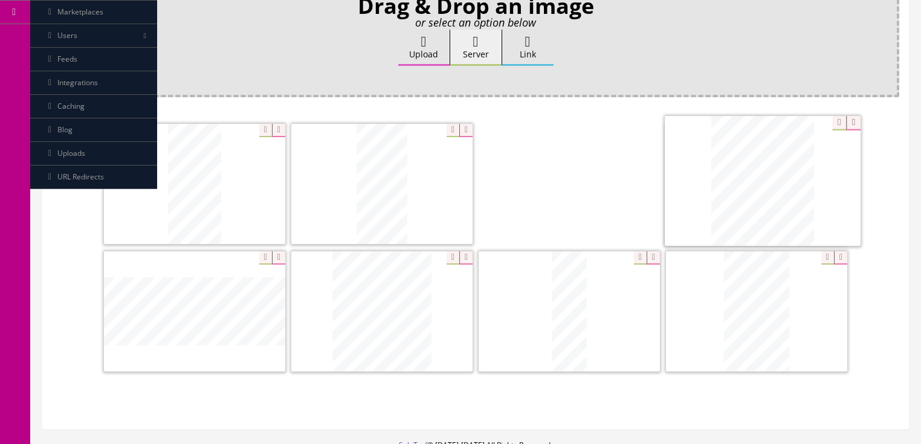
drag, startPoint x: 559, startPoint y: 180, endPoint x: 750, endPoint y: 182, distance: 191.1
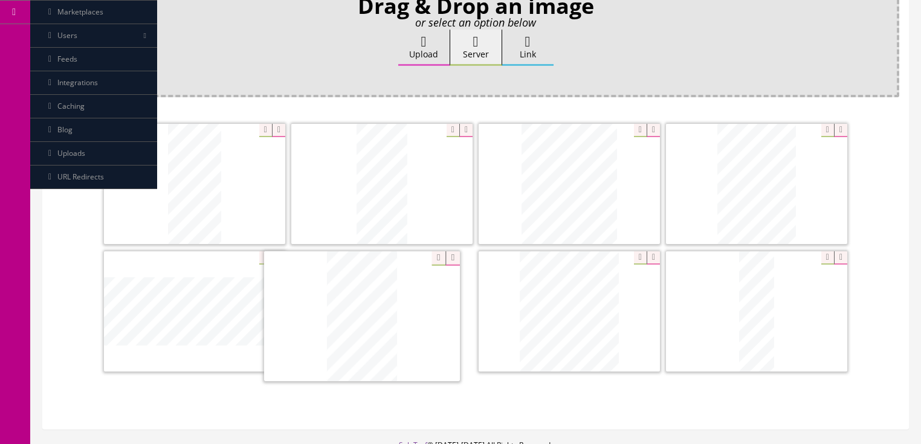
drag, startPoint x: 744, startPoint y: 310, endPoint x: 361, endPoint y: 314, distance: 382.7
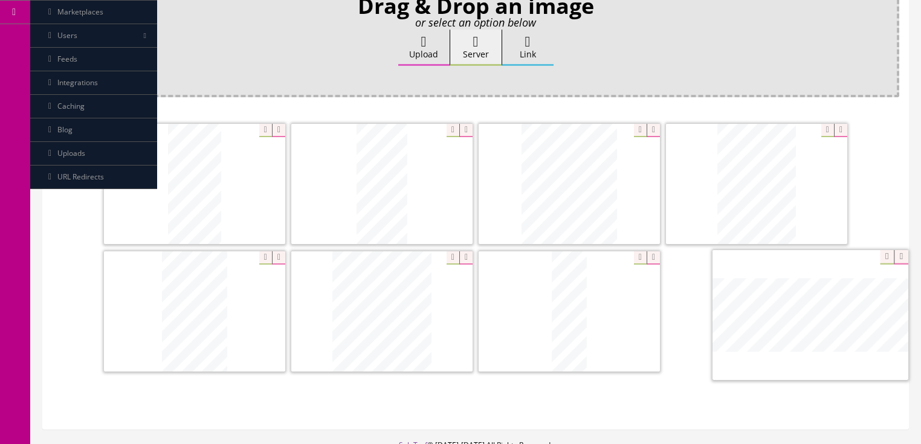
drag, startPoint x: 212, startPoint y: 300, endPoint x: 821, endPoint y: 305, distance: 609.5
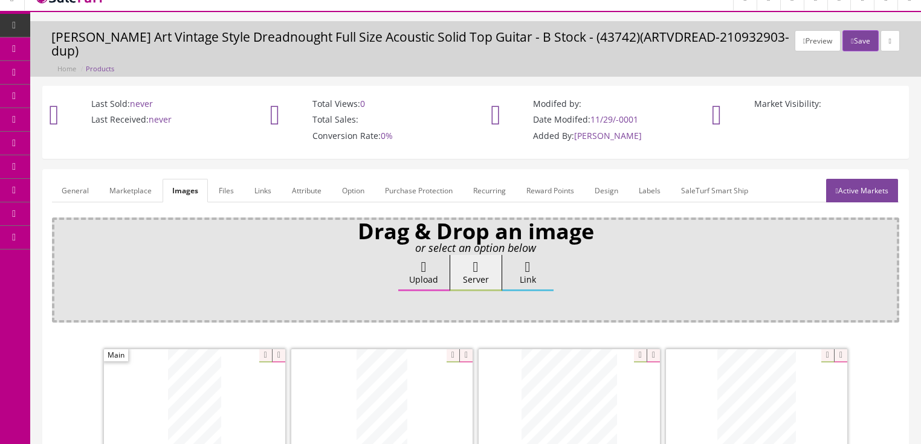
scroll to position [0, 0]
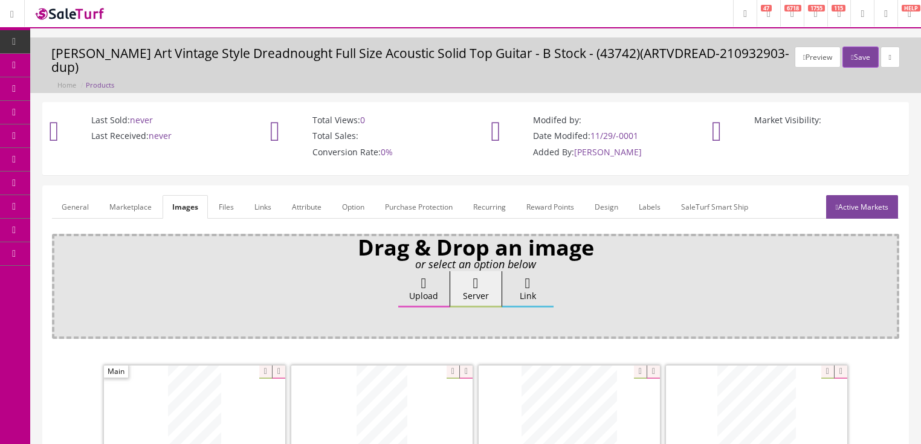
click at [857, 198] on link "Active Markets" at bounding box center [862, 207] width 72 height 24
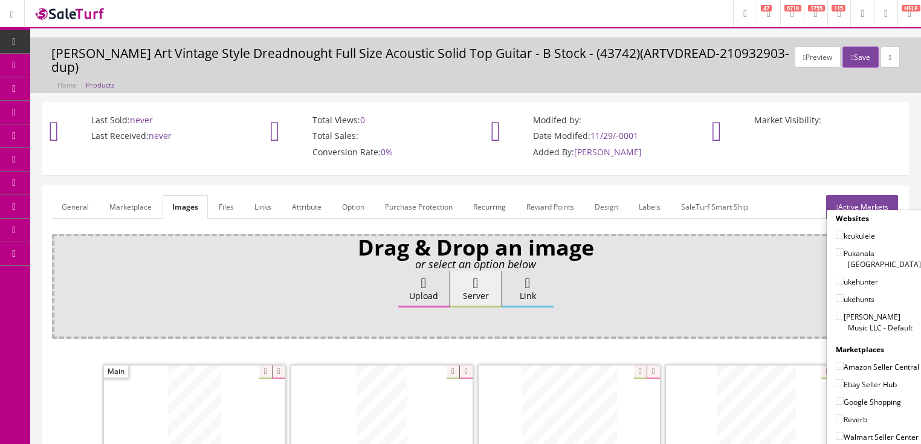
click at [836, 312] on input"] "[PERSON_NAME] Music LLC - Default" at bounding box center [840, 316] width 8 height 8
checkbox input"] "true"
click at [839, 380] on input"] "Ebay Seller Hub" at bounding box center [840, 384] width 8 height 8
checkbox input"] "true"
drag, startPoint x: 837, startPoint y: 382, endPoint x: 837, endPoint y: 393, distance: 10.9
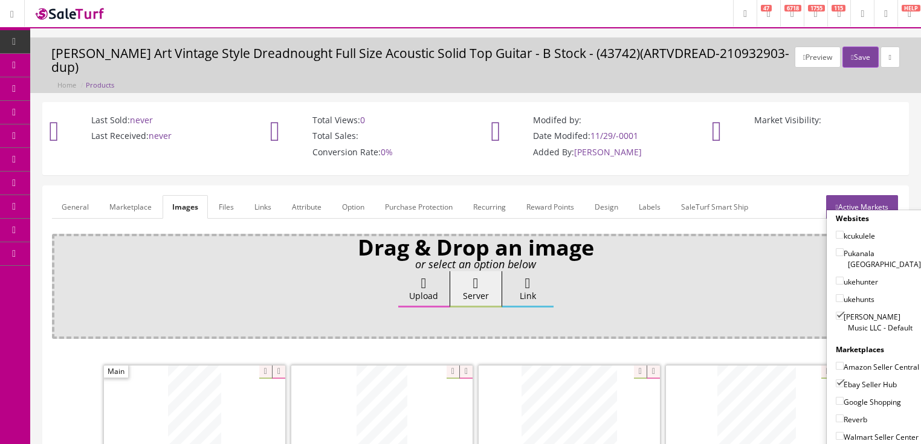
click at [837, 397] on input"] "Google Shopping" at bounding box center [840, 401] width 8 height 8
checkbox input"] "true"
drag, startPoint x: 834, startPoint y: 402, endPoint x: 859, endPoint y: 356, distance: 52.7
click at [837, 415] on input"] "Reverb" at bounding box center [840, 419] width 8 height 8
checkbox input"] "true"
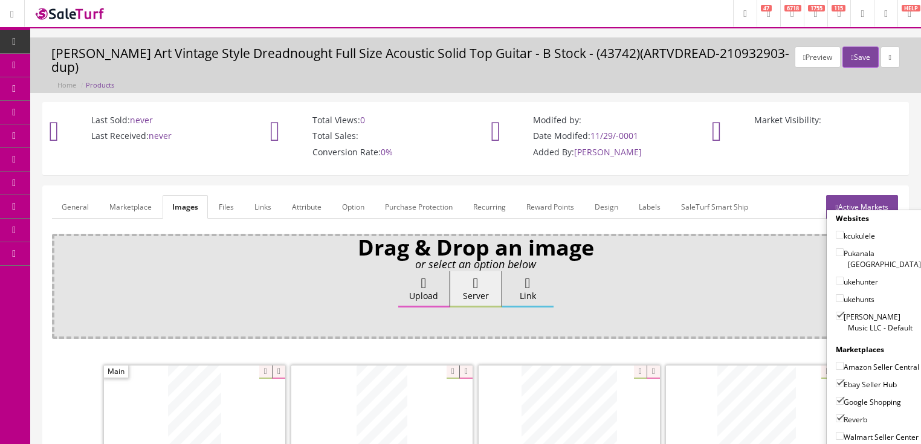
click at [856, 195] on link "Active Markets" at bounding box center [862, 207] width 72 height 24
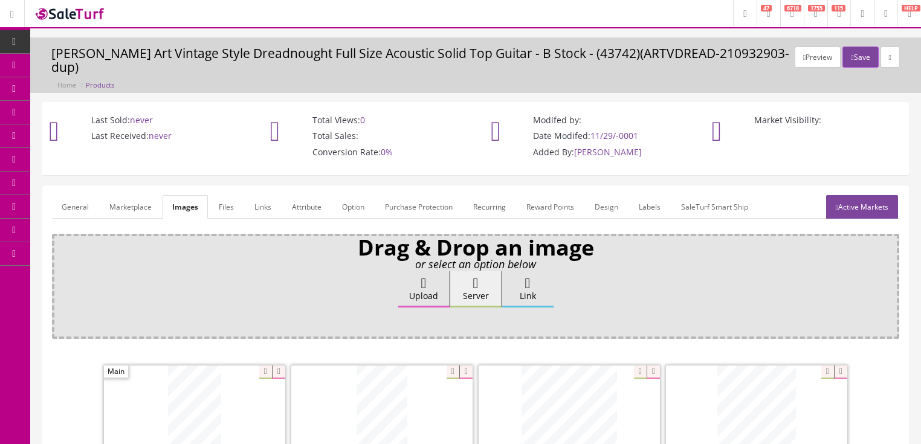
click at [74, 195] on link "General" at bounding box center [75, 207] width 47 height 24
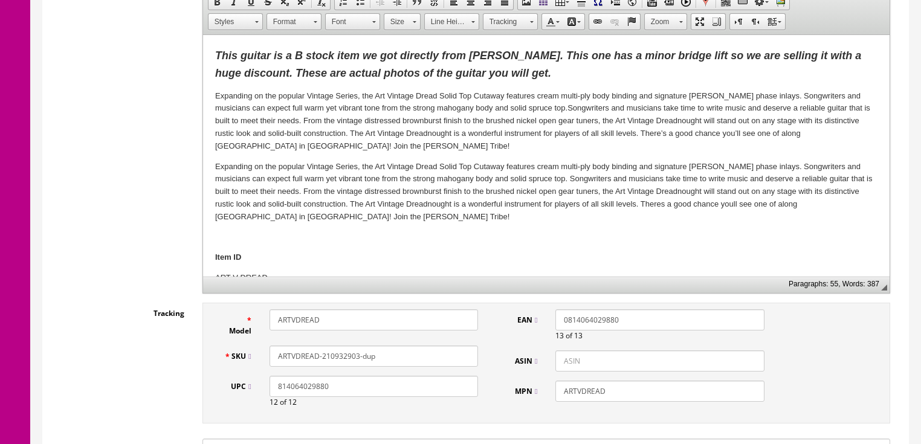
scroll to position [387, 0]
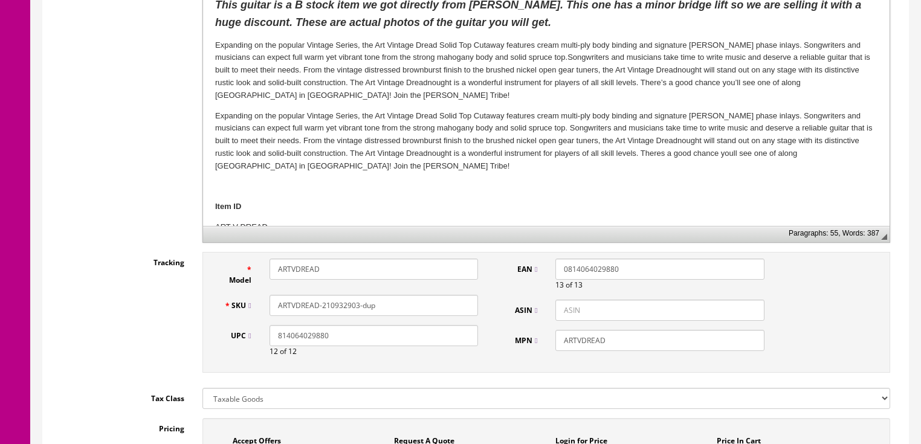
drag, startPoint x: 321, startPoint y: 293, endPoint x: 419, endPoint y: 292, distance: 97.9
click at [419, 295] on input "ARTVDREAD-210932903-dup" at bounding box center [374, 305] width 209 height 21
drag, startPoint x: 416, startPoint y: 290, endPoint x: 253, endPoint y: 290, distance: 163.2
click at [253, 295] on div "SKU ARTVDREAD-18008101588" at bounding box center [351, 305] width 273 height 21
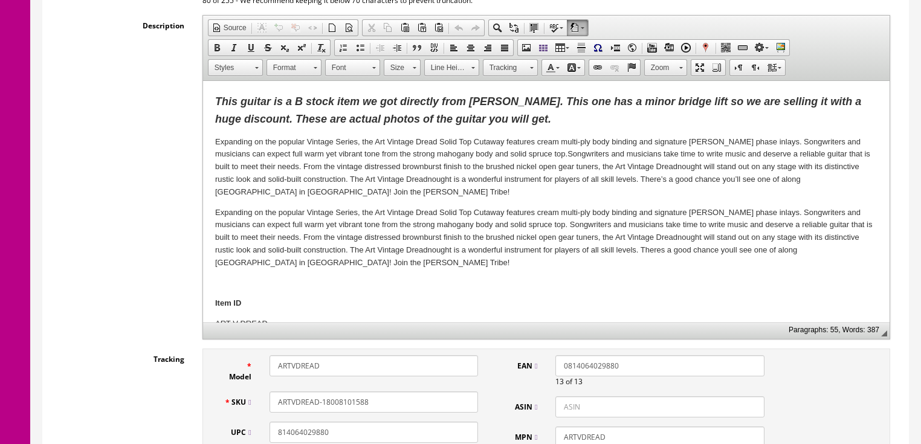
scroll to position [0, 0]
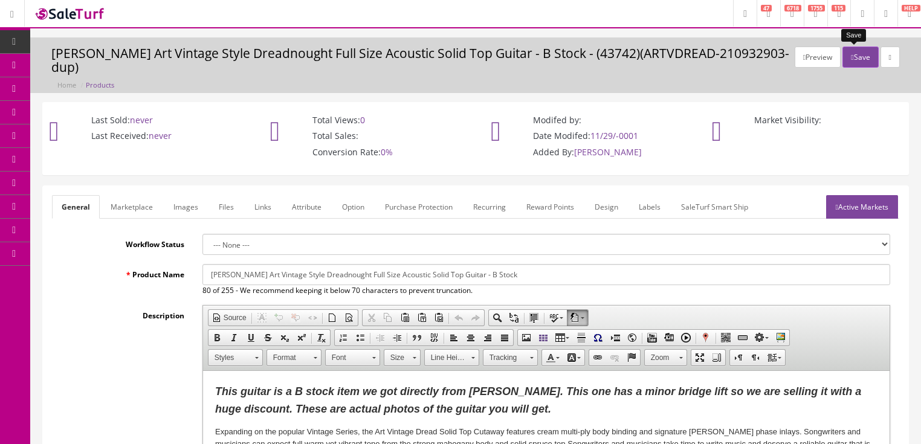
type input "ARTVDREAD-18008101588"
click at [849, 59] on button "Save" at bounding box center [861, 57] width 36 height 21
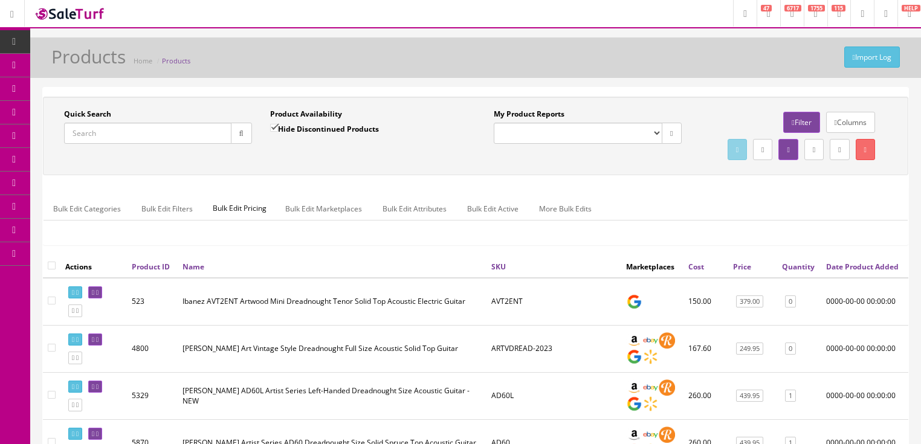
click at [138, 132] on input "Quick Search" at bounding box center [147, 133] width 167 height 21
paste input "ARTVDREAD-18008101588"
click at [232, 129] on button "button" at bounding box center [241, 133] width 21 height 21
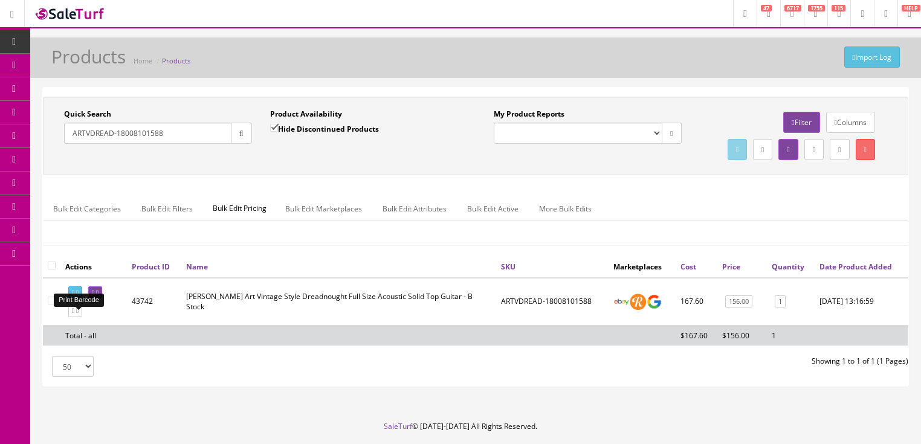
click at [79, 296] on icon at bounding box center [77, 293] width 2 height 7
drag, startPoint x: 192, startPoint y: 131, endPoint x: 34, endPoint y: 172, distance: 163.8
click at [34, 172] on div "Quick Search ARTVDREAD-18008101588 Date From Product Availability Hide Disconti…" at bounding box center [475, 242] width 891 height 310
type input "ex koa"
click at [271, 128] on input "Hide Discontinued Products" at bounding box center [274, 128] width 8 height 8
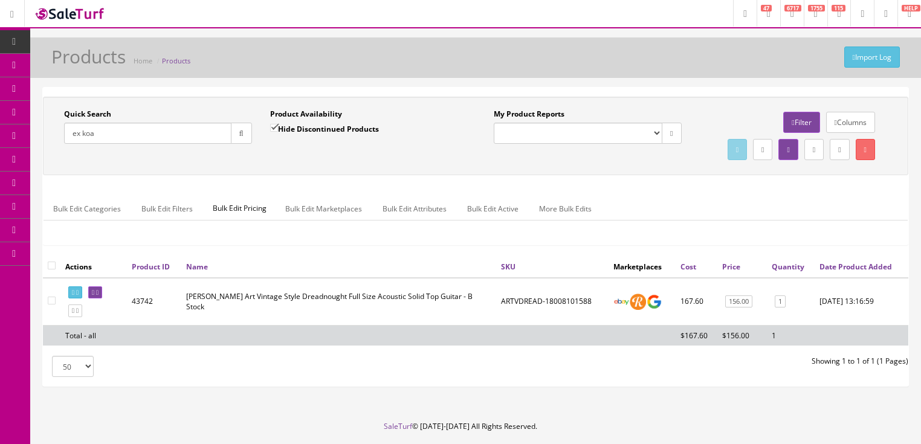
checkbox input "false"
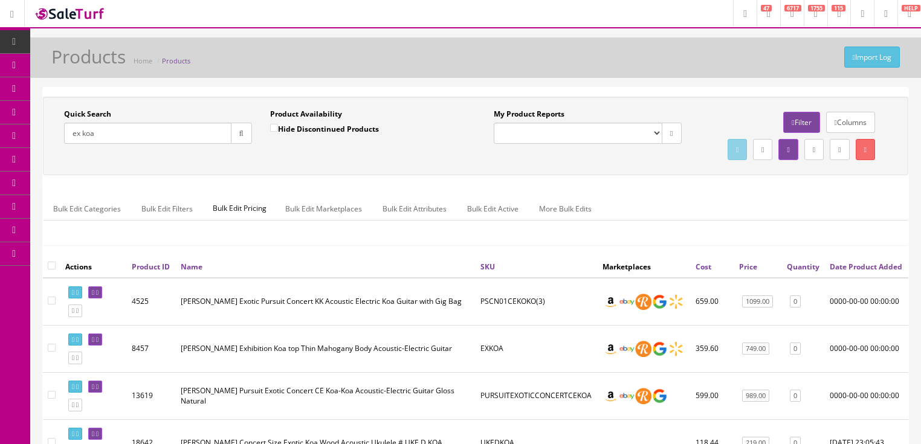
drag, startPoint x: 71, startPoint y: 133, endPoint x: 71, endPoint y: 140, distance: 6.7
click at [71, 135] on input "ex koa" at bounding box center [147, 133] width 167 height 21
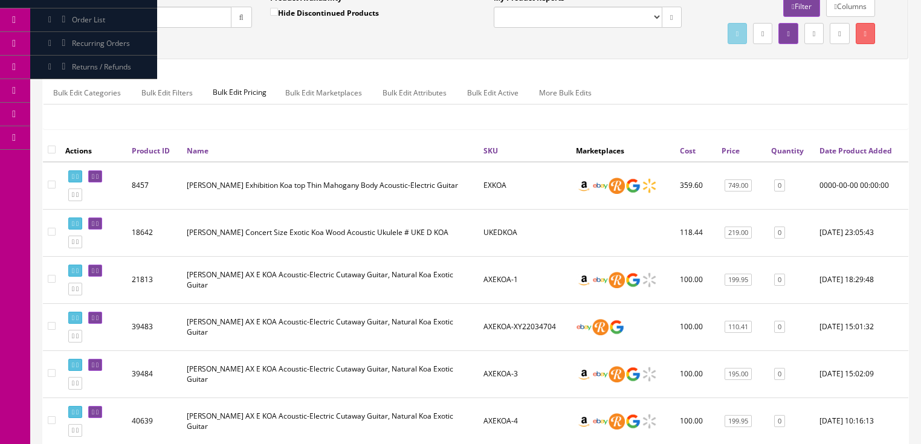
scroll to position [97, 0]
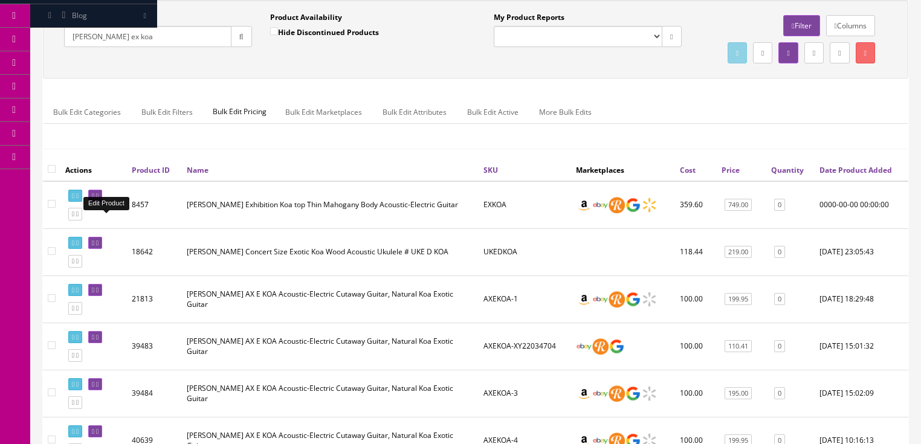
type input "[PERSON_NAME] ex koa"
click at [102, 203] on link at bounding box center [95, 196] width 14 height 13
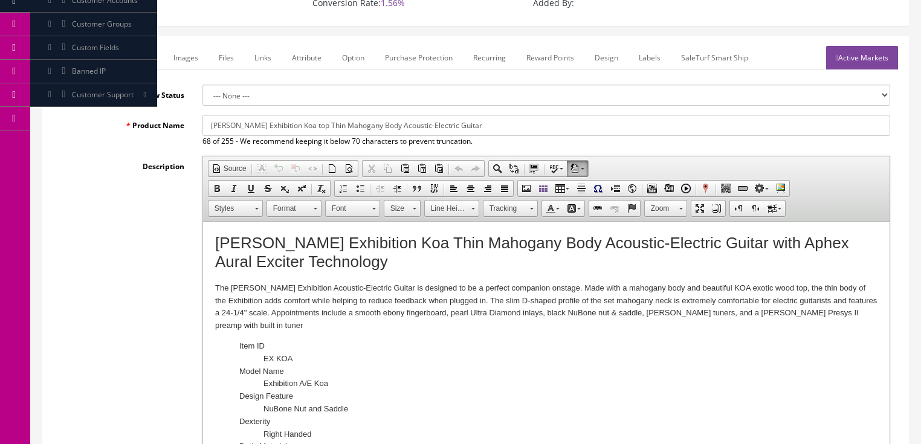
scroll to position [290, 0]
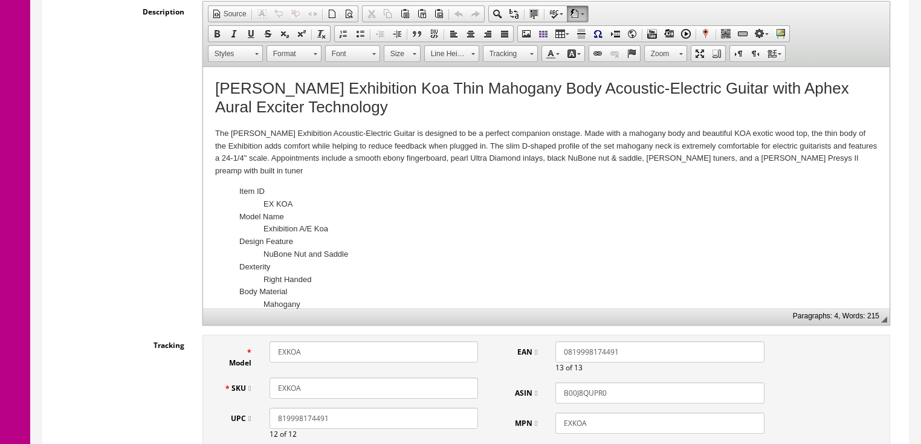
click at [320, 385] on input "EXKOA" at bounding box center [374, 388] width 209 height 21
type input "EXKOA-XQ22010244"
click at [307, 104] on h1 "[PERSON_NAME] Exhibition Koa Thin Mahogany Body Acoustic-Electric Guitar with A…" at bounding box center [546, 97] width 663 height 37
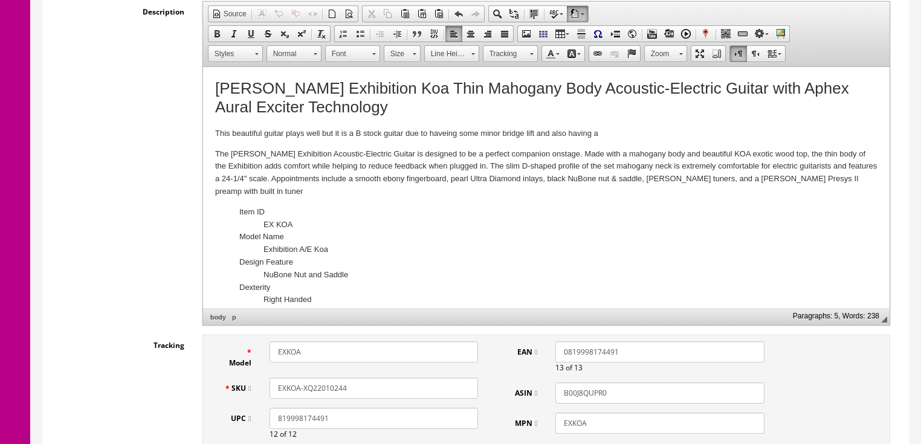
click at [615, 137] on p "This beautiful guitar plays well but it is a B stock guitar due to haveing some…" at bounding box center [546, 134] width 663 height 13
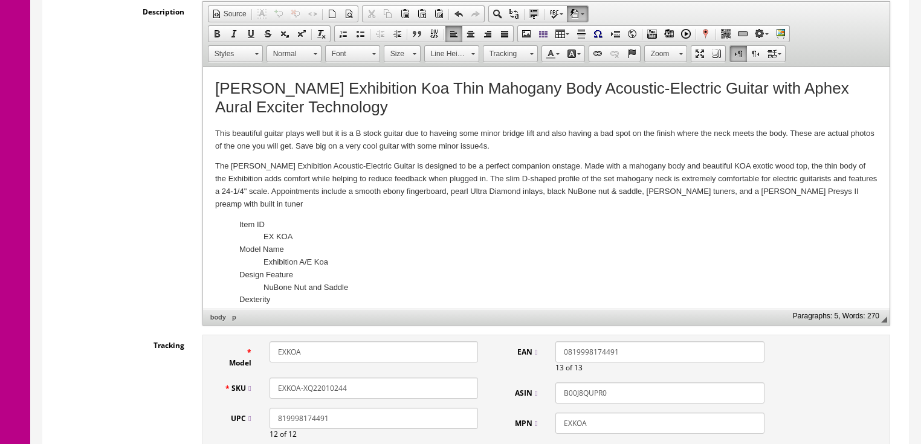
click at [507, 148] on p "This beautiful guitar plays well but it is a B stock guitar due to haveing some…" at bounding box center [546, 140] width 663 height 25
drag, startPoint x: 207, startPoint y: 131, endPoint x: 551, endPoint y: 144, distance: 344.2
click at [590, 155] on span "Copy" at bounding box center [607, 155] width 64 height 15
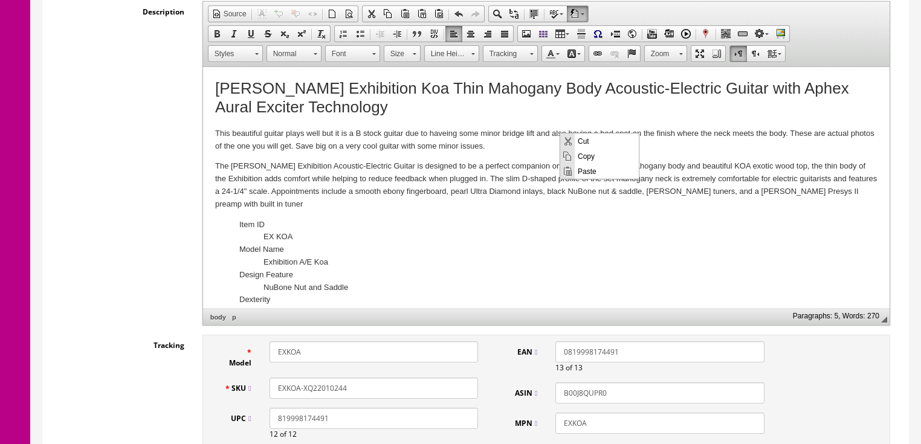
copy p "This beautiful guitar plays well but it is a B stock guitar due to haveing some…"
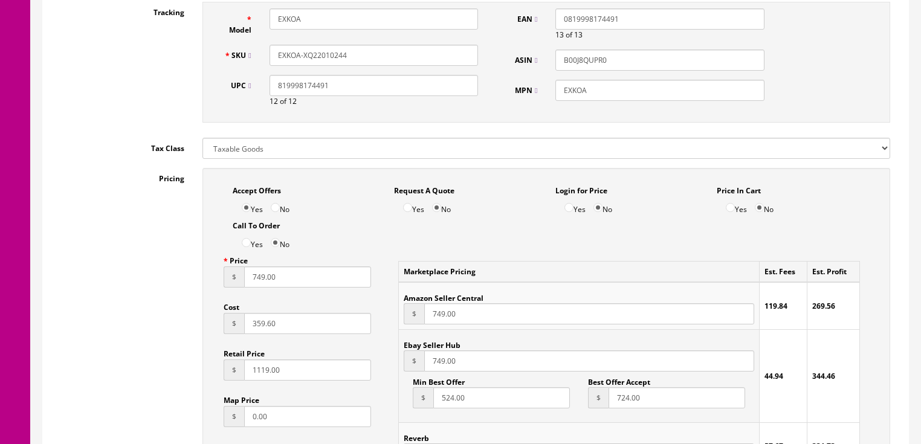
scroll to position [629, 0]
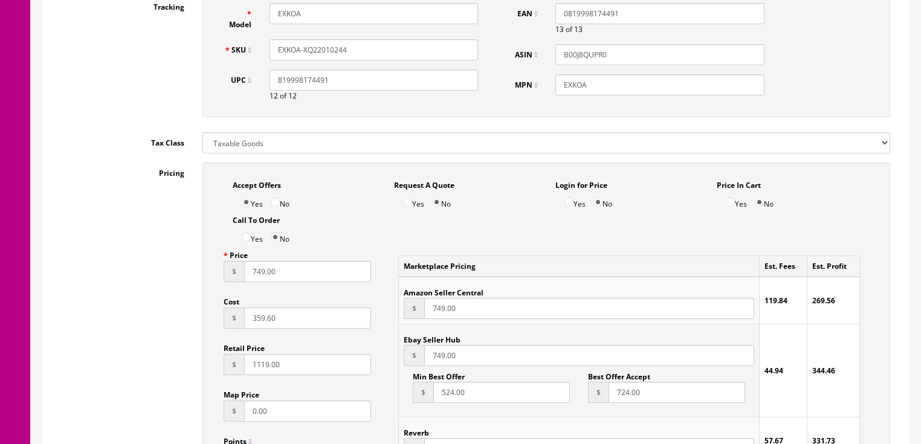
drag, startPoint x: 247, startPoint y: 278, endPoint x: 297, endPoint y: 278, distance: 50.2
click at [297, 278] on input "749.00" at bounding box center [308, 271] width 128 height 21
type input "281.00"
drag, startPoint x: 481, startPoint y: 358, endPoint x: 423, endPoint y: 358, distance: 57.4
click at [424, 358] on input "749.00" at bounding box center [589, 355] width 330 height 21
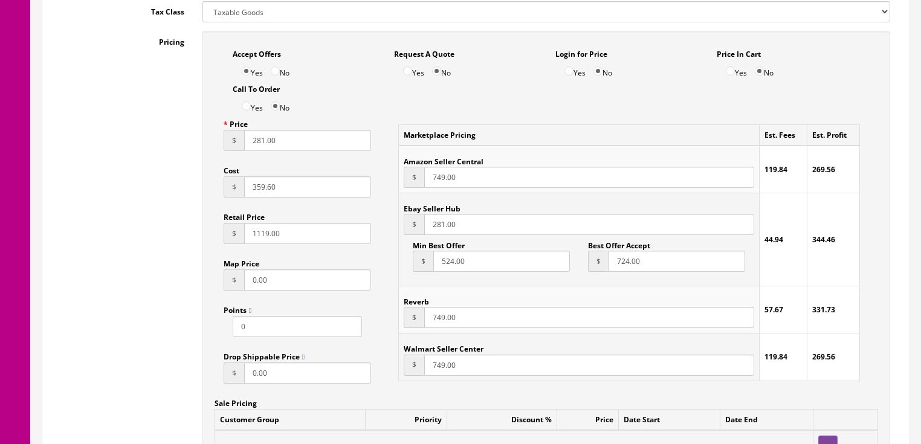
scroll to position [774, 0]
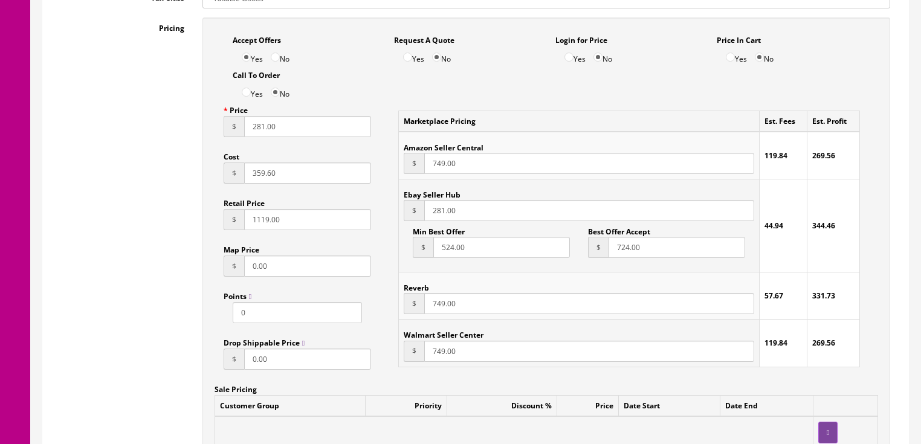
type input "281.00"
drag, startPoint x: 487, startPoint y: 313, endPoint x: 414, endPoint y: 313, distance: 72.6
click at [414, 313] on div "$ 749.00" at bounding box center [579, 303] width 350 height 21
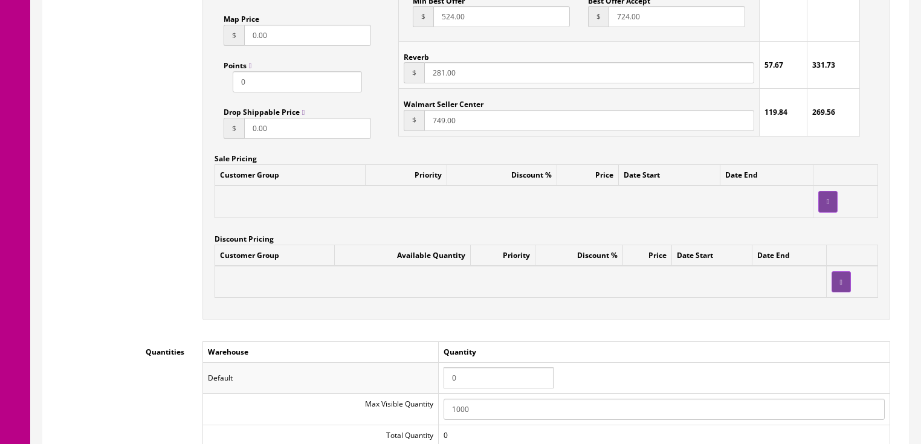
scroll to position [1016, 0]
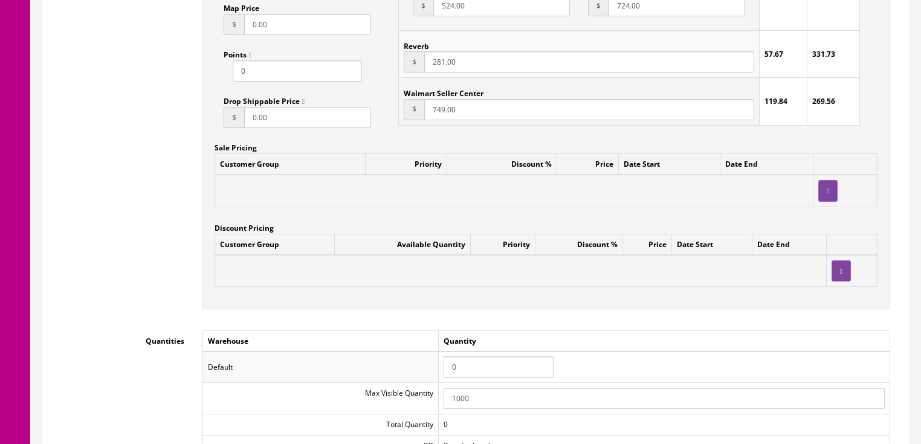
type input "281.00"
drag, startPoint x: 467, startPoint y: 369, endPoint x: 417, endPoint y: 368, distance: 49.6
click at [417, 368] on tr "Default 0" at bounding box center [546, 367] width 687 height 31
type input "1"
click at [377, 337] on td "Warehouse" at bounding box center [321, 341] width 236 height 21
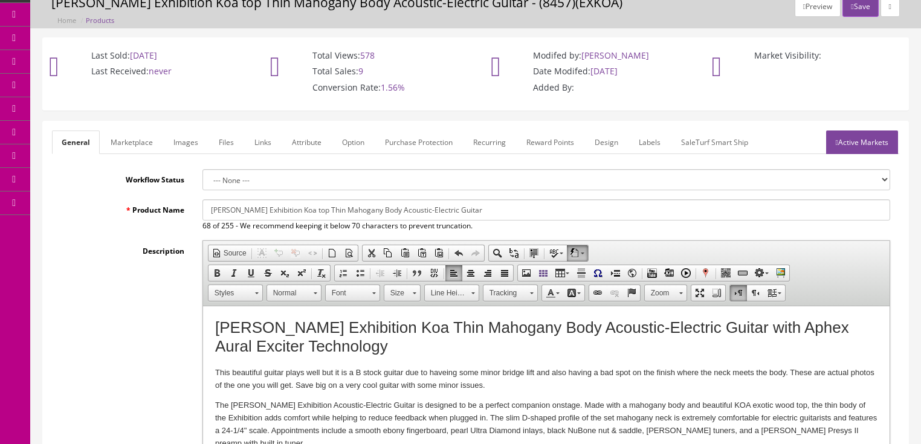
scroll to position [48, 0]
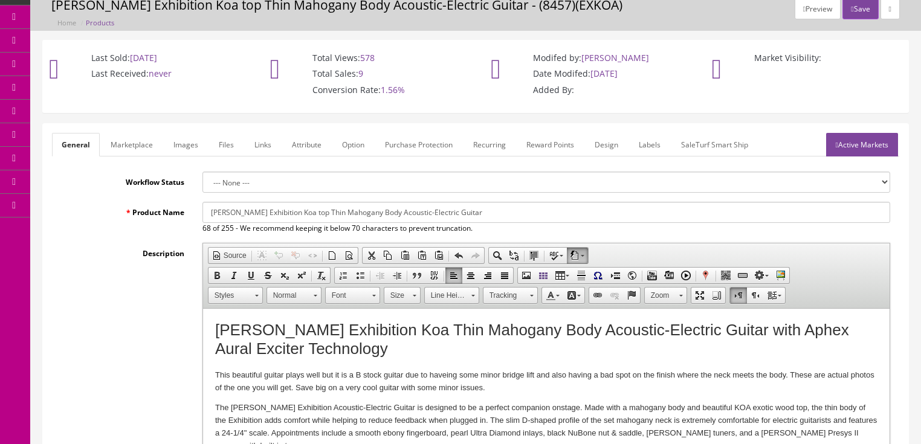
click at [456, 218] on input "Dean Exhibition Koa top Thin Mahogany Body Acoustic-Electric Guitar" at bounding box center [547, 212] width 688 height 21
type input "[PERSON_NAME] Exhibition Koa top Thin Mahogany Body Acoustic-Electric Guitar - …"
click at [132, 145] on link "Marketplace" at bounding box center [132, 145] width 62 height 24
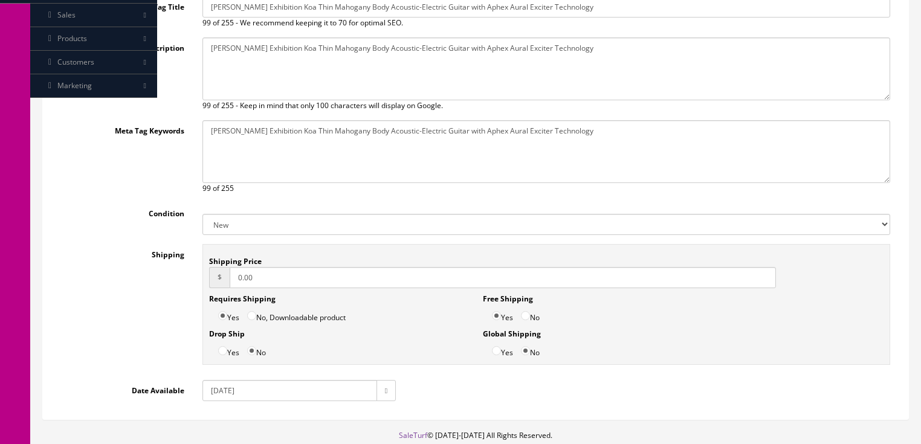
scroll to position [290, 0]
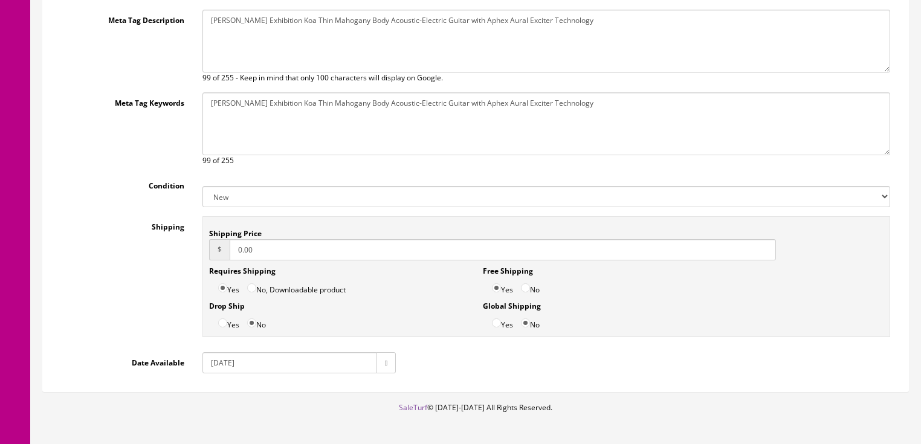
click at [230, 195] on select "New Used B Stock Open Box Re-Packed" at bounding box center [547, 196] width 688 height 21
select select "B Stock"
click at [203, 186] on select "New Used B Stock Open Box Re-Packed" at bounding box center [547, 196] width 688 height 21
drag, startPoint x: 256, startPoint y: 252, endPoint x: 177, endPoint y: 259, distance: 79.0
click at [177, 259] on div "Shipping Shipping Price $ 0.00 Requires Shipping Yes No, Downloadable product D…" at bounding box center [476, 279] width 848 height 127
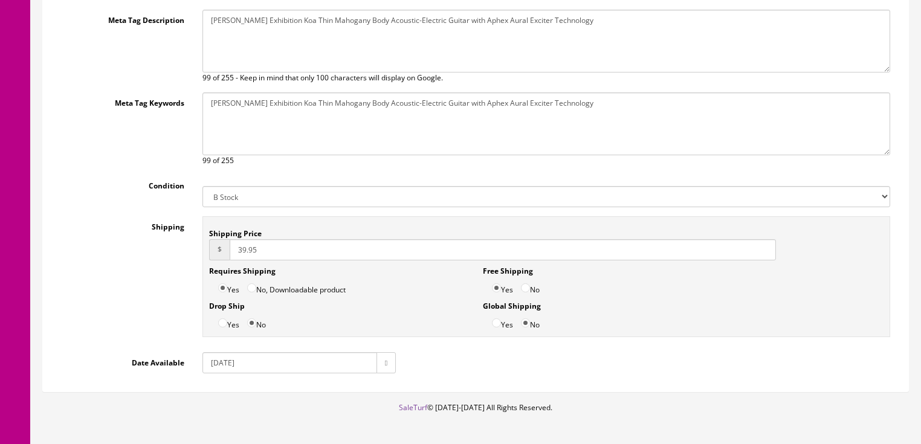
type input "39.95"
click at [524, 287] on input "No" at bounding box center [525, 288] width 9 height 9
radio input "true"
drag, startPoint x: 219, startPoint y: 358, endPoint x: 220, endPoint y: 365, distance: 6.7
click at [220, 362] on input "2018-02-28" at bounding box center [290, 362] width 175 height 21
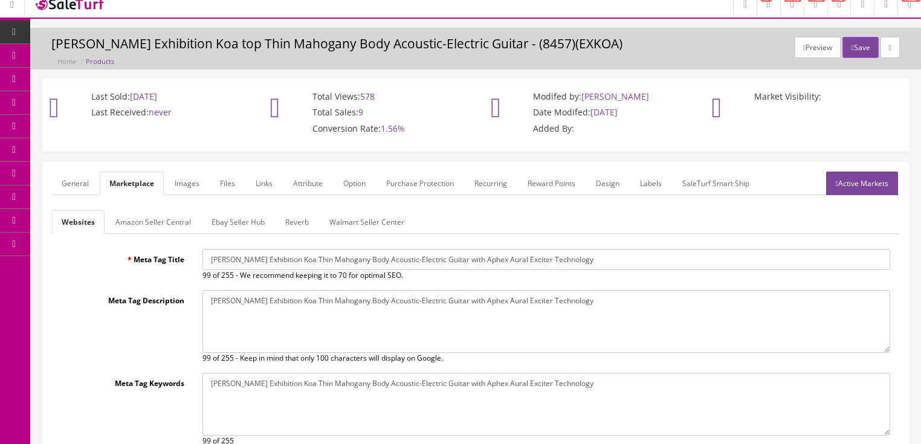
scroll to position [0, 0]
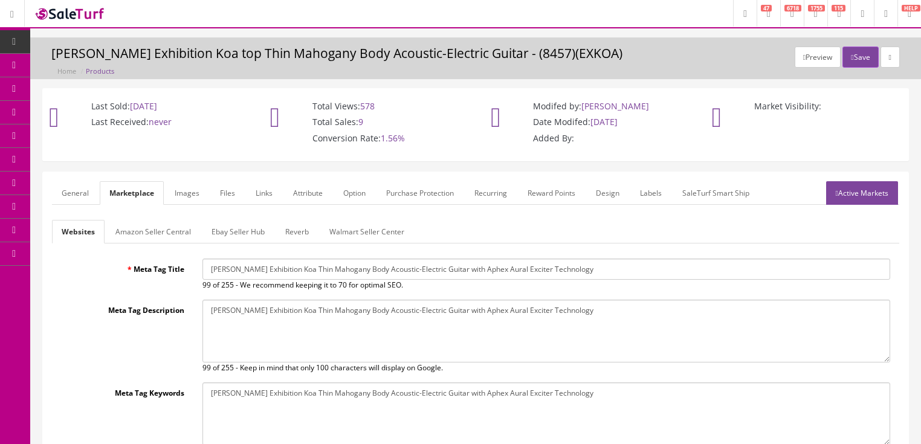
type input "2025-08-28"
click at [234, 231] on link "Ebay Seller Hub" at bounding box center [238, 232] width 73 height 24
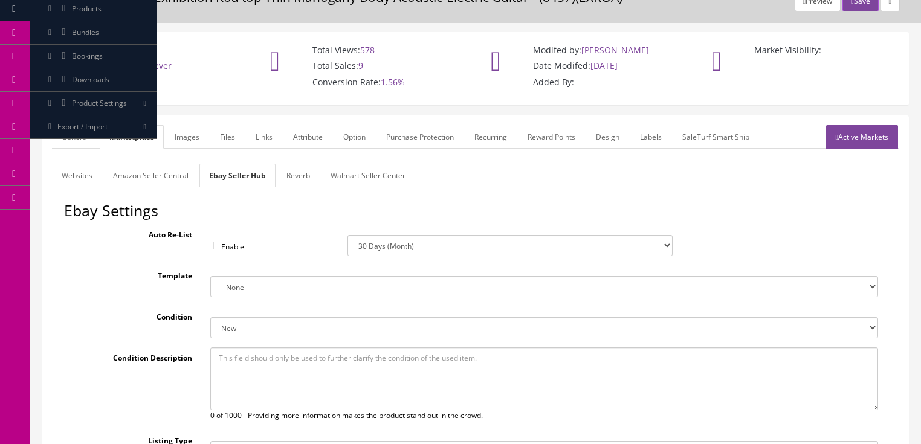
scroll to position [97, 0]
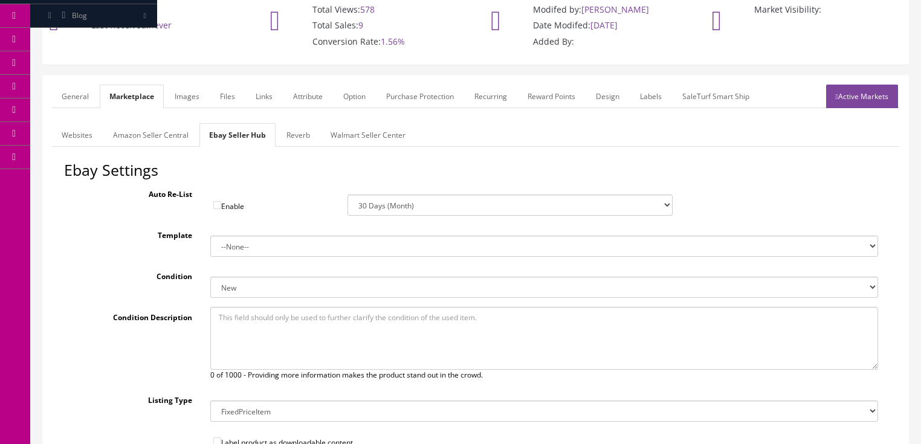
click at [221, 288] on select "New New other New with defects Manufacturer refurbished Seller refurbished Used…" at bounding box center [544, 287] width 668 height 21
select select "1500"
click at [210, 277] on select "New New other New with defects Manufacturer refurbished Seller refurbished Used…" at bounding box center [544, 287] width 668 height 21
click at [299, 124] on link "Reverb" at bounding box center [298, 135] width 43 height 24
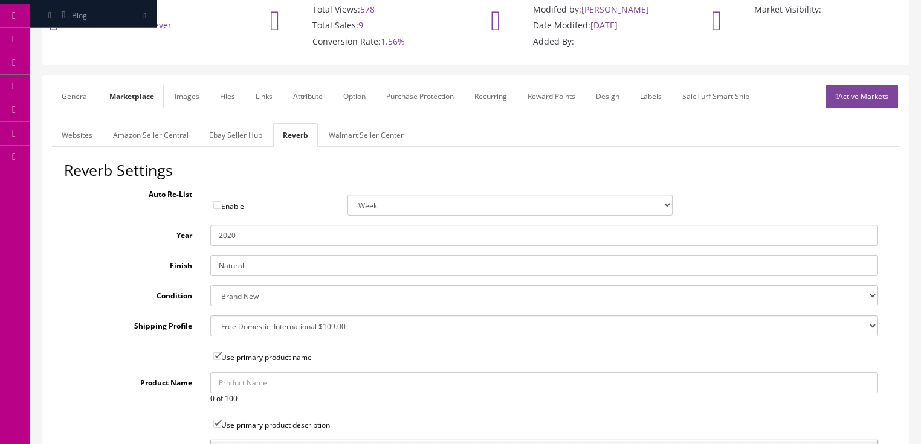
click at [239, 299] on select "Brand New Mint Excellent Very Good Good Fair Poor B-Stock Non Functioning" at bounding box center [544, 295] width 668 height 21
select select "98777886-76d0-44c8-865e-bb40e669e934"
click at [210, 285] on select "Brand New Mint Excellent Very Good Good Fair Poor B-Stock Non Functioning" at bounding box center [544, 295] width 668 height 21
drag, startPoint x: 232, startPoint y: 235, endPoint x: 248, endPoint y: 235, distance: 16.3
click at [248, 235] on input "2020" at bounding box center [544, 235] width 668 height 21
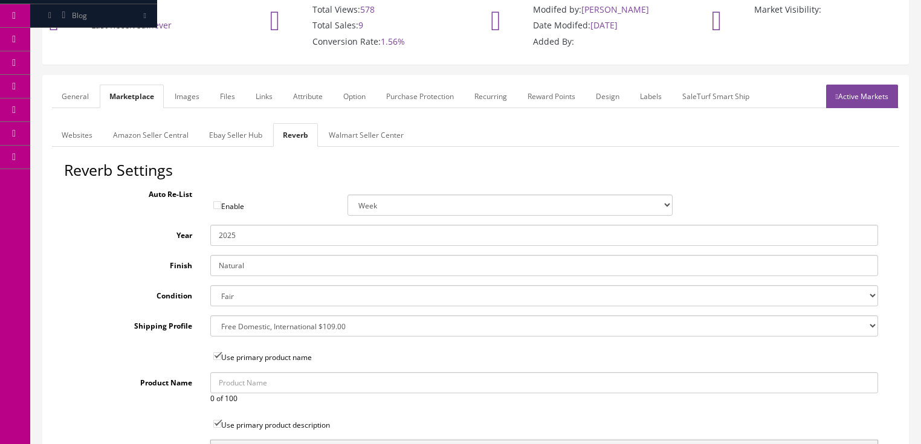
type input "2025"
drag, startPoint x: 232, startPoint y: 321, endPoint x: 232, endPoint y: 315, distance: 6.1
click at [232, 320] on select "--- None --- $3.49 USPS Shipping MH INSURED $20000 GUITAR MH INSURED $11000 GUI…" at bounding box center [544, 326] width 668 height 21
select select "77132"
click at [210, 316] on select "--- None --- $3.49 USPS Shipping MH INSURED $20000 GUITAR MH INSURED $11000 GUI…" at bounding box center [544, 326] width 668 height 21
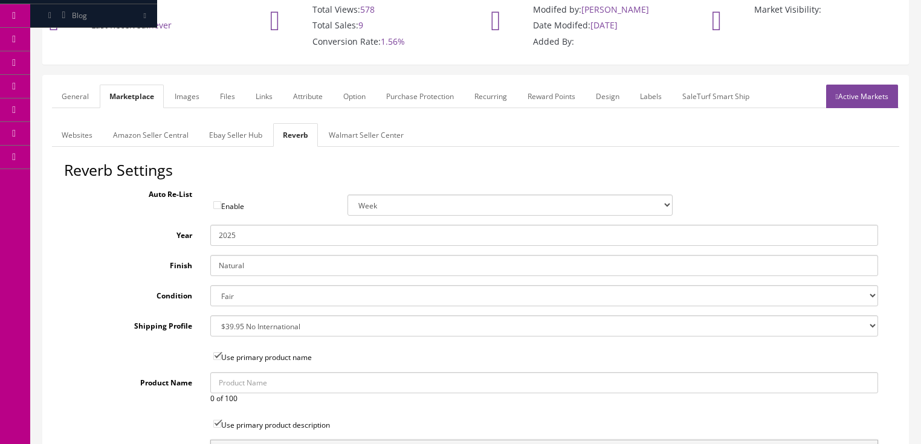
click at [236, 138] on link "Ebay Seller Hub" at bounding box center [236, 135] width 73 height 24
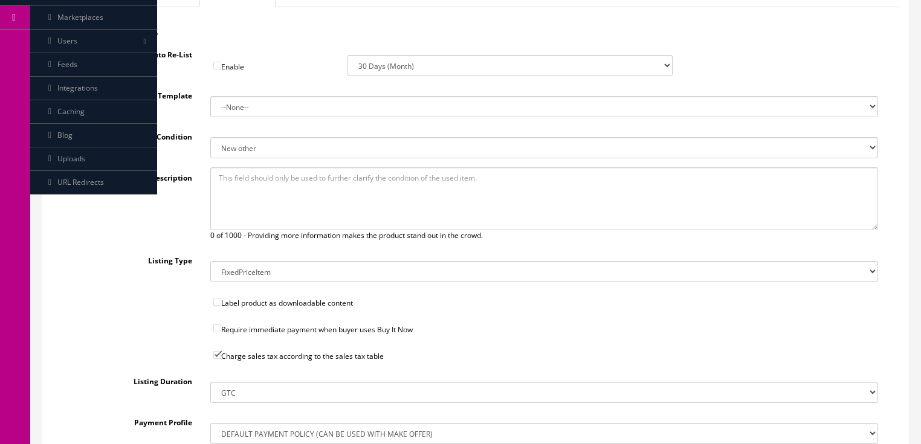
scroll to position [381, 0]
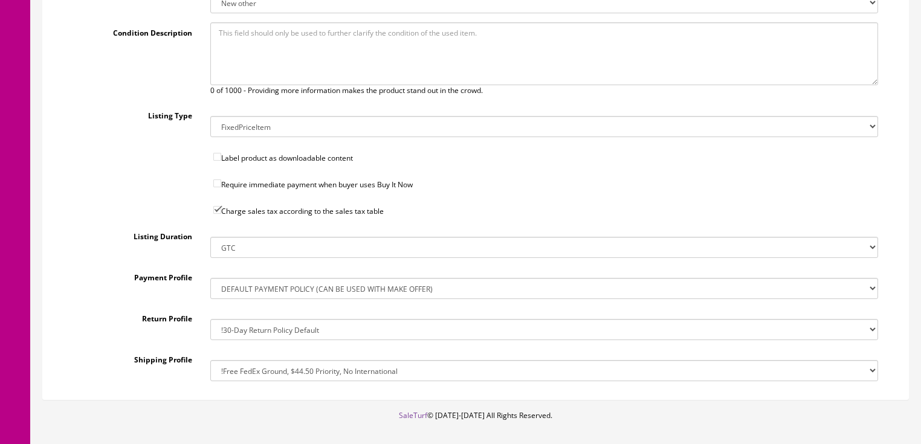
drag, startPoint x: 289, startPoint y: 369, endPoint x: 291, endPoint y: 360, distance: 8.8
click at [290, 365] on select "!$28.50 FedEx, Priority $65.00 No International !$28.50 FedEx, Priority $65.00 …" at bounding box center [544, 370] width 668 height 21
select select "207503636017"
click at [210, 360] on select "!$28.50 FedEx, Priority $65.00 No International !$28.50 FedEx, Priority $65.00 …" at bounding box center [544, 370] width 668 height 21
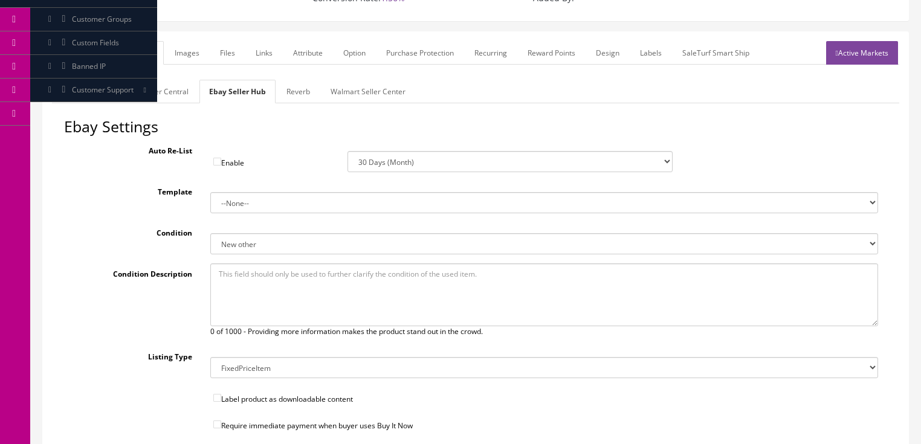
scroll to position [140, 0]
click at [185, 60] on link "Images" at bounding box center [187, 54] width 44 height 24
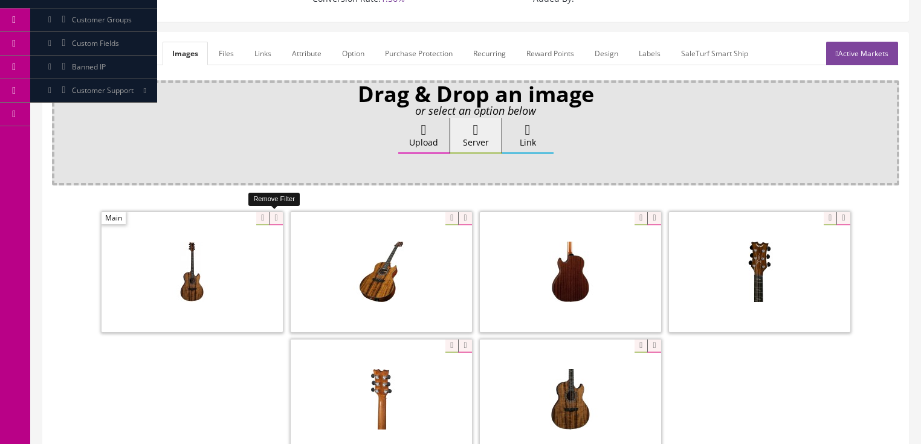
click at [269, 219] on icon at bounding box center [275, 218] width 13 height 13
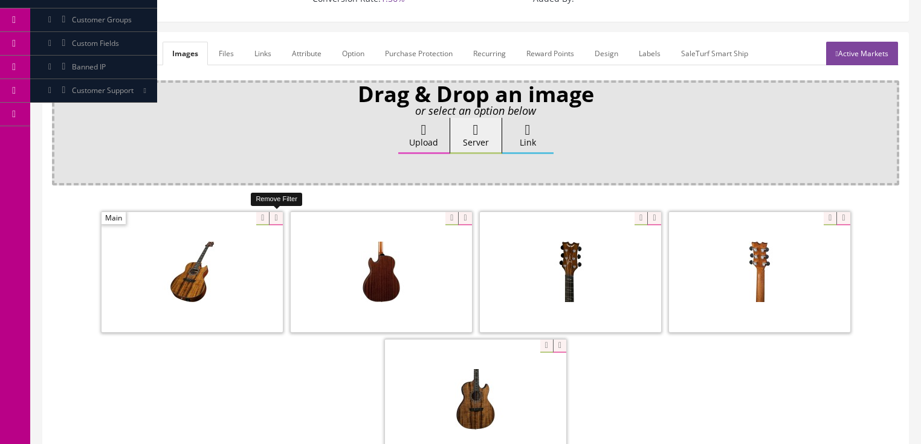
click at [276, 218] on icon at bounding box center [275, 218] width 13 height 13
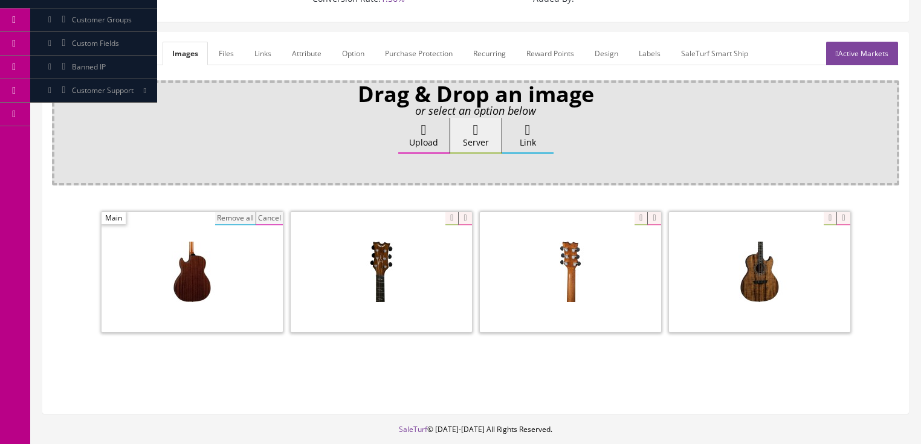
drag, startPoint x: 242, startPoint y: 215, endPoint x: 253, endPoint y: 206, distance: 14.2
click at [242, 213] on button "Remove all" at bounding box center [235, 218] width 41 height 13
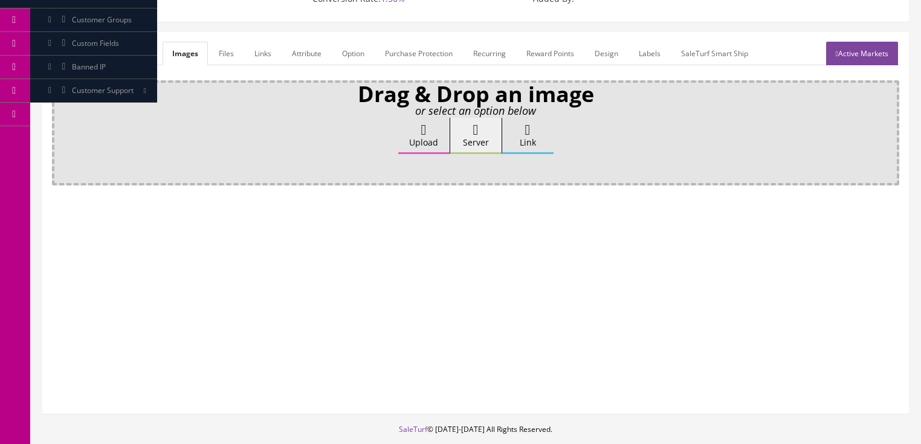
click at [404, 126] on label "Upload" at bounding box center [423, 136] width 51 height 36
click at [60, 126] on input "Upload" at bounding box center [60, 124] width 0 height 12
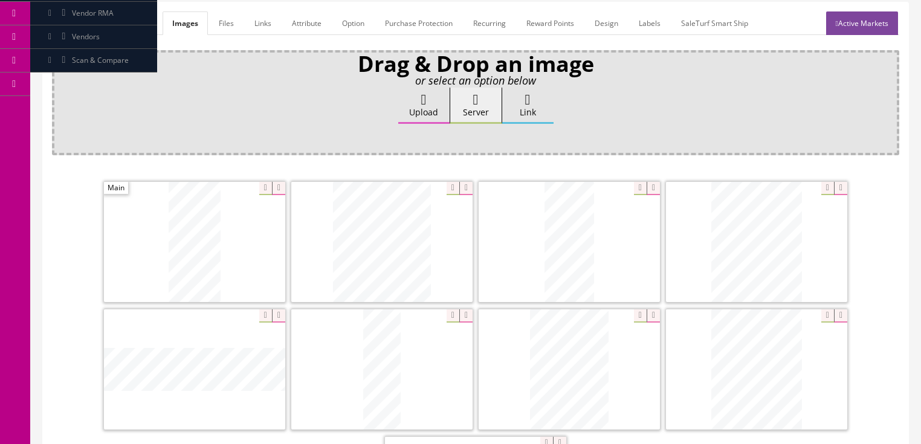
scroll to position [236, 0]
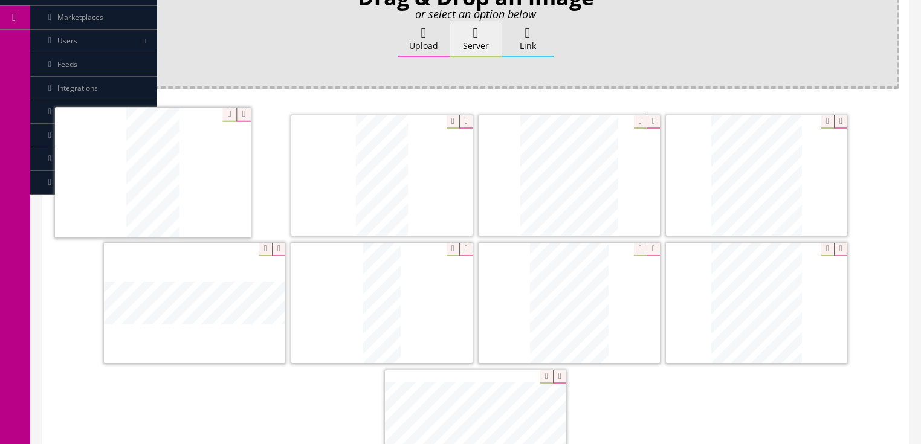
drag, startPoint x: 551, startPoint y: 181, endPoint x: 200, endPoint y: 203, distance: 351.9
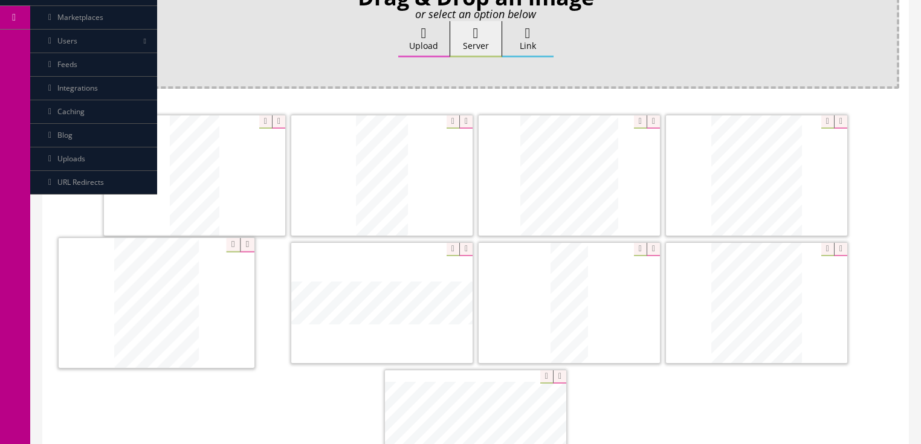
drag, startPoint x: 542, startPoint y: 302, endPoint x: 128, endPoint y: 305, distance: 414.2
drag, startPoint x: 648, startPoint y: 310, endPoint x: 456, endPoint y: 314, distance: 191.7
drag, startPoint x: 747, startPoint y: 309, endPoint x: 531, endPoint y: 305, distance: 216.5
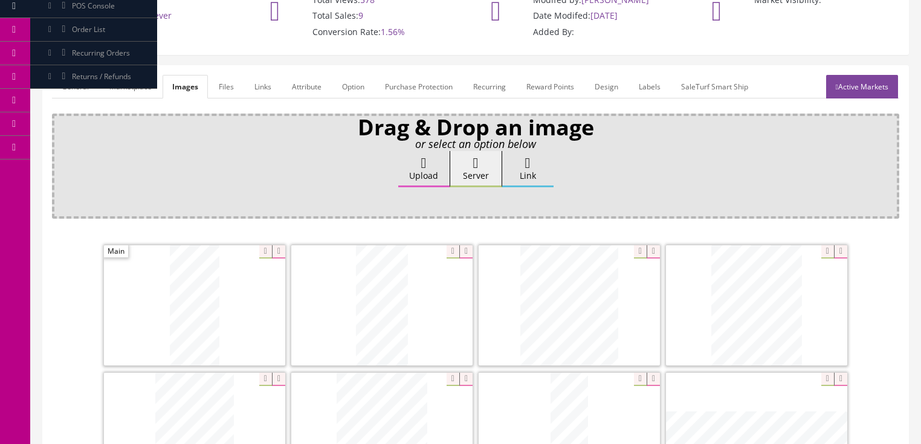
scroll to position [0, 0]
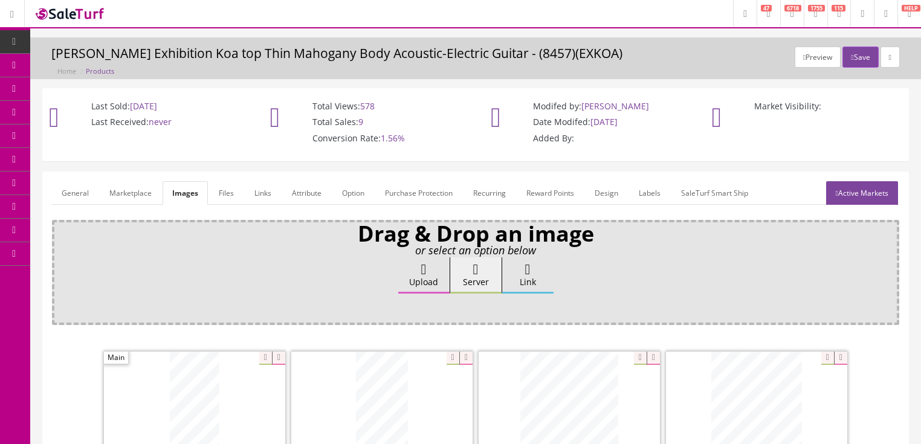
click at [871, 195] on link "Active Markets" at bounding box center [862, 193] width 72 height 24
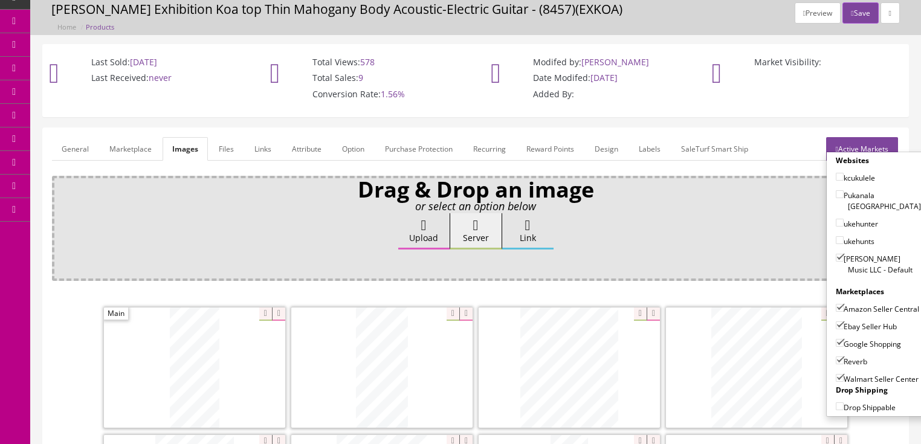
scroll to position [48, 0]
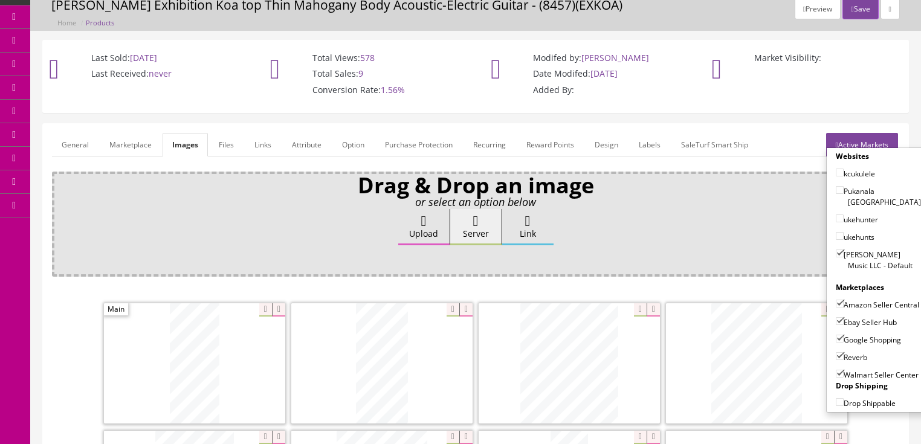
click at [836, 370] on input"] "Walmart Seller Center" at bounding box center [840, 374] width 8 height 8
checkbox input"] "false"
click at [836, 300] on input"] "Amazon Seller Central" at bounding box center [840, 304] width 8 height 8
checkbox input"] "false"
click at [848, 146] on link "Active Markets" at bounding box center [862, 145] width 72 height 24
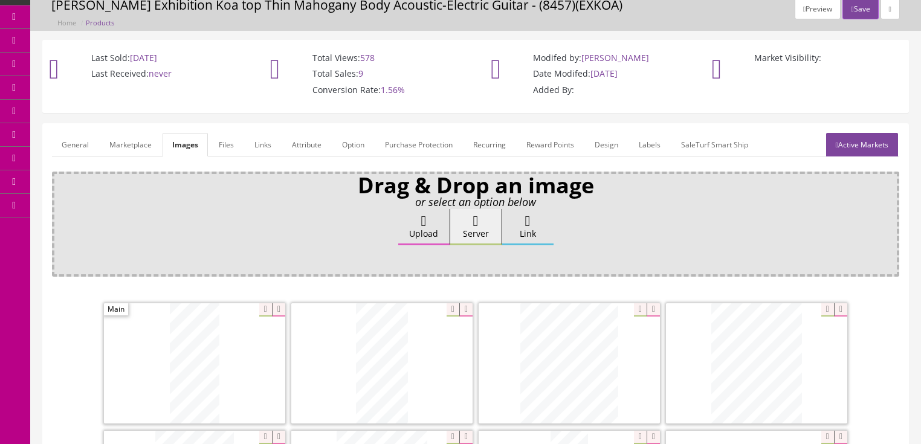
drag, startPoint x: 83, startPoint y: 140, endPoint x: 85, endPoint y: 155, distance: 15.2
click at [83, 140] on link "General" at bounding box center [75, 145] width 47 height 24
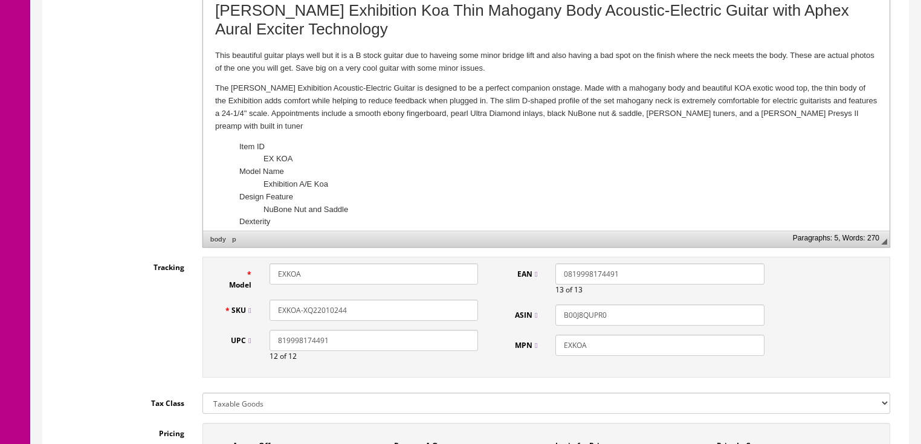
scroll to position [387, 0]
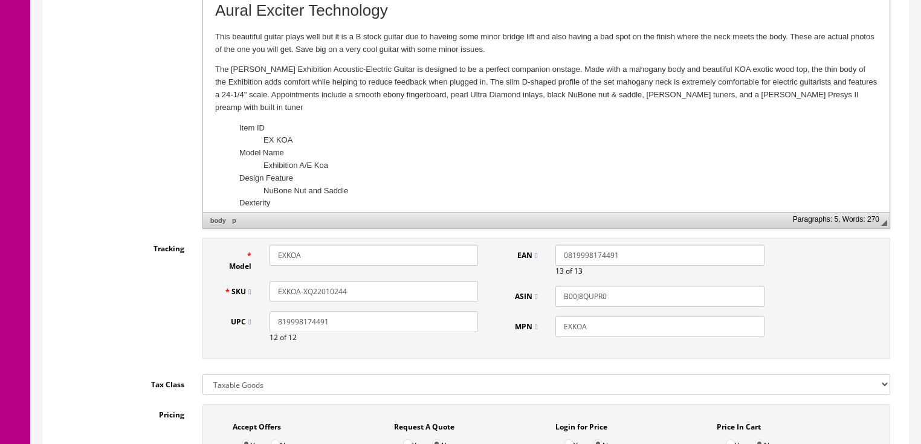
drag, startPoint x: 358, startPoint y: 296, endPoint x: 285, endPoint y: 294, distance: 73.2
click at [258, 295] on div "SKU EXKOA-XQ22010244" at bounding box center [351, 291] width 273 height 21
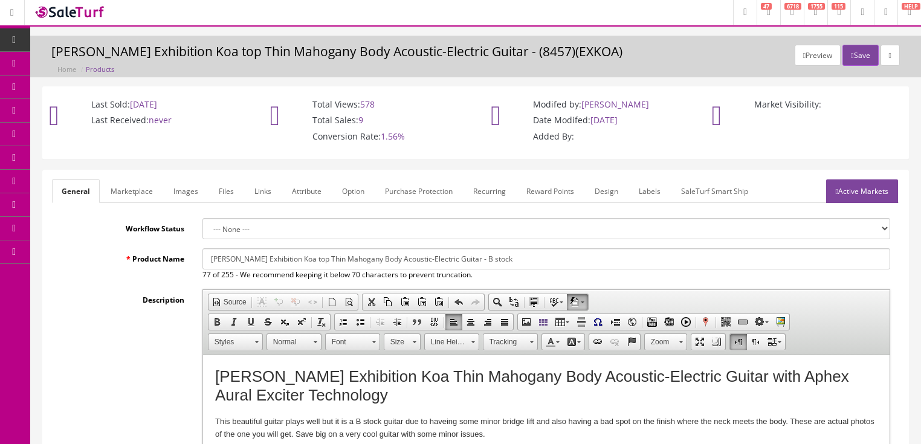
scroll to position [0, 0]
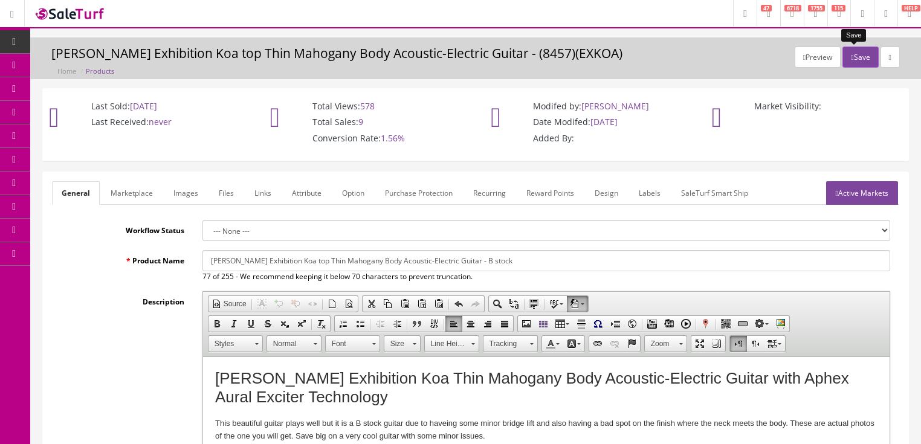
click at [854, 57] on button "Save" at bounding box center [861, 57] width 36 height 21
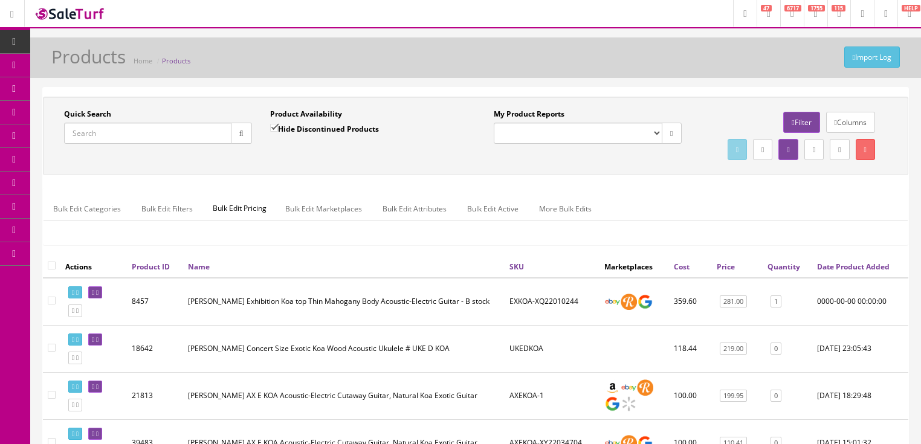
click at [200, 131] on input "Quick Search" at bounding box center [147, 133] width 167 height 21
paste input "EXKOA-XQ22010244"
click at [247, 135] on button "button" at bounding box center [241, 133] width 21 height 21
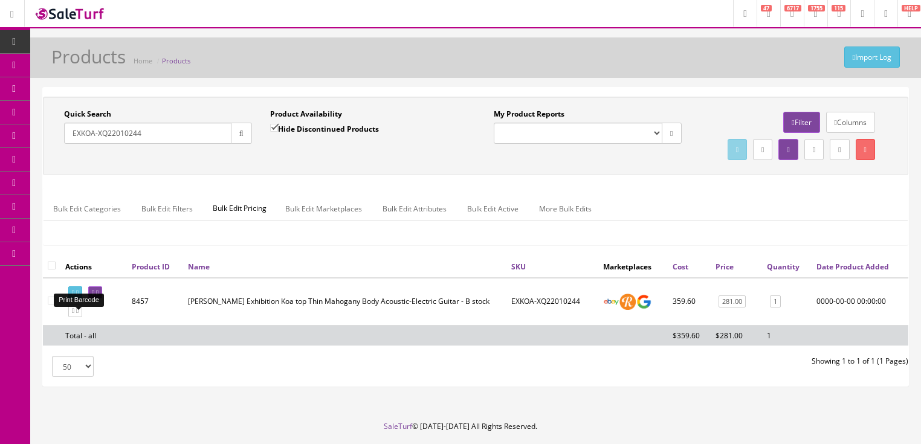
click at [79, 296] on icon at bounding box center [77, 293] width 2 height 7
drag, startPoint x: 148, startPoint y: 133, endPoint x: 54, endPoint y: 156, distance: 95.9
click at [54, 156] on div "Quick Search EXKOA-XQ22010244 Date From Product Availability Hide Discontinued …" at bounding box center [476, 136] width 860 height 54
type input "[PERSON_NAME] gyp"
click at [276, 131] on input "Hide Discontinued Products" at bounding box center [274, 128] width 8 height 8
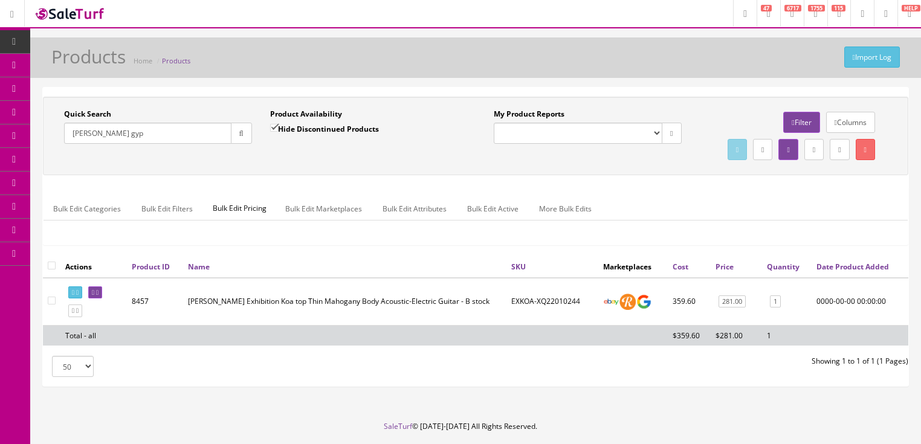
checkbox input "false"
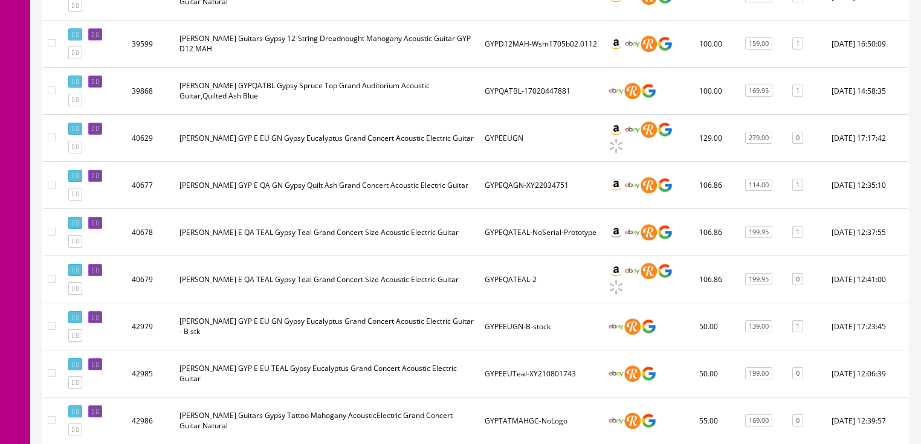
scroll to position [1354, 0]
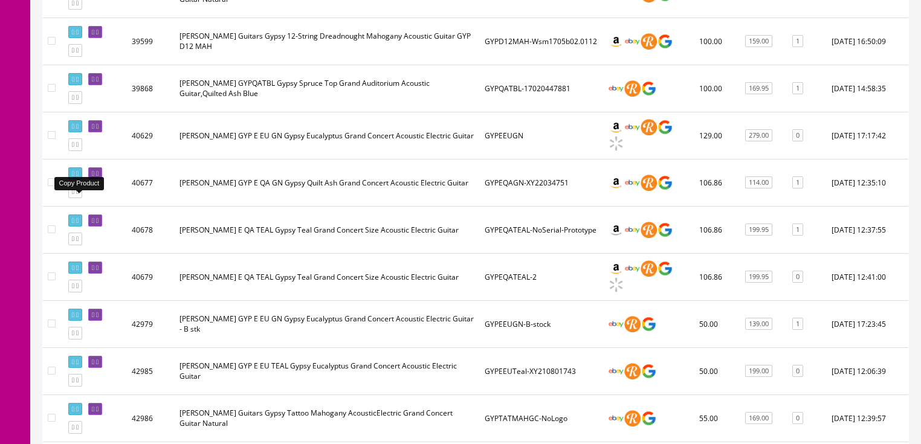
click at [79, 195] on icon at bounding box center [77, 192] width 2 height 7
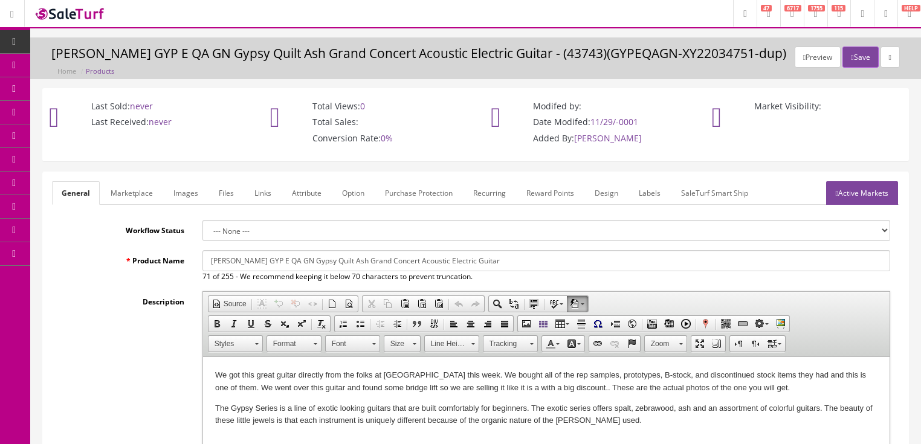
drag, startPoint x: 207, startPoint y: 262, endPoint x: 455, endPoint y: 264, distance: 247.9
click at [513, 264] on input "[PERSON_NAME] GYP E QA GN Gypsy Quilt Ash Grand Concert Acoustic Electric Guitar" at bounding box center [547, 260] width 688 height 21
paste input "-LOS Gypsy [DEMOGRAPHIC_DATA] of Shalott Spruce Top Grand Auditorium [DEMOGRAPH…"
drag, startPoint x: 336, startPoint y: 262, endPoint x: 531, endPoint y: 263, distance: 195.3
click at [336, 263] on input "[PERSON_NAME]-LOS Gypsy [DEMOGRAPHIC_DATA] of Shalott Spruce Top Grand Auditori…" at bounding box center [547, 260] width 688 height 21
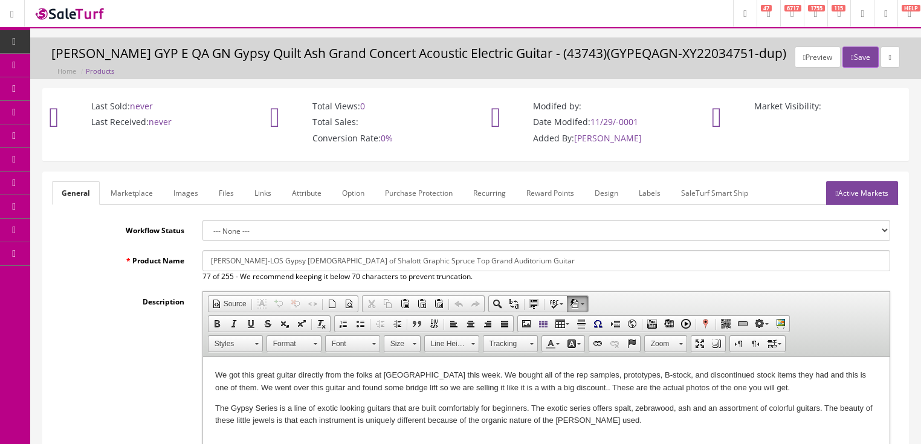
type input "[PERSON_NAME]-LOS Gypsy [DEMOGRAPHIC_DATA] of Shalott Graphic Spruce Top Grand …"
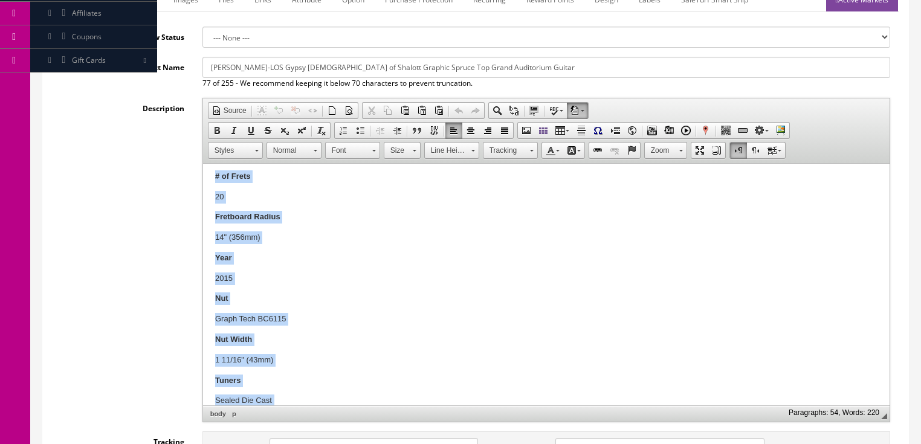
scroll to position [924, 0]
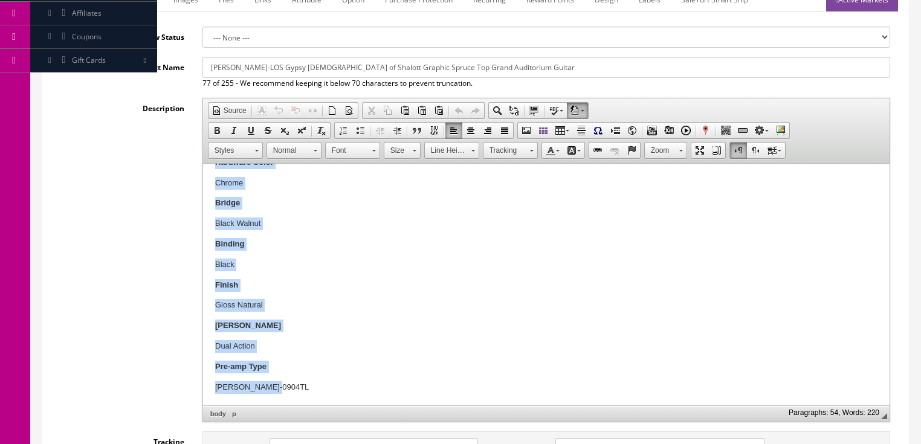
drag, startPoint x: 230, startPoint y: 221, endPoint x: 415, endPoint y: 397, distance: 255.3
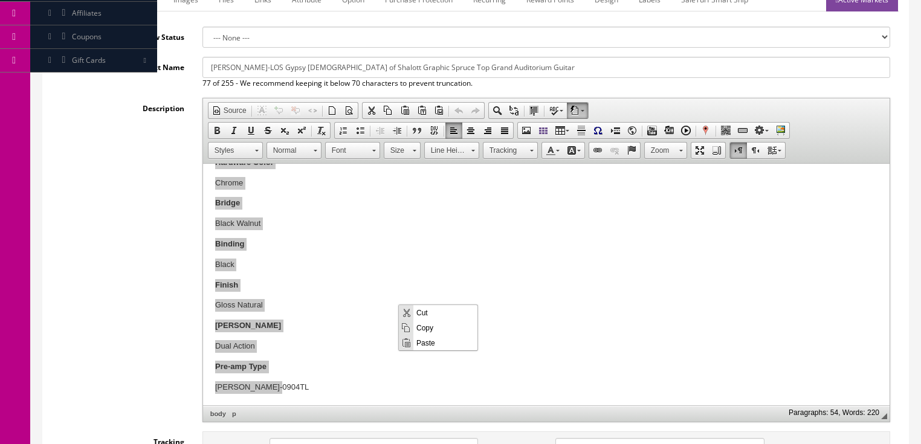
scroll to position [0, 0]
click at [430, 343] on span "Paste" at bounding box center [446, 342] width 64 height 15
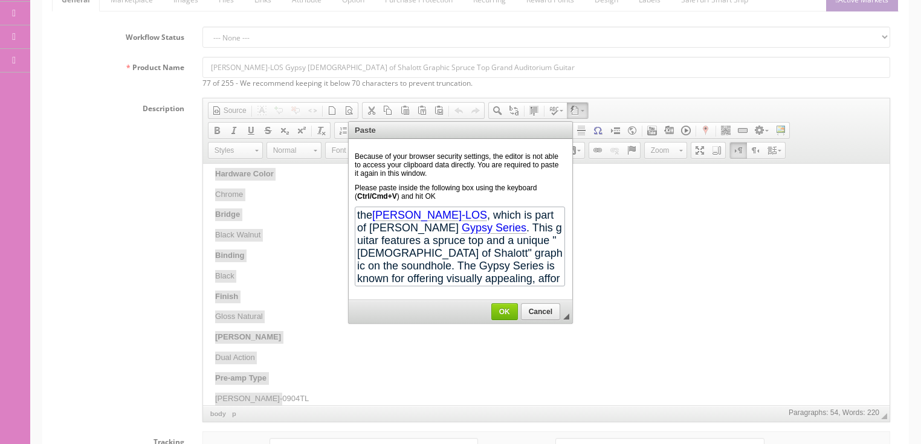
scroll to position [239, 0]
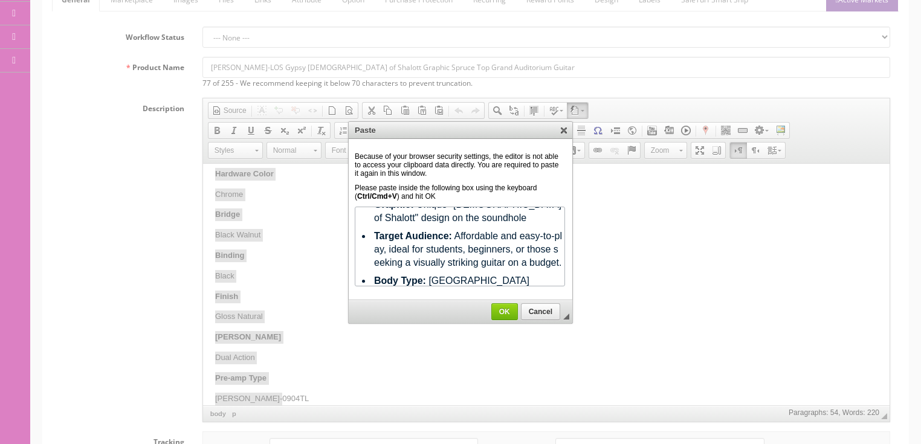
click at [503, 311] on span "OK" at bounding box center [504, 312] width 25 height 8
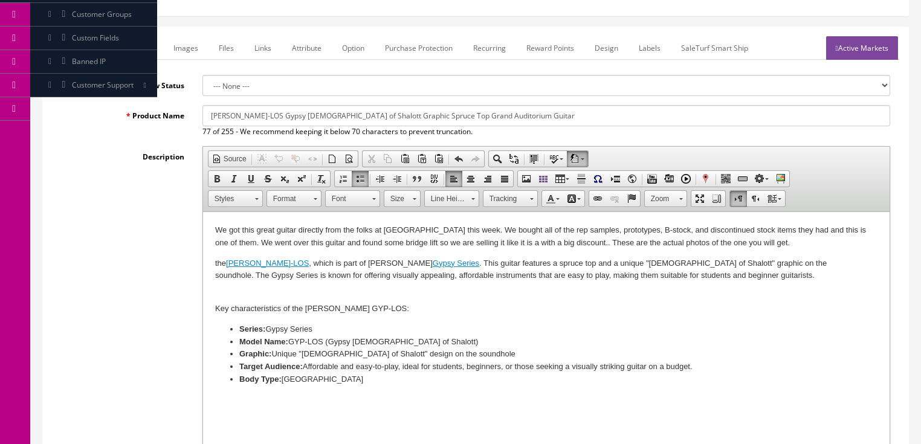
scroll to position [145, 0]
drag, startPoint x: 215, startPoint y: 264, endPoint x: 203, endPoint y: 264, distance: 11.5
click at [215, 264] on p "the Luna GYP-LOS , which is part of Luna's Gypsy Series . This guitar features …" at bounding box center [546, 276] width 663 height 37
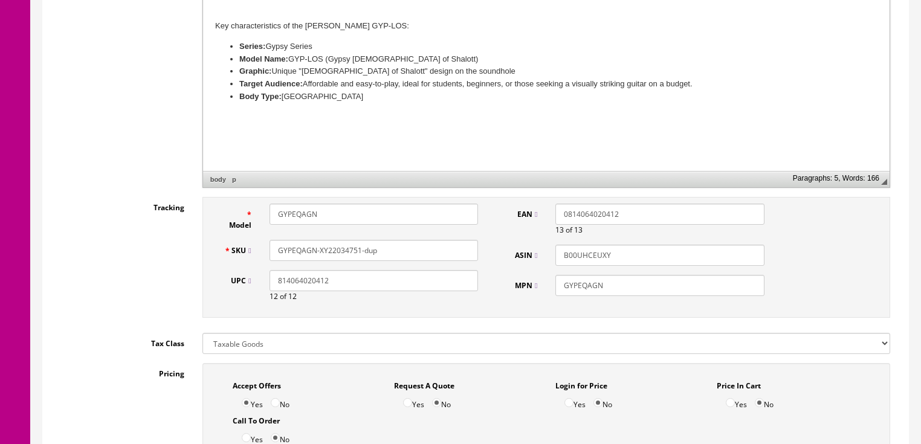
scroll to position [435, 0]
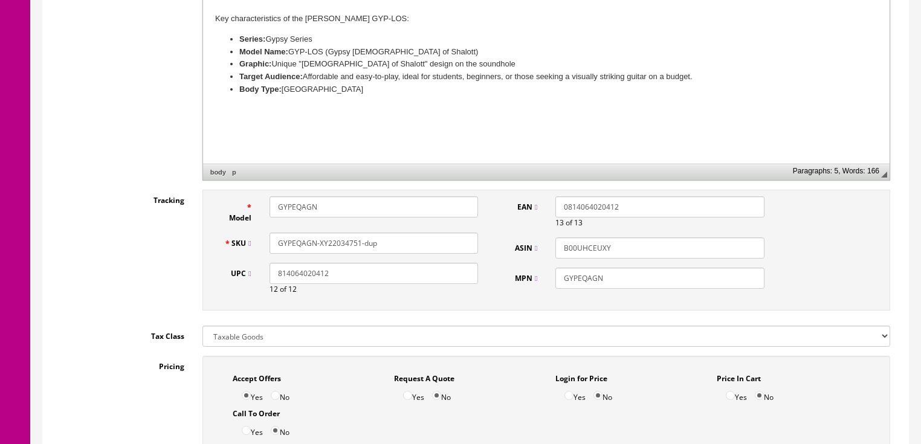
drag, startPoint x: 290, startPoint y: 202, endPoint x: 389, endPoint y: 202, distance: 99.2
click at [389, 202] on input "GYPEQAGN" at bounding box center [374, 206] width 209 height 21
drag, startPoint x: 329, startPoint y: 201, endPoint x: 255, endPoint y: 207, distance: 74.6
click at [255, 207] on div "Model GYPLOS" at bounding box center [351, 209] width 273 height 27
type input "GYPLOS"
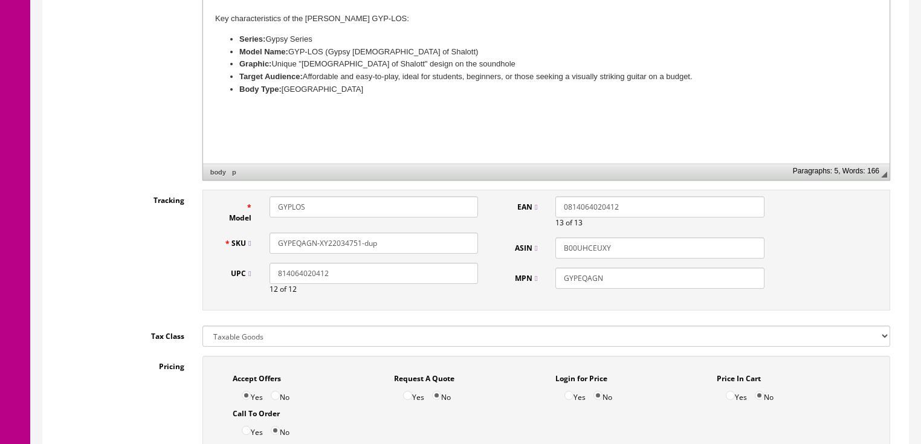
drag, startPoint x: 389, startPoint y: 242, endPoint x: 267, endPoint y: 243, distance: 121.5
click at [267, 243] on div "GYPEQAGN-XY22034751-dup" at bounding box center [374, 243] width 227 height 21
paste input "LOS"
type input "GYPLOS"
drag, startPoint x: 606, startPoint y: 283, endPoint x: 576, endPoint y: 278, distance: 30.6
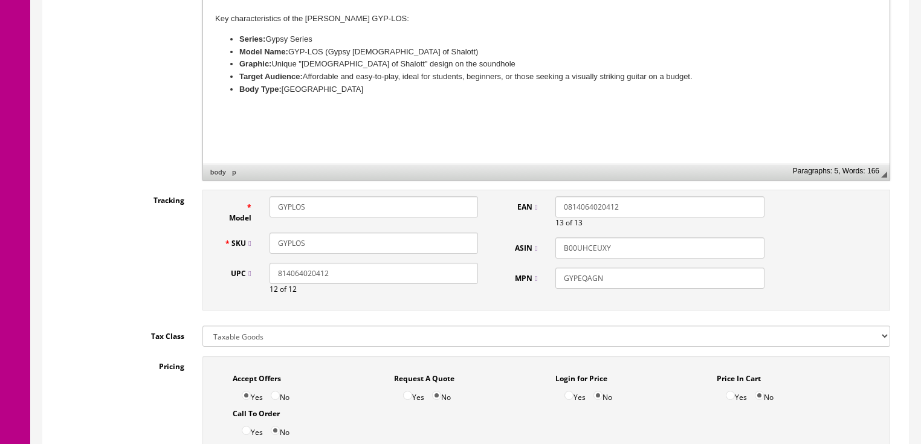
click at [544, 282] on div "MPN GYPEQAGN" at bounding box center [637, 278] width 273 height 21
paste input "LOS"
type input "GYPLOS"
drag, startPoint x: 834, startPoint y: 129, endPoint x: 486, endPoint y: 144, distance: 348.0
drag, startPoint x: 620, startPoint y: 241, endPoint x: 486, endPoint y: 162, distance: 155.3
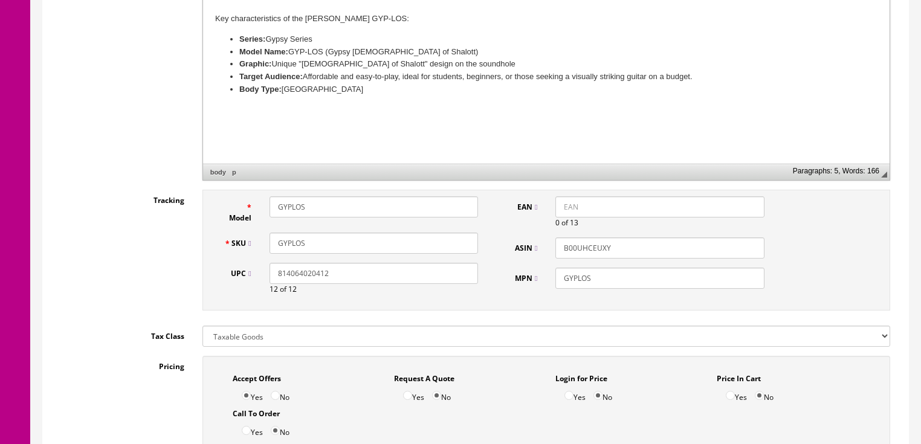
drag, startPoint x: 343, startPoint y: 275, endPoint x: 183, endPoint y: 282, distance: 160.4
click at [183, 282] on div "Tracking Model GYPLOS SKU GYPLOS UPC 814064020412 12 of 12 EAN 0 of 13 ASIN MPN…" at bounding box center [476, 253] width 848 height 127
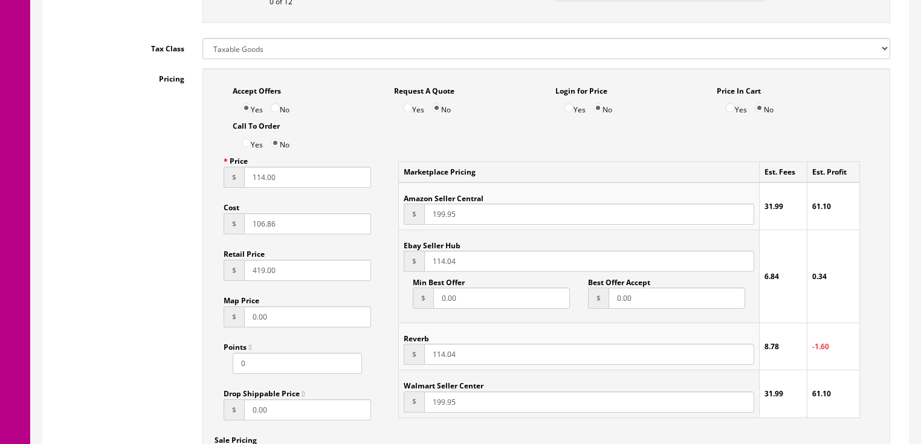
scroll to position [726, 0]
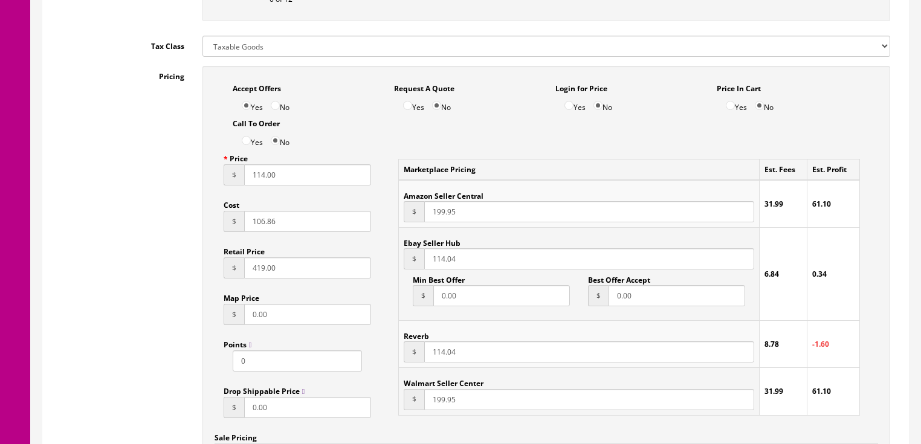
drag, startPoint x: 282, startPoint y: 183, endPoint x: 160, endPoint y: 195, distance: 122.8
click at [160, 195] on div "Pricing Accept Offers Yes No Request A Quote Yes No Login for Price Yes No Pric…" at bounding box center [476, 339] width 848 height 546
type input "199.95"
drag, startPoint x: 459, startPoint y: 265, endPoint x: 426, endPoint y: 267, distance: 33.3
click at [426, 267] on input "114.04" at bounding box center [589, 258] width 330 height 21
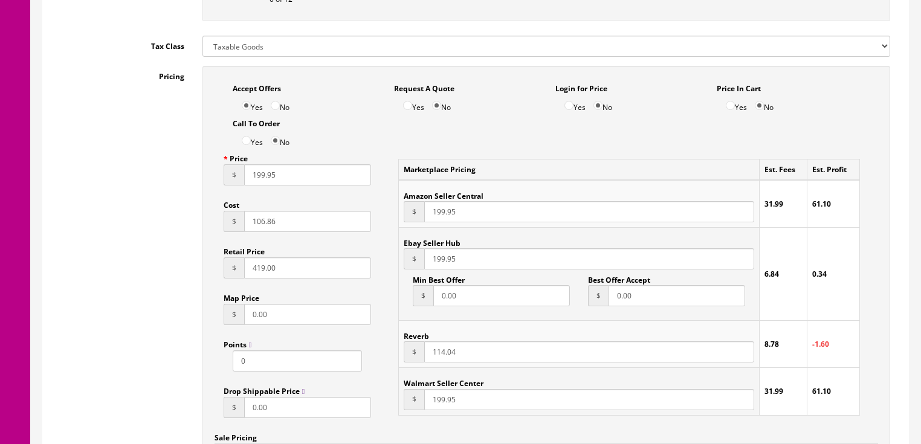
type input "199.95"
drag, startPoint x: 475, startPoint y: 358, endPoint x: 377, endPoint y: 355, distance: 98.0
click at [377, 355] on div "Accept Offers Yes No Request A Quote Yes No Login for Price Yes No Price In Car…" at bounding box center [547, 333] width 688 height 534
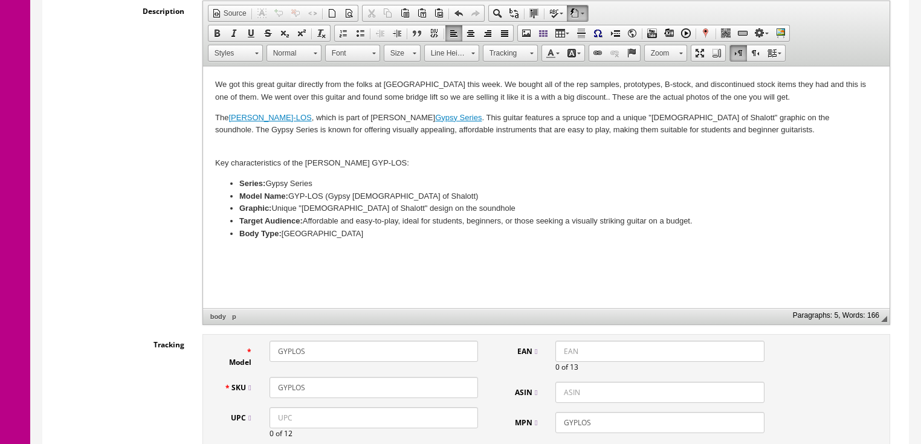
scroll to position [290, 0]
type input "199.95"
click at [342, 391] on input "GYPLOS" at bounding box center [374, 388] width 209 height 21
type input "GYPLOS-16164435704"
click at [325, 100] on p "We got this great guitar directly from the folks at Luna this week. We bought a…" at bounding box center [546, 91] width 663 height 25
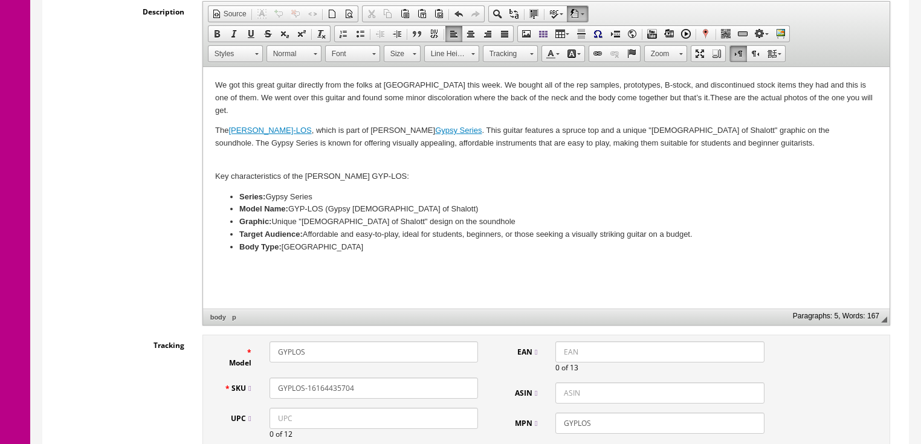
drag, startPoint x: 212, startPoint y: 83, endPoint x: 845, endPoint y: 96, distance: 633.1
click at [845, 96] on html "We got this great guitar directly from the folks at Luna this week. We bought a…" at bounding box center [546, 166] width 687 height 199
click at [802, 114] on span "Copy" at bounding box center [827, 112] width 64 height 15
copy p "We got this great guitar directly from the folks at Luna this week. We bought a…"
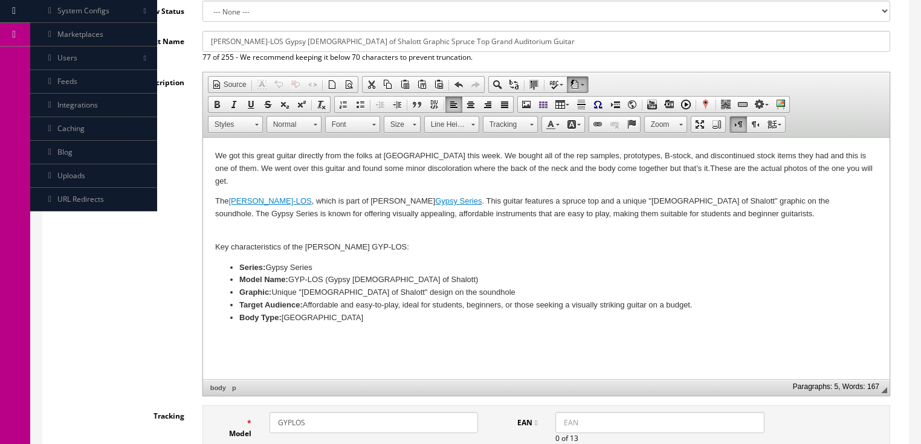
scroll to position [145, 0]
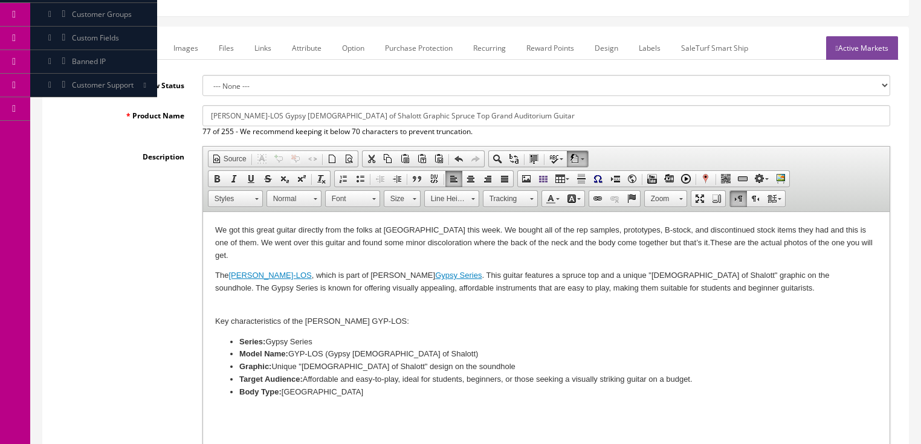
click at [126, 46] on link "Marketplace" at bounding box center [132, 48] width 62 height 24
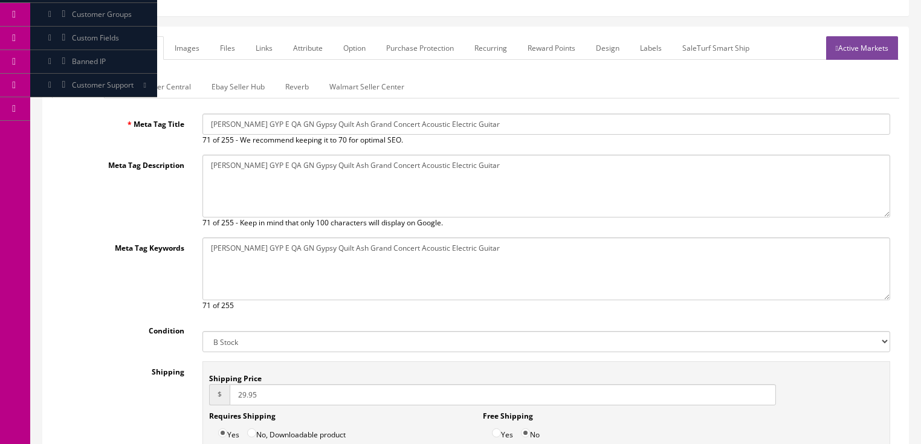
click at [230, 90] on link "Ebay Seller Hub" at bounding box center [238, 87] width 73 height 24
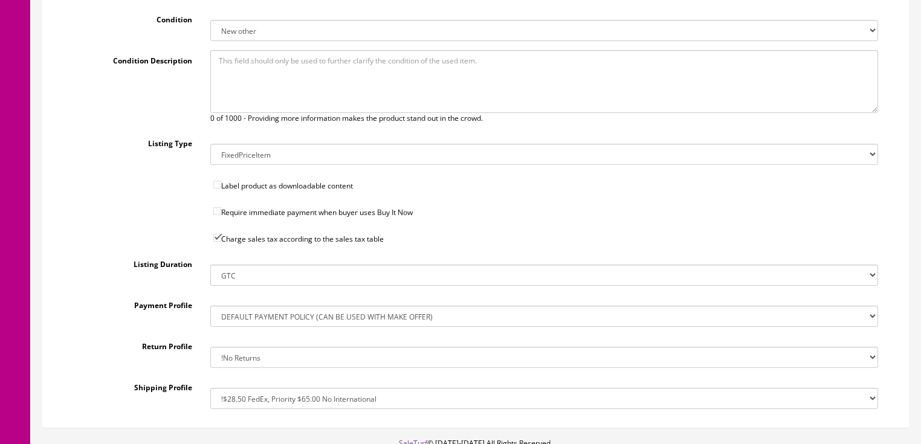
scroll to position [430, 0]
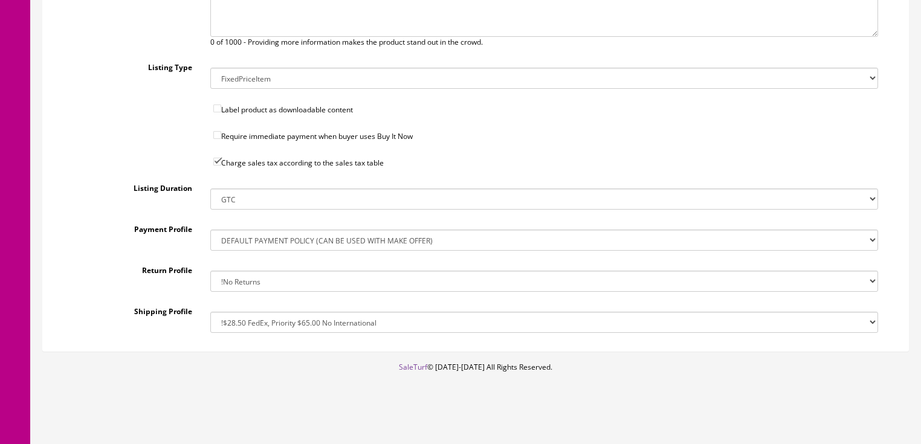
click at [252, 282] on select "!30-Day Return Policy Default !No Returns 14-Day Return Policy, Money Back, Ret…" at bounding box center [544, 281] width 668 height 21
select select "81537009017"
click at [210, 271] on select "!30-Day Return Policy Default !No Returns 14-Day Return Policy, Money Back, Ret…" at bounding box center [544, 281] width 668 height 21
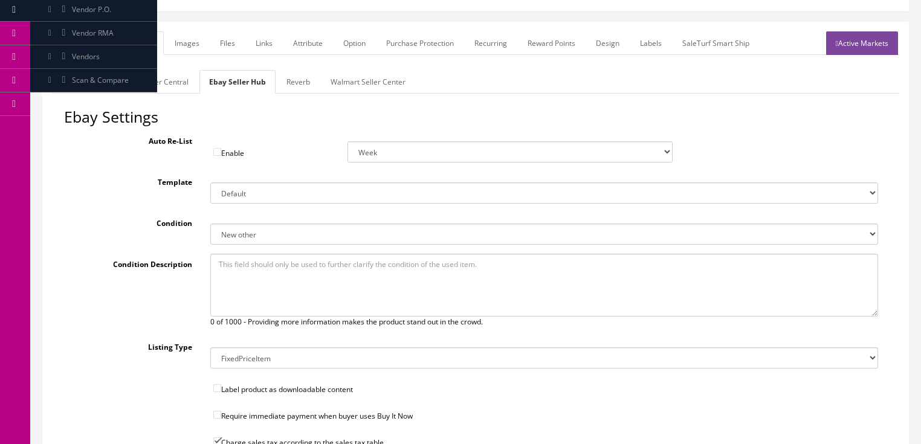
scroll to position [0, 0]
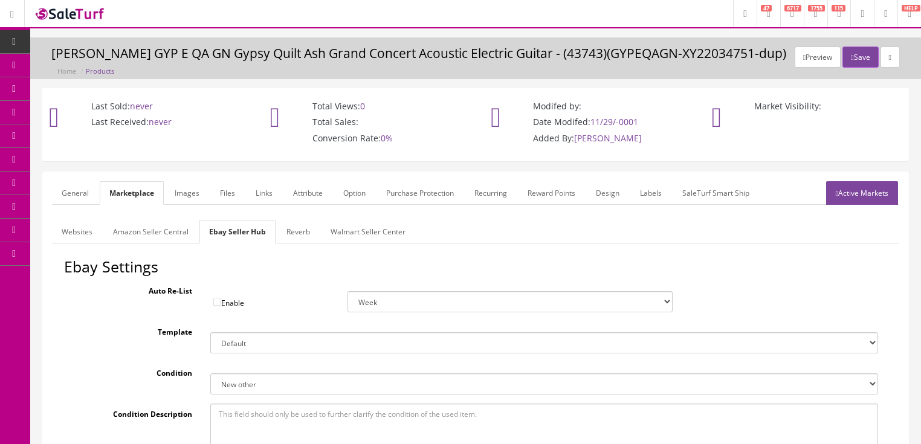
click at [290, 237] on link "Reverb" at bounding box center [298, 232] width 43 height 24
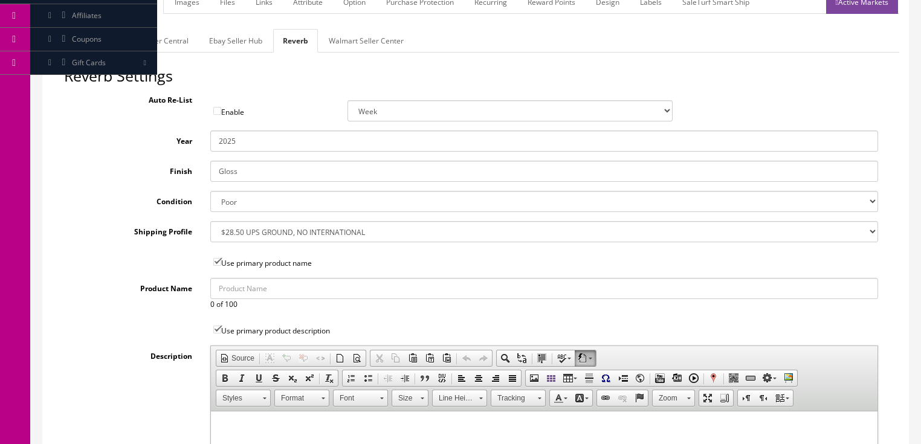
scroll to position [193, 0]
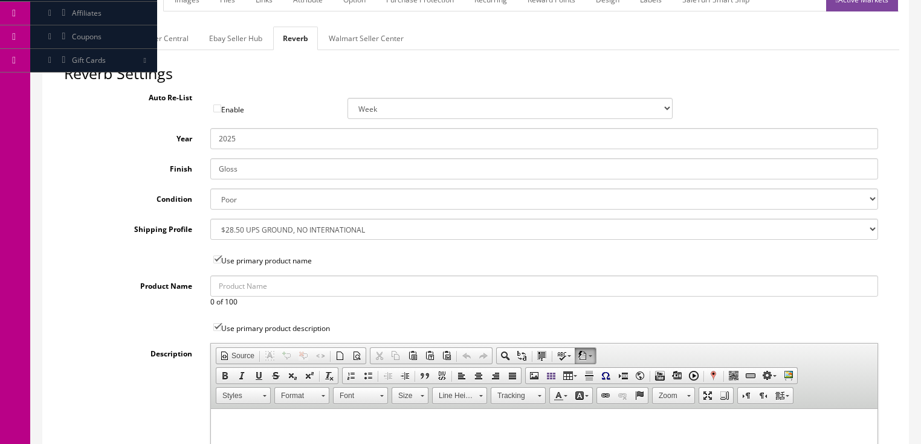
click at [233, 203] on select "Brand New Mint Excellent Very Good Good Fair Poor B-Stock Non Functioning" at bounding box center [544, 199] width 668 height 21
select select "df268ad1-c462-4ba6-b6db-e007e23922ea"
click at [210, 189] on select "Brand New Mint Excellent Very Good Good Fair Poor B-Stock Non Functioning" at bounding box center [544, 199] width 668 height 21
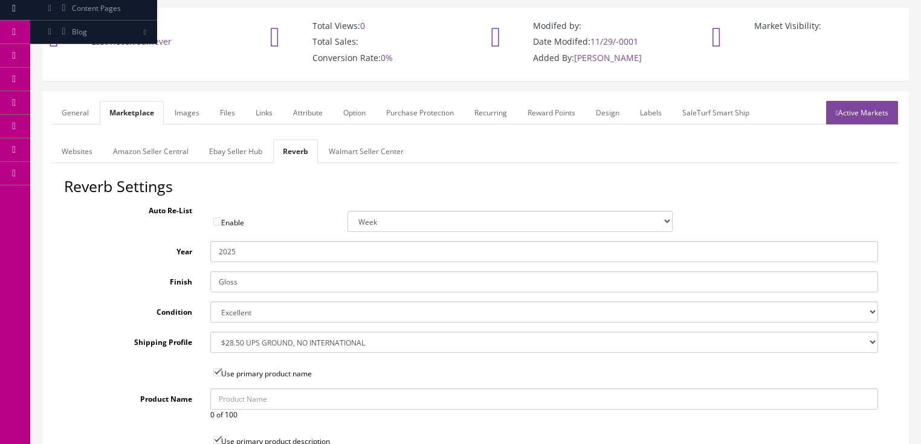
scroll to position [48, 0]
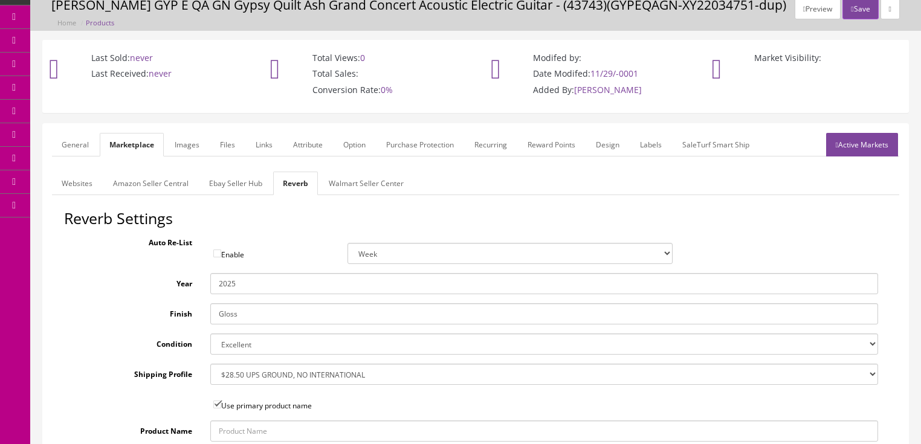
click at [191, 150] on link "Images" at bounding box center [187, 145] width 44 height 24
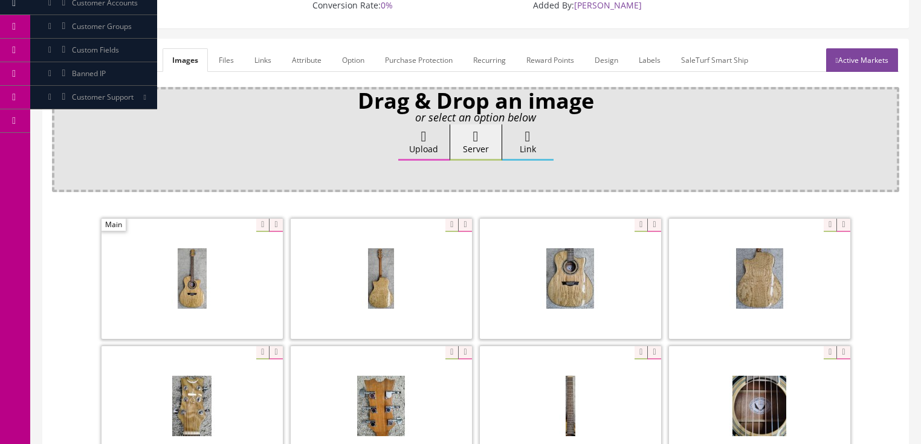
scroll to position [193, 0]
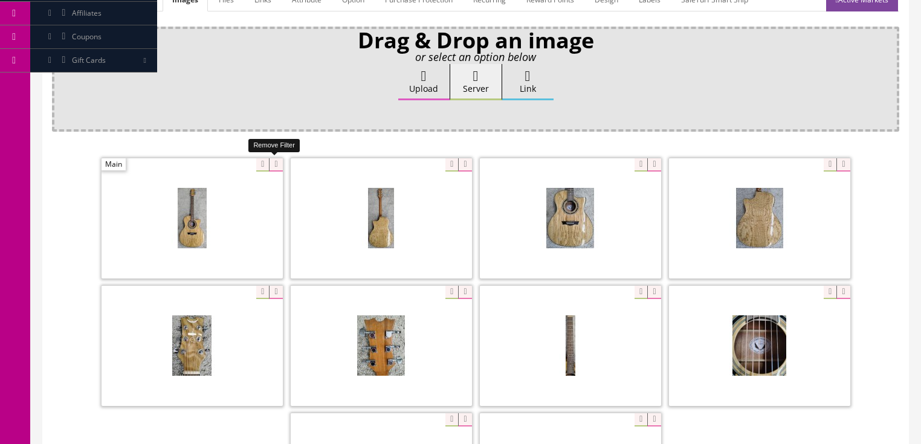
click at [275, 162] on icon at bounding box center [275, 164] width 13 height 13
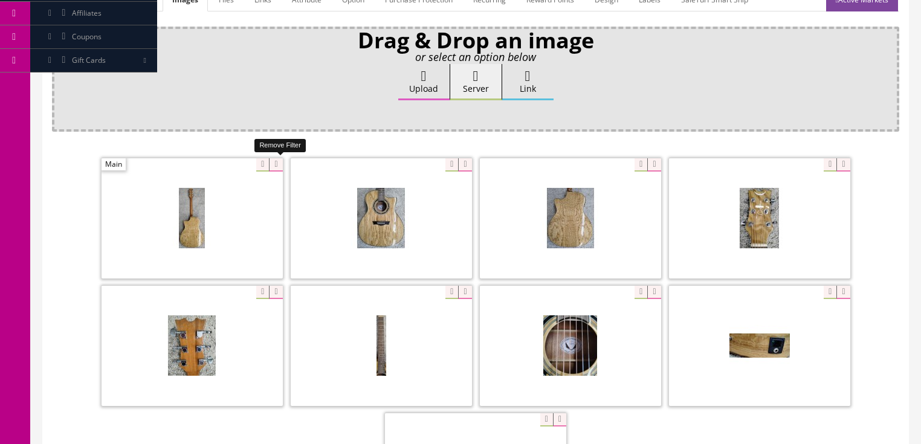
click at [275, 162] on icon at bounding box center [275, 164] width 13 height 13
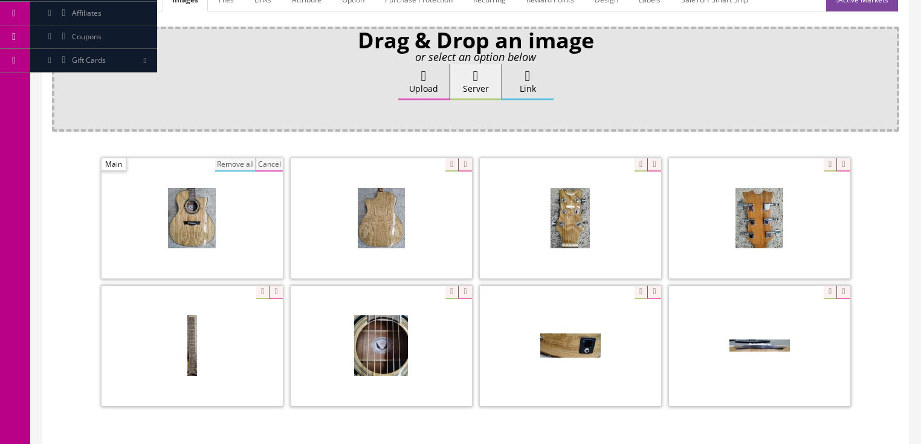
click at [218, 165] on button "Remove all" at bounding box center [235, 164] width 41 height 13
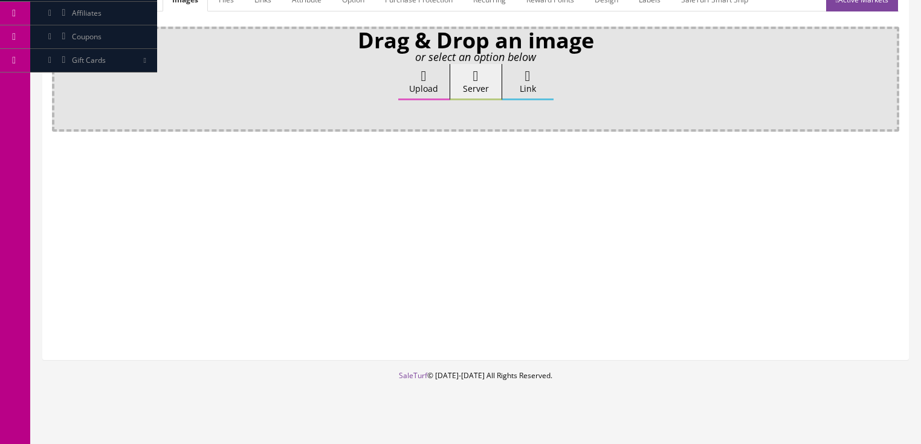
click at [416, 80] on label "Upload" at bounding box center [423, 82] width 51 height 36
click at [60, 76] on input "Upload" at bounding box center [60, 70] width 0 height 12
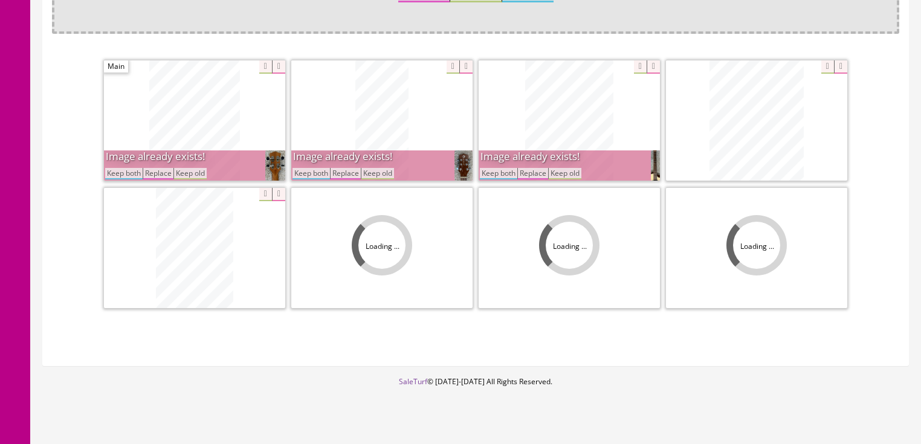
scroll to position [305, 0]
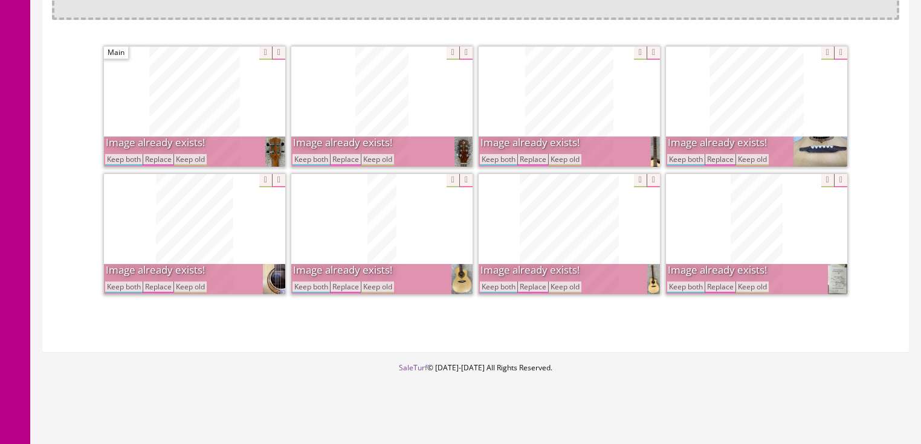
drag, startPoint x: 498, startPoint y: 160, endPoint x: 542, endPoint y: 160, distance: 43.5
click at [498, 160] on button "Keep both" at bounding box center [498, 159] width 37 height 11
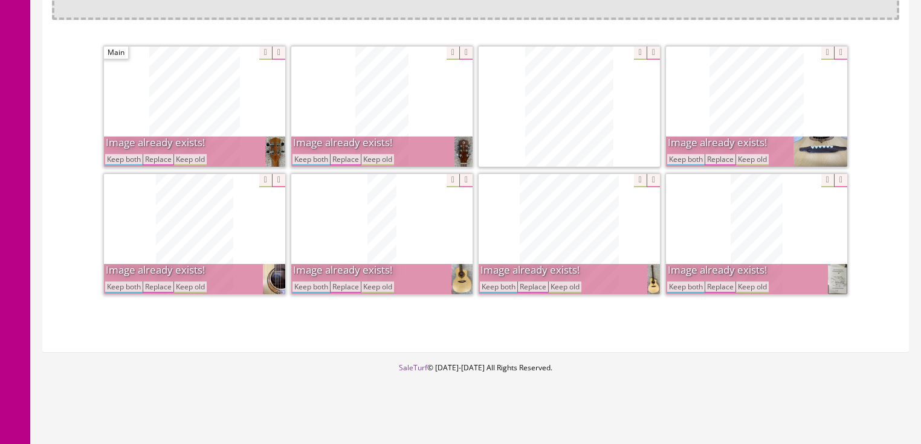
click at [680, 157] on button "Keep both" at bounding box center [685, 159] width 37 height 11
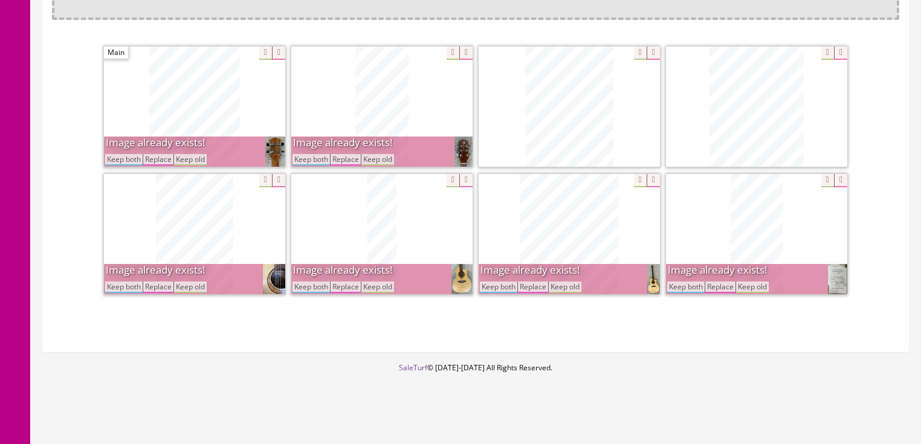
click at [302, 160] on button "Keep both" at bounding box center [311, 159] width 37 height 11
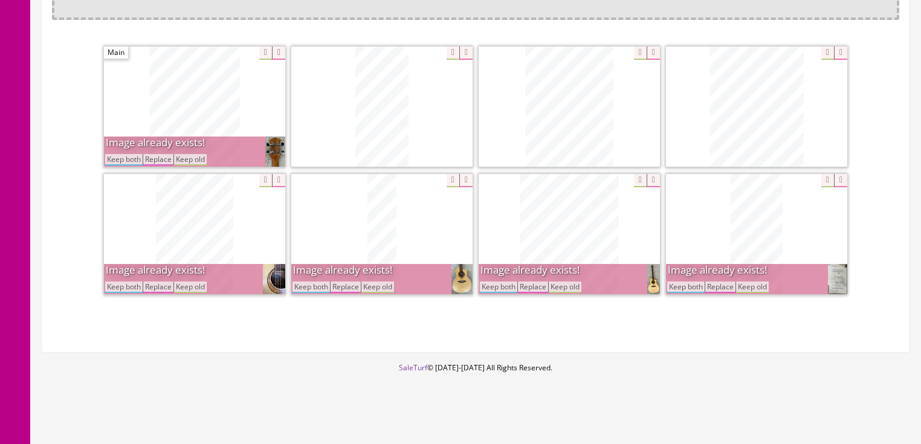
click at [130, 157] on button "Keep both" at bounding box center [123, 159] width 37 height 11
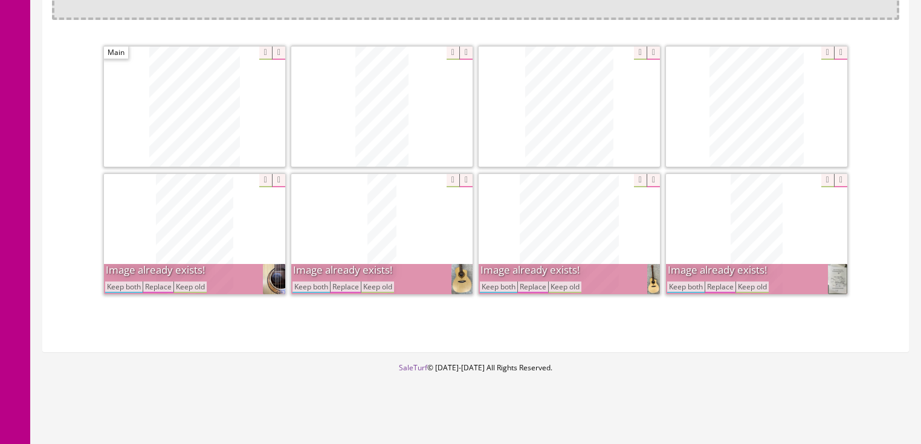
drag, startPoint x: 136, startPoint y: 282, endPoint x: 143, endPoint y: 284, distance: 7.5
click at [138, 283] on button "Keep both" at bounding box center [123, 287] width 37 height 11
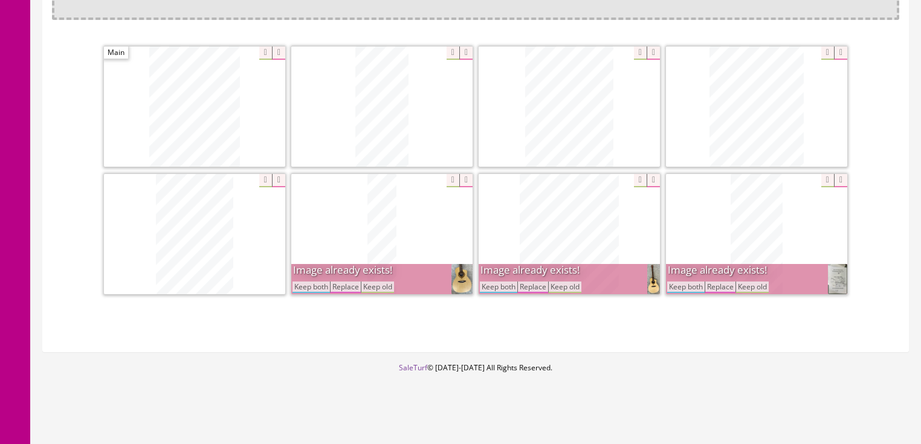
drag, startPoint x: 303, startPoint y: 282, endPoint x: 363, endPoint y: 284, distance: 60.5
click at [309, 282] on button "Keep both" at bounding box center [311, 287] width 37 height 11
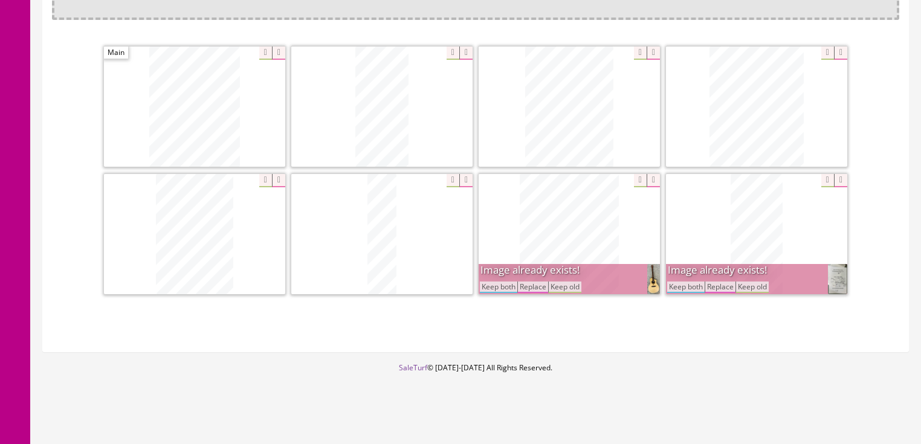
drag, startPoint x: 492, startPoint y: 281, endPoint x: 541, endPoint y: 281, distance: 48.4
click at [496, 282] on button "Keep both" at bounding box center [498, 287] width 37 height 11
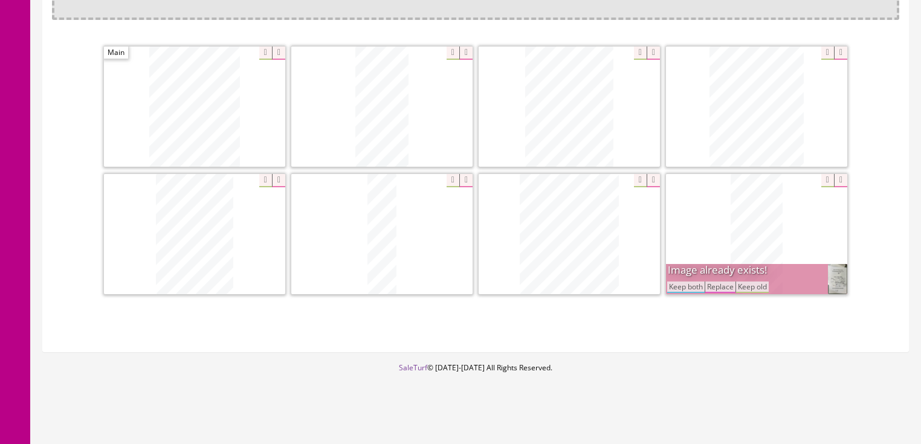
click at [678, 285] on button "Keep both" at bounding box center [685, 287] width 37 height 11
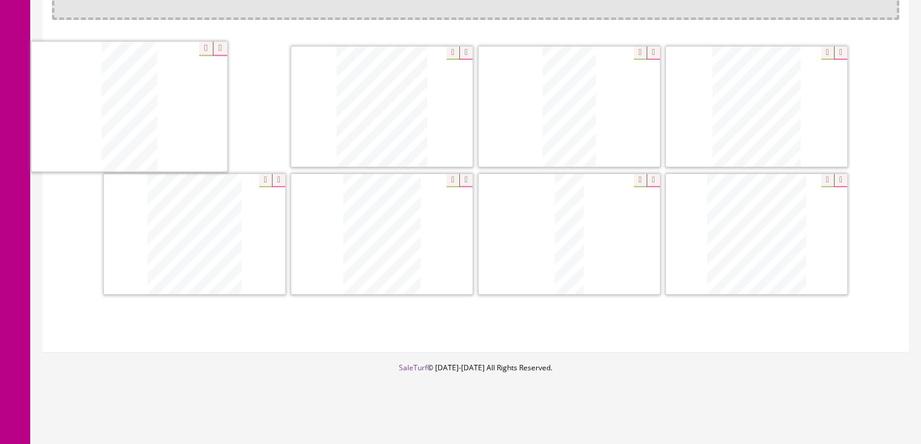
drag, startPoint x: 727, startPoint y: 256, endPoint x: 372, endPoint y: 131, distance: 375.7
drag, startPoint x: 540, startPoint y: 118, endPoint x: 527, endPoint y: 160, distance: 43.6
drag, startPoint x: 755, startPoint y: 227, endPoint x: 538, endPoint y: 142, distance: 232.4
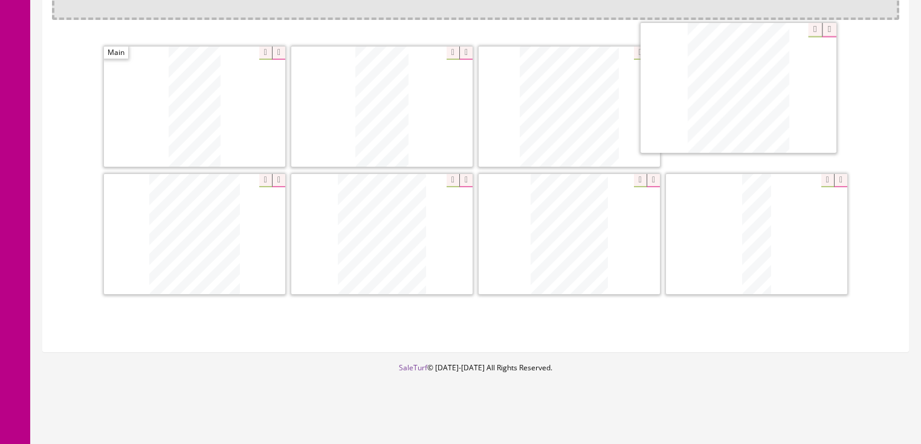
drag, startPoint x: 415, startPoint y: 222, endPoint x: 772, endPoint y: 85, distance: 382.2
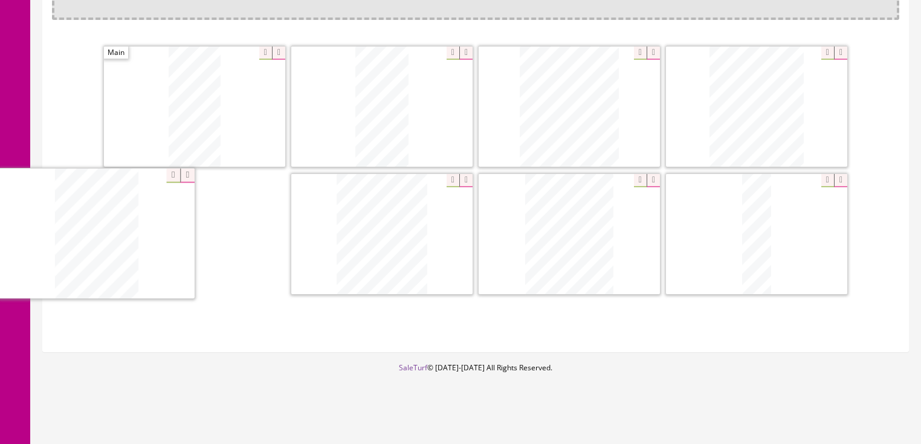
drag, startPoint x: 596, startPoint y: 211, endPoint x: 148, endPoint y: 215, distance: 448.6
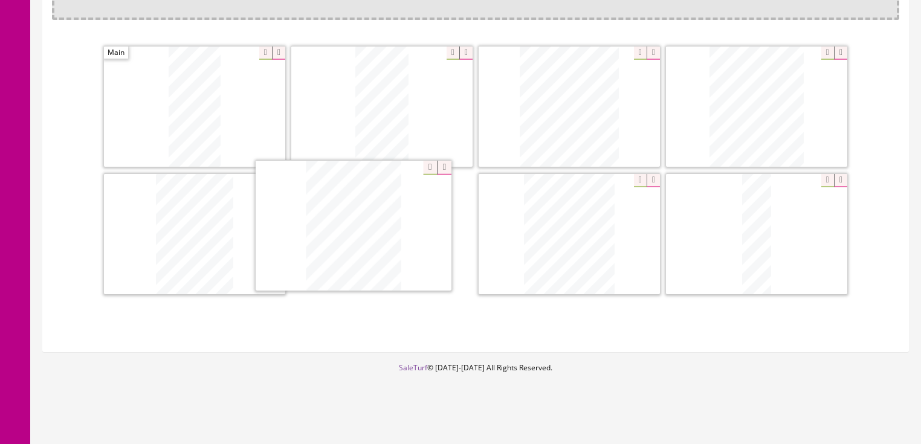
drag, startPoint x: 589, startPoint y: 214, endPoint x: 405, endPoint y: 208, distance: 184.5
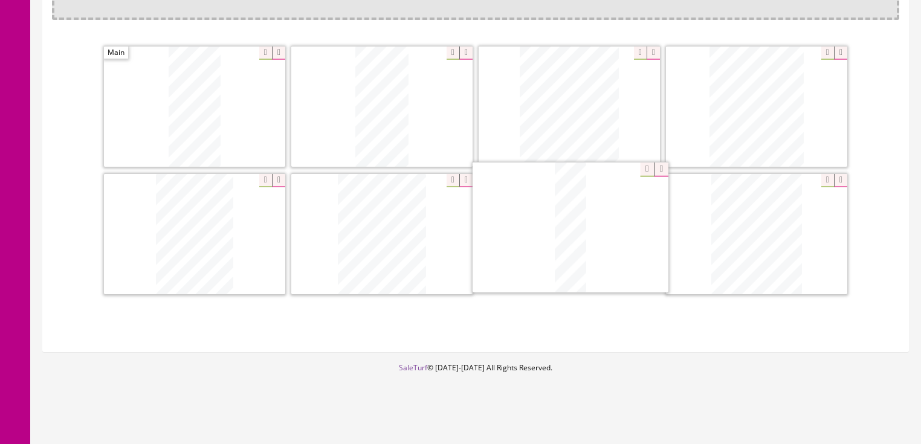
drag, startPoint x: 726, startPoint y: 212, endPoint x: 528, endPoint y: 207, distance: 197.7
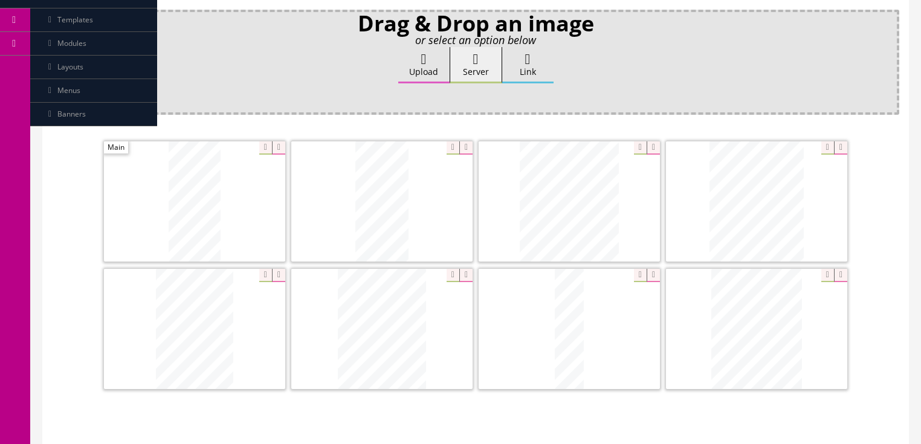
scroll to position [112, 0]
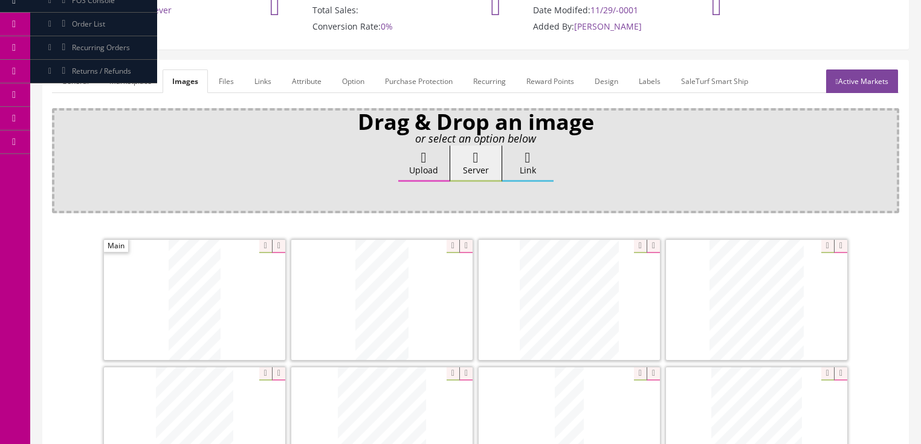
click at [294, 86] on link "Attribute" at bounding box center [306, 82] width 49 height 24
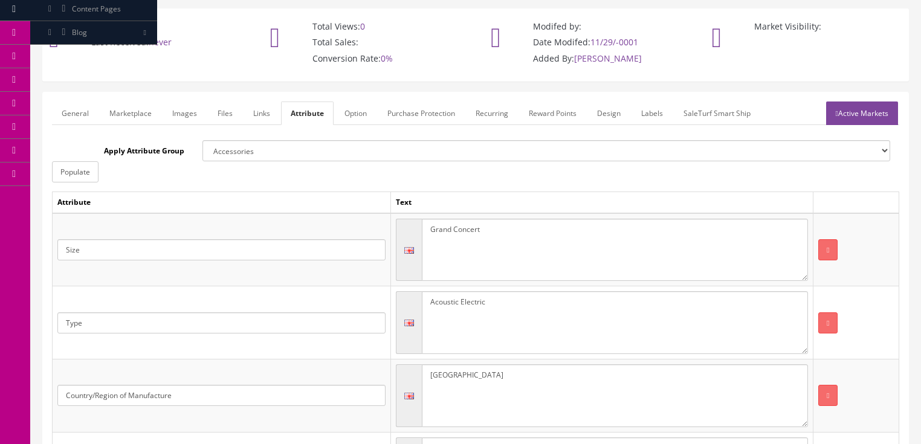
scroll to position [63, 0]
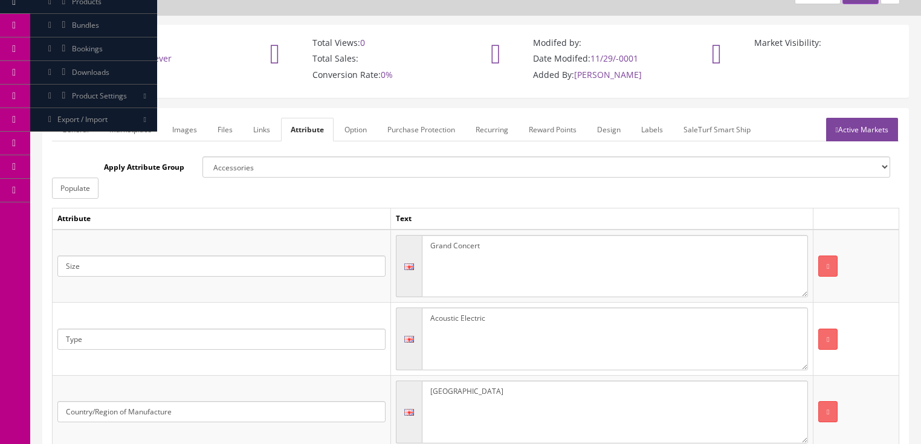
click at [859, 131] on link "Active Markets" at bounding box center [862, 130] width 72 height 24
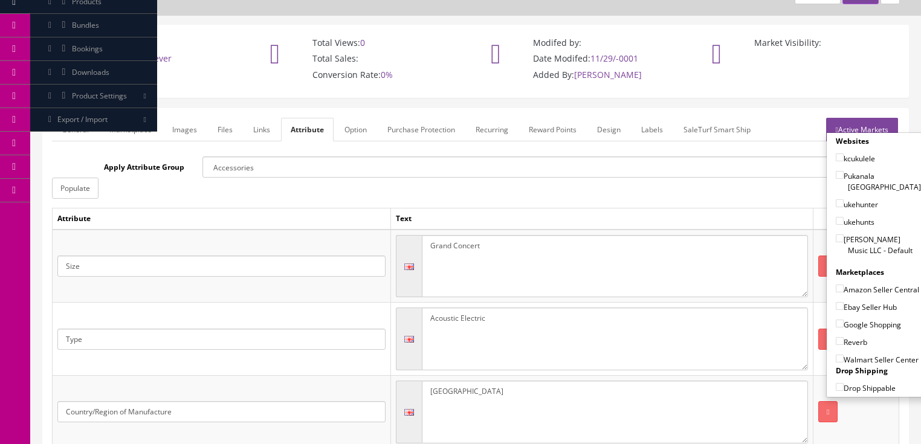
click at [836, 235] on input"] "[PERSON_NAME] Music LLC - Default" at bounding box center [840, 239] width 8 height 8
checkbox input"] "true"
click at [836, 302] on input"] "Ebay Seller Hub" at bounding box center [840, 306] width 8 height 8
checkbox input"] "true"
click at [836, 321] on input"] "Google Shopping" at bounding box center [840, 324] width 8 height 8
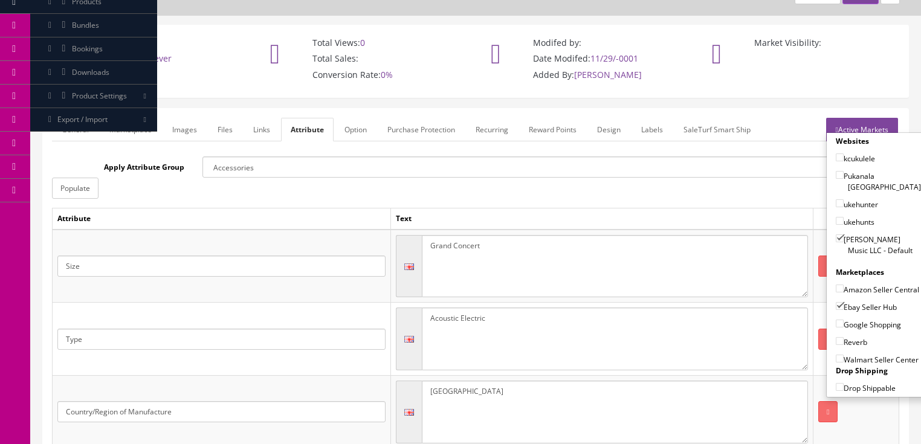
checkbox input"] "true"
drag, startPoint x: 836, startPoint y: 337, endPoint x: 851, endPoint y: 281, distance: 57.5
click at [839, 336] on label "Reverb" at bounding box center [851, 342] width 31 height 12
click at [839, 337] on input"] "Reverb" at bounding box center [840, 341] width 8 height 8
checkbox input"] "true"
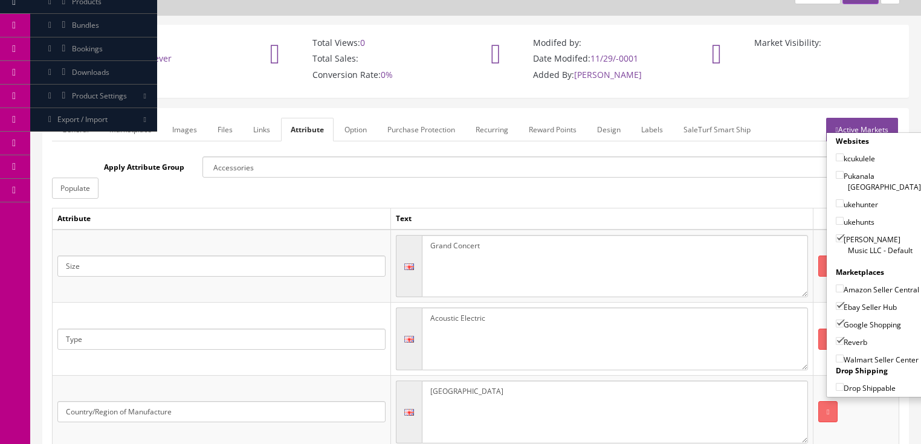
click at [869, 126] on link "Active Markets" at bounding box center [862, 130] width 72 height 24
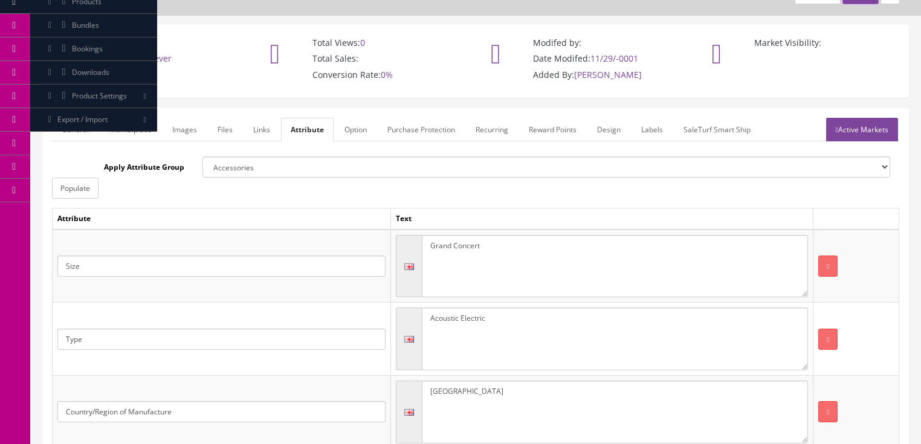
click at [74, 132] on link "General" at bounding box center [75, 130] width 47 height 24
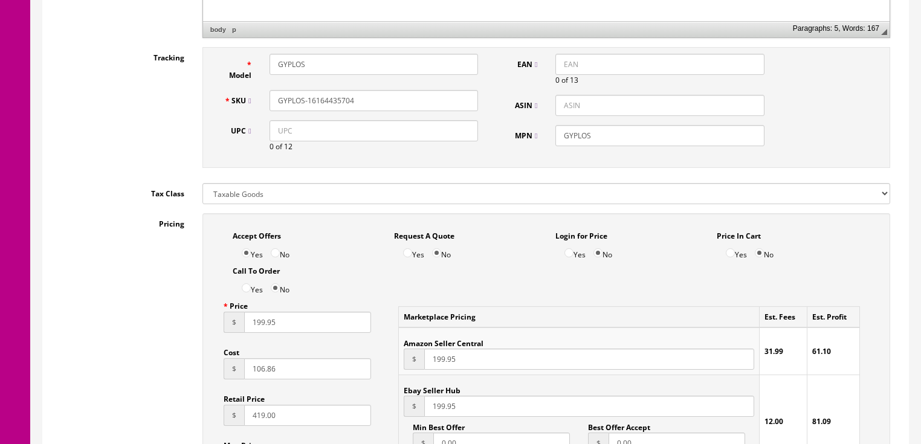
scroll to position [596, 0]
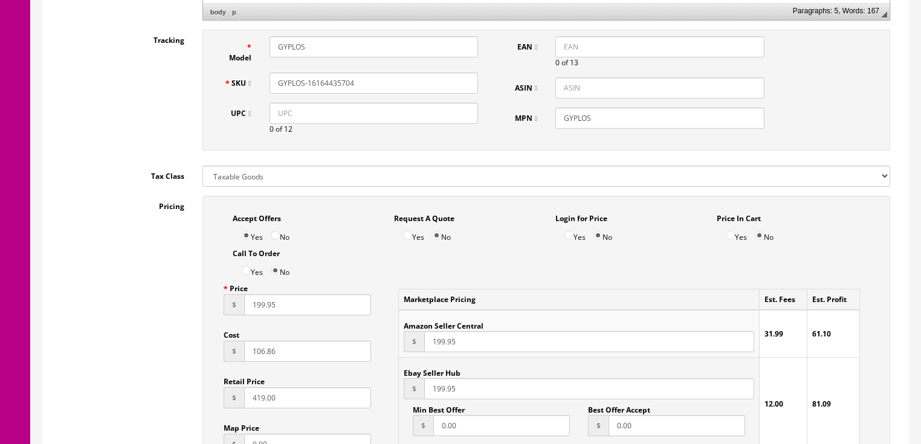
drag, startPoint x: 360, startPoint y: 80, endPoint x: 252, endPoint y: 83, distance: 108.3
click at [240, 82] on div "SKU GYPLOS-16164435704" at bounding box center [351, 83] width 273 height 21
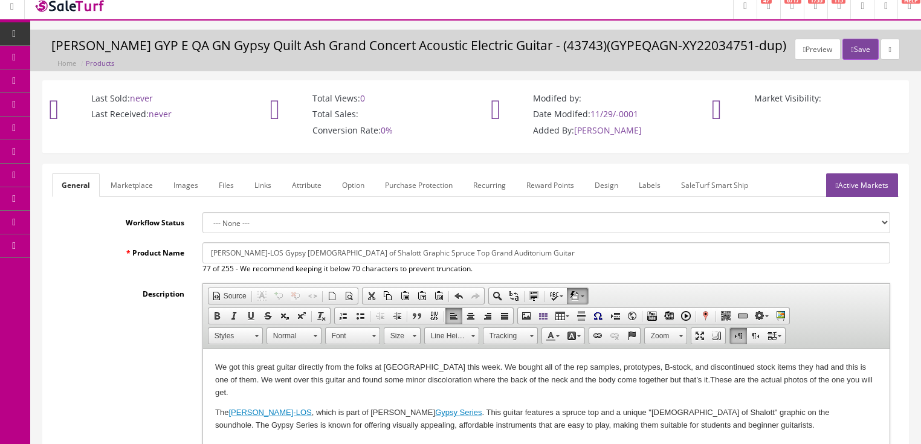
scroll to position [0, 0]
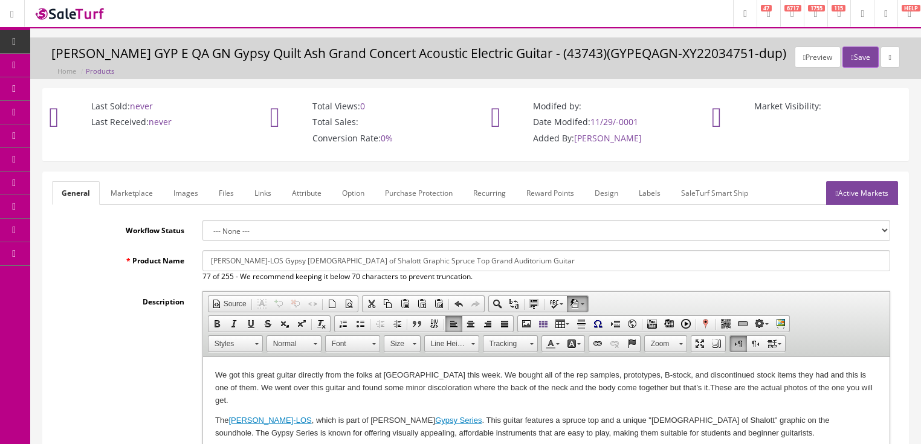
click at [874, 190] on link "Active Markets" at bounding box center [862, 193] width 72 height 24
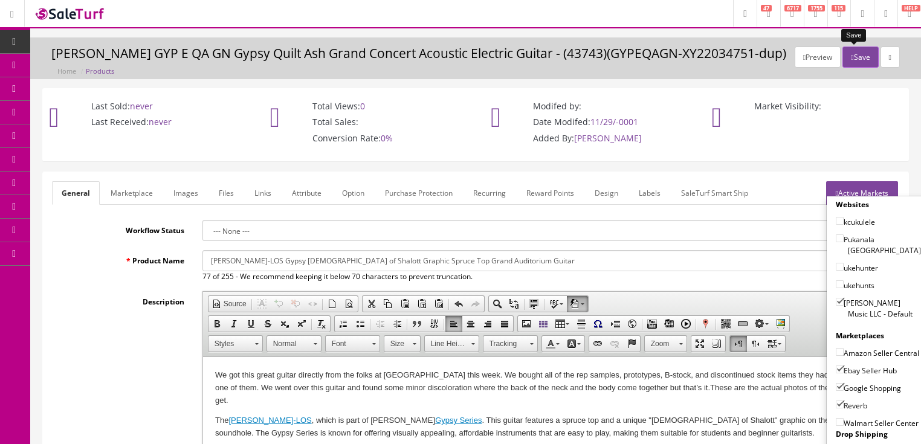
click at [851, 60] on button "Save" at bounding box center [861, 57] width 36 height 21
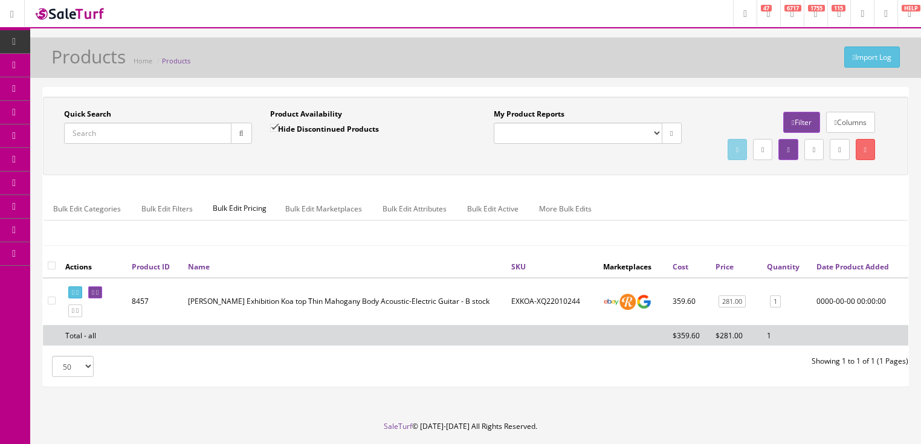
click at [150, 134] on input "Quick Search" at bounding box center [147, 133] width 167 height 21
paste input "GYPLOS-16164435704"
click at [247, 132] on button "button" at bounding box center [241, 133] width 21 height 21
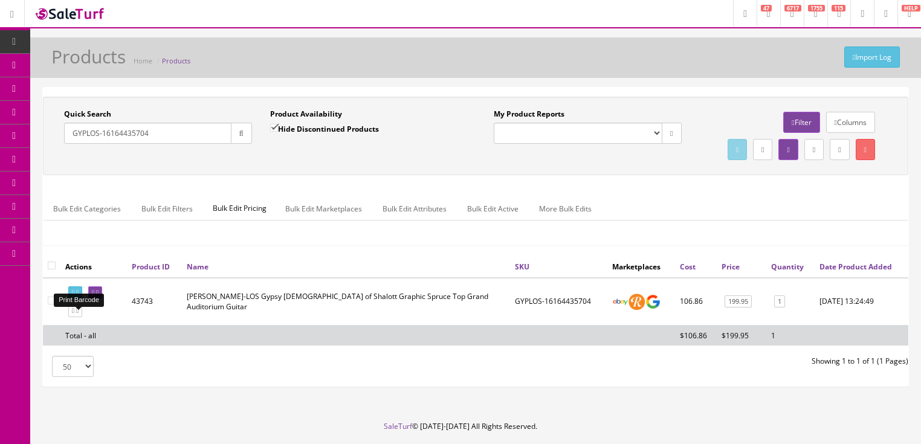
click at [79, 296] on icon at bounding box center [77, 293] width 2 height 7
drag, startPoint x: 179, startPoint y: 138, endPoint x: 59, endPoint y: 164, distance: 122.4
click at [59, 163] on div "Quick Search GYPLOS-16164435704 Date From Product Availability Hide Discontinue…" at bounding box center [476, 136] width 860 height 54
type input "[PERSON_NAME] acoustic"
click at [271, 131] on input "Hide Discontinued Products" at bounding box center [274, 128] width 8 height 8
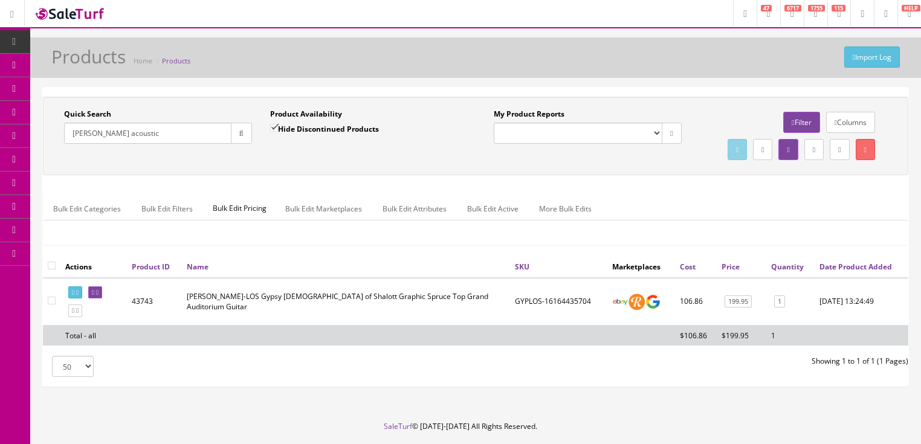
checkbox input "false"
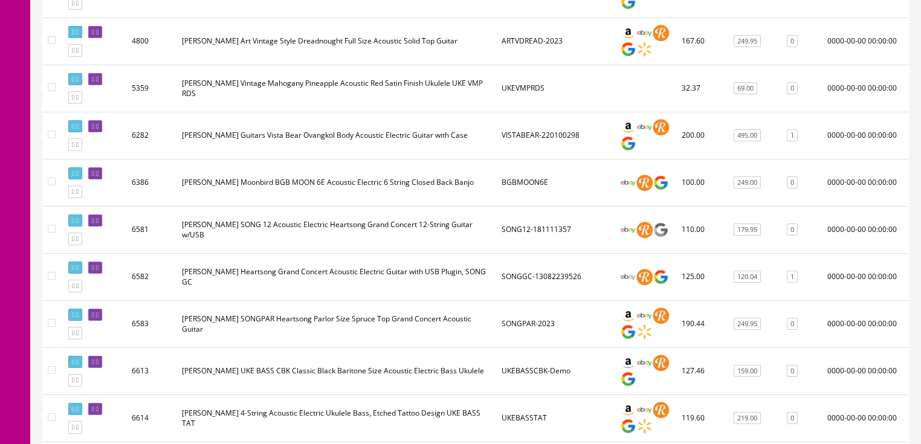
scroll to position [822, 0]
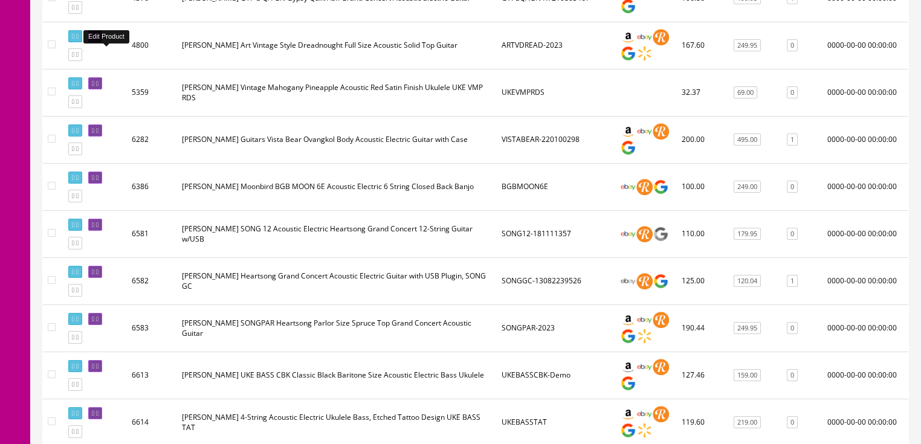
click at [94, 40] on icon at bounding box center [93, 36] width 2 height 7
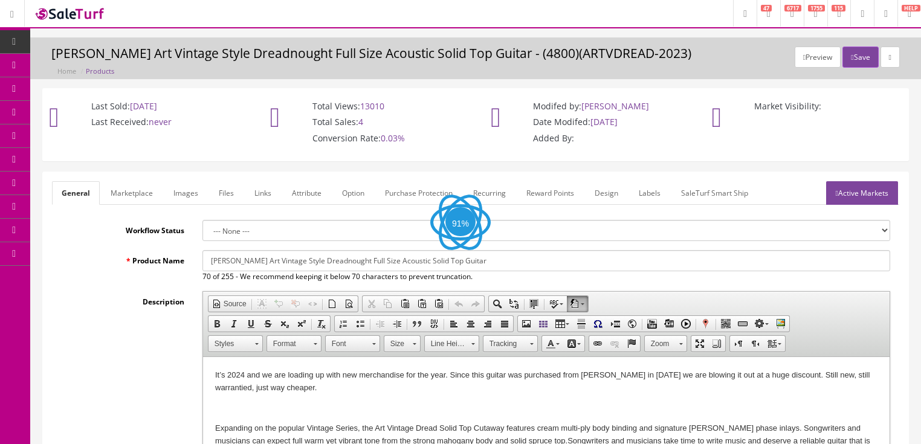
click at [187, 192] on link "Images" at bounding box center [186, 193] width 44 height 24
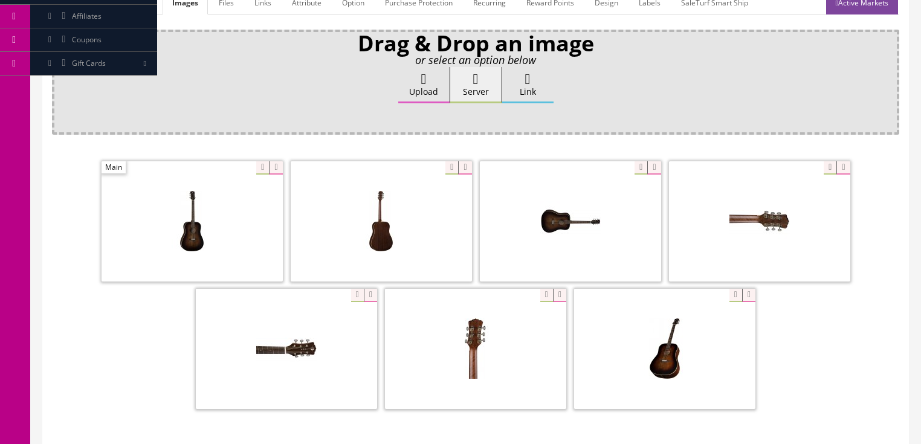
scroll to position [193, 0]
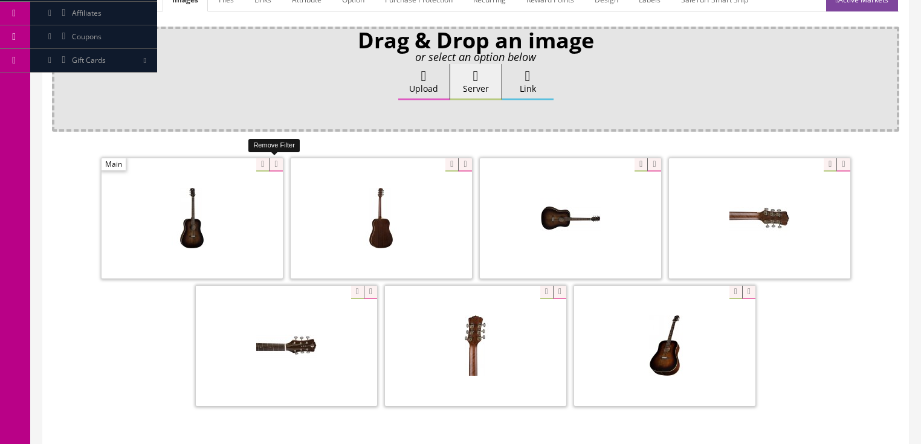
click at [271, 167] on icon at bounding box center [275, 164] width 13 height 13
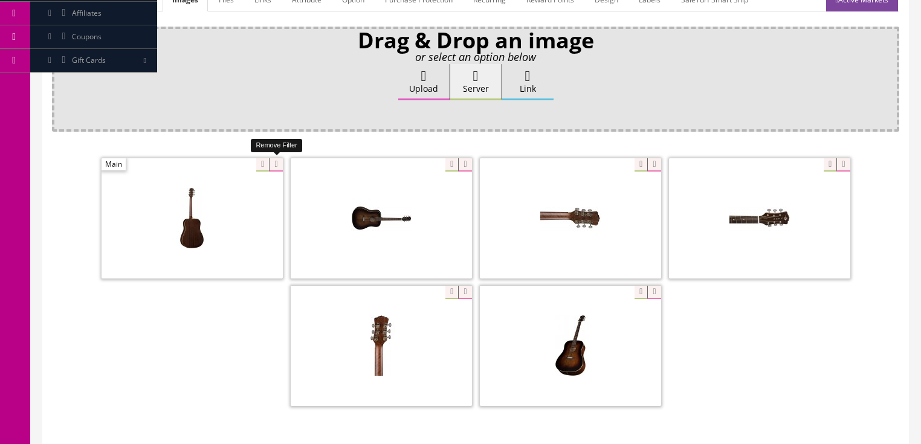
click at [271, 167] on icon at bounding box center [275, 164] width 13 height 13
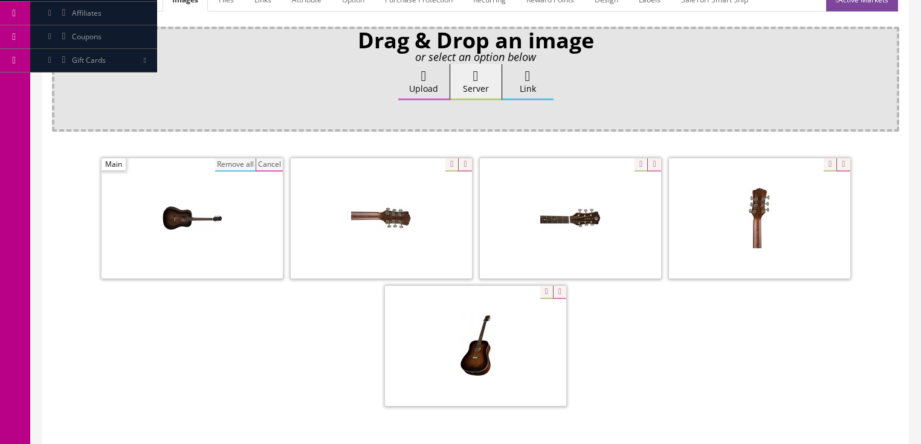
click at [228, 167] on button "Remove all" at bounding box center [235, 164] width 41 height 13
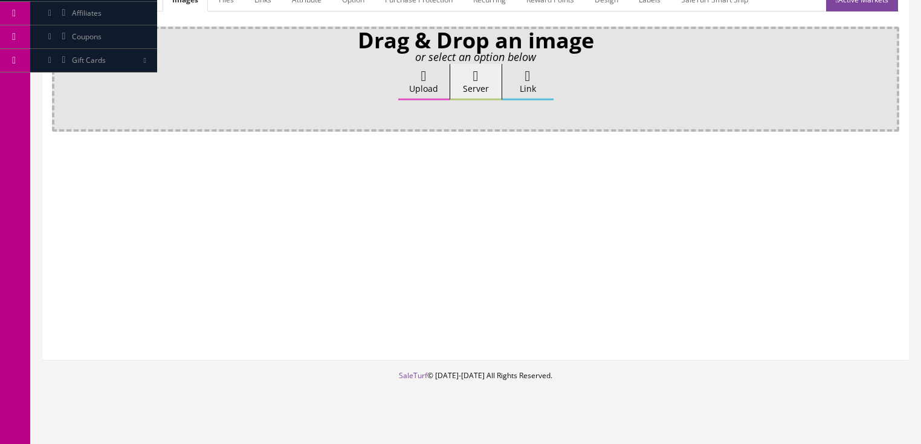
click at [435, 88] on label "Upload" at bounding box center [423, 82] width 51 height 36
click at [60, 76] on input "Upload" at bounding box center [60, 70] width 0 height 12
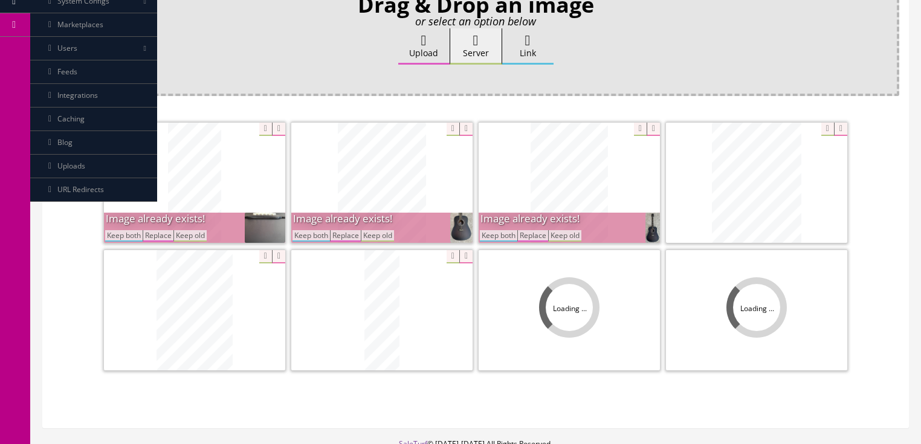
scroll to position [290, 0]
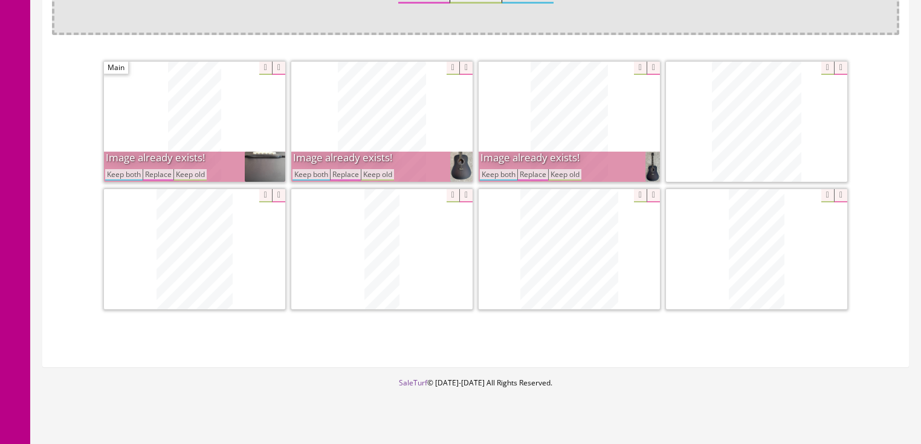
click at [309, 171] on button "Keep both" at bounding box center [311, 174] width 37 height 11
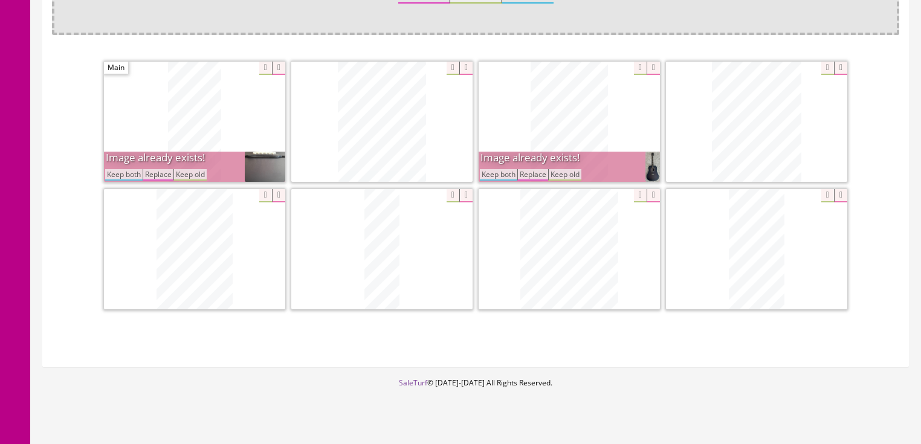
drag, startPoint x: 115, startPoint y: 174, endPoint x: 146, endPoint y: 172, distance: 31.5
click at [119, 173] on button "Keep both" at bounding box center [123, 174] width 37 height 11
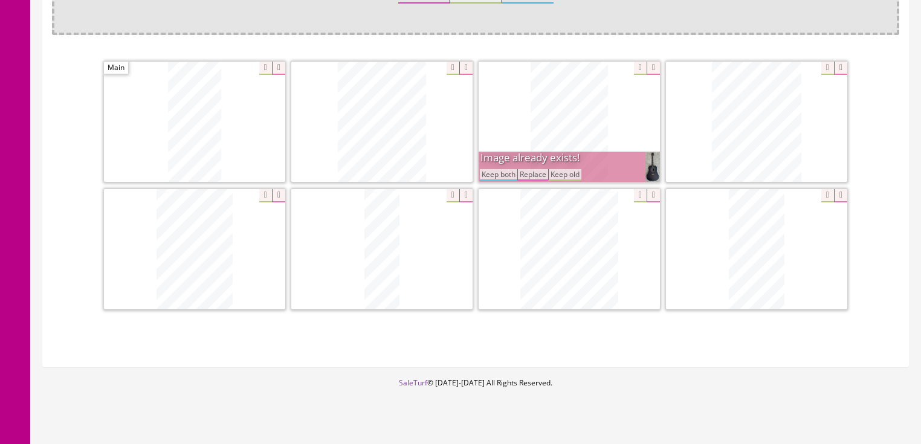
click at [503, 171] on button "Keep both" at bounding box center [498, 174] width 37 height 11
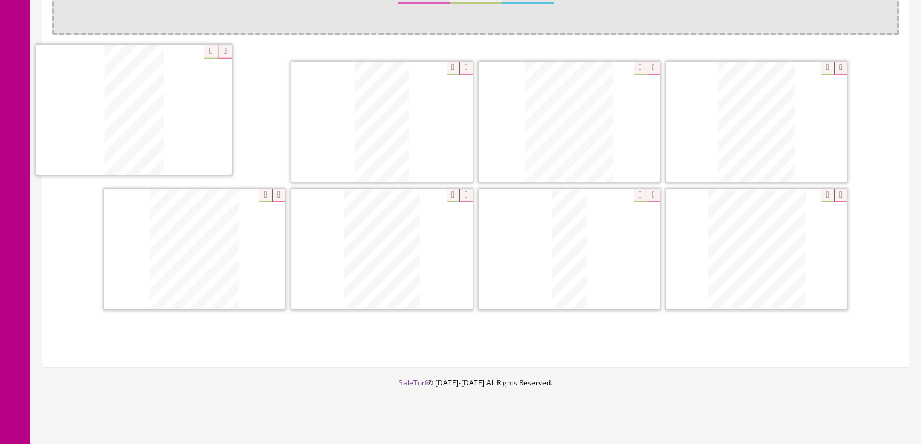
drag, startPoint x: 781, startPoint y: 256, endPoint x: 210, endPoint y: 136, distance: 583.3
drag, startPoint x: 761, startPoint y: 250, endPoint x: 565, endPoint y: 121, distance: 234.9
drag, startPoint x: 550, startPoint y: 230, endPoint x: 129, endPoint y: 227, distance: 420.2
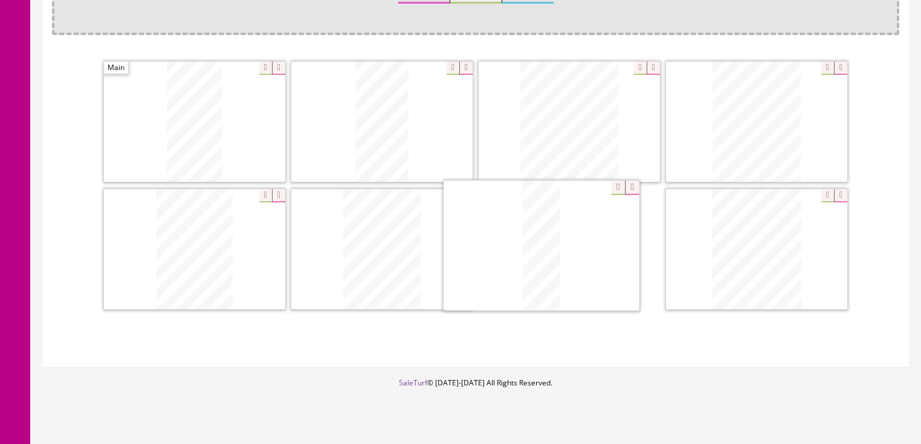
drag, startPoint x: 750, startPoint y: 242, endPoint x: 534, endPoint y: 240, distance: 215.2
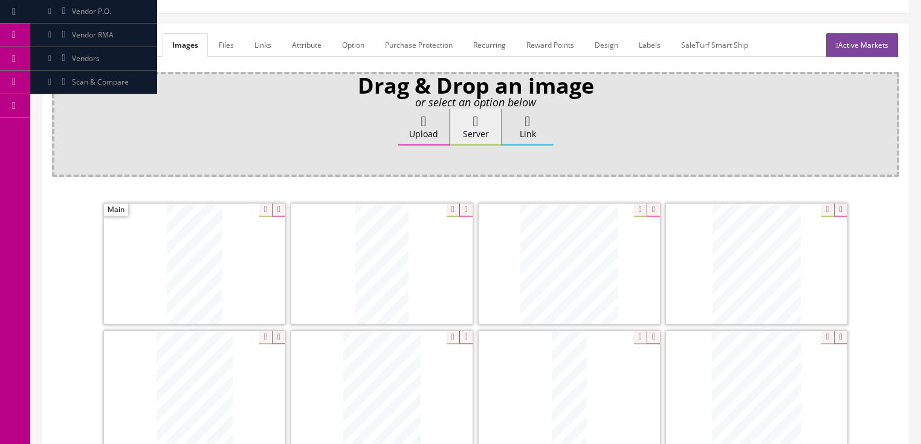
scroll to position [145, 0]
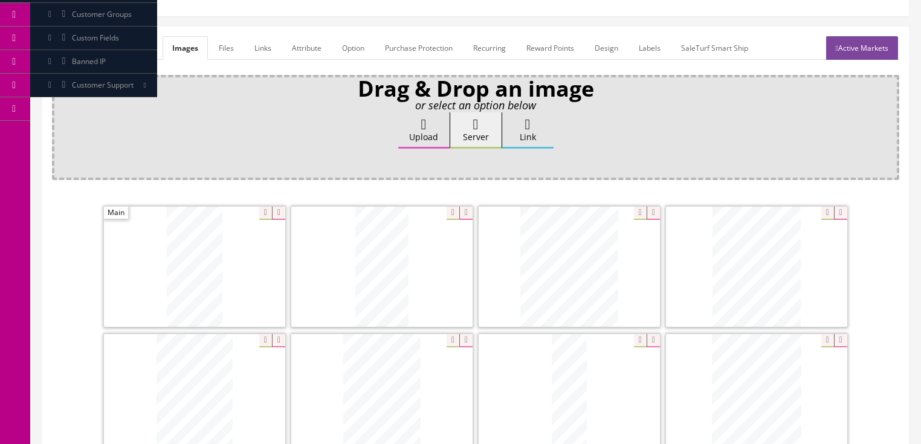
click at [856, 44] on link "Active Markets" at bounding box center [862, 48] width 72 height 24
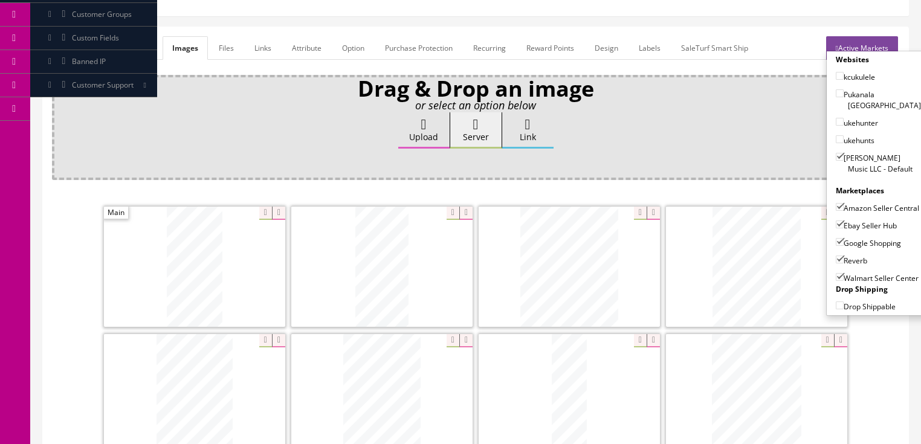
click at [837, 274] on input"] "Walmart Seller Center" at bounding box center [840, 277] width 8 height 8
checkbox input"] "false"
click at [837, 203] on input"] "Amazon Seller Central" at bounding box center [840, 207] width 8 height 8
checkbox input"] "false"
click at [865, 41] on link "Active Markets" at bounding box center [862, 48] width 72 height 24
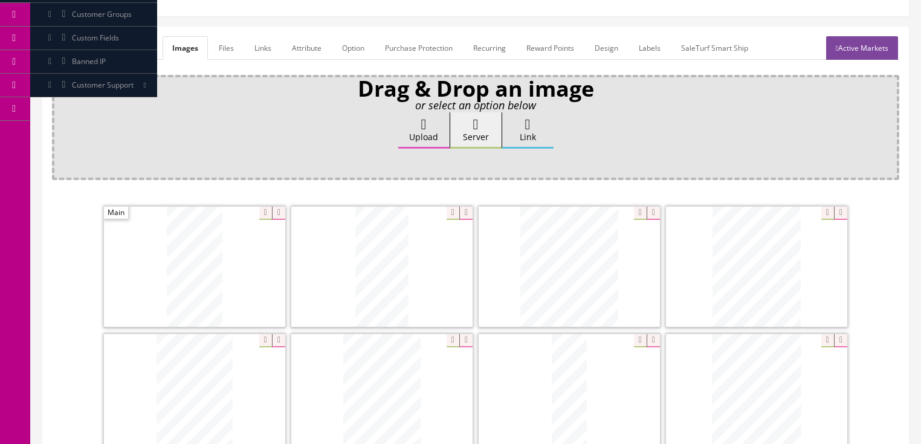
click at [65, 46] on link "General" at bounding box center [75, 48] width 47 height 24
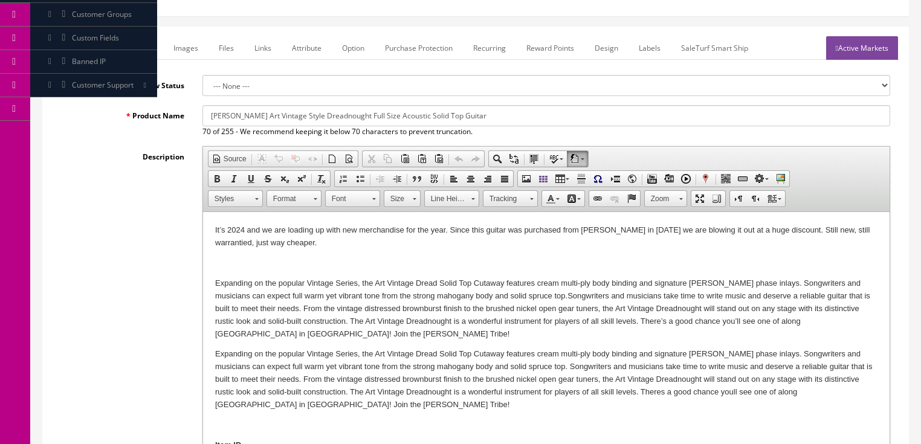
drag, startPoint x: 229, startPoint y: 116, endPoint x: 285, endPoint y: 114, distance: 56.3
click at [285, 114] on input "[PERSON_NAME] Art Vintage Style Dreadnought Full Size Acoustic Solid Top Guitar" at bounding box center [547, 115] width 688 height 21
drag, startPoint x: 205, startPoint y: 115, endPoint x: 452, endPoint y: 116, distance: 247.3
click at [489, 125] on input "[PERSON_NAME] Dreadnought Full Size Acoustic Solid Top Guitar - Prototype - IW-…" at bounding box center [547, 115] width 688 height 21
type input "[PERSON_NAME] Dreadnought Full Size Acoustic Solid Top Guitar - Prototype - IW-…"
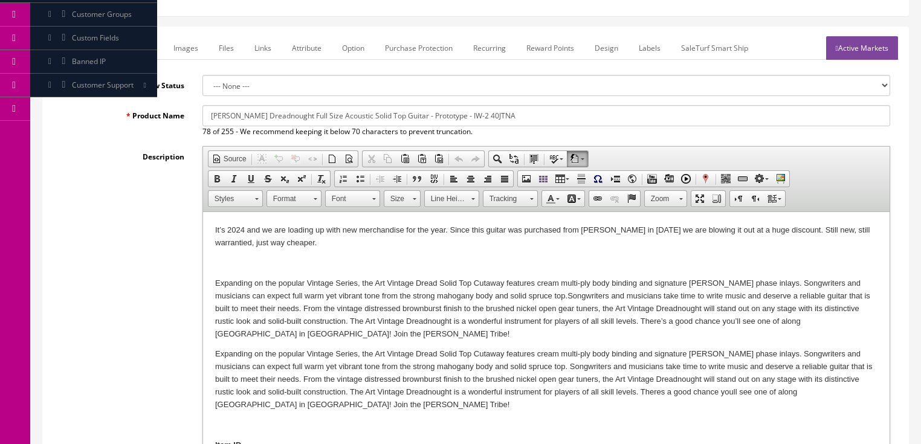
click at [131, 46] on link "Marketplace" at bounding box center [132, 48] width 62 height 24
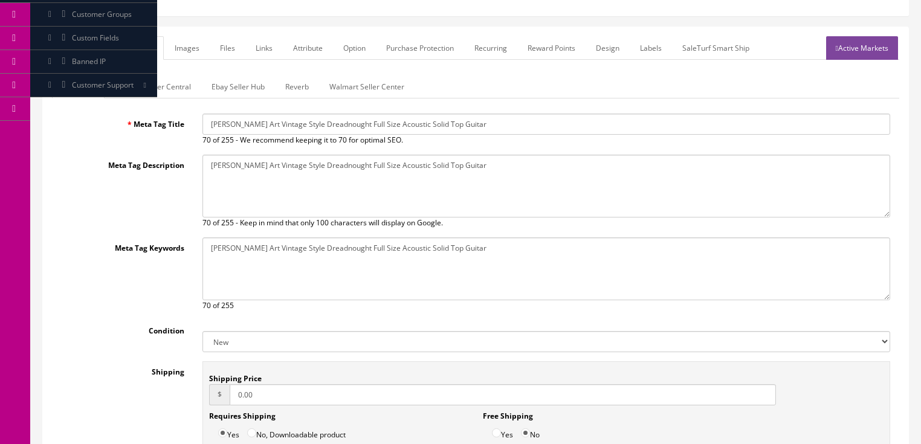
drag, startPoint x: 207, startPoint y: 123, endPoint x: 474, endPoint y: 132, distance: 266.8
click at [474, 132] on input "[PERSON_NAME] Art Vintage Style Dreadnought Full Size Acoustic Solid Top Guitar" at bounding box center [547, 124] width 688 height 21
paste input "Dreadnought Full Size Acoustic Solid Top Guitar - Prototype - IW-2 40JTNA"
type input "[PERSON_NAME] Dreadnought Full Size Acoustic Solid Top Guitar - Prototype - IW-…"
drag, startPoint x: 209, startPoint y: 164, endPoint x: 466, endPoint y: 167, distance: 257.0
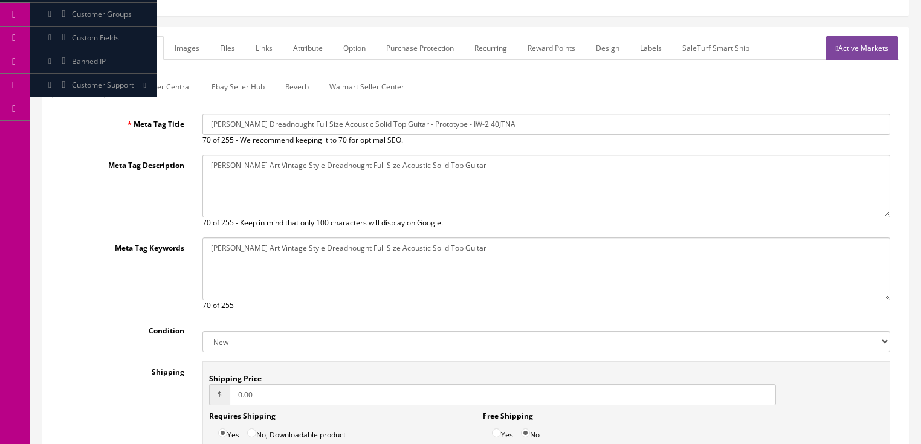
click at [530, 169] on textarea "[PERSON_NAME] Art Vintage Style Dreadnought Full Size Acoustic Solid Top Guitar" at bounding box center [547, 186] width 688 height 63
paste textarea "Dreadnought Full Size Acoustic Solid Top Guitar - Prototype - IW-2 40JTNA"
type textarea "[PERSON_NAME] Dreadnought Full Size Acoustic Solid Top Guitar - Prototype - IW-…"
drag, startPoint x: 201, startPoint y: 244, endPoint x: 486, endPoint y: 258, distance: 285.1
click at [486, 258] on div "[PERSON_NAME] Art Vintage Style Dreadnought Full Size Acoustic Solid Top Guitar…" at bounding box center [546, 275] width 706 height 74
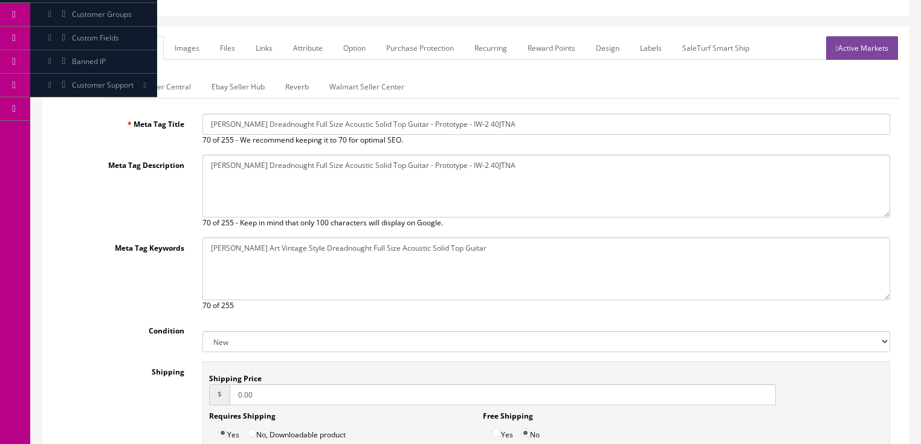
drag, startPoint x: 460, startPoint y: 252, endPoint x: 214, endPoint y: 244, distance: 246.2
click at [151, 243] on div "Meta Tag Keywords [PERSON_NAME] Art Vintage Style Dreadnought Full Size Acousti…" at bounding box center [476, 275] width 848 height 74
paste textarea "Dreadnought Full Size Acoustic Solid Top Guitar - Prototype - IW-2 40JTNA"
type textarea "[PERSON_NAME] Dreadnought Full Size Acoustic Solid Top Guitar - Prototype - IW-…"
click at [220, 339] on select "New Used B Stock Open Box Re-Packed" at bounding box center [547, 341] width 688 height 21
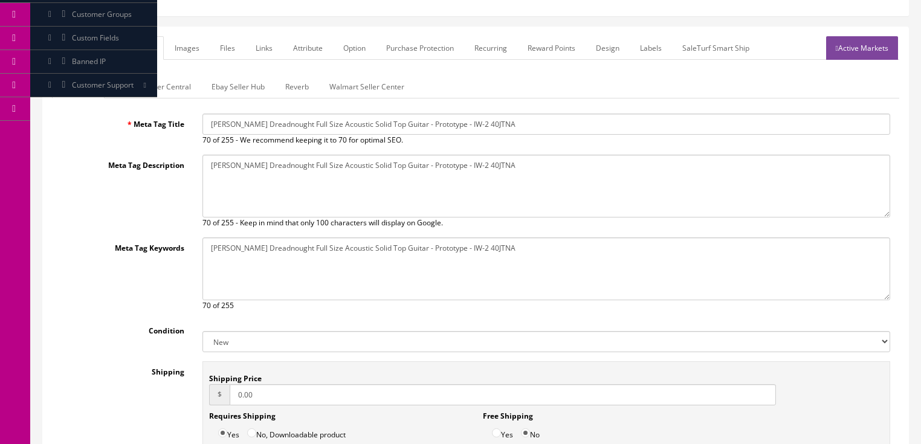
select select "Open Box"
click at [203, 331] on select "New Used B Stock Open Box Re-Packed" at bounding box center [547, 341] width 688 height 21
drag, startPoint x: 271, startPoint y: 397, endPoint x: 230, endPoint y: 402, distance: 42.1
click at [230, 402] on input "0.00" at bounding box center [503, 395] width 547 height 21
type input "29.95"
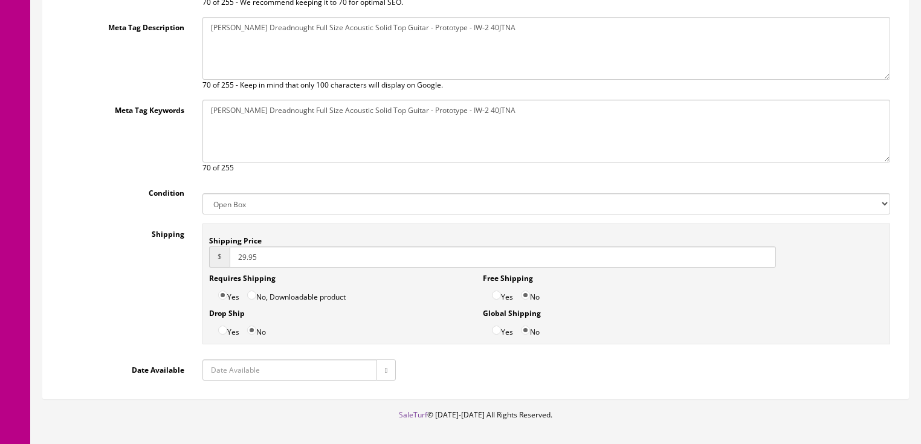
scroll to position [290, 0]
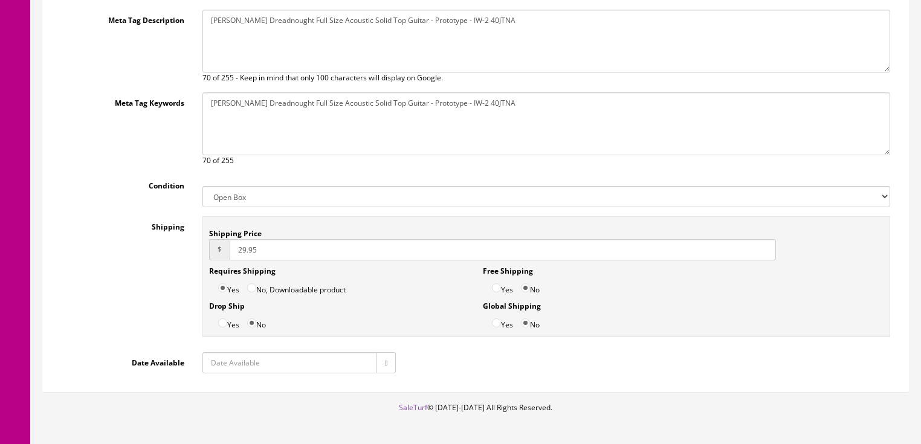
click at [381, 366] on button "button" at bounding box center [386, 362] width 19 height 21
type input "[DATE]"
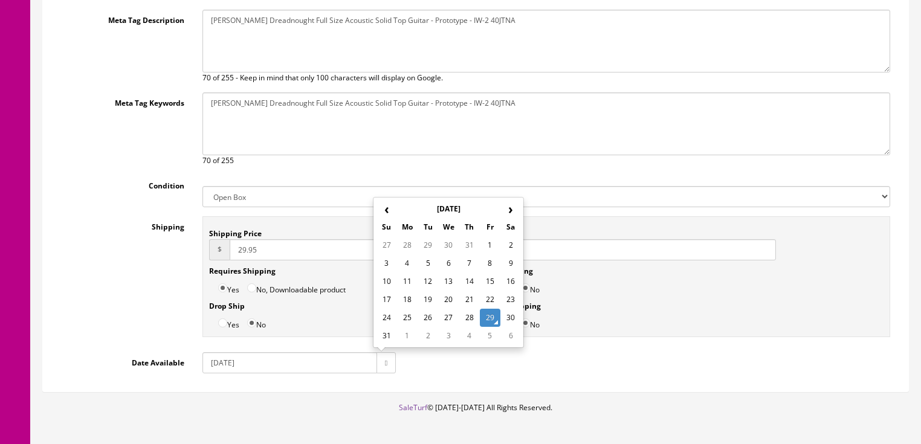
click at [487, 317] on td "29" at bounding box center [490, 318] width 21 height 18
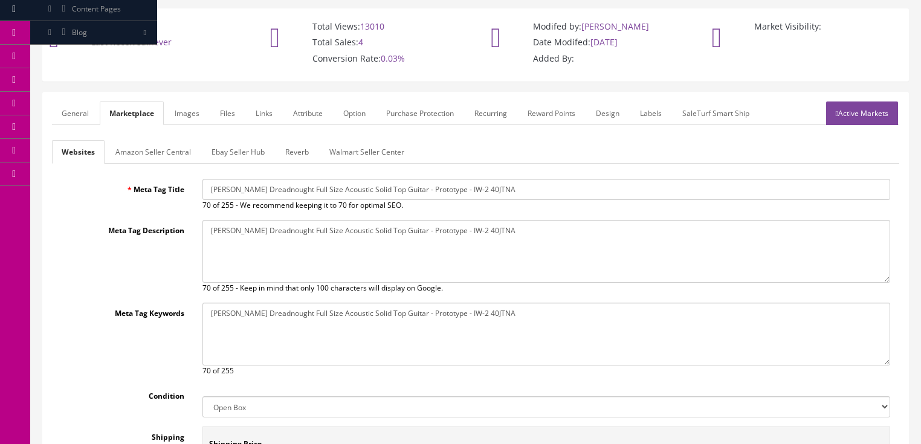
scroll to position [48, 0]
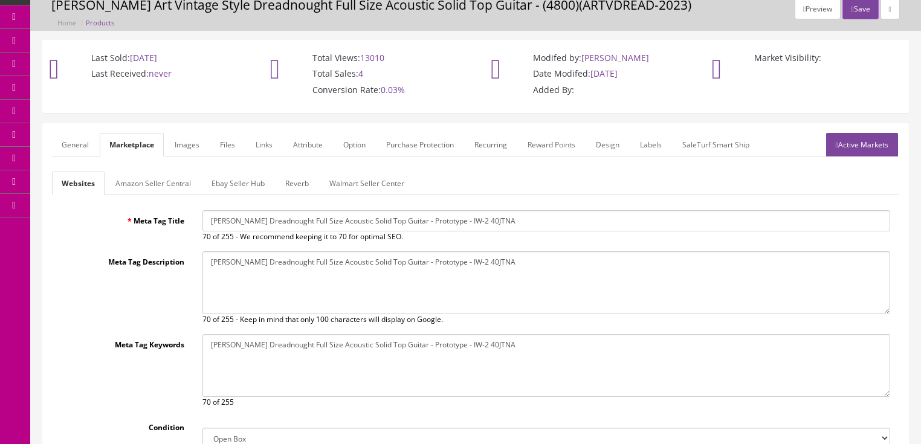
type input "29.95"
click at [184, 145] on link "Images" at bounding box center [187, 145] width 44 height 24
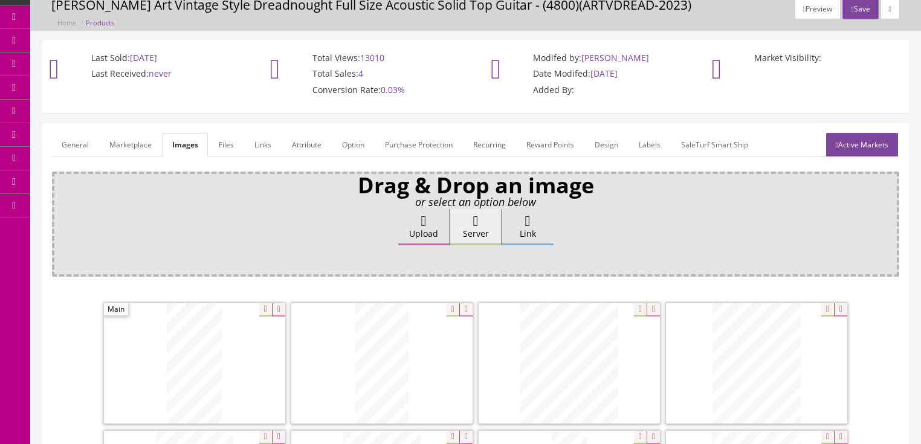
click at [293, 149] on link "Attribute" at bounding box center [306, 145] width 49 height 24
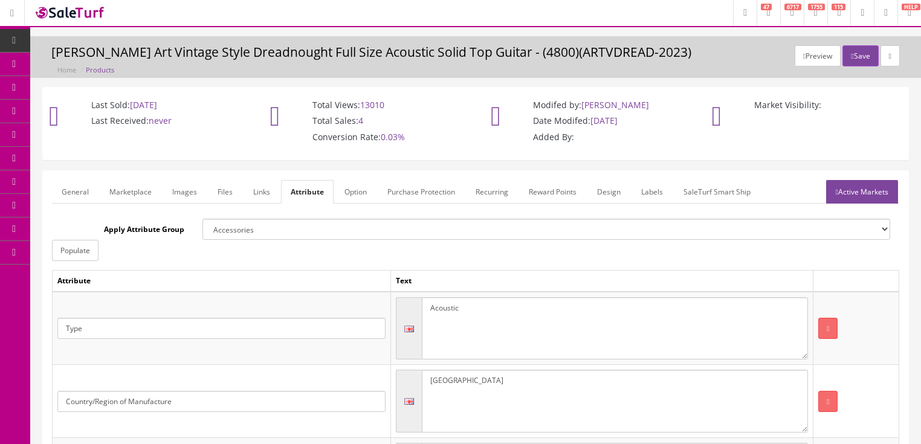
scroll to position [0, 0]
click at [862, 191] on link "Active Markets" at bounding box center [862, 193] width 72 height 24
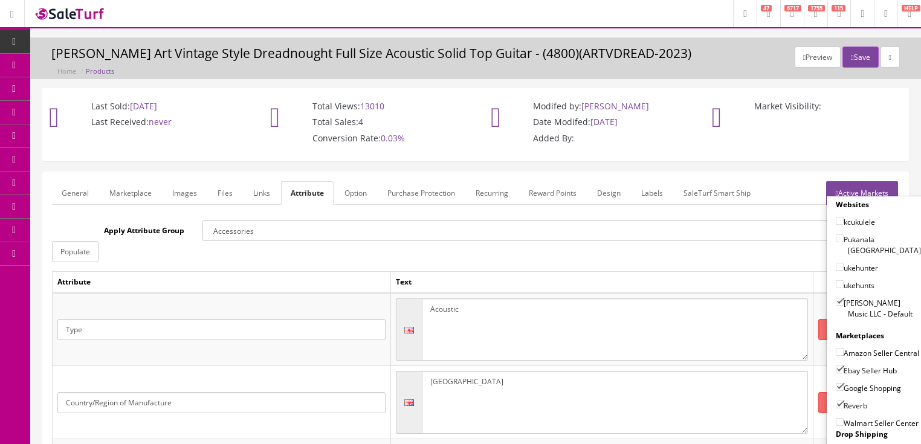
drag, startPoint x: 868, startPoint y: 188, endPoint x: 849, endPoint y: 184, distance: 19.8
click at [868, 187] on link "Active Markets" at bounding box center [862, 193] width 72 height 24
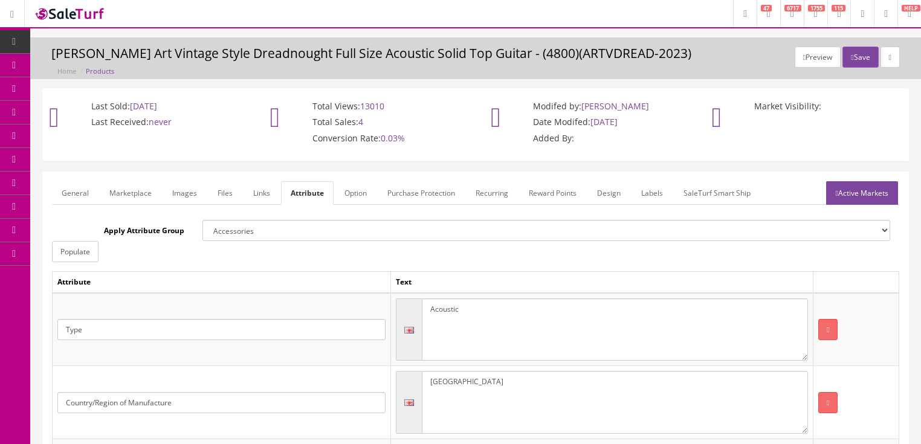
click at [68, 193] on link "General" at bounding box center [75, 193] width 47 height 24
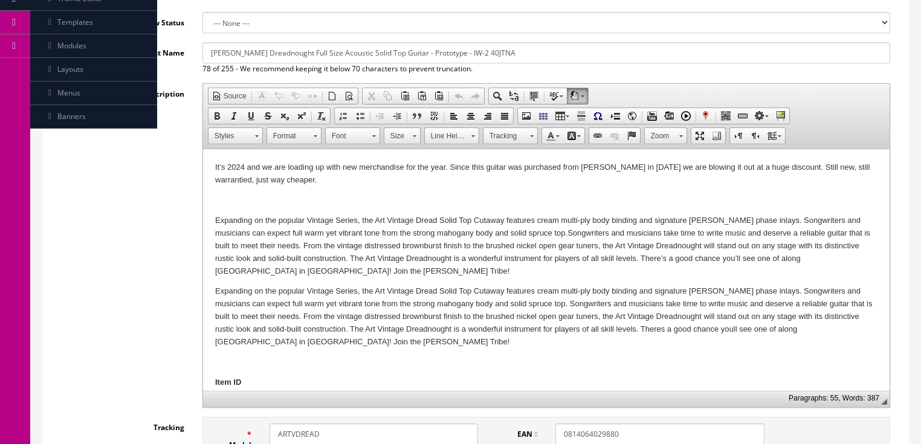
scroll to position [242, 0]
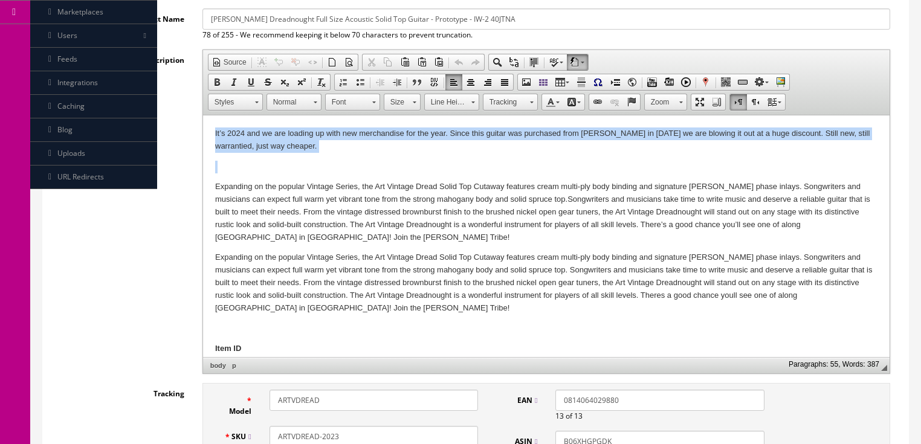
drag, startPoint x: 209, startPoint y: 134, endPoint x: 285, endPoint y: 156, distance: 79.4
